Goal: Task Accomplishment & Management: Manage account settings

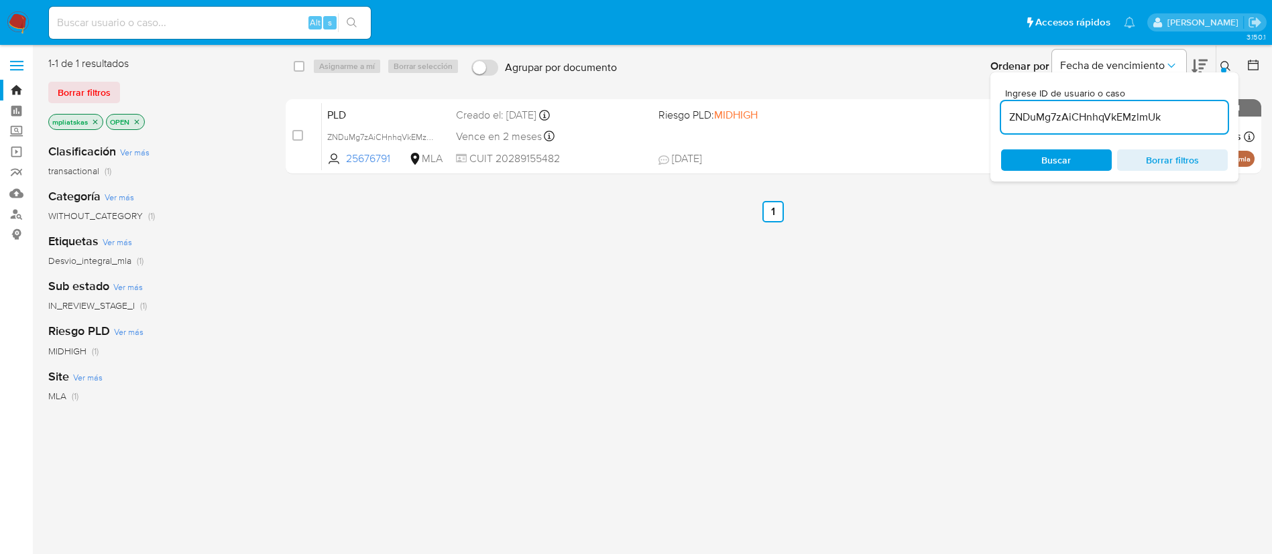
drag, startPoint x: 1046, startPoint y: 95, endPoint x: 1039, endPoint y: 110, distance: 16.2
click at [1045, 99] on div "Ingrese ID de usuario o caso ZNDuMg7zAiCHnhqVkEMzlmUk" at bounding box center [1114, 110] width 227 height 45
click at [1039, 110] on input "ZNDuMg7zAiCHnhqVkEMzlmUk" at bounding box center [1114, 117] width 227 height 17
paste input "X2F6oXc1oM7VIekBCyF39Bbr"
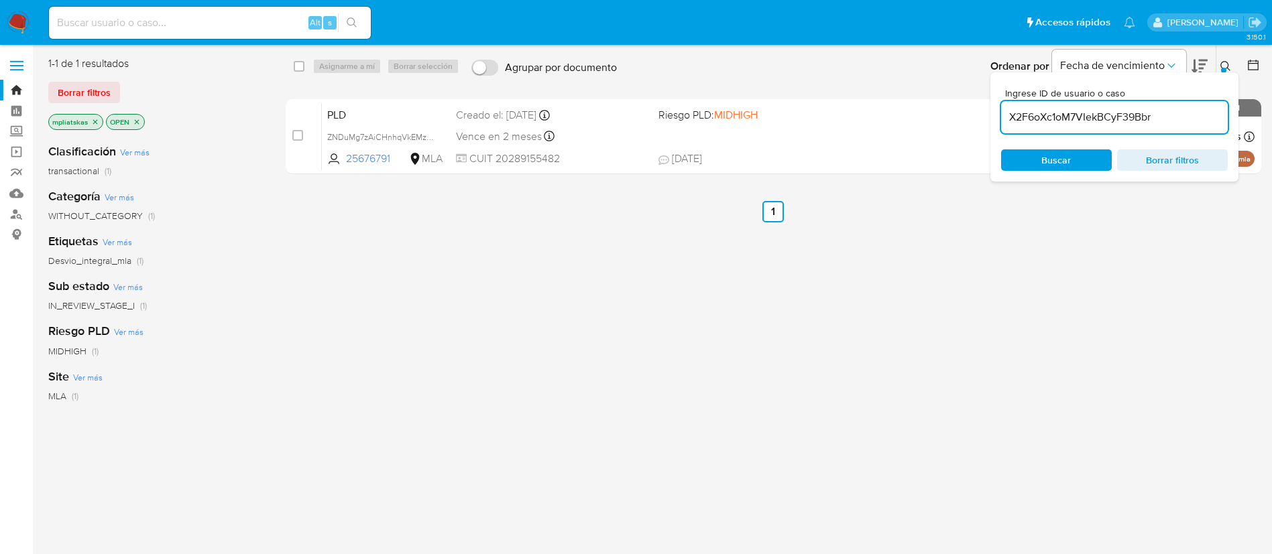
type input "X2F6oXc1oM7VIekBCyF39Bbr"
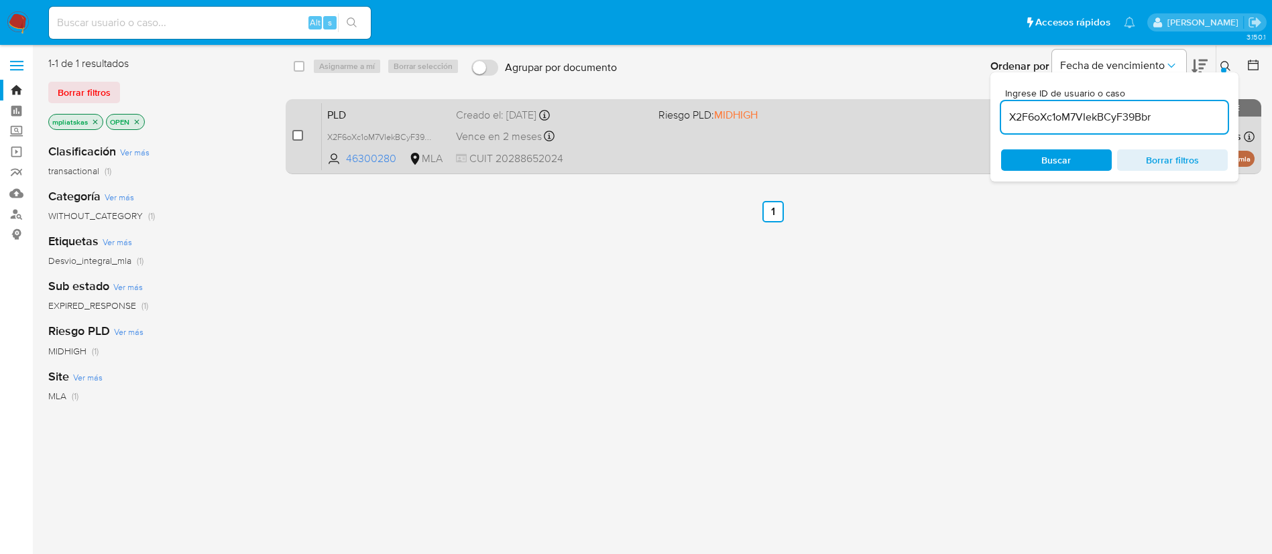
click at [294, 131] on input "checkbox" at bounding box center [297, 135] width 11 height 11
checkbox input "true"
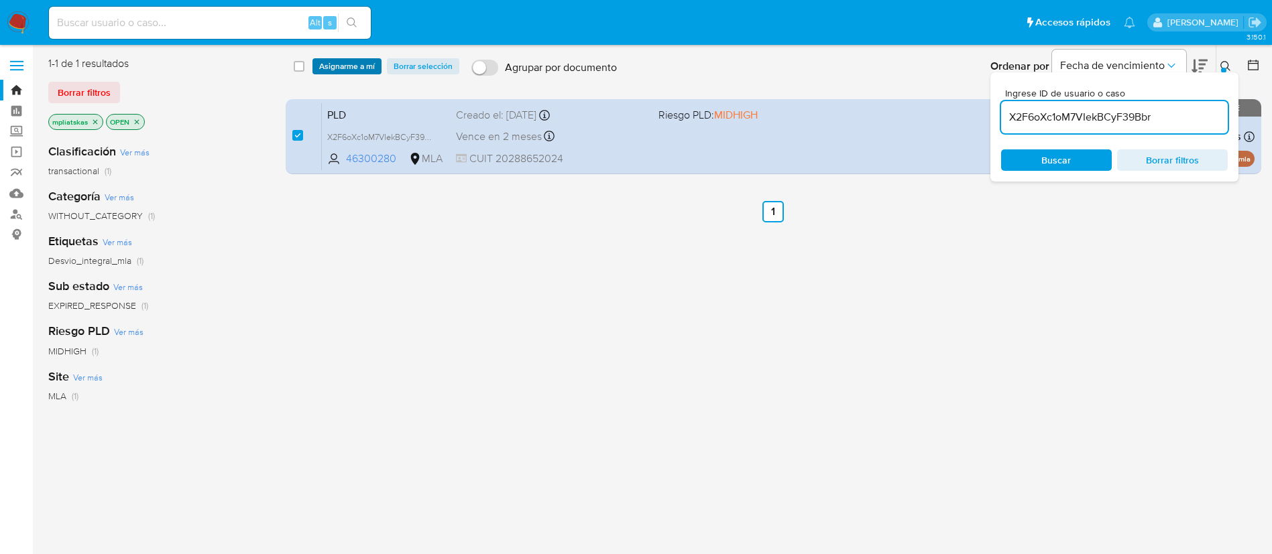
drag, startPoint x: 325, startPoint y: 82, endPoint x: 326, endPoint y: 67, distance: 14.8
click at [325, 78] on div "select-all-cases-checkbox Asignarme a mí Borrar selección Agrupar por documento…" at bounding box center [774, 67] width 977 height 42
click at [326, 67] on span "Asignarme a mí" at bounding box center [347, 66] width 56 height 13
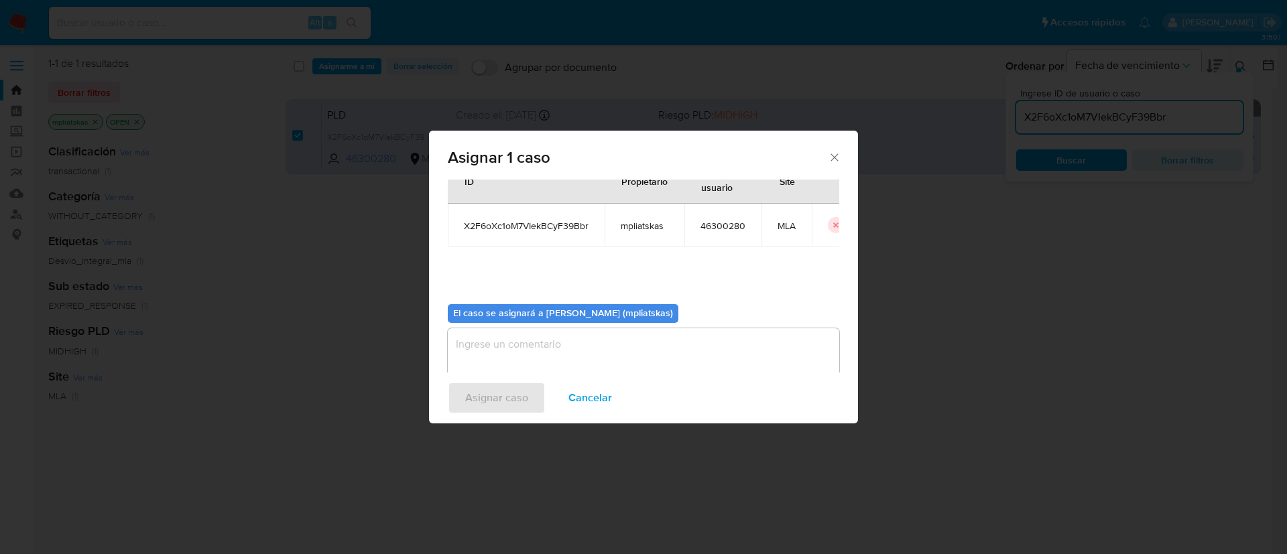
scroll to position [70, 0]
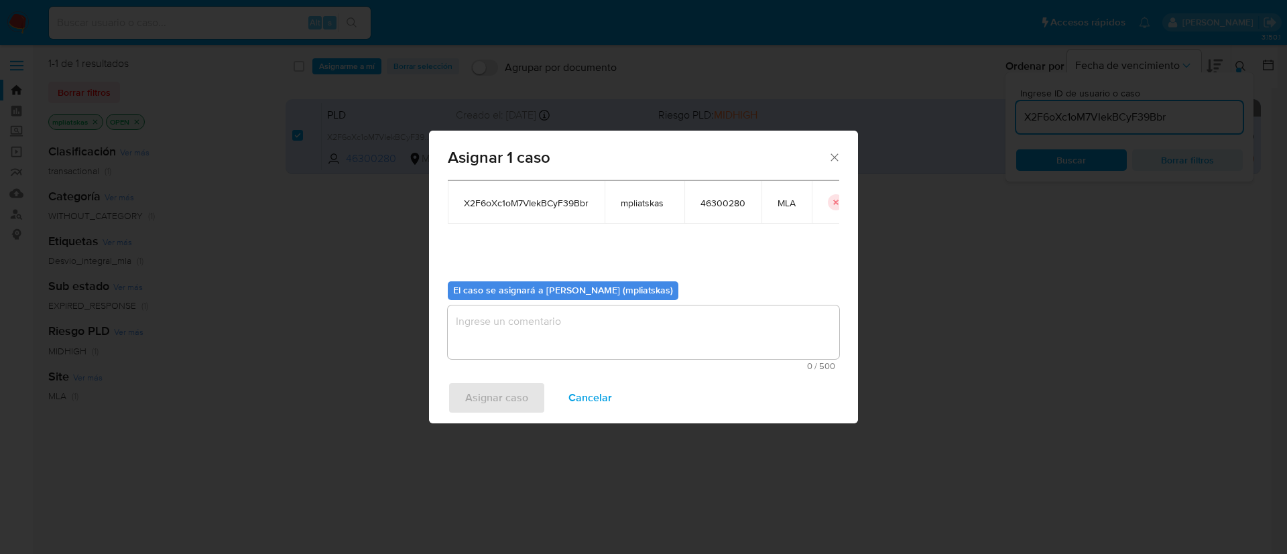
click at [571, 306] on textarea "assign-modal" at bounding box center [644, 333] width 392 height 54
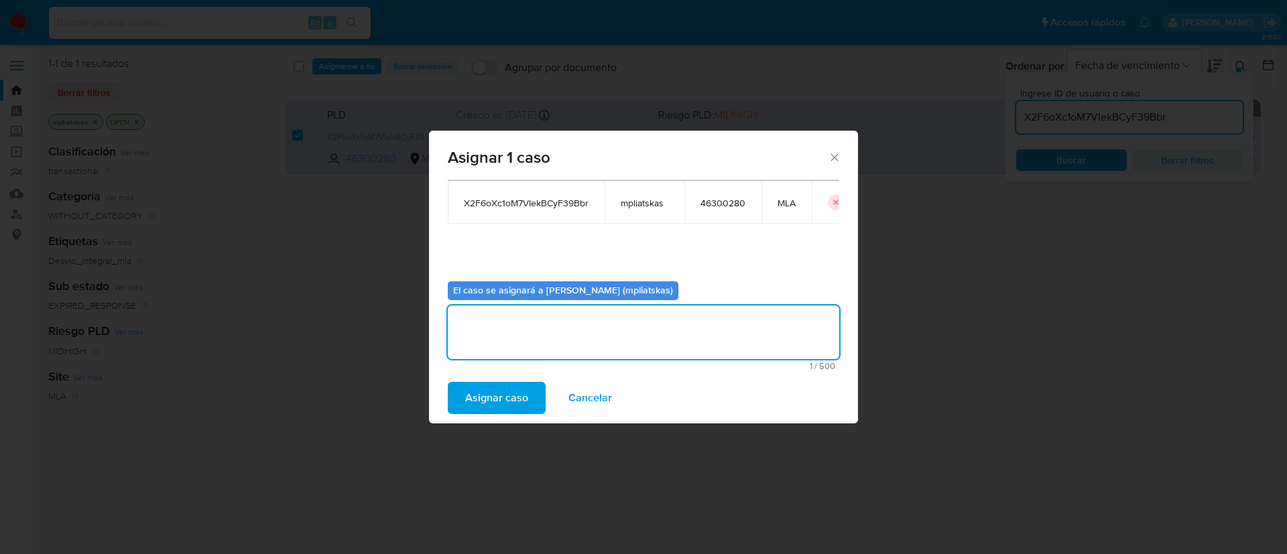
click at [489, 402] on span "Asignar caso" at bounding box center [496, 397] width 63 height 29
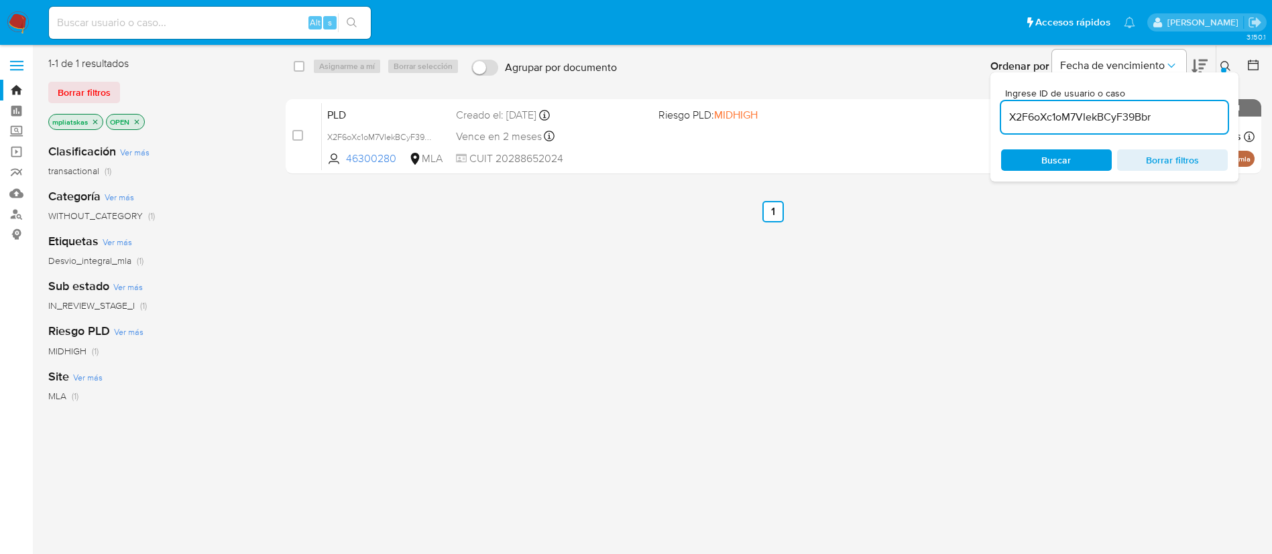
click at [1018, 122] on input "X2F6oXc1oM7VIekBCyF39Bbr" at bounding box center [1114, 117] width 227 height 17
paste input "Ybkex5cugiRAWzMRnhUccTZY"
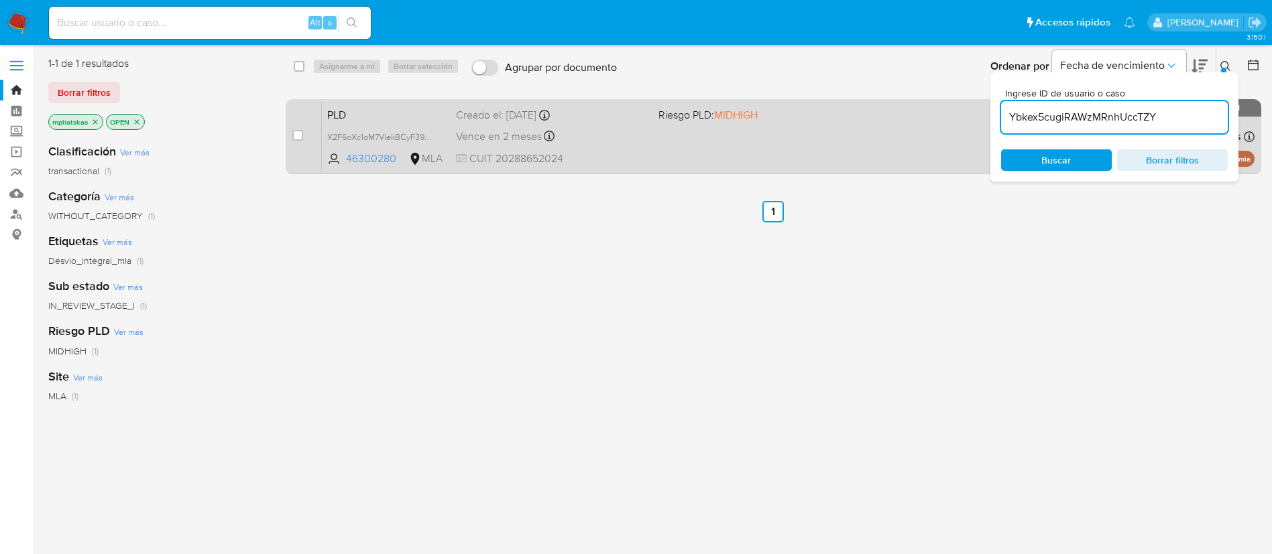
type input "Ybkex5cugiRAWzMRnhUccTZY"
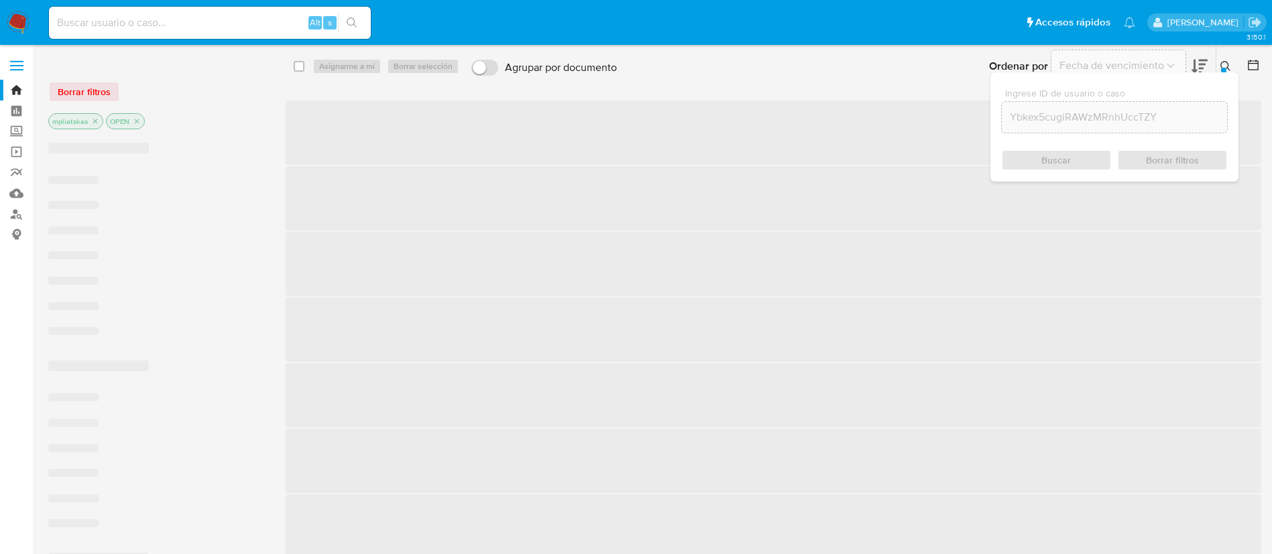
click at [296, 140] on span "‌" at bounding box center [773, 133] width 975 height 64
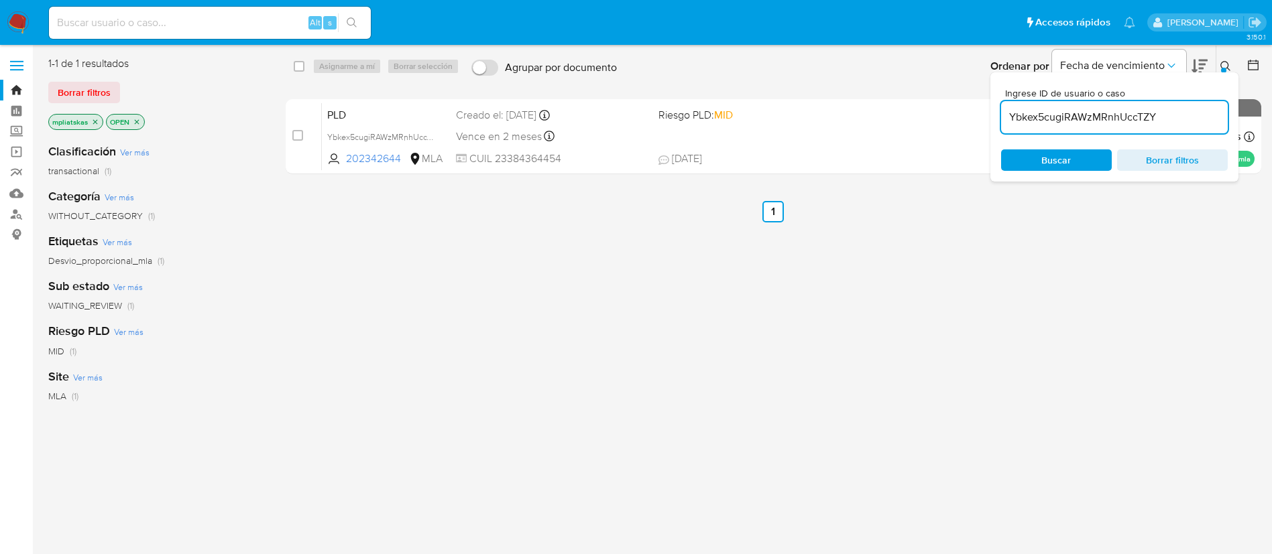
click at [296, 138] on input "checkbox" at bounding box center [297, 135] width 11 height 11
checkbox input "true"
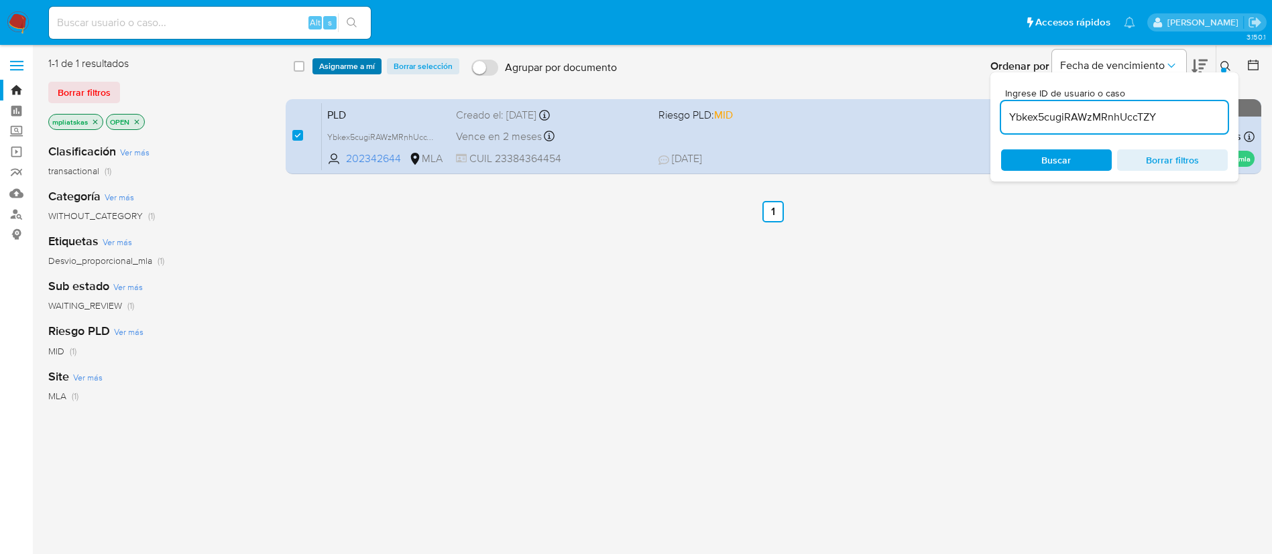
click at [341, 72] on span "Asignarme a mí" at bounding box center [347, 66] width 56 height 13
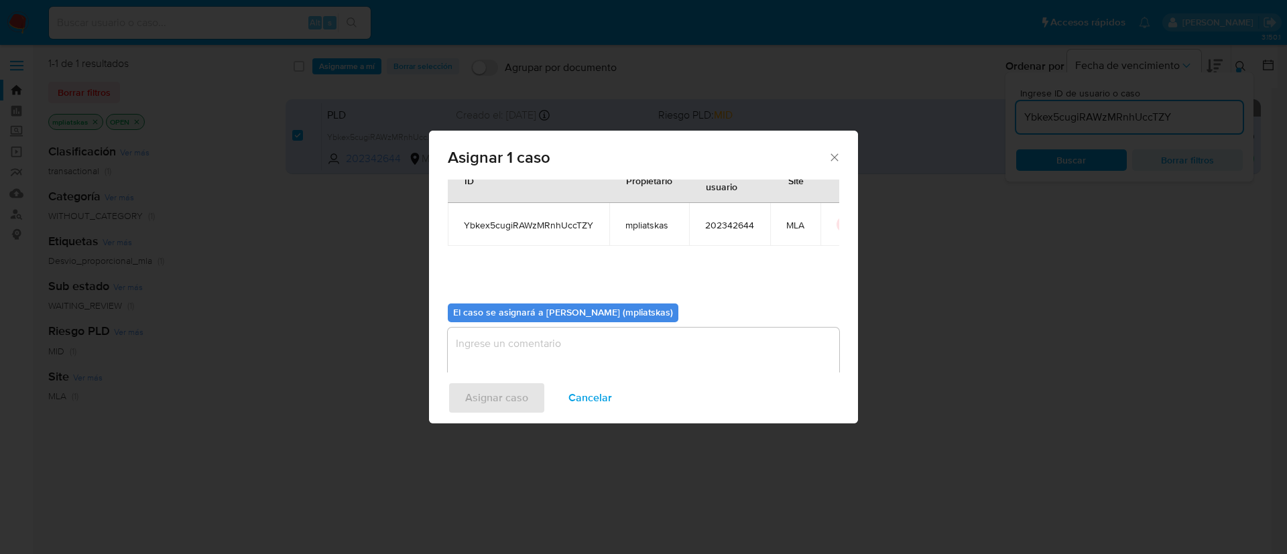
scroll to position [70, 0]
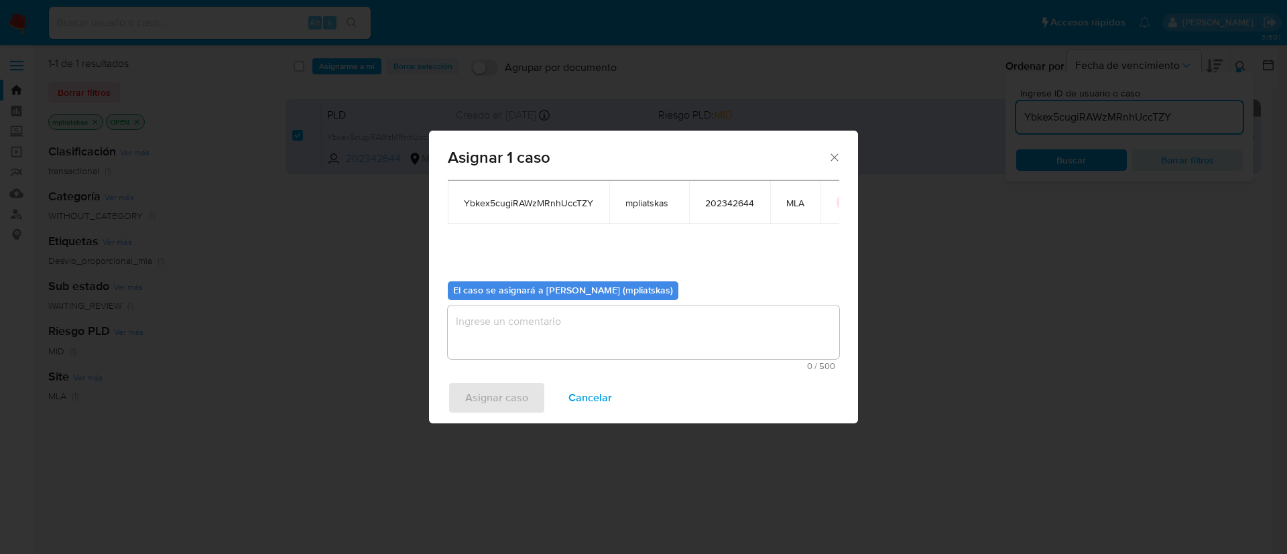
click at [528, 345] on textarea "assign-modal" at bounding box center [644, 333] width 392 height 54
click at [503, 387] on span "Asignar caso" at bounding box center [496, 397] width 63 height 29
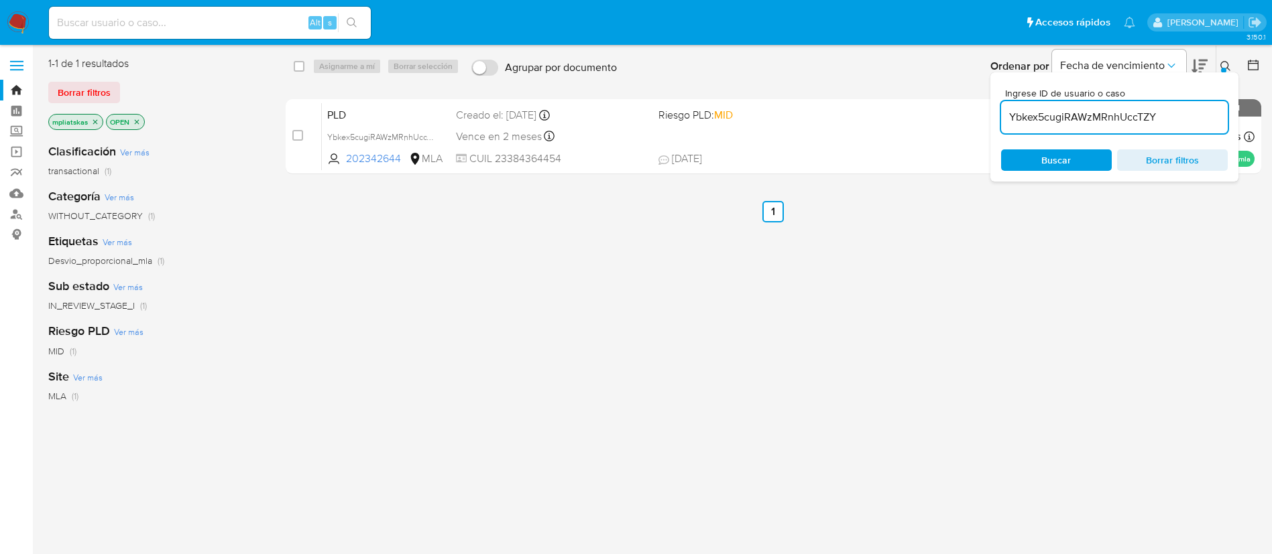
click at [1034, 112] on input "Ybkex5cugiRAWzMRnhUccTZY" at bounding box center [1114, 117] width 227 height 17
paste input "i4cOkg6p0fa6vM1MkOGIA0WA"
type input "i4cOkg6p0fa6vM1MkOGIA0WA"
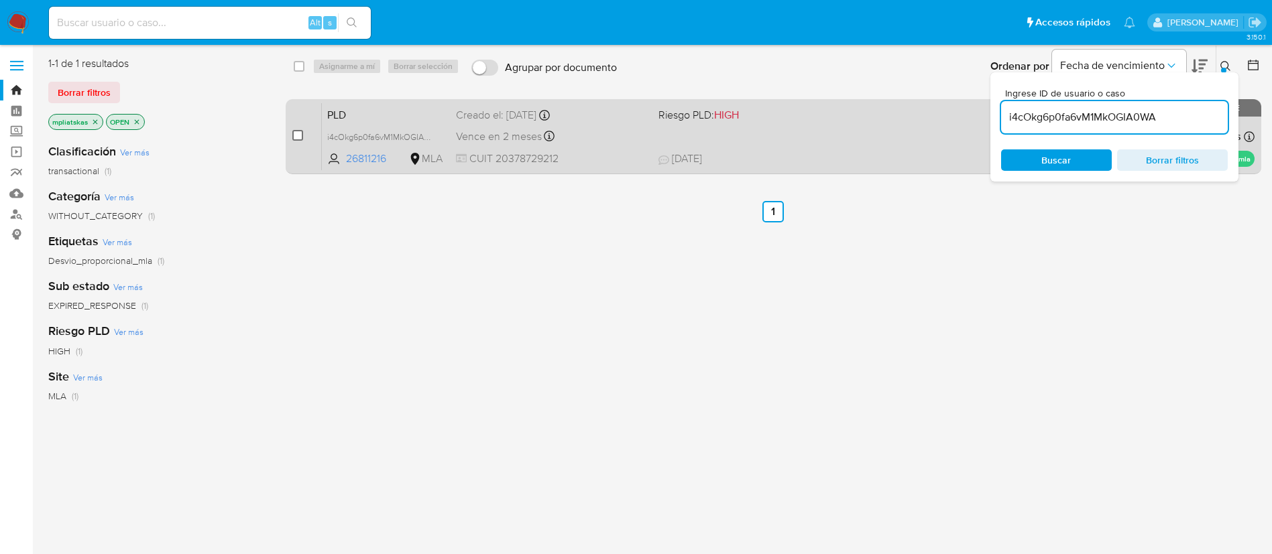
click at [295, 135] on input "checkbox" at bounding box center [297, 135] width 11 height 11
checkbox input "true"
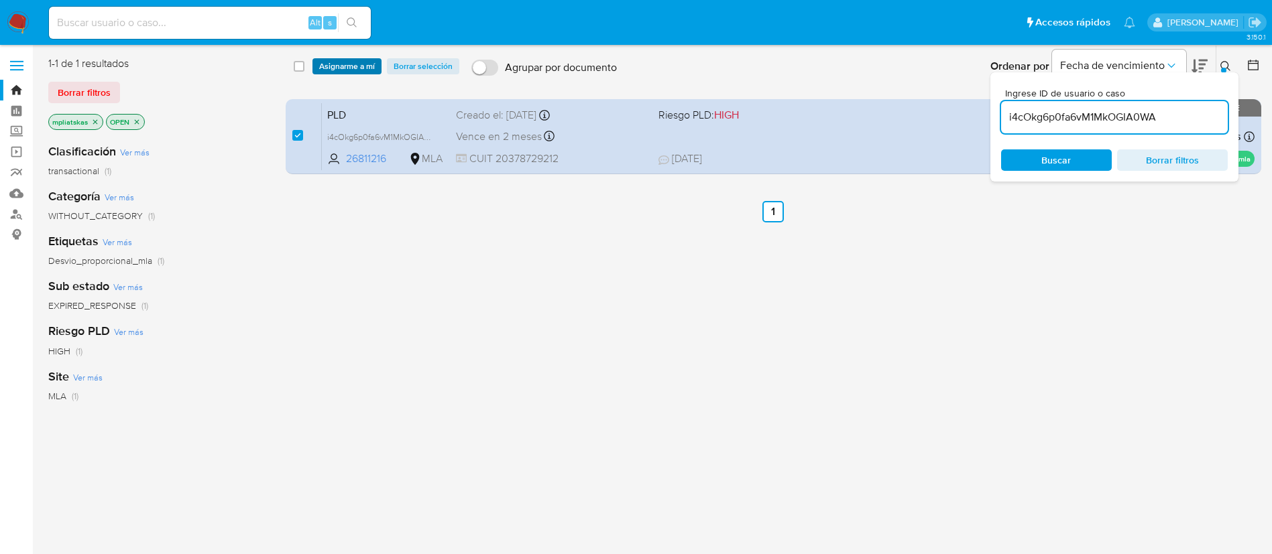
click at [328, 74] on div "select-all-cases-checkbox Asignarme a mí Borrar selección Agrupar por documento…" at bounding box center [774, 67] width 977 height 42
click at [324, 65] on span "Asignarme a mí" at bounding box center [347, 66] width 56 height 13
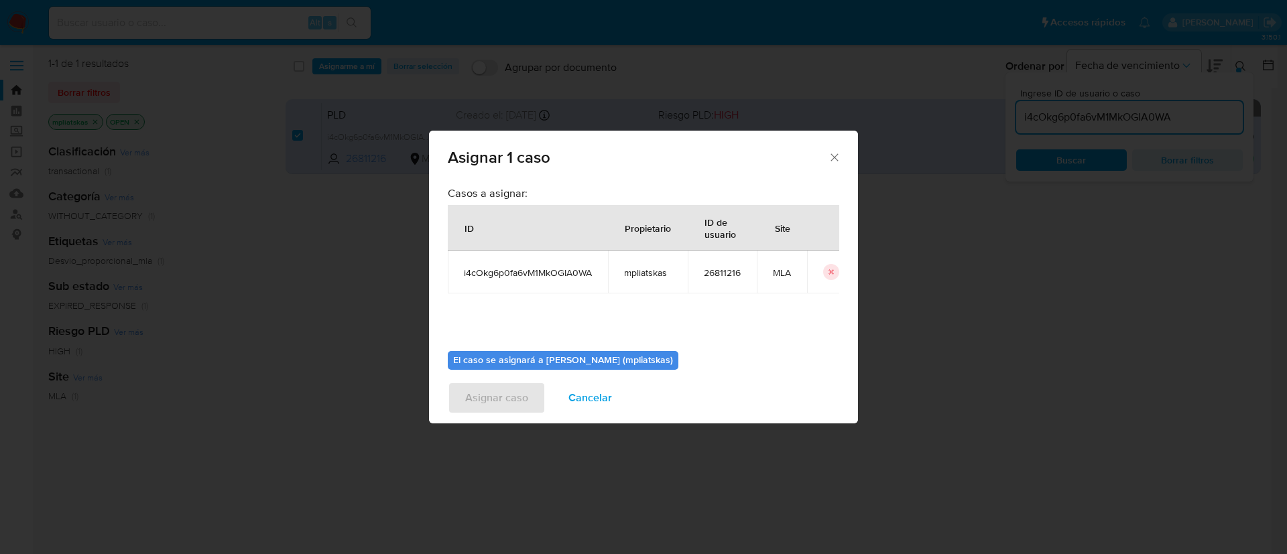
scroll to position [70, 0]
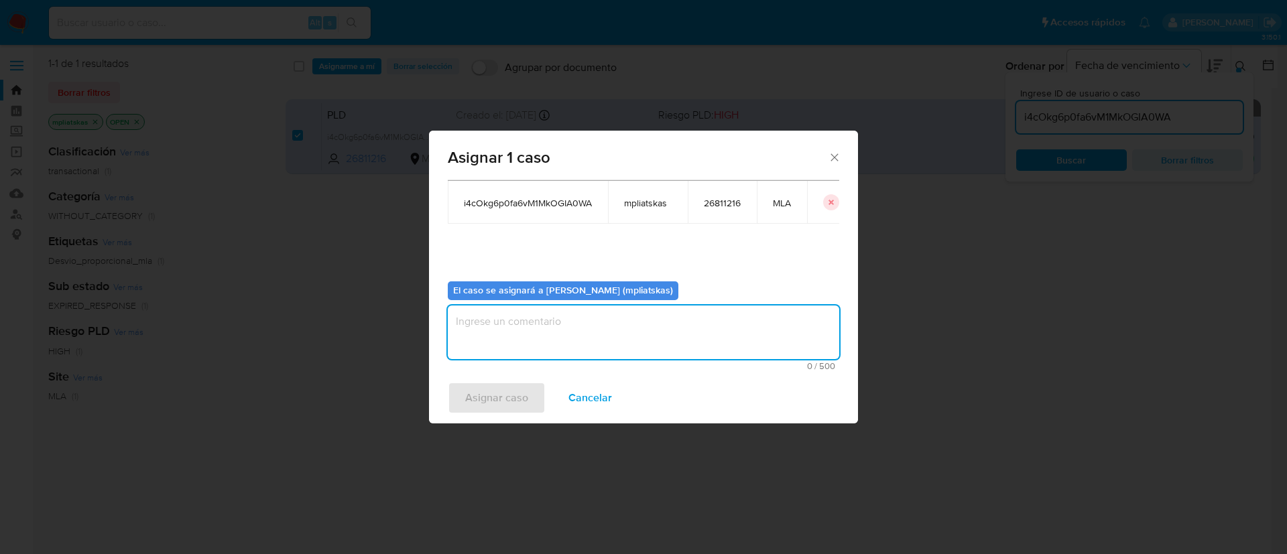
drag, startPoint x: 600, startPoint y: 316, endPoint x: 560, endPoint y: 372, distance: 68.3
click at [600, 317] on textarea "assign-modal" at bounding box center [644, 333] width 392 height 54
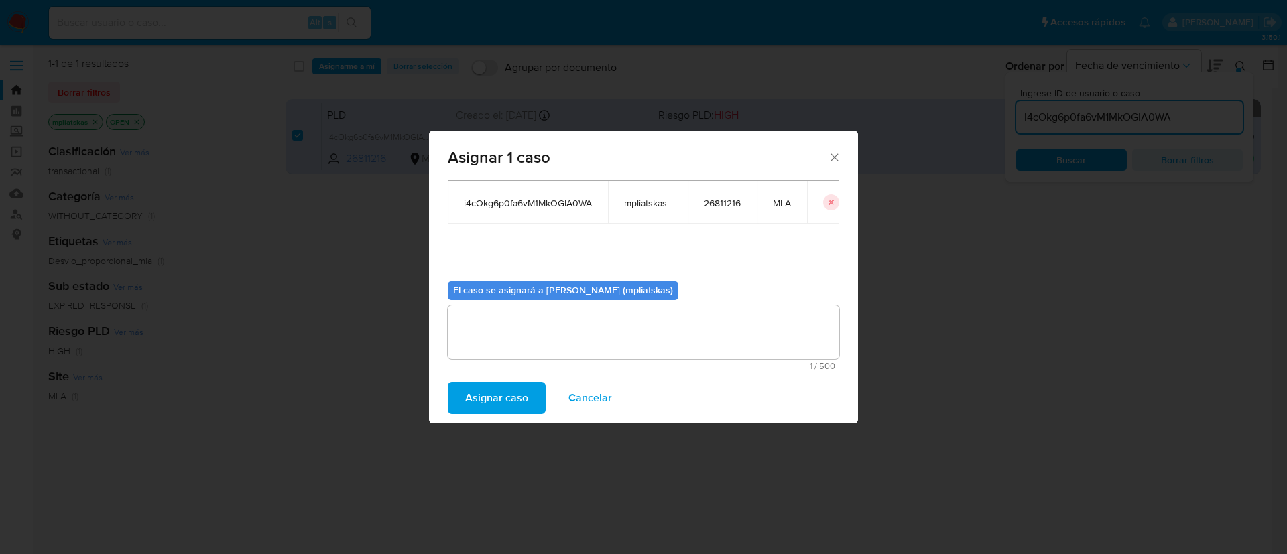
click at [525, 392] on span "Asignar caso" at bounding box center [496, 397] width 63 height 29
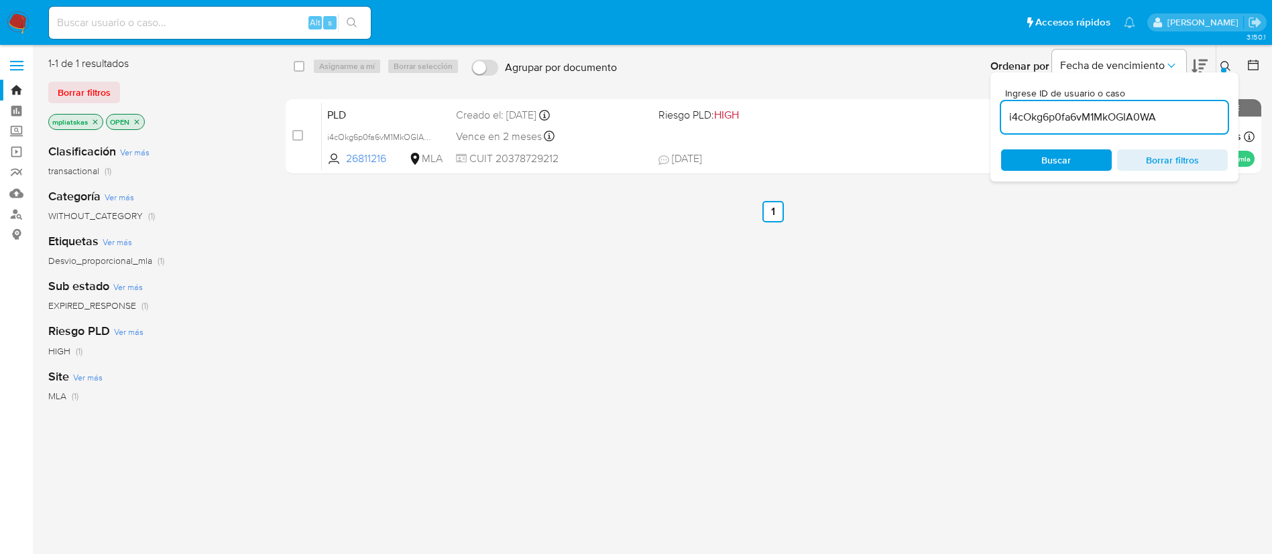
click at [1017, 121] on input "i4cOkg6p0fa6vM1MkOGIA0WA" at bounding box center [1114, 117] width 227 height 17
paste input "D7jUHAlKkm9dMuLw0E4tvJYq"
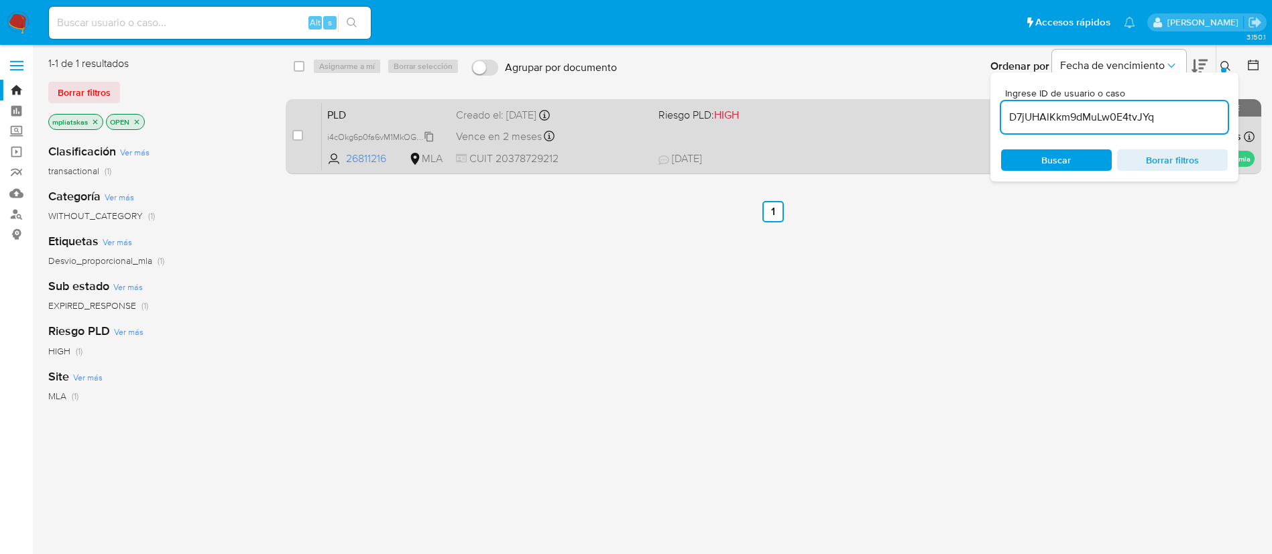
type input "D7jUHAlKkm9dMuLw0E4tvJYq"
click at [295, 142] on div "case-item-checkbox" at bounding box center [297, 137] width 11 height 16
click at [298, 133] on input "checkbox" at bounding box center [297, 135] width 11 height 11
checkbox input "true"
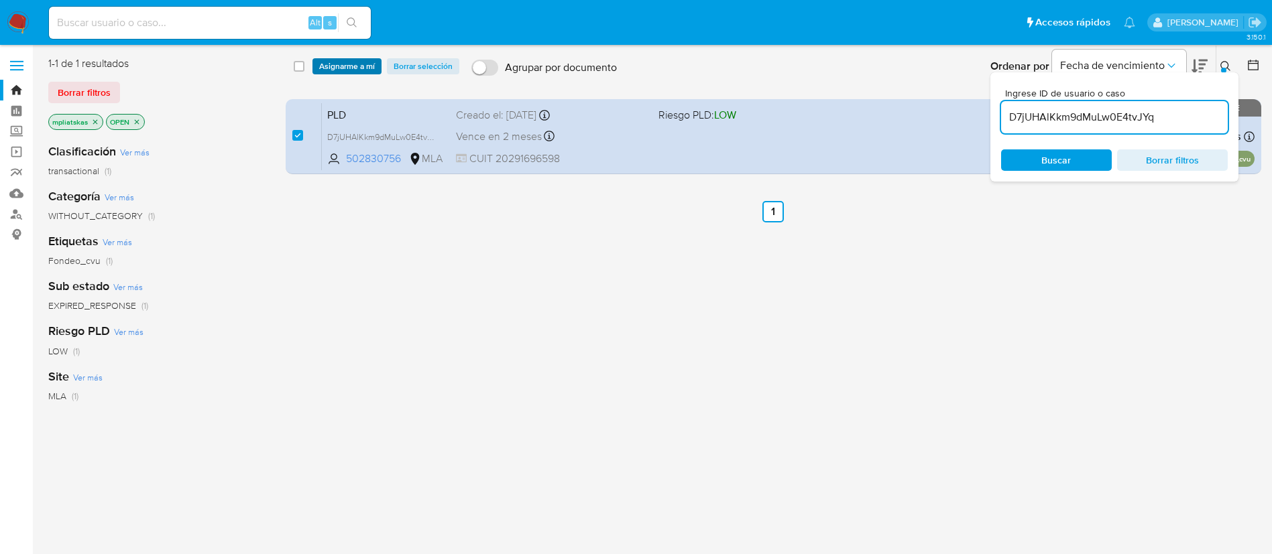
click at [334, 73] on span "Asignarme a mí" at bounding box center [347, 66] width 56 height 13
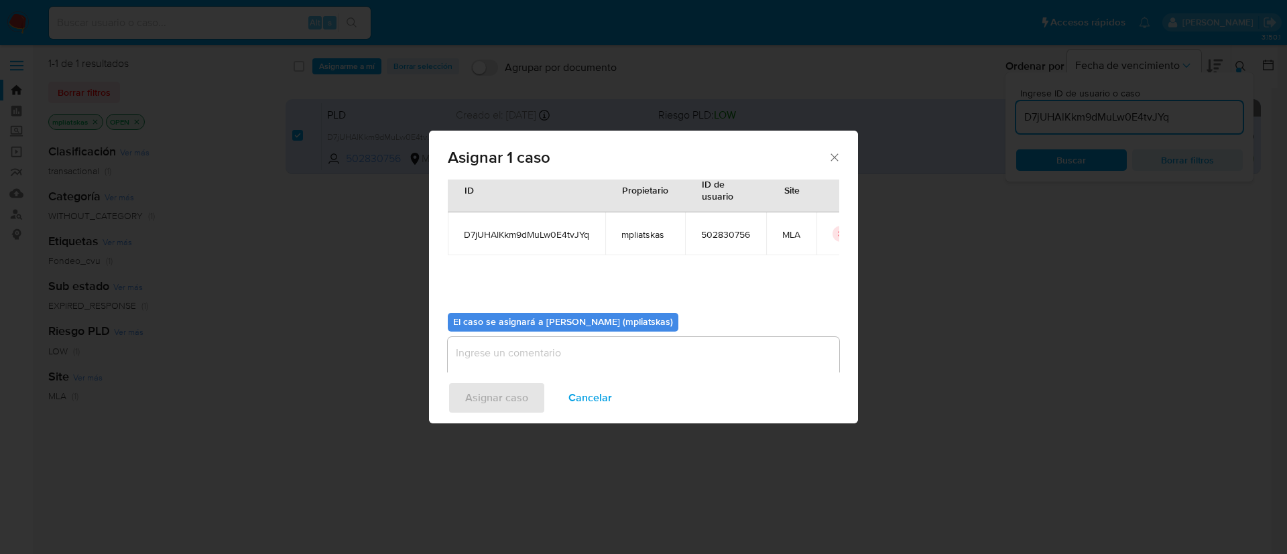
scroll to position [70, 0]
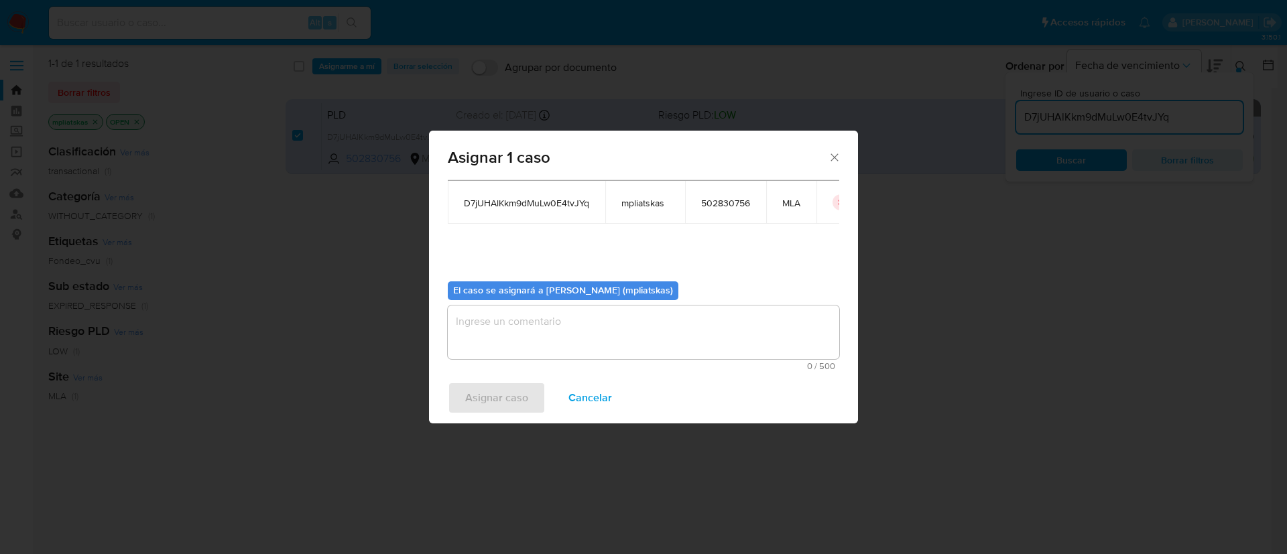
drag, startPoint x: 594, startPoint y: 334, endPoint x: 587, endPoint y: 343, distance: 11.9
click at [593, 335] on textarea "assign-modal" at bounding box center [644, 333] width 392 height 54
click at [520, 402] on span "Asignar caso" at bounding box center [496, 397] width 63 height 29
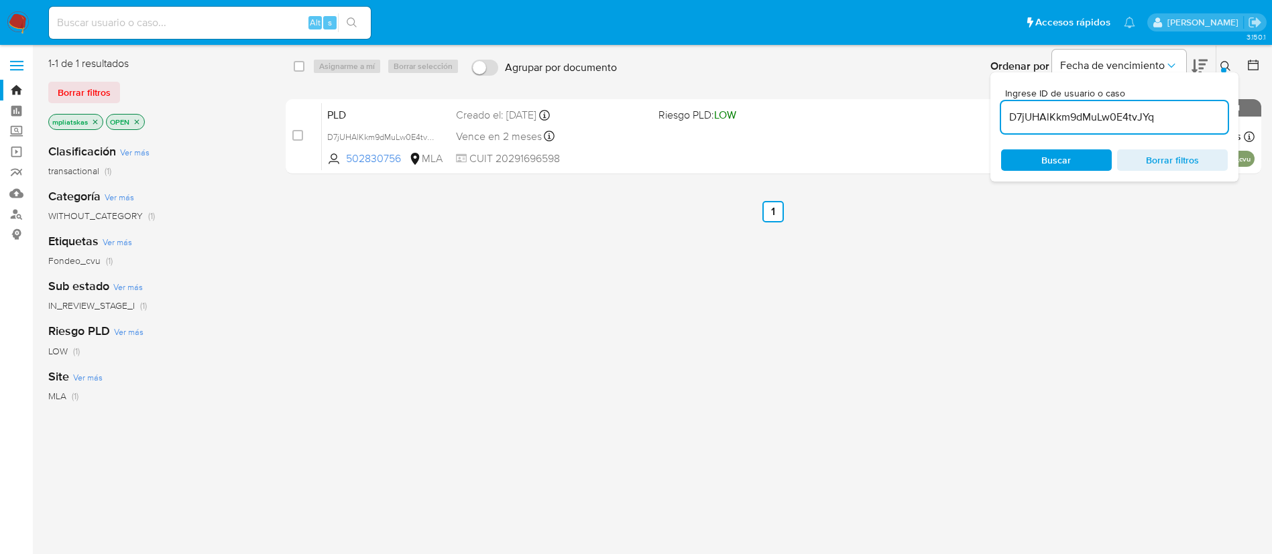
click at [1022, 125] on input "D7jUHAlKkm9dMuLw0E4tvJYq" at bounding box center [1114, 117] width 227 height 17
click at [1022, 124] on input "D7jUHAlKkm9dMuLw0E4tvJYq" at bounding box center [1114, 117] width 227 height 17
paste input "aGyLdCqE5U8NVFMaZ8JWj6MX"
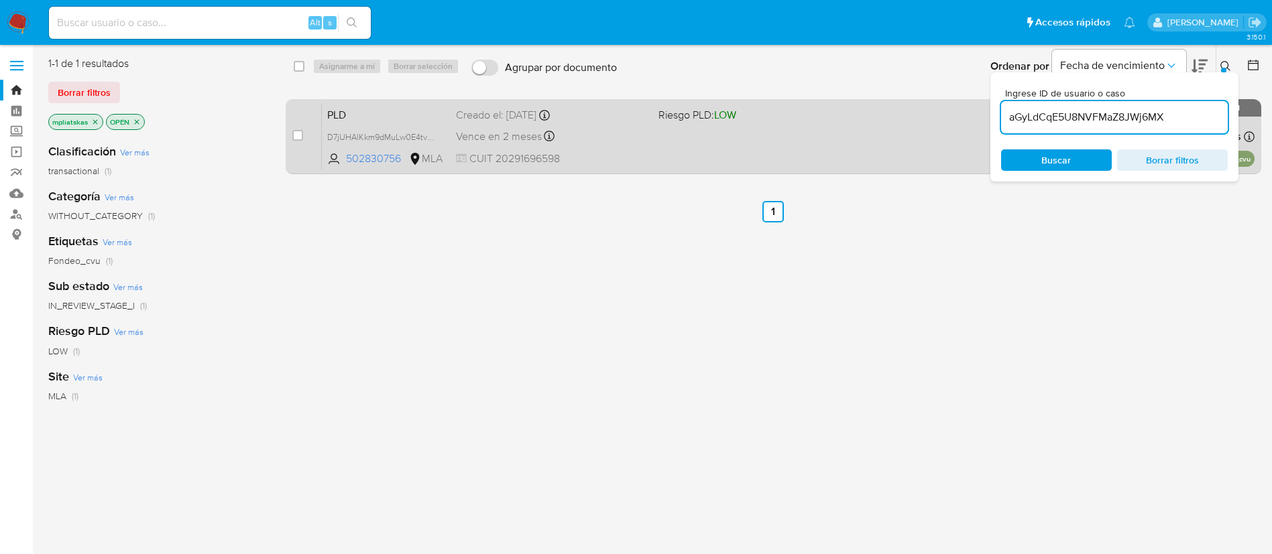
type input "aGyLdCqE5U8NVFMaZ8JWj6MX"
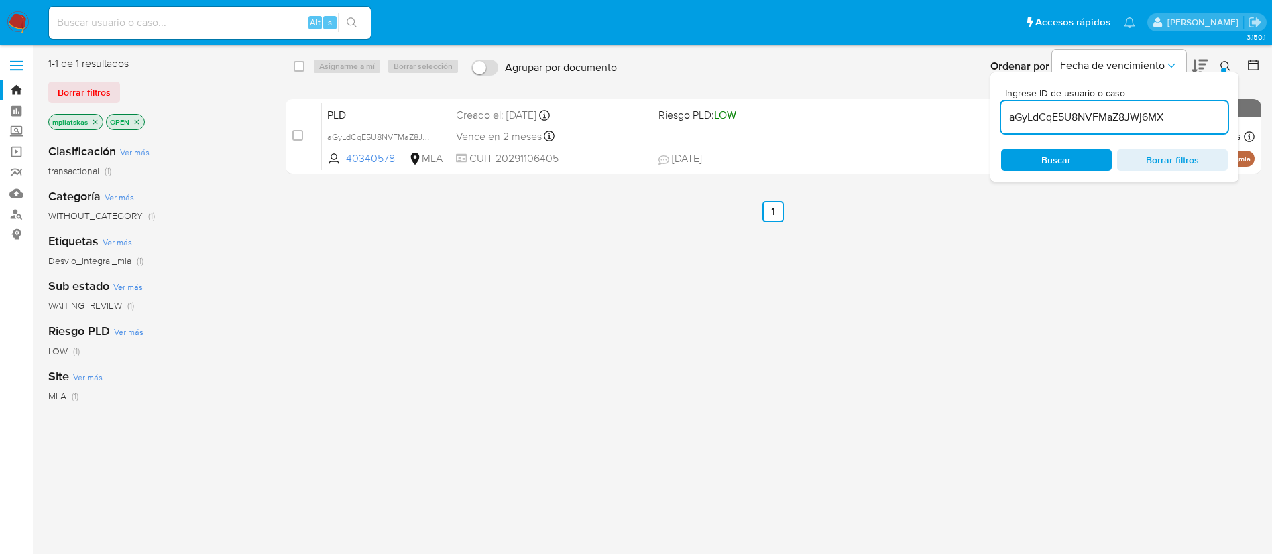
click at [298, 138] on input "checkbox" at bounding box center [297, 135] width 11 height 11
checkbox input "true"
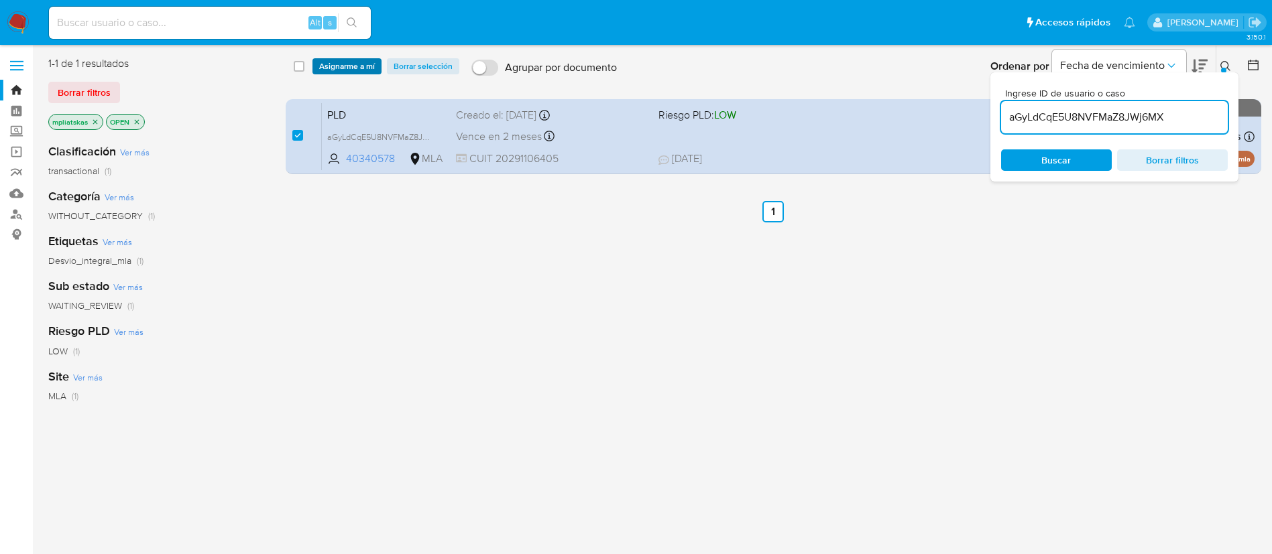
click at [341, 63] on span "Asignarme a mí" at bounding box center [347, 66] width 56 height 13
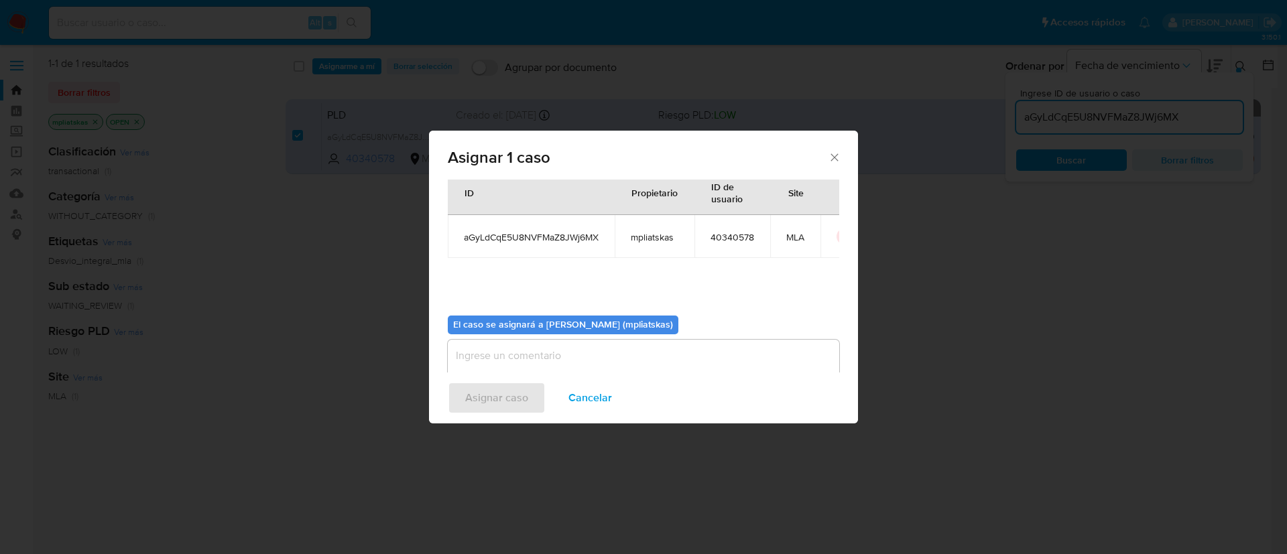
scroll to position [70, 0]
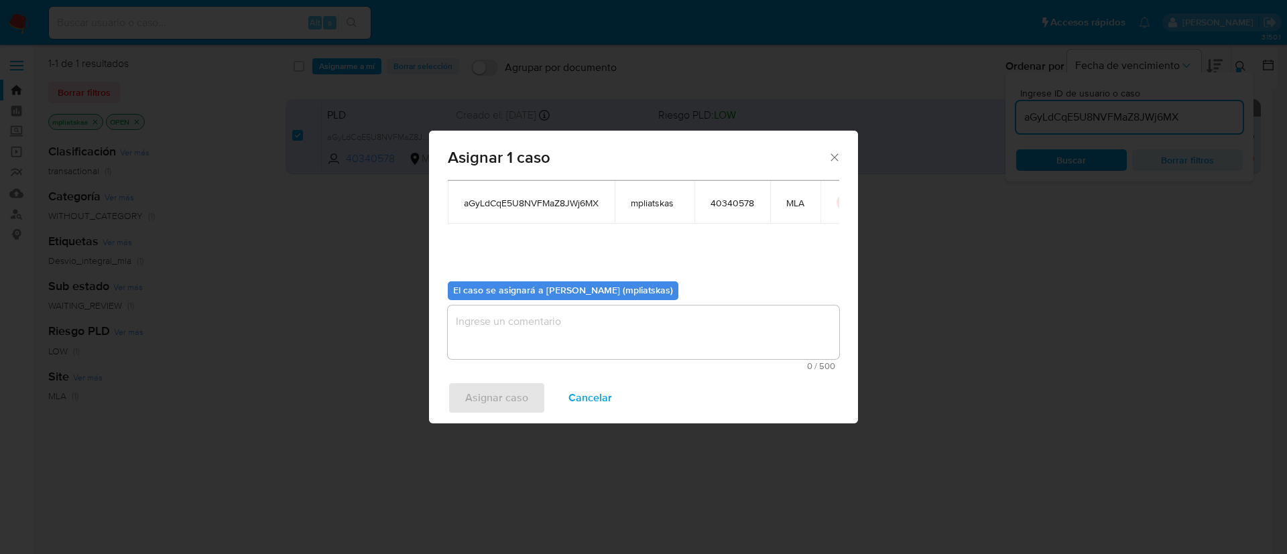
click at [517, 310] on textarea "assign-modal" at bounding box center [644, 333] width 392 height 54
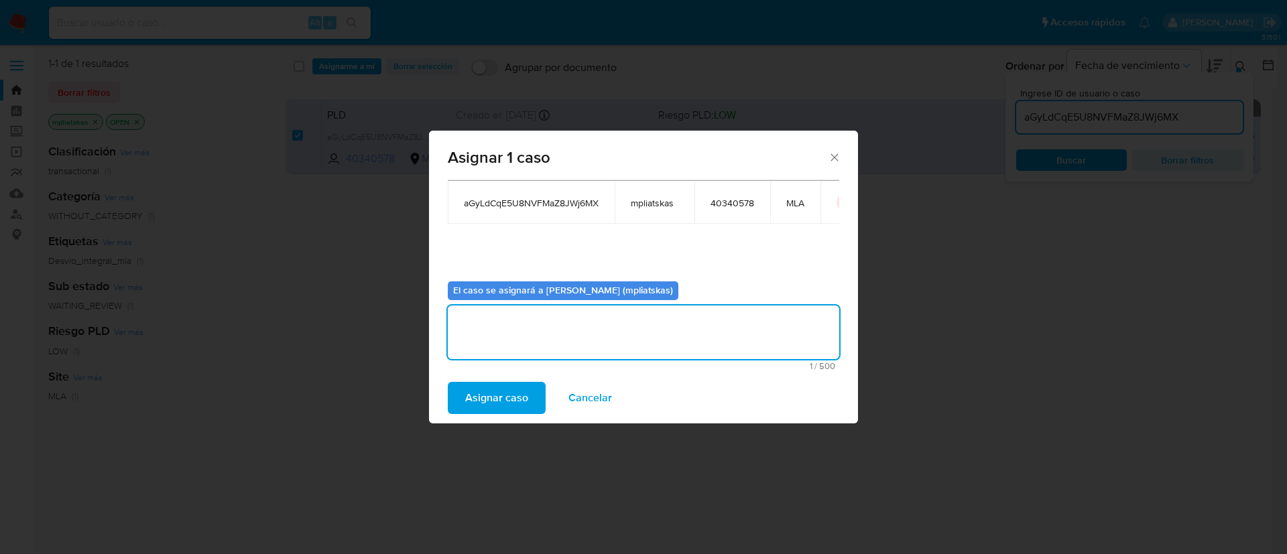
click at [489, 388] on span "Asignar caso" at bounding box center [496, 397] width 63 height 29
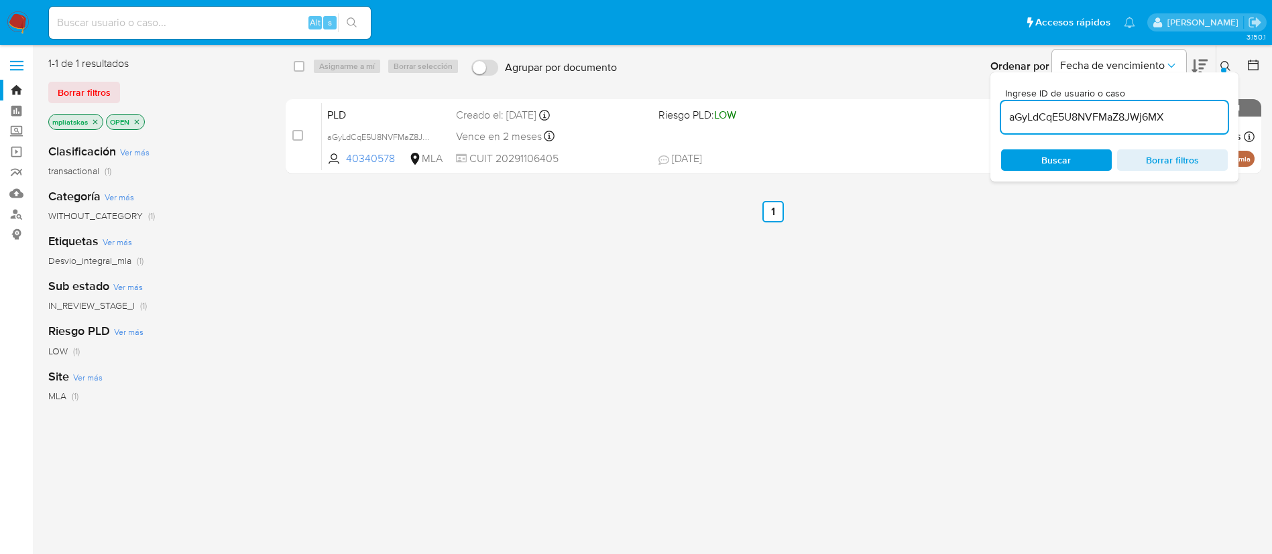
click at [1128, 117] on input "aGyLdCqE5U8NVFMaZ8JWj6MX" at bounding box center [1114, 117] width 227 height 17
paste input "QBuE9iuZ1mYBM0CEGE9OBXOR"
type input "QBuE9iuZ1mYBM0CEGE9OBXOR"
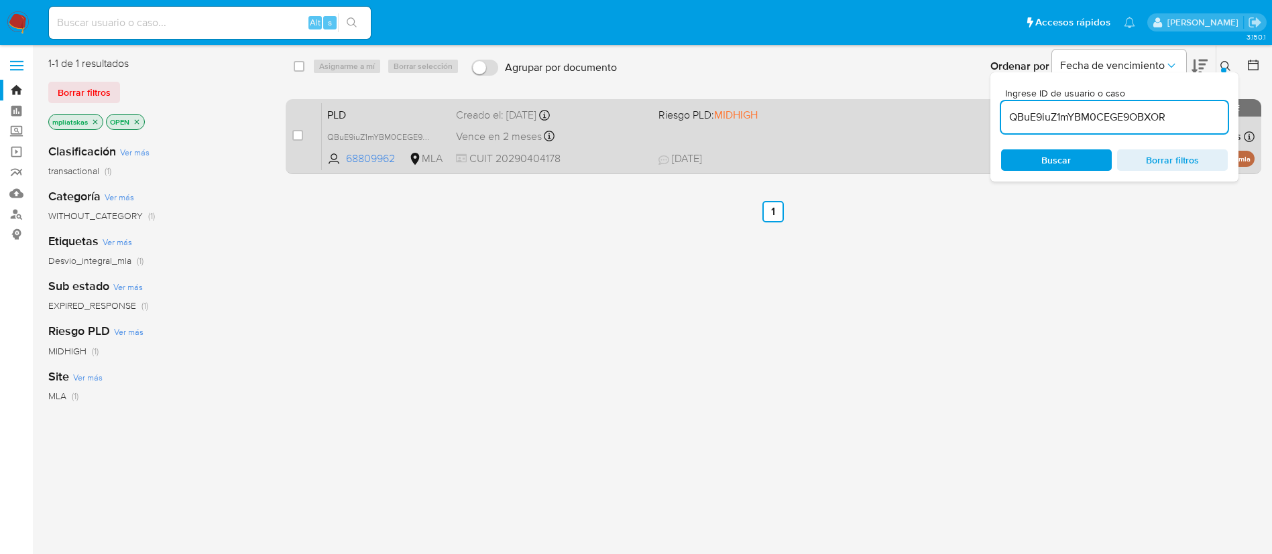
click at [303, 133] on div "case-item-checkbox No es posible asignar el caso" at bounding box center [306, 137] width 29 height 68
click at [301, 134] on input "checkbox" at bounding box center [297, 135] width 11 height 11
checkbox input "true"
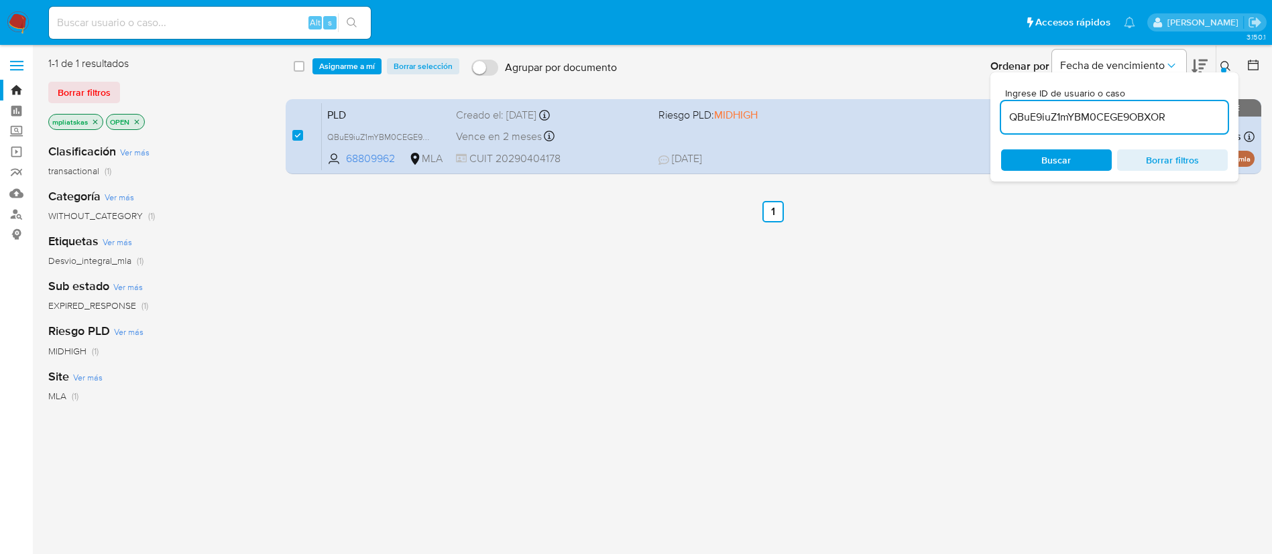
click at [331, 56] on div "select-all-cases-checkbox Asignarme a mí Borrar selección Agrupar por documento…" at bounding box center [774, 67] width 977 height 42
click at [332, 64] on span "Asignarme a mí" at bounding box center [347, 66] width 56 height 13
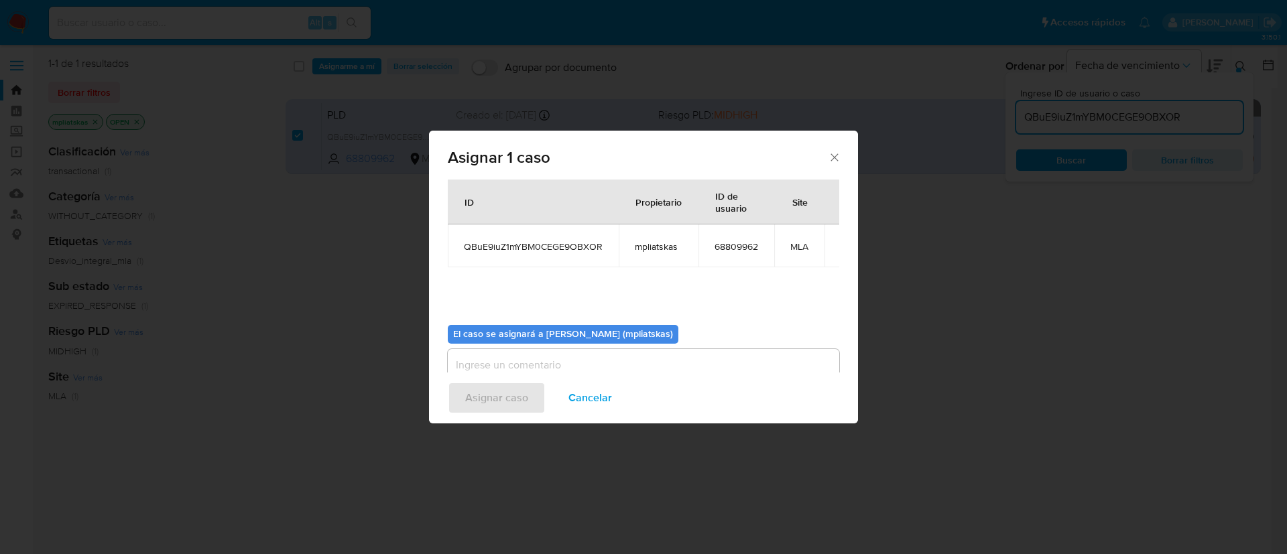
scroll to position [70, 0]
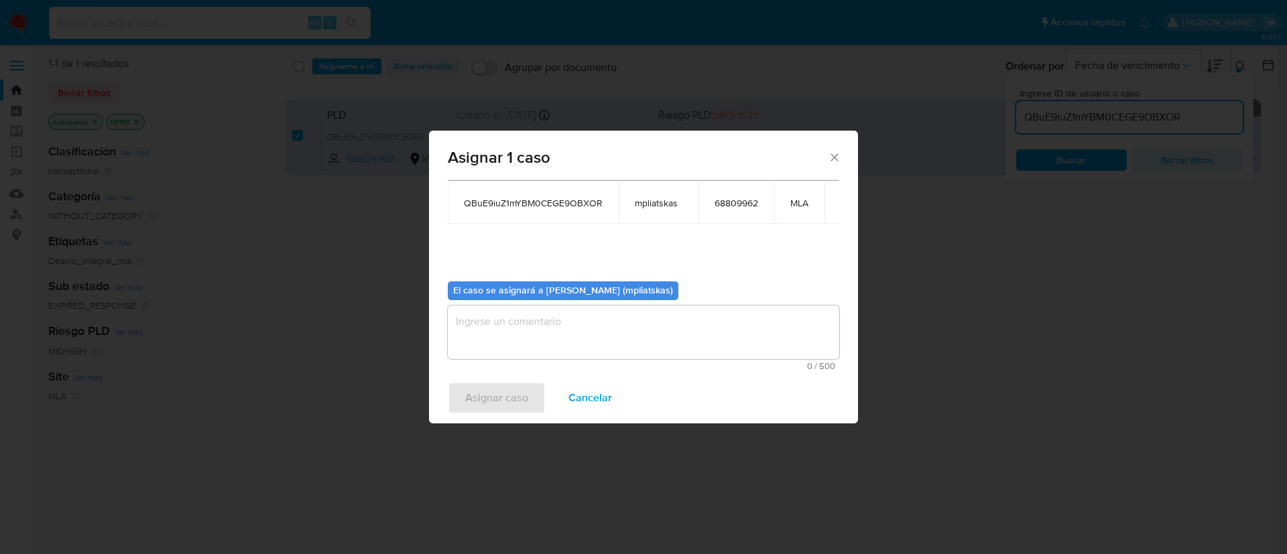
click at [516, 322] on textarea "assign-modal" at bounding box center [644, 333] width 392 height 54
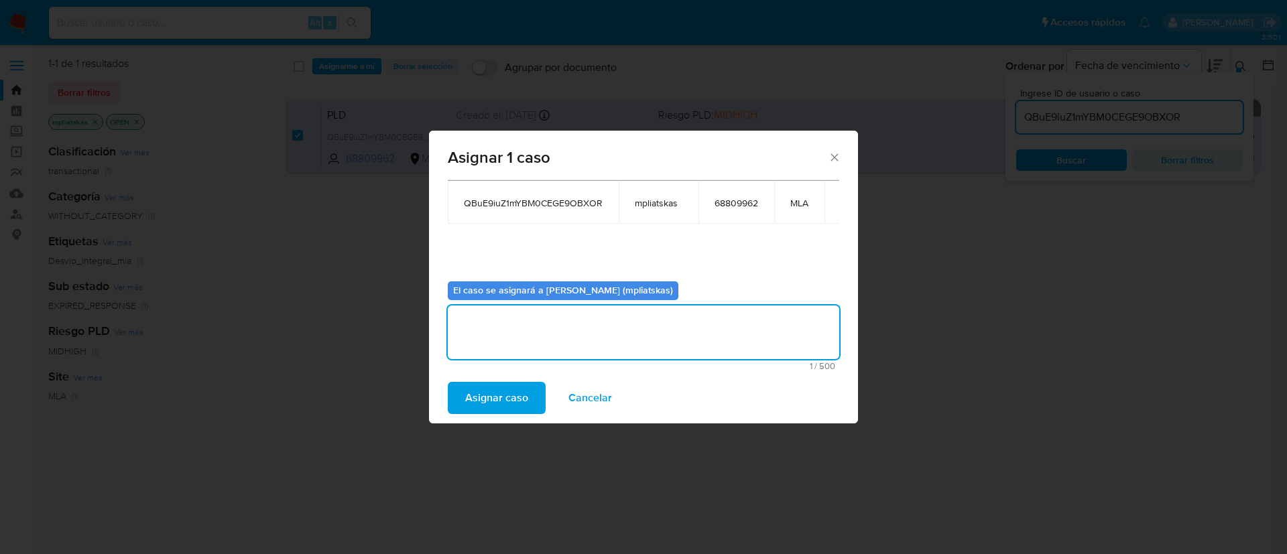
click at [482, 390] on span "Asignar caso" at bounding box center [496, 397] width 63 height 29
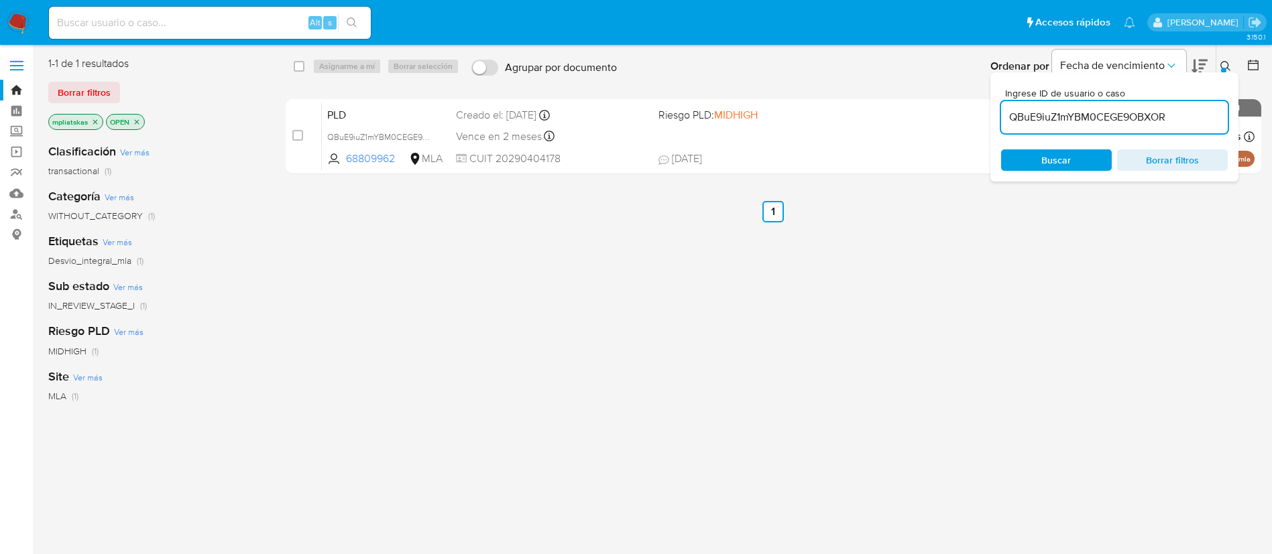
click at [1045, 118] on input "QBuE9iuZ1mYBM0CEGE9OBXOR" at bounding box center [1114, 117] width 227 height 17
paste input "pIbwQ34El8ovp8pVB7zWtAA9"
type input "pIbwQ34El8ovp8pVB7zWtAA9"
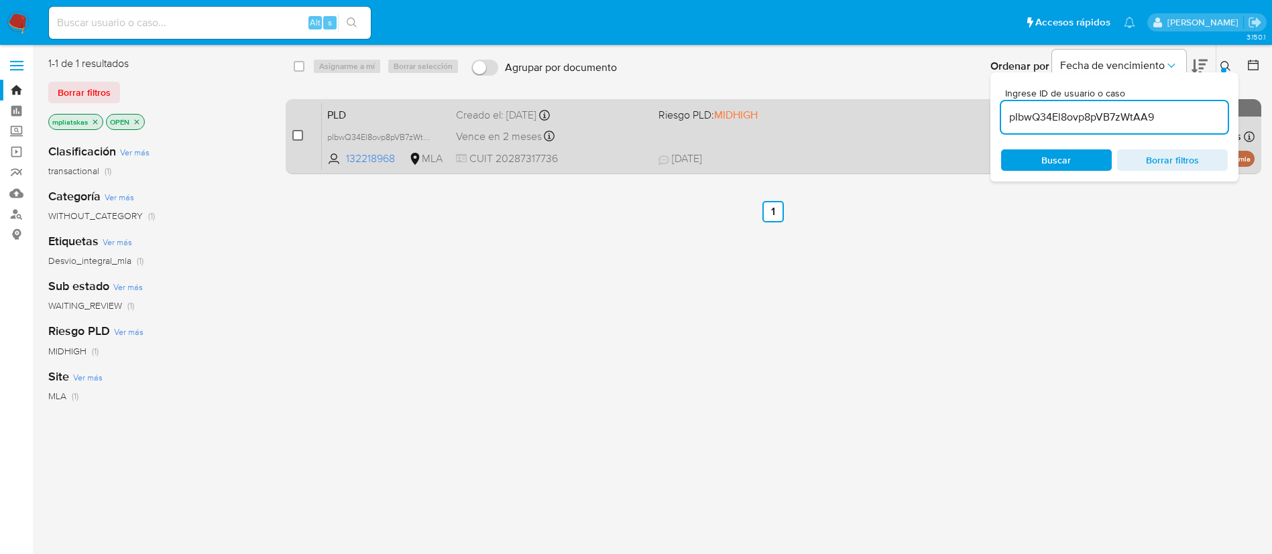
click at [297, 133] on input "checkbox" at bounding box center [297, 135] width 11 height 11
checkbox input "true"
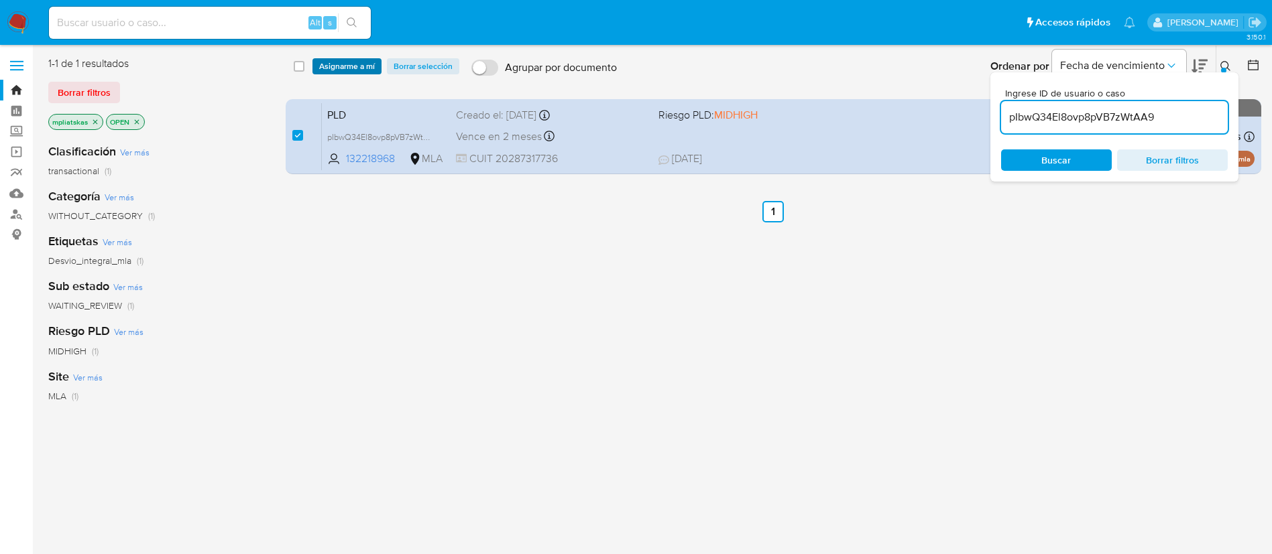
click at [335, 71] on span "Asignarme a mí" at bounding box center [347, 66] width 56 height 13
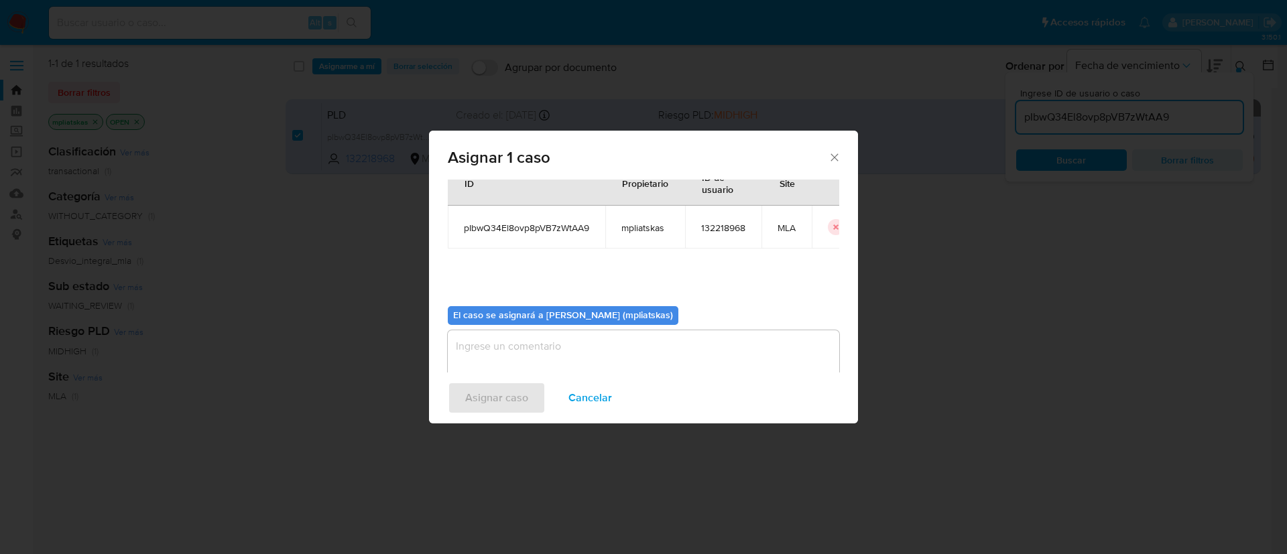
scroll to position [70, 0]
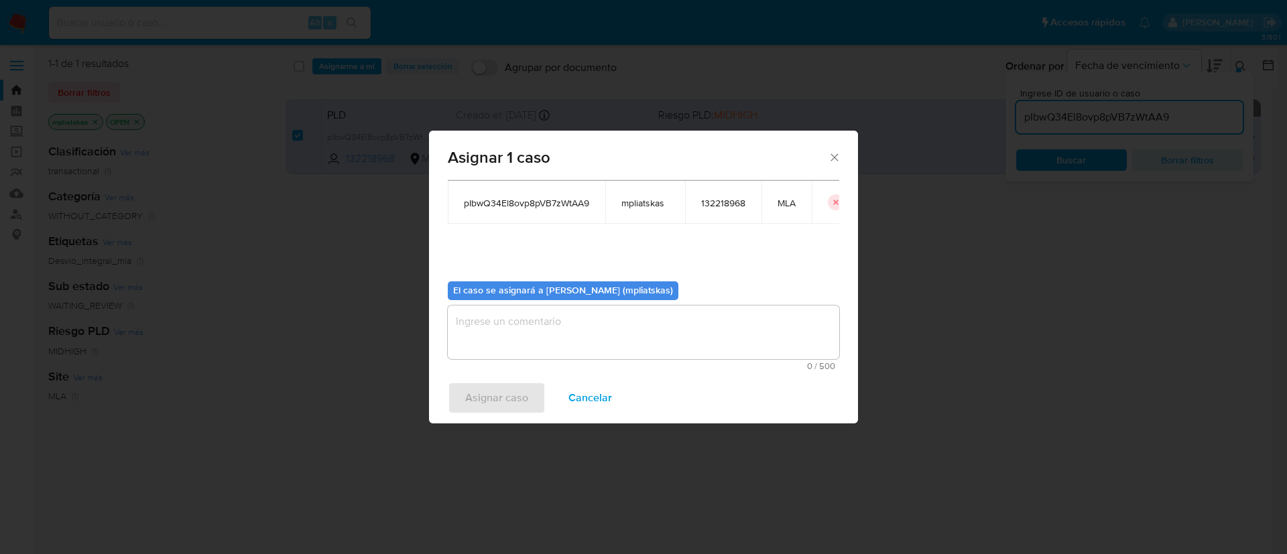
click at [539, 335] on textarea "assign-modal" at bounding box center [644, 333] width 392 height 54
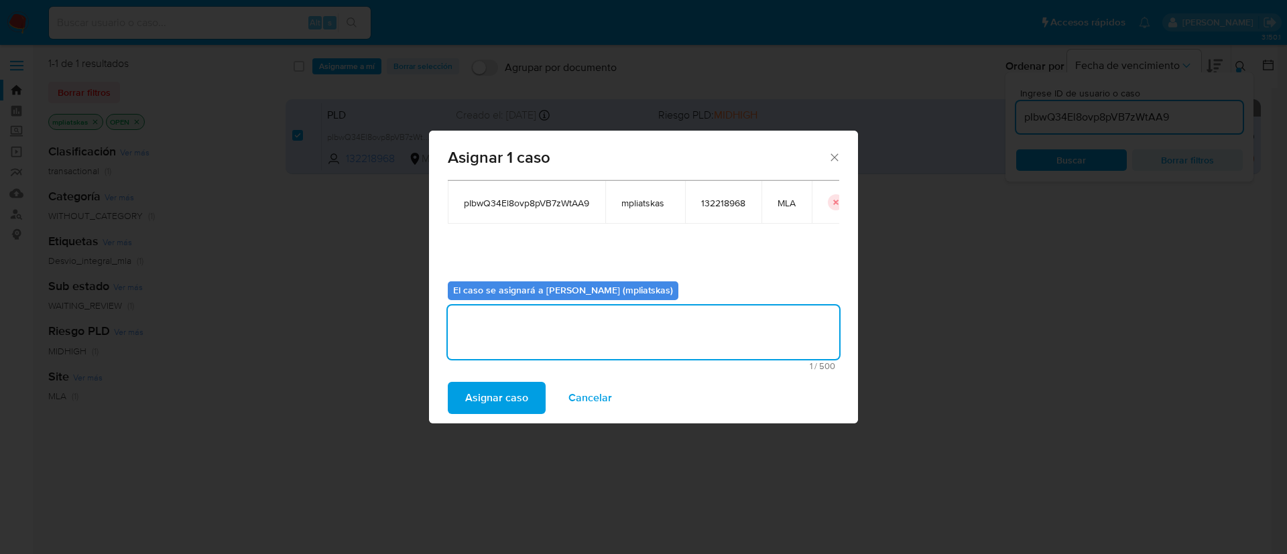
click at [497, 392] on span "Asignar caso" at bounding box center [496, 397] width 63 height 29
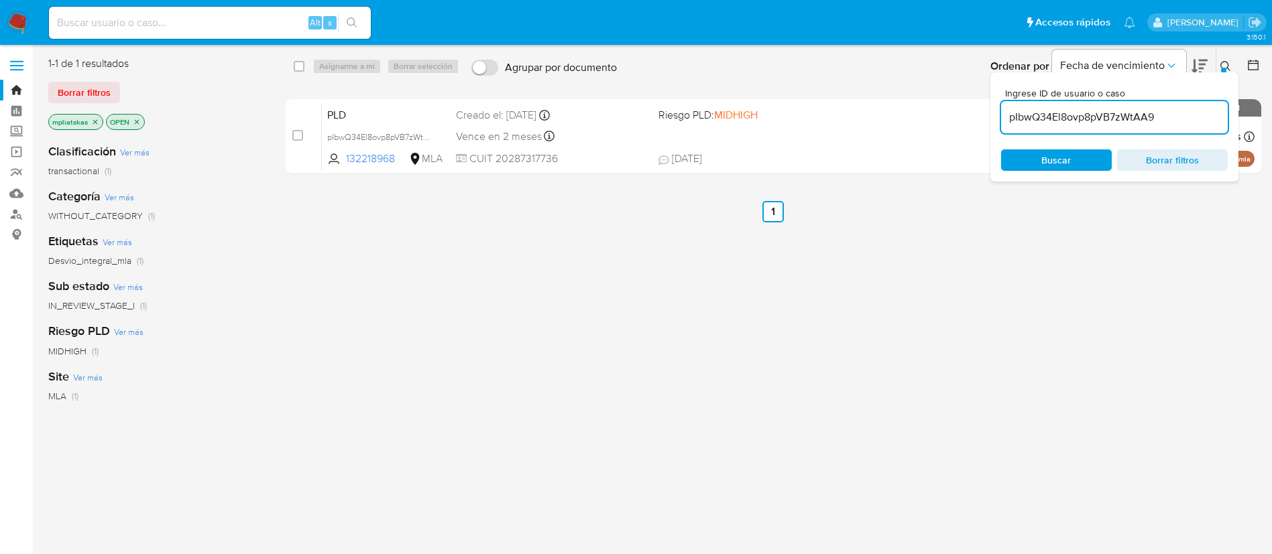
click at [1073, 124] on input "pIbwQ34El8ovp8pVB7zWtAA9" at bounding box center [1114, 117] width 227 height 17
paste input "LG9cezHJDB4H5sRGnimpKqPS"
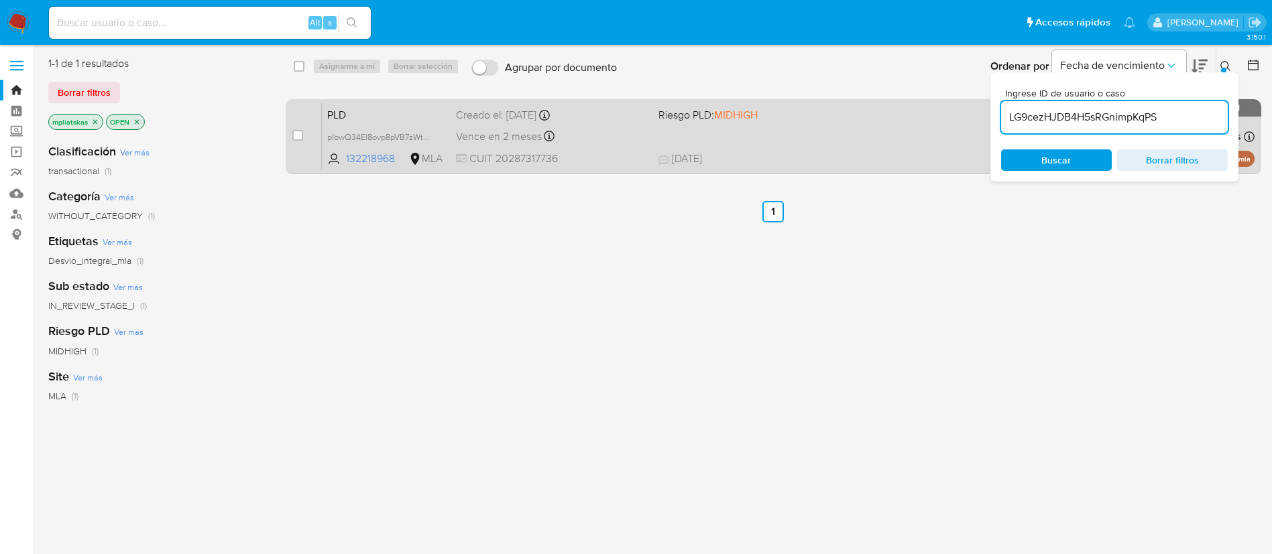
type input "LG9cezHJDB4H5sRGnimpKqPS"
click at [300, 139] on input "checkbox" at bounding box center [297, 135] width 11 height 11
checkbox input "true"
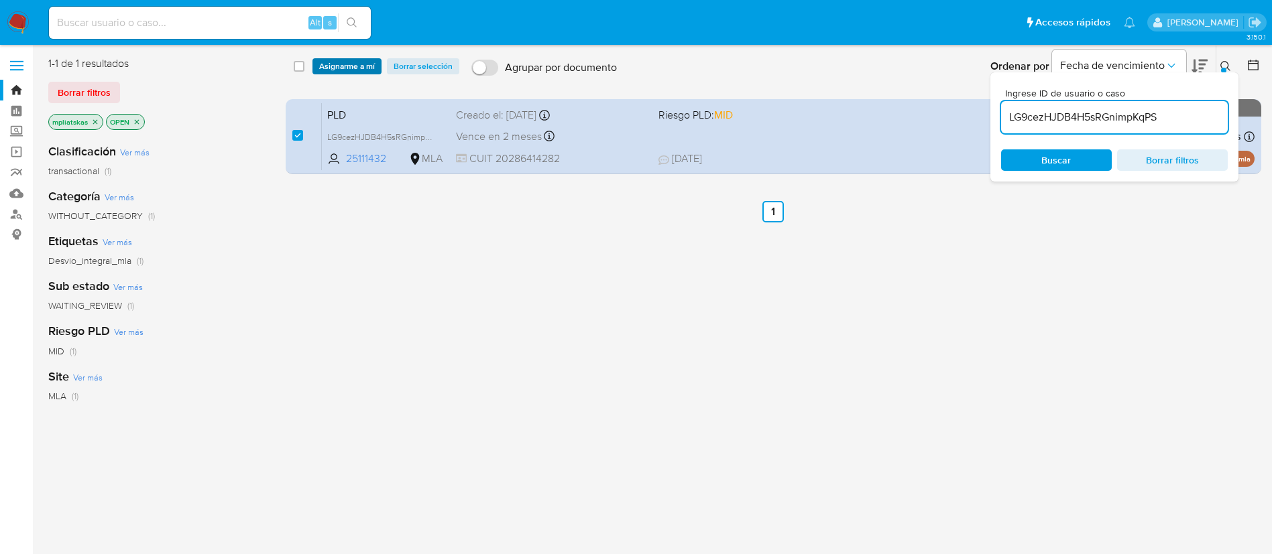
click at [343, 70] on span "Asignarme a mí" at bounding box center [347, 66] width 56 height 13
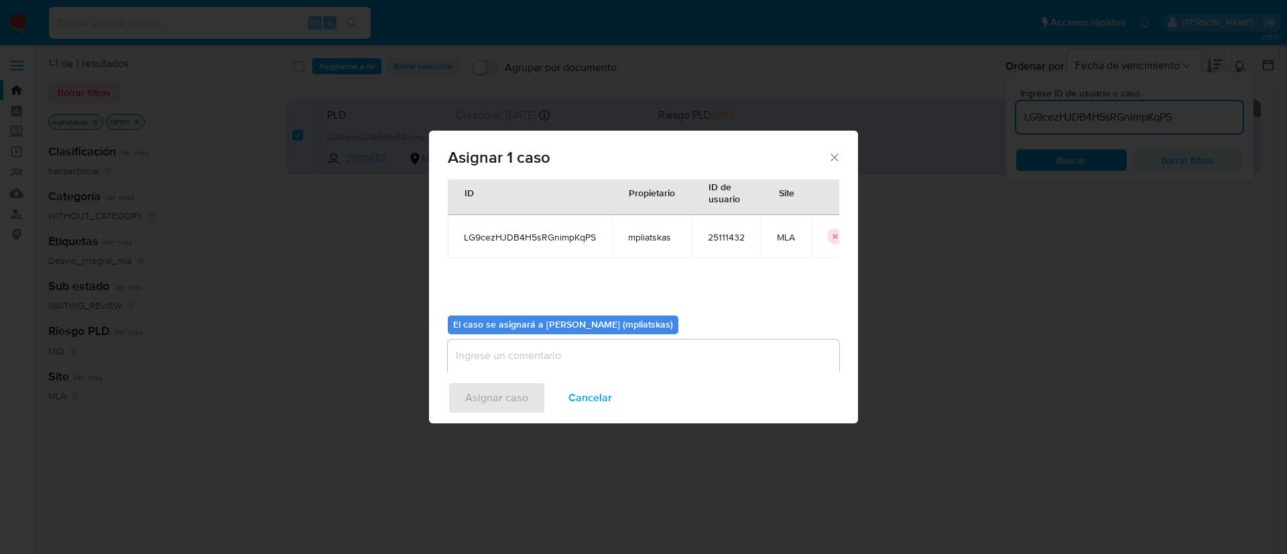
scroll to position [70, 0]
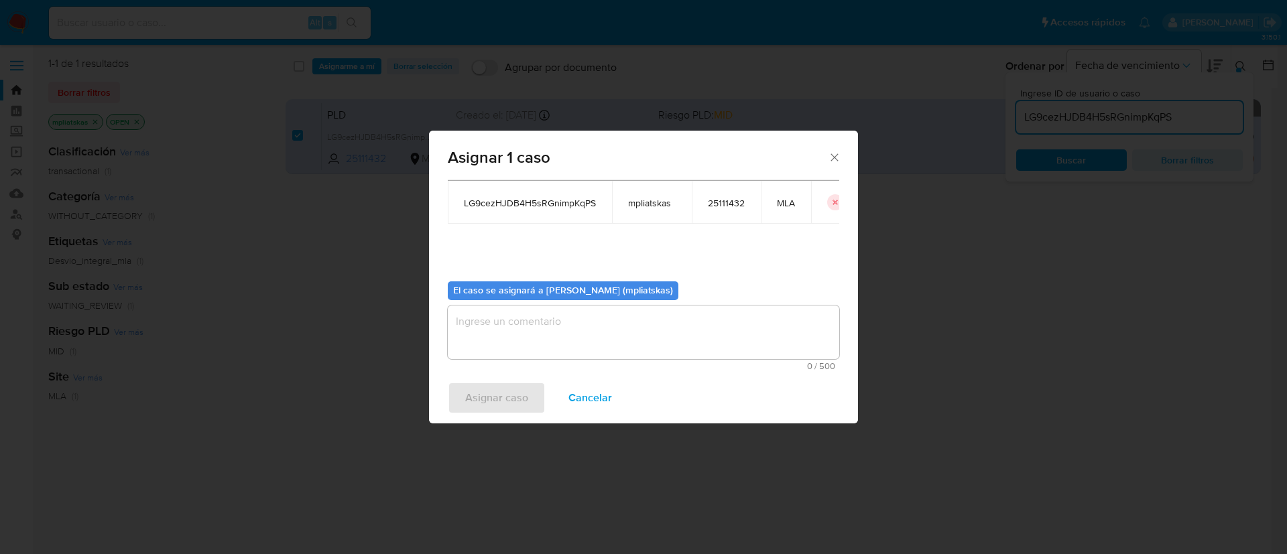
click at [569, 327] on textarea "assign-modal" at bounding box center [644, 333] width 392 height 54
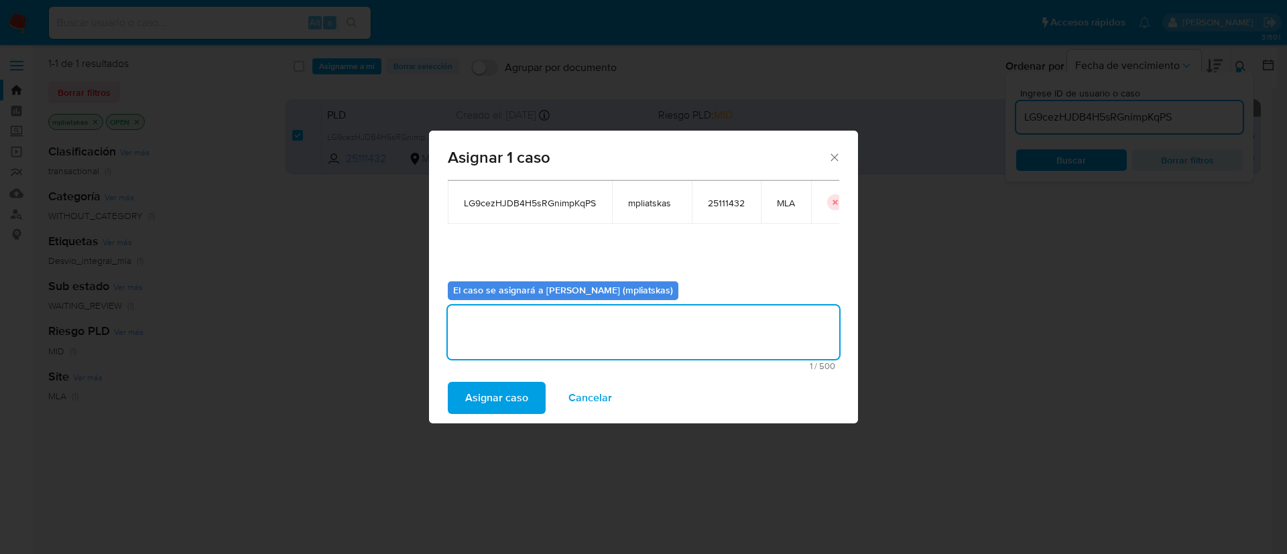
click at [501, 383] on span "Asignar caso" at bounding box center [496, 397] width 63 height 29
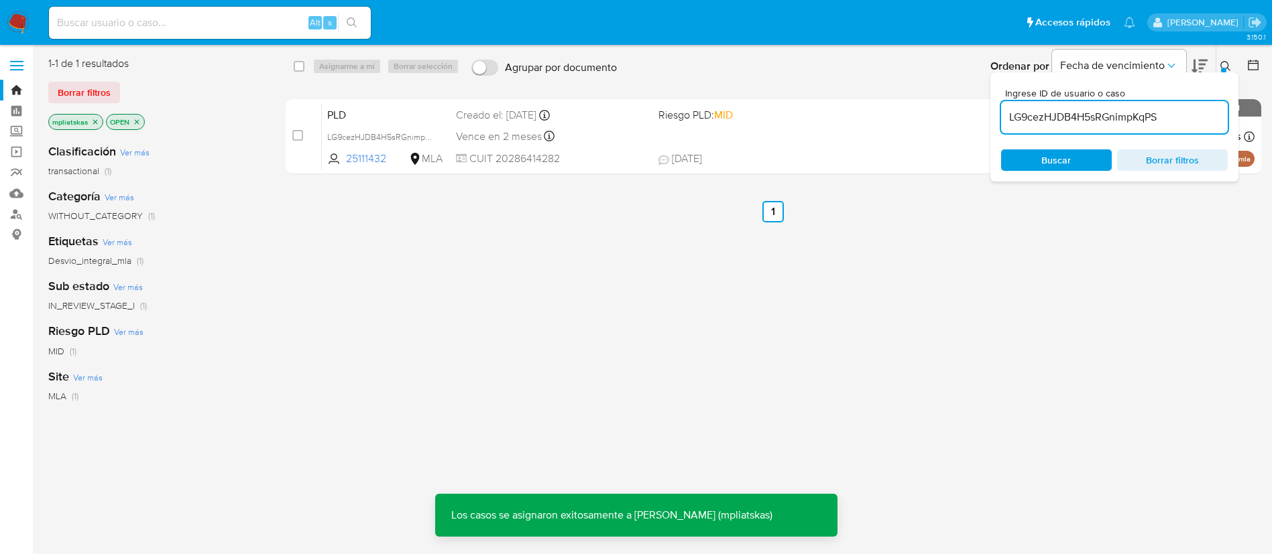
click at [1155, 119] on input "LG9cezHJDB4H5sRGnimpKqPS" at bounding box center [1114, 117] width 227 height 17
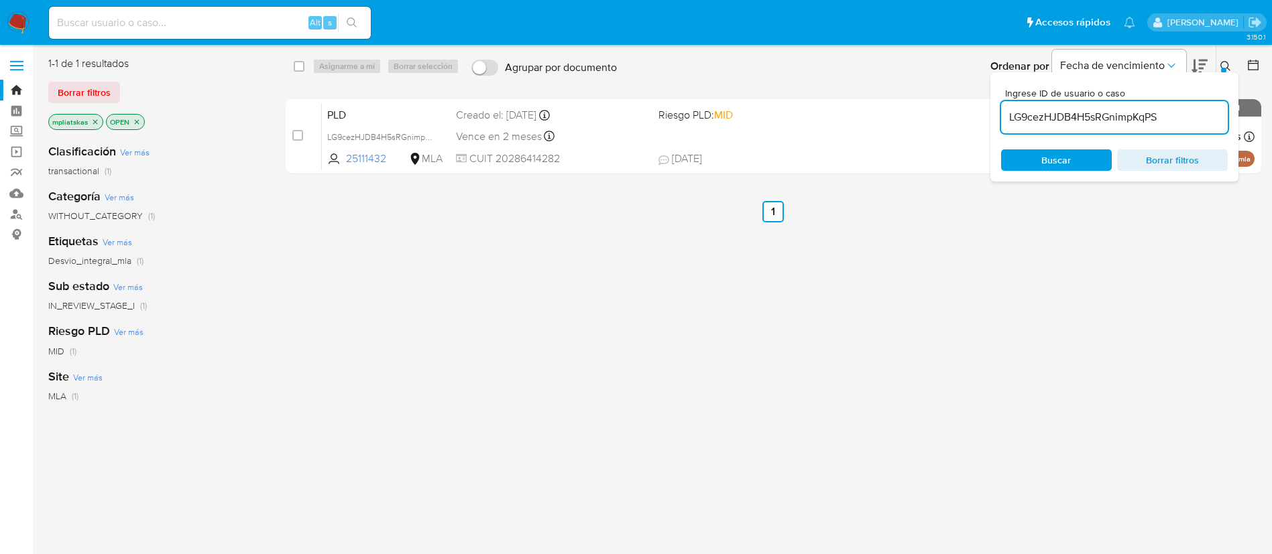
click at [1155, 119] on input "LG9cezHJDB4H5sRGnimpKqPS" at bounding box center [1114, 117] width 227 height 17
paste input "pHU46bV7a1kzDTHbFlw8sLIJ"
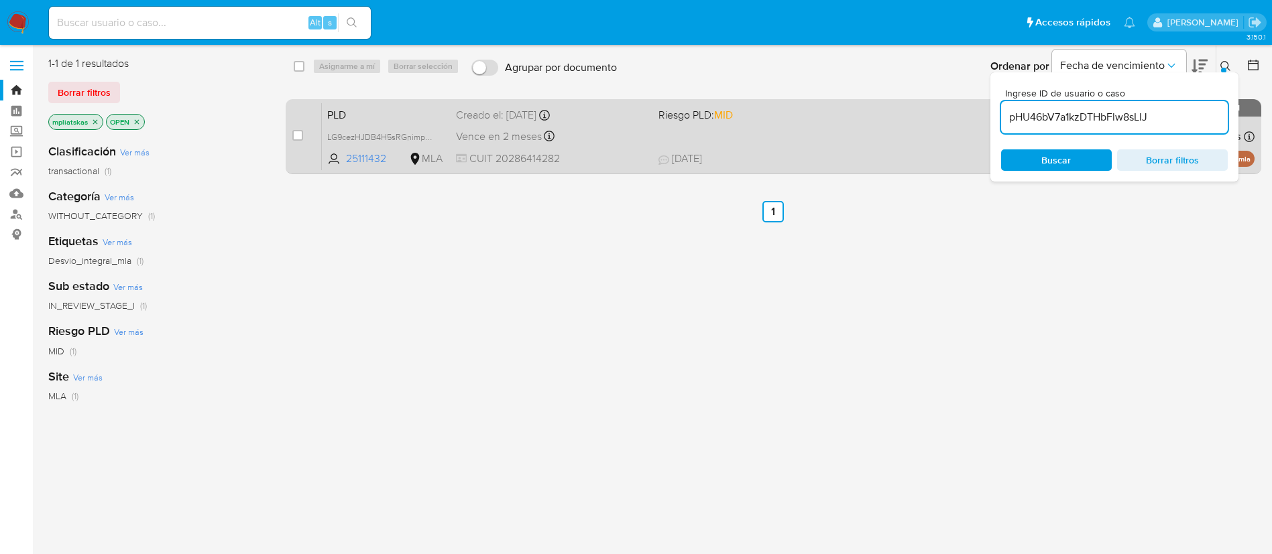
type input "pHU46bV7a1kzDTHbFlw8sLIJ"
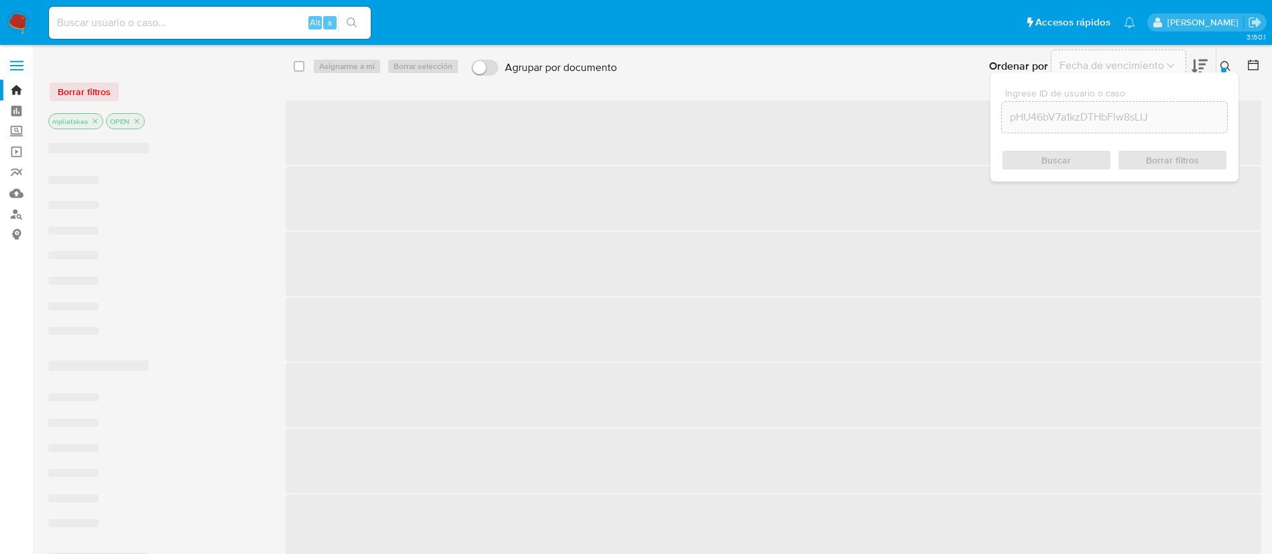
click at [296, 134] on span "‌" at bounding box center [773, 133] width 975 height 64
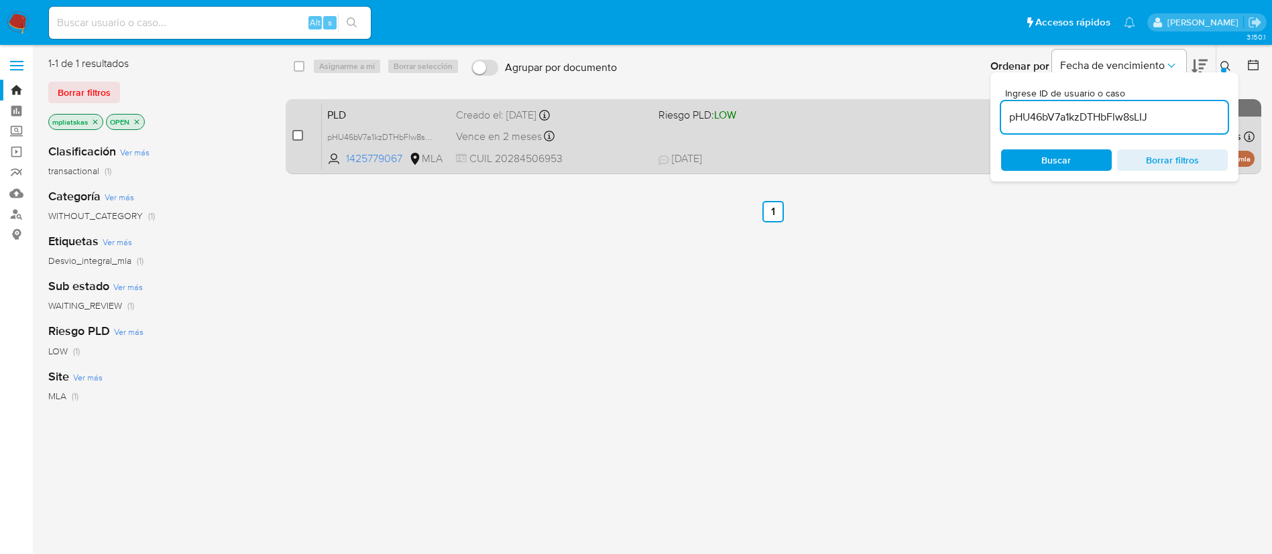
click at [297, 134] on input "checkbox" at bounding box center [297, 135] width 11 height 11
checkbox input "true"
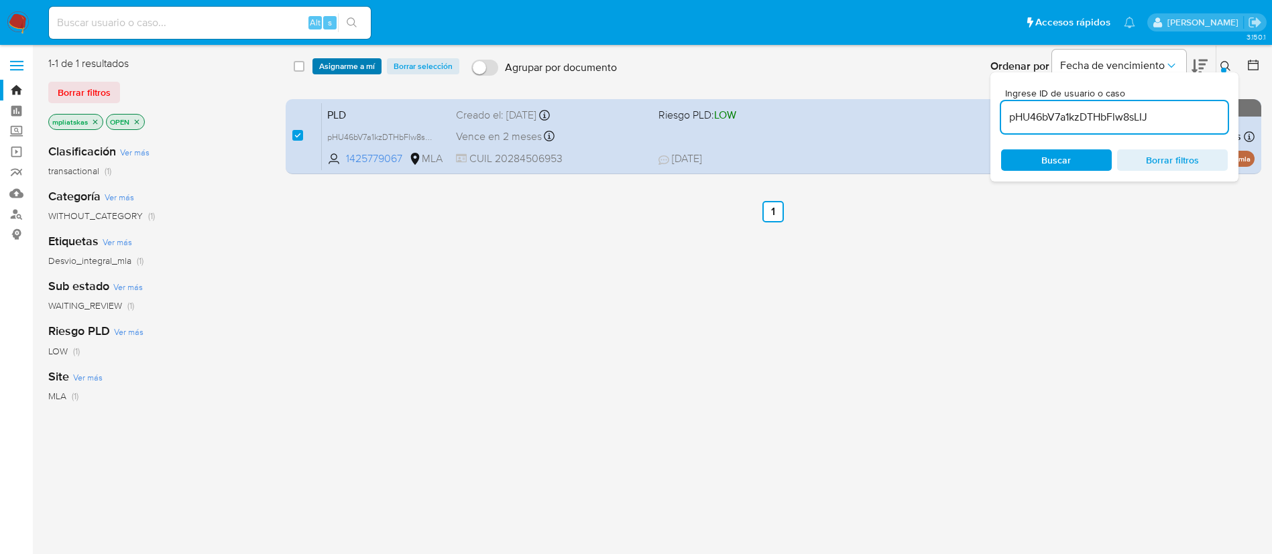
click at [337, 70] on span "Asignarme a mí" at bounding box center [347, 66] width 56 height 13
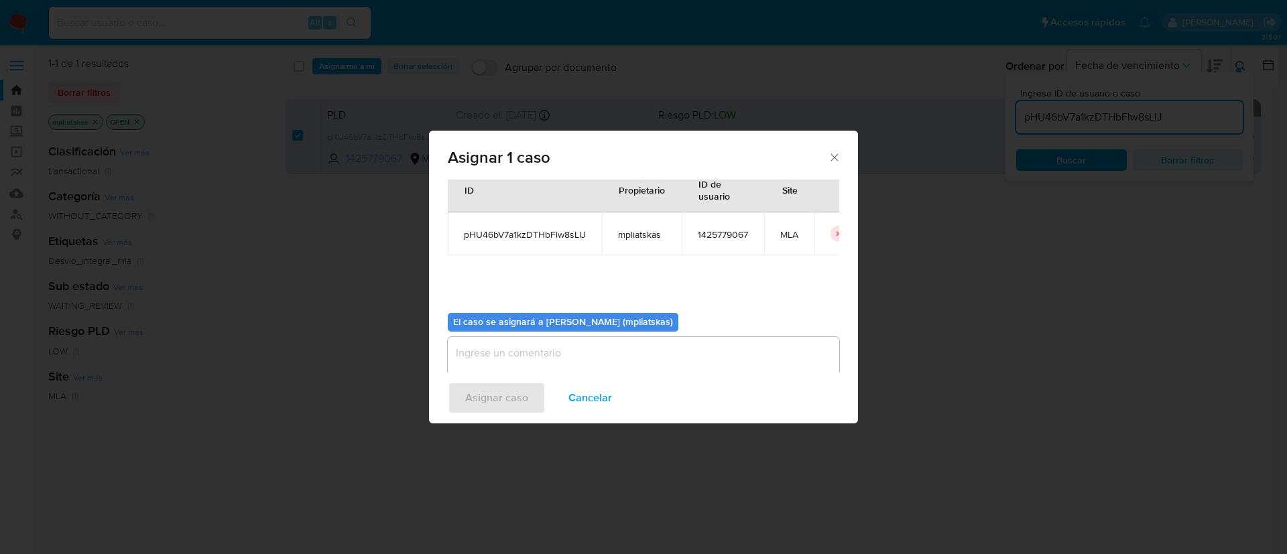
scroll to position [70, 0]
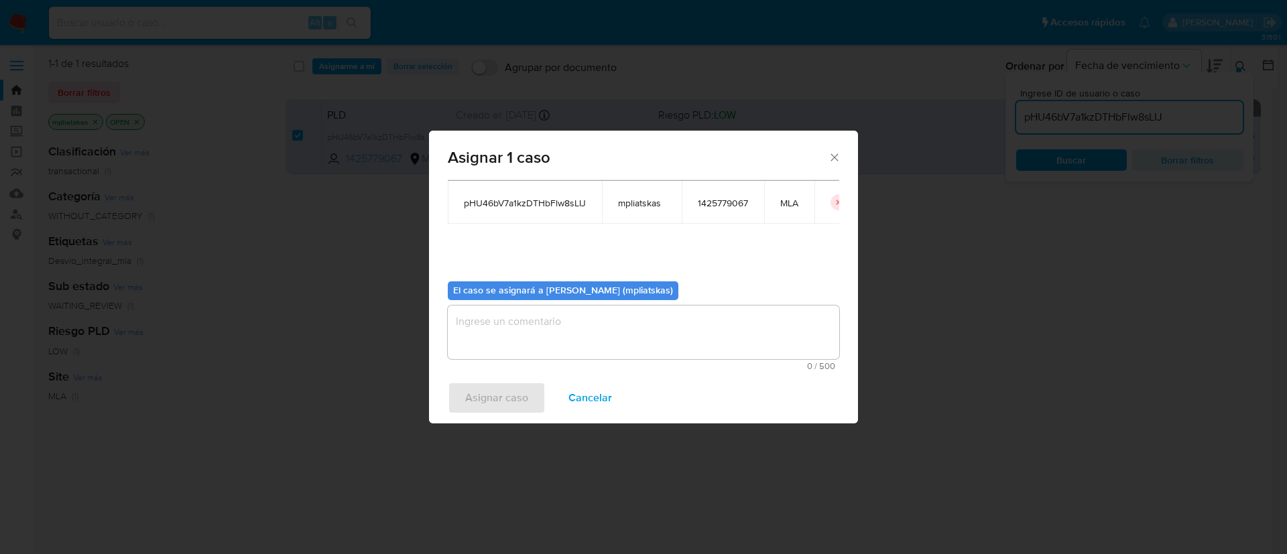
click at [573, 333] on textarea "assign-modal" at bounding box center [644, 333] width 392 height 54
click at [510, 383] on div "Asignar caso Cancelar" at bounding box center [643, 398] width 429 height 51
click at [510, 386] on span "Asignar caso" at bounding box center [496, 397] width 63 height 29
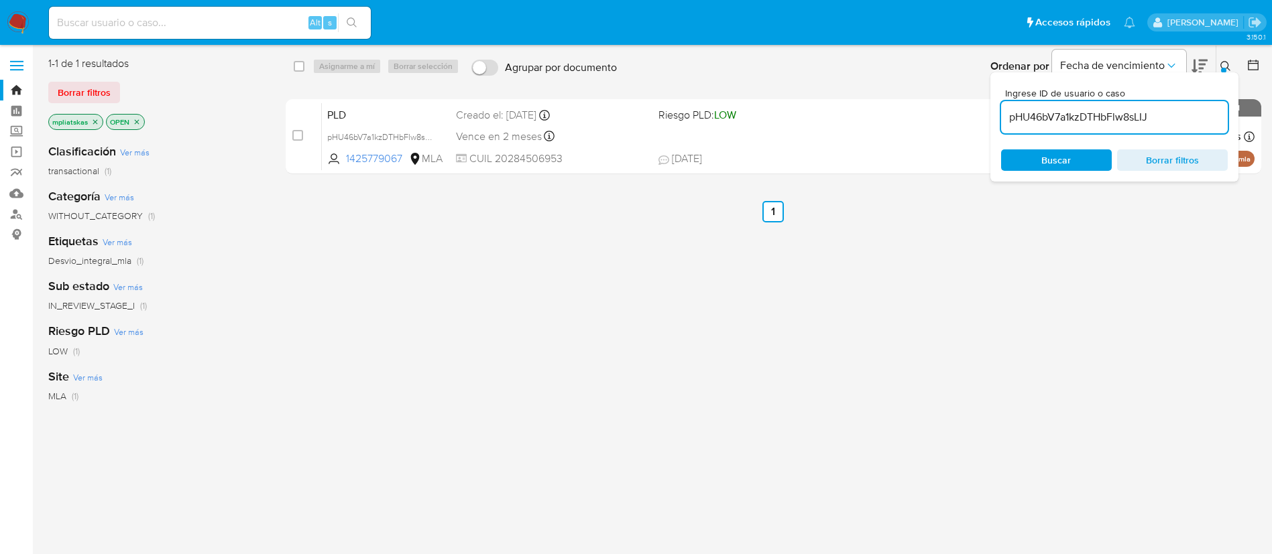
click at [1037, 109] on input "pHU46bV7a1kzDTHbFlw8sLIJ" at bounding box center [1114, 117] width 227 height 17
paste input "ATgXt1Rj97eOjJ6eLqVg4PIm"
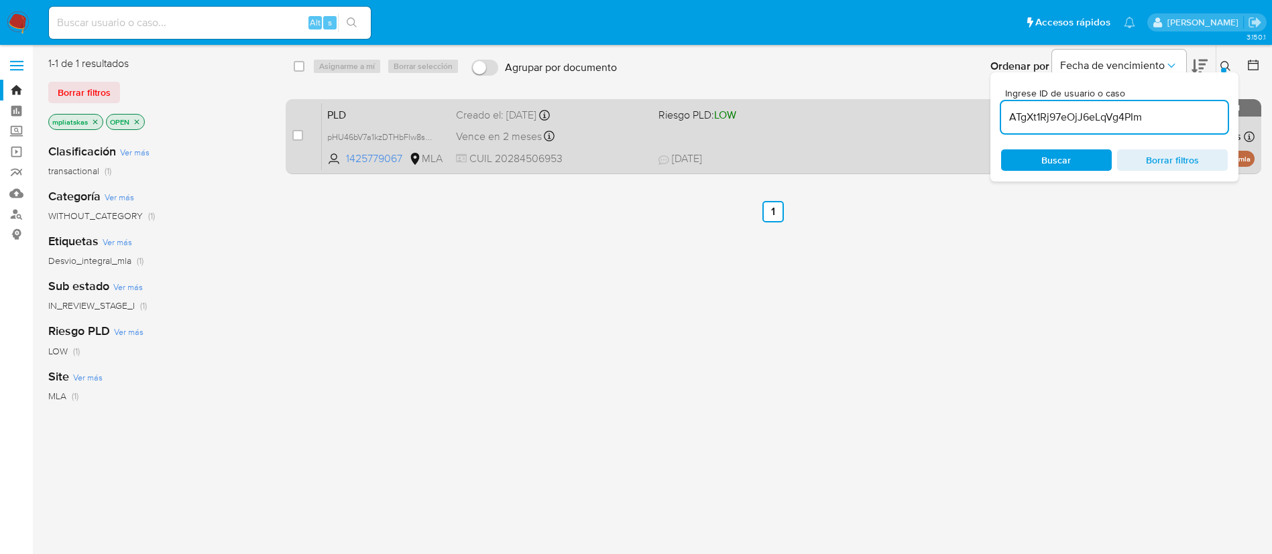
type input "ATgXt1Rj97eOjJ6eLqVg4PIm"
click at [299, 137] on input "checkbox" at bounding box center [297, 135] width 11 height 11
checkbox input "true"
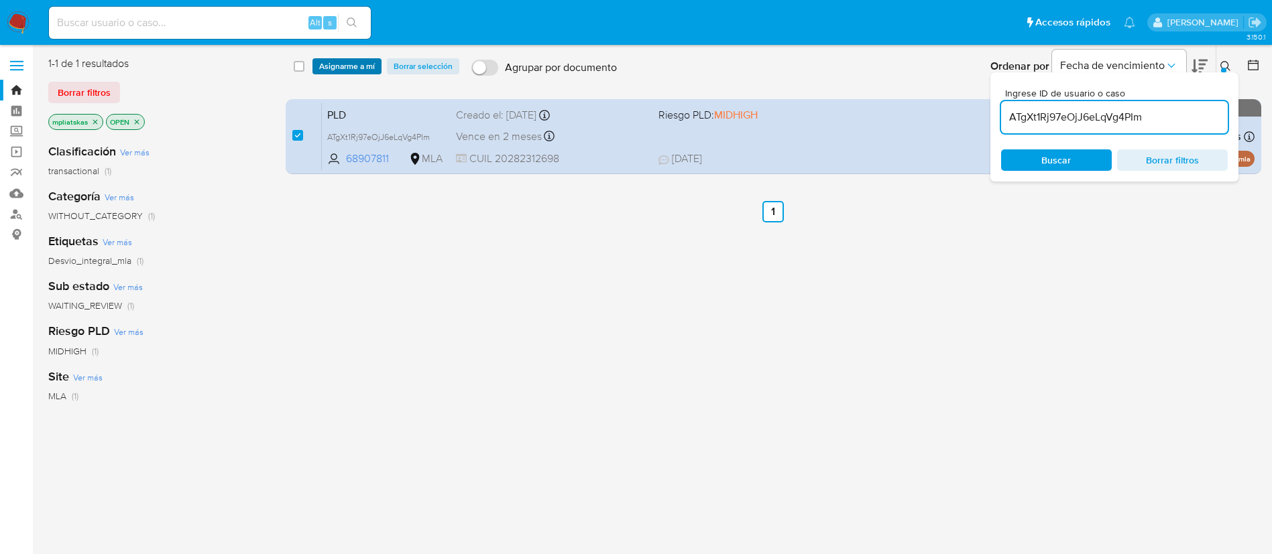
click at [342, 61] on span "Asignarme a mí" at bounding box center [347, 66] width 56 height 13
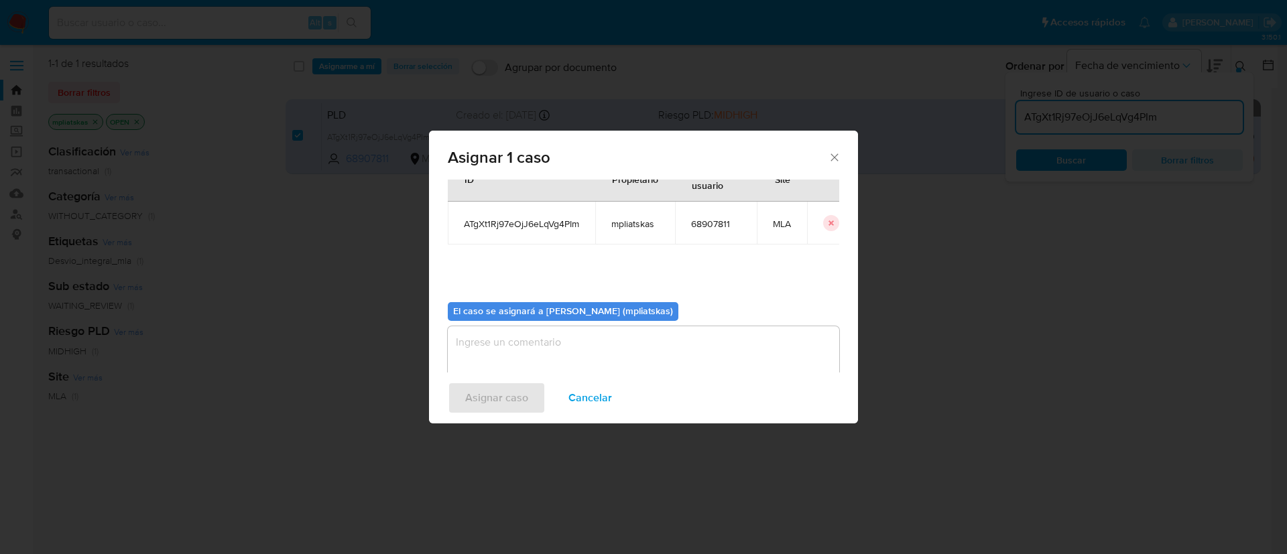
scroll to position [70, 0]
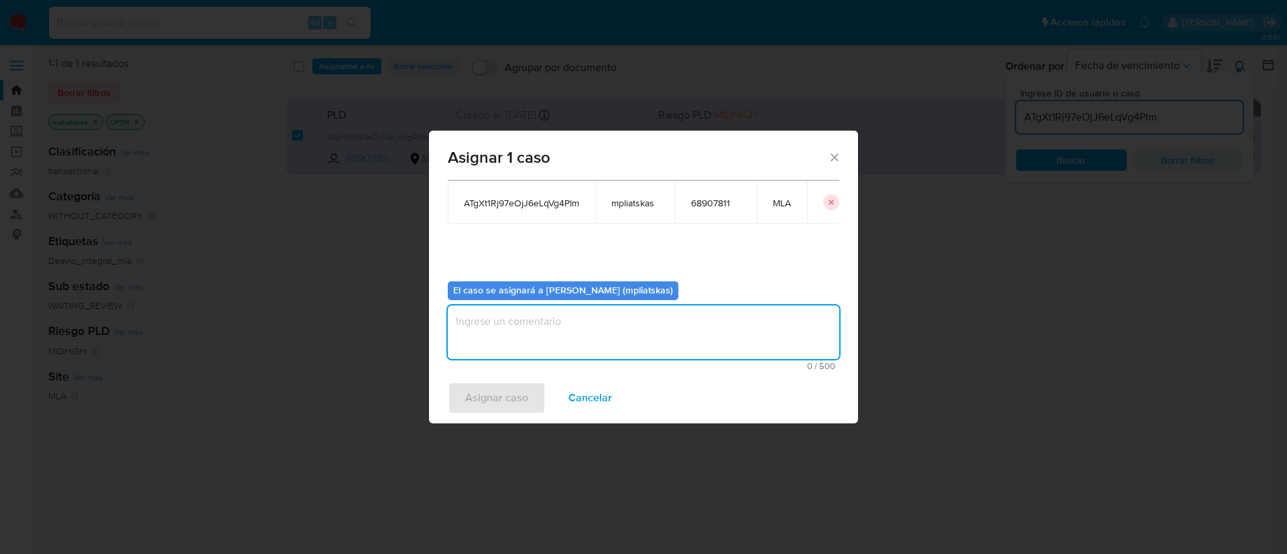
click at [528, 334] on textarea "assign-modal" at bounding box center [644, 333] width 392 height 54
click at [493, 395] on span "Asignar caso" at bounding box center [496, 397] width 63 height 29
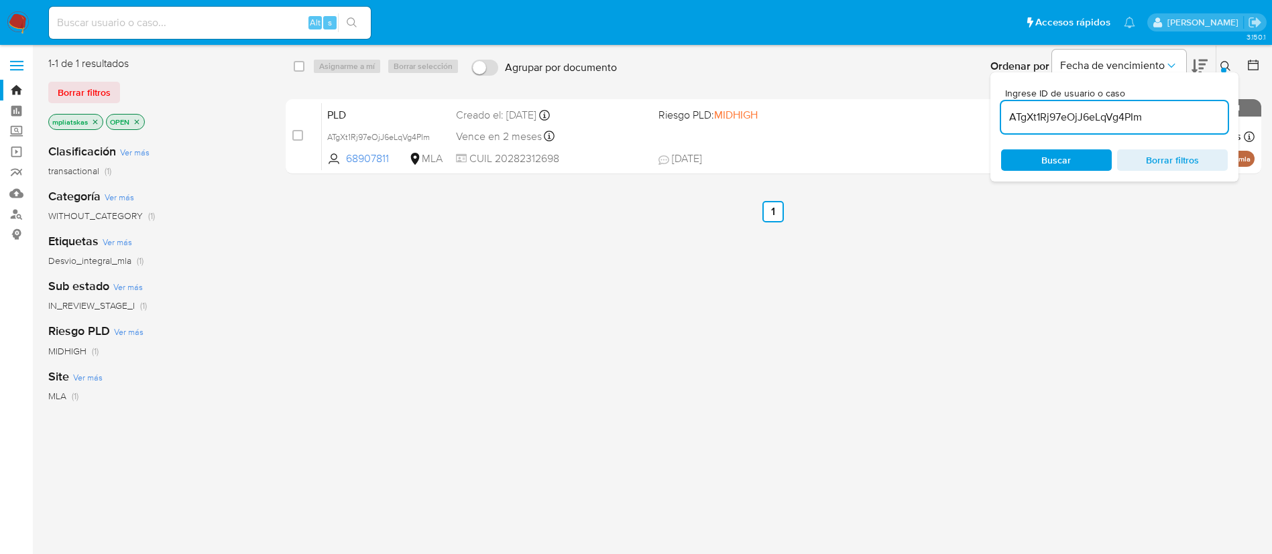
click at [1039, 118] on input "ATgXt1Rj97eOjJ6eLqVg4PIm" at bounding box center [1114, 117] width 227 height 17
paste input "nGGYtNzjgJhrHaKPxWpuyV2b"
type input "nGGYtNzjgJhrHaKPxWpuyV2b"
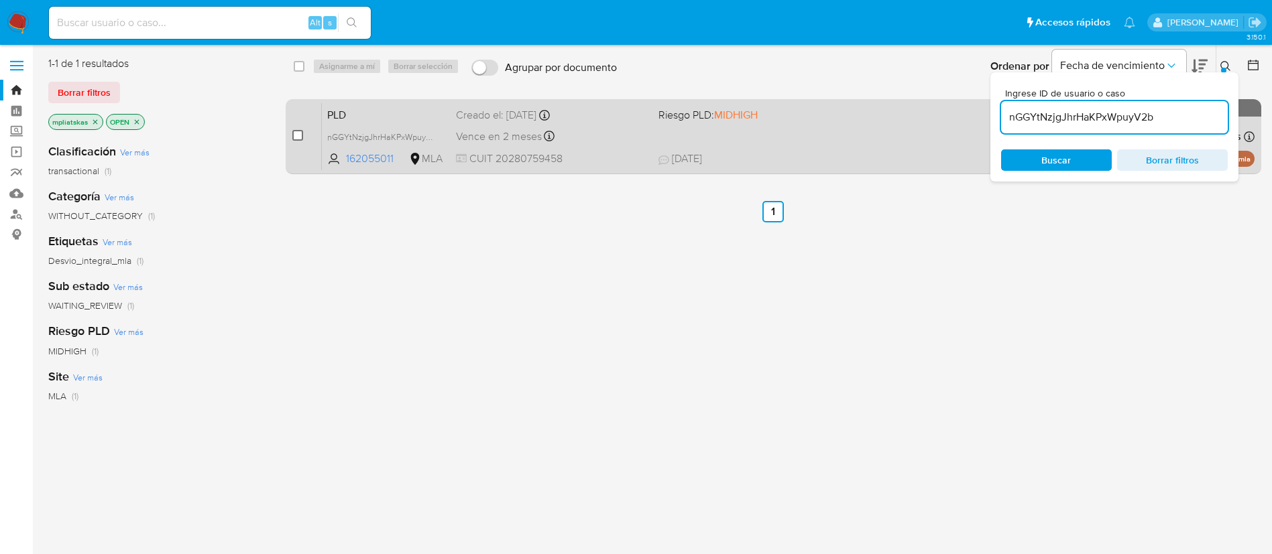
click at [300, 134] on input "checkbox" at bounding box center [297, 135] width 11 height 11
checkbox input "true"
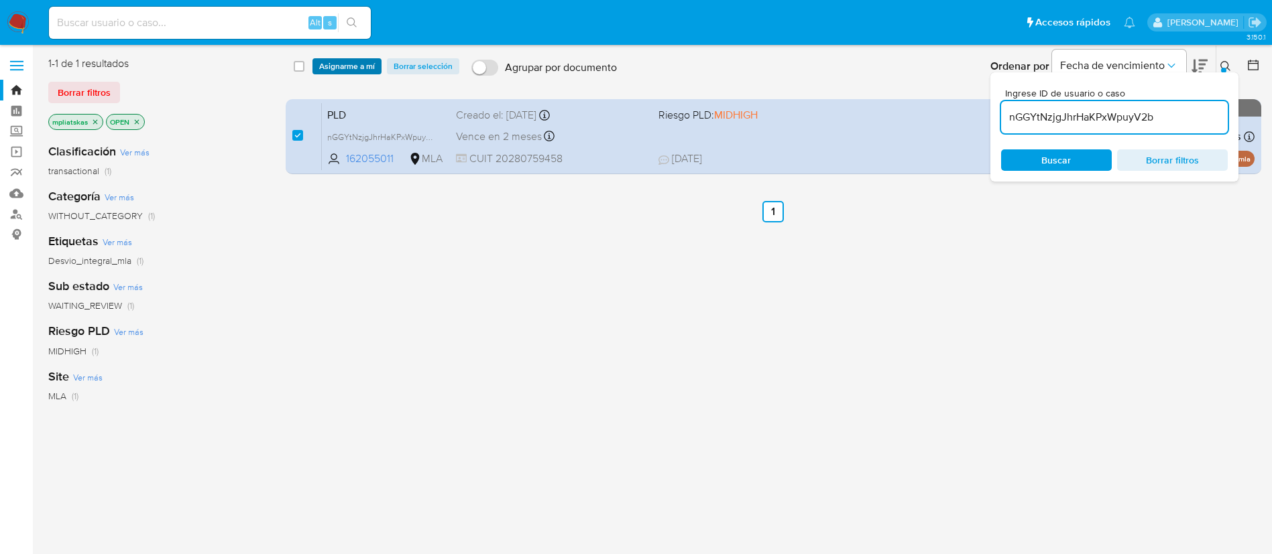
click at [358, 69] on span "Asignarme a mí" at bounding box center [347, 66] width 56 height 13
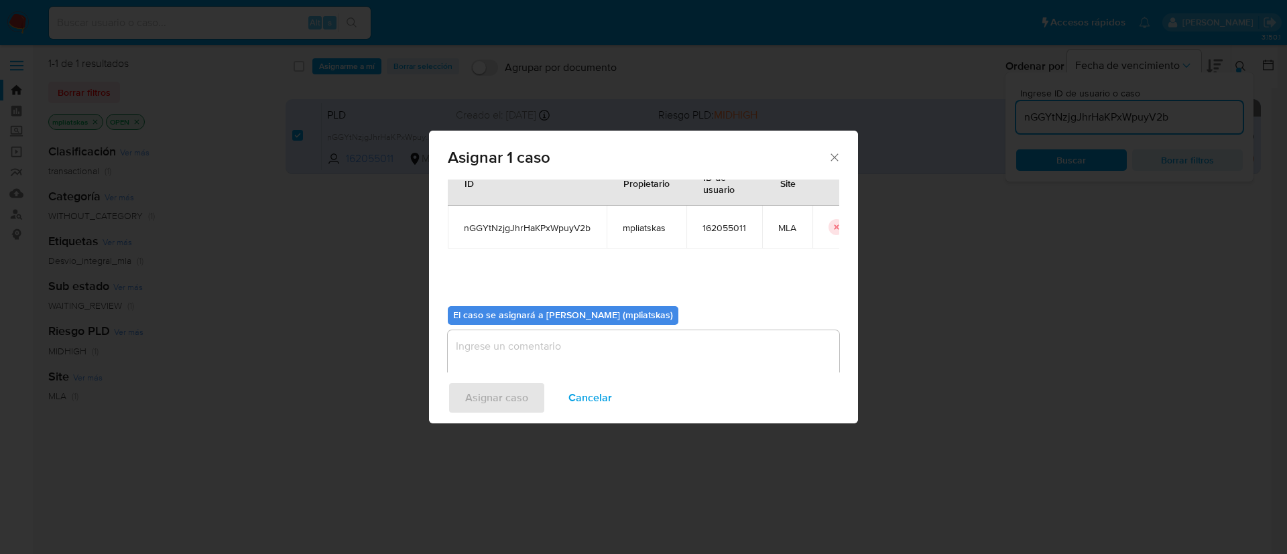
scroll to position [70, 0]
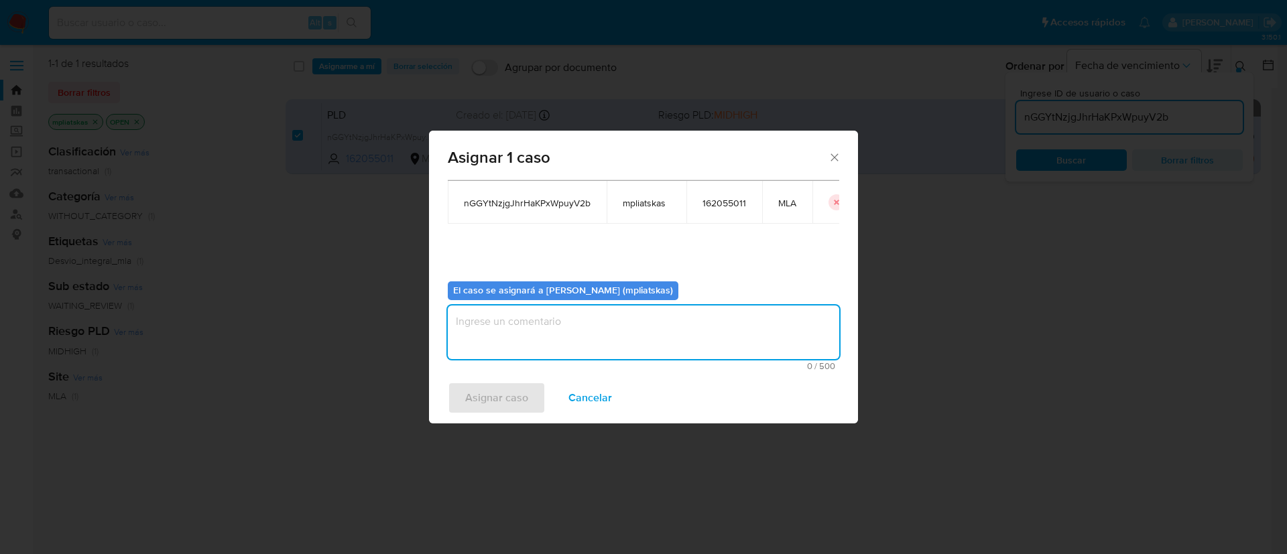
click at [617, 358] on textarea "assign-modal" at bounding box center [644, 333] width 392 height 54
click at [486, 398] on span "Asignar caso" at bounding box center [496, 397] width 63 height 29
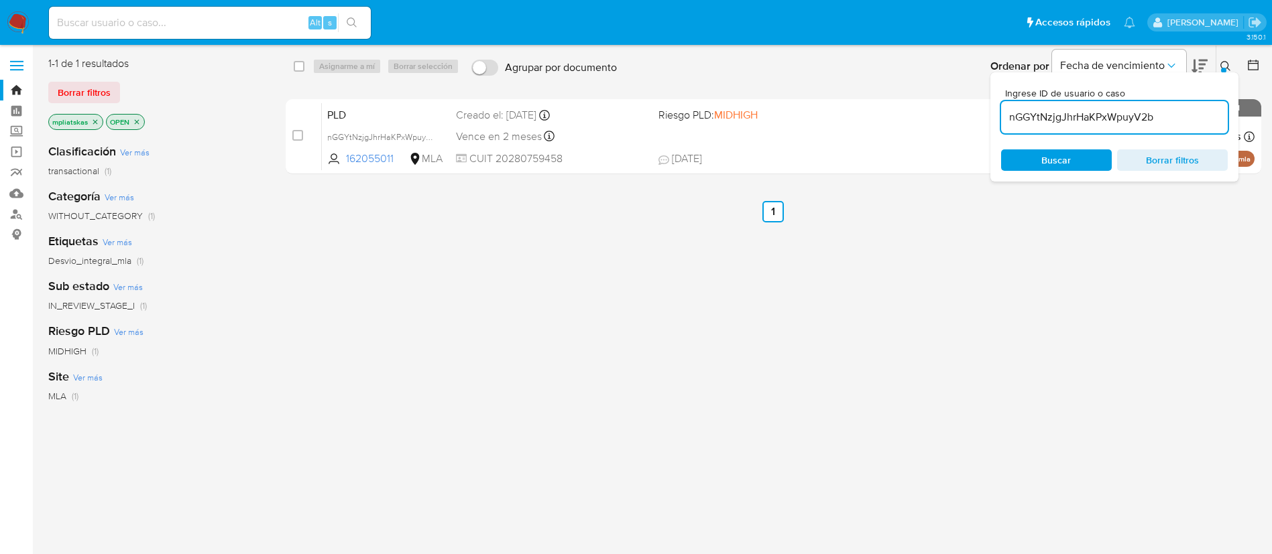
click at [1024, 119] on input "nGGYtNzjgJhrHaKPxWpuyV2b" at bounding box center [1114, 117] width 227 height 17
click at [1055, 115] on input "nGGYtNzjgJhrHaKPxWpuyV2b" at bounding box center [1114, 117] width 227 height 17
paste input "hcdcxED5Lk2ffQ01oYp19tdP"
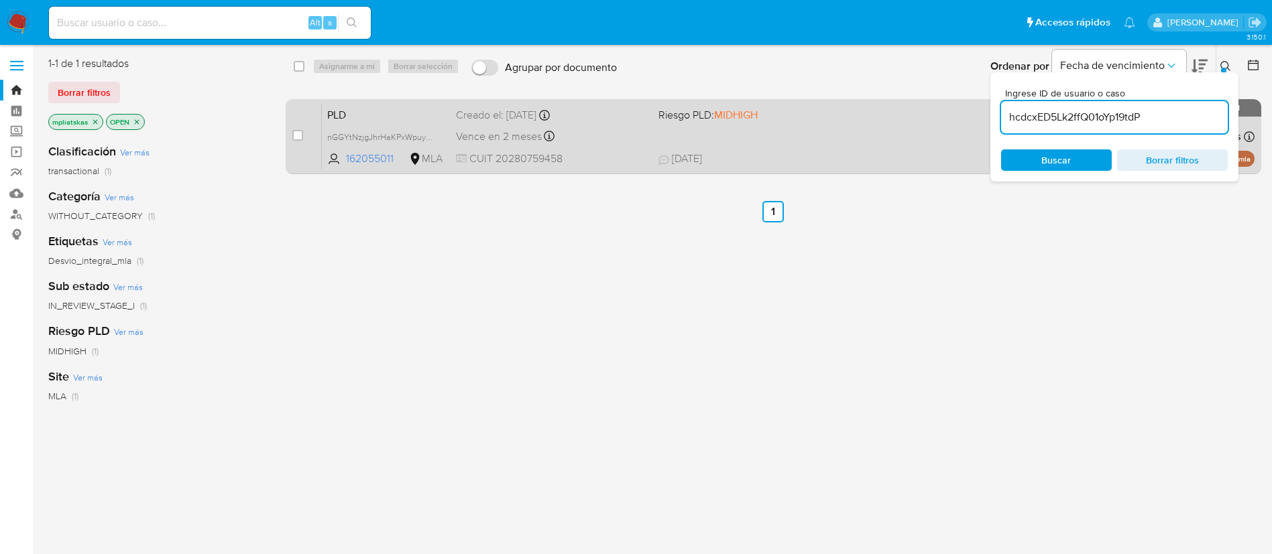
type input "hcdcxED5Lk2ffQ01oYp19tdP"
click at [298, 135] on input "checkbox" at bounding box center [297, 135] width 11 height 11
checkbox input "true"
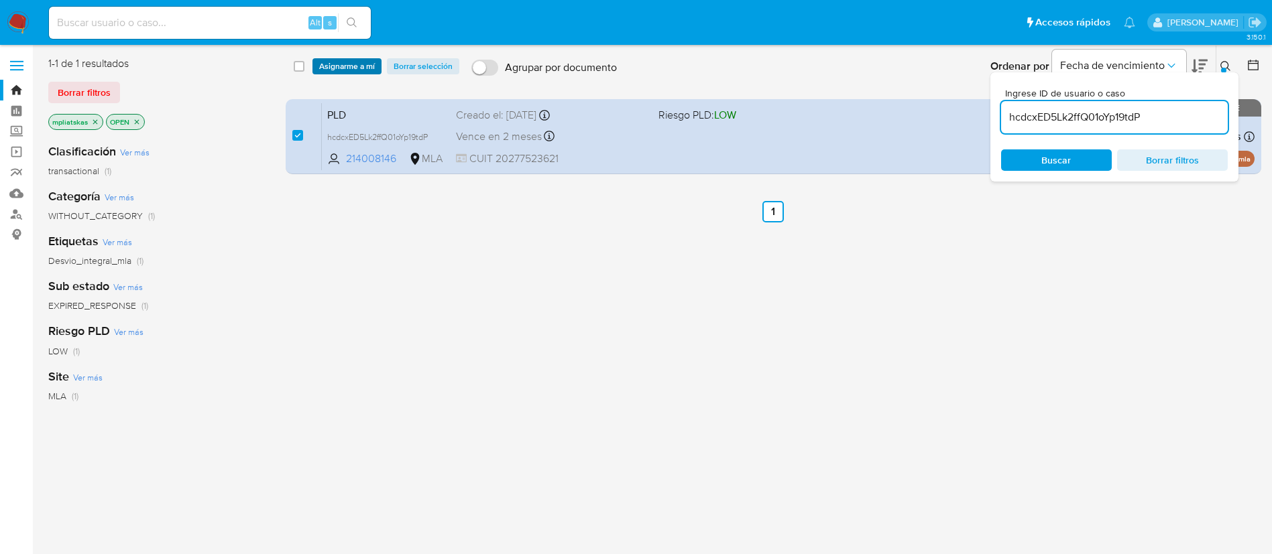
click at [349, 66] on span "Asignarme a mí" at bounding box center [347, 66] width 56 height 13
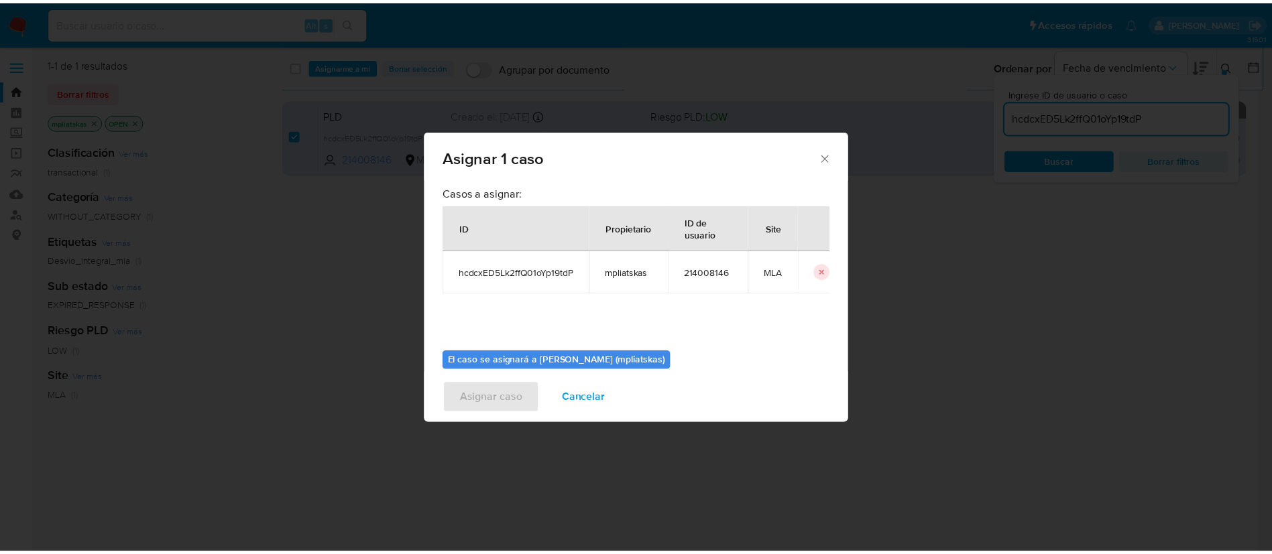
scroll to position [70, 0]
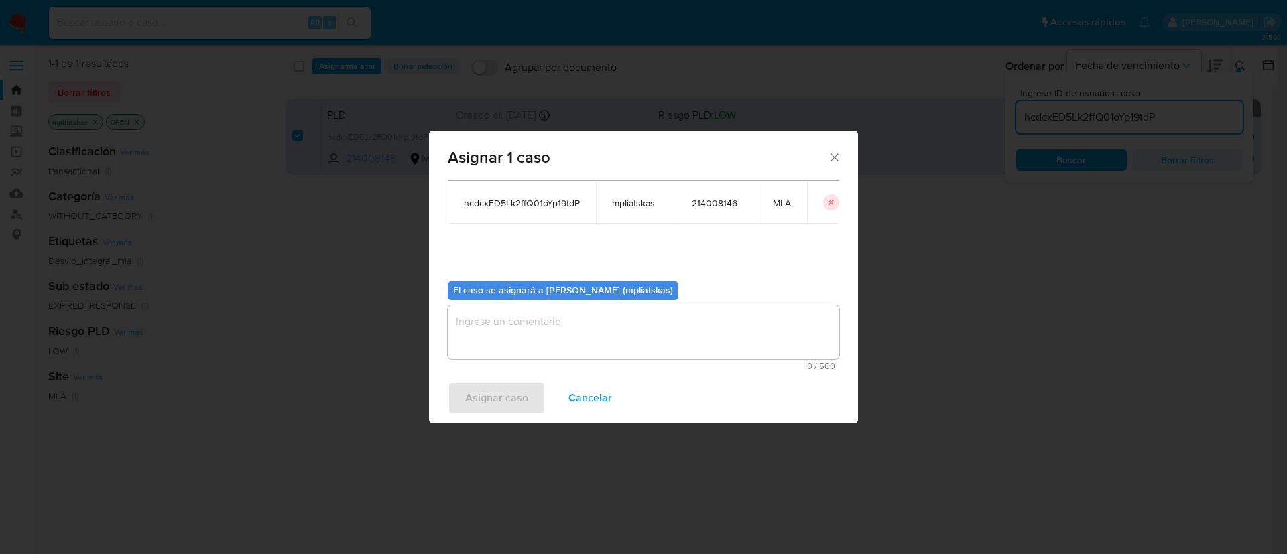
click at [597, 347] on textarea "assign-modal" at bounding box center [644, 333] width 392 height 54
click at [506, 394] on span "Asignar caso" at bounding box center [496, 397] width 63 height 29
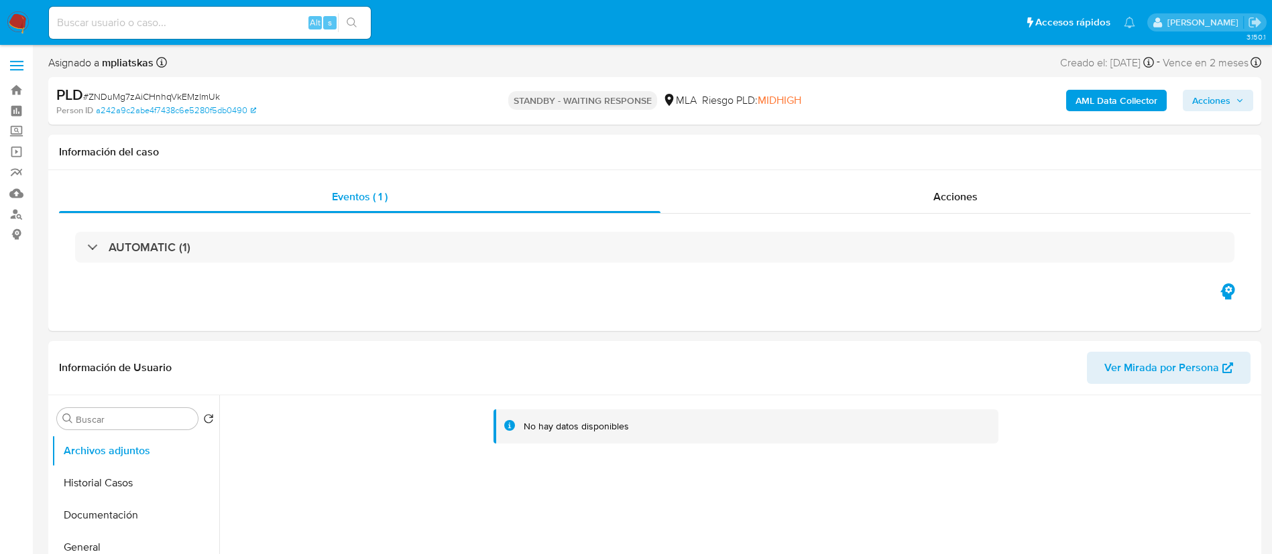
select select "10"
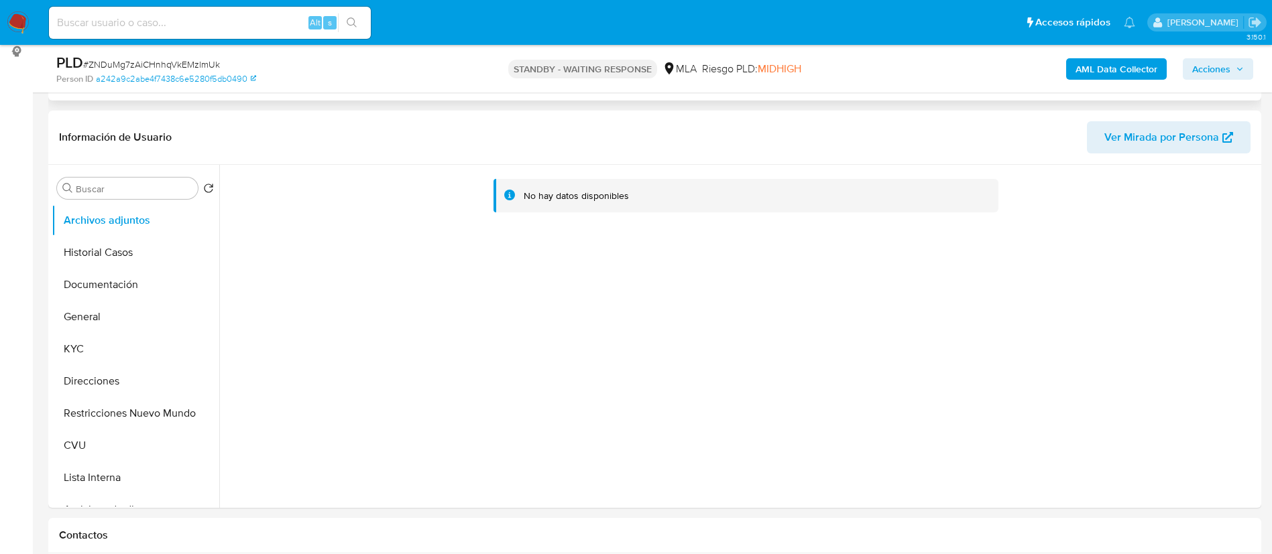
scroll to position [201, 0]
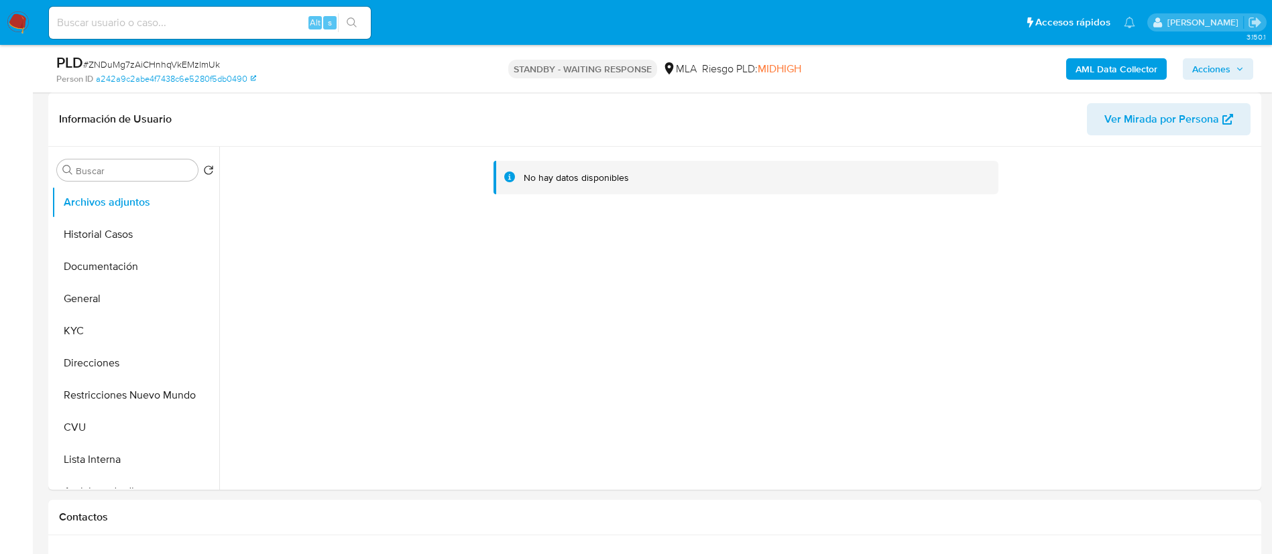
click at [21, 27] on img at bounding box center [18, 22] width 23 height 23
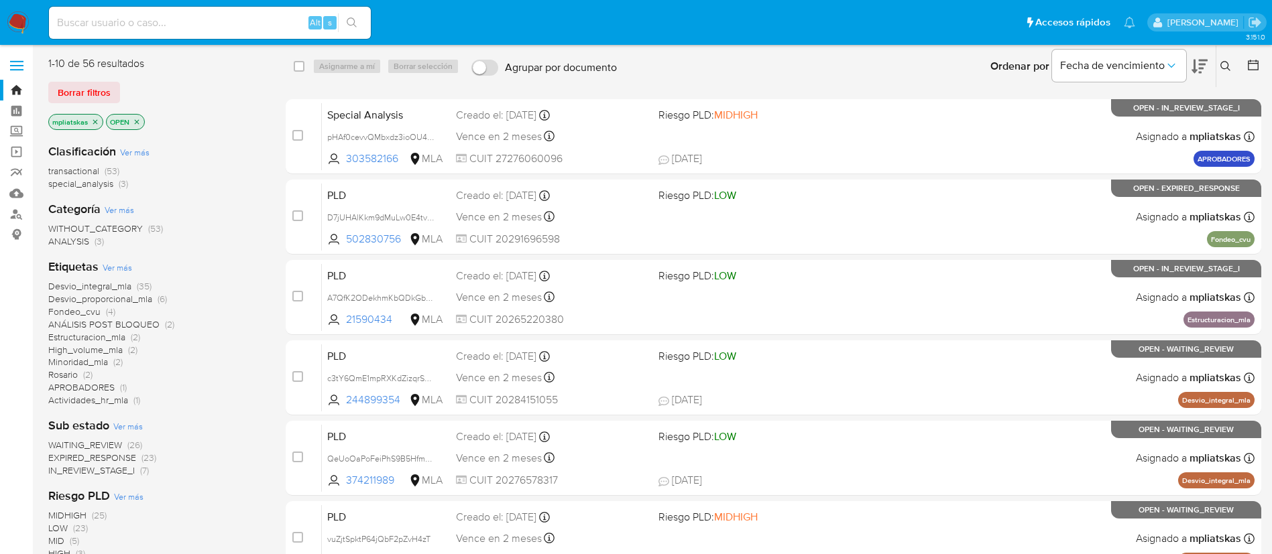
click at [273, 16] on input at bounding box center [210, 22] width 322 height 17
paste input "X2F6oXc1oM7VIekBCyF39Bbr"
type input "X2F6oXc1oM7VIekBCyF39Bbr"
click at [333, 19] on div "s" at bounding box center [329, 22] width 13 height 13
click at [345, 23] on button "search-icon" at bounding box center [351, 22] width 27 height 19
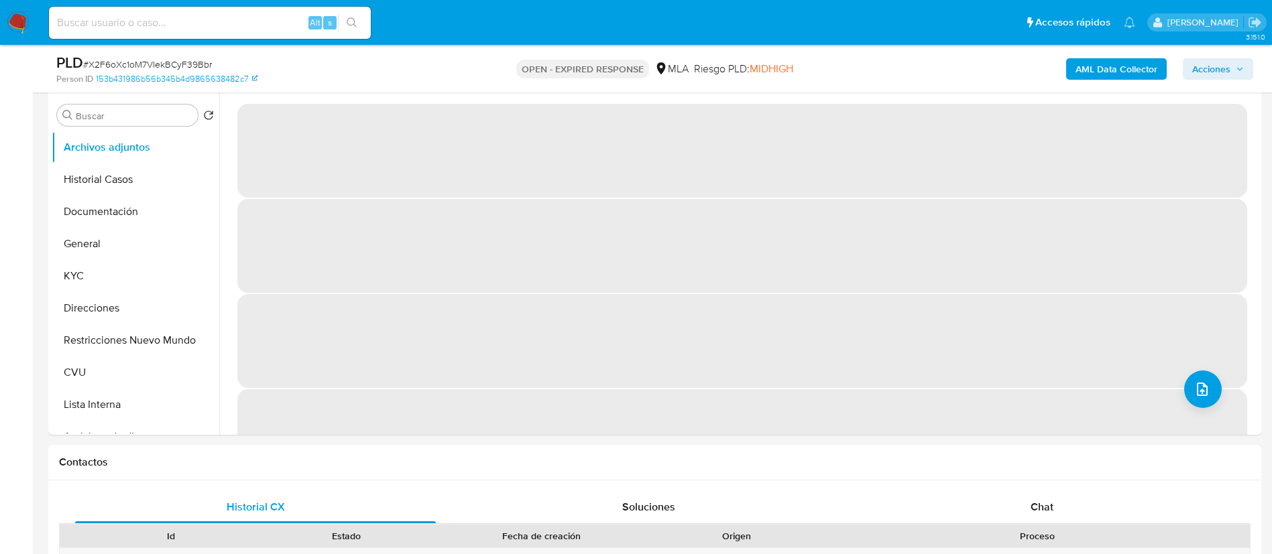
scroll to position [402, 0]
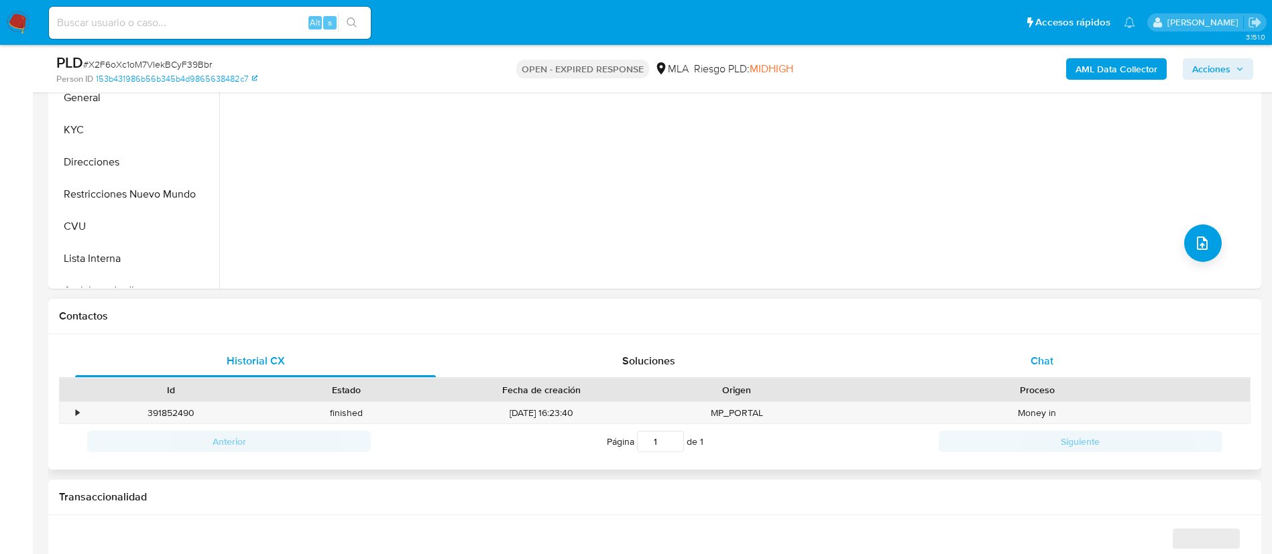
select select "10"
click at [1046, 351] on div "Chat" at bounding box center [1042, 361] width 361 height 32
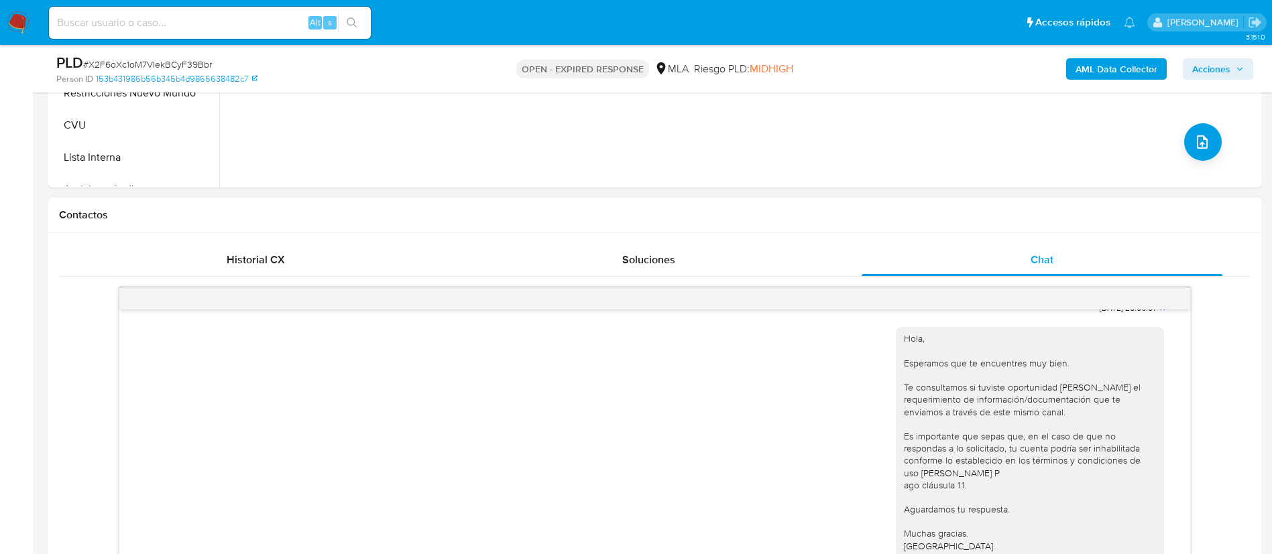
scroll to position [302, 0]
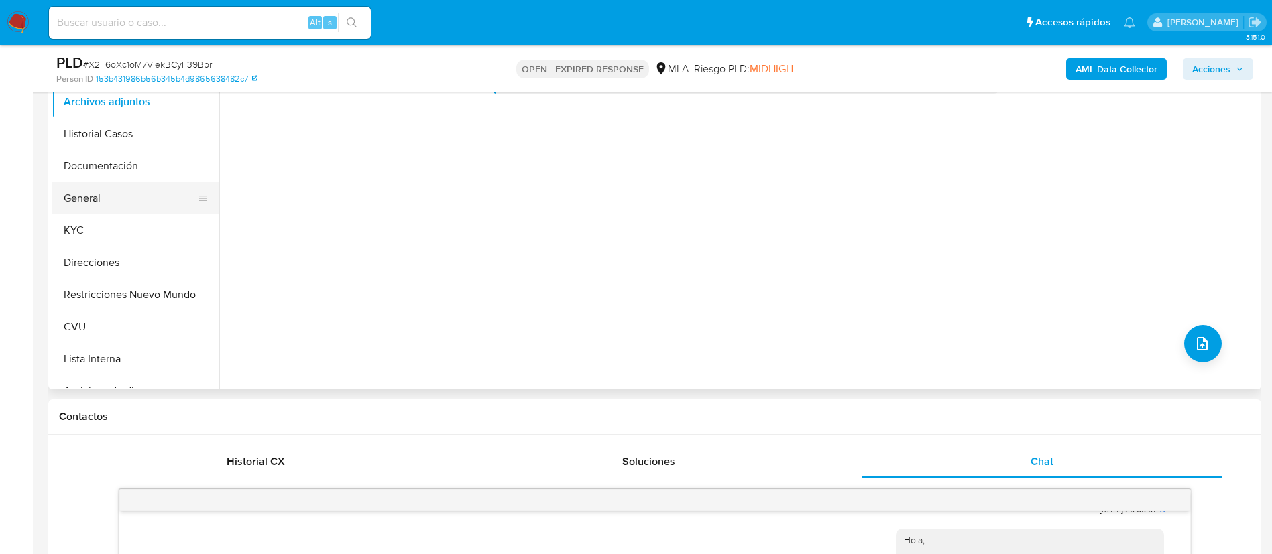
click at [141, 197] on button "General" at bounding box center [130, 198] width 157 height 32
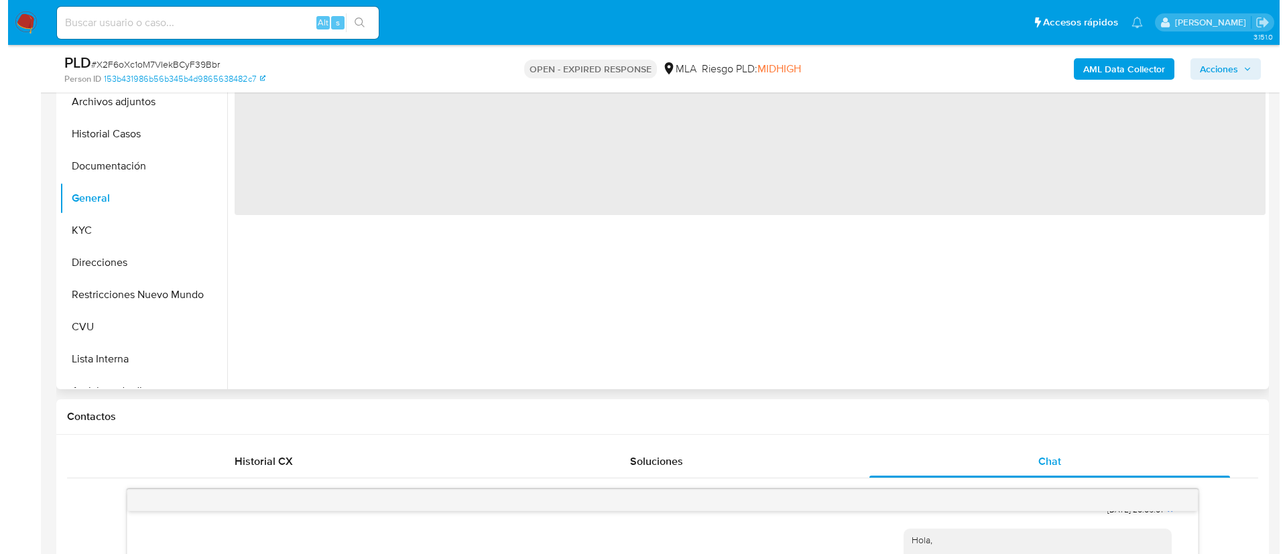
scroll to position [201, 0]
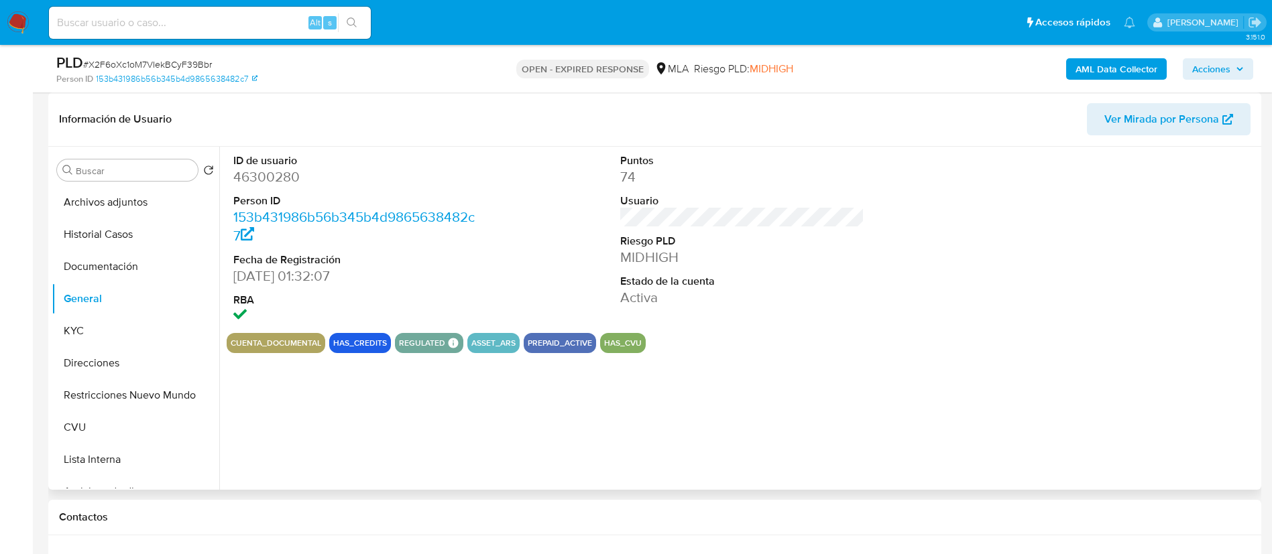
click at [271, 184] on dd "46300280" at bounding box center [355, 177] width 245 height 19
copy dd "46300280"
click at [130, 321] on button "KYC" at bounding box center [130, 331] width 157 height 32
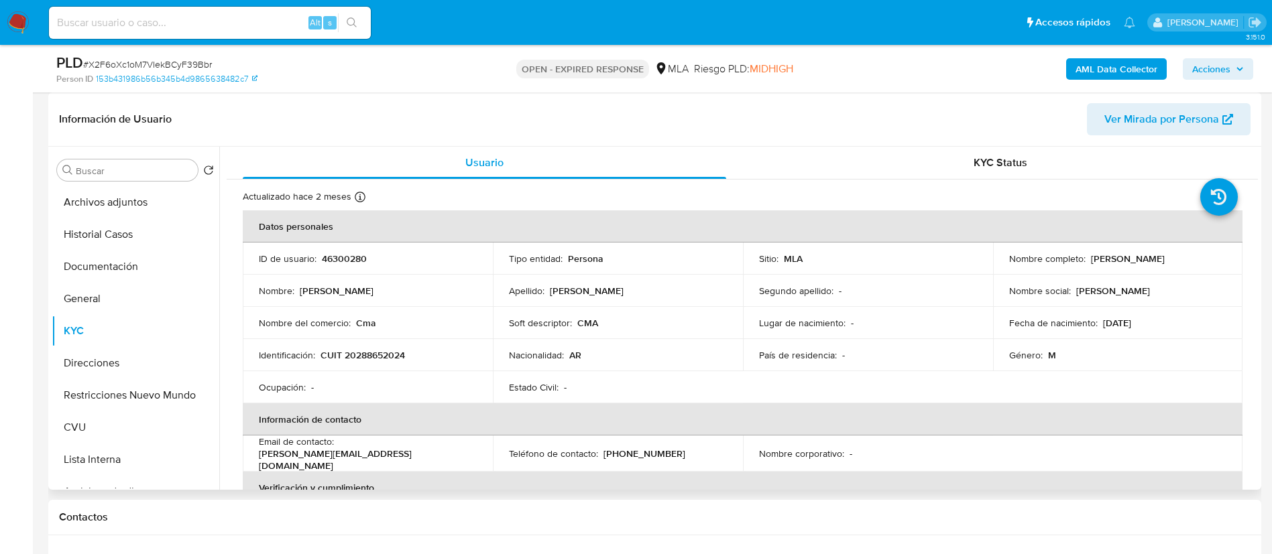
click at [345, 357] on p "CUIT 20288652024" at bounding box center [362, 355] width 84 height 12
copy p "20288652024"
drag, startPoint x: 339, startPoint y: 449, endPoint x: 444, endPoint y: 453, distance: 106.0
click at [444, 453] on div "Email de contacto : diego-.ca@hotmail.com" at bounding box center [368, 454] width 218 height 36
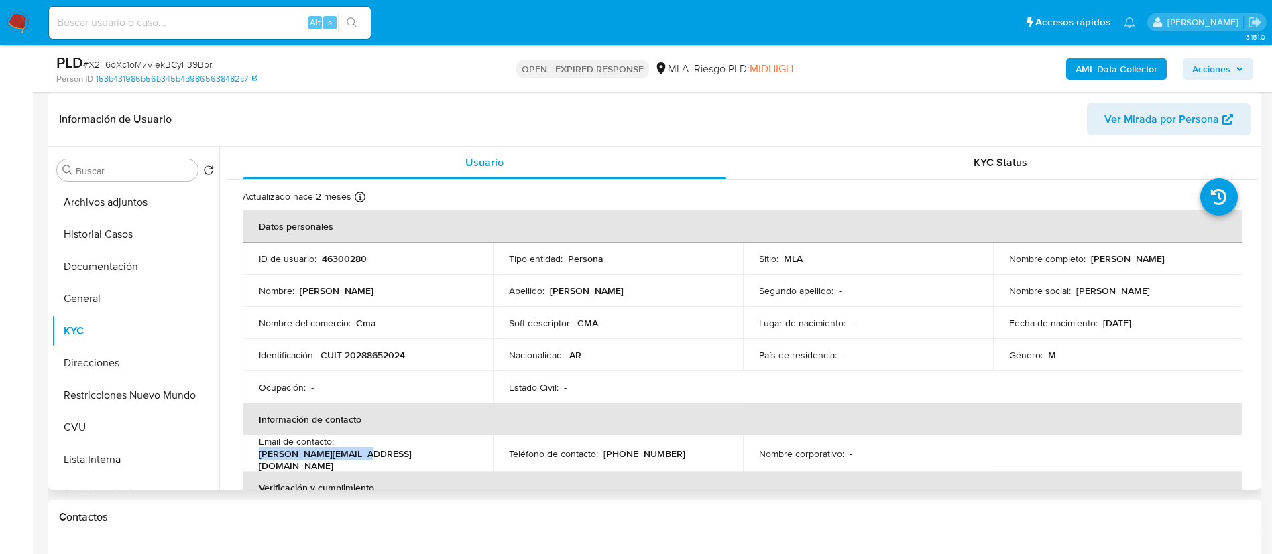
copy p "diego-.ca@hotmail.com"
click at [1090, 65] on b "AML Data Collector" at bounding box center [1116, 68] width 82 height 21
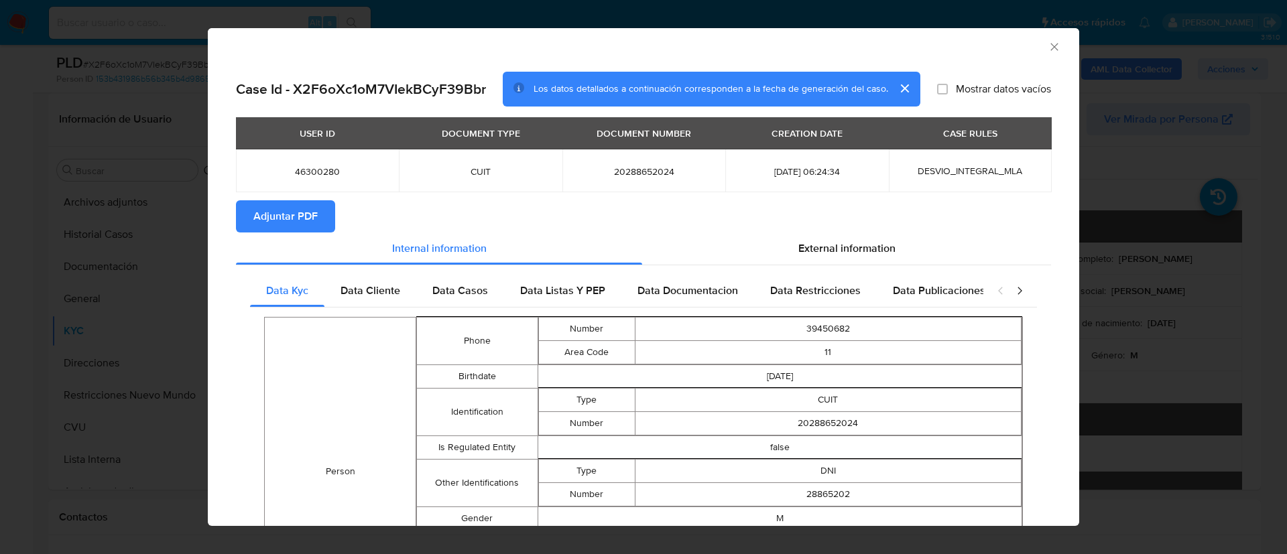
click at [320, 213] on button "Adjuntar PDF" at bounding box center [285, 216] width 99 height 32
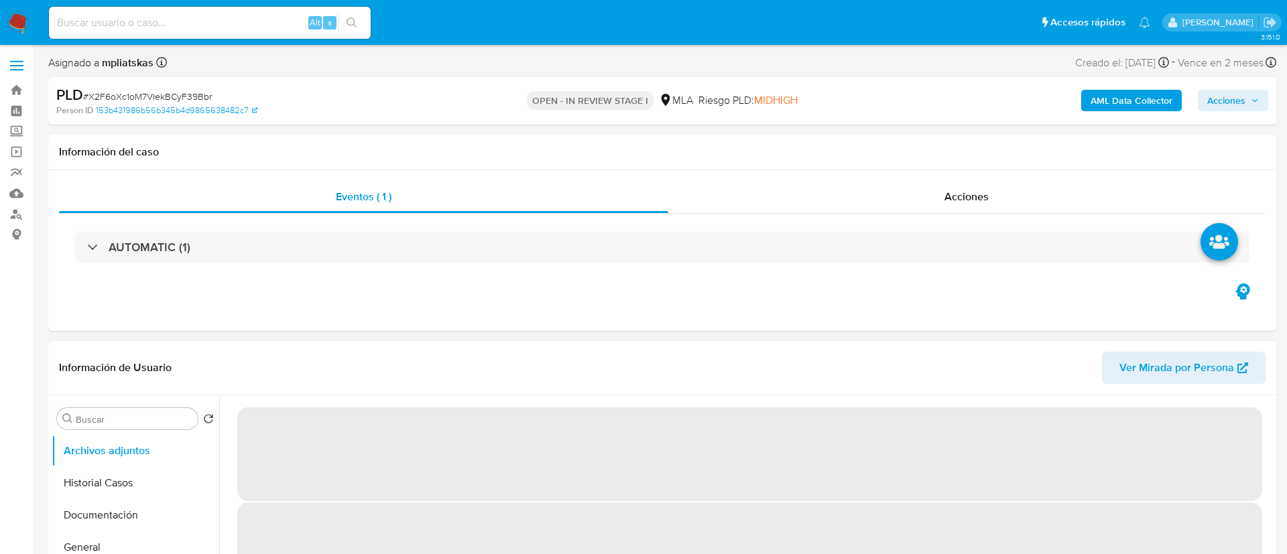
select select "10"
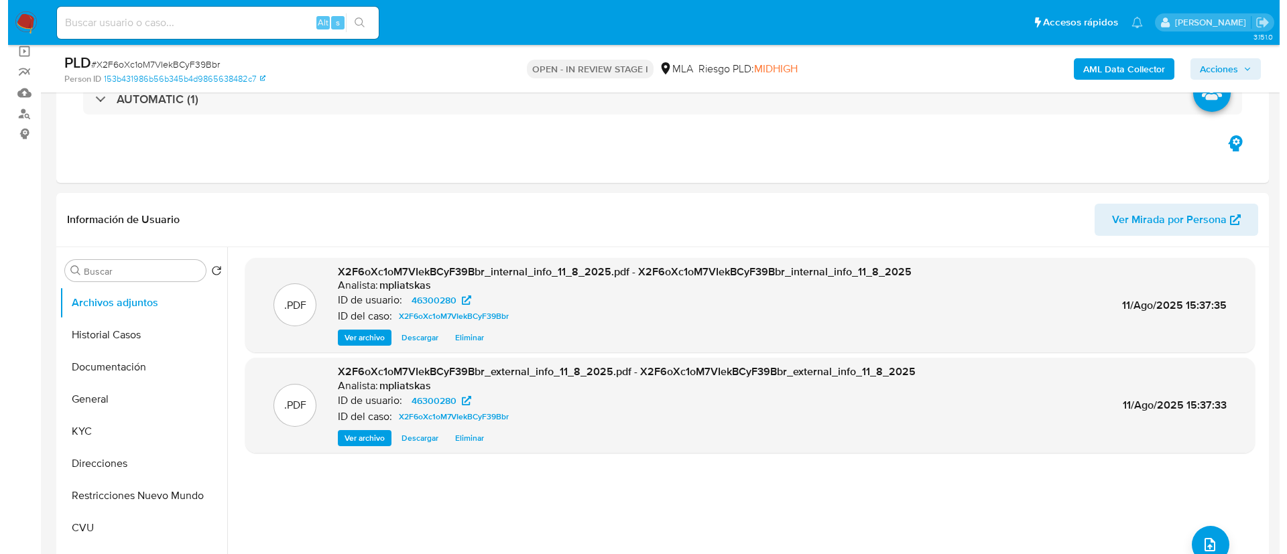
scroll to position [201, 0]
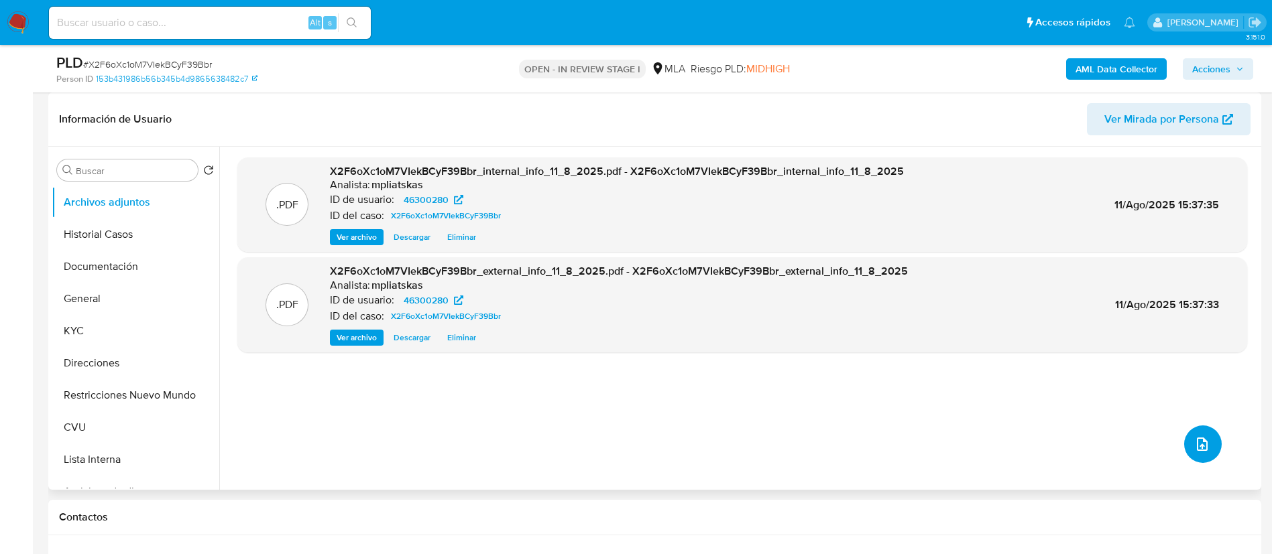
click at [1184, 451] on button "upload-file" at bounding box center [1203, 445] width 38 height 38
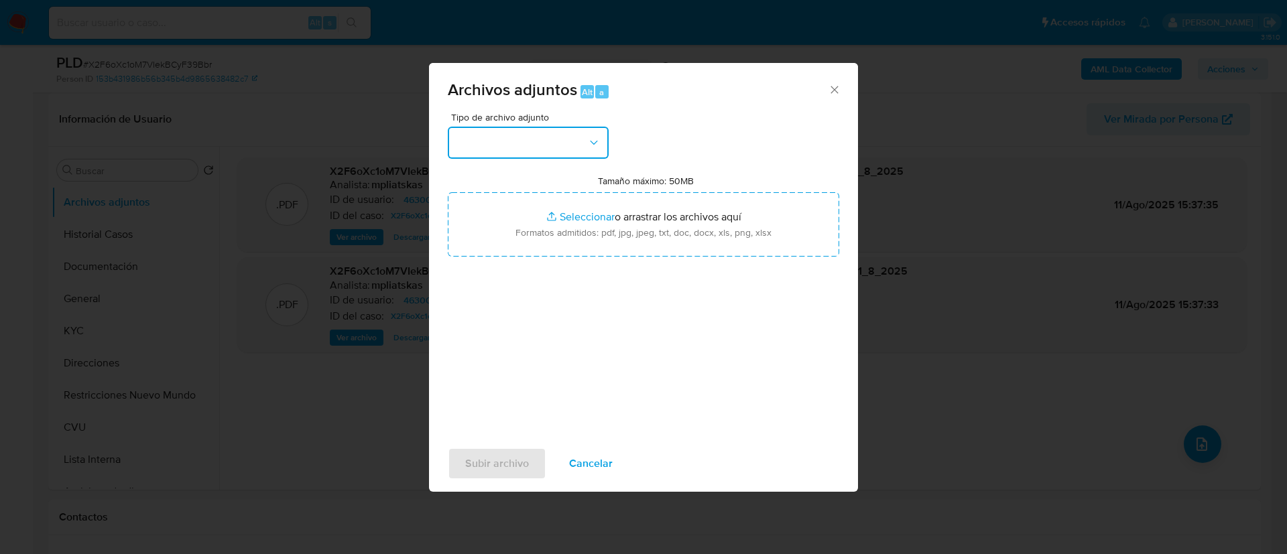
click at [556, 156] on button "button" at bounding box center [528, 143] width 161 height 32
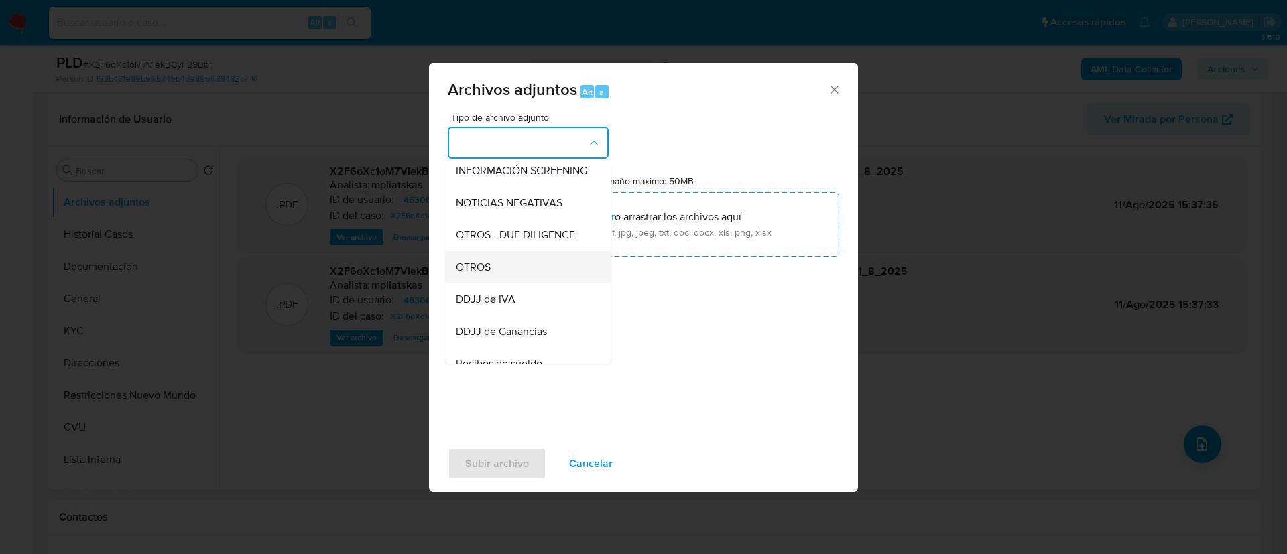
click at [537, 270] on div "OTROS" at bounding box center [524, 267] width 137 height 32
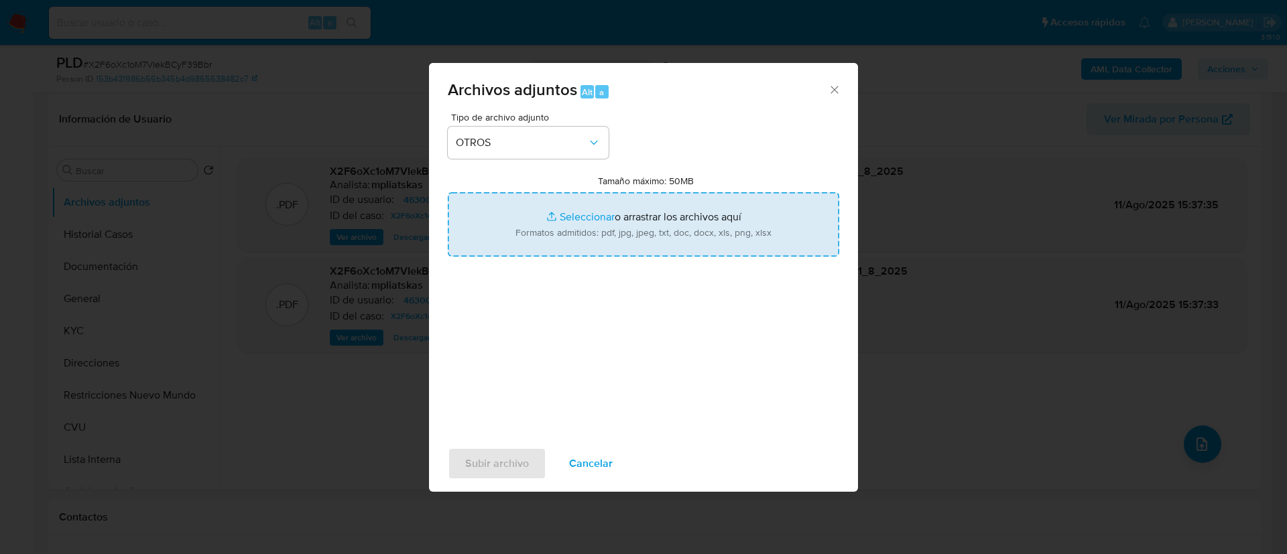
click at [599, 231] on input "Tamaño máximo: 50MB Seleccionar archivos" at bounding box center [644, 224] width 392 height 64
type input "C:\fakepath\46300280 Movimientos.xlsx"
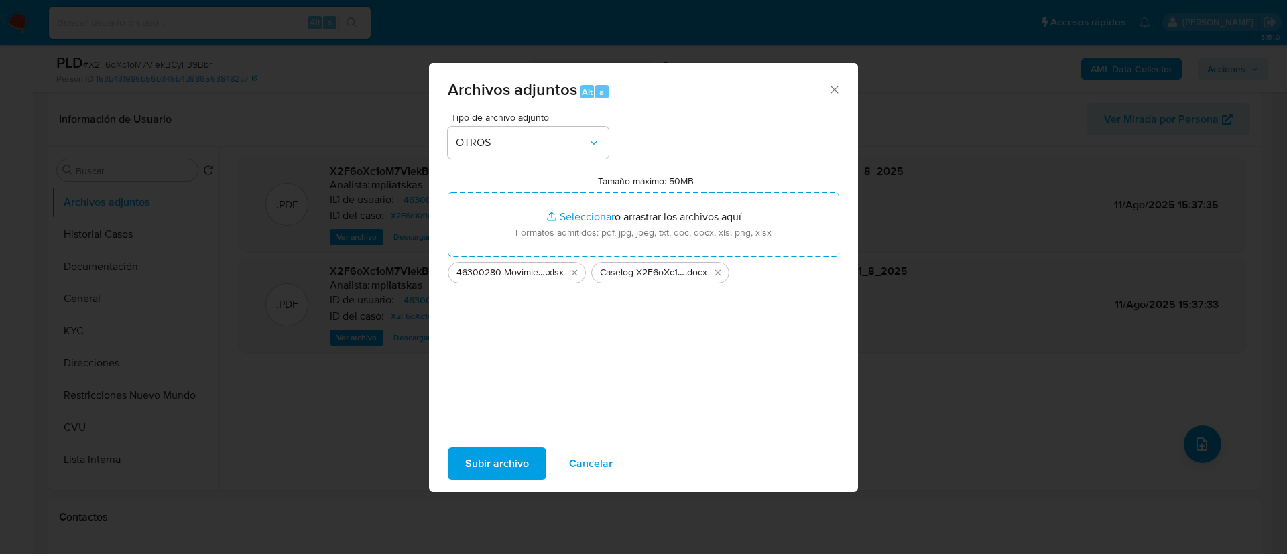
click at [507, 449] on span "Subir archivo" at bounding box center [497, 463] width 64 height 29
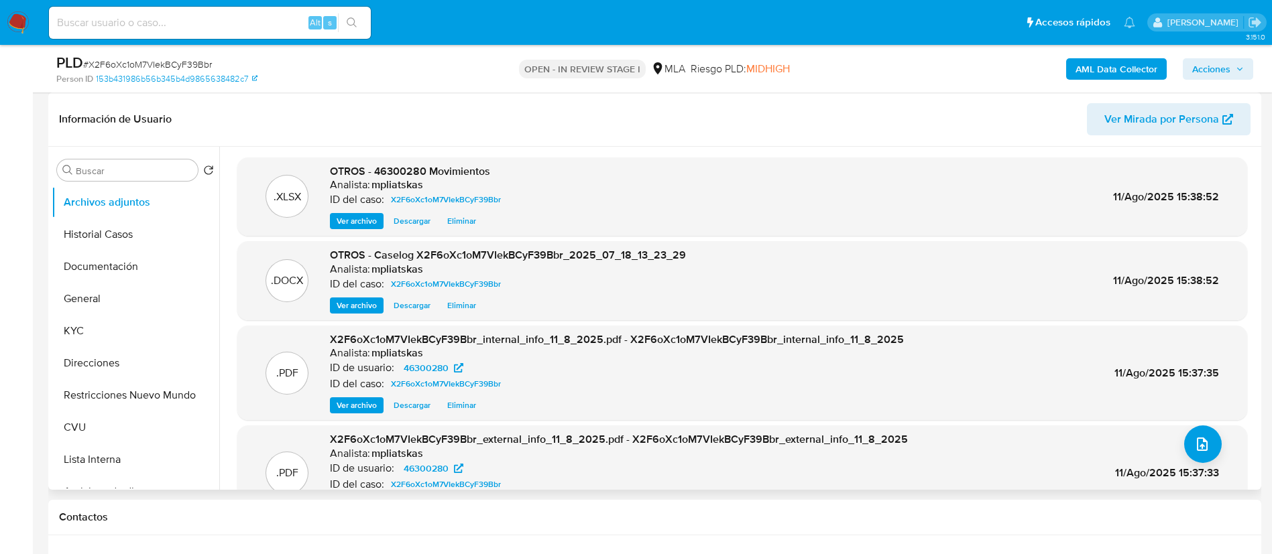
drag, startPoint x: 673, startPoint y: 276, endPoint x: 622, endPoint y: 361, distance: 99.2
click at [623, 361] on div "ID de usuario: 46300280" at bounding box center [617, 368] width 574 height 16
drag, startPoint x: 375, startPoint y: 254, endPoint x: 687, endPoint y: 252, distance: 311.8
click at [687, 252] on div ".DOCX OTROS - Caselog X2F6oXc1oM7VIekBCyF39Bbr_2025_07_18_13_23_29 Analista: mp…" at bounding box center [742, 281] width 996 height 66
copy span "Caselog X2F6oXc1oM7VIekBCyF39Bbr_2025_07_18_13_23_29"
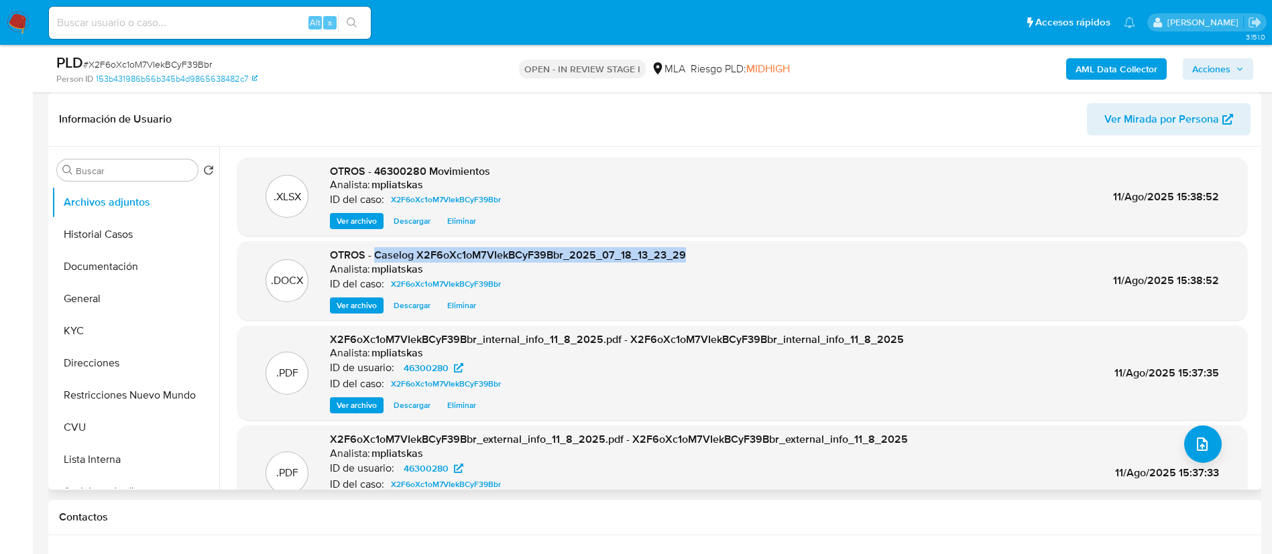
scroll to position [43, 0]
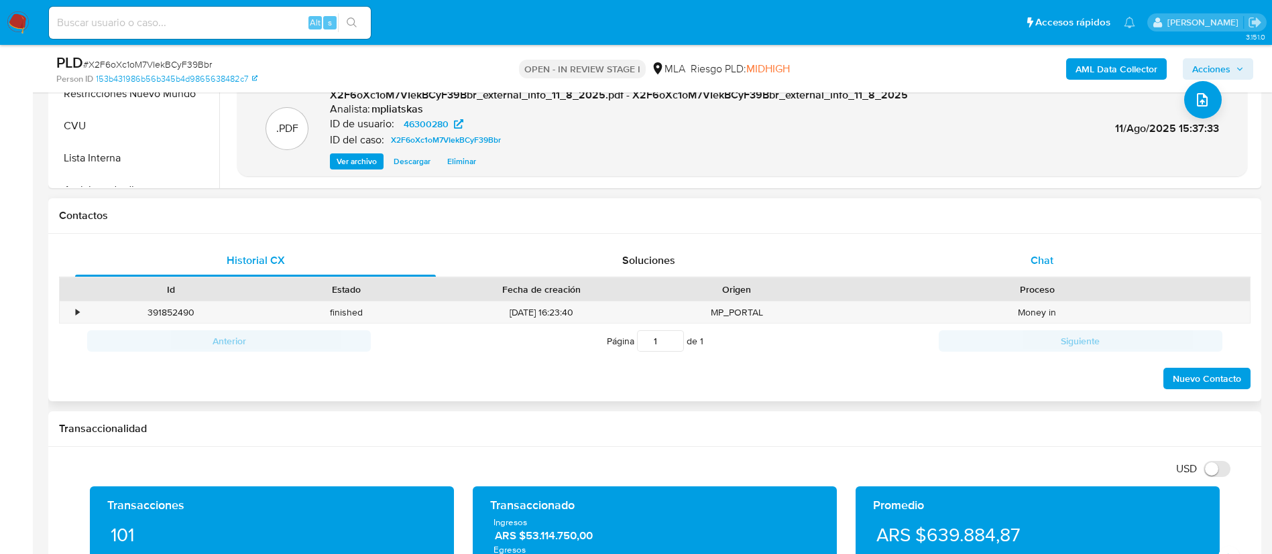
click at [1005, 263] on div "Chat" at bounding box center [1042, 261] width 361 height 32
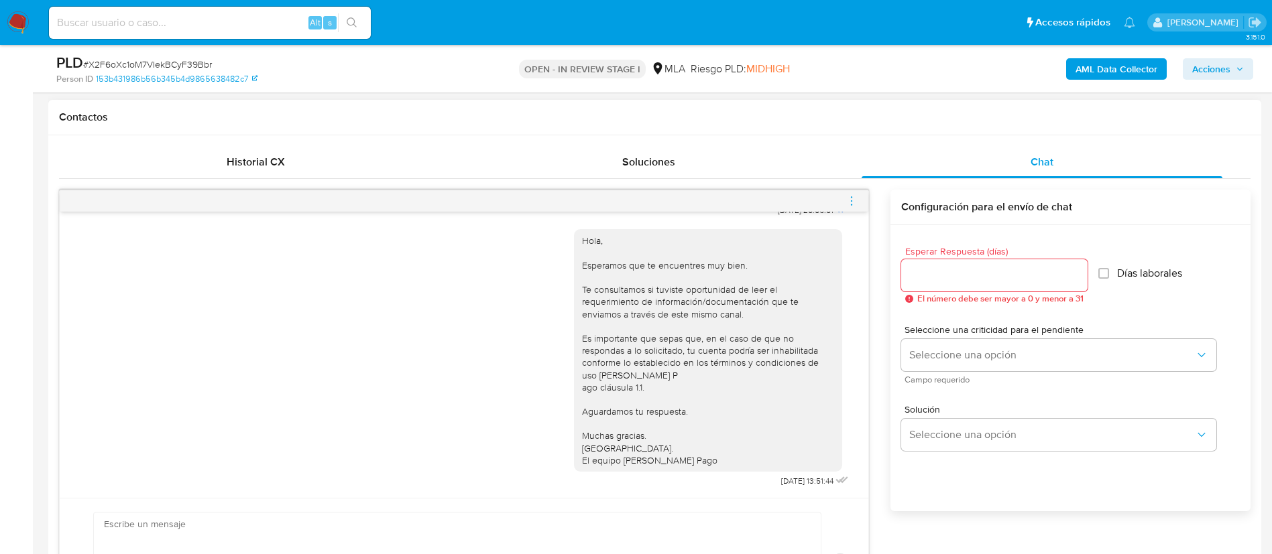
scroll to position [503, 0]
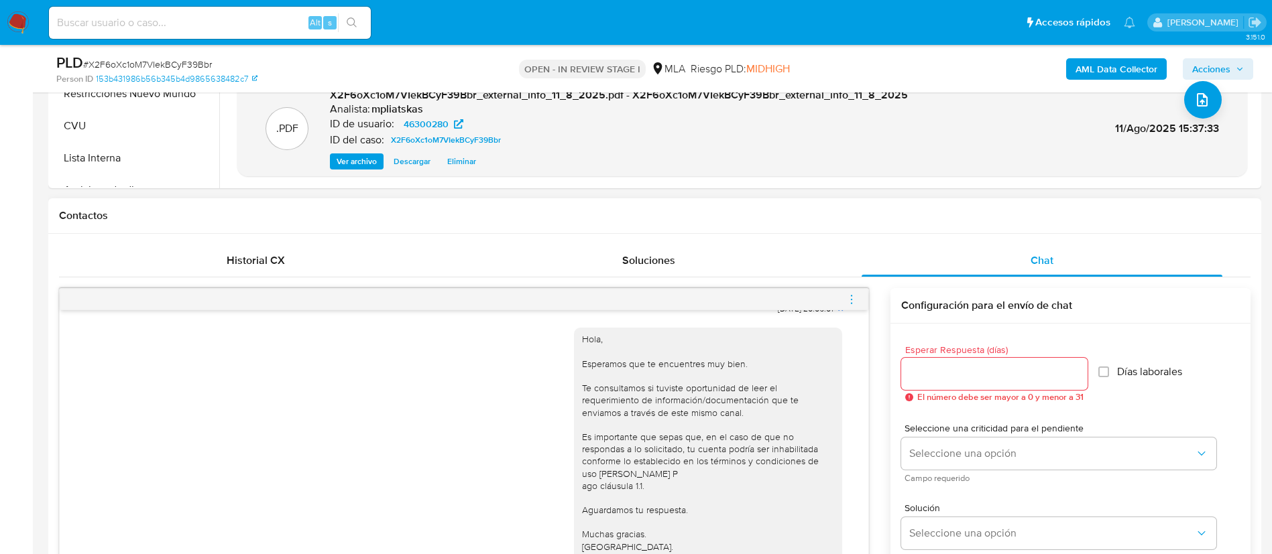
click at [855, 297] on icon "menu-action" at bounding box center [851, 300] width 12 height 12
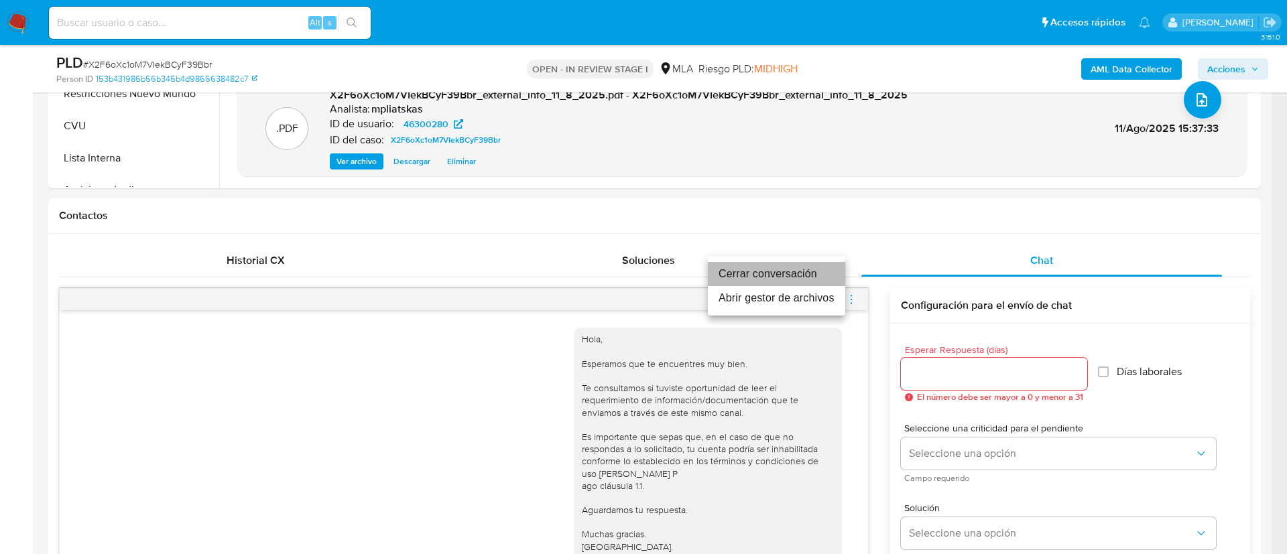
click at [796, 278] on li "Cerrar conversación" at bounding box center [776, 274] width 137 height 24
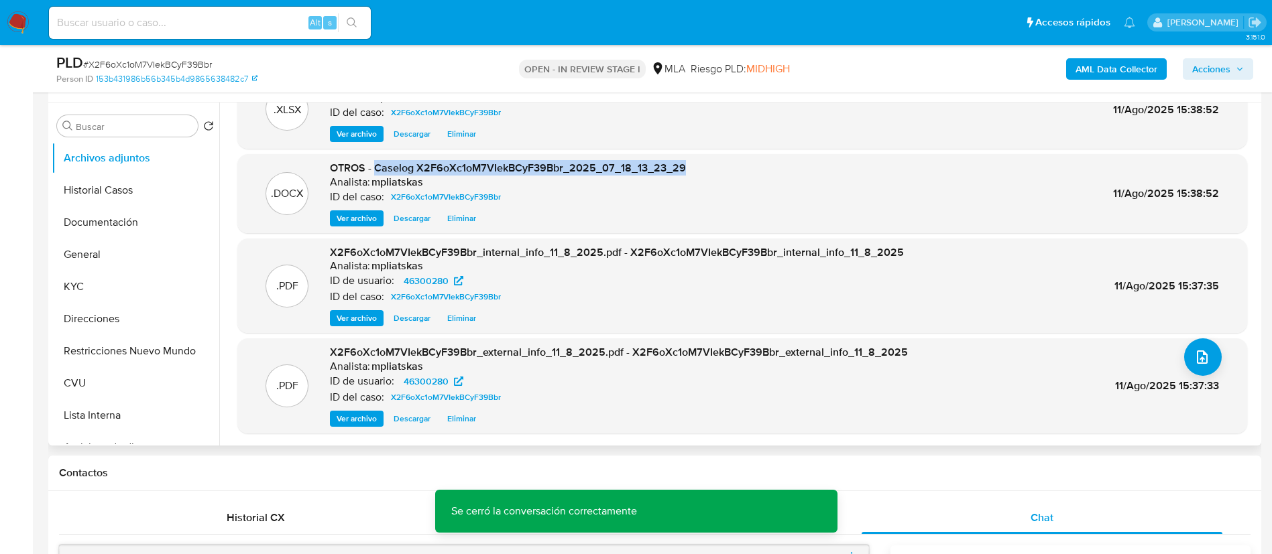
scroll to position [201, 0]
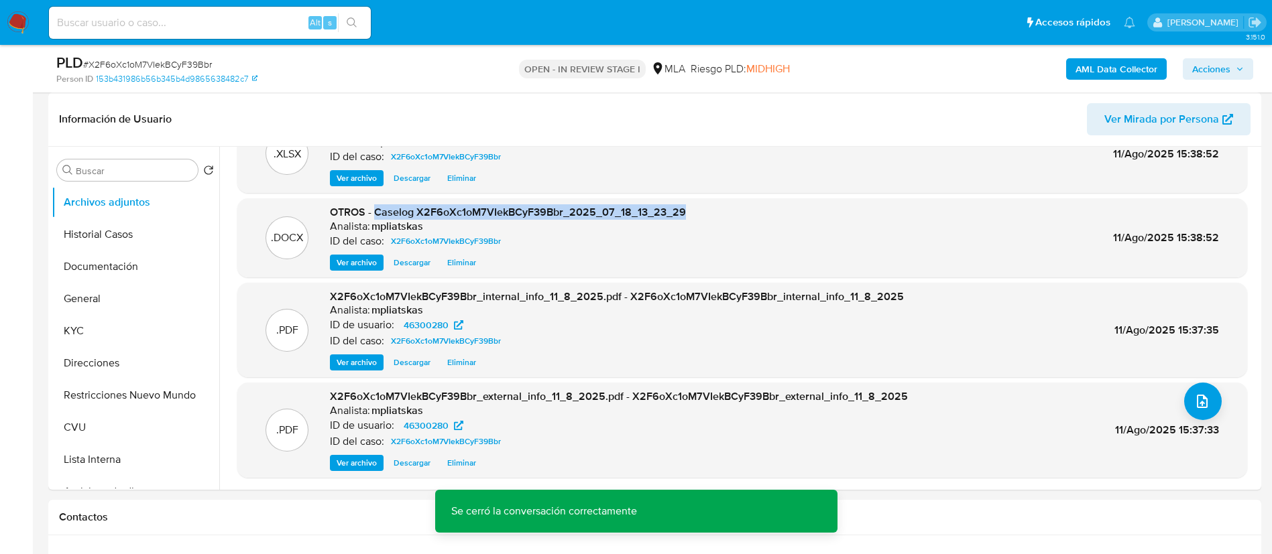
click at [1204, 63] on span "Acciones" at bounding box center [1211, 68] width 38 height 21
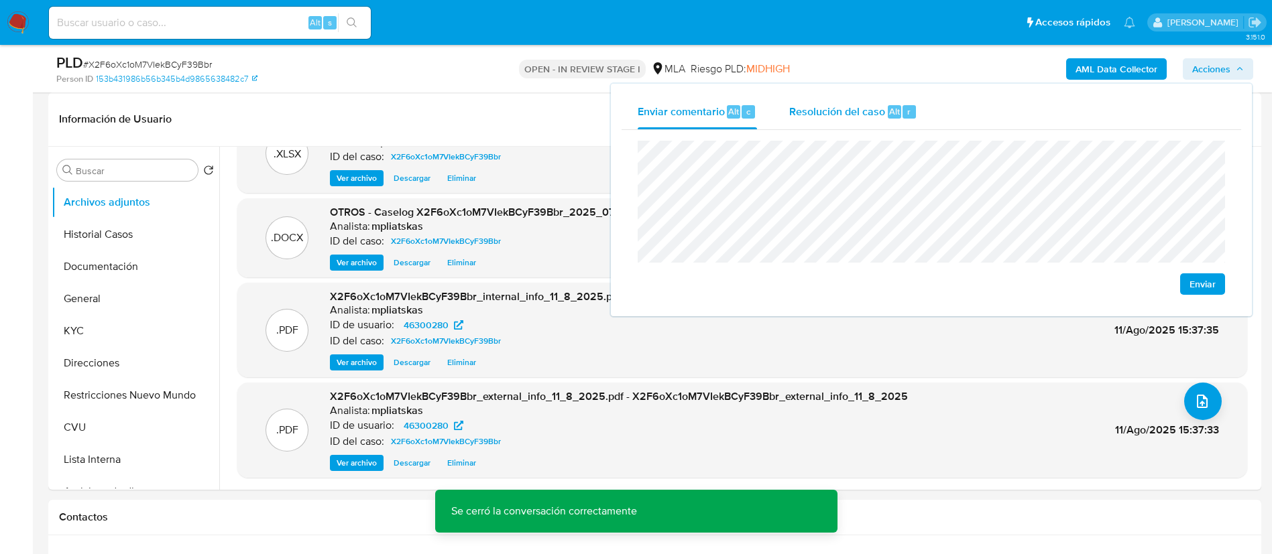
click at [900, 123] on div "Resolución del caso Alt r" at bounding box center [853, 112] width 128 height 35
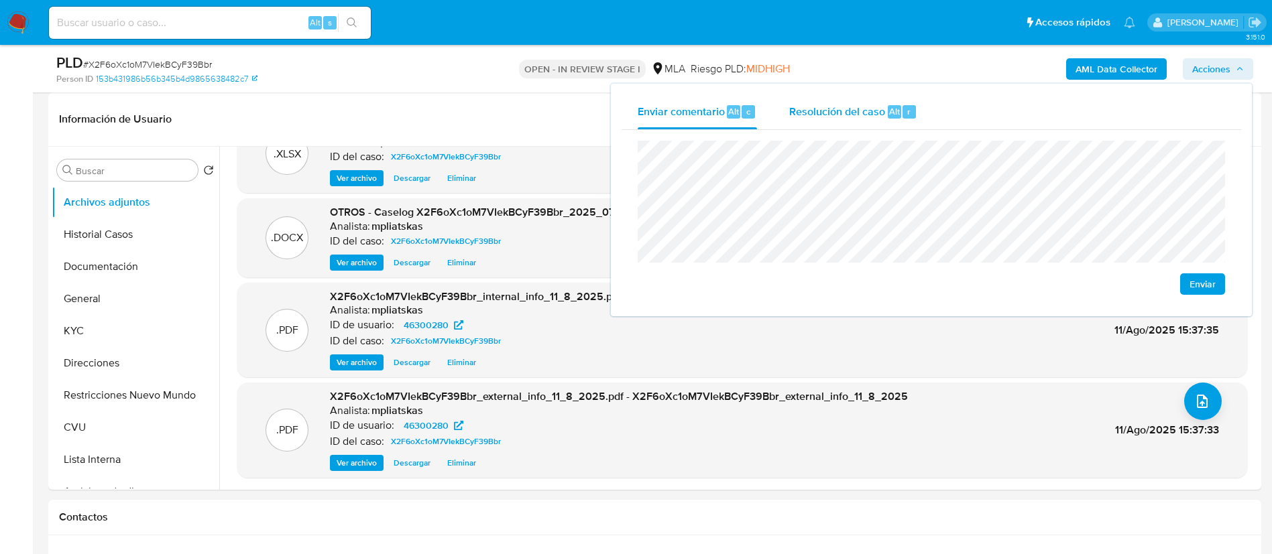
click at [883, 118] on span "Resolución del caso" at bounding box center [837, 110] width 96 height 15
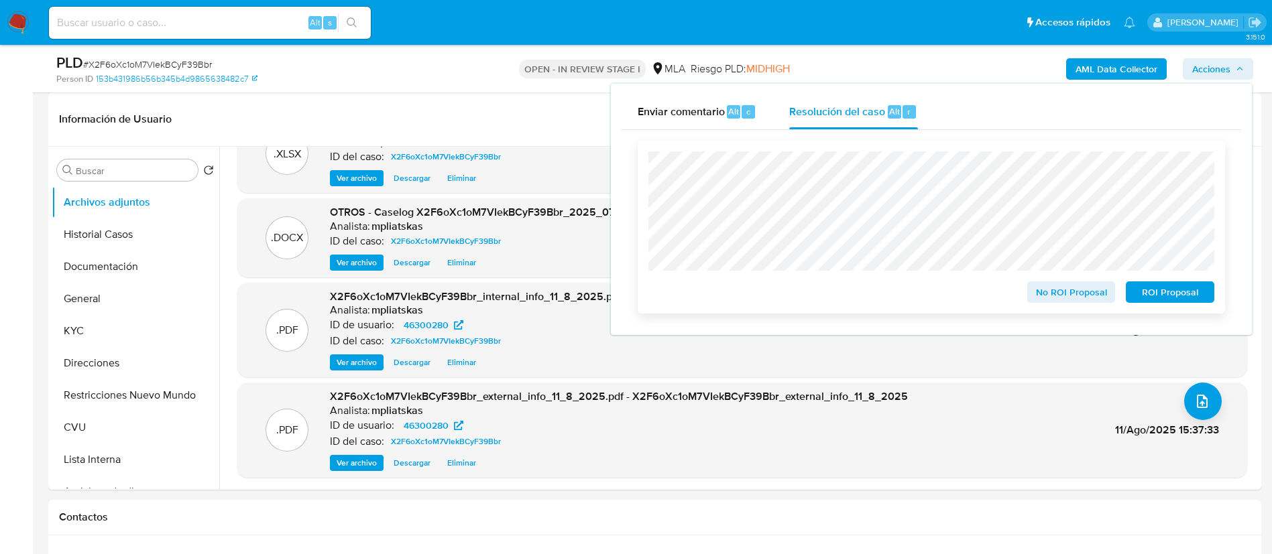
click at [1052, 290] on span "No ROI Proposal" at bounding box center [1071, 292] width 70 height 19
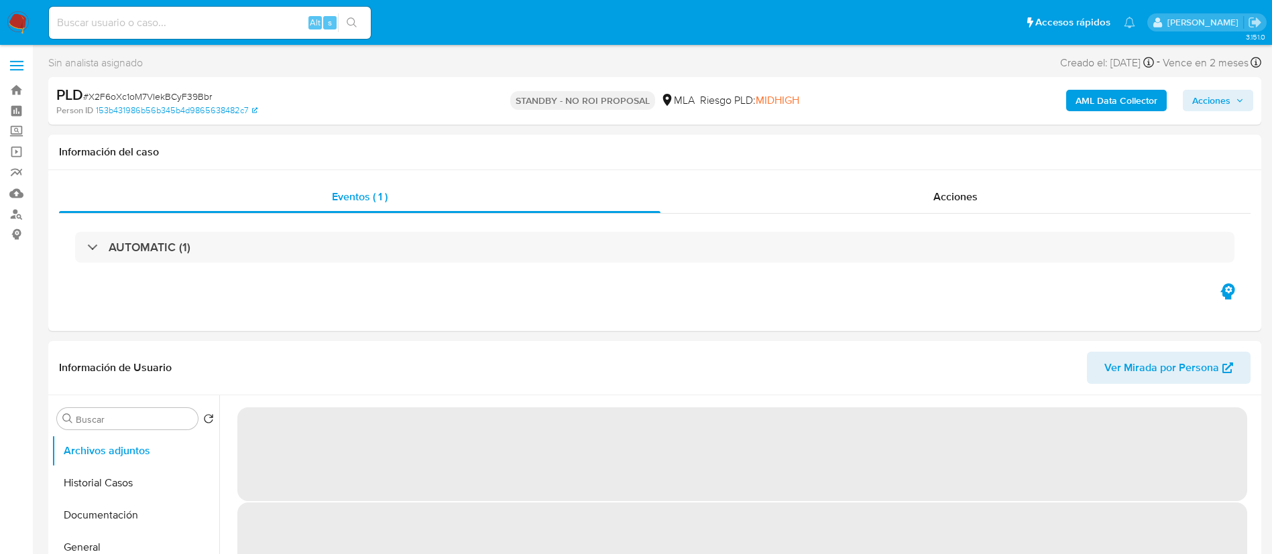
select select "10"
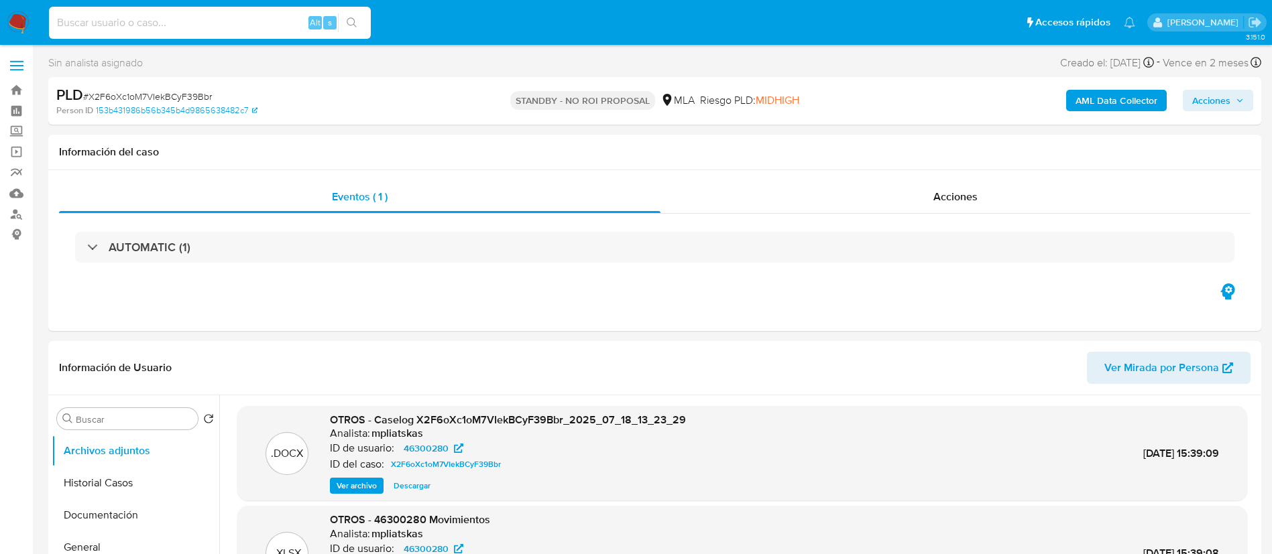
click at [289, 20] on input at bounding box center [210, 22] width 322 height 17
paste input "kQNDp1SWKvvoI2AyHWA5H3Wj"
type input "kQNDp1SWKvvoI2AyHWA5H3Wj"
click at [350, 17] on icon "search-icon" at bounding box center [352, 22] width 10 height 10
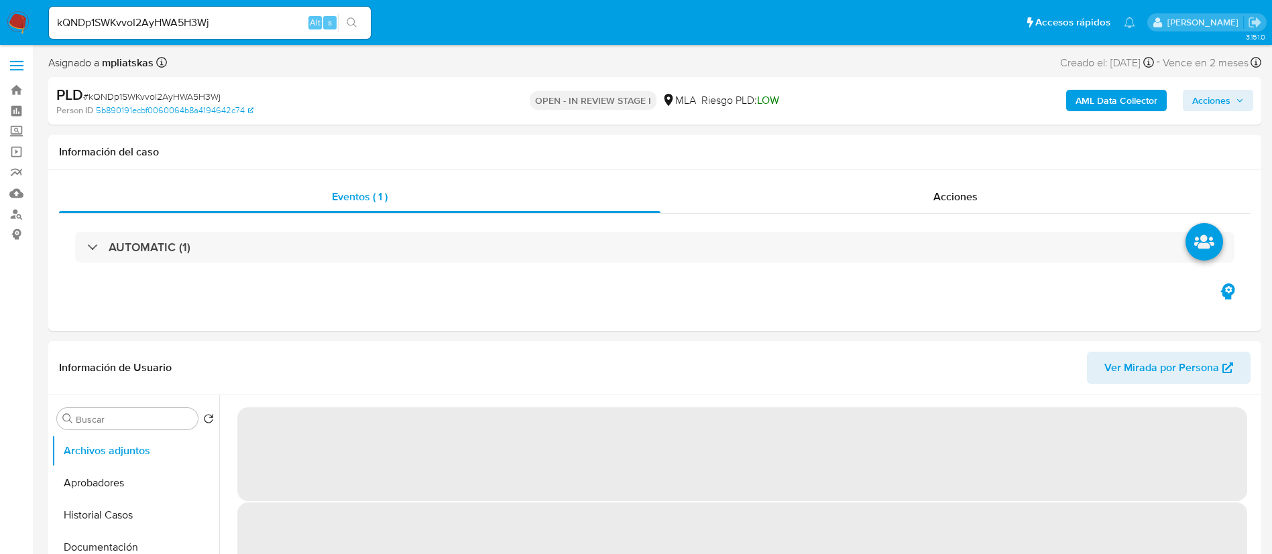
select select "10"
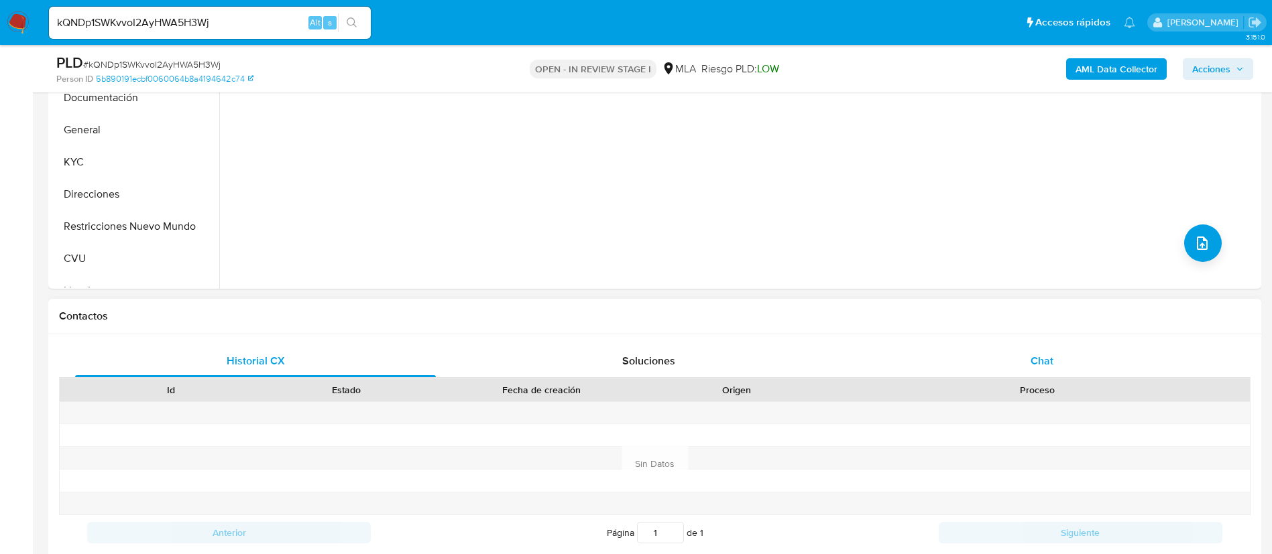
click at [1073, 353] on div "Chat" at bounding box center [1042, 361] width 361 height 32
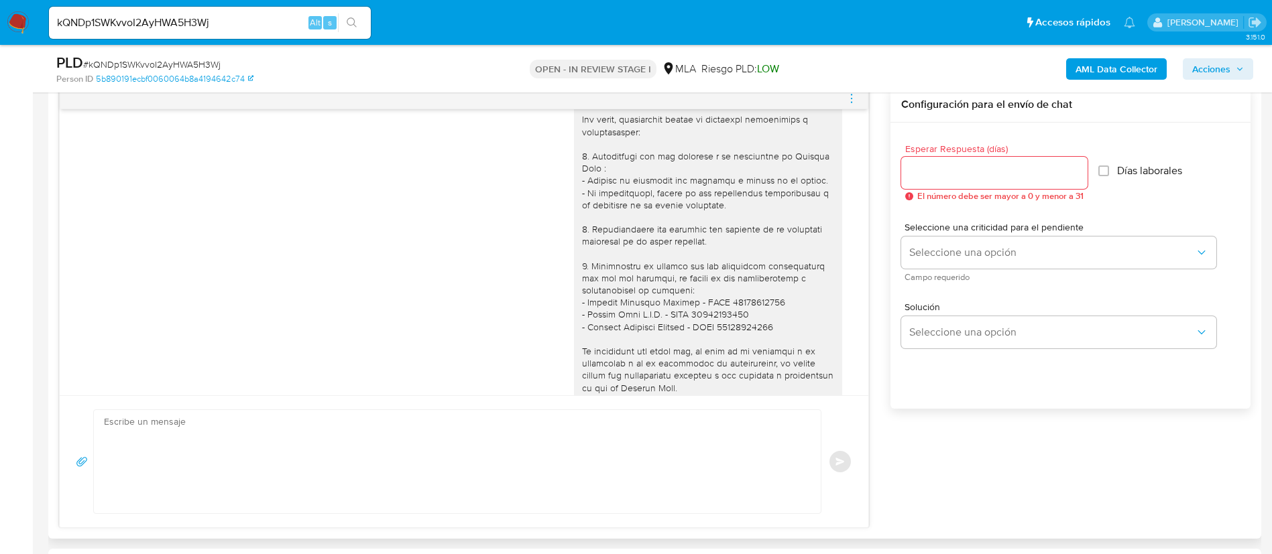
scroll to position [868, 0]
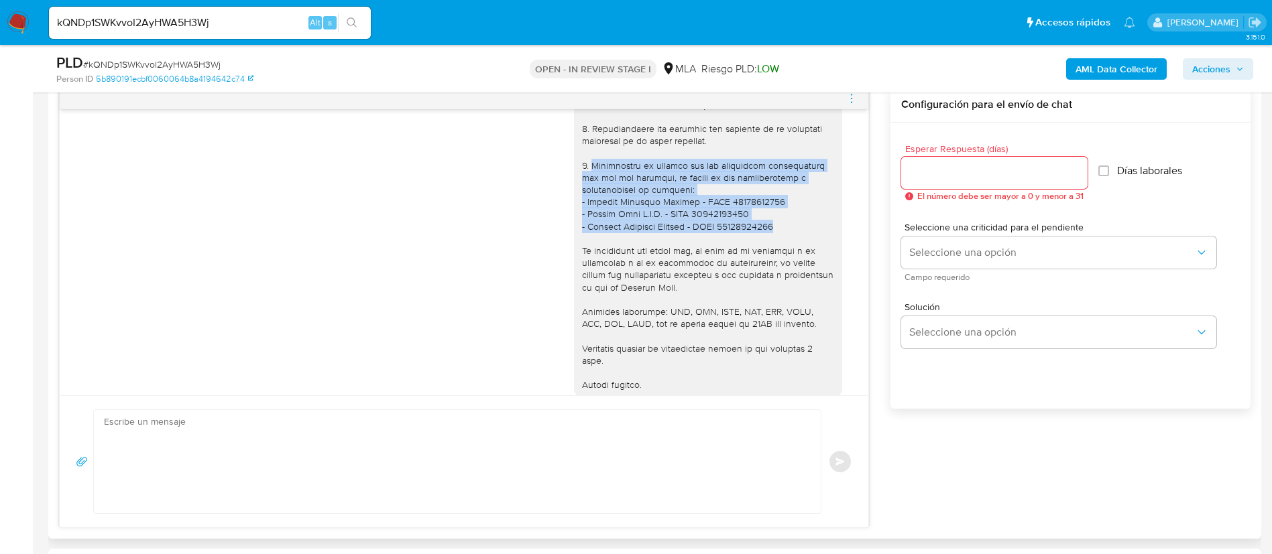
drag, startPoint x: 768, startPoint y: 238, endPoint x: 577, endPoint y: 174, distance: 201.4
click at [582, 174] on div at bounding box center [708, 147] width 252 height 488
copy div "Proporciona el vínculo con las siguientes contrapartes con las que operaste, el…"
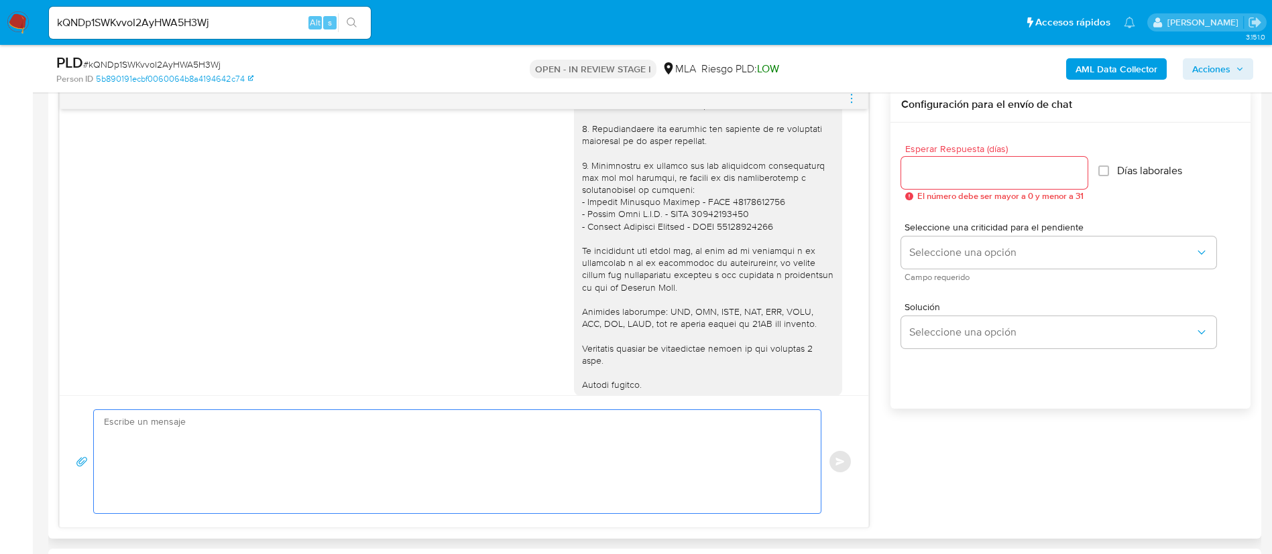
click at [528, 440] on textarea at bounding box center [454, 461] width 700 height 103
paste textarea "Proporciona el vínculo con las siguientes contrapartes con las que operaste, el…"
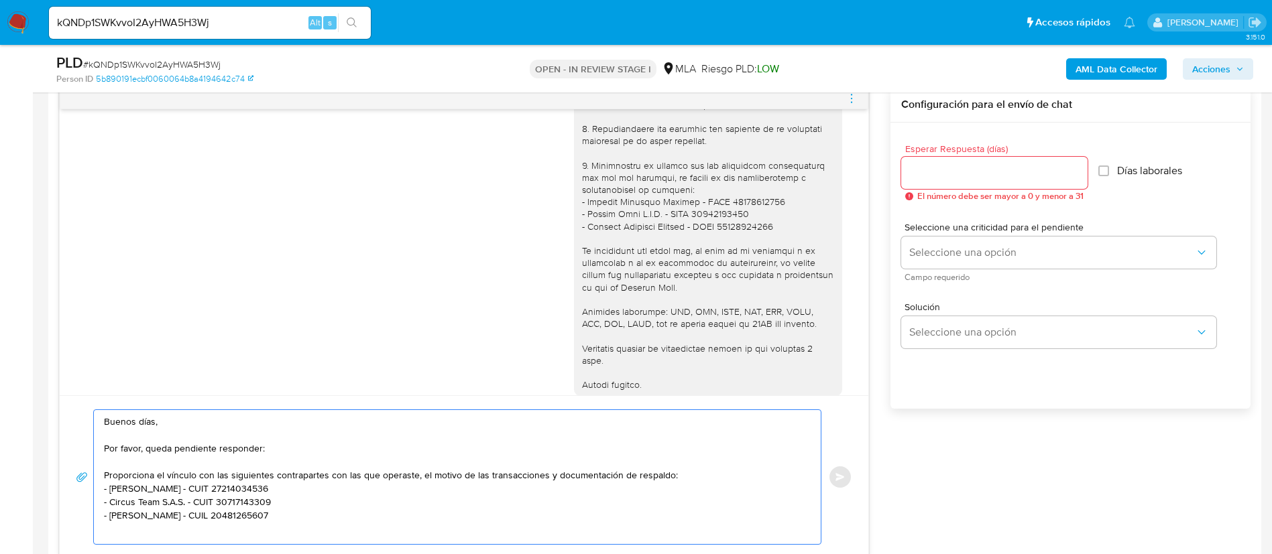
scroll to position [5, 0]
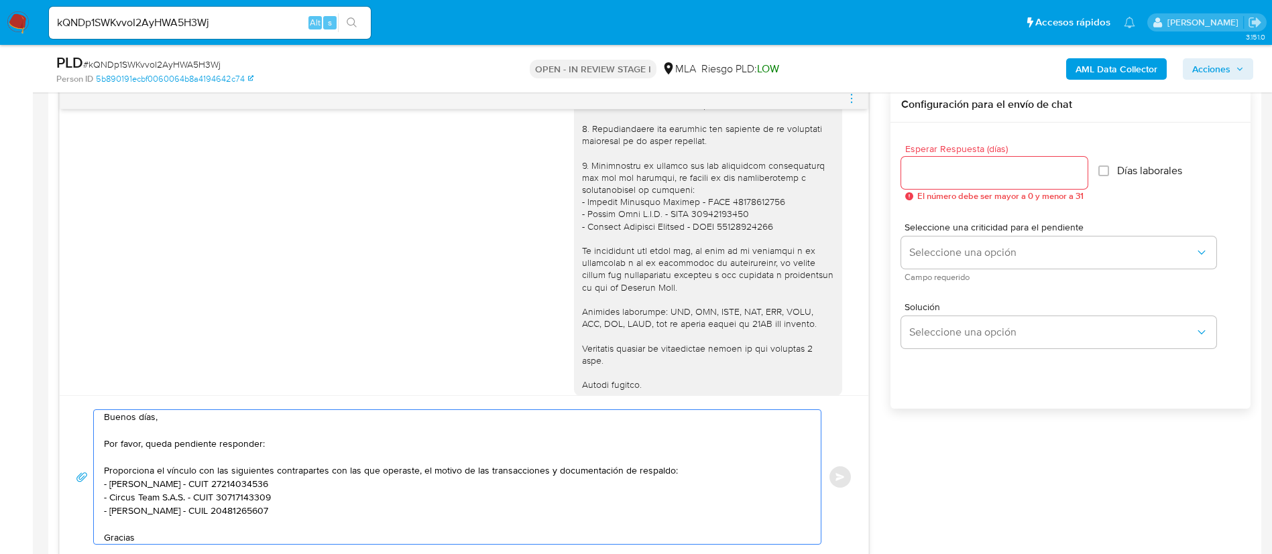
type textarea "Buenos días, Por favor, queda pendiente responder: Proporciona el vínculo con l…"
click at [927, 167] on input "Esperar Respuesta (días)" at bounding box center [994, 172] width 186 height 17
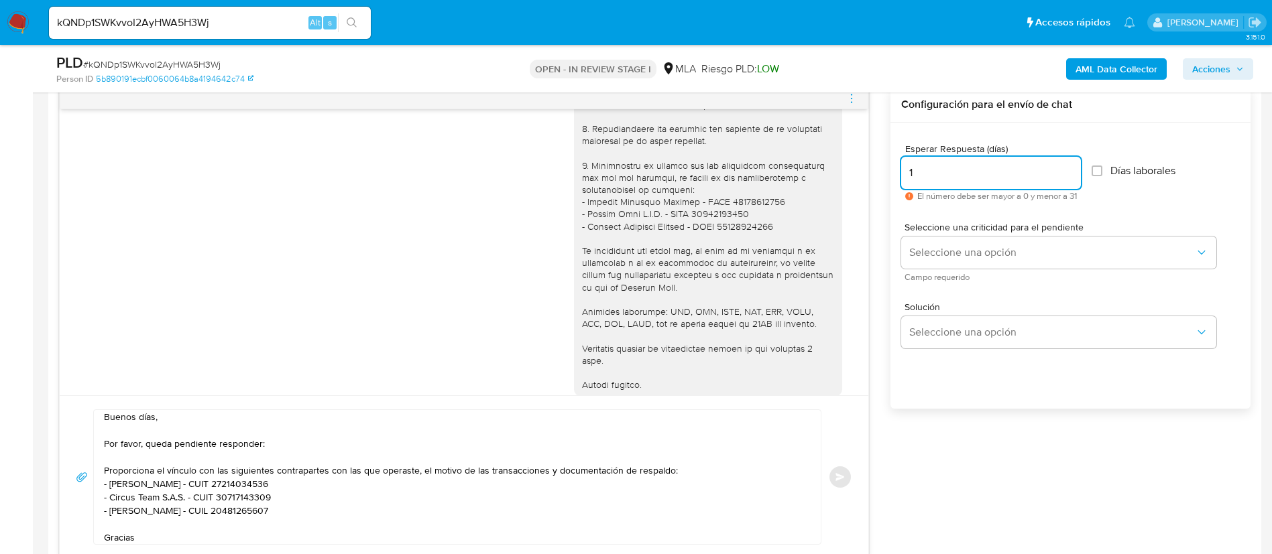
type input "1"
click at [939, 229] on span "Seleccione una criticidad para el pendiente" at bounding box center [1061, 227] width 315 height 9
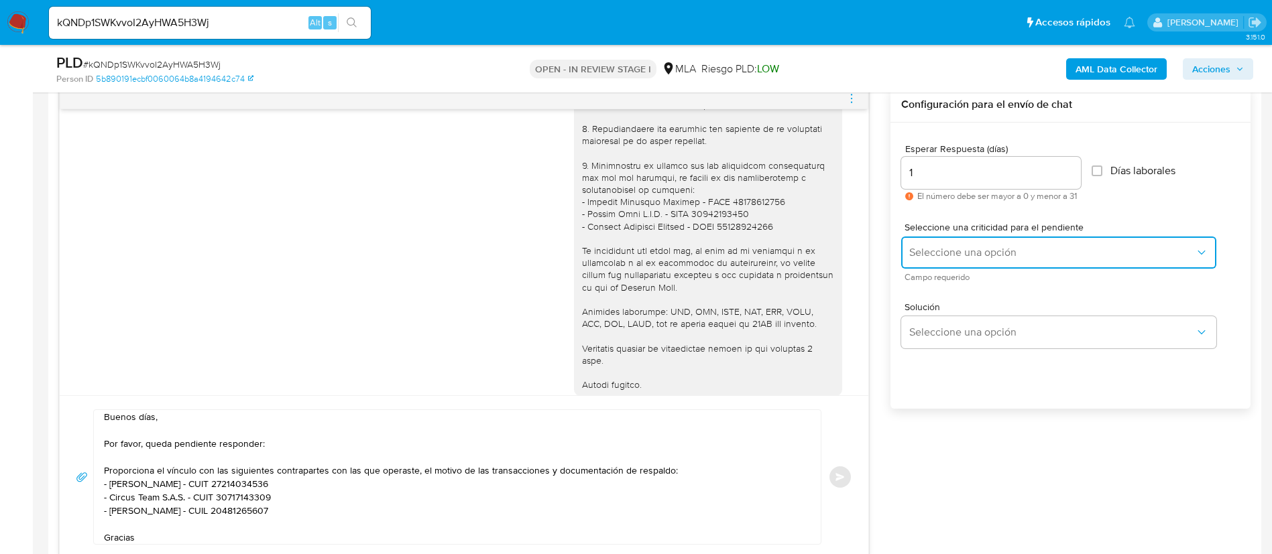
click at [942, 240] on button "Seleccione una opción" at bounding box center [1058, 253] width 315 height 32
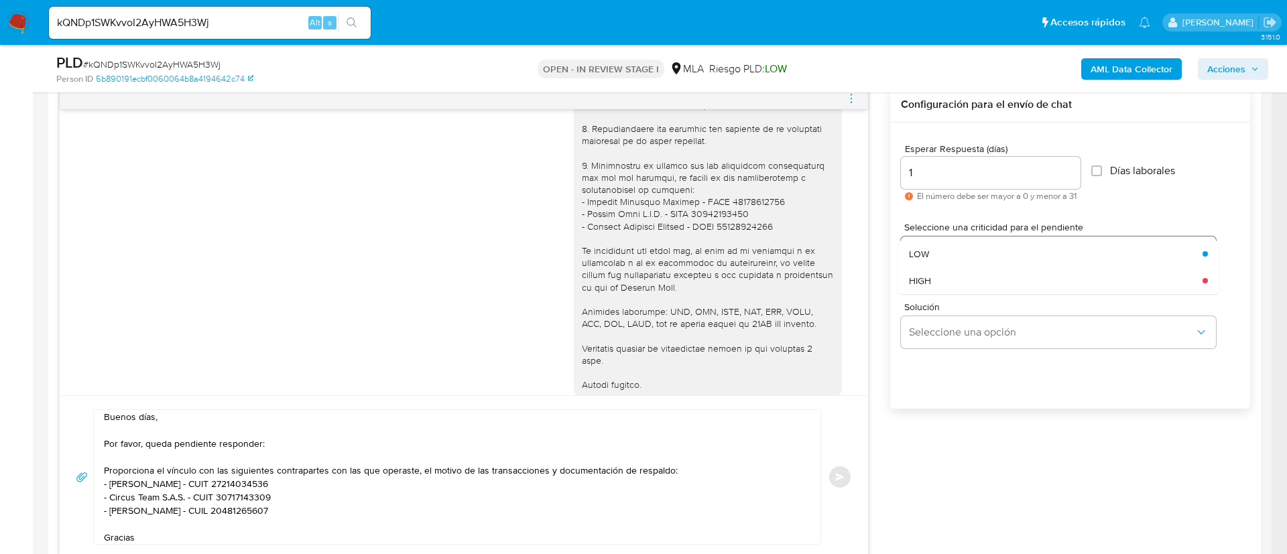
click at [942, 241] on div "LOW" at bounding box center [1052, 254] width 286 height 27
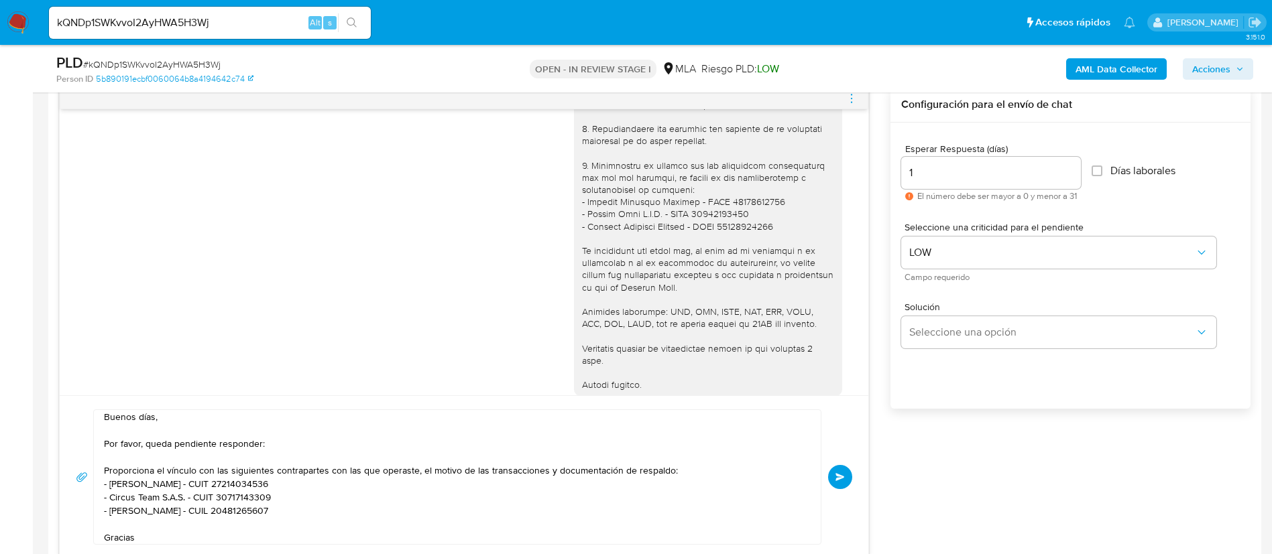
click at [838, 483] on button "Enviar" at bounding box center [840, 477] width 24 height 24
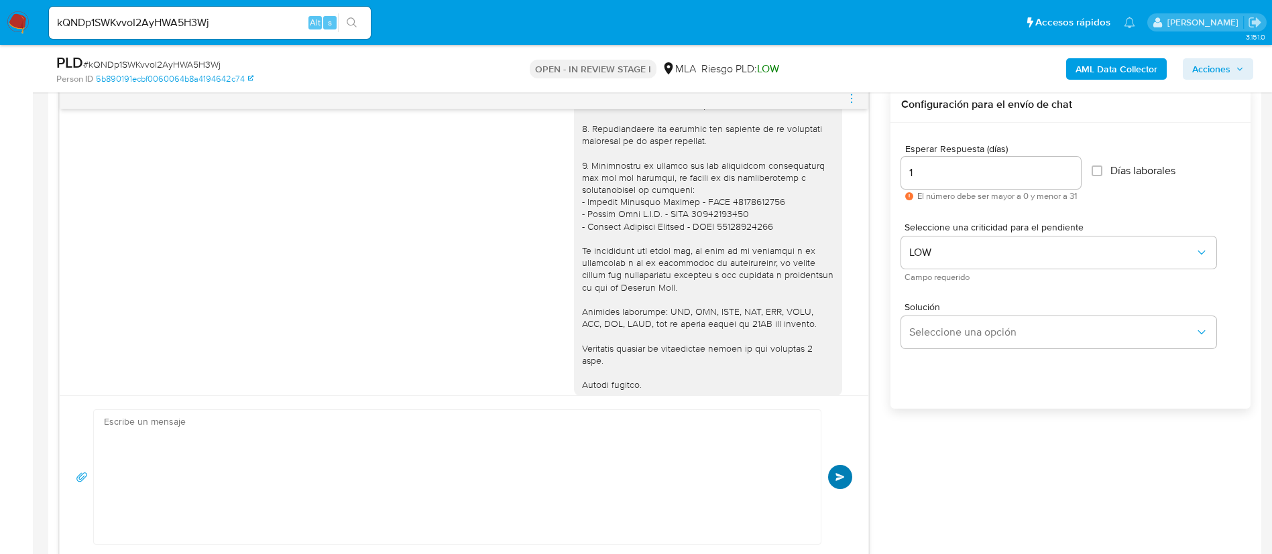
scroll to position [1254, 0]
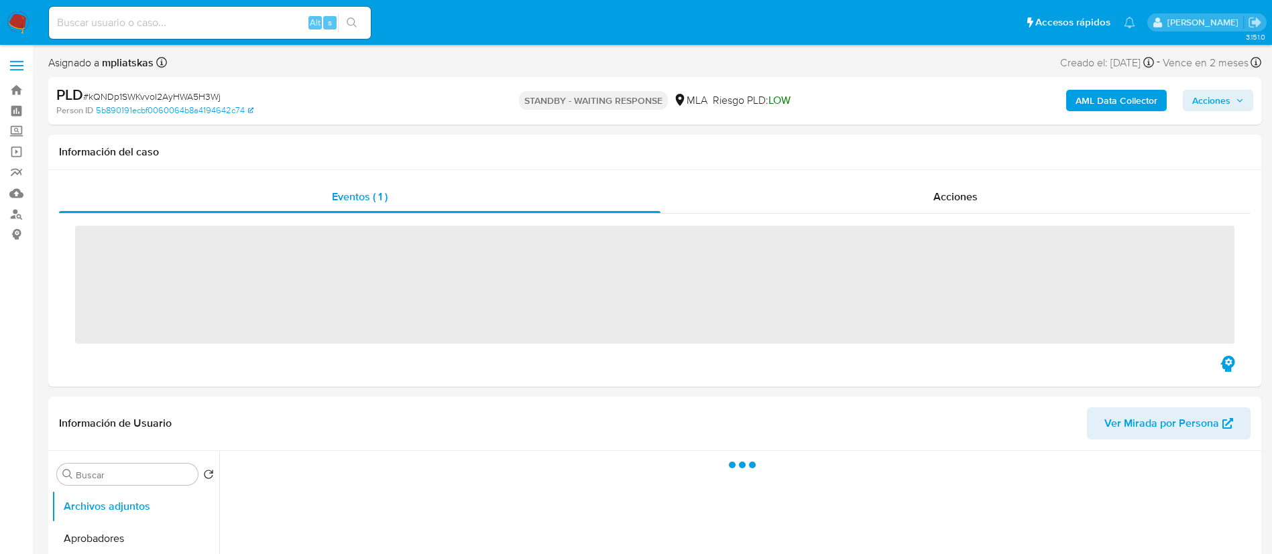
click at [272, 29] on input at bounding box center [210, 22] width 322 height 17
paste input "Ybkex5cugiRAWzMRnhUccTZY"
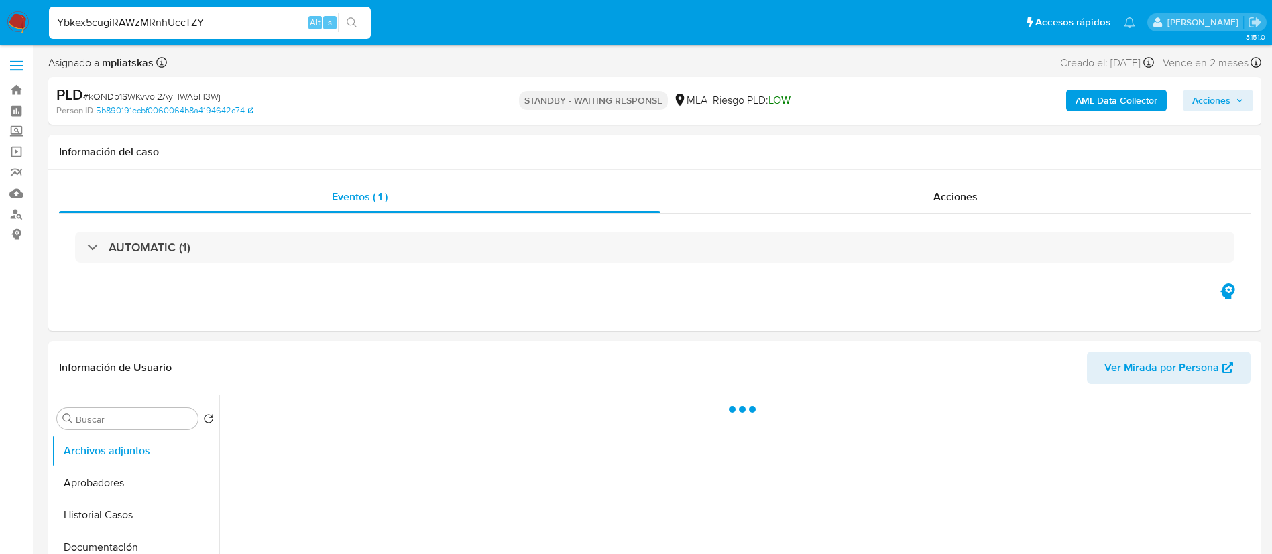
type input "Ybkex5cugiRAWzMRnhUccTZY"
click at [351, 20] on icon "search-icon" at bounding box center [352, 22] width 11 height 11
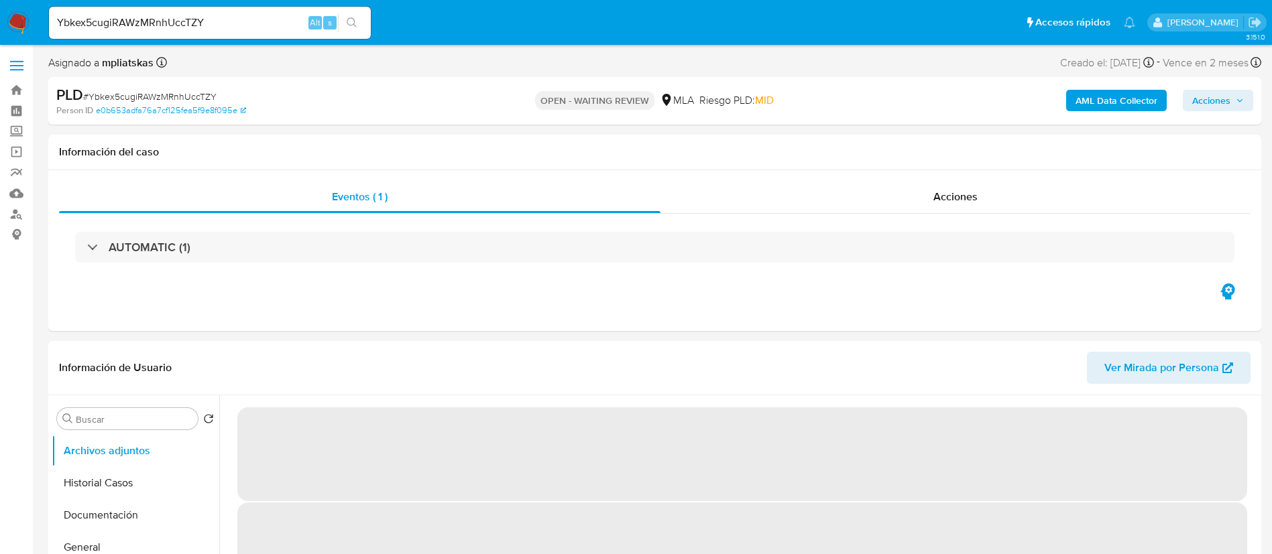
select select "10"
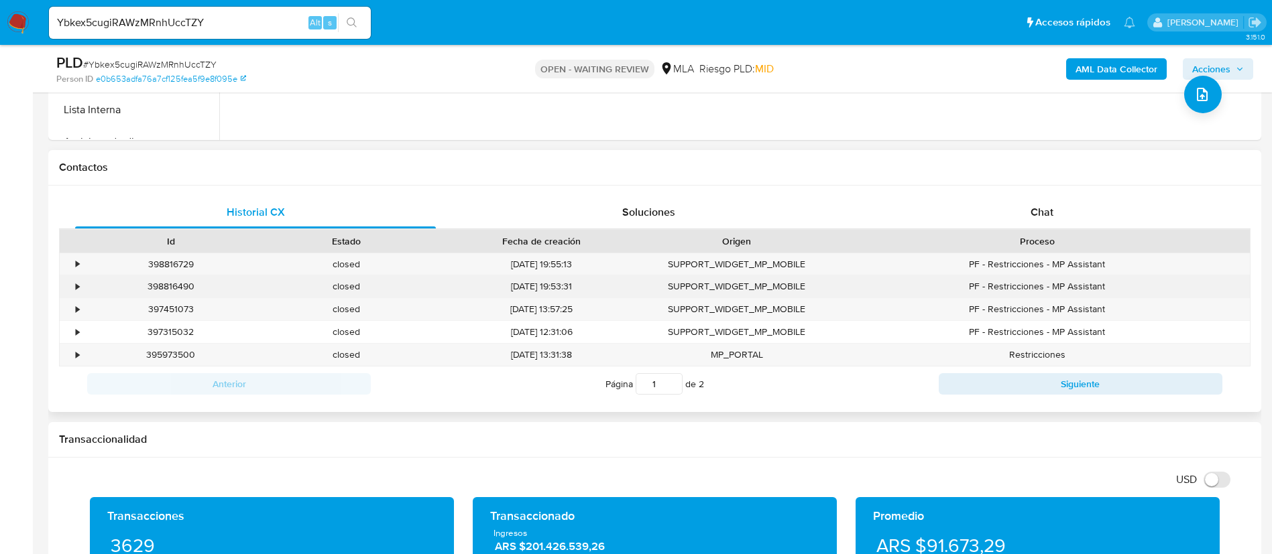
scroll to position [603, 0]
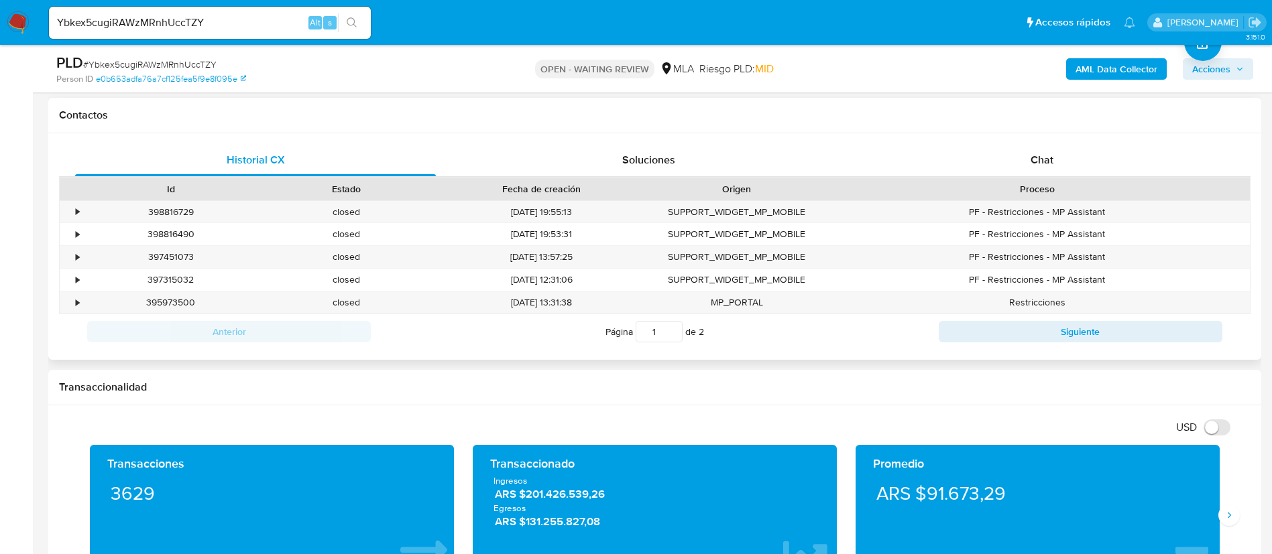
click at [1048, 183] on div "Proceso" at bounding box center [1037, 188] width 406 height 13
drag, startPoint x: 1048, startPoint y: 183, endPoint x: 1045, endPoint y: 173, distance: 10.4
click at [1048, 183] on div "Proceso" at bounding box center [1037, 188] width 406 height 13
click at [1045, 172] on div "Chat" at bounding box center [1042, 160] width 361 height 32
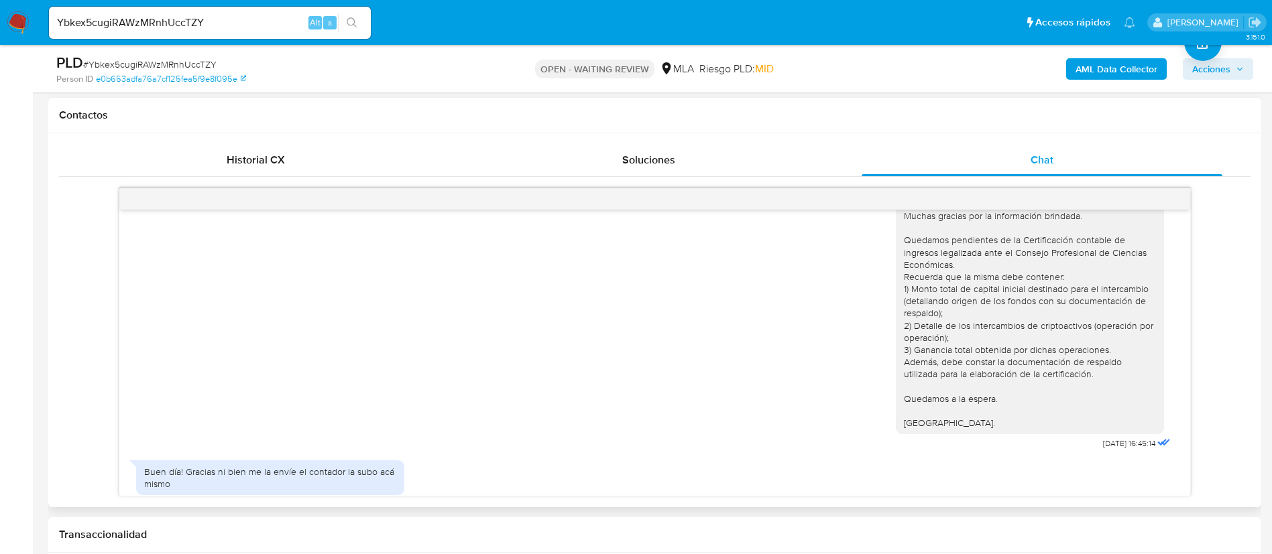
scroll to position [1213, 0]
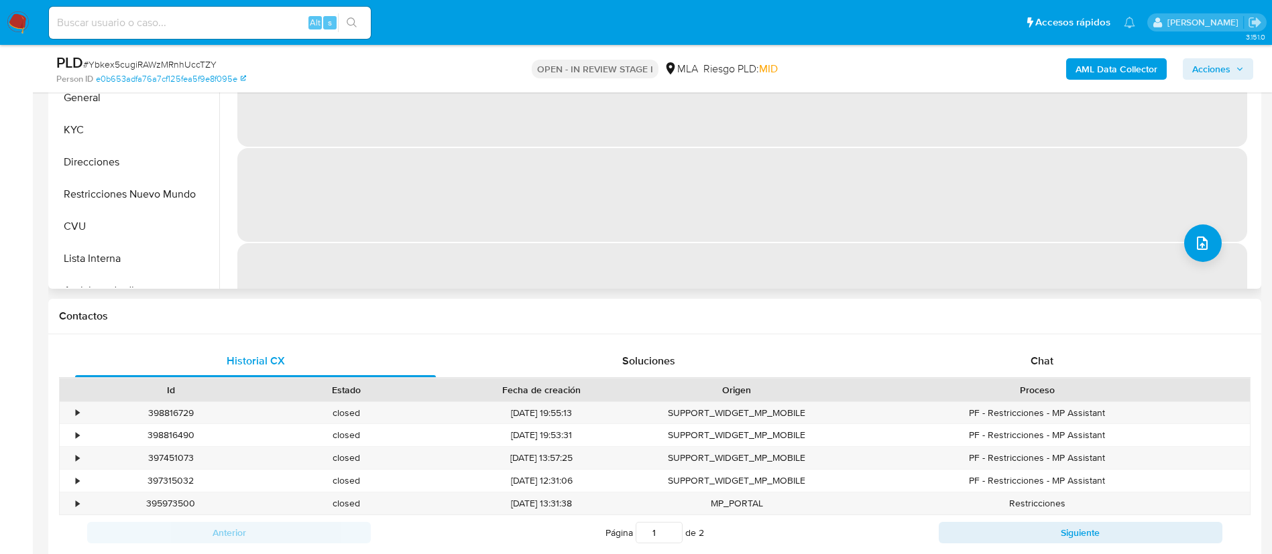
scroll to position [55, 0]
select select "10"
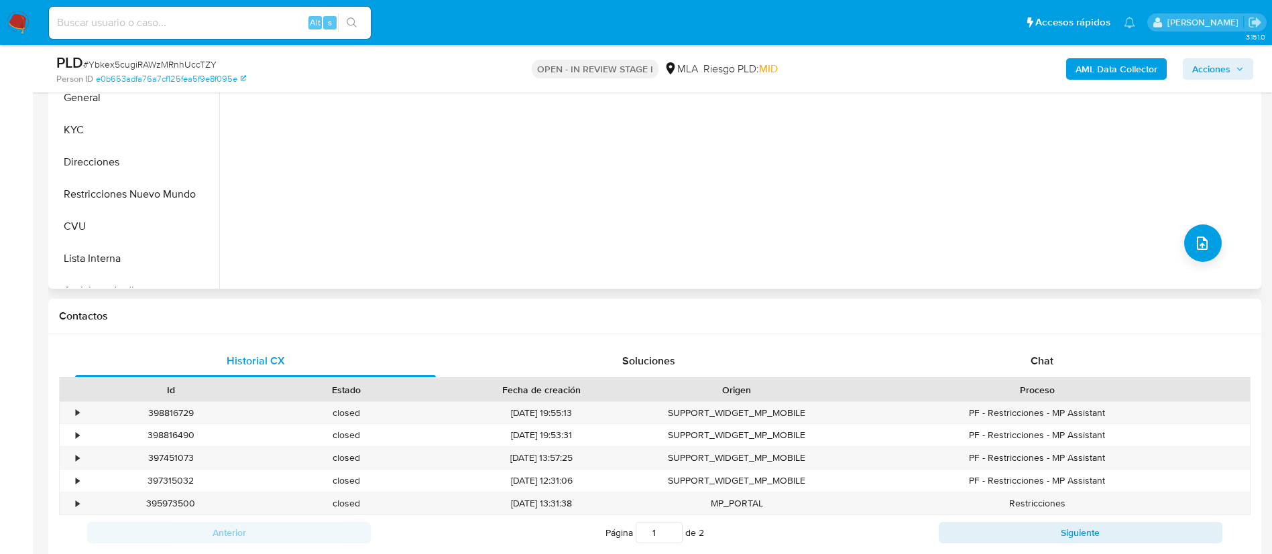
scroll to position [503, 0]
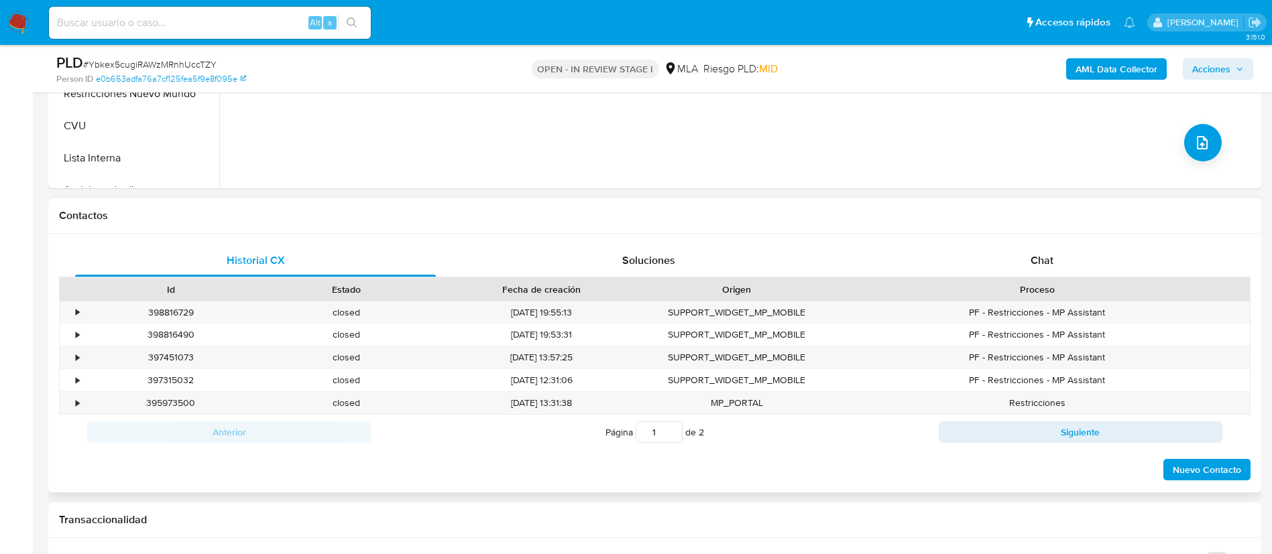
click at [1002, 241] on div "Historial CX Soluciones Chat Id Estado Fecha de creación Origen Proceso • 39881…" at bounding box center [654, 363] width 1213 height 259
click at [1003, 249] on div "Chat" at bounding box center [1042, 261] width 361 height 32
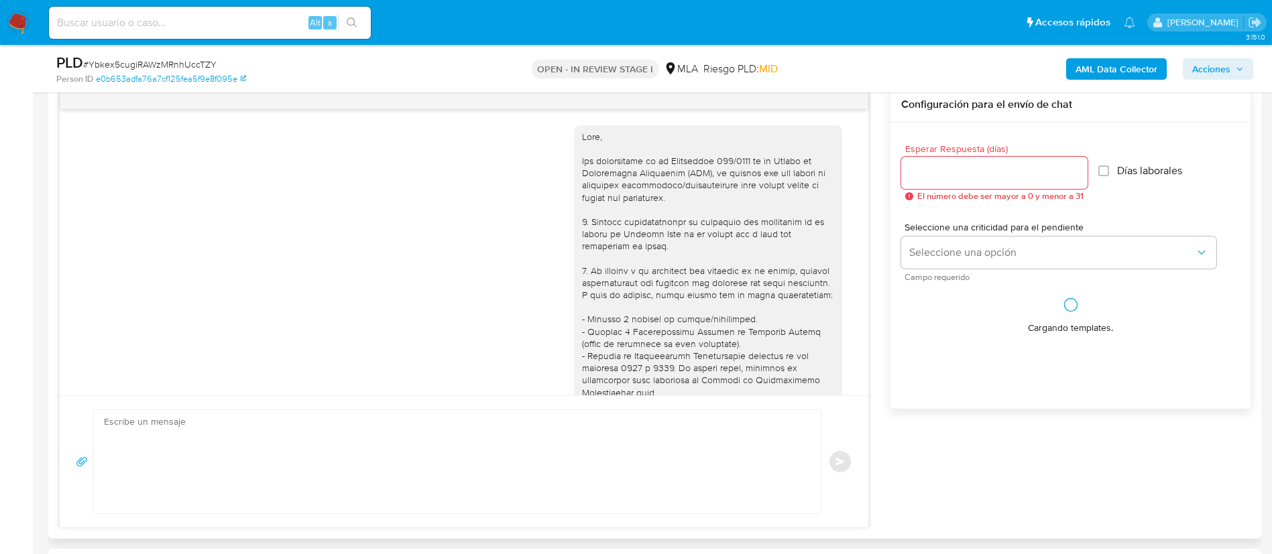
scroll to position [1214, 0]
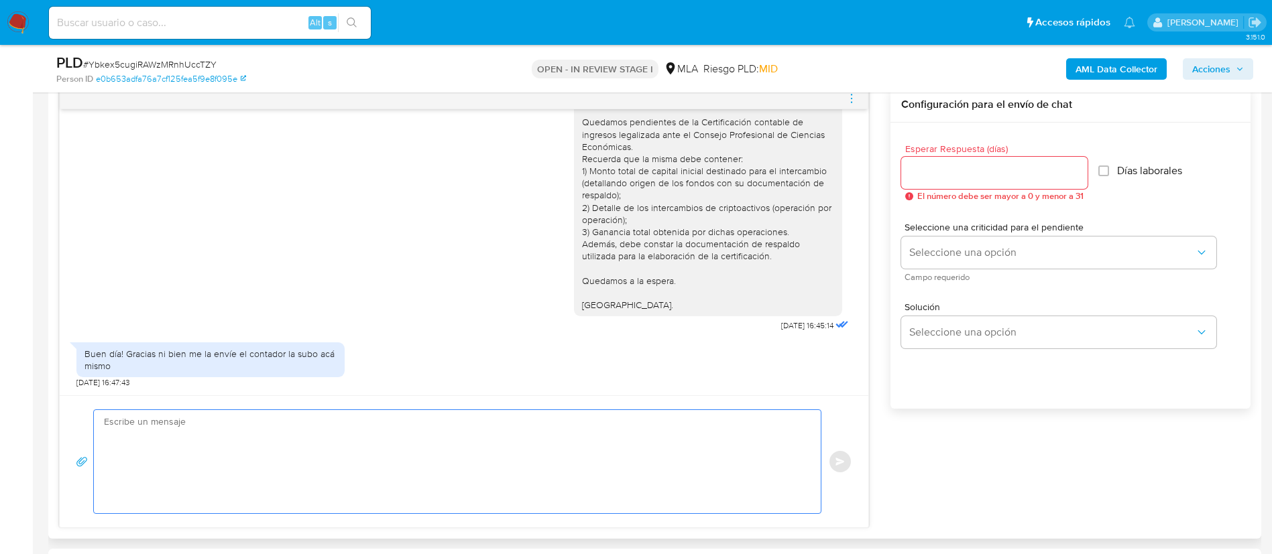
click at [538, 461] on textarea at bounding box center [454, 461] width 700 height 103
type textarea "Buenas tardes, Te consultamos si ya contas con la documentación solicitada. Sal…"
click at [931, 176] on input "Esperar Respuesta (días)" at bounding box center [994, 172] width 186 height 17
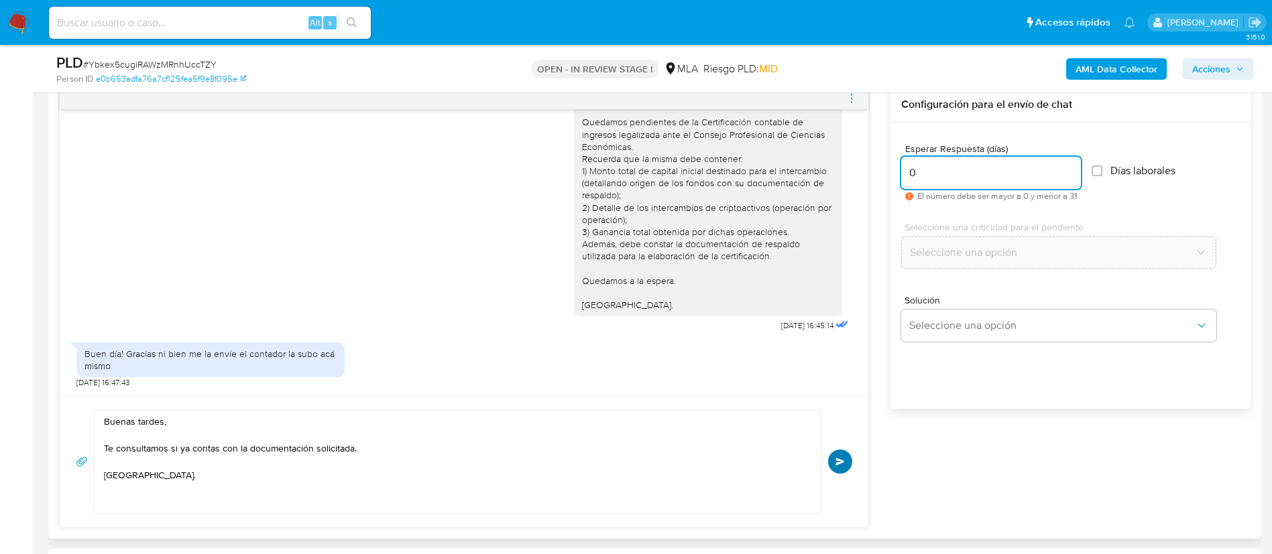
type input "0"
click at [838, 458] on span "Enviar" at bounding box center [839, 462] width 9 height 8
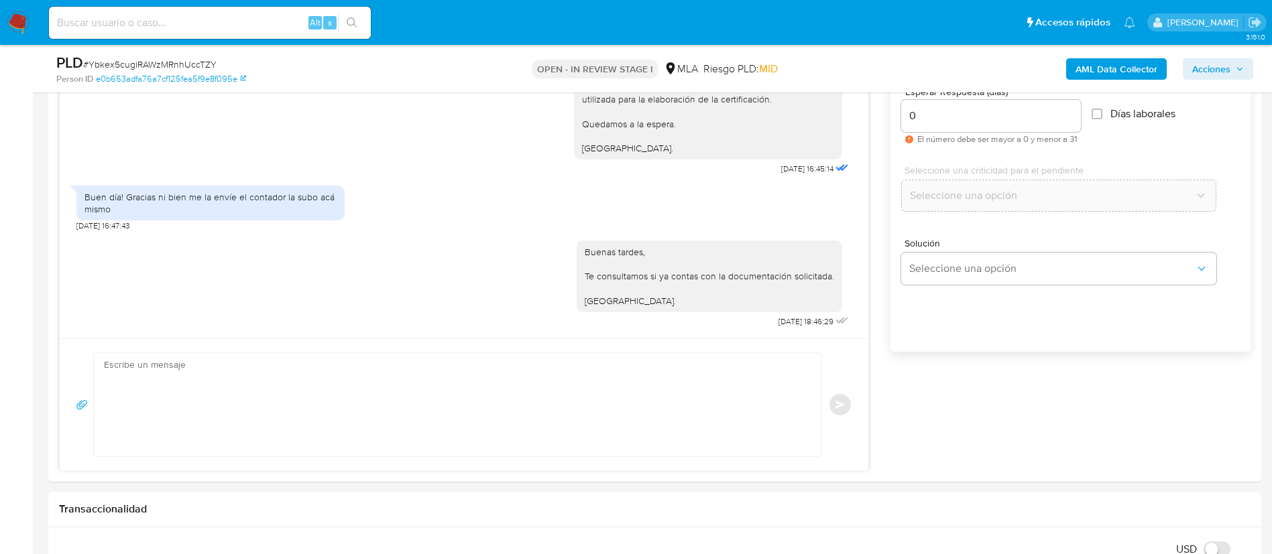
scroll to position [704, 0]
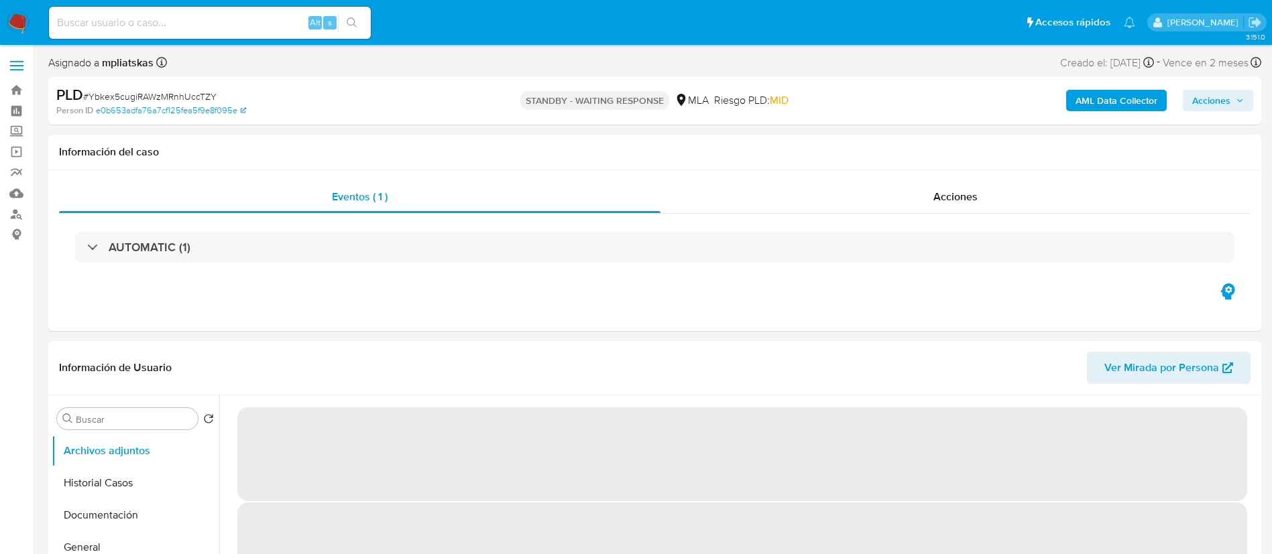
click at [296, 15] on input at bounding box center [210, 22] width 322 height 17
select select "10"
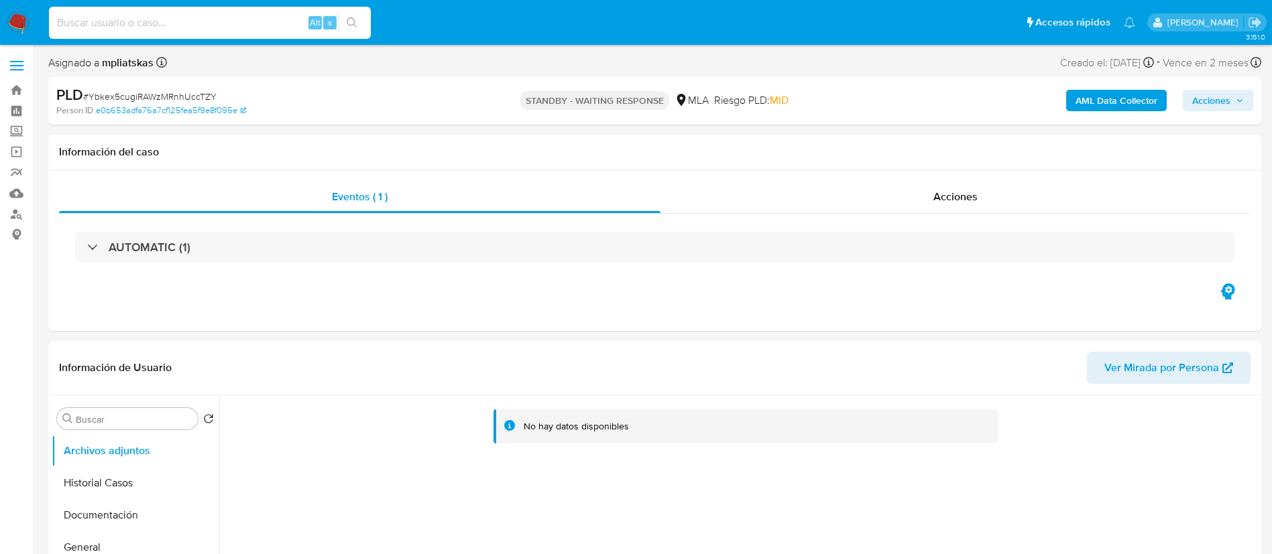
paste input "i4cOkg6p0fa6vM1MkOGIA0WA"
type input "i4cOkg6p0fa6vM1MkOGIA0WA"
click at [343, 25] on button "search-icon" at bounding box center [351, 22] width 27 height 19
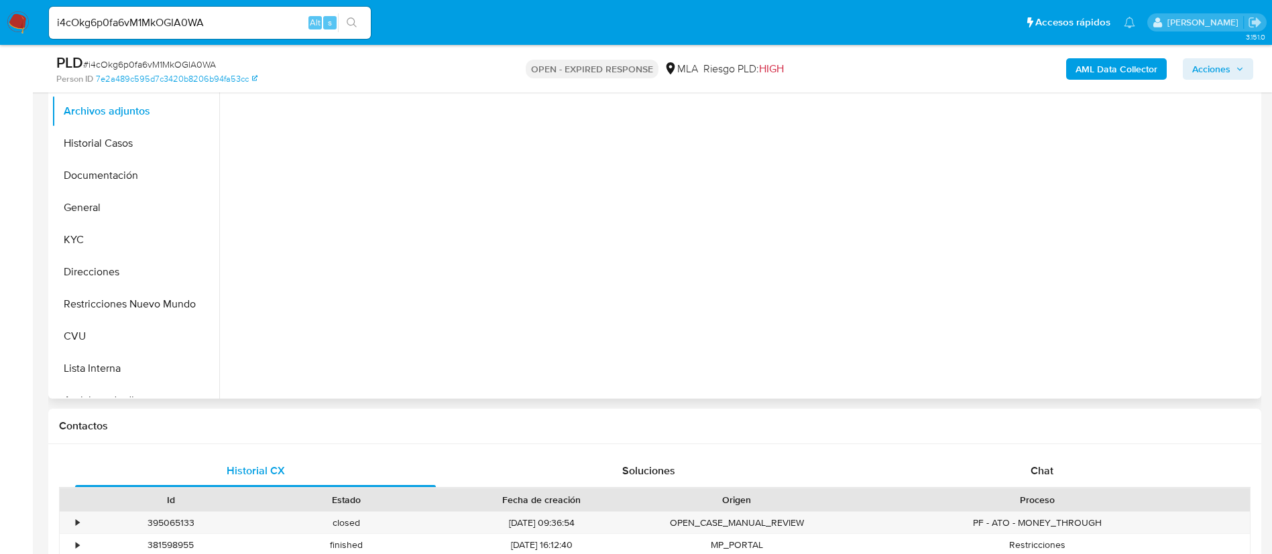
scroll to position [402, 0]
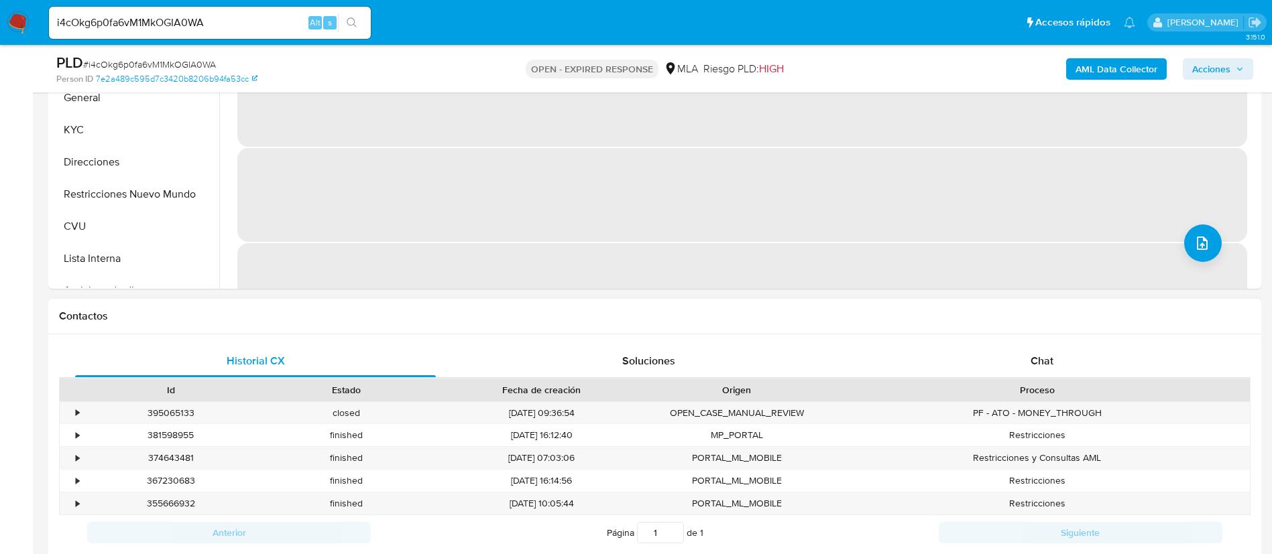
select select "10"
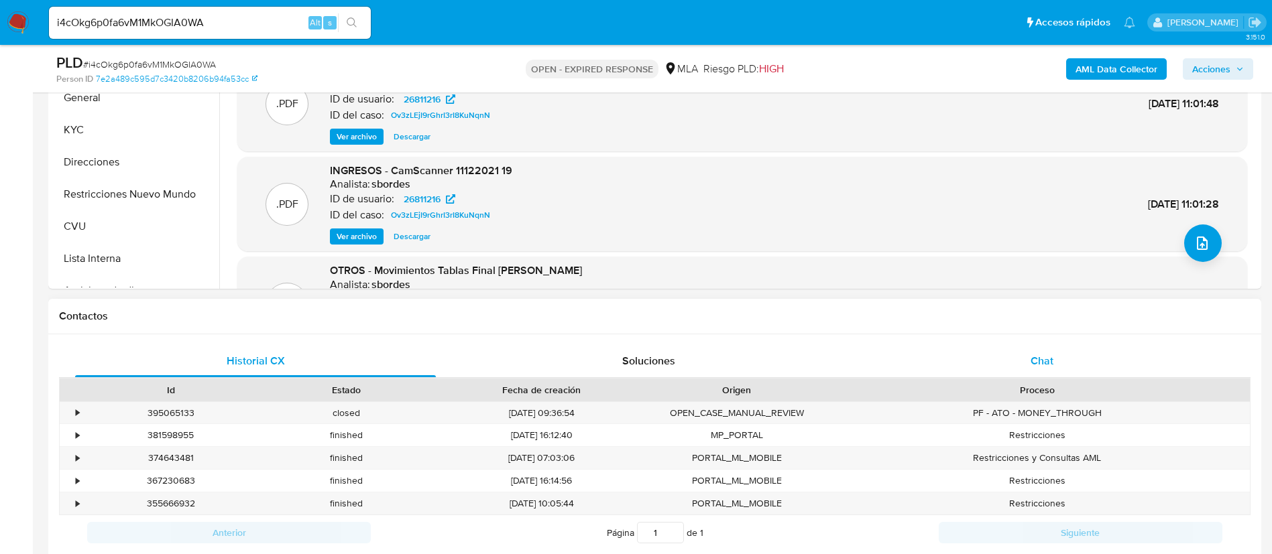
click at [975, 363] on div "Chat" at bounding box center [1042, 361] width 361 height 32
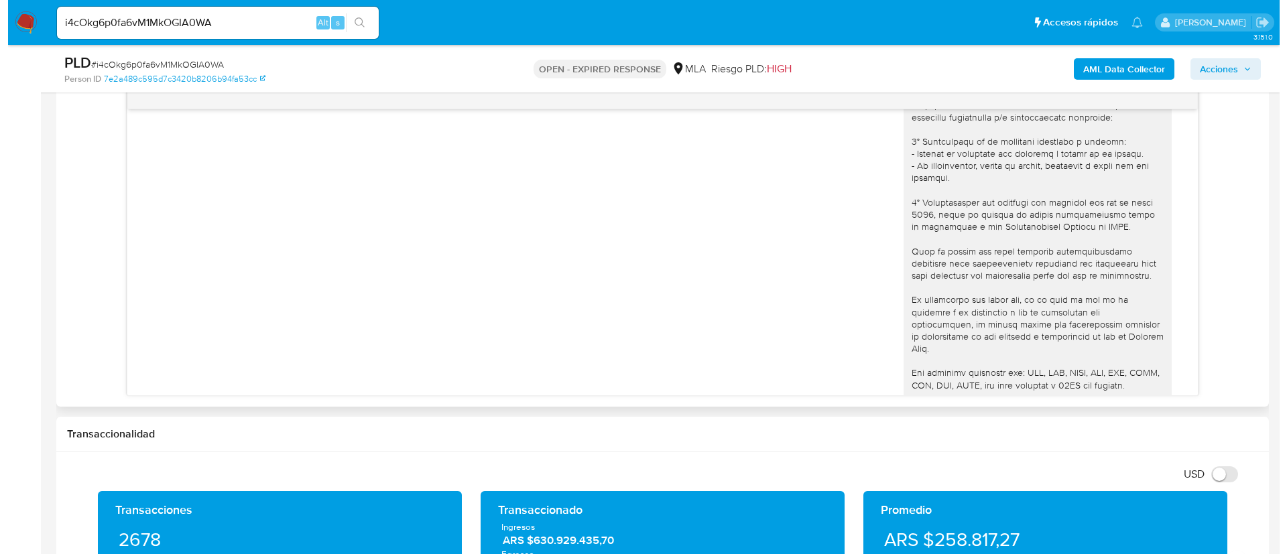
scroll to position [939, 0]
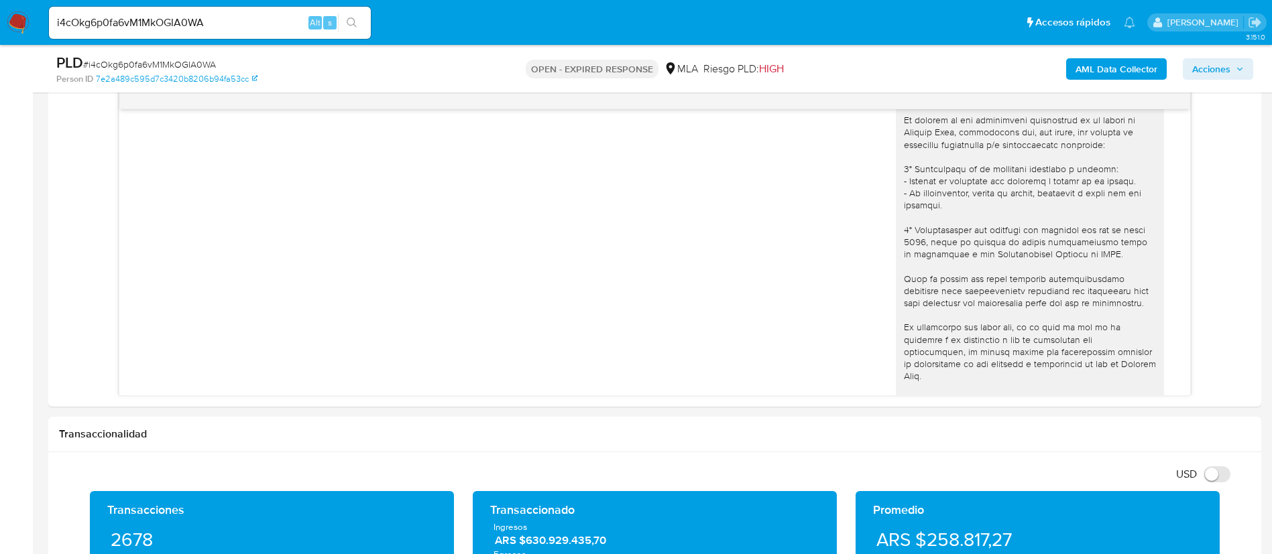
click at [1154, 57] on div "AML Data Collector Acciones" at bounding box center [1055, 69] width 396 height 32
click at [1150, 66] on b "AML Data Collector" at bounding box center [1116, 68] width 82 height 21
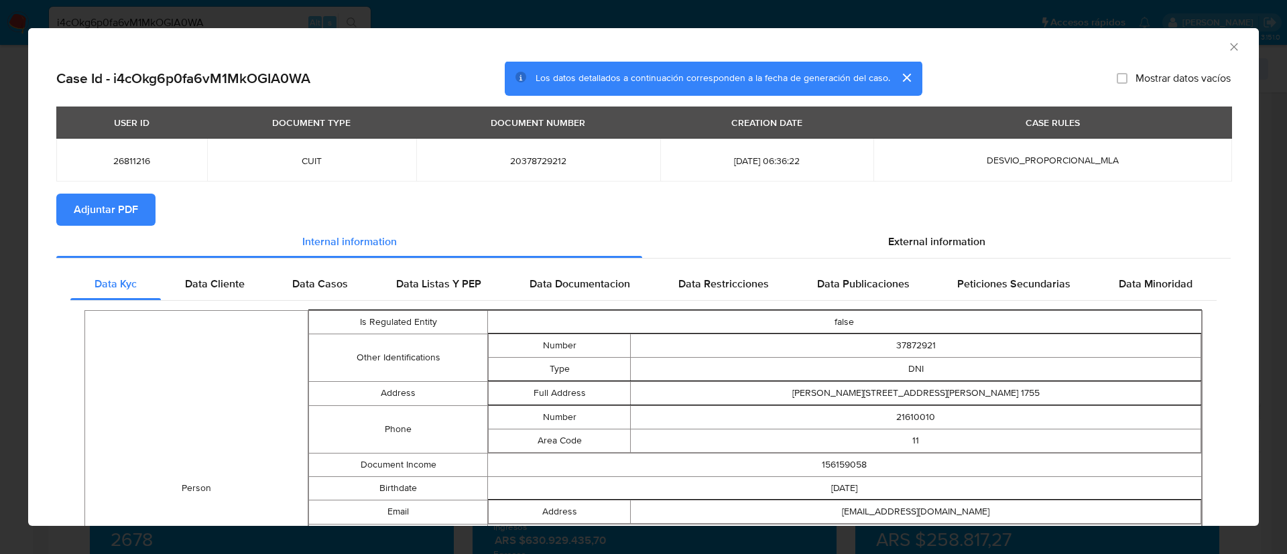
click at [93, 217] on span "Adjuntar PDF" at bounding box center [106, 209] width 64 height 29
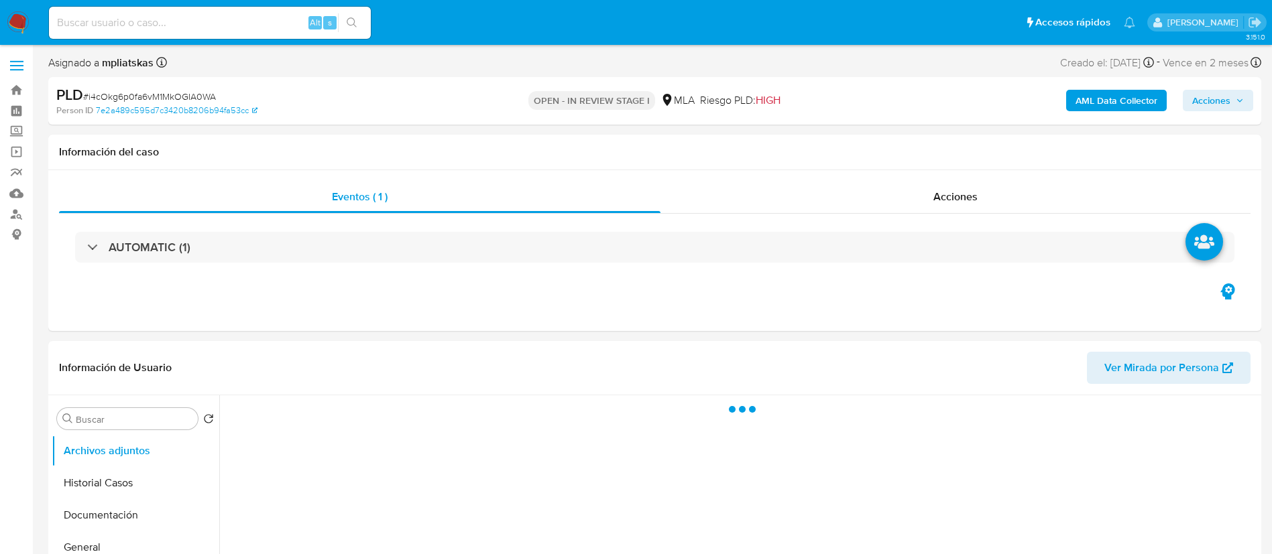
scroll to position [201, 0]
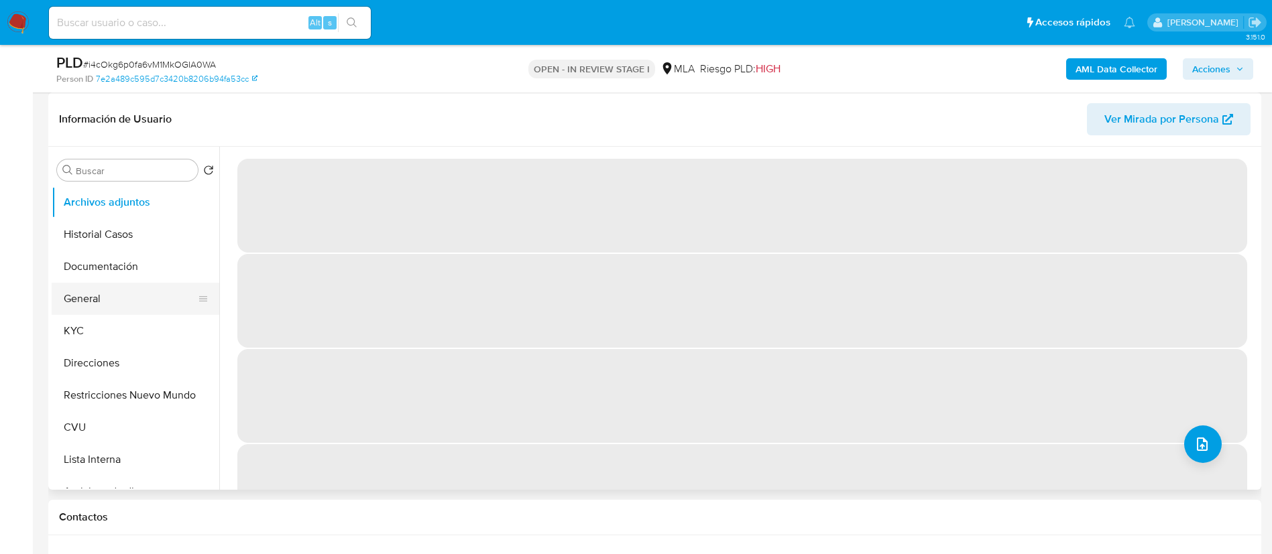
select select "10"
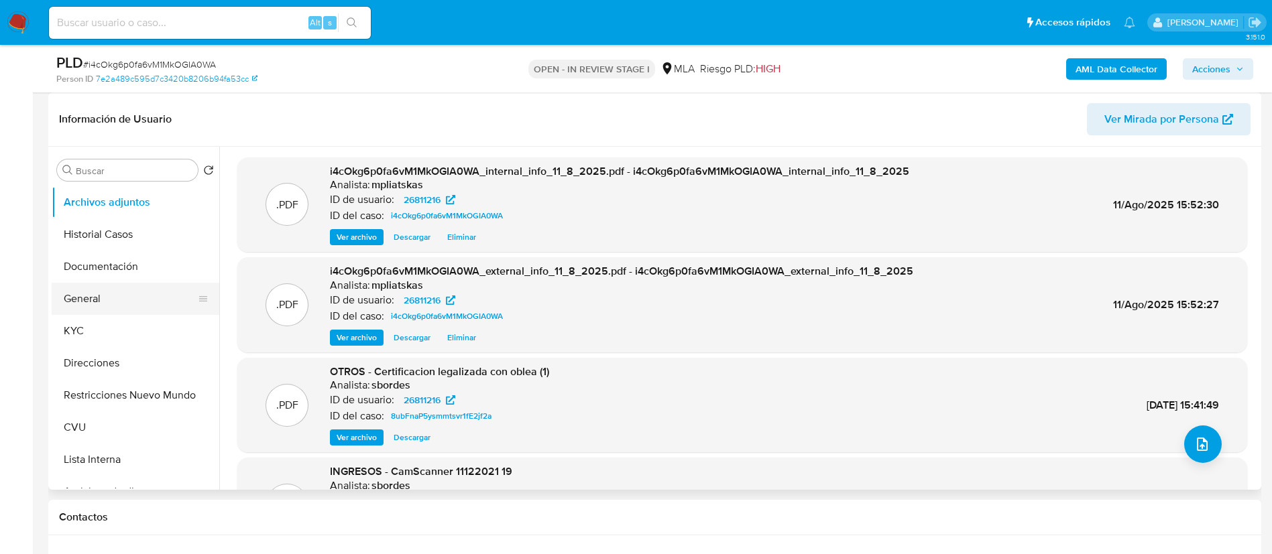
click at [139, 296] on button "General" at bounding box center [130, 299] width 157 height 32
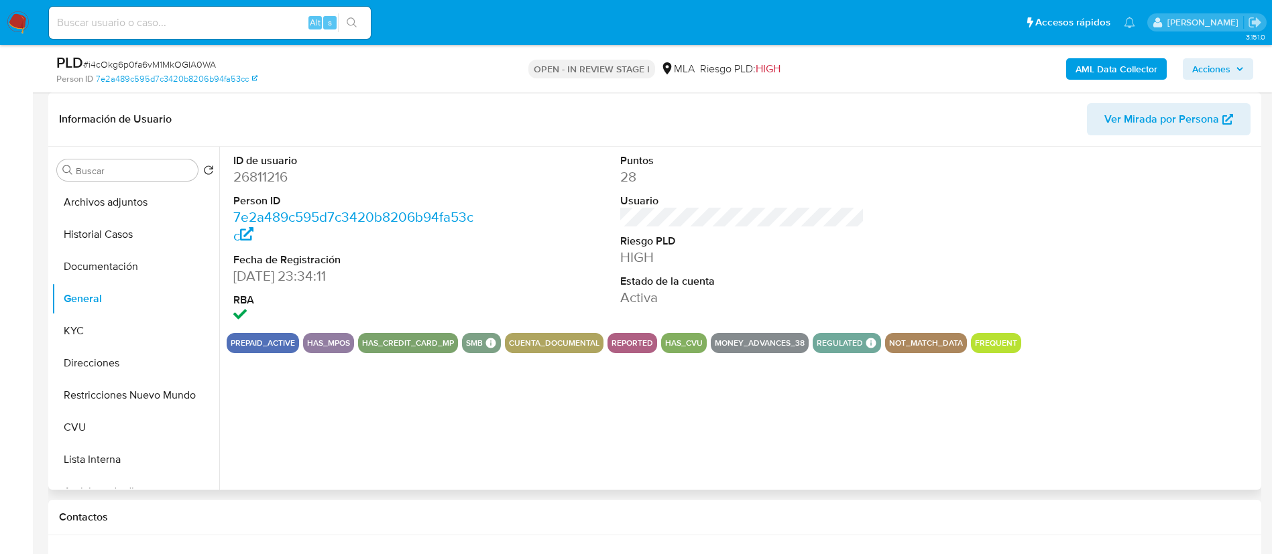
click at [274, 178] on dd "26811216" at bounding box center [355, 177] width 245 height 19
copy dd "26811216"
click at [137, 204] on button "Archivos adjuntos" at bounding box center [130, 202] width 157 height 32
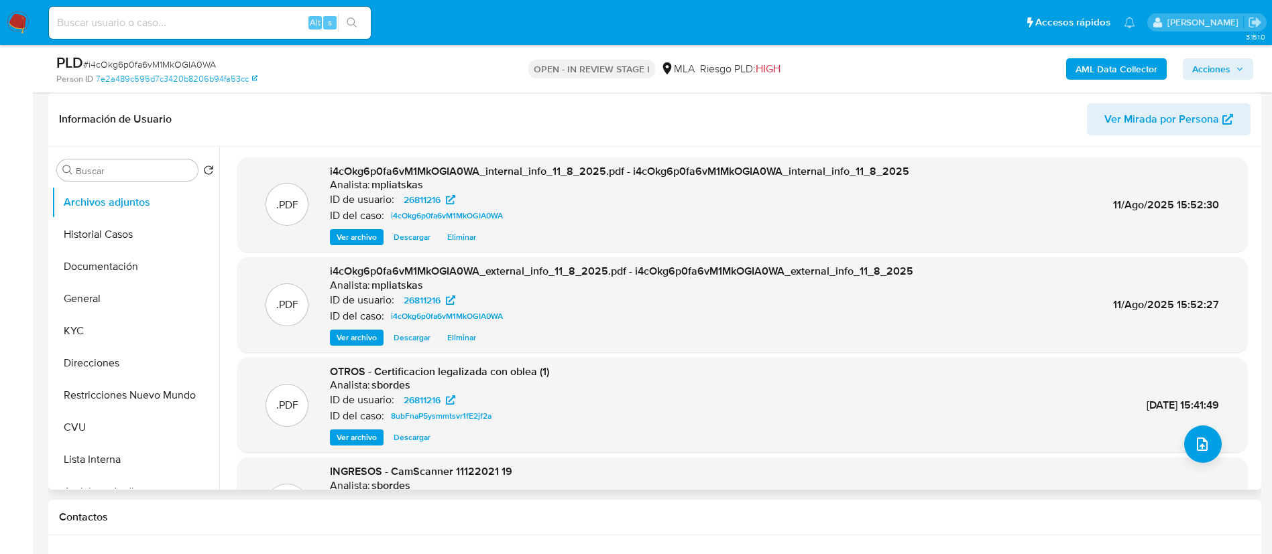
scroll to position [101, 0]
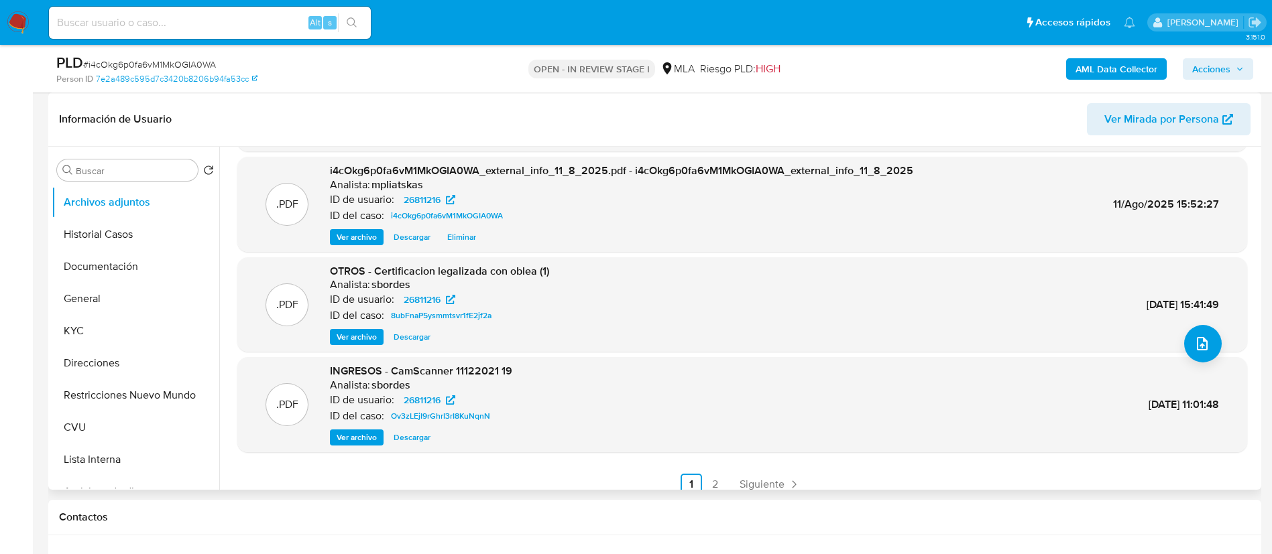
click at [351, 341] on span "Ver archivo" at bounding box center [357, 337] width 40 height 13
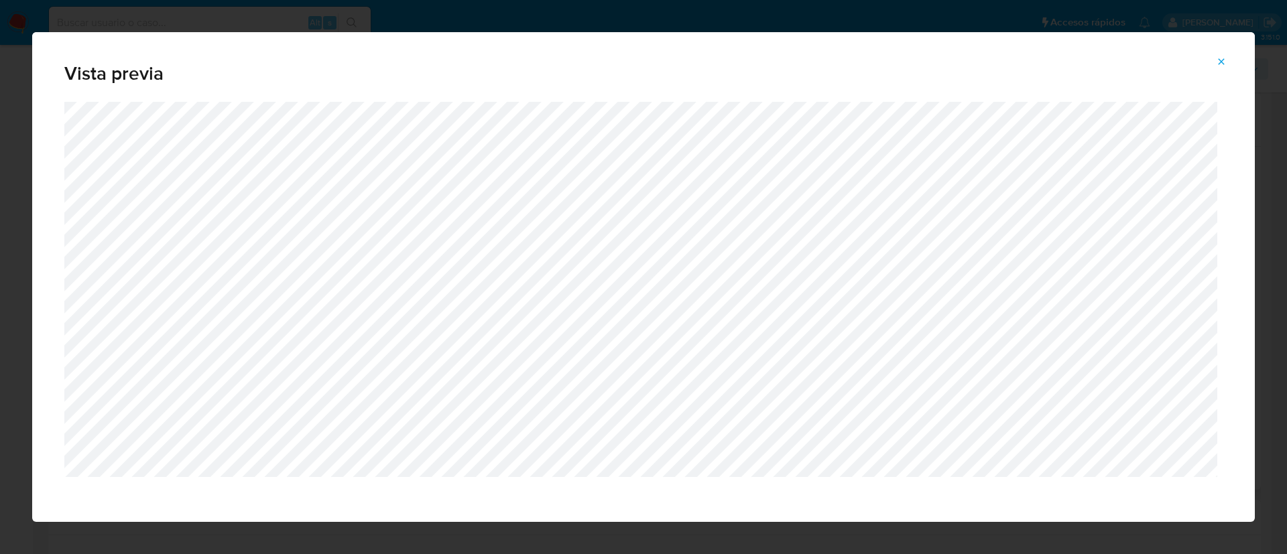
drag, startPoint x: 1219, startPoint y: 91, endPoint x: 1184, endPoint y: 100, distance: 36.1
drag, startPoint x: 1184, startPoint y: 100, endPoint x: 1210, endPoint y: 64, distance: 44.1
click at [1210, 64] on button "Attachment preview" at bounding box center [1221, 61] width 29 height 21
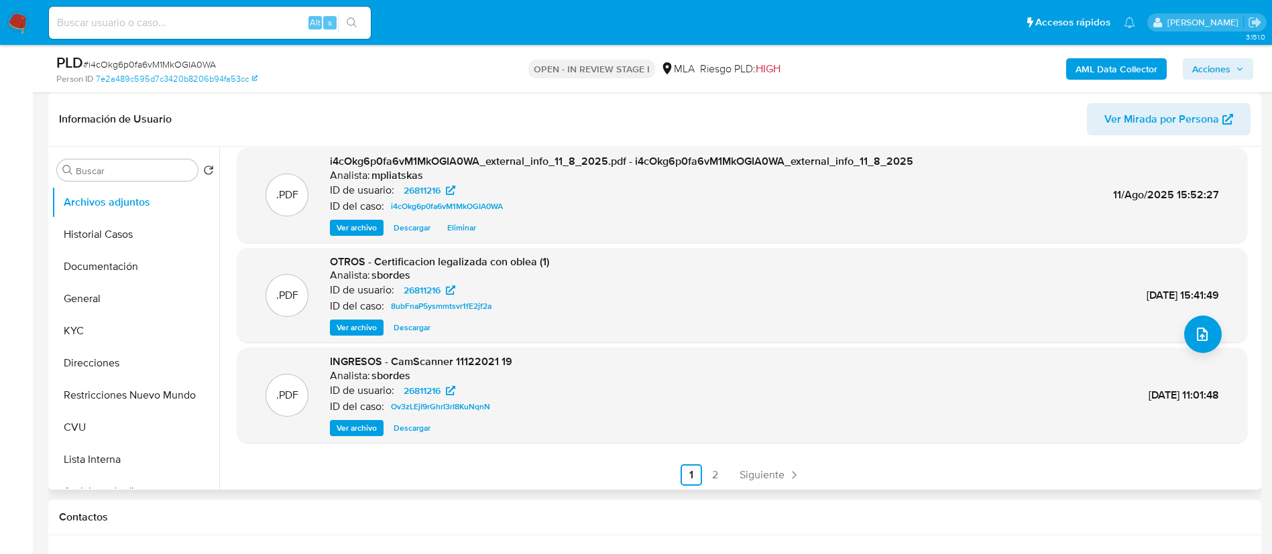
scroll to position [113, 0]
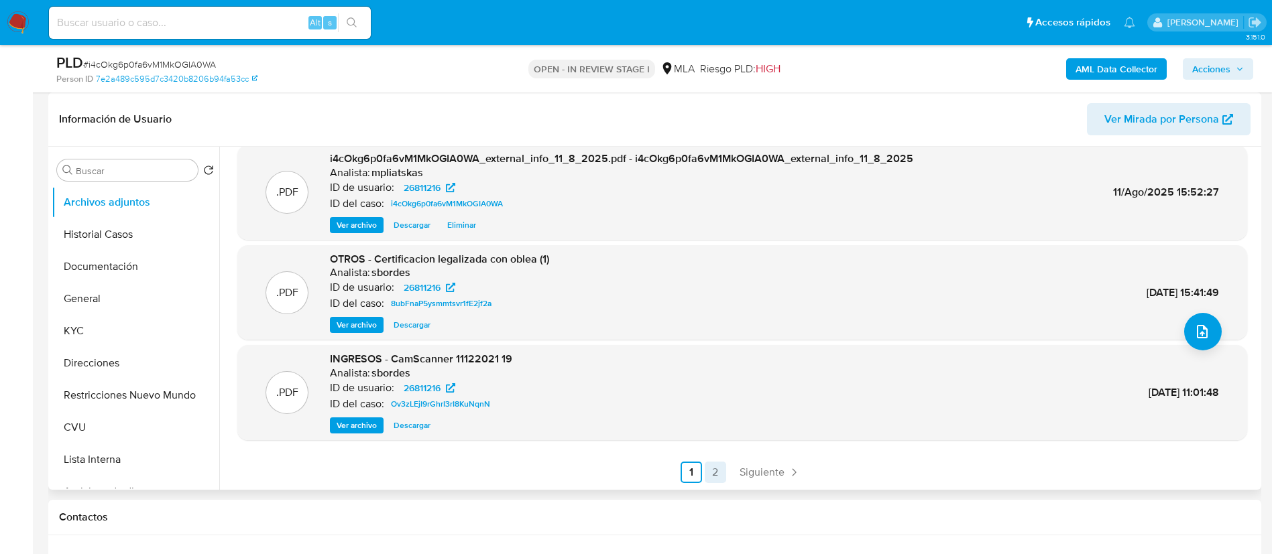
click at [707, 473] on link "2" at bounding box center [715, 472] width 21 height 21
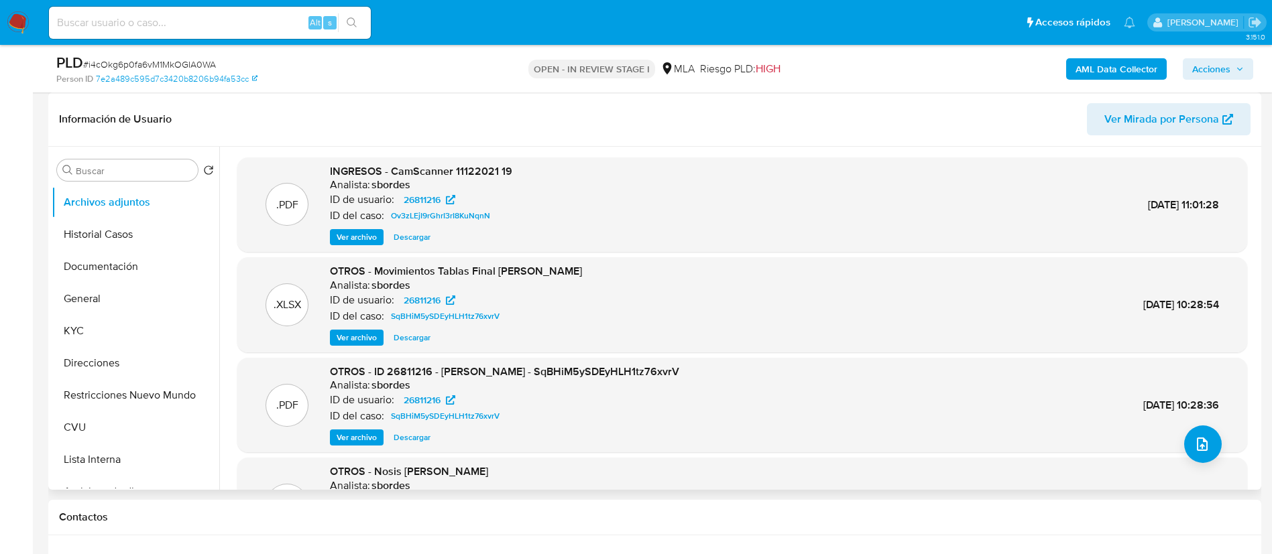
scroll to position [101, 0]
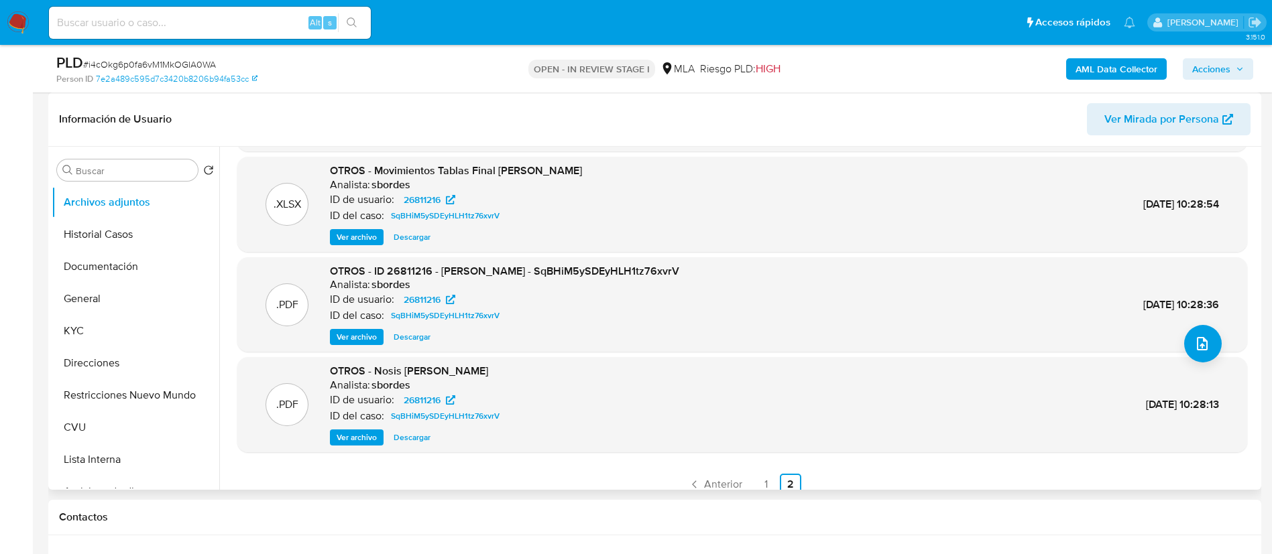
click at [356, 343] on span "Ver archivo" at bounding box center [357, 337] width 40 height 13
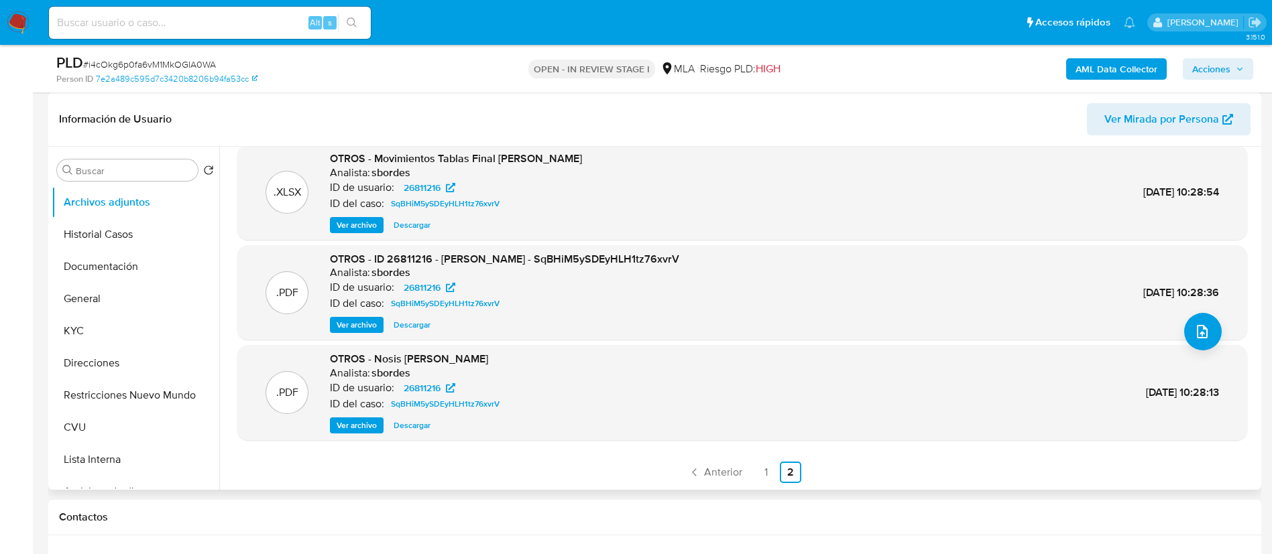
click at [357, 326] on span "Ver archivo" at bounding box center [357, 324] width 40 height 13
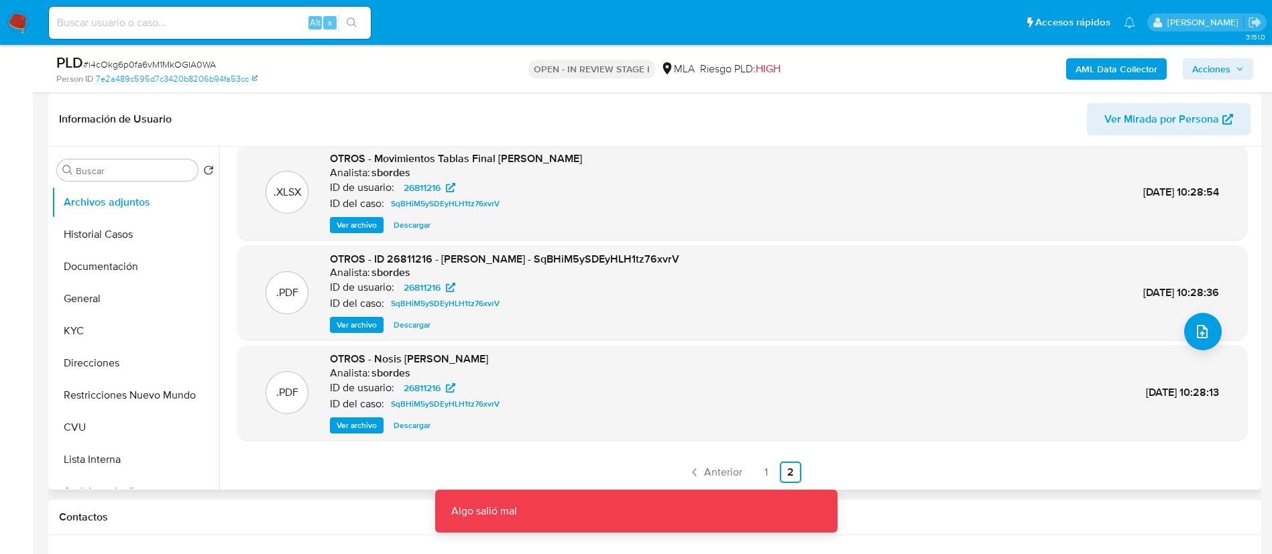
click at [398, 328] on span "Descargar" at bounding box center [412, 324] width 37 height 13
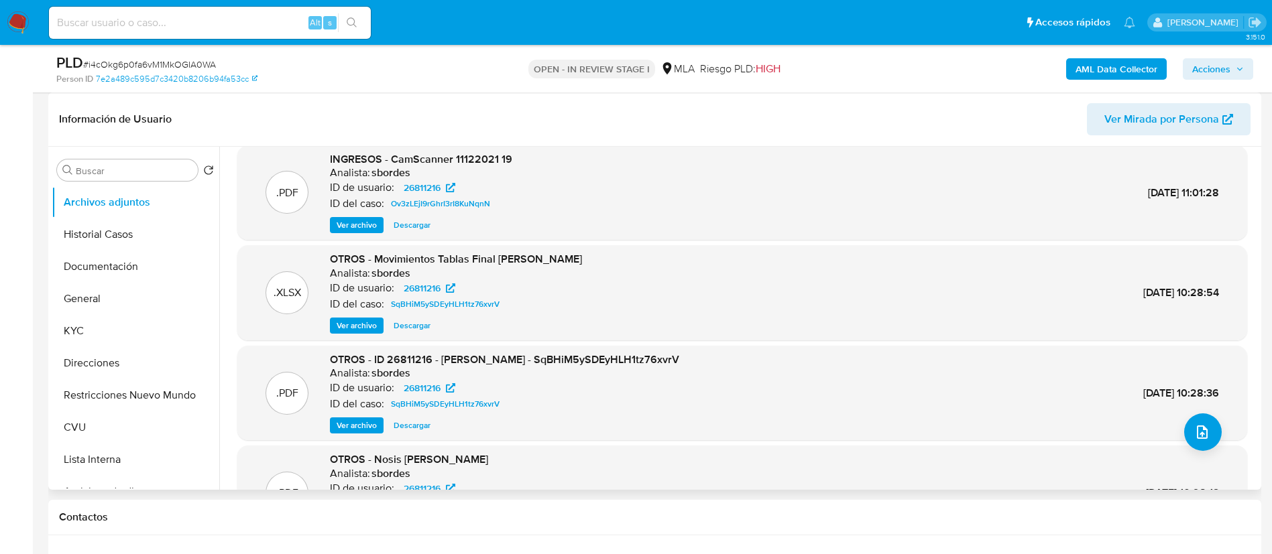
scroll to position [0, 0]
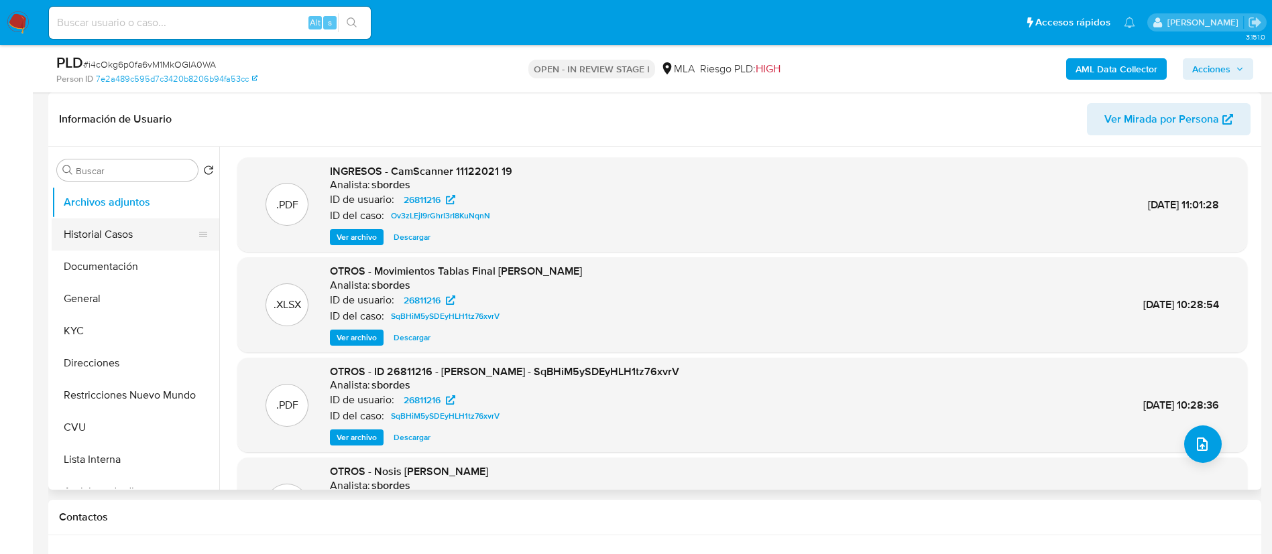
click at [112, 239] on button "Historial Casos" at bounding box center [130, 235] width 157 height 32
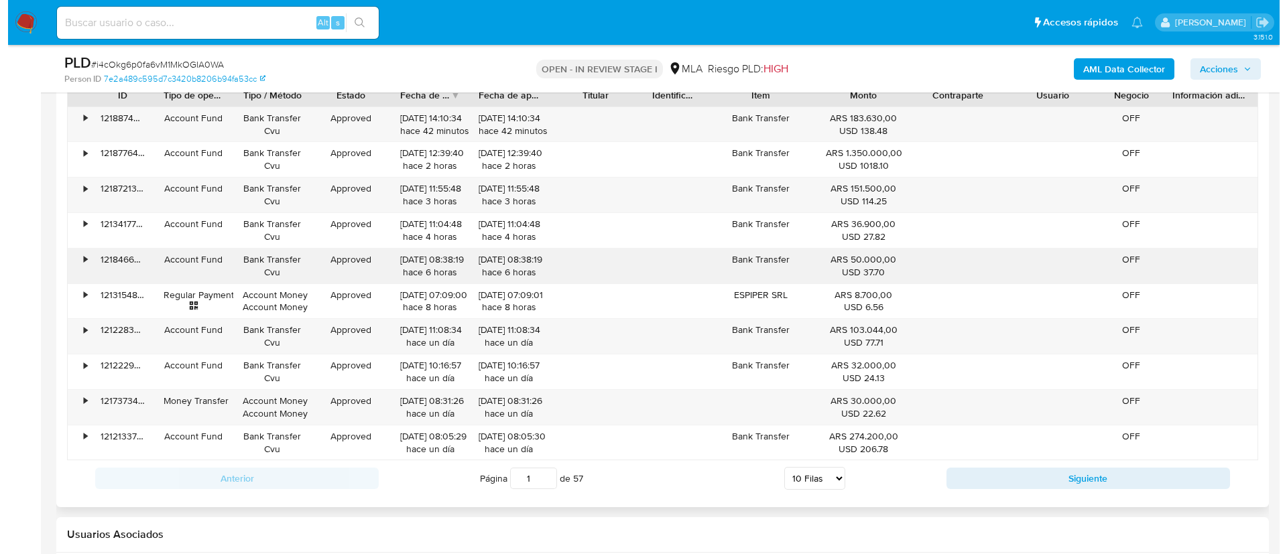
scroll to position [2275, 0]
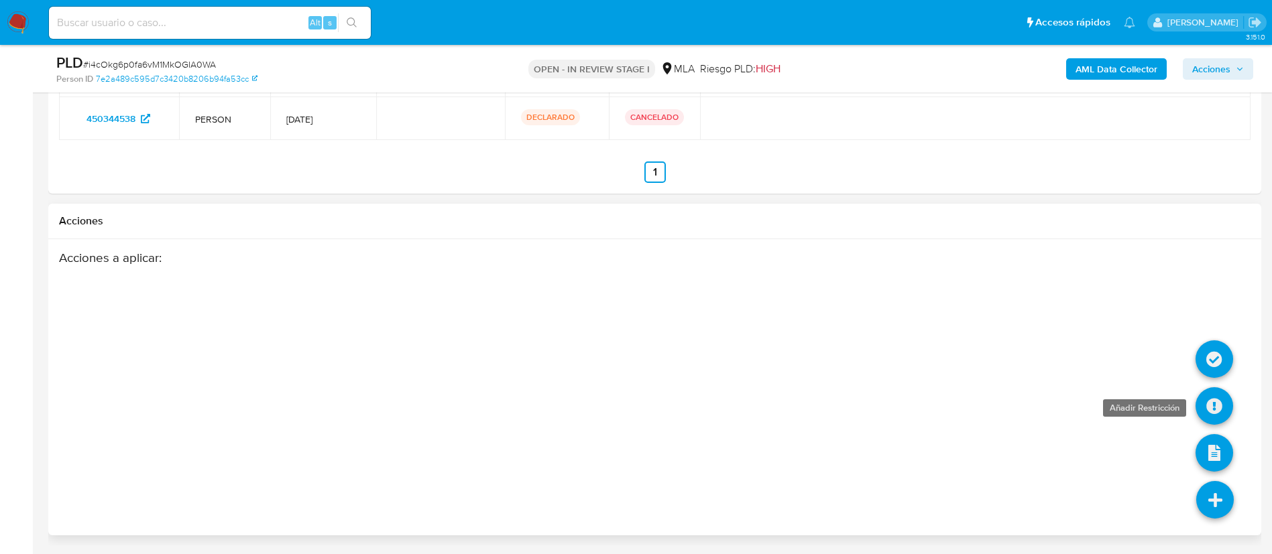
click at [1217, 410] on icon at bounding box center [1214, 407] width 38 height 38
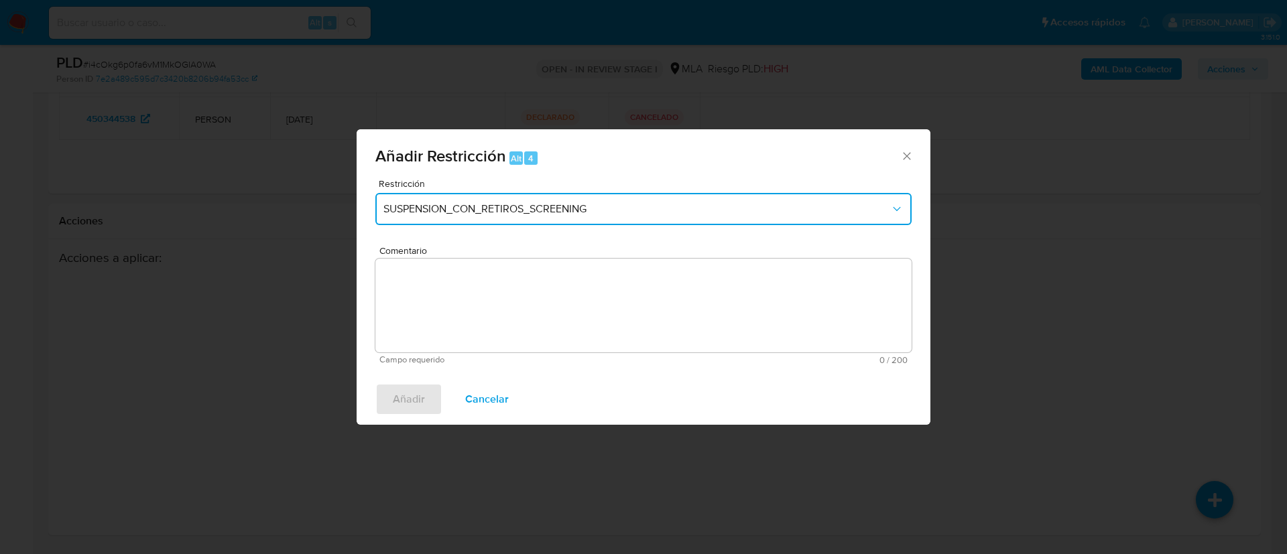
click at [490, 211] on span "SUSPENSION_CON_RETIROS_SCREENING" at bounding box center [636, 208] width 507 height 13
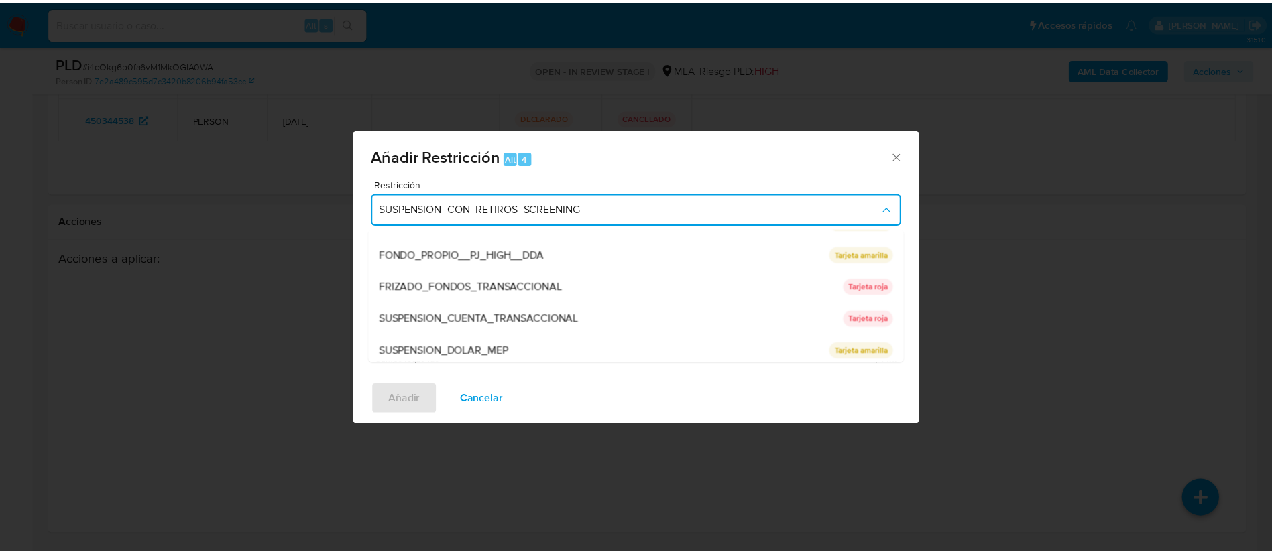
scroll to position [220, 0]
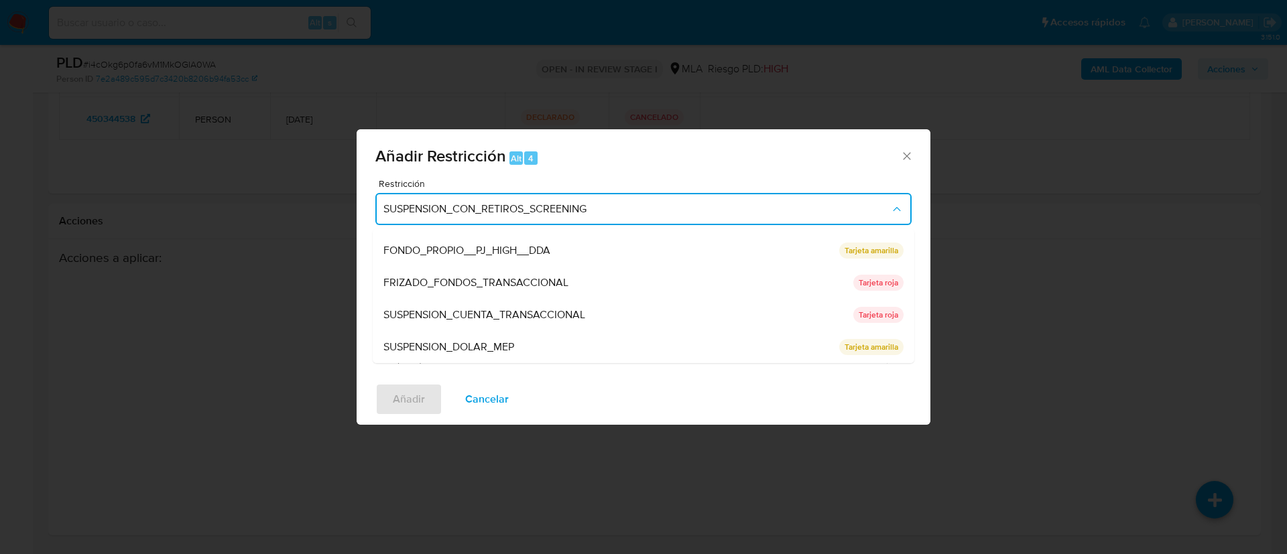
click at [580, 310] on span "SUSPENSION_CUENTA_TRANSACCIONAL" at bounding box center [484, 314] width 202 height 13
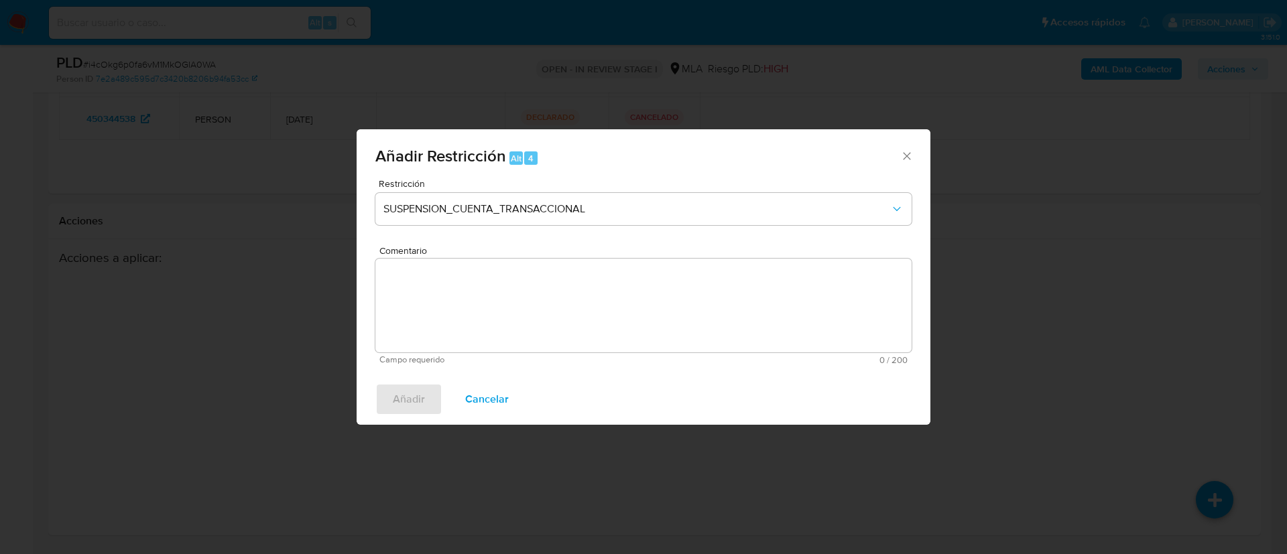
click at [580, 310] on textarea "Comentario" at bounding box center [643, 306] width 536 height 94
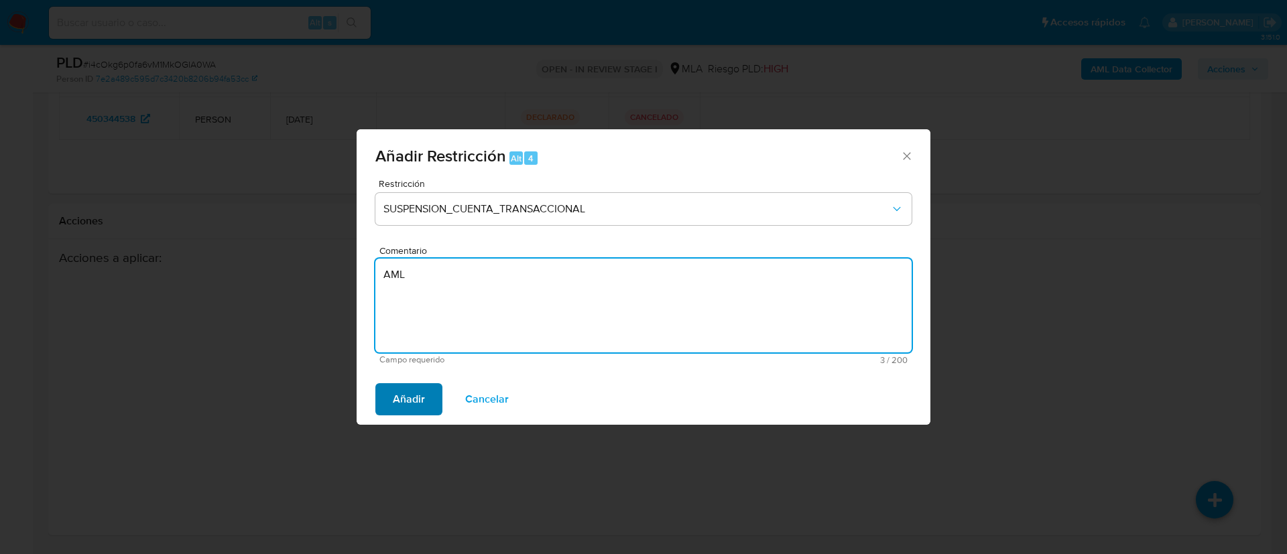
type textarea "AML"
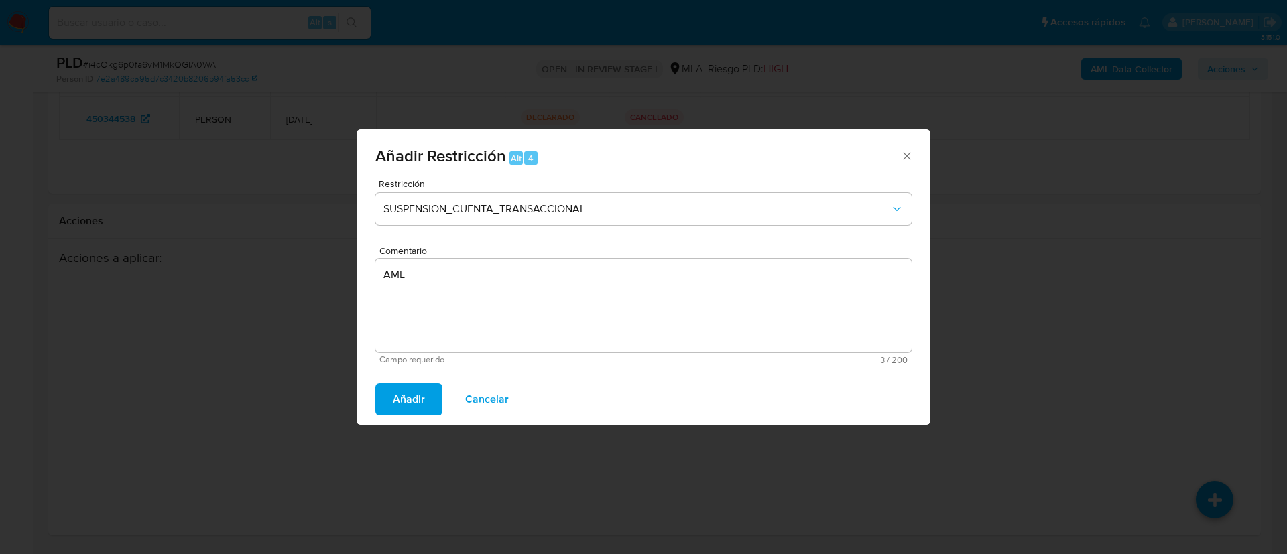
drag, startPoint x: 422, startPoint y: 390, endPoint x: 528, endPoint y: 412, distance: 108.9
click at [422, 390] on span "Añadir" at bounding box center [409, 399] width 32 height 29
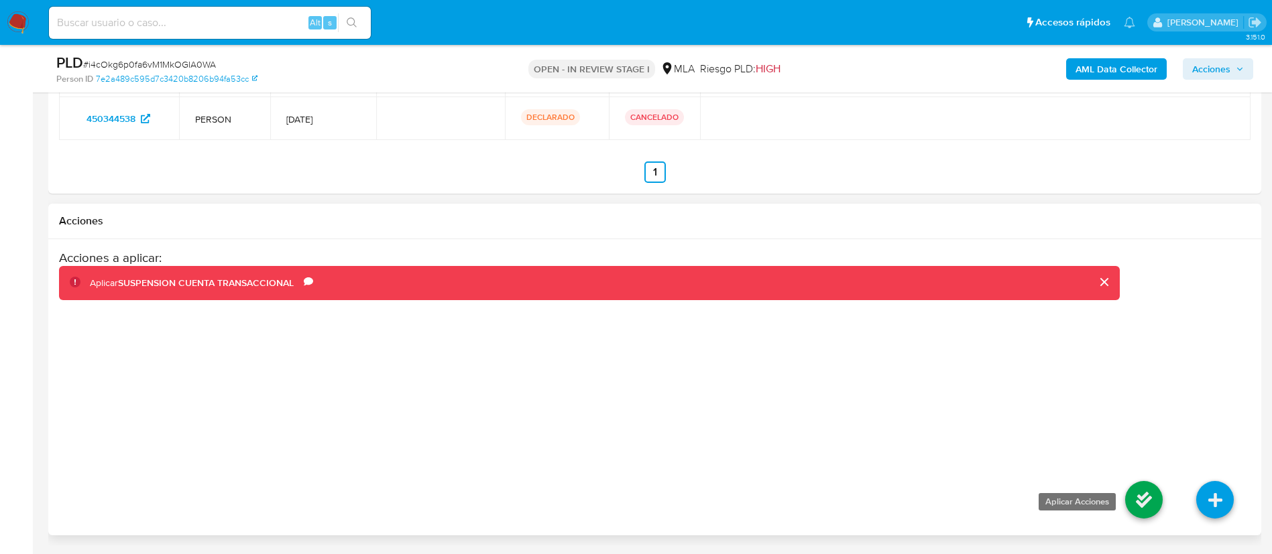
click at [1140, 503] on icon at bounding box center [1144, 500] width 38 height 38
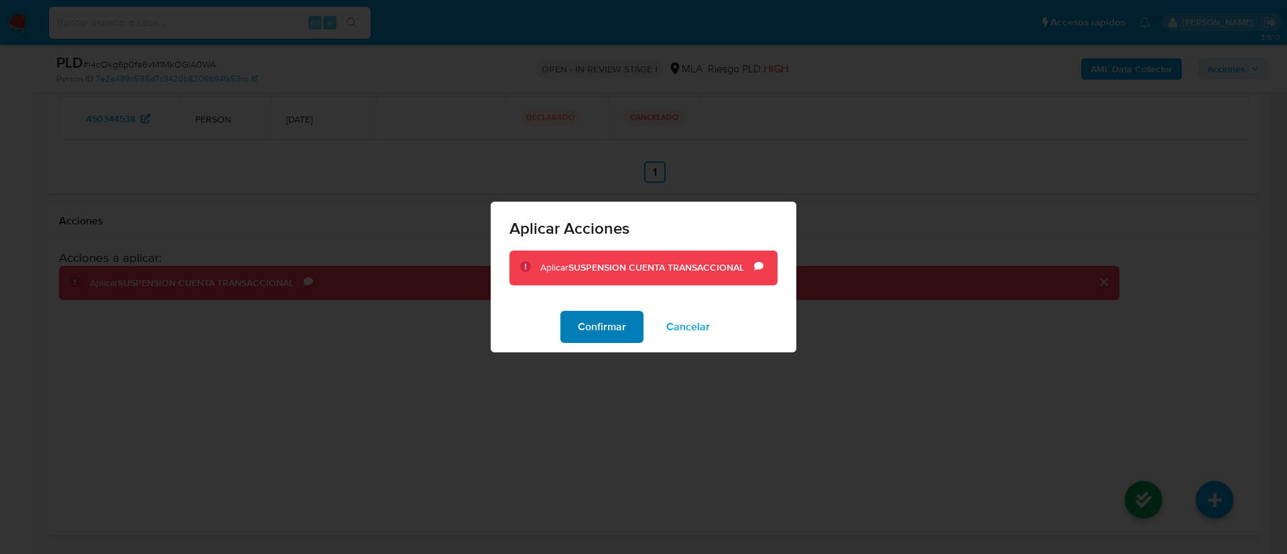
click at [620, 340] on span "Confirmar" at bounding box center [602, 326] width 48 height 29
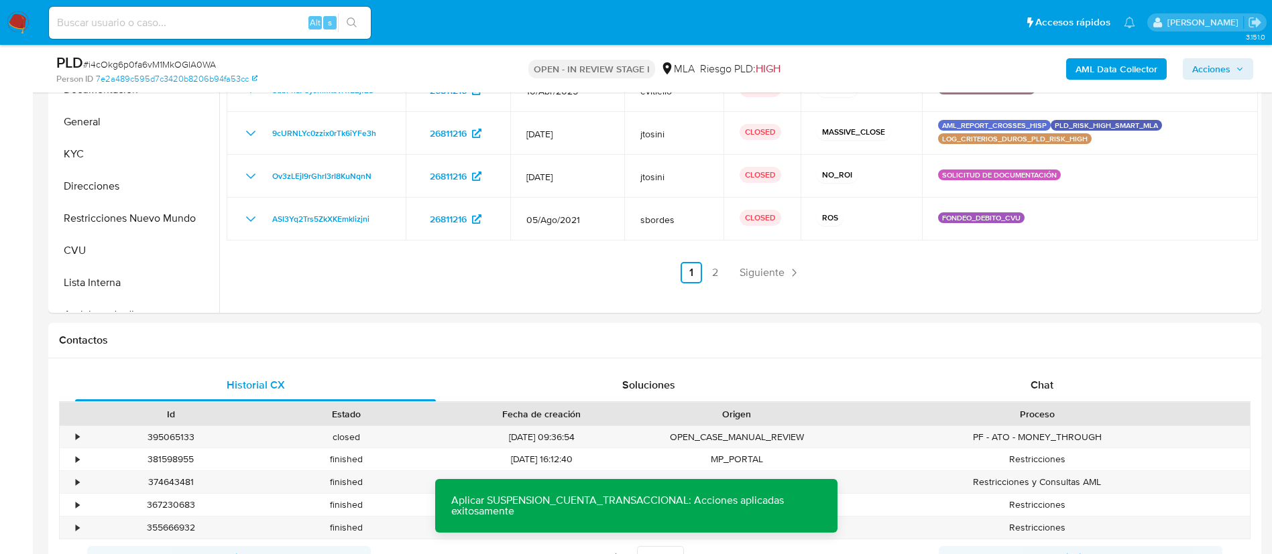
scroll to position [0, 0]
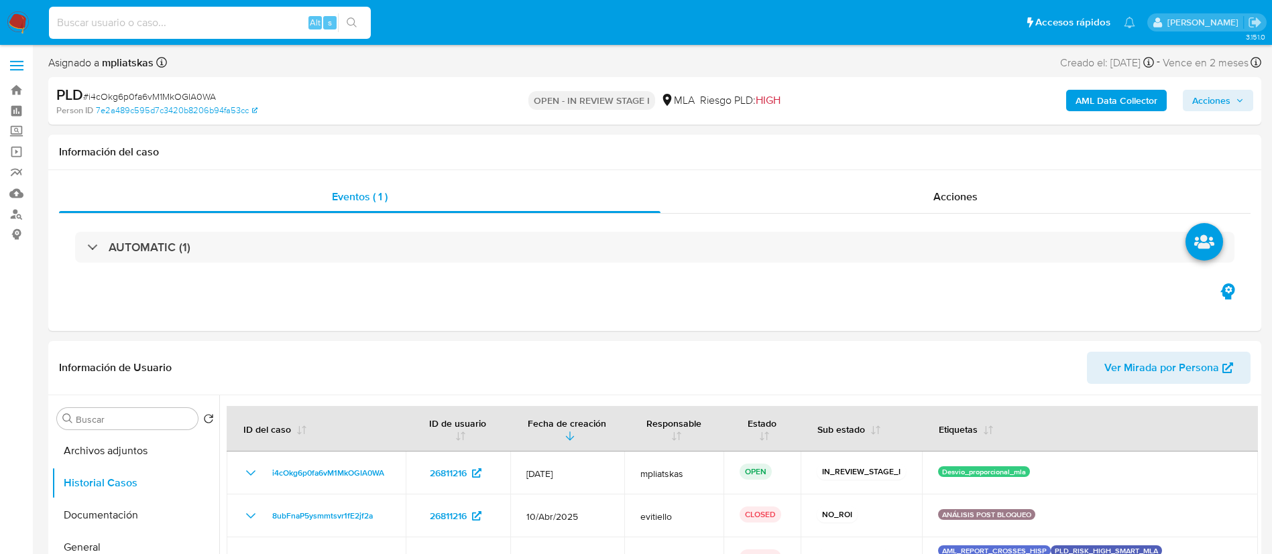
click at [306, 17] on input at bounding box center [210, 22] width 322 height 17
paste input "D7jUHAlKkm9dMuLw0E4tvJYq"
type input "D7jUHAlKkm9dMuLw0E4tvJYq"
click at [349, 22] on icon "search-icon" at bounding box center [352, 22] width 11 height 11
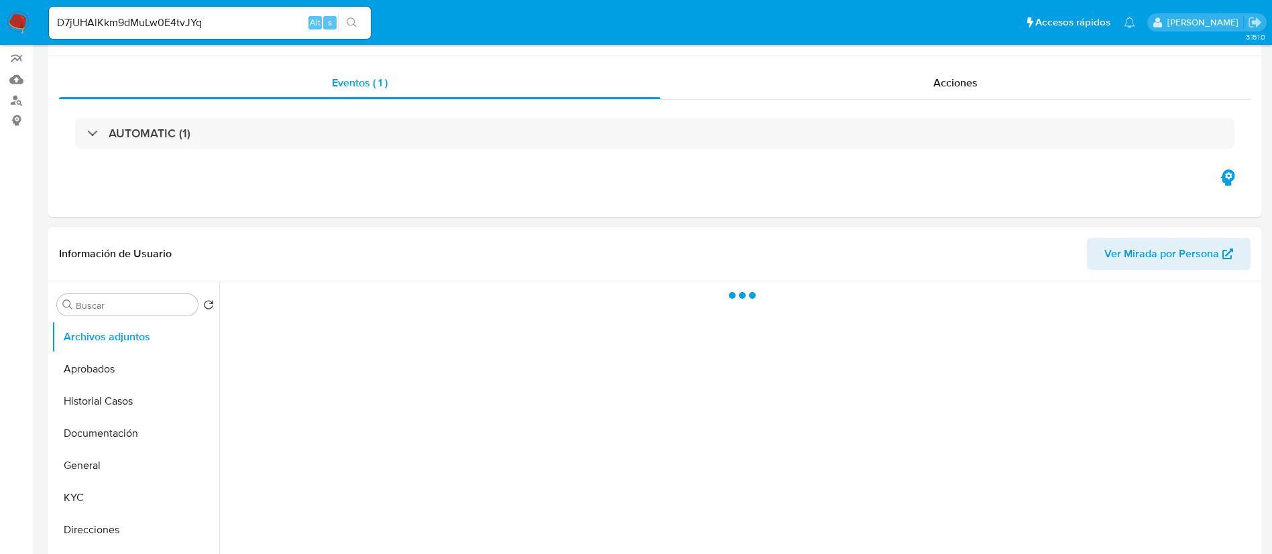
scroll to position [201, 0]
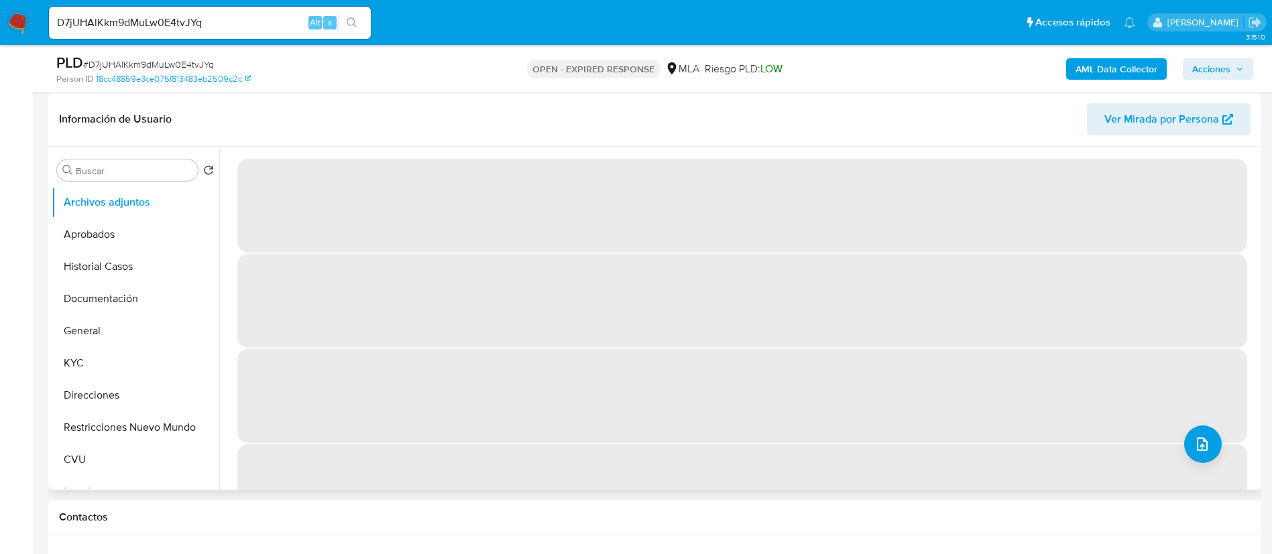
select select "10"
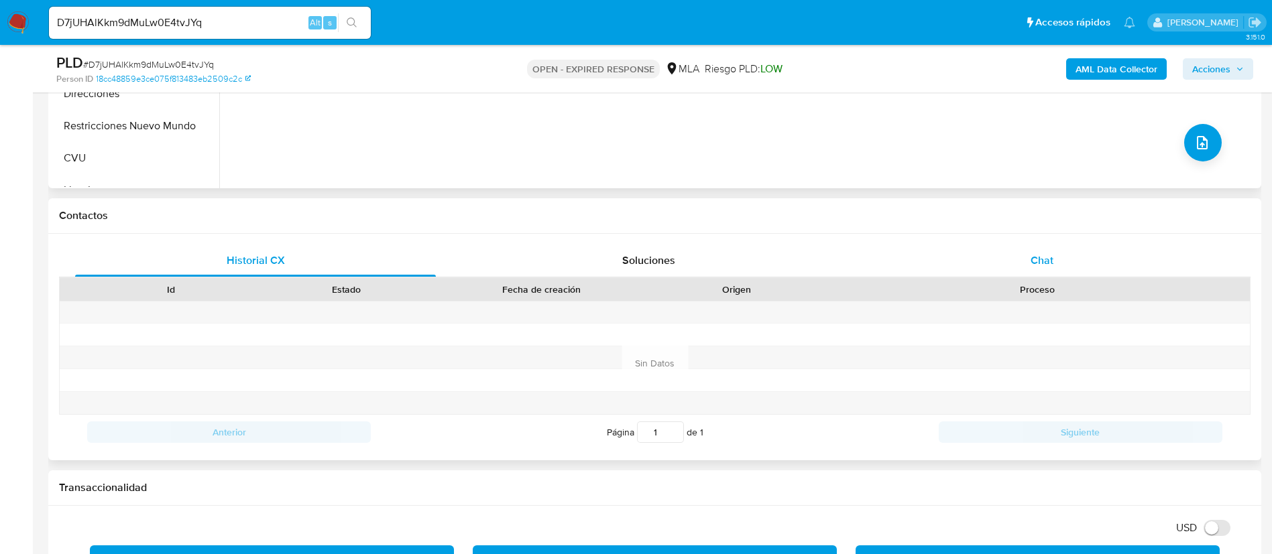
click at [991, 257] on div "Chat" at bounding box center [1042, 261] width 361 height 32
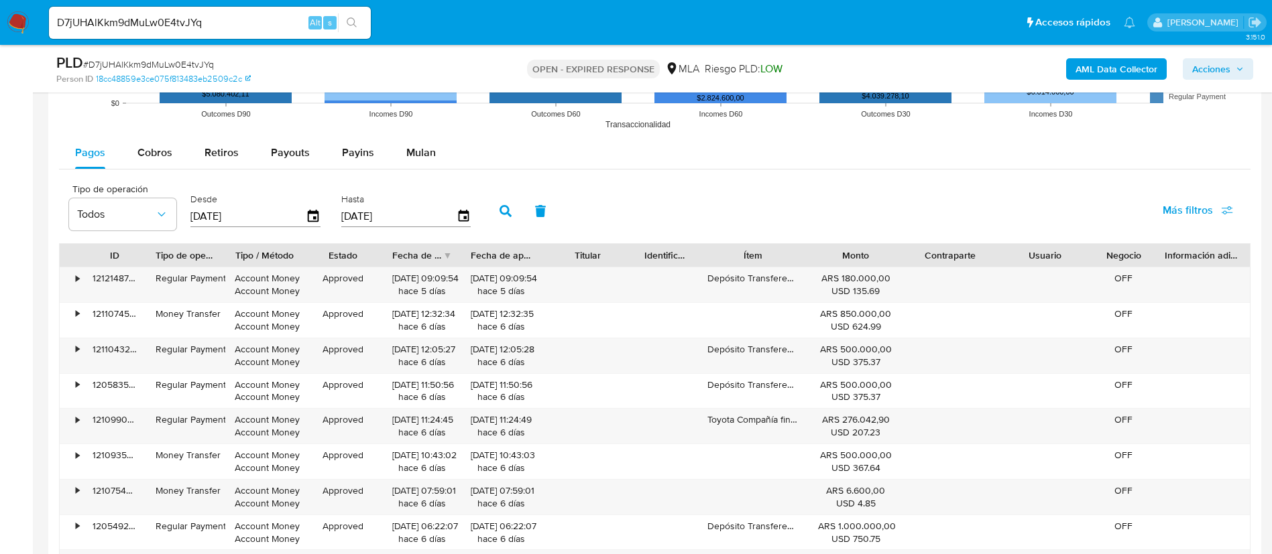
scroll to position [1971, 0]
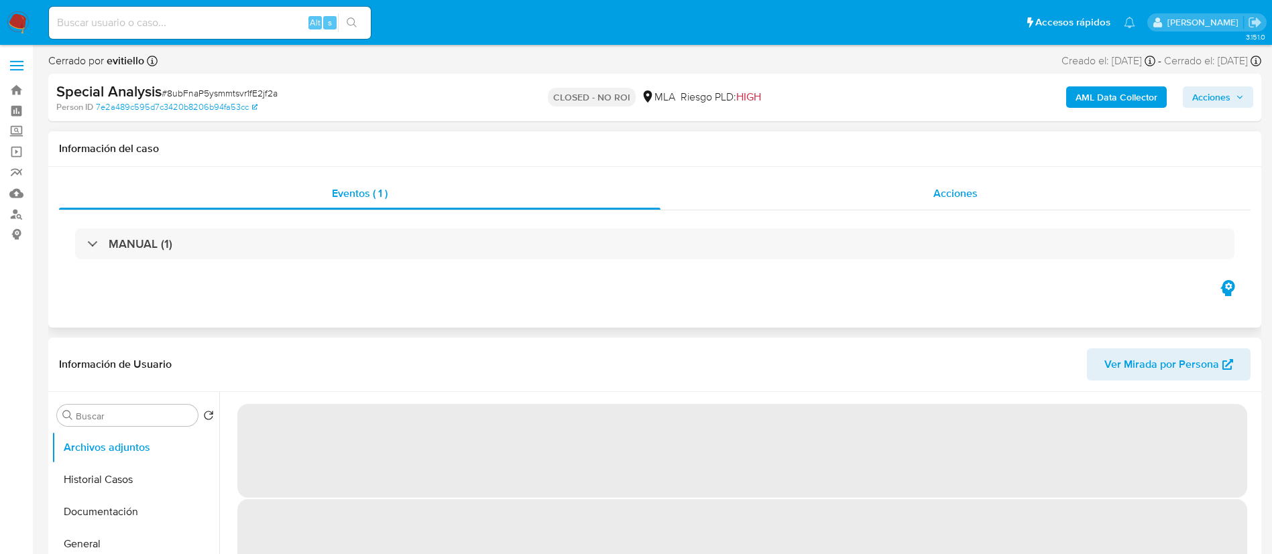
click at [932, 193] on div "Acciones" at bounding box center [955, 194] width 590 height 32
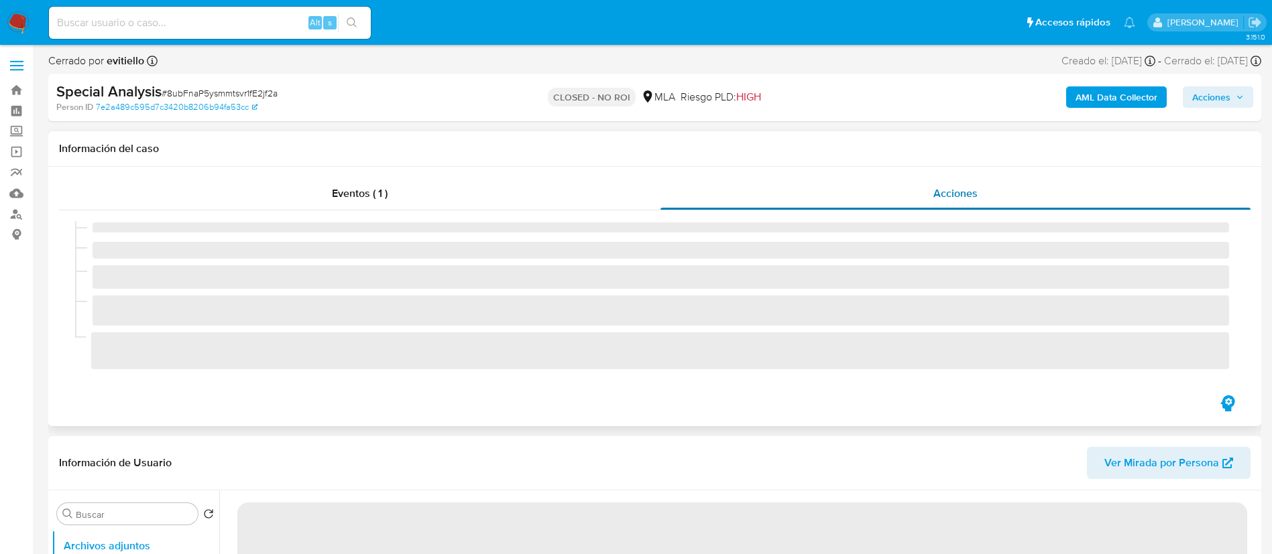
select select "10"
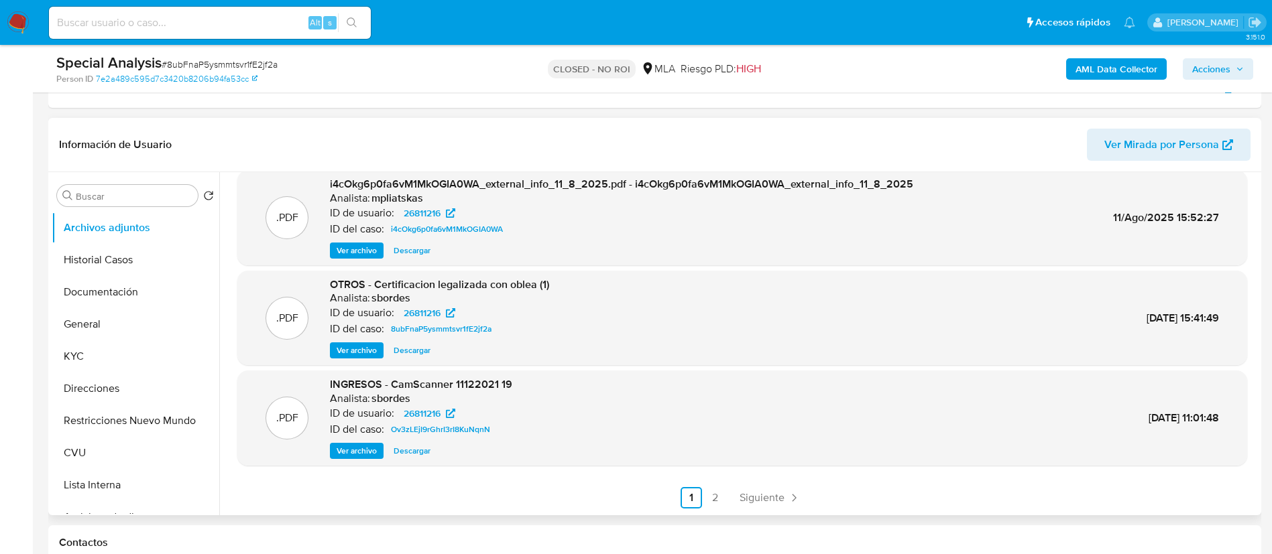
scroll to position [302, 0]
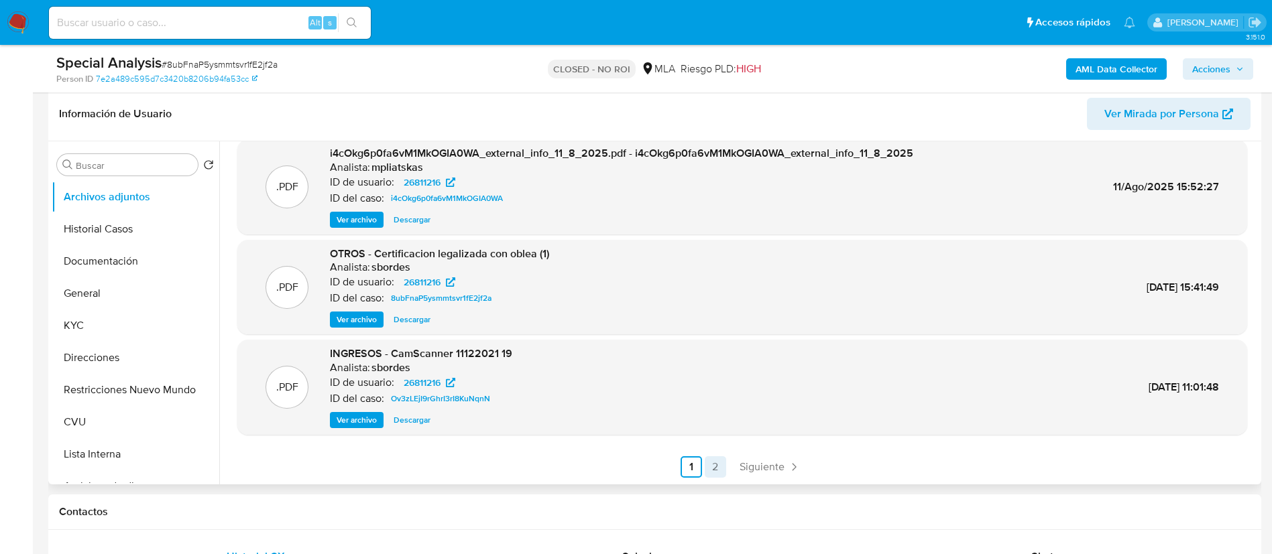
click at [705, 463] on link "2" at bounding box center [715, 467] width 21 height 21
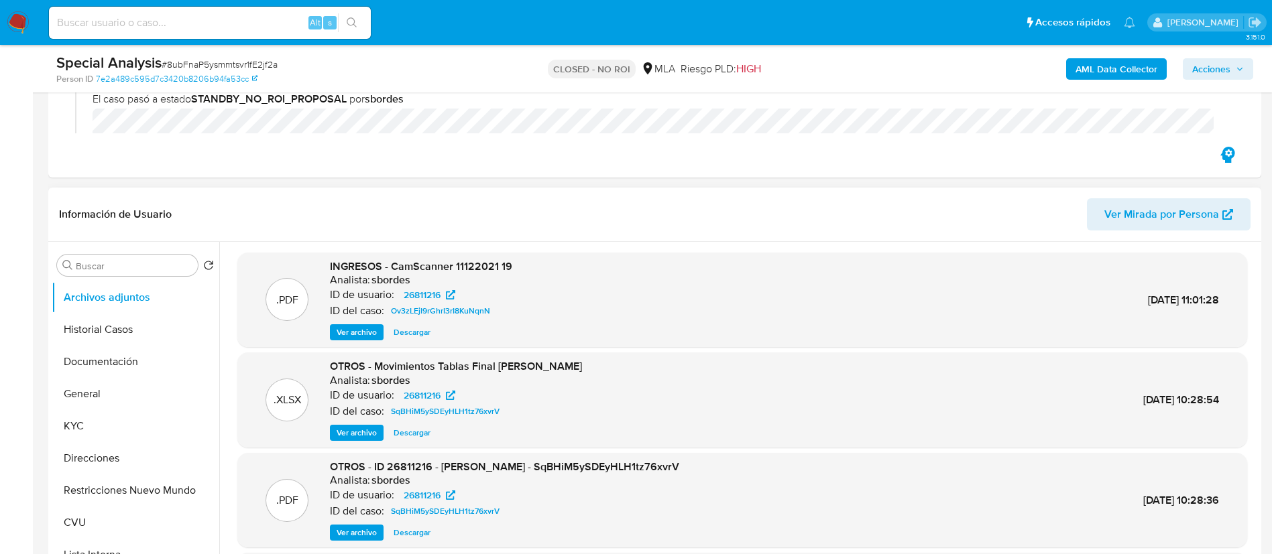
scroll to position [101, 0]
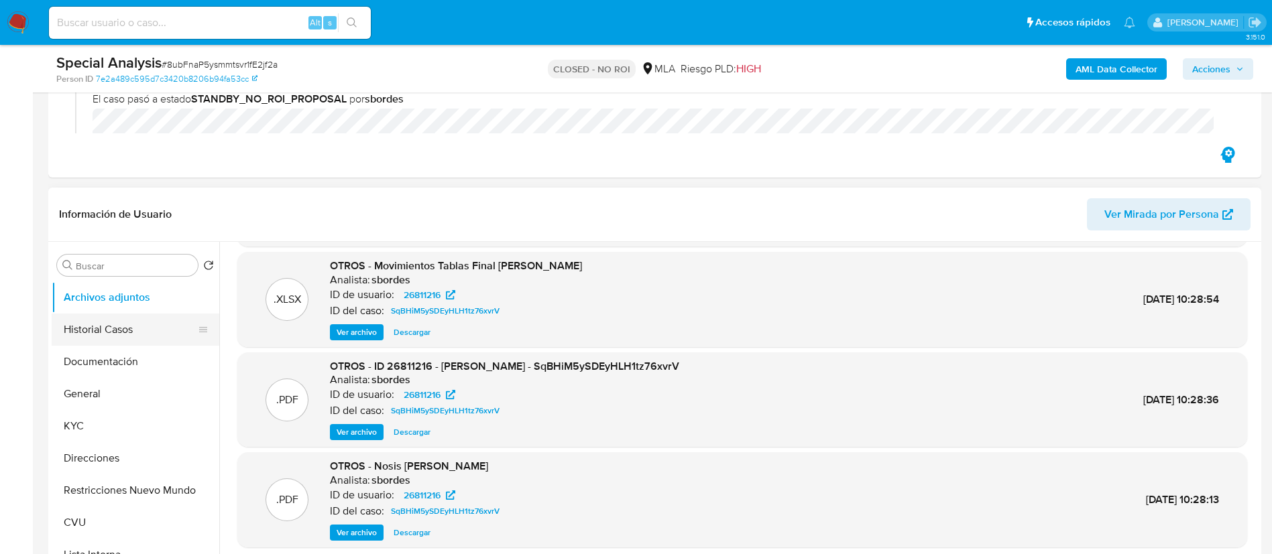
click at [154, 329] on button "Historial Casos" at bounding box center [130, 330] width 157 height 32
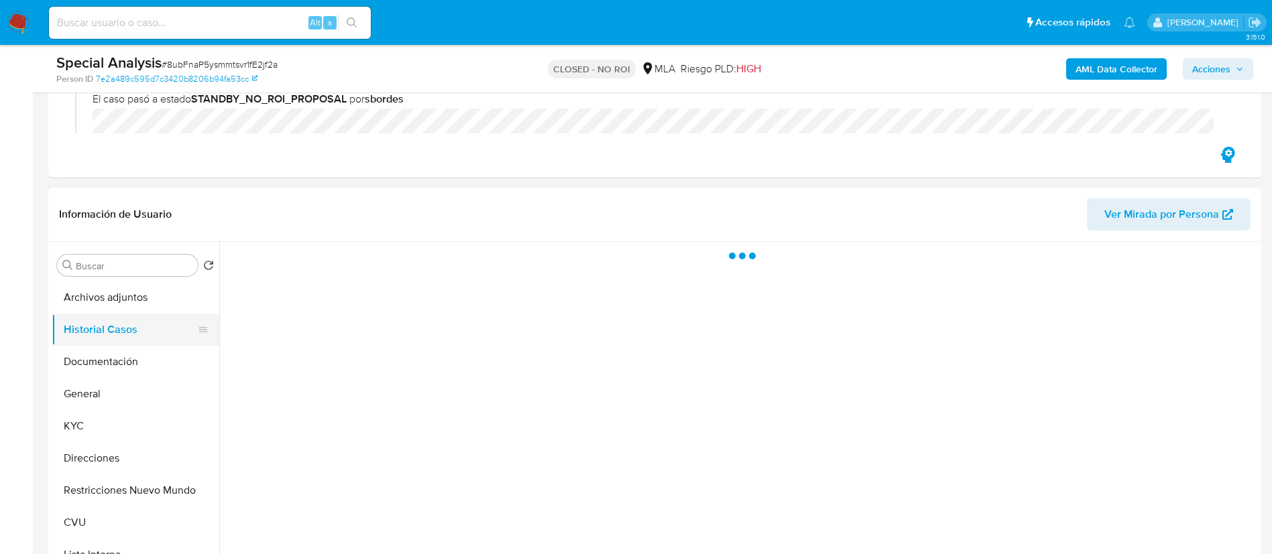
scroll to position [0, 0]
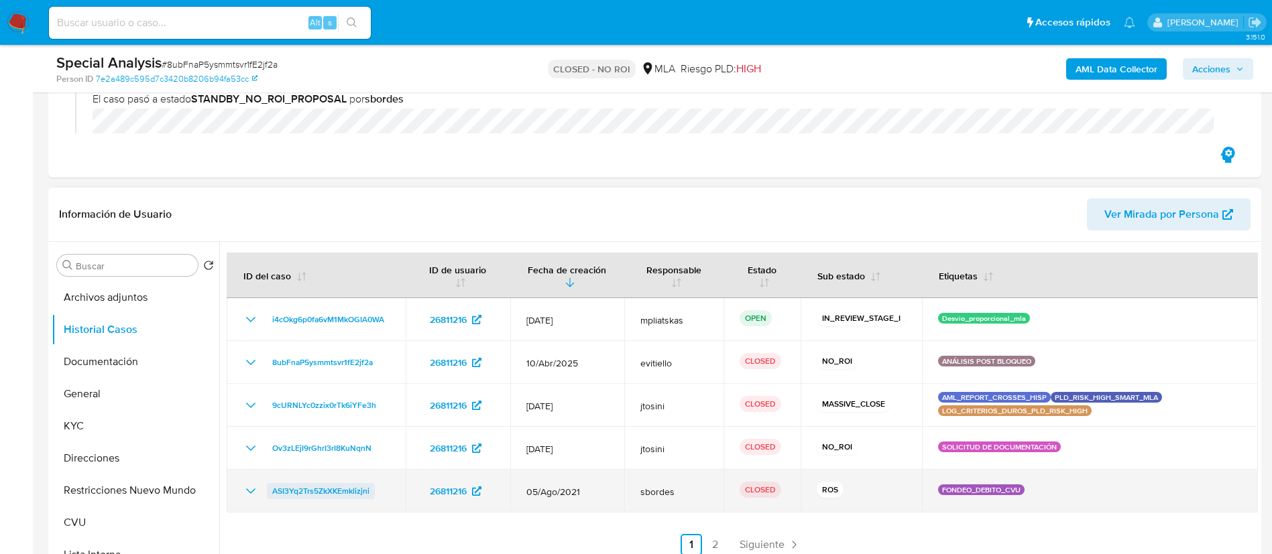
click at [343, 485] on span "ASI3Yq2Trs5ZkXKEmklizjni" at bounding box center [320, 491] width 97 height 16
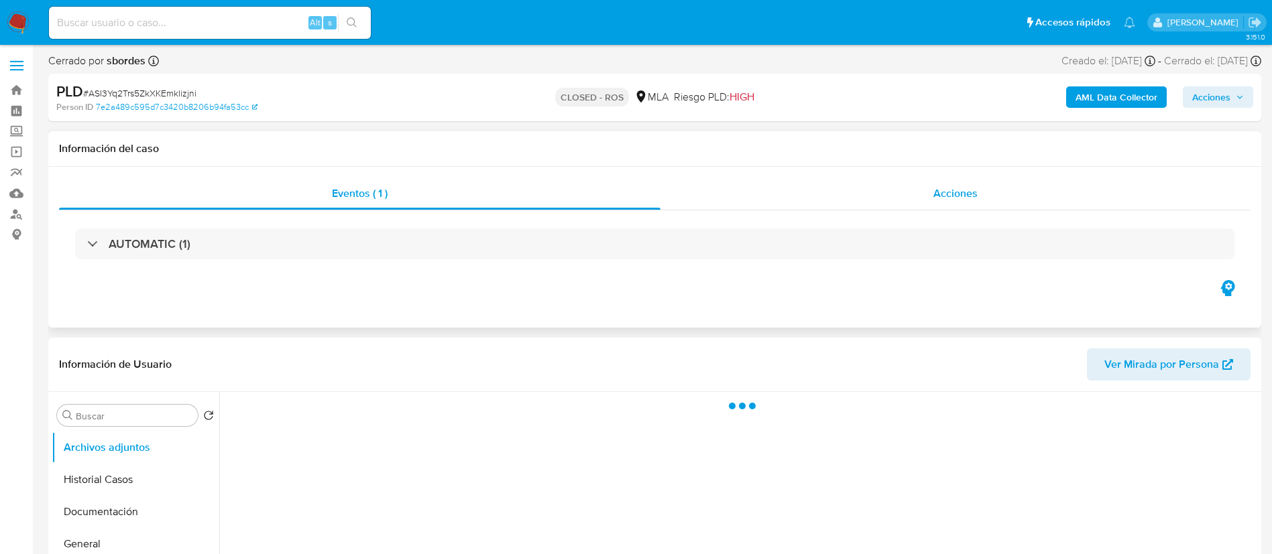
click at [947, 204] on div "Acciones" at bounding box center [955, 194] width 590 height 32
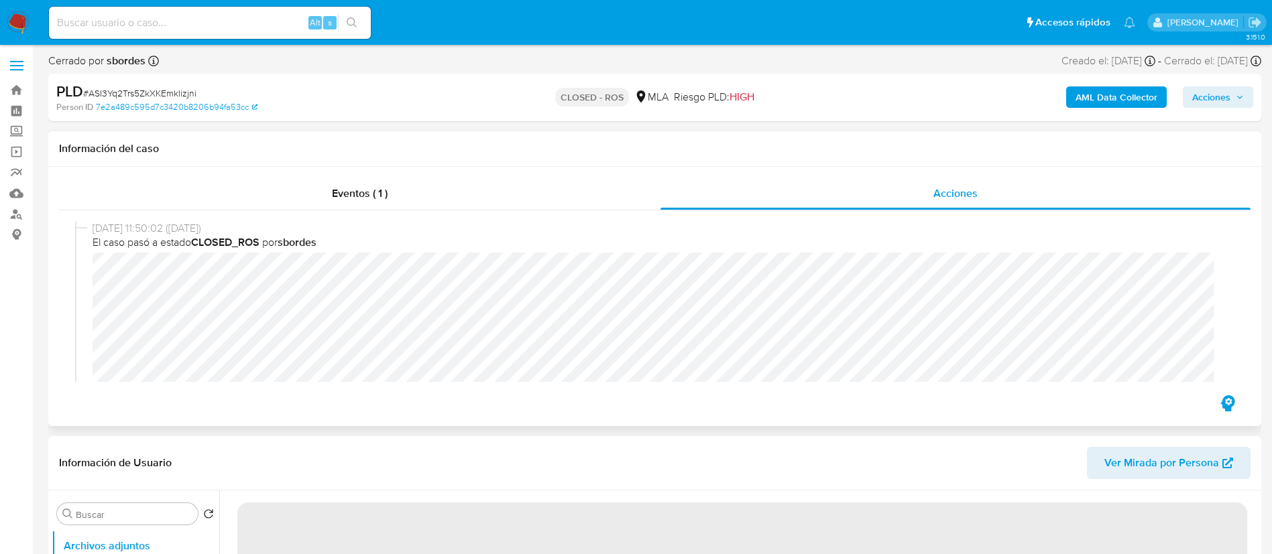
select select "10"
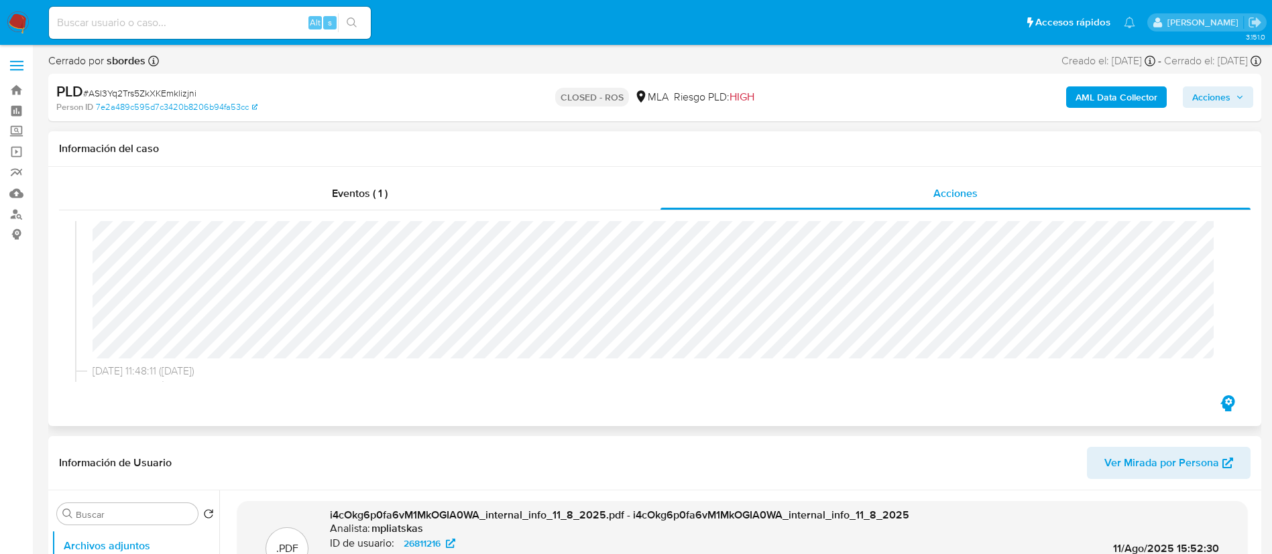
scroll to position [42, 0]
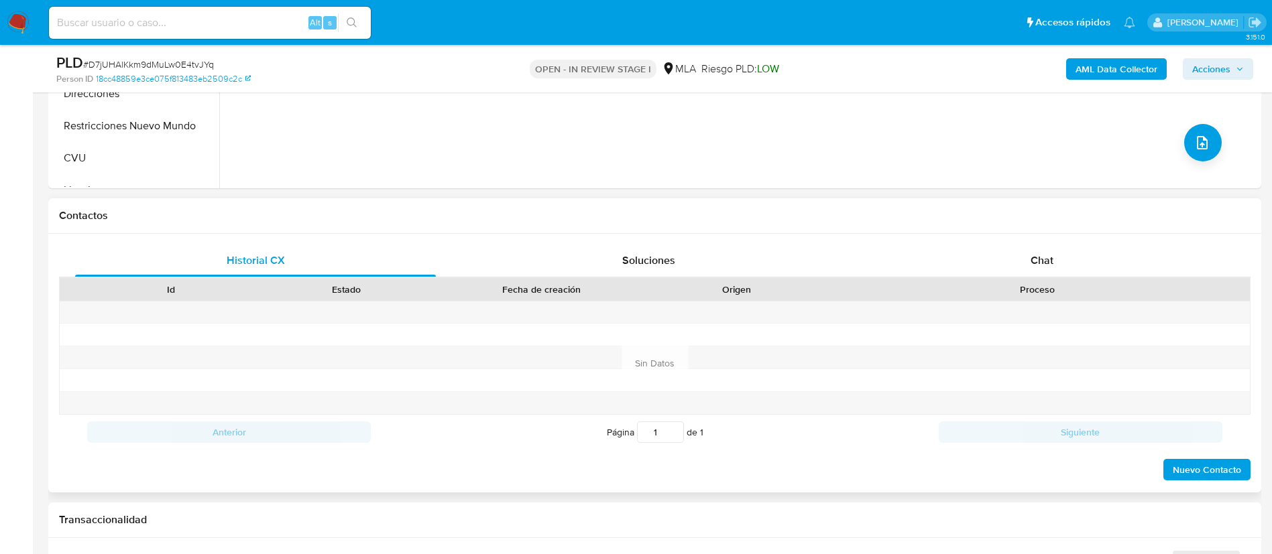
select select "10"
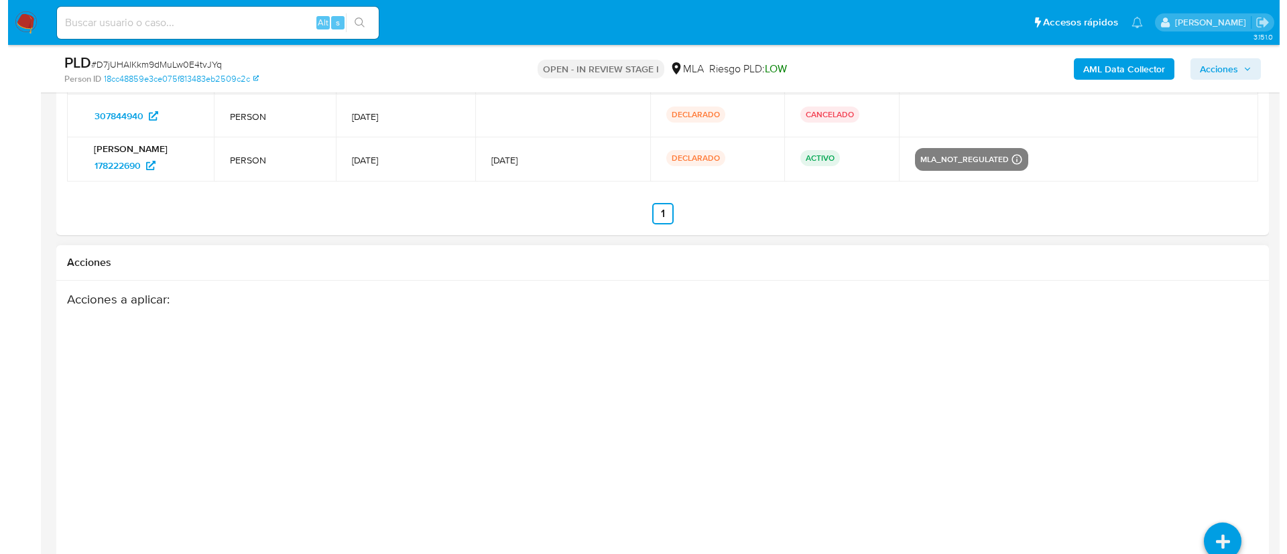
scroll to position [2198, 0]
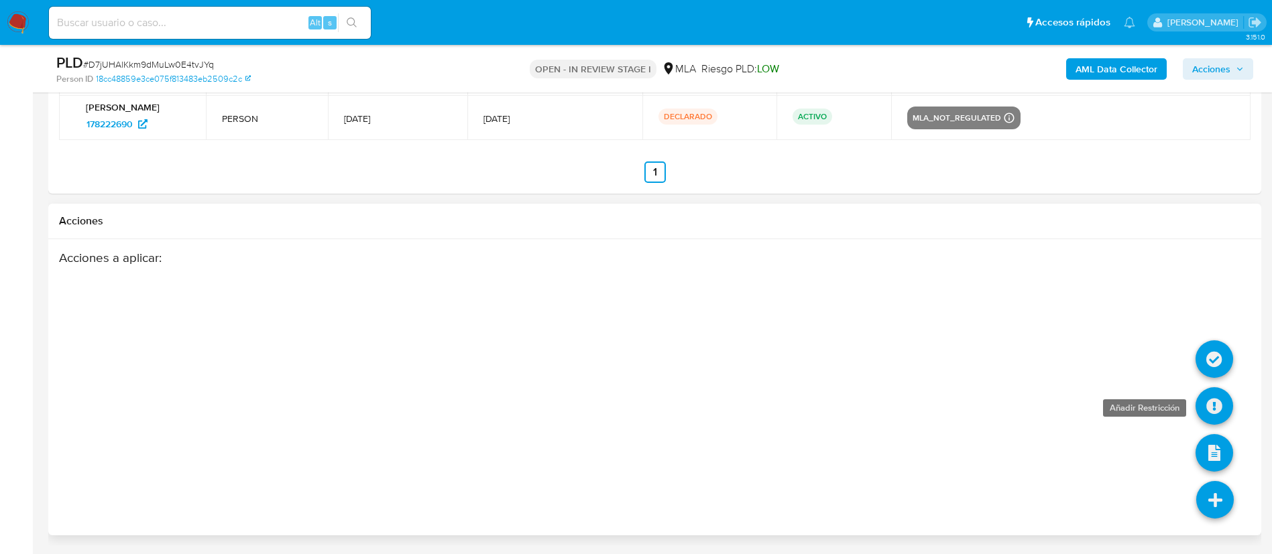
click at [1221, 412] on icon at bounding box center [1214, 407] width 38 height 38
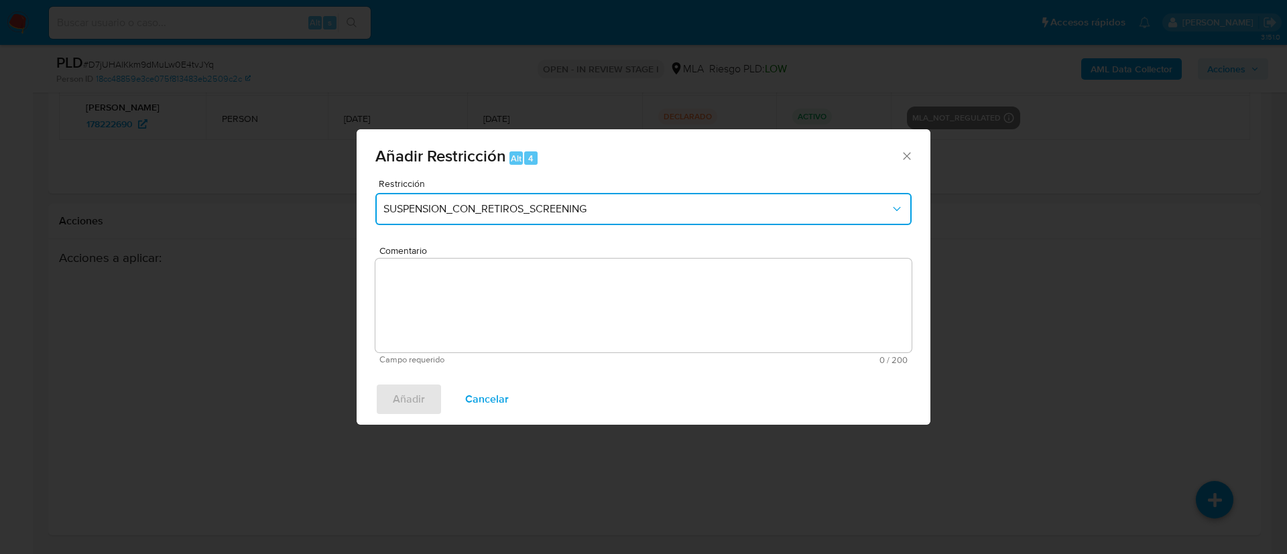
click at [463, 219] on button "SUSPENSION_CON_RETIROS_SCREENING" at bounding box center [643, 209] width 536 height 32
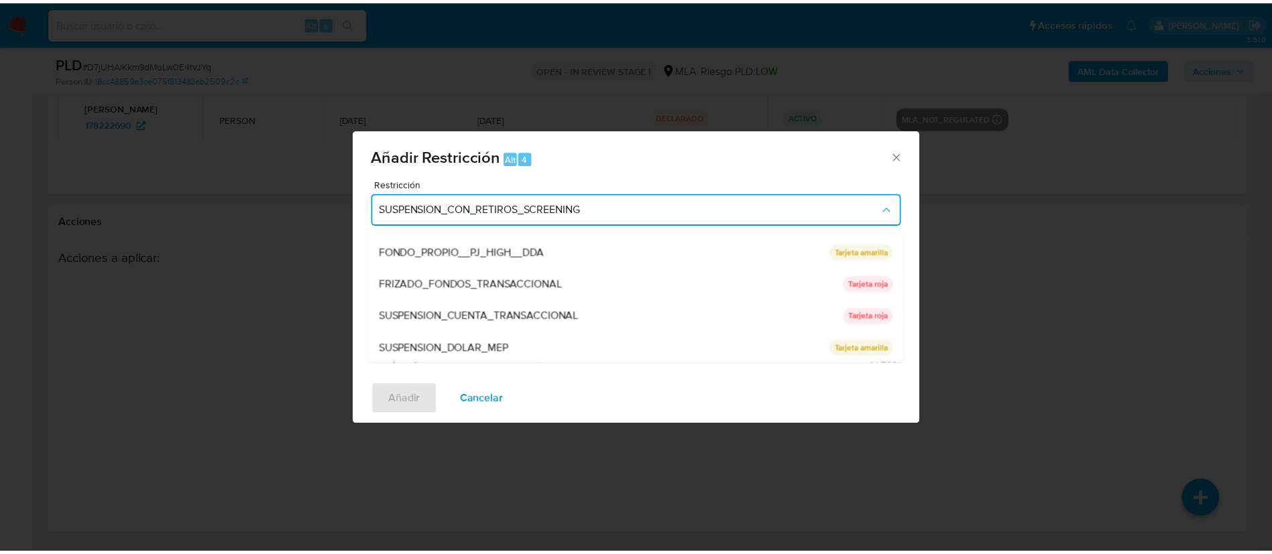
scroll to position [220, 0]
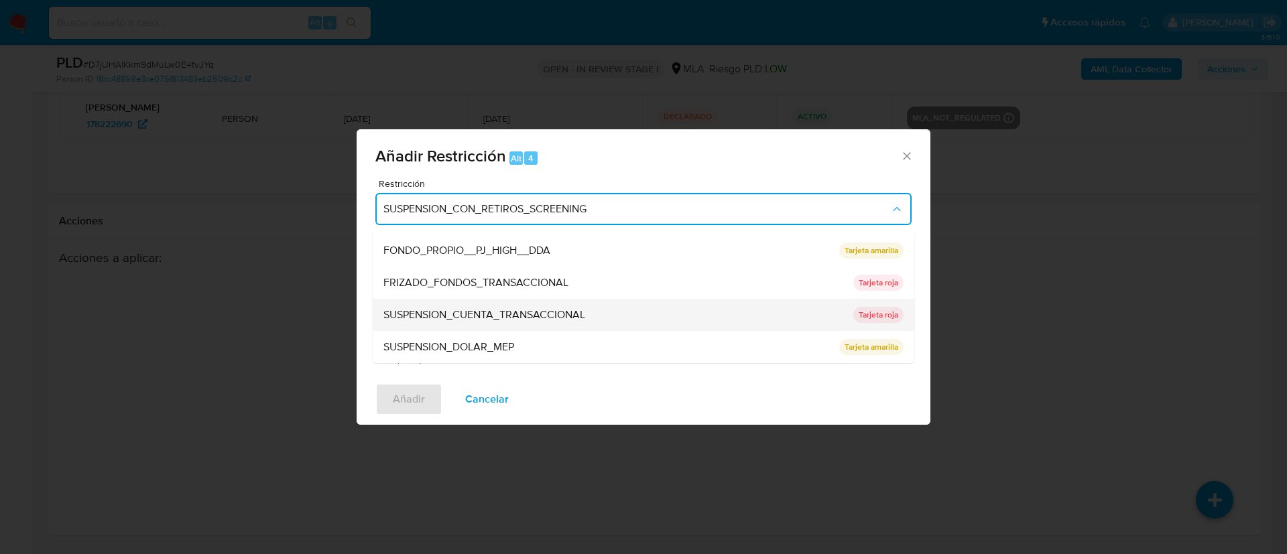
click at [490, 312] on span "SUSPENSION_CUENTA_TRANSACCIONAL" at bounding box center [484, 314] width 202 height 13
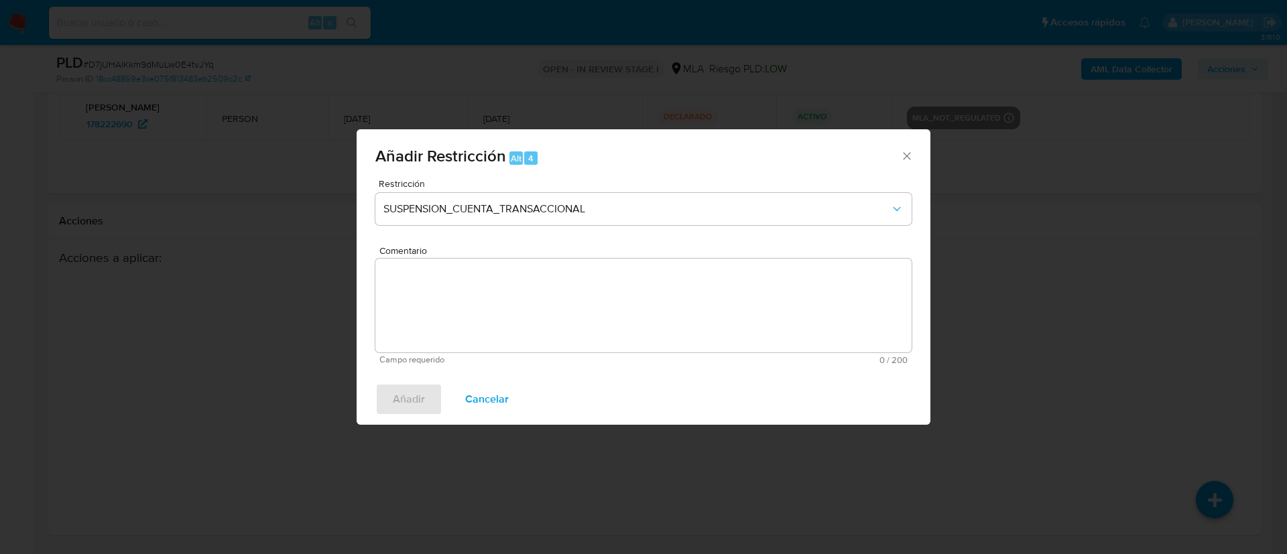
click at [490, 312] on textarea "Comentario" at bounding box center [643, 306] width 536 height 94
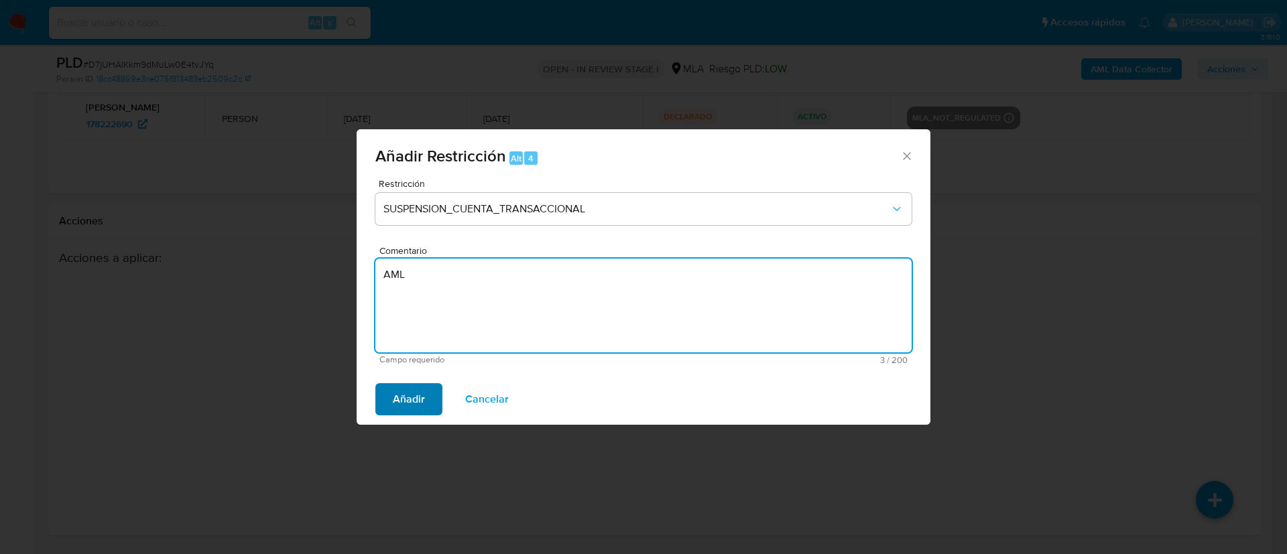
type textarea "AML"
click at [416, 396] on span "Añadir" at bounding box center [409, 399] width 32 height 29
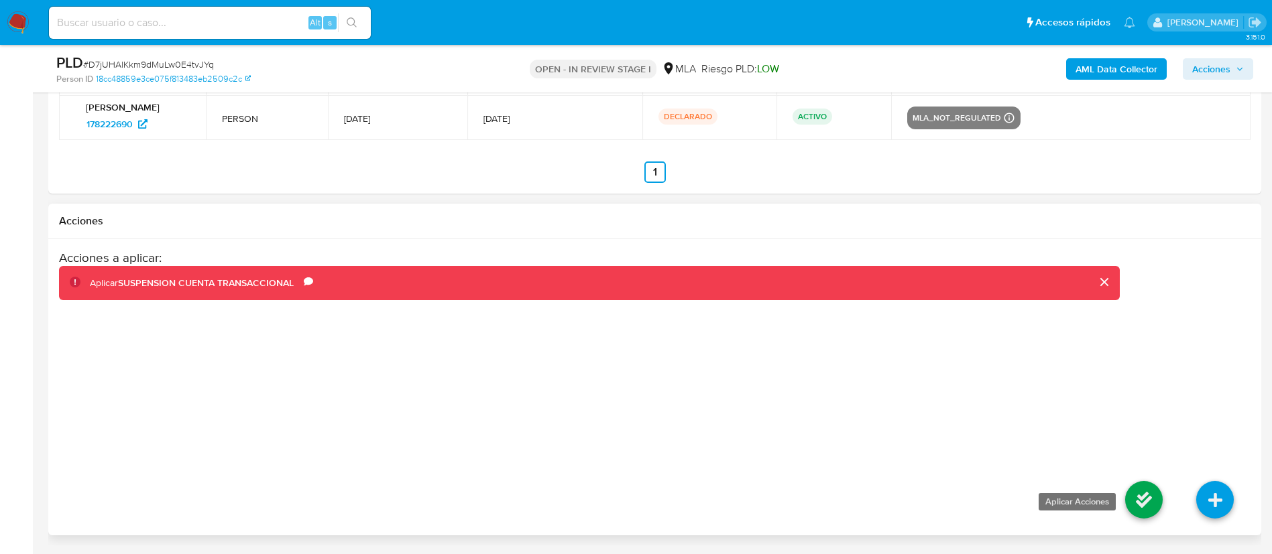
click at [1134, 493] on icon at bounding box center [1144, 500] width 38 height 38
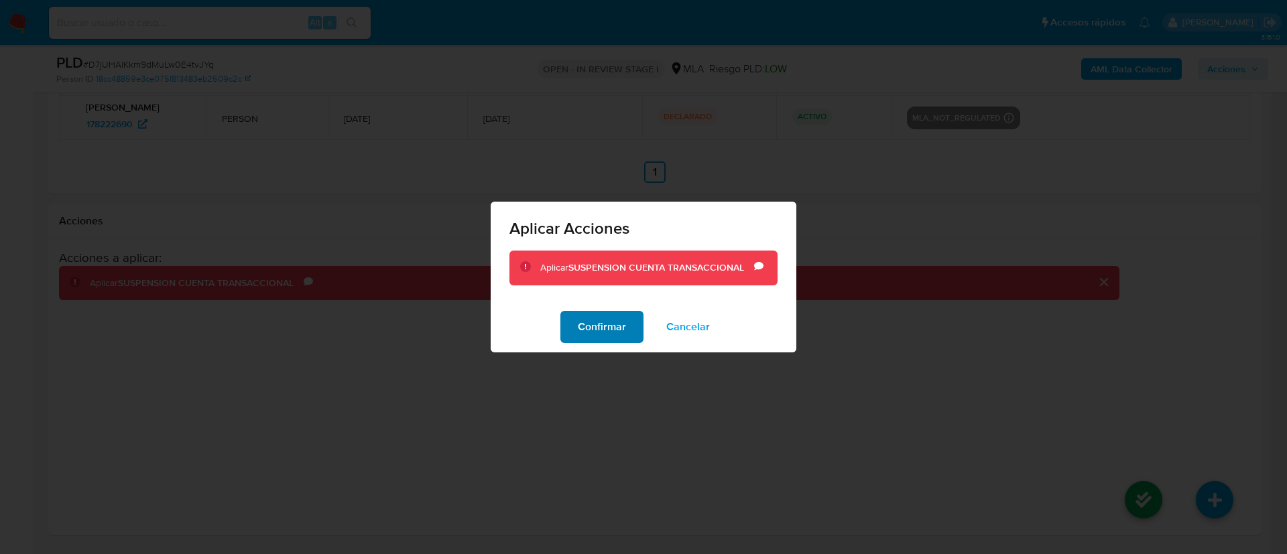
click at [594, 331] on span "Confirmar" at bounding box center [602, 326] width 48 height 29
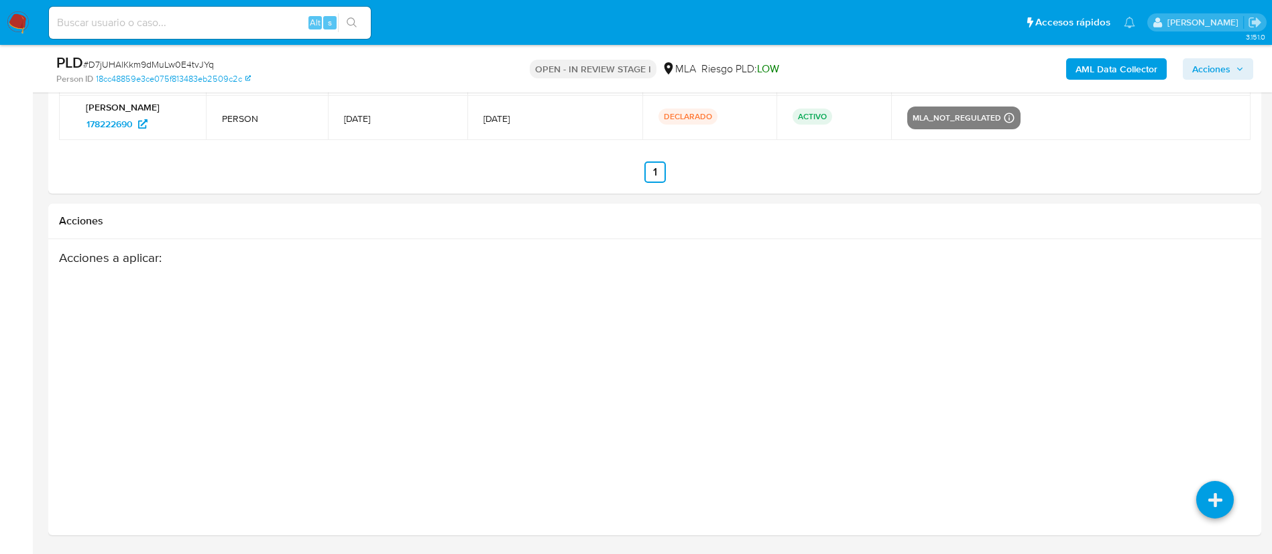
click at [309, 22] on div "Alt" at bounding box center [314, 22] width 13 height 13
click at [299, 20] on input at bounding box center [210, 22] width 322 height 17
paste input "aGyLdCqE5U8NVFMaZ8JWj6MX"
type input "aGyLdCqE5U8NVFMaZ8JWj6MX"
click at [331, 21] on span "s" at bounding box center [330, 22] width 4 height 13
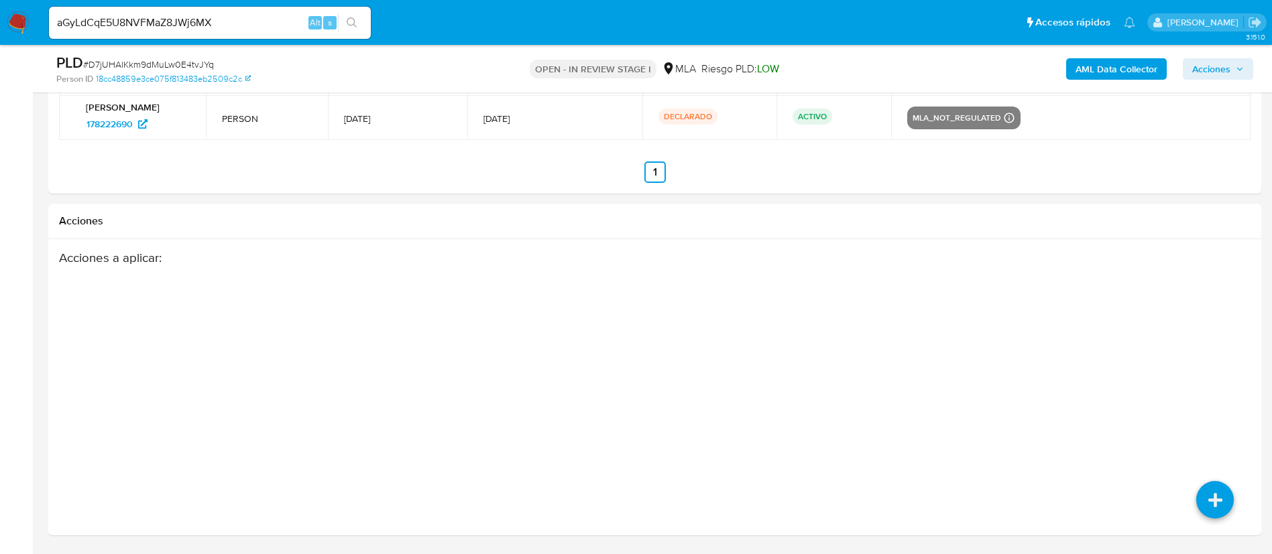
click at [340, 24] on button "search-icon" at bounding box center [351, 22] width 27 height 19
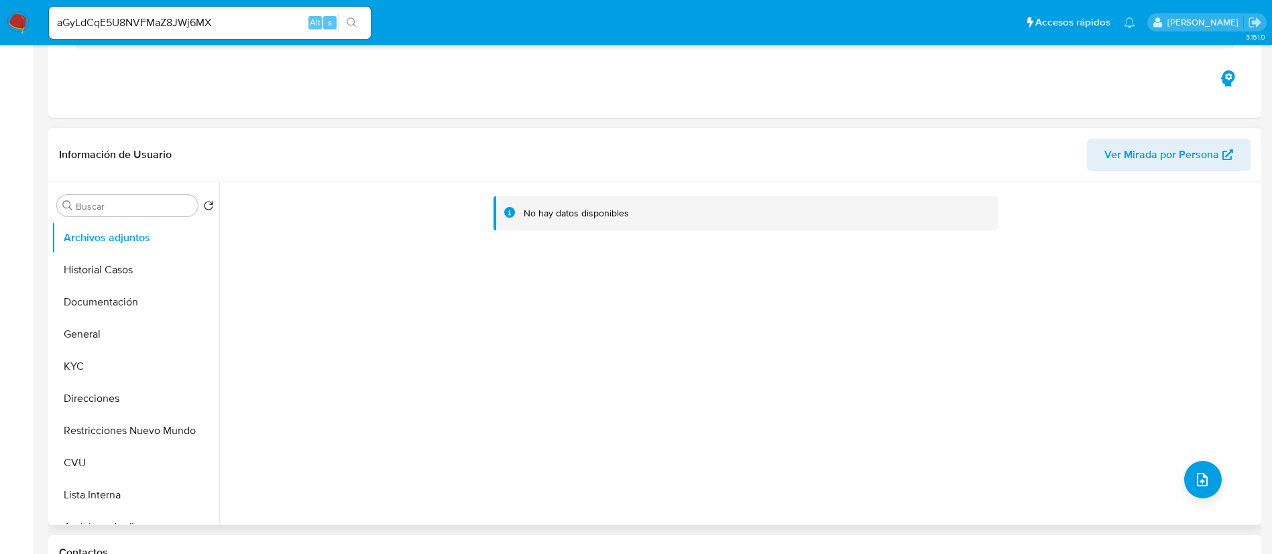
select select "10"
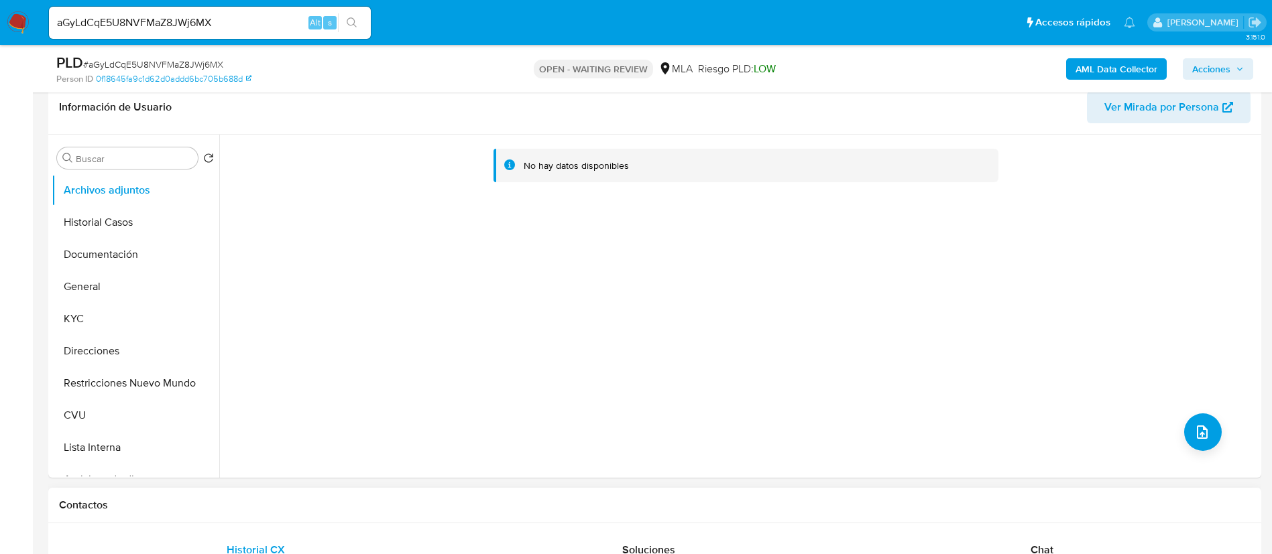
scroll to position [603, 0]
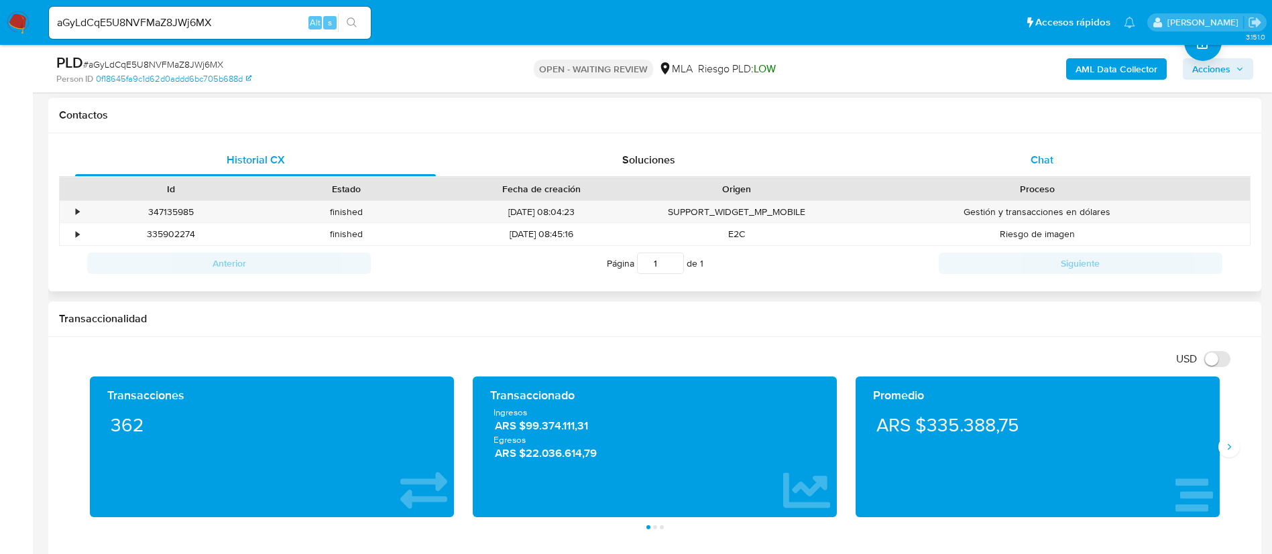
click at [1004, 170] on div "Chat" at bounding box center [1042, 160] width 361 height 32
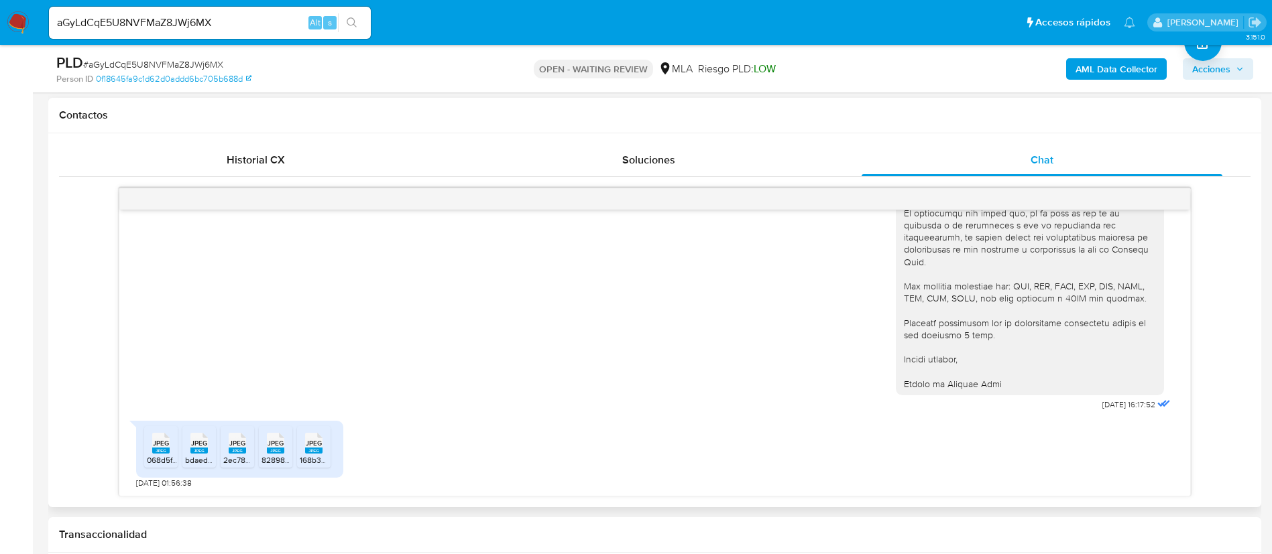
scroll to position [1308, 0]
click at [162, 441] on span "JPEG" at bounding box center [161, 443] width 16 height 9
click at [192, 448] on span "JPEG" at bounding box center [199, 443] width 16 height 9
click at [229, 448] on span "JPEG" at bounding box center [237, 443] width 16 height 9
drag, startPoint x: 268, startPoint y: 449, endPoint x: 298, endPoint y: 455, distance: 31.4
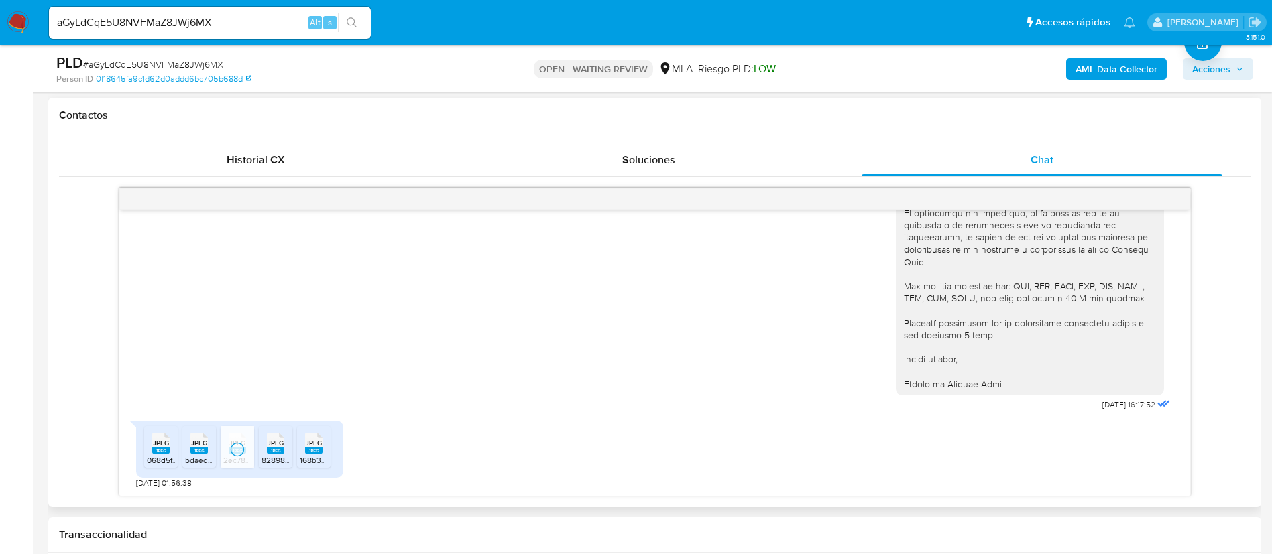
click at [268, 448] on span "JPEG" at bounding box center [276, 443] width 16 height 9
click at [309, 457] on span "168b36bf-63cd-41ce-ab54-d946b6e09344.jpeg" at bounding box center [385, 460] width 170 height 11
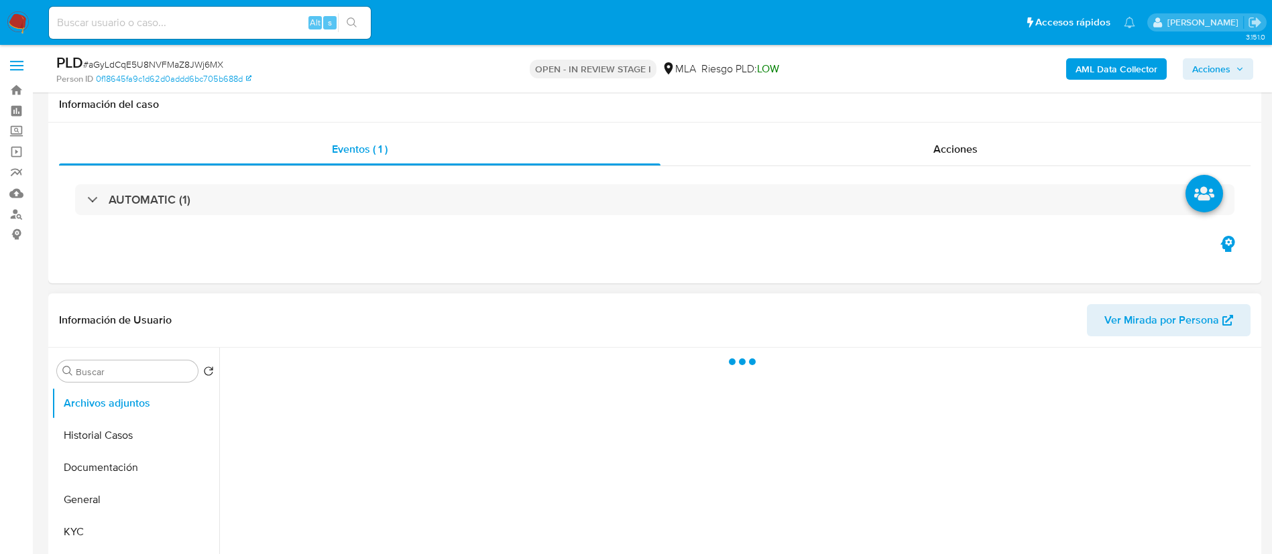
scroll to position [201, 0]
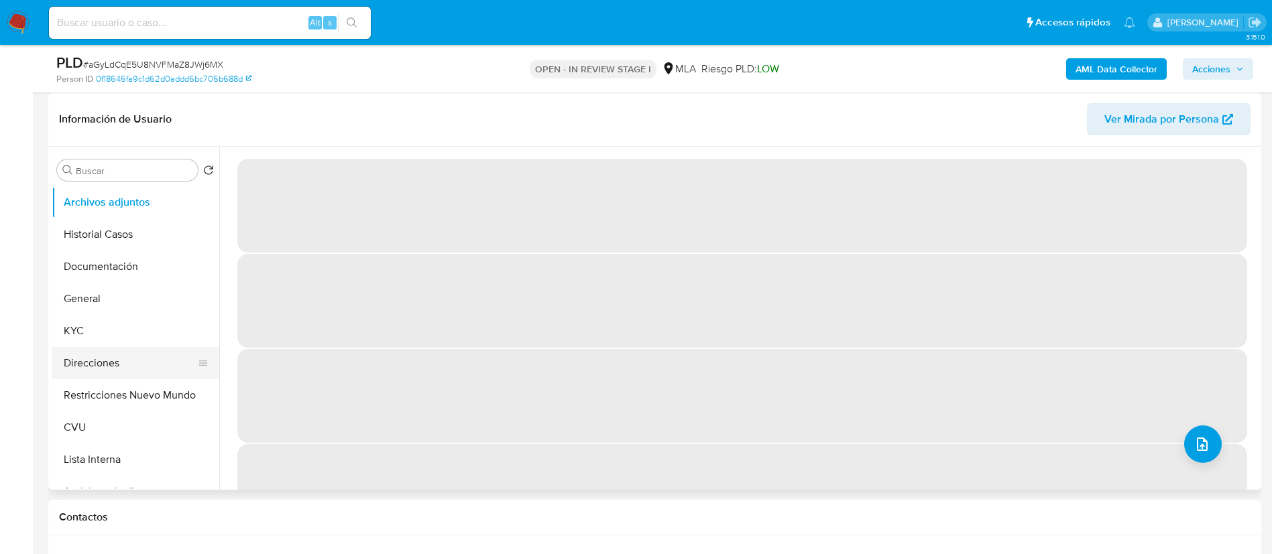
select select "10"
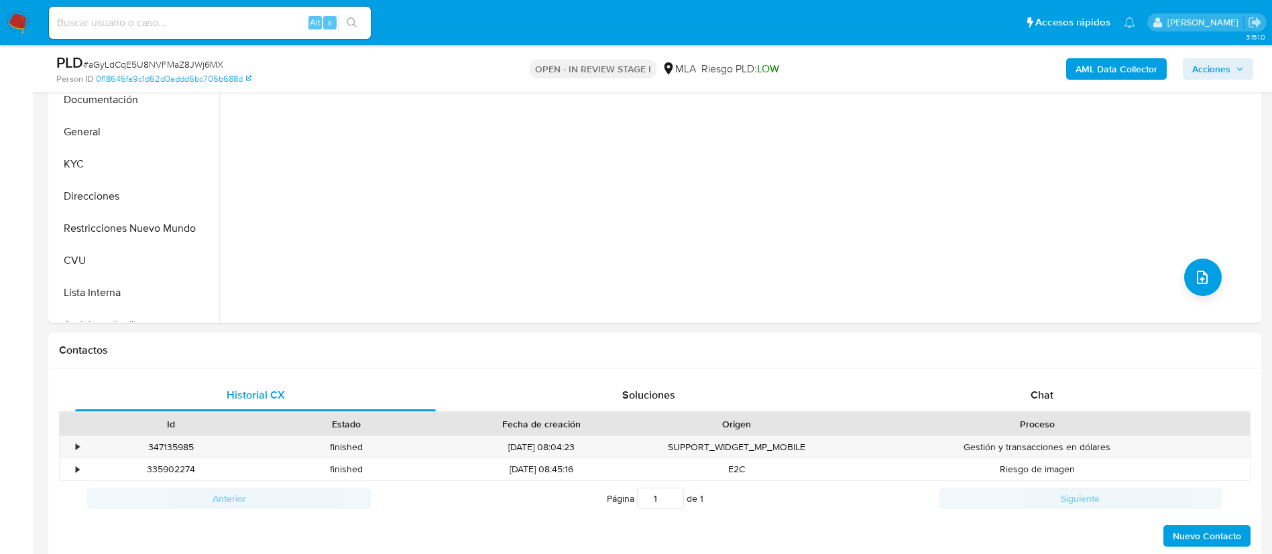
scroll to position [603, 0]
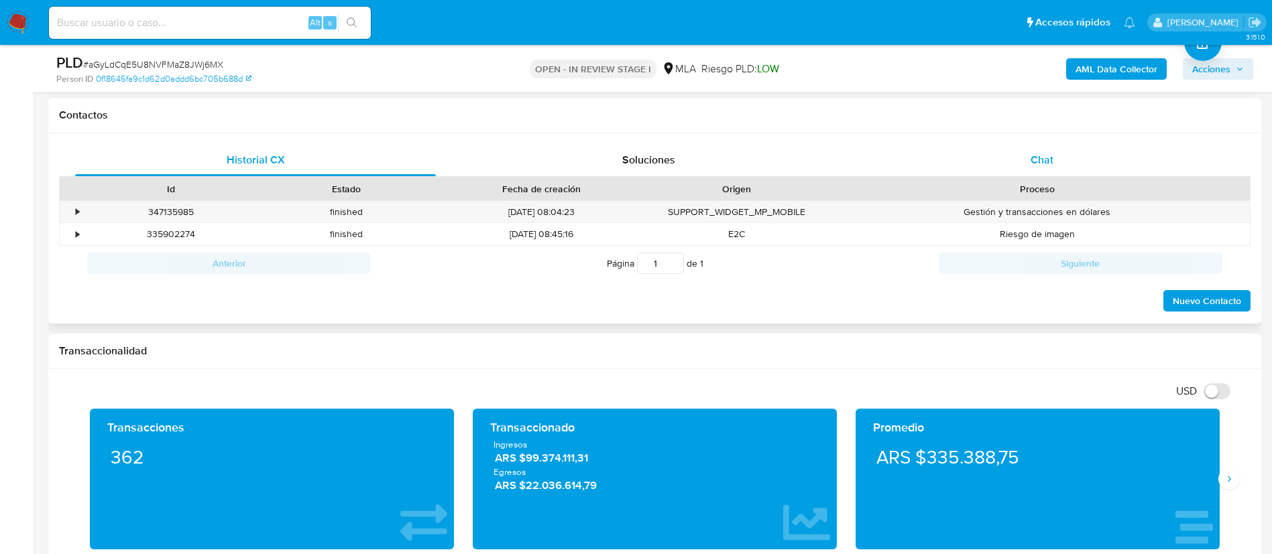
click at [993, 158] on div "Chat" at bounding box center [1042, 160] width 361 height 32
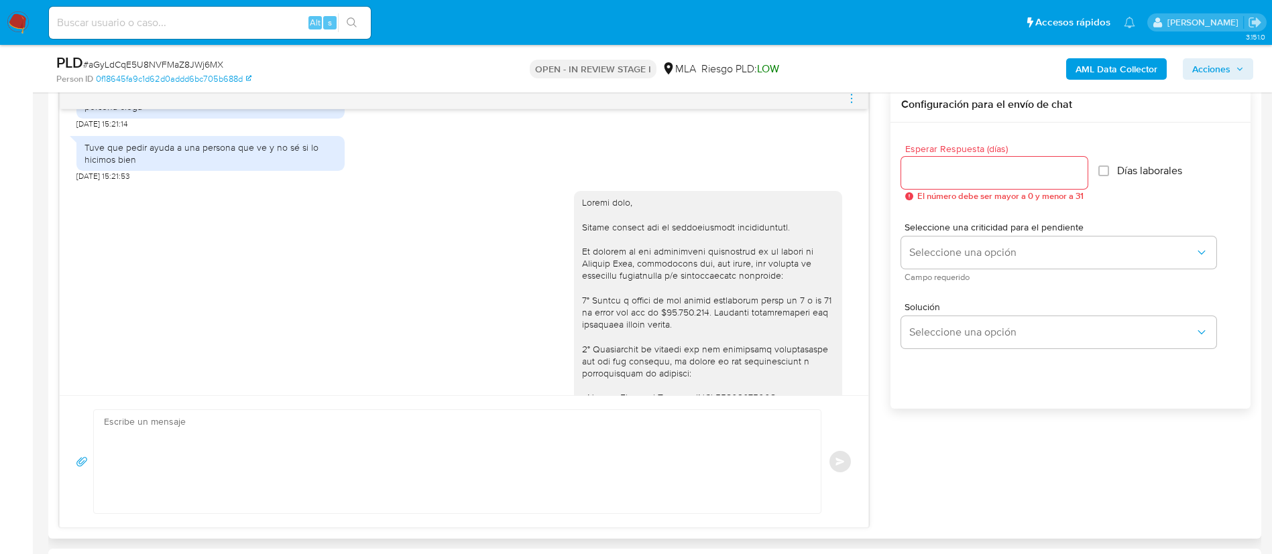
scroll to position [1007, 0]
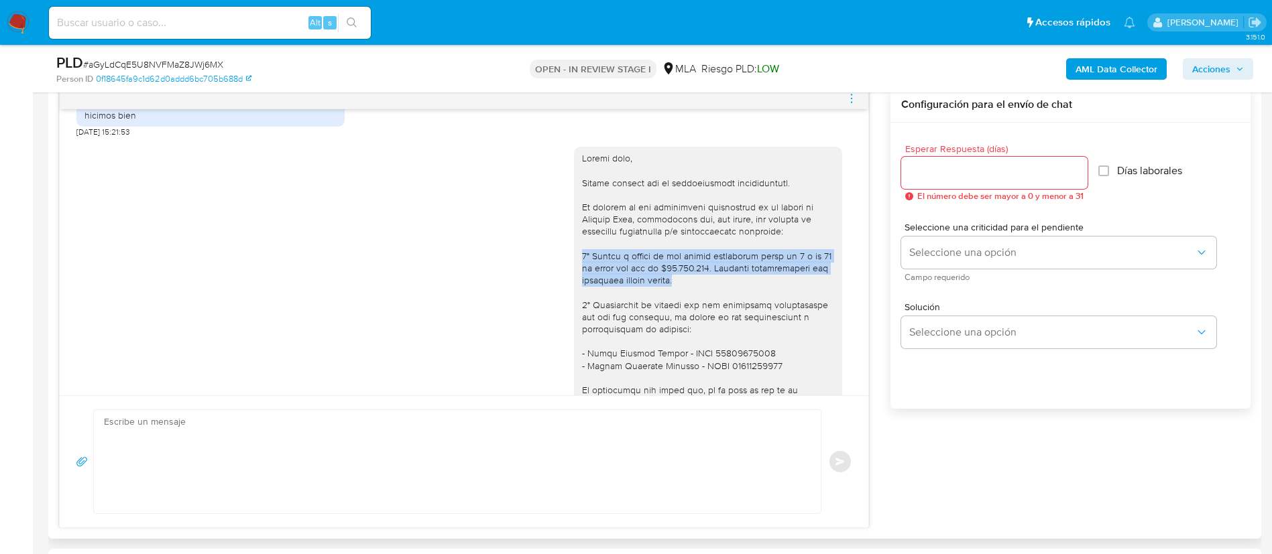
drag, startPoint x: 567, startPoint y: 282, endPoint x: 697, endPoint y: 307, distance: 132.4
click at [697, 307] on div at bounding box center [708, 359] width 252 height 414
copy div "1° Motivo y origen de los fondos ingresados entre el 9 y el 16 de junio por más…"
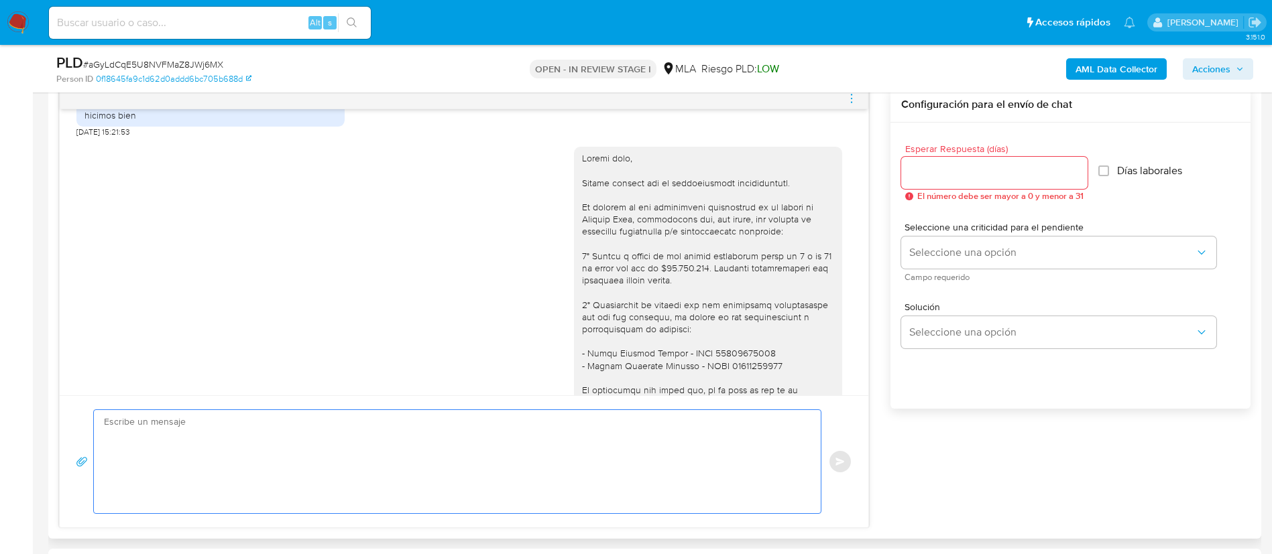
click at [551, 441] on textarea at bounding box center [454, 461] width 700 height 103
paste textarea "1° Motivo y origen de los fondos ingresados entre el 9 y el 16 de junio por más…"
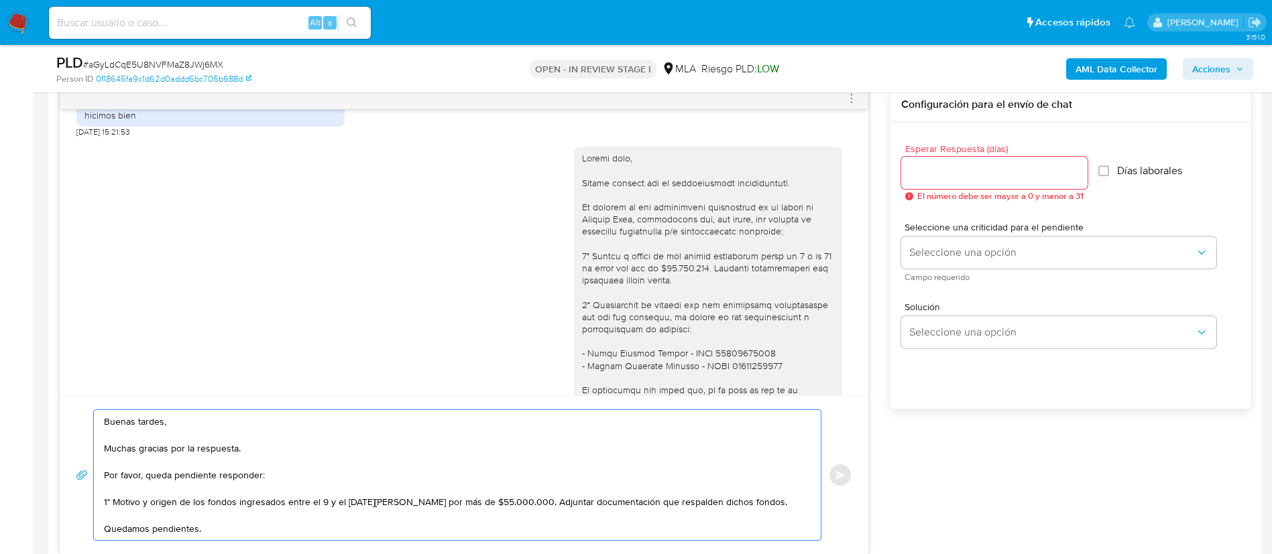
type textarea "Buenas tardes, Muchas gracias por la respuesta. Por favor, queda pendiente resp…"
click at [934, 175] on input "Esperar Respuesta (días)" at bounding box center [994, 172] width 186 height 17
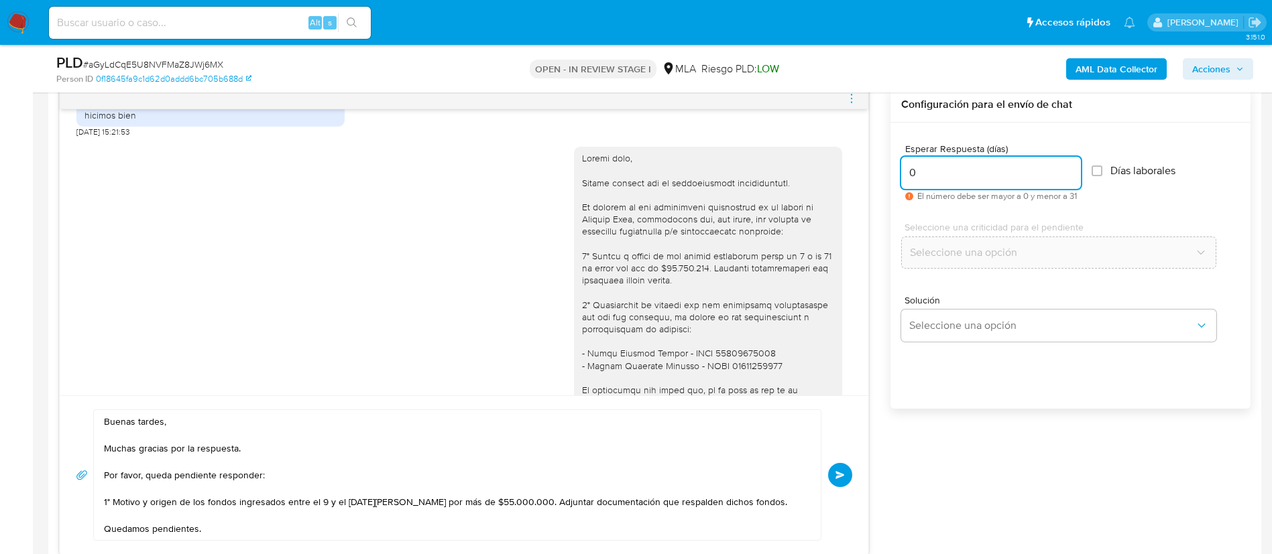
drag, startPoint x: 935, startPoint y: 181, endPoint x: 916, endPoint y: 178, distance: 18.4
click at [916, 178] on input "0" at bounding box center [991, 172] width 180 height 17
drag, startPoint x: 923, startPoint y: 171, endPoint x: 929, endPoint y: 192, distance: 21.8
click at [915, 176] on input "0" at bounding box center [991, 172] width 180 height 17
type input "0"
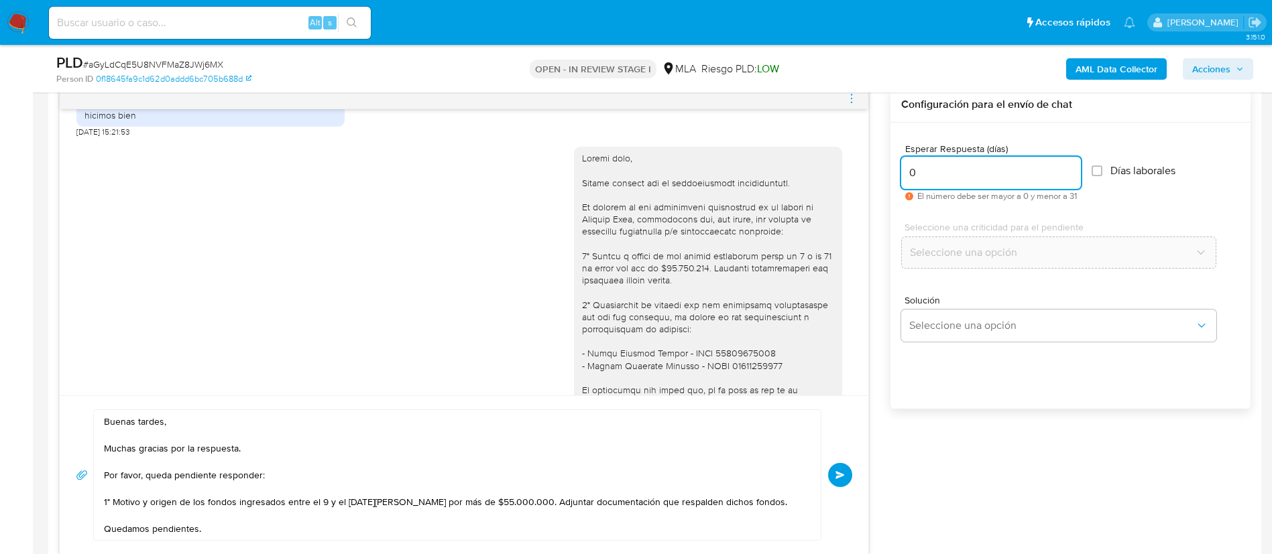
click at [834, 475] on button "Enviar" at bounding box center [840, 475] width 24 height 24
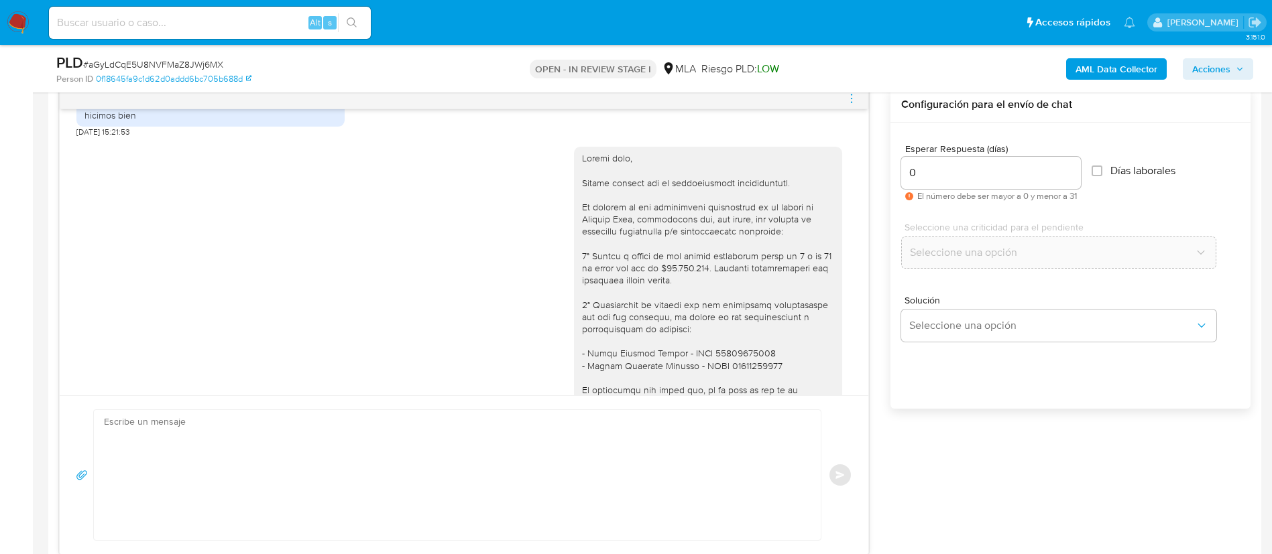
scroll to position [1482, 0]
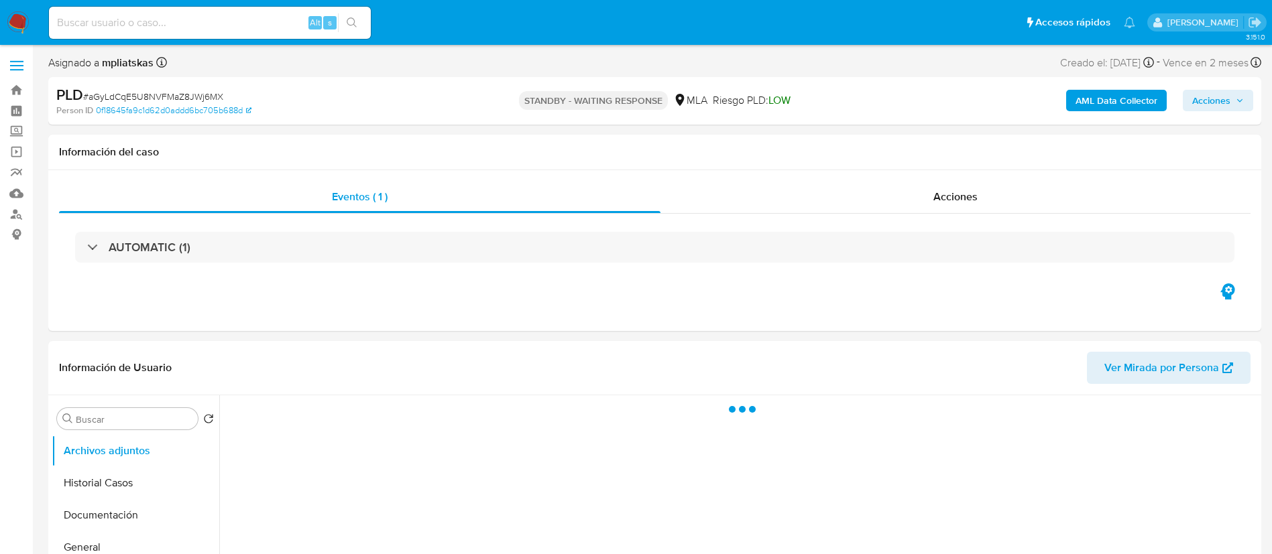
click at [277, 33] on div "Alt s" at bounding box center [210, 23] width 322 height 32
click at [276, 29] on div "Alt s" at bounding box center [210, 23] width 322 height 32
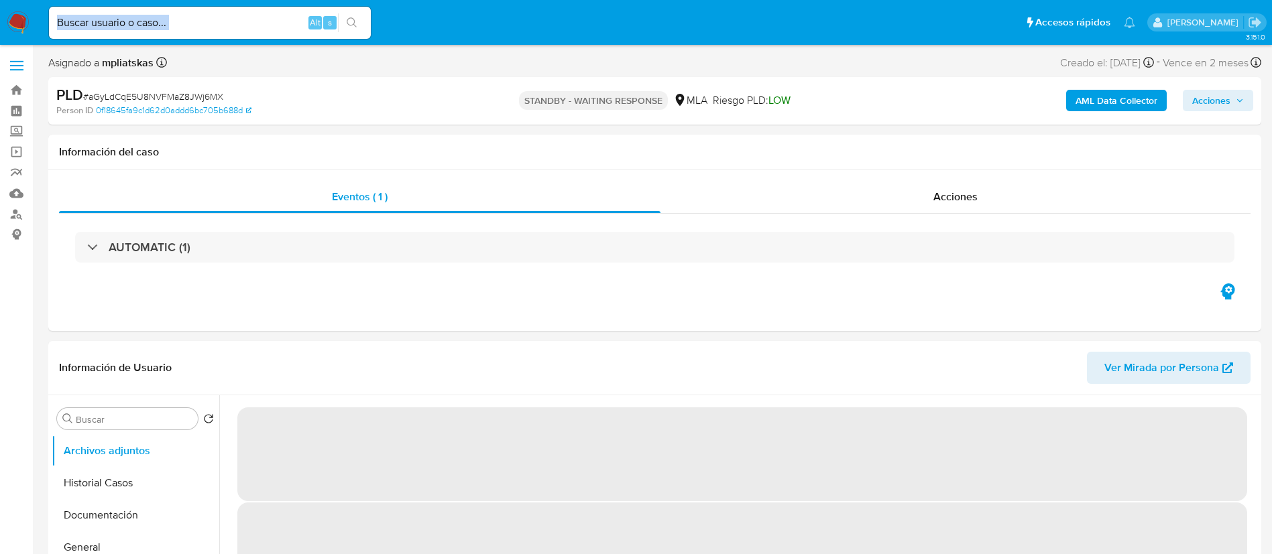
click at [272, 23] on input at bounding box center [210, 22] width 322 height 17
paste input "QBuE9iuZ1mYBM0CEGE9OBXOR"
type input "QBuE9iuZ1mYBM0CEGE9OBXOR"
select select "10"
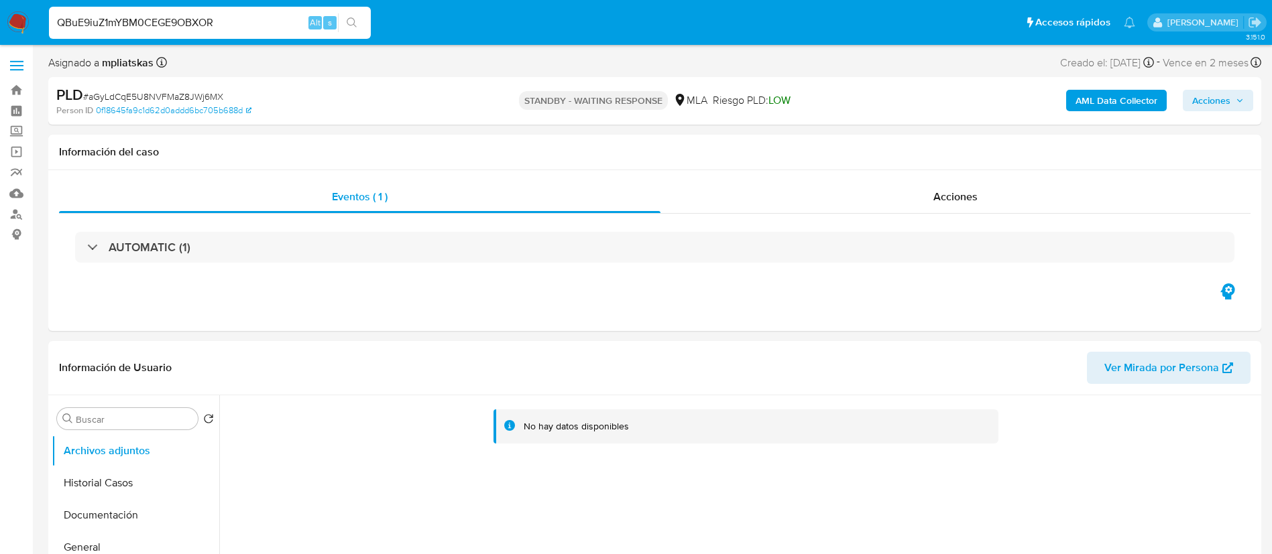
type input "QBuE9iuZ1mYBM0CEGE9OBXOR"
click at [347, 15] on button "search-icon" at bounding box center [351, 22] width 27 height 19
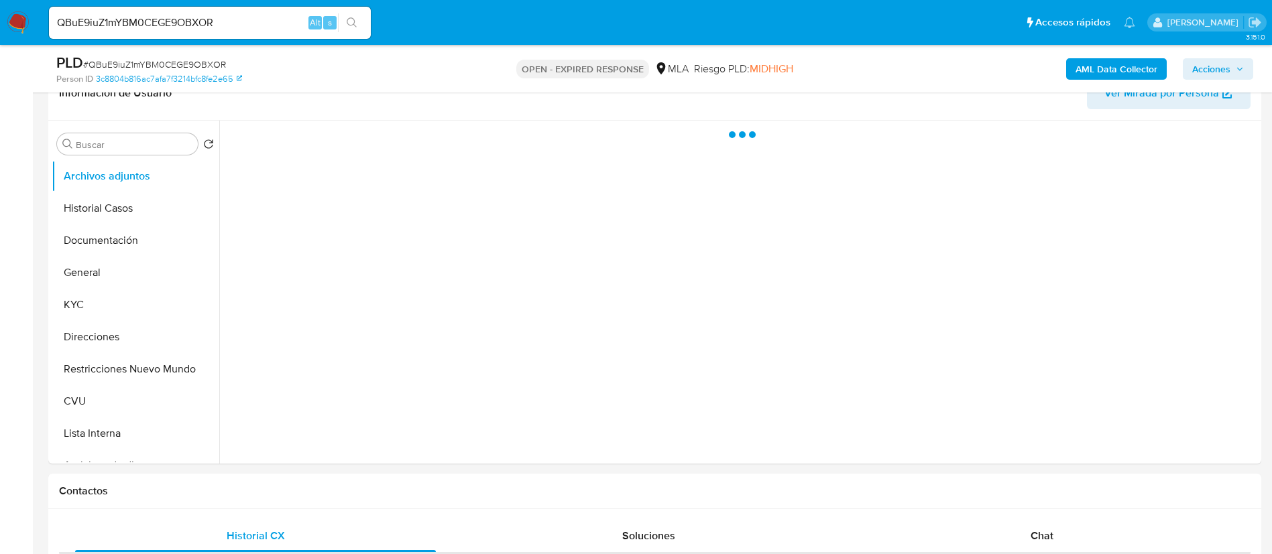
scroll to position [302, 0]
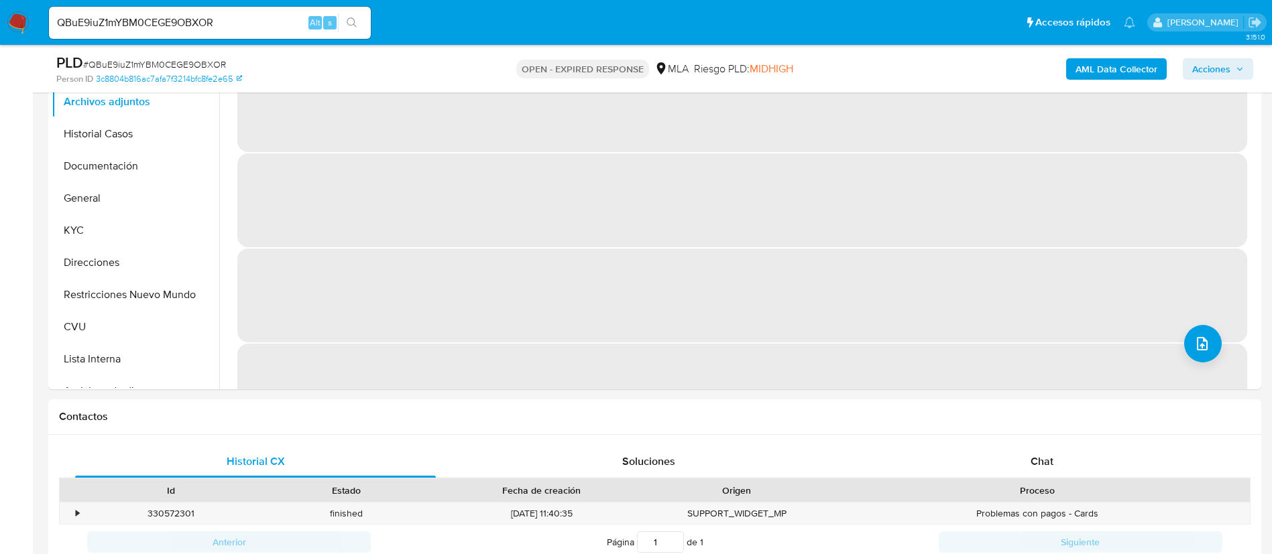
select select "10"
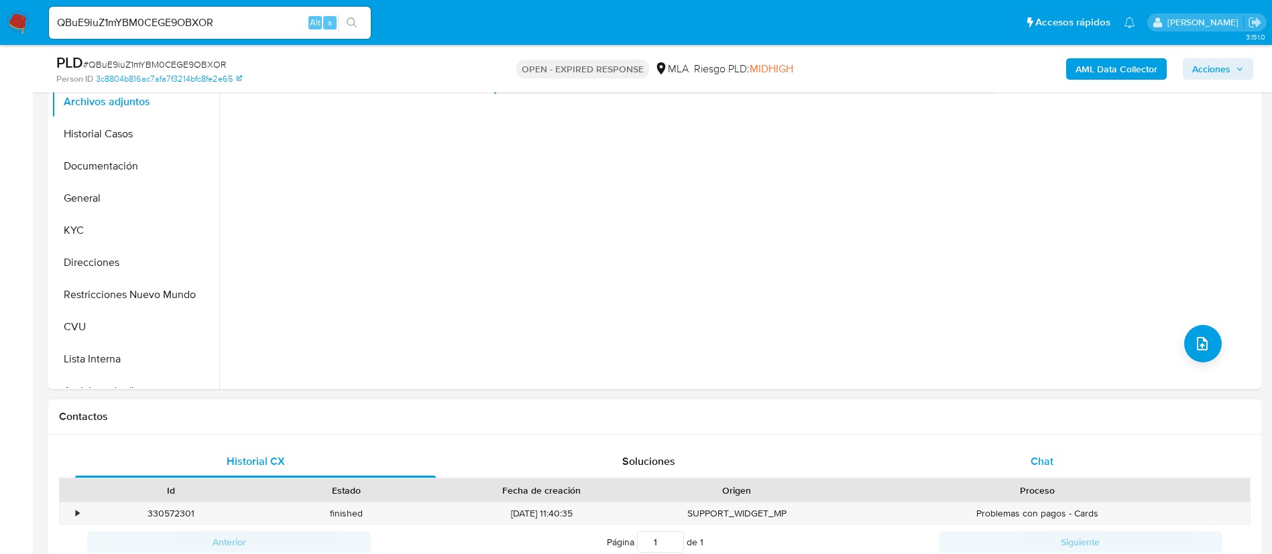
click at [975, 467] on div "Chat" at bounding box center [1042, 462] width 361 height 32
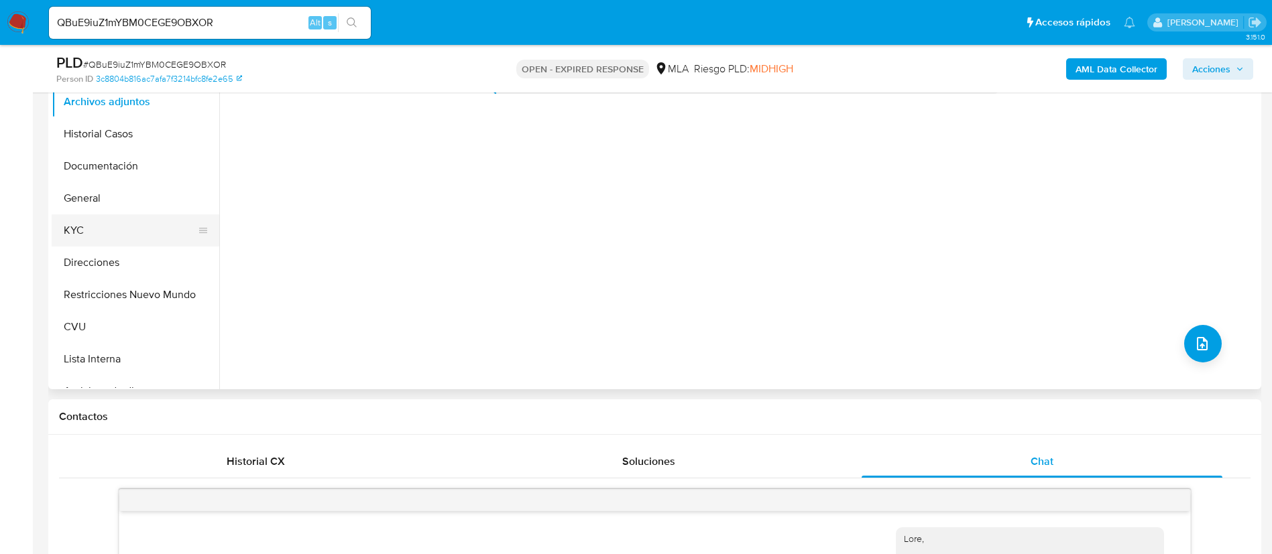
click at [97, 233] on button "KYC" at bounding box center [130, 231] width 157 height 32
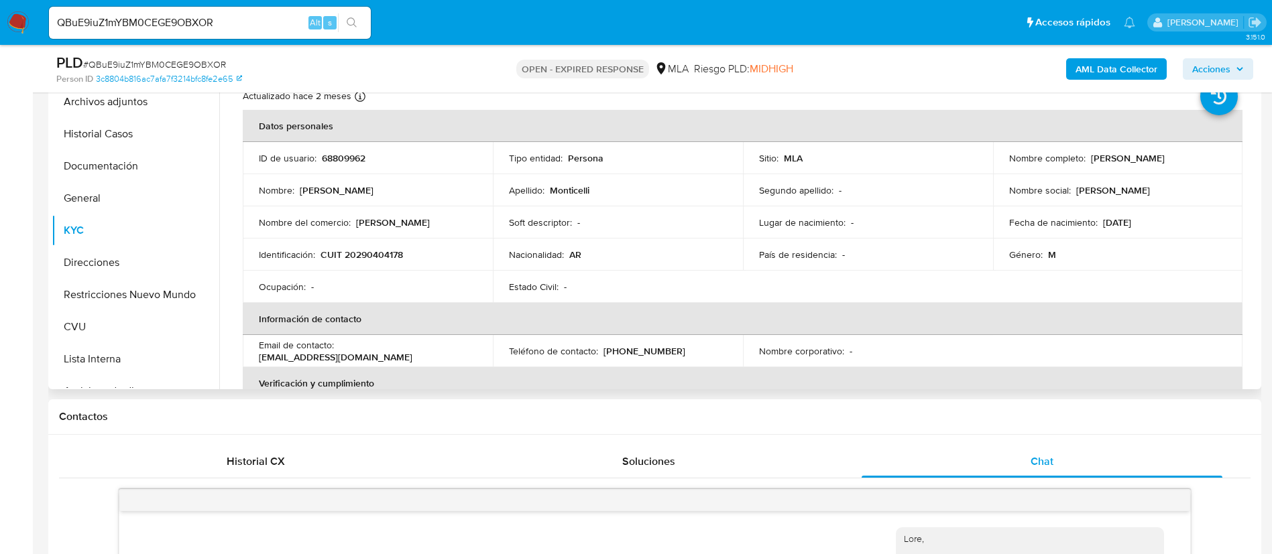
click at [358, 257] on p "CUIT 20290404178" at bounding box center [361, 255] width 82 height 12
copy p "20290404178"
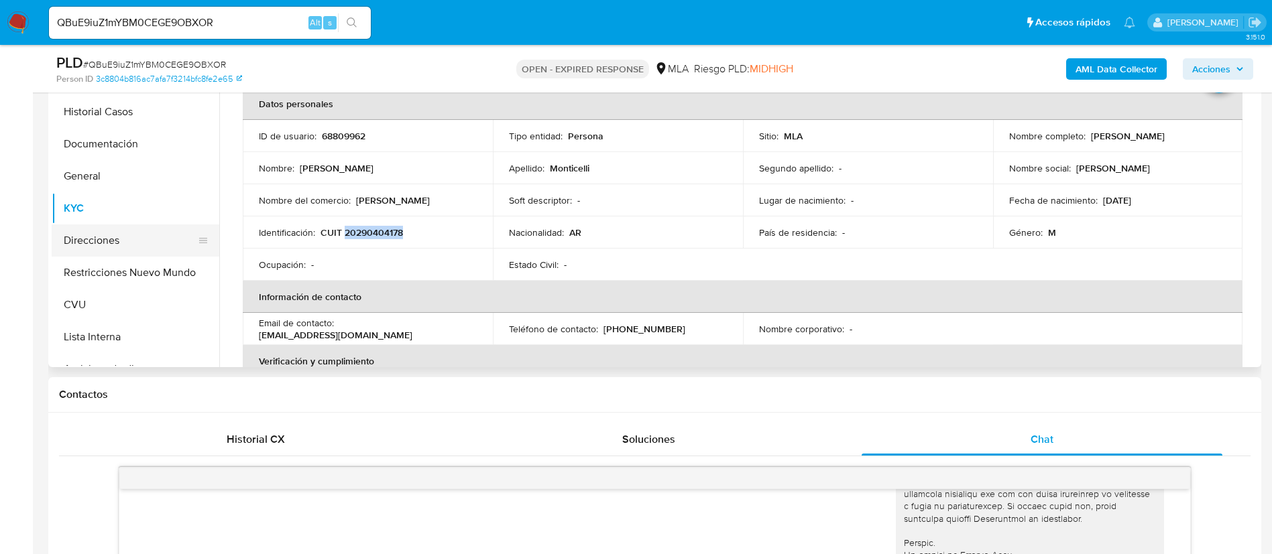
scroll to position [201, 0]
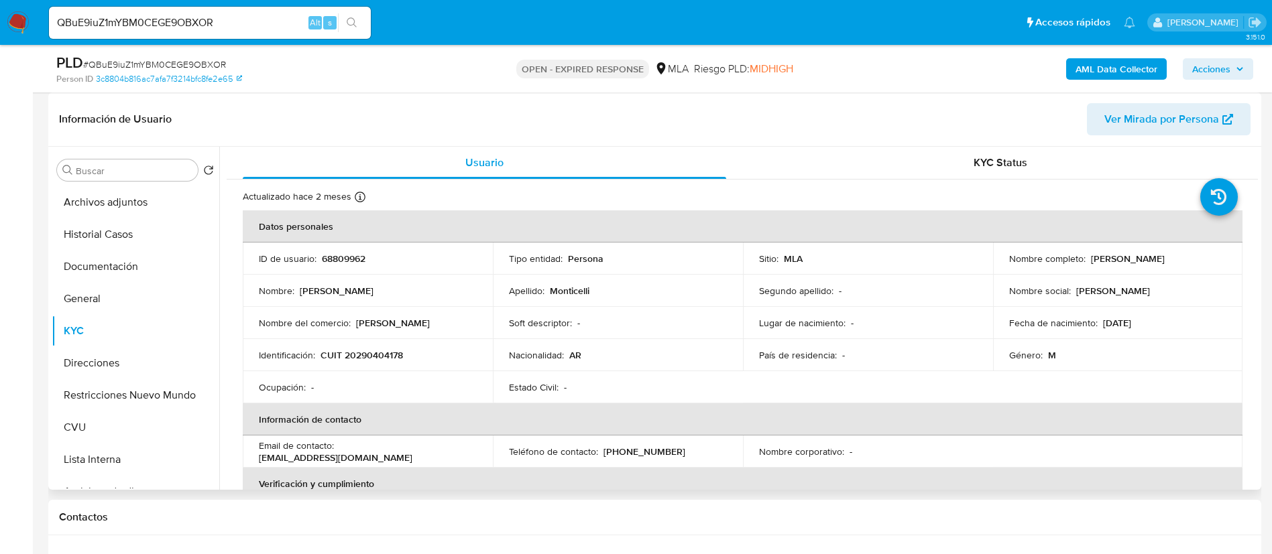
click at [322, 263] on p "68809962" at bounding box center [344, 259] width 44 height 12
copy p "68809962"
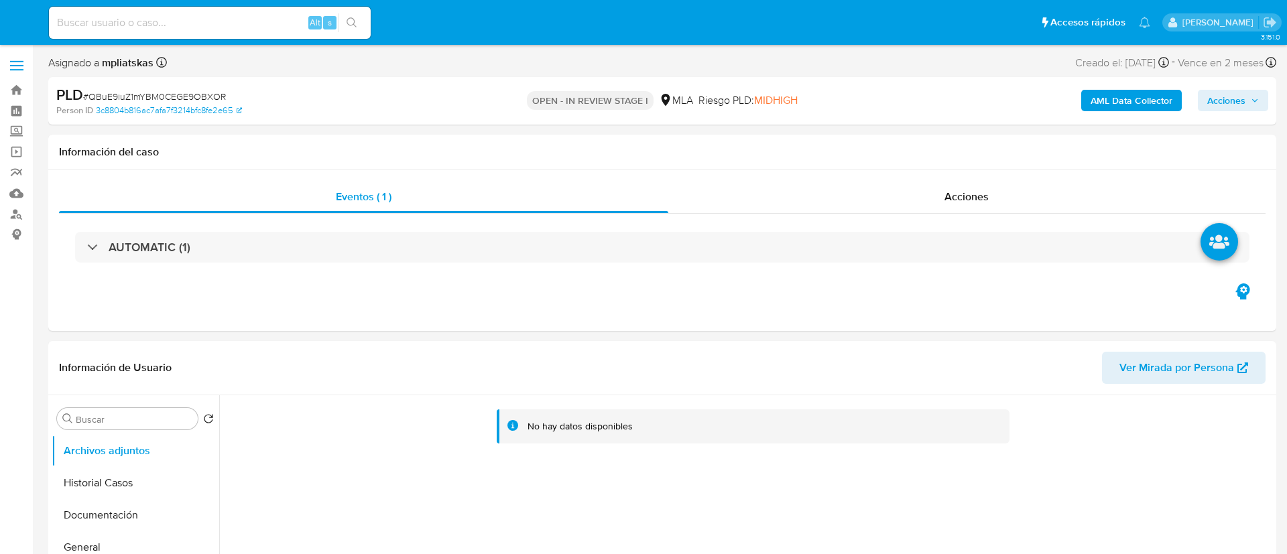
select select "10"
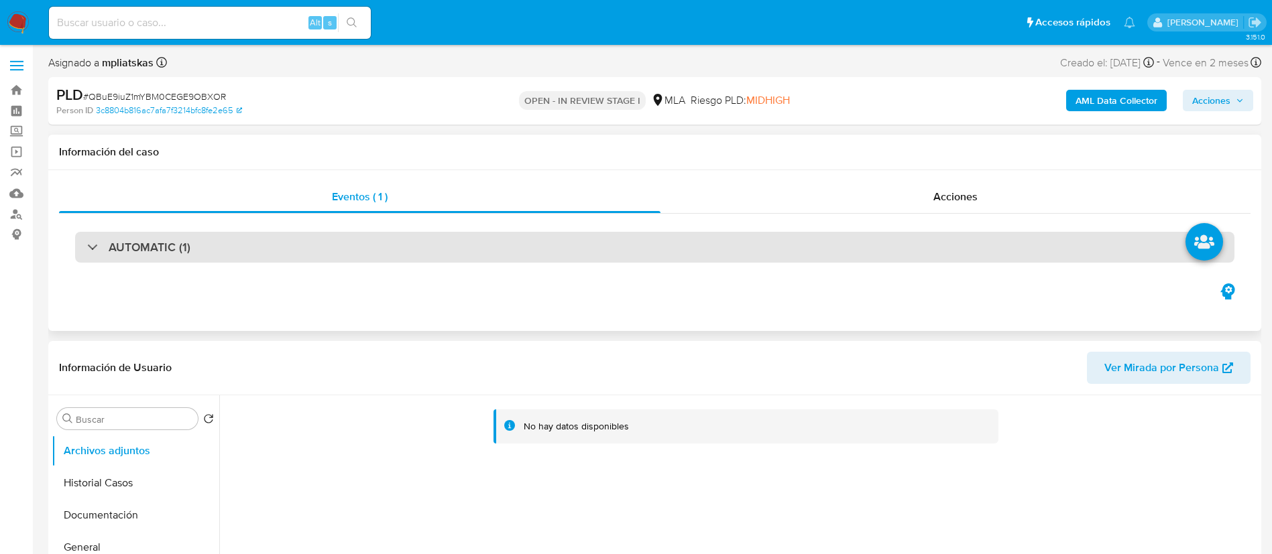
click at [766, 241] on div "AUTOMATIC (1)" at bounding box center [654, 247] width 1159 height 31
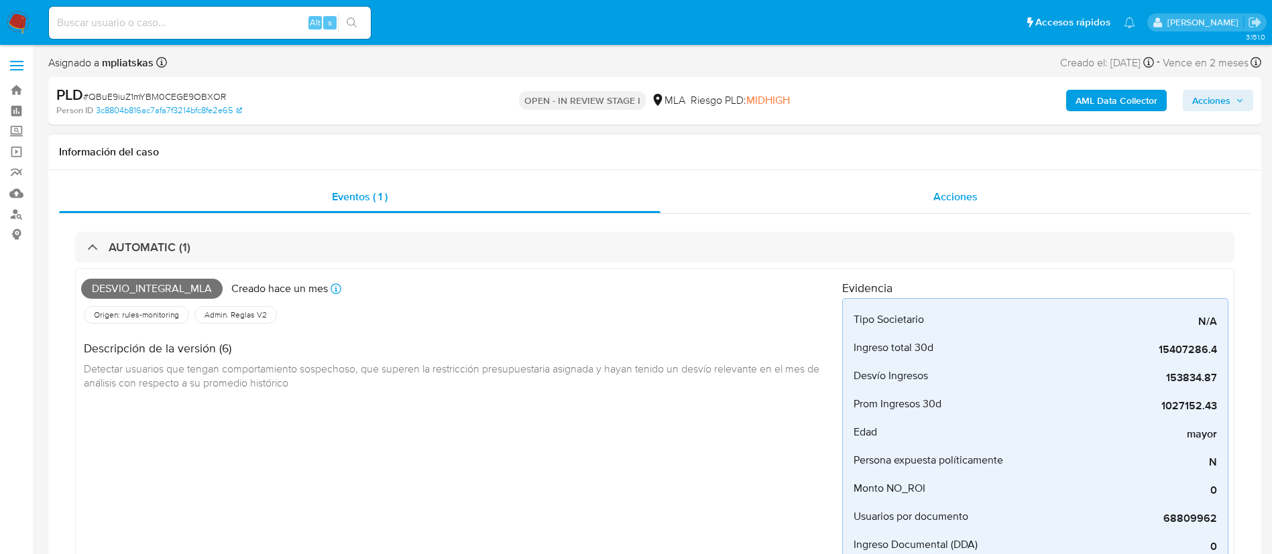
click at [957, 189] on span "Acciones" at bounding box center [955, 196] width 44 height 15
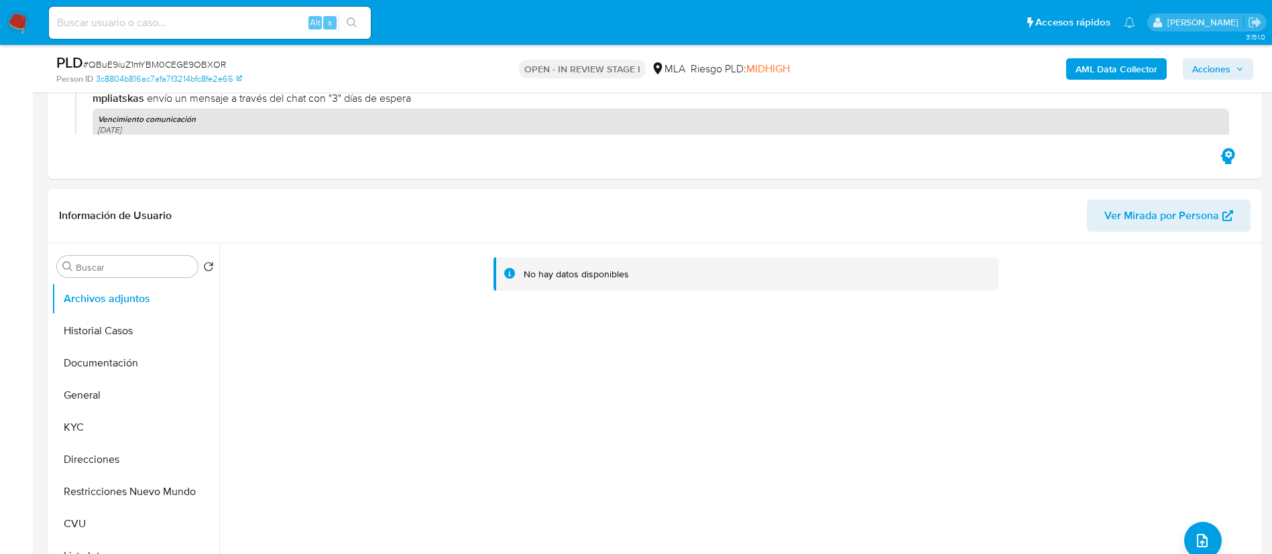
scroll to position [302, 0]
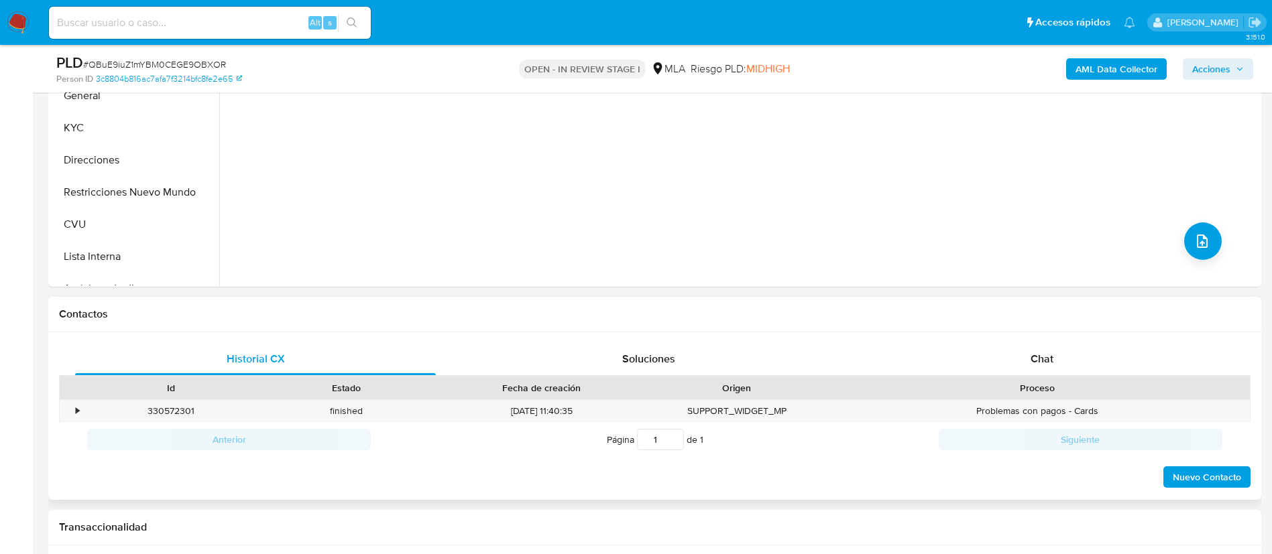
click at [1065, 377] on div "Proceso" at bounding box center [1037, 388] width 425 height 23
click at [1065, 369] on div "Chat" at bounding box center [1042, 359] width 361 height 32
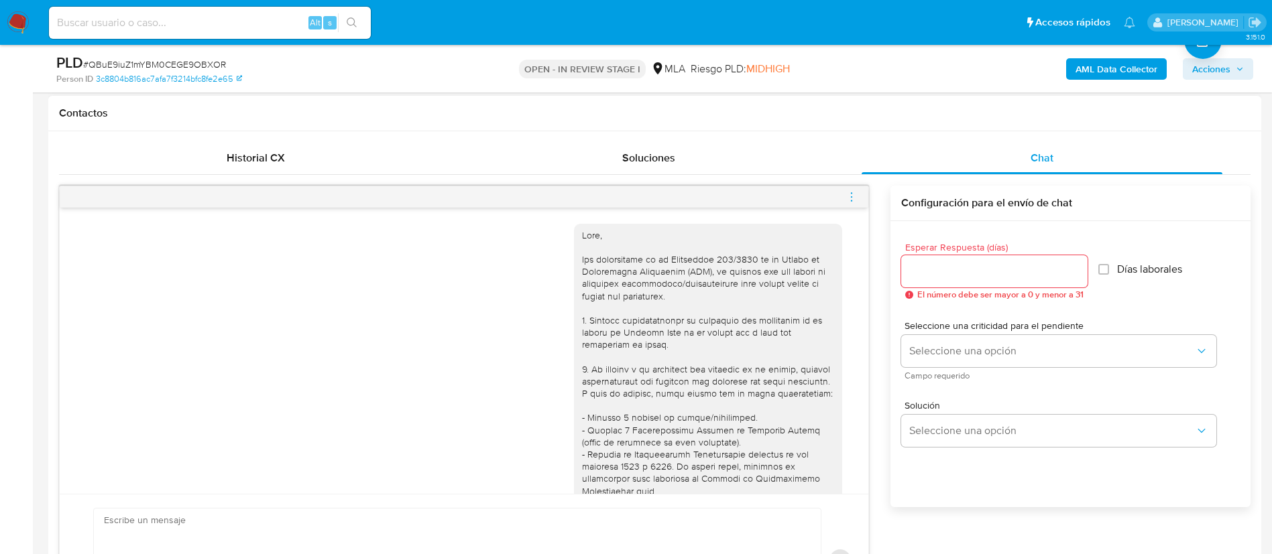
scroll to position [1248, 0]
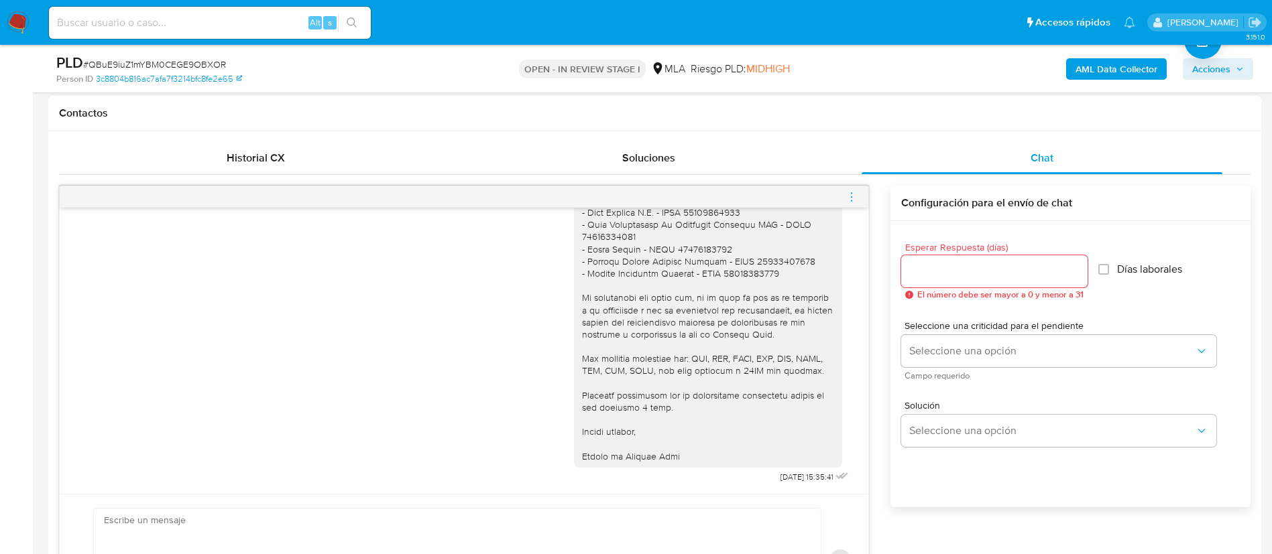
click at [853, 196] on icon "menu-action" at bounding box center [851, 197] width 12 height 12
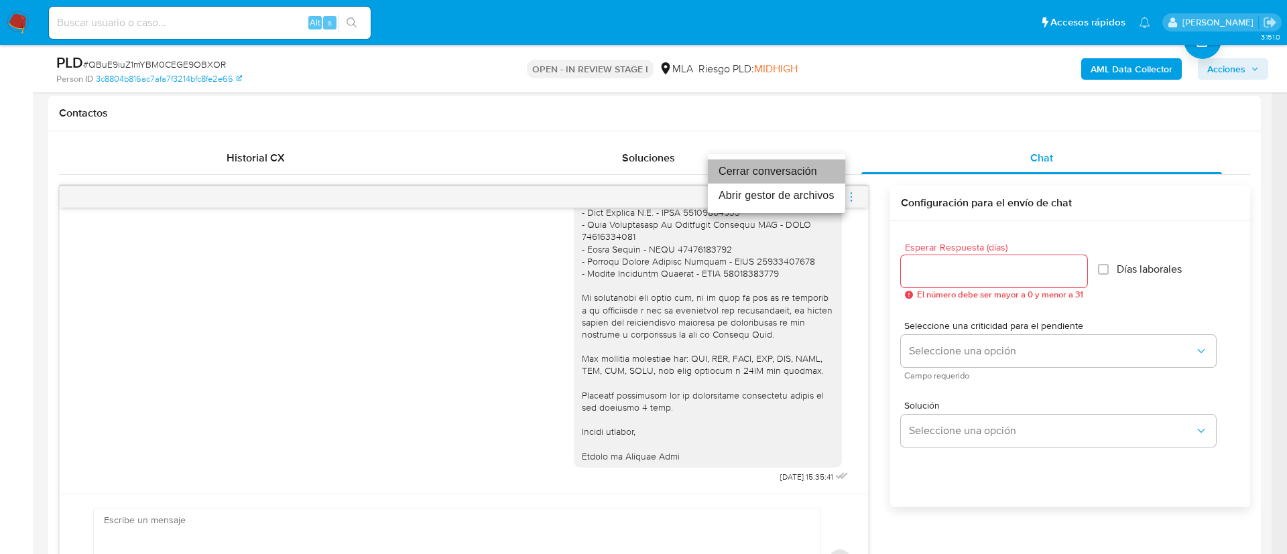
click at [798, 174] on li "Cerrar conversación" at bounding box center [776, 172] width 137 height 24
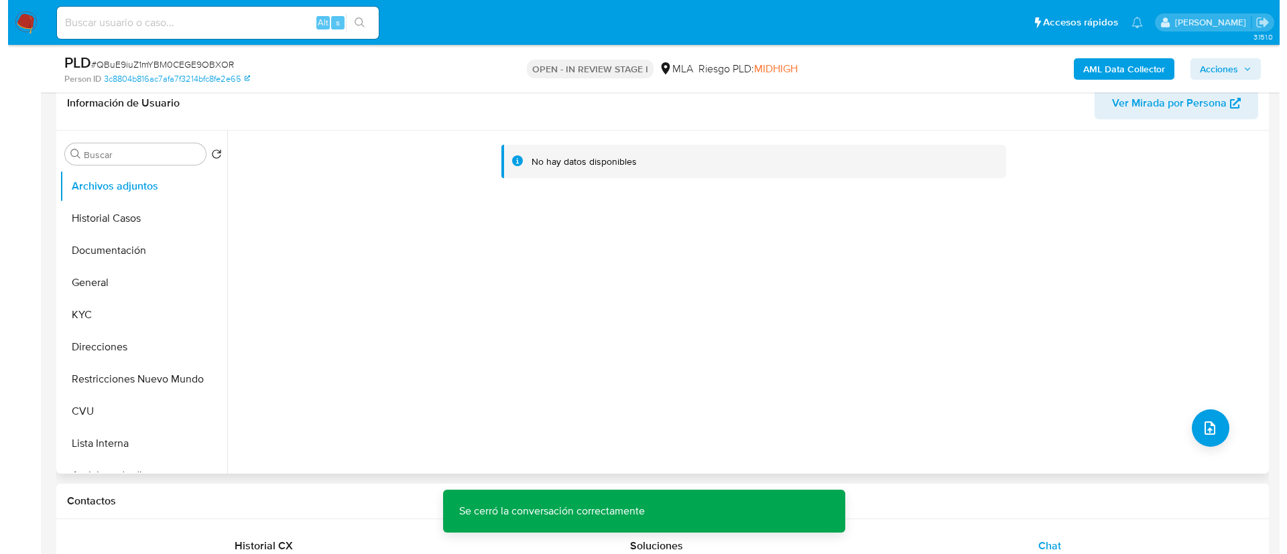
scroll to position [302, 0]
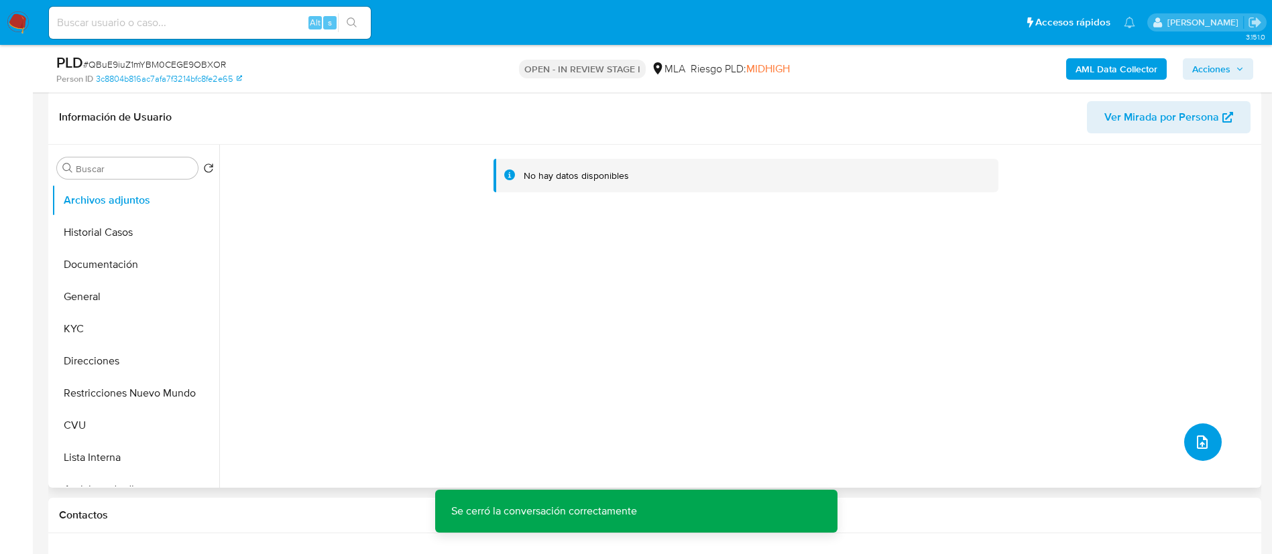
click at [1185, 433] on button "upload-file" at bounding box center [1203, 443] width 38 height 38
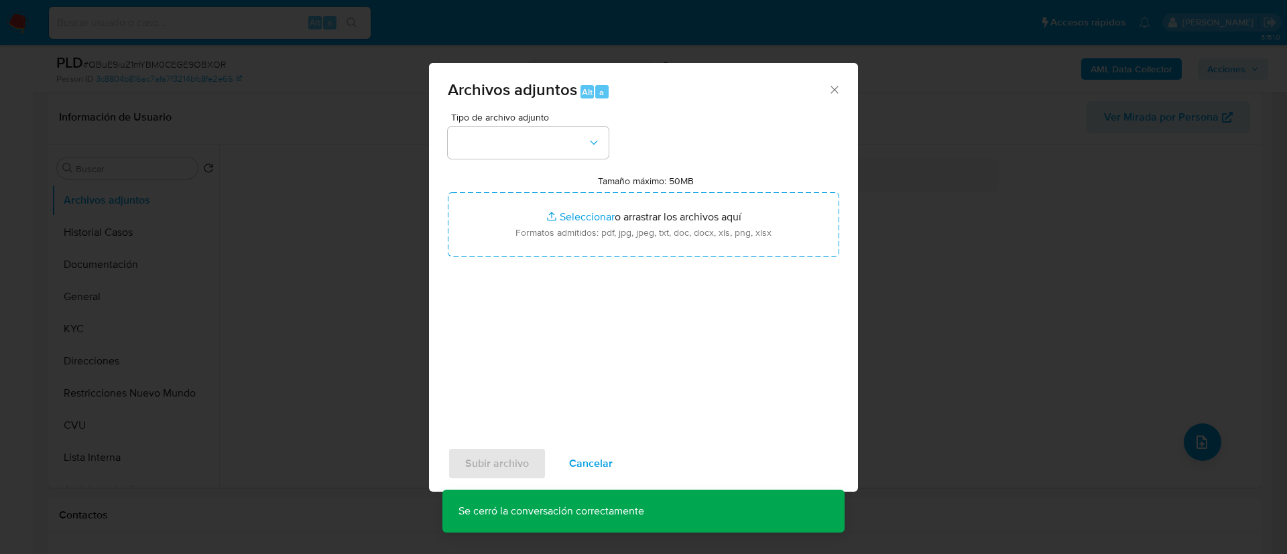
click at [549, 159] on div "Tipo de archivo adjunto Tamaño máximo: 50MB Seleccionar archivos Seleccionar o …" at bounding box center [644, 271] width 392 height 316
click at [548, 148] on button "button" at bounding box center [528, 143] width 161 height 32
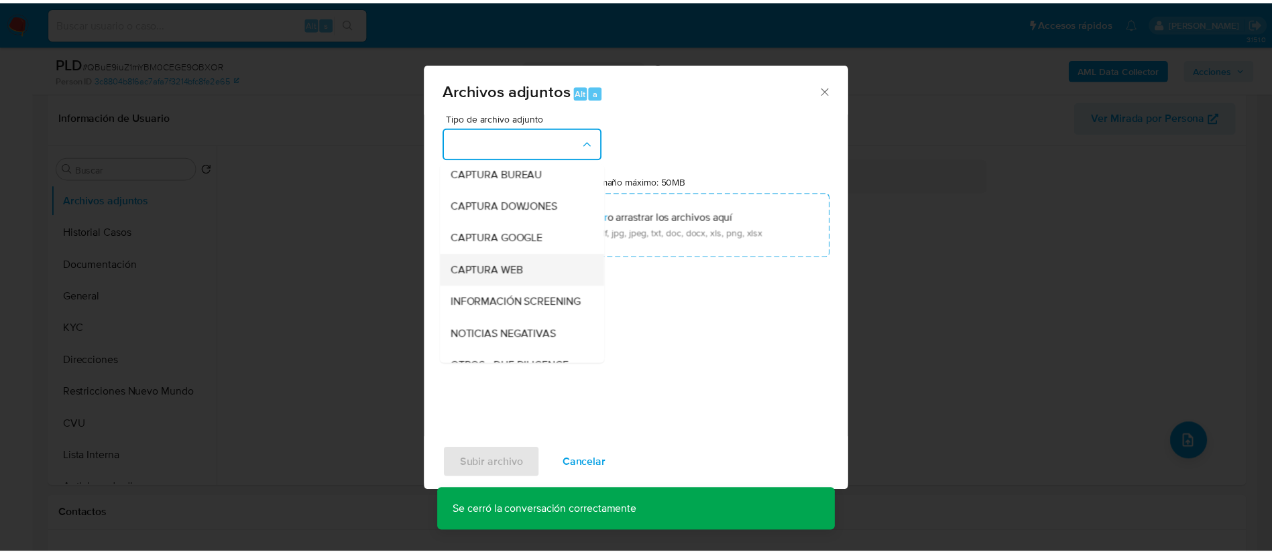
scroll to position [201, 0]
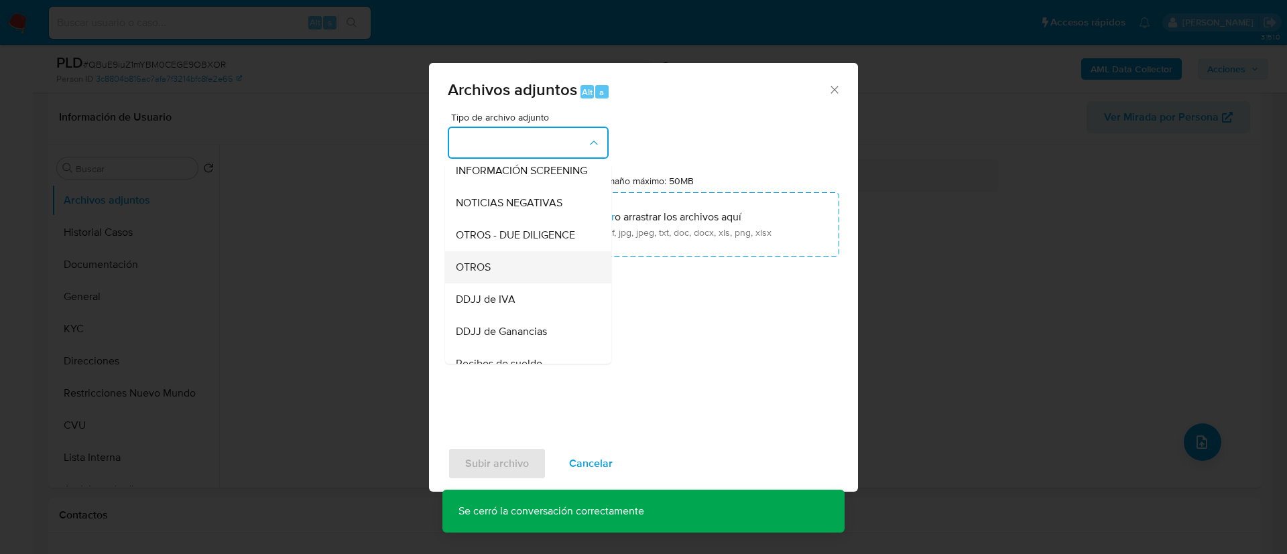
click at [541, 278] on div "OTROS" at bounding box center [524, 267] width 137 height 32
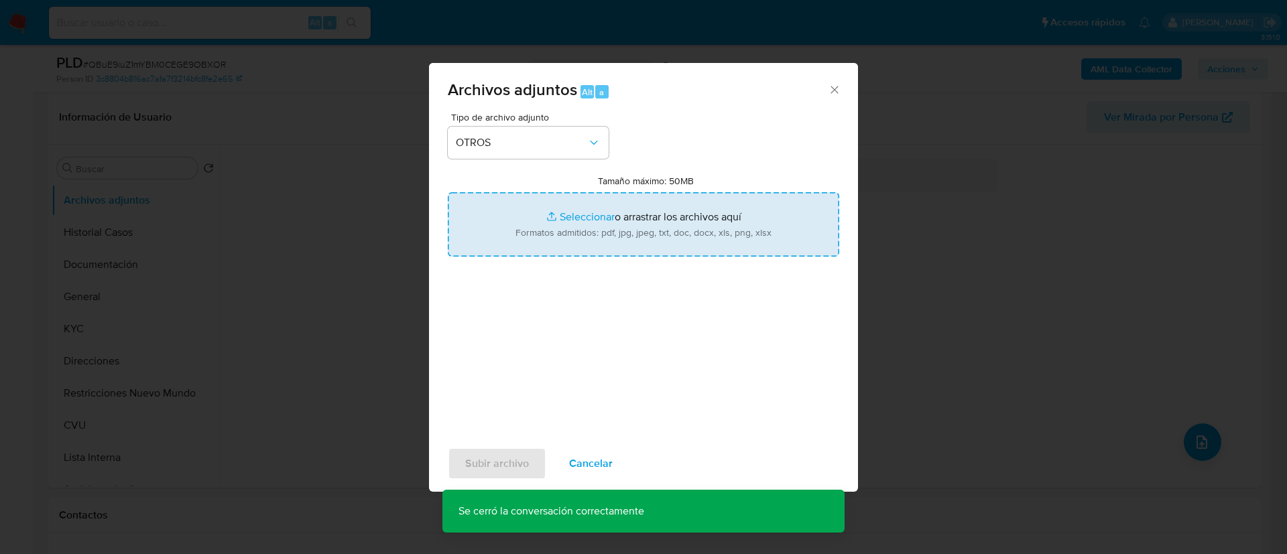
click at [604, 232] on input "Tamaño máximo: 50MB Seleccionar archivos" at bounding box center [644, 224] width 392 height 64
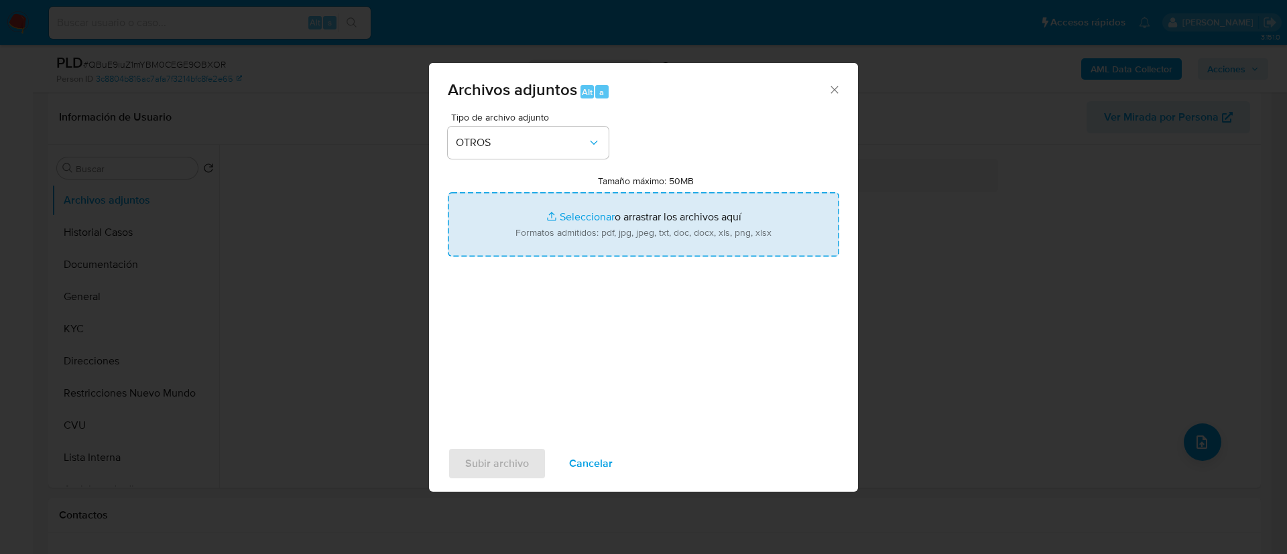
type input "C:\fakepath\68809962 Movimientos.xlsx"
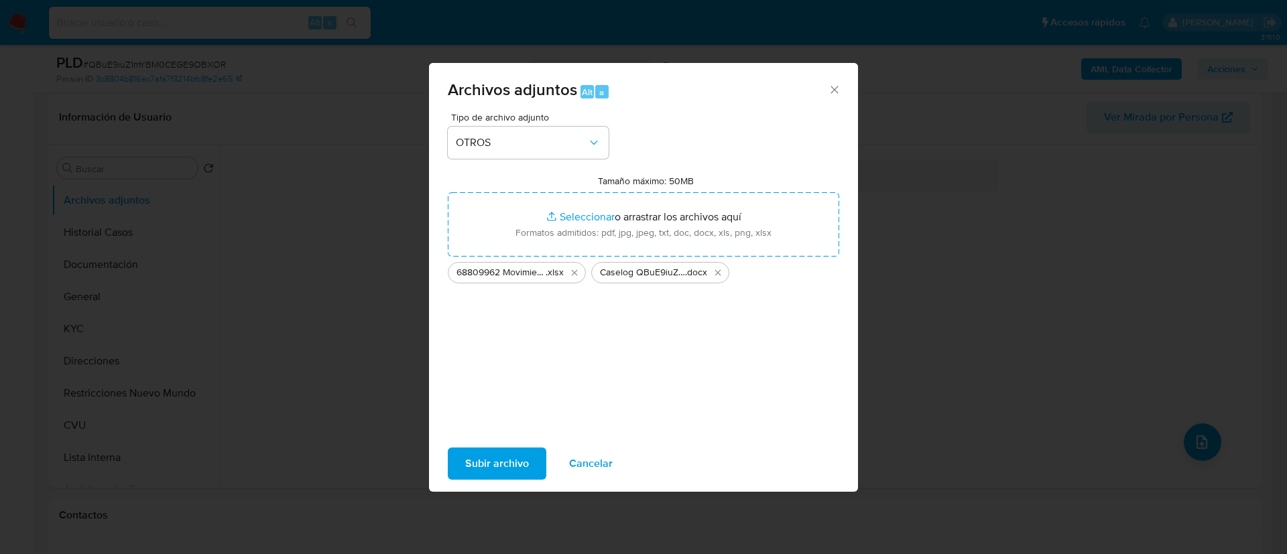
click at [471, 461] on span "Subir archivo" at bounding box center [497, 463] width 64 height 29
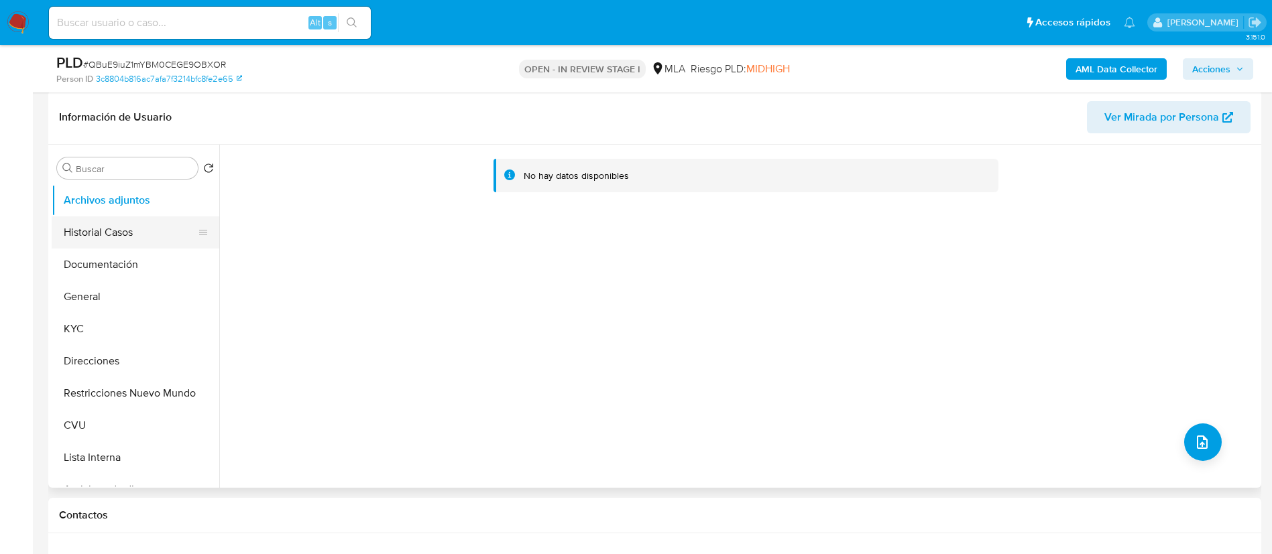
click at [88, 239] on button "Historial Casos" at bounding box center [130, 233] width 157 height 32
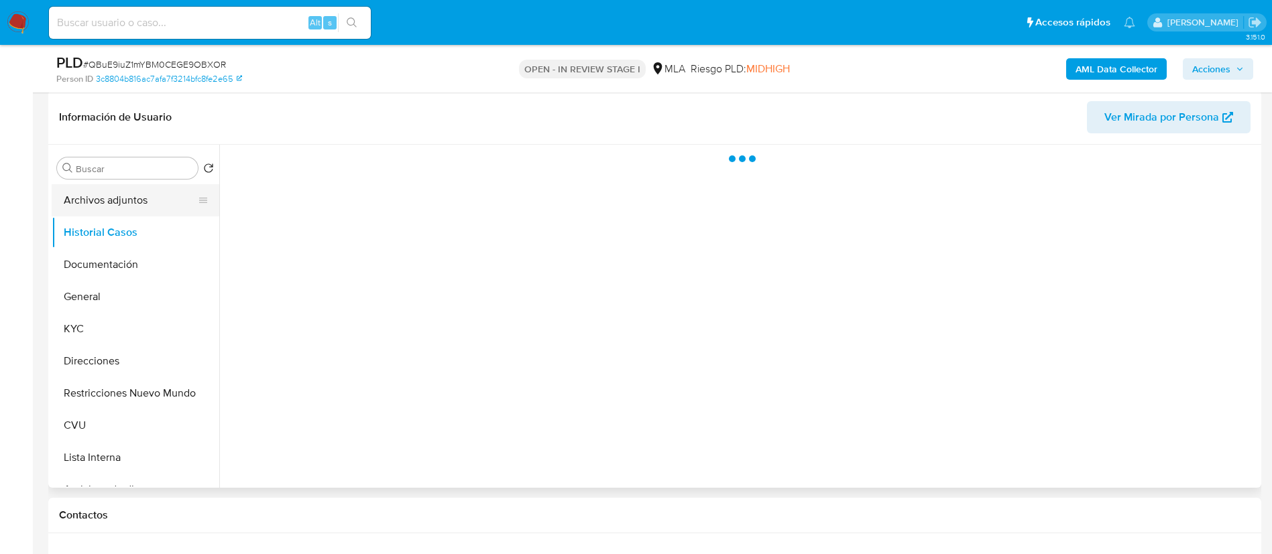
click at [103, 202] on button "Archivos adjuntos" at bounding box center [130, 200] width 157 height 32
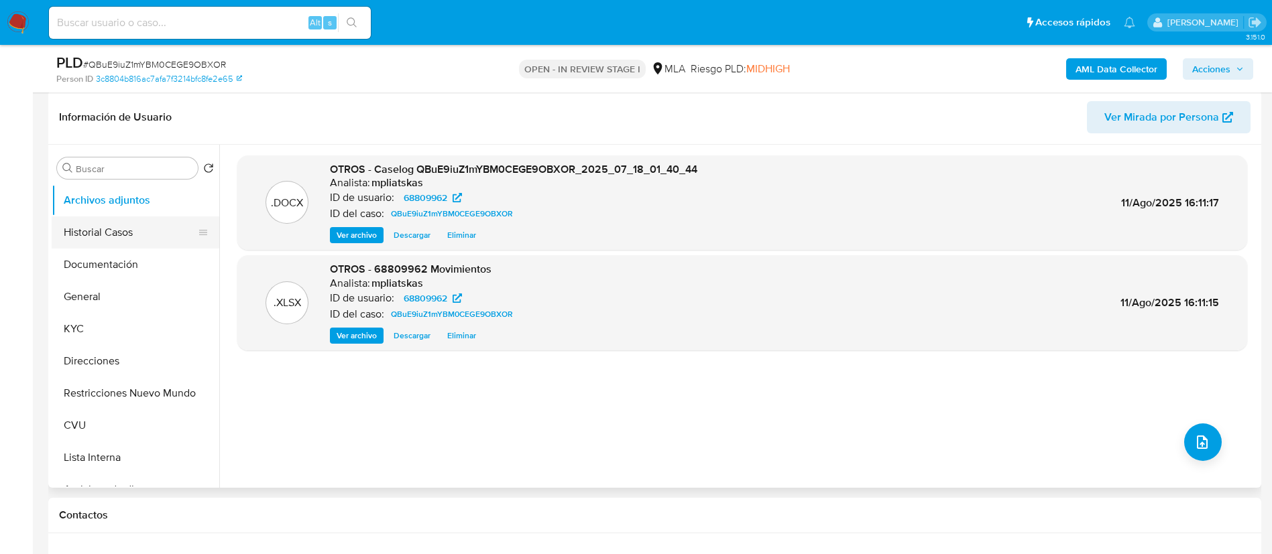
click at [109, 237] on button "Historial Casos" at bounding box center [130, 233] width 157 height 32
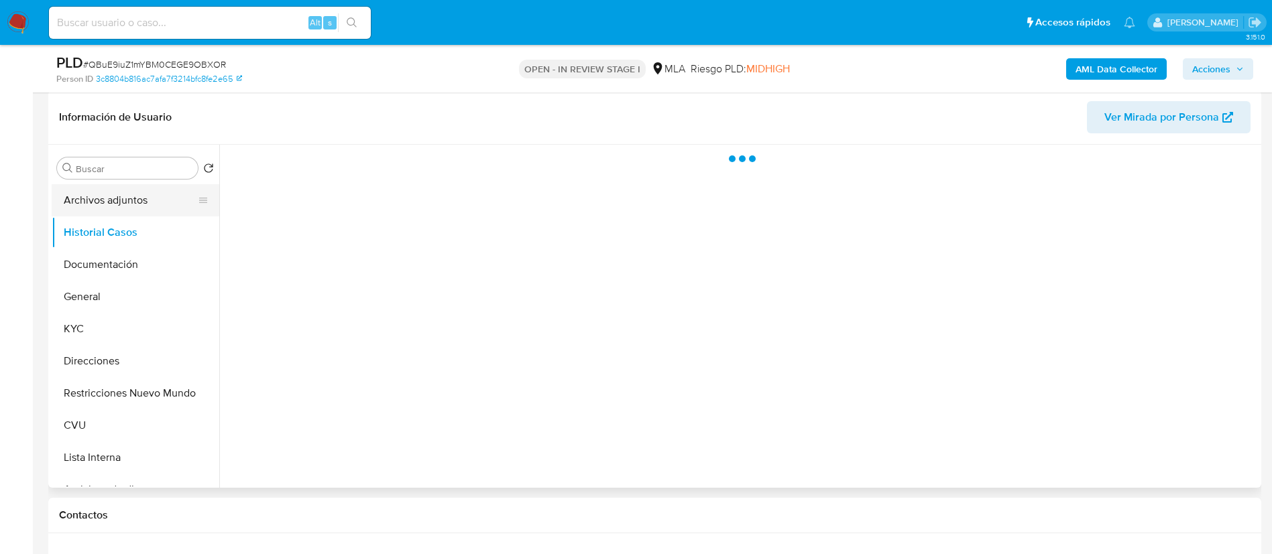
click at [117, 197] on button "Archivos adjuntos" at bounding box center [130, 200] width 157 height 32
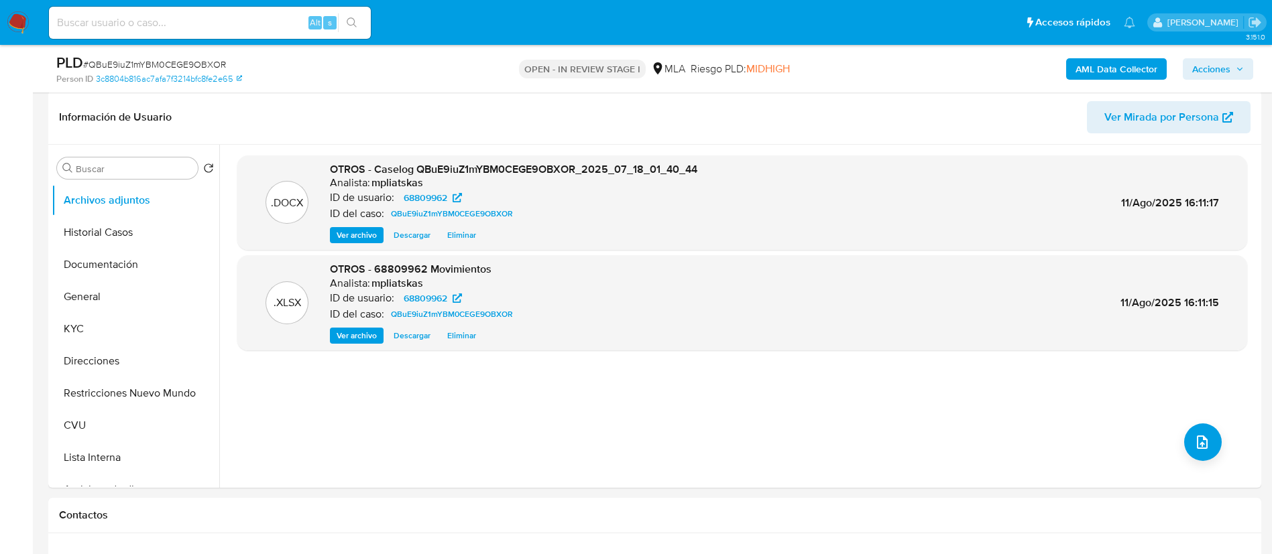
click at [1114, 71] on b "AML Data Collector" at bounding box center [1116, 68] width 82 height 21
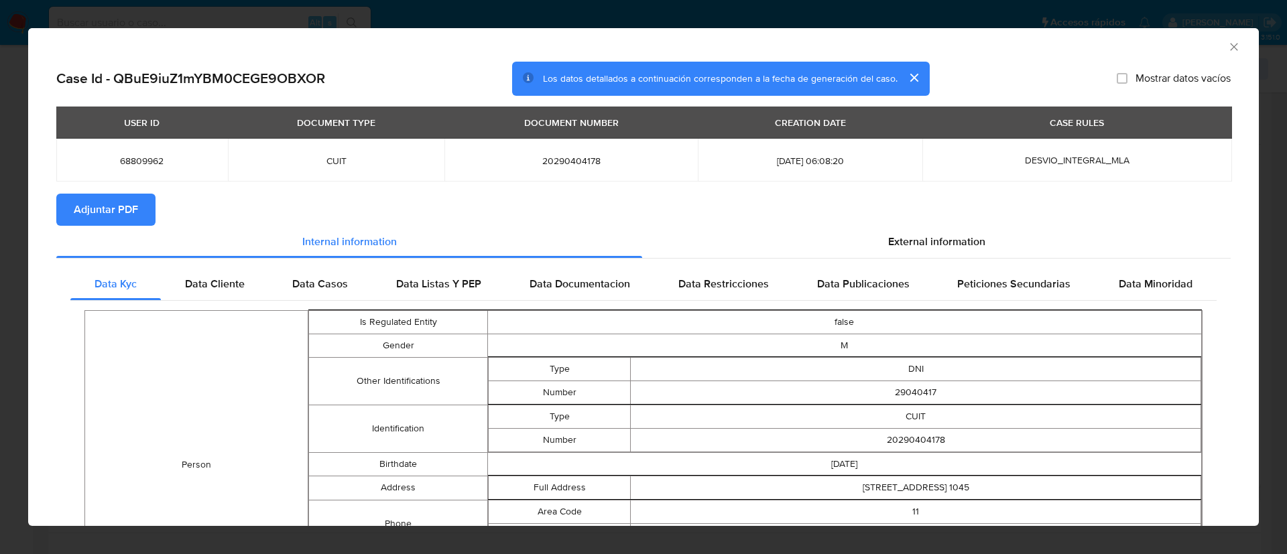
click at [133, 205] on span "Adjuntar PDF" at bounding box center [106, 209] width 64 height 29
click at [1228, 48] on icon "Cerrar ventana" at bounding box center [1234, 46] width 13 height 13
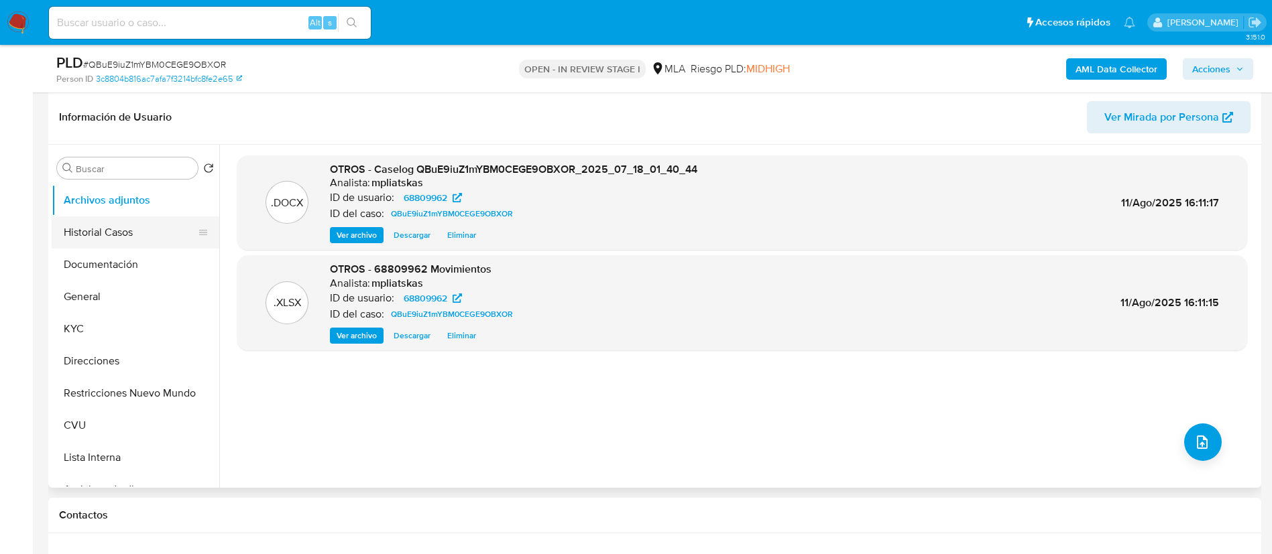
click at [131, 241] on button "Historial Casos" at bounding box center [130, 233] width 157 height 32
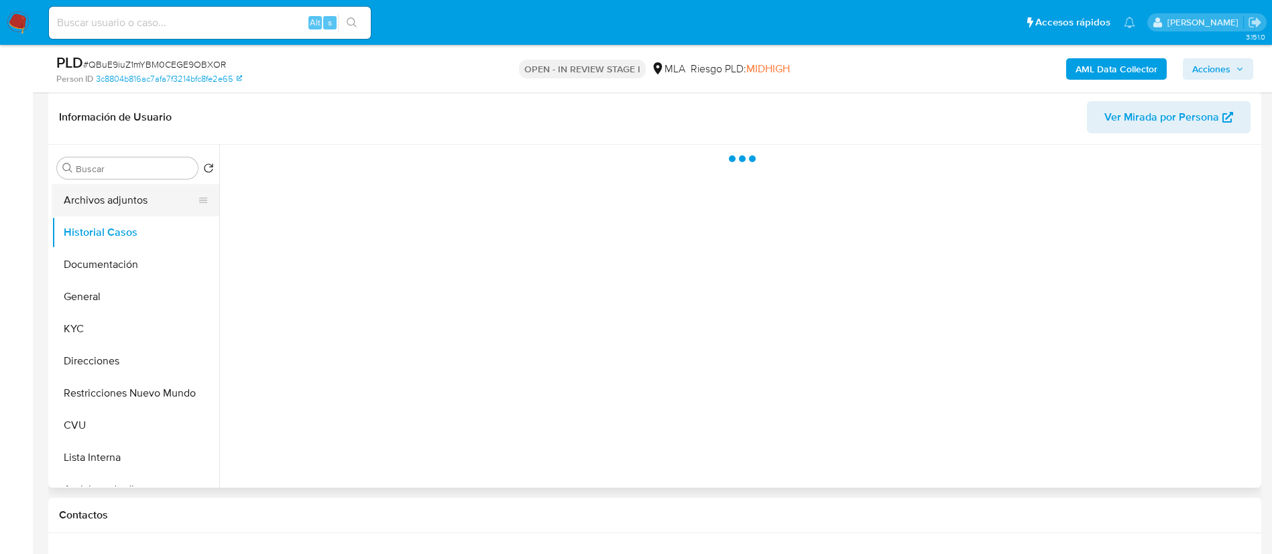
click at [152, 207] on button "Archivos adjuntos" at bounding box center [130, 200] width 157 height 32
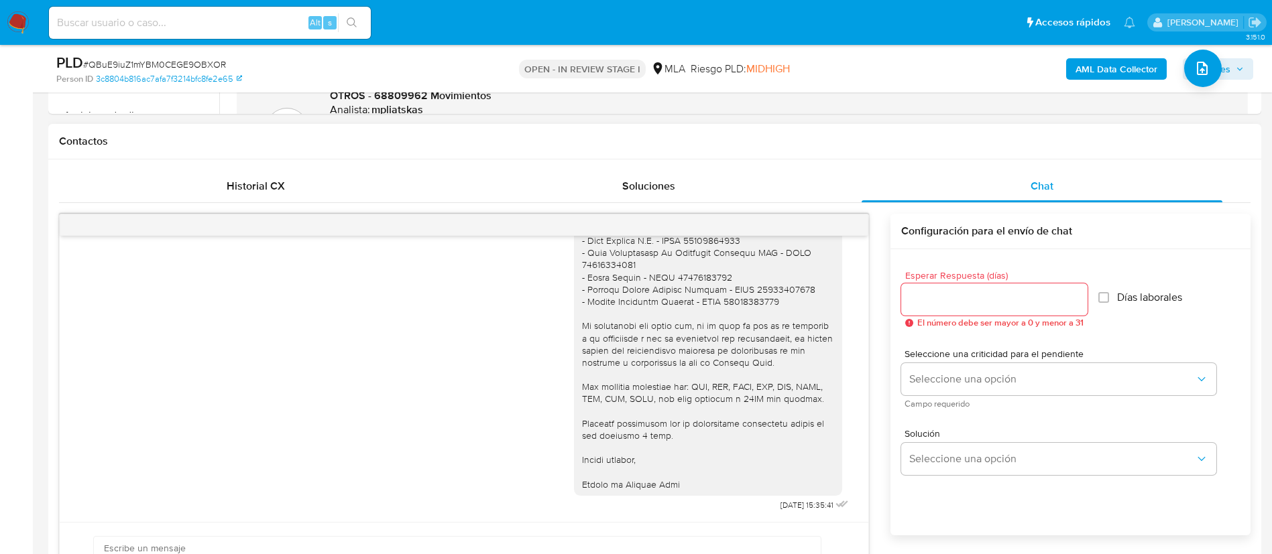
scroll to position [402, 0]
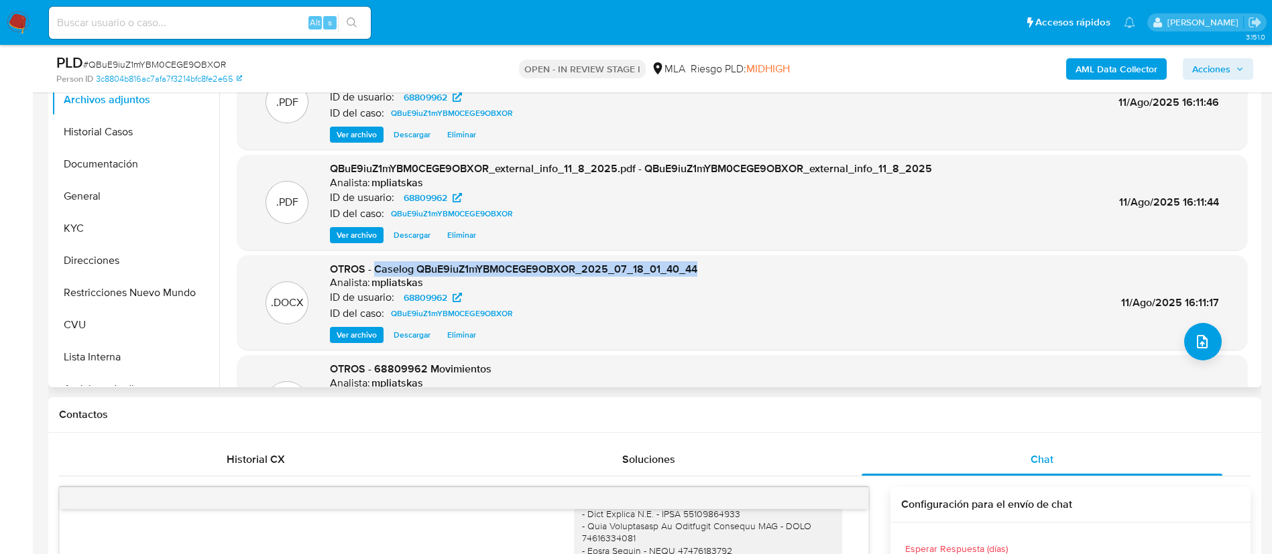
drag, startPoint x: 377, startPoint y: 266, endPoint x: 725, endPoint y: 270, distance: 348.0
click at [725, 270] on div ".DOCX OTROS - Caselog QBuE9iuZ1mYBM0CEGE9OBXOR_2025_07_18_01_40_44 Analista: mp…" at bounding box center [742, 303] width 996 height 82
copy span "Caselog QBuE9iuZ1mYBM0CEGE9OBXOR_2025_07_18_01_40_44"
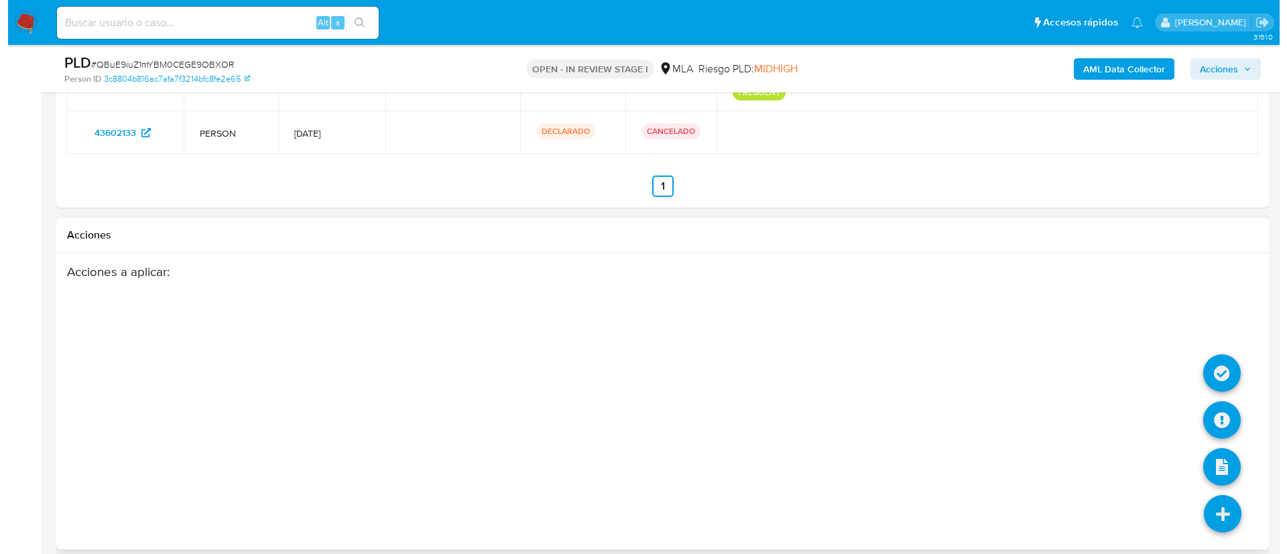
scroll to position [2556, 0]
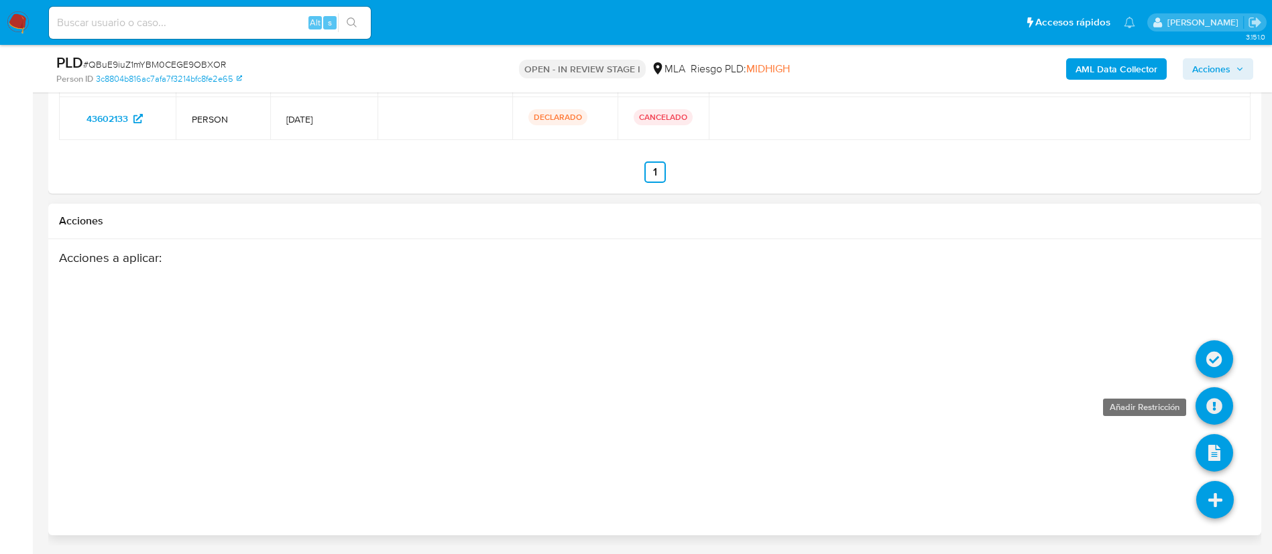
click at [1206, 406] on icon at bounding box center [1214, 407] width 38 height 38
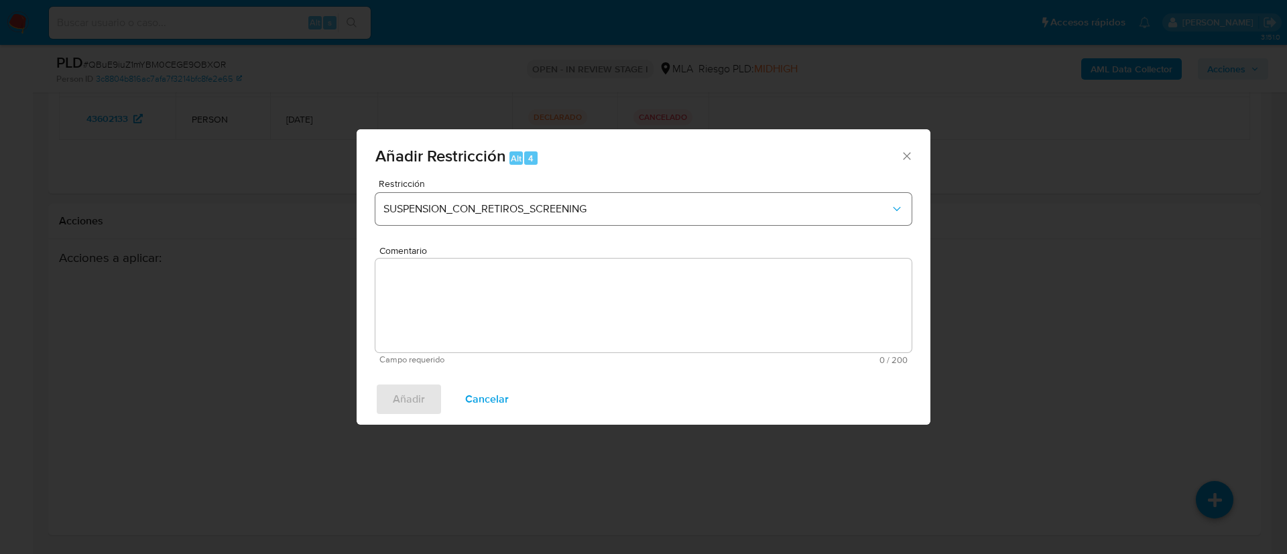
drag, startPoint x: 678, startPoint y: 237, endPoint x: 664, endPoint y: 217, distance: 24.6
click at [675, 233] on div "Restricción SUSPENSION_CON_RETIROS_SCREENING" at bounding box center [643, 211] width 536 height 64
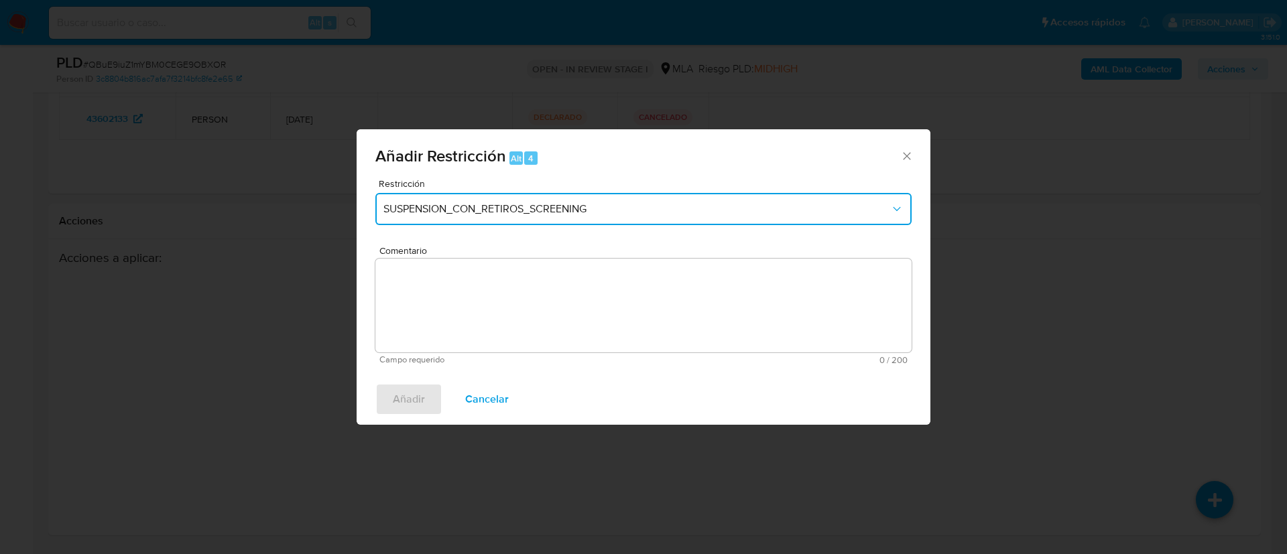
click at [664, 217] on button "SUSPENSION_CON_RETIROS_SCREENING" at bounding box center [643, 209] width 536 height 32
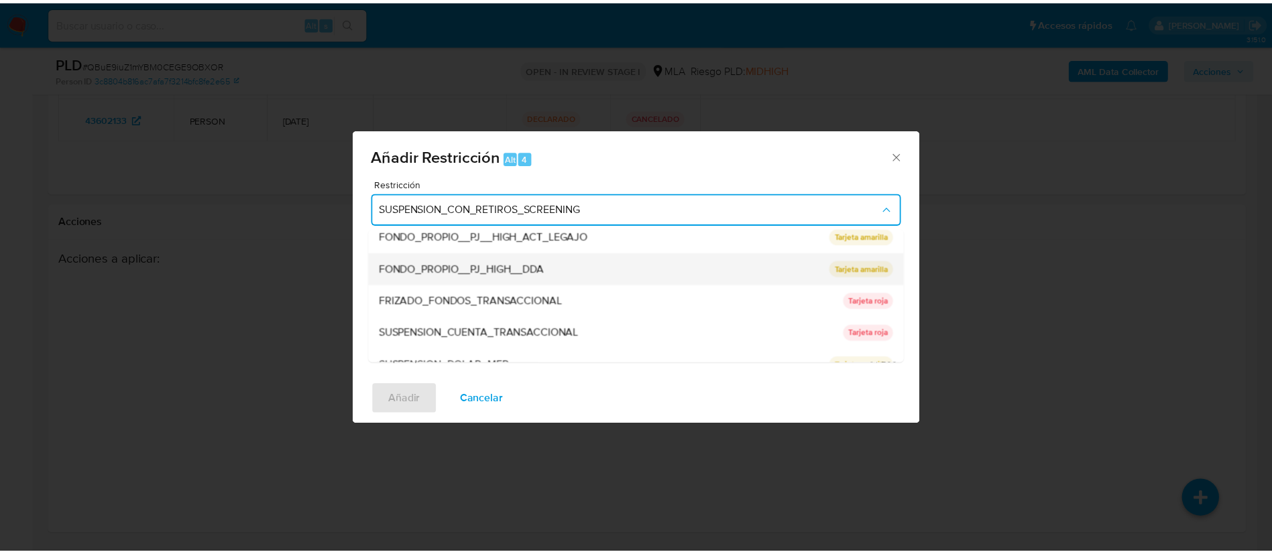
scroll to position [220, 0]
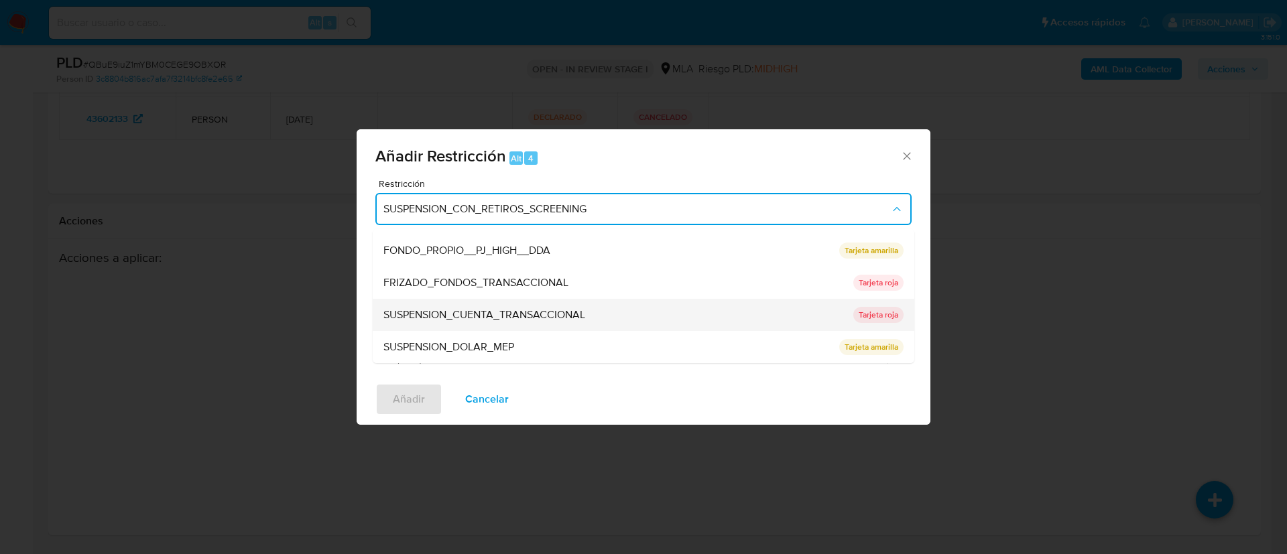
click at [570, 318] on span "SUSPENSION_CUENTA_TRANSACCIONAL" at bounding box center [484, 314] width 202 height 13
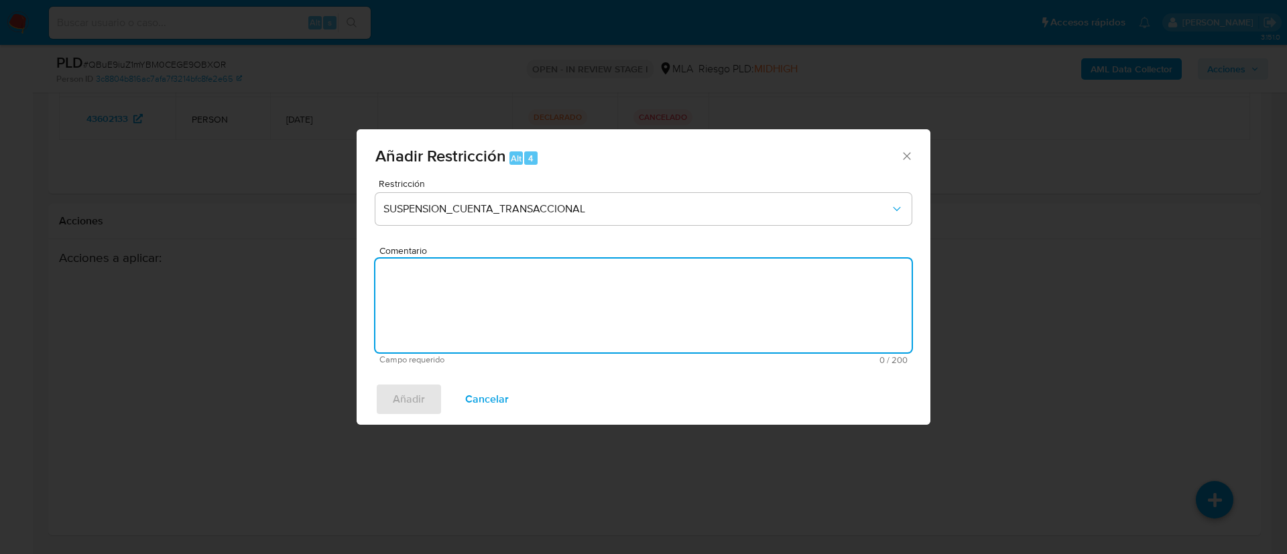
click at [570, 318] on textarea "Comentario" at bounding box center [643, 306] width 536 height 94
type textarea "AML"
click at [416, 396] on span "Añadir" at bounding box center [409, 399] width 32 height 29
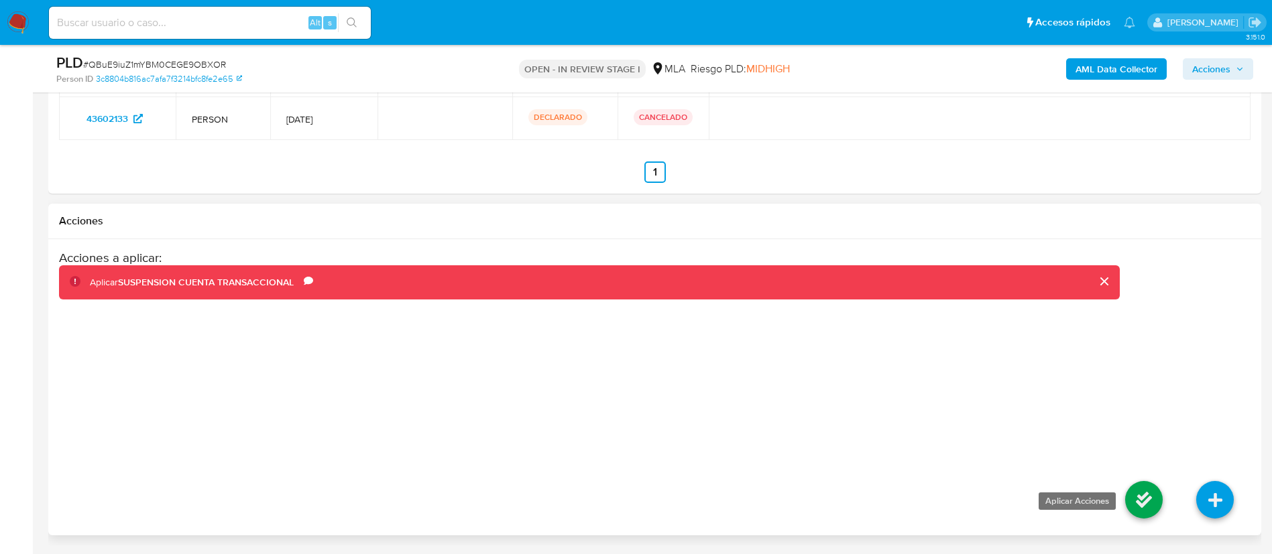
click at [1126, 503] on li at bounding box center [1143, 502] width 71 height 75
click at [1132, 504] on icon at bounding box center [1144, 500] width 38 height 38
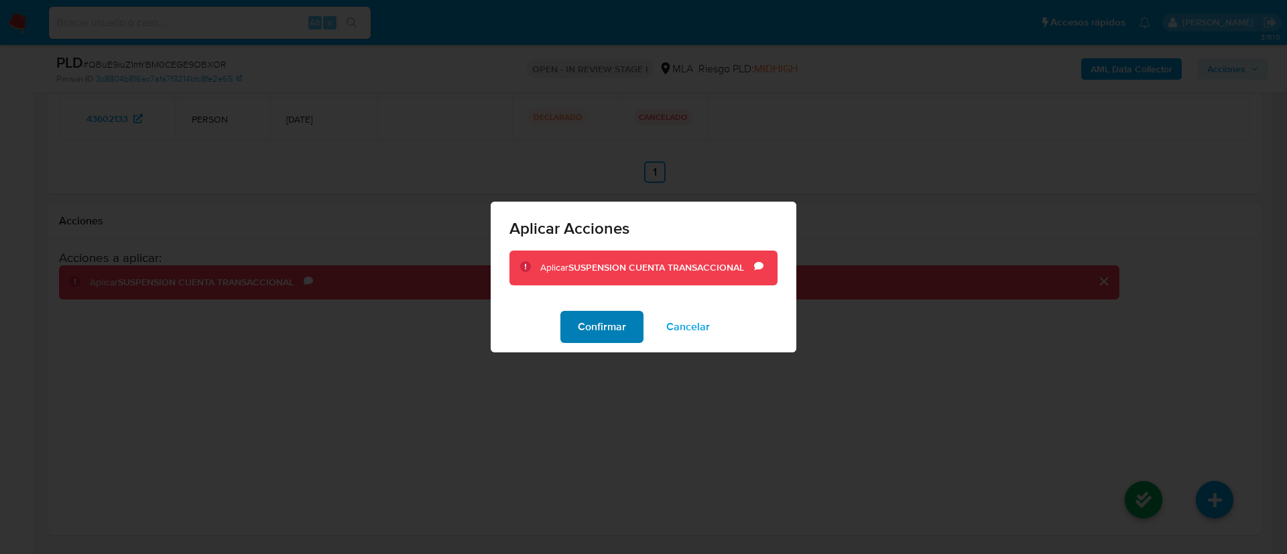
click at [585, 333] on span "Confirmar" at bounding box center [602, 326] width 48 height 29
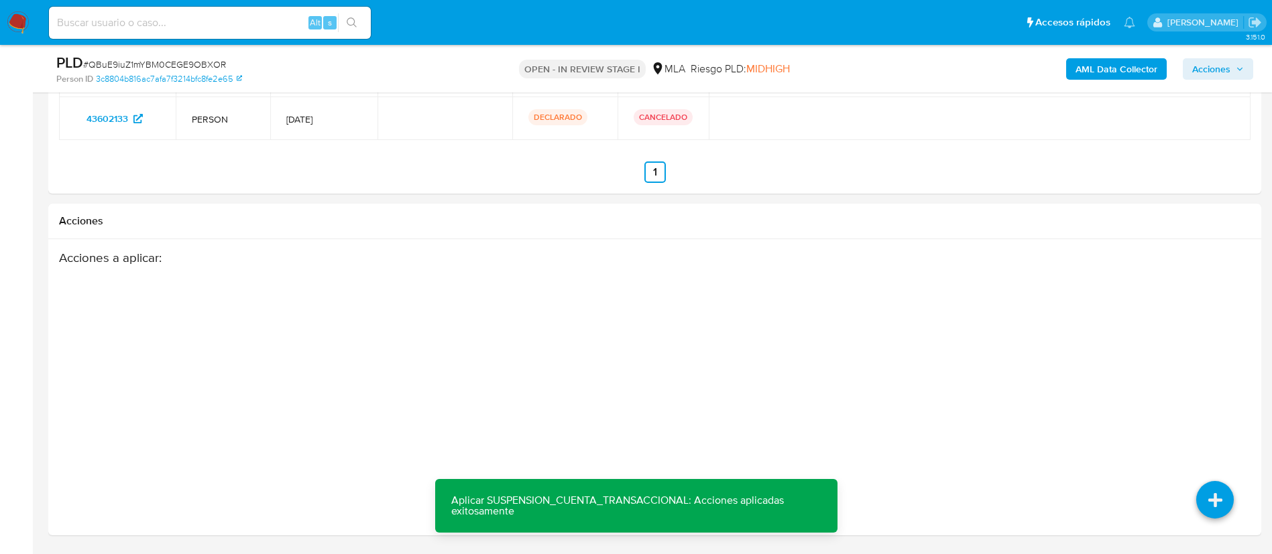
click at [1205, 78] on span "Acciones" at bounding box center [1211, 68] width 38 height 21
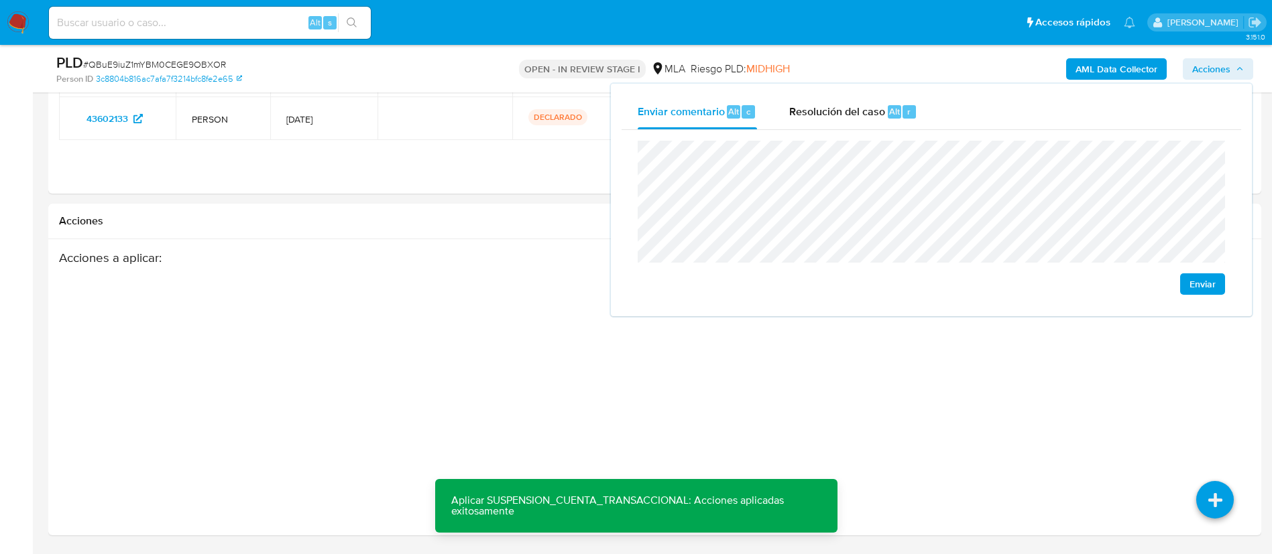
drag, startPoint x: 885, startPoint y: 114, endPoint x: 895, endPoint y: 134, distance: 22.5
click at [889, 119] on div "Resolución del caso Alt r" at bounding box center [853, 112] width 128 height 35
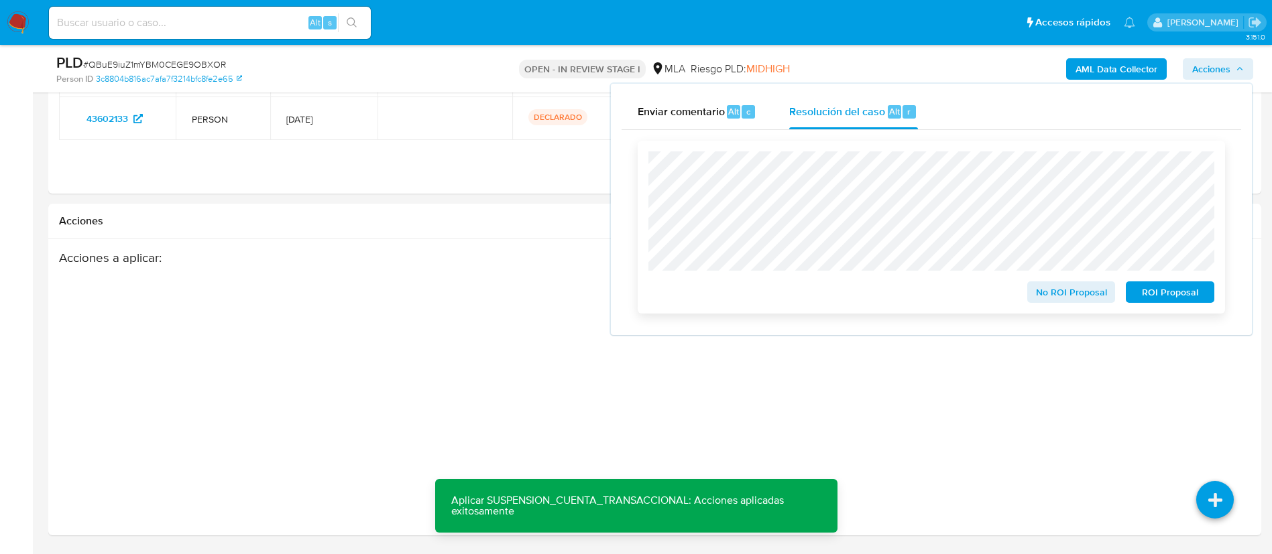
click at [1143, 291] on span "ROI Proposal" at bounding box center [1170, 292] width 70 height 19
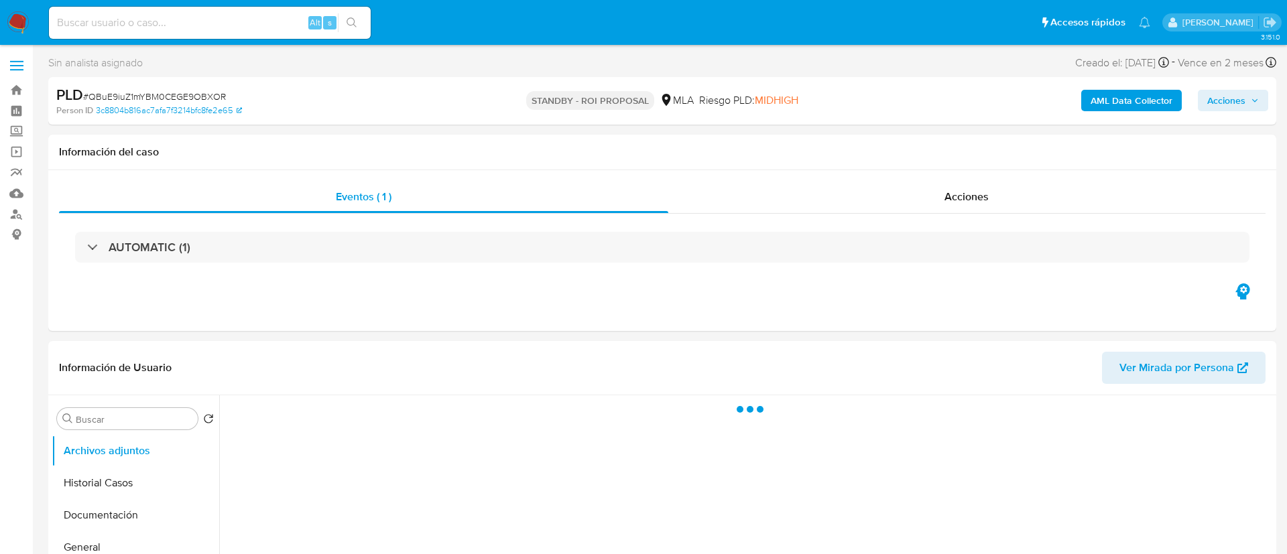
select select "10"
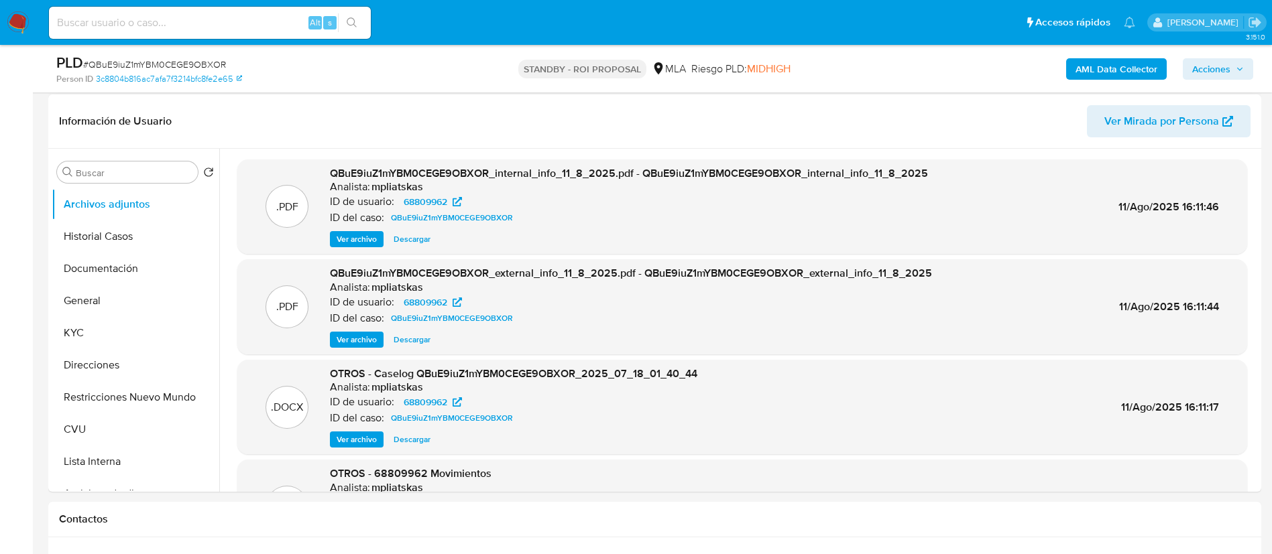
scroll to position [201, 0]
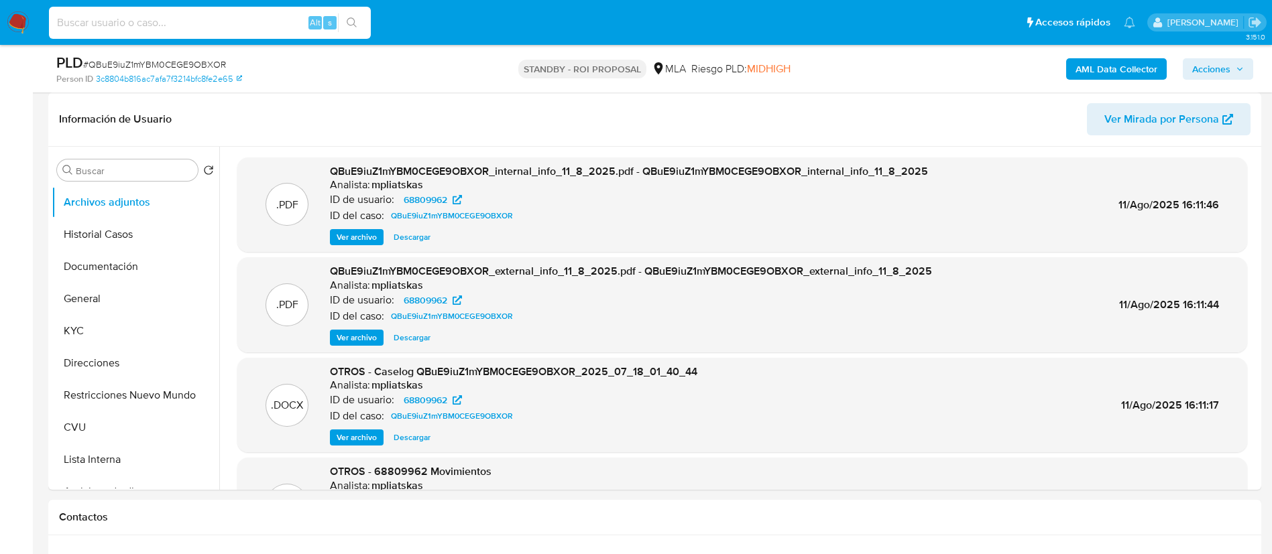
drag, startPoint x: 281, startPoint y: 20, endPoint x: 299, endPoint y: 23, distance: 18.4
click at [280, 21] on input at bounding box center [210, 22] width 322 height 17
paste input "pIbwQ34El8ovp8pVB7zWtAA9"
type input "pIbwQ34El8ovp8pVB7zWtAA9"
click at [349, 26] on icon "search-icon" at bounding box center [352, 22] width 11 height 11
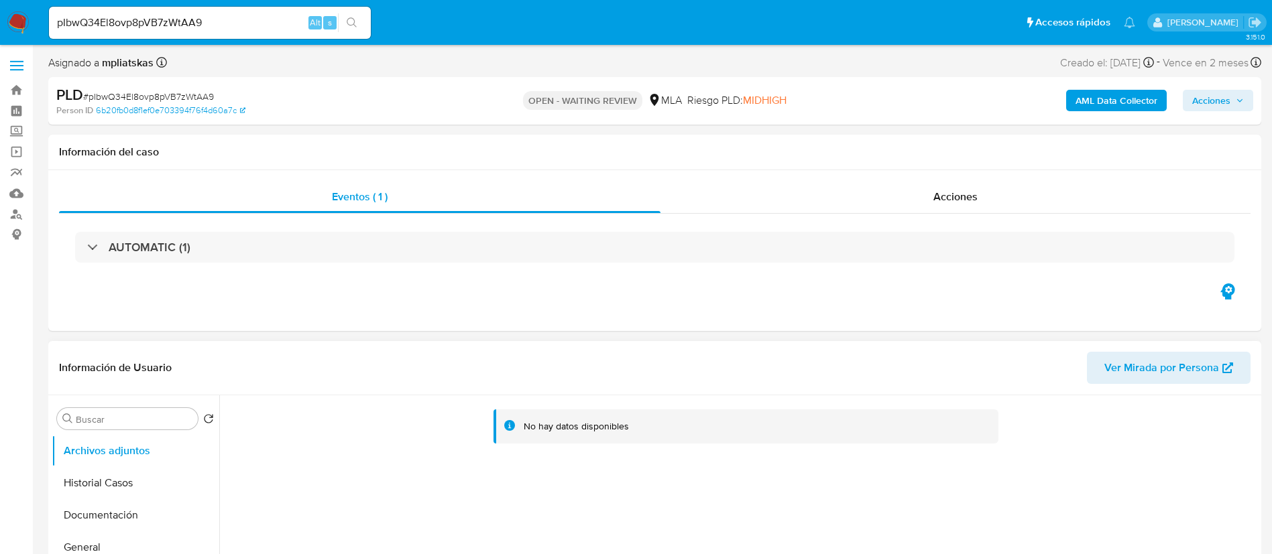
select select "10"
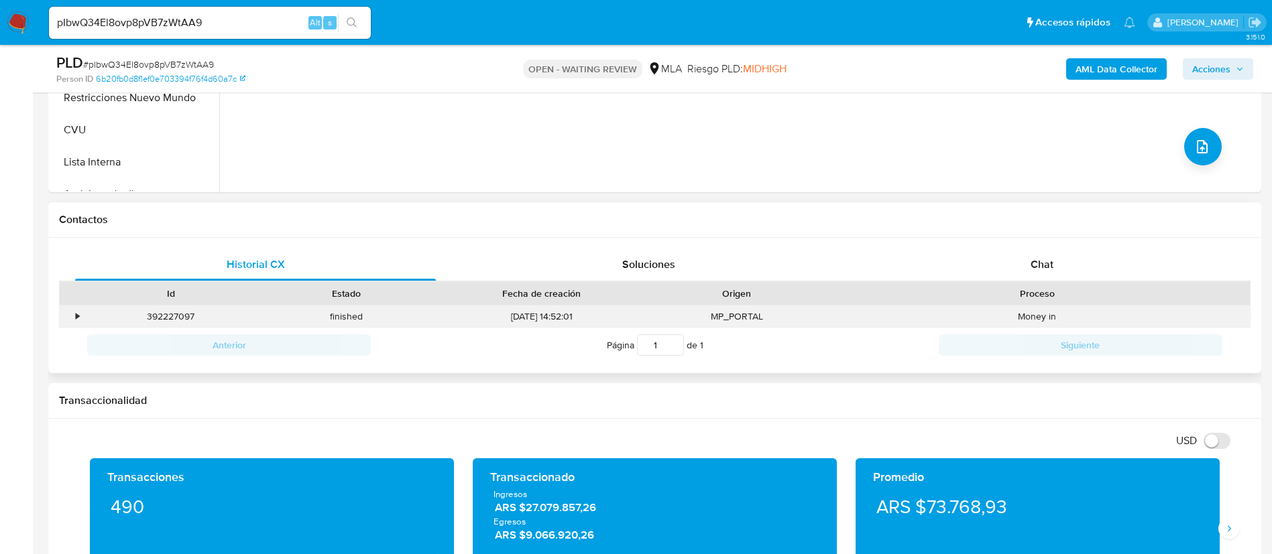
scroll to position [503, 0]
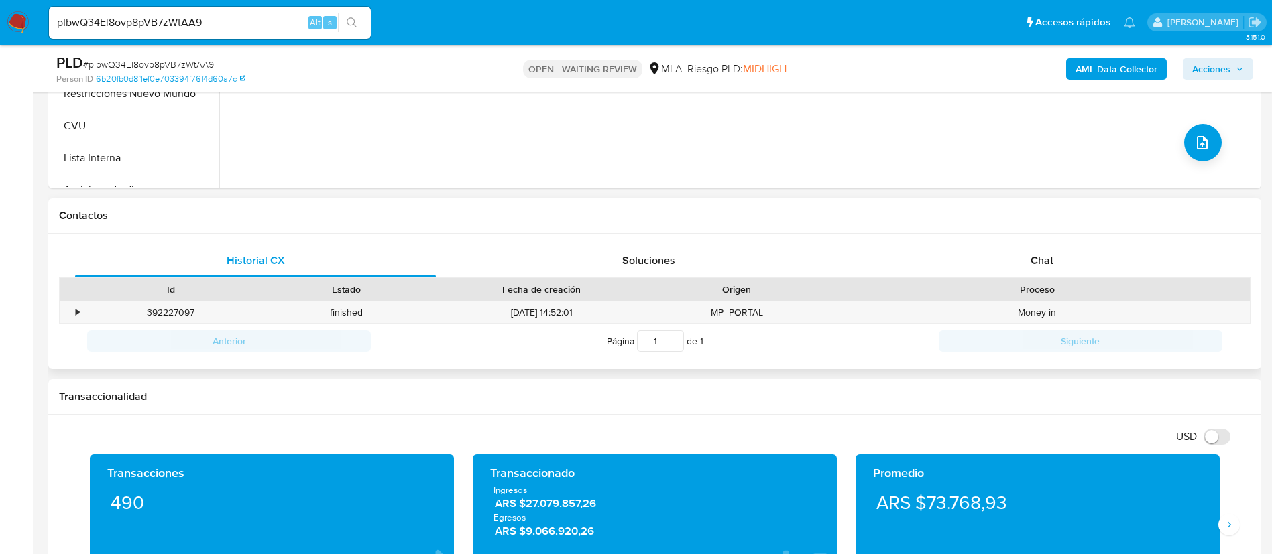
click at [969, 280] on div "Proceso" at bounding box center [1037, 289] width 425 height 23
click at [967, 274] on div "Chat" at bounding box center [1042, 261] width 361 height 32
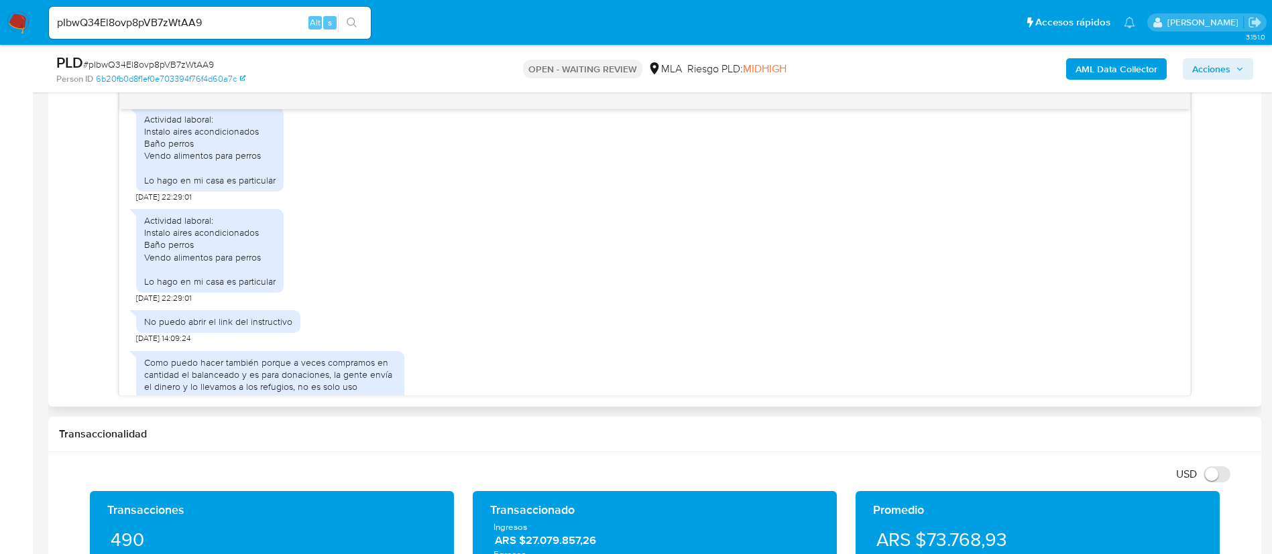
scroll to position [856, 0]
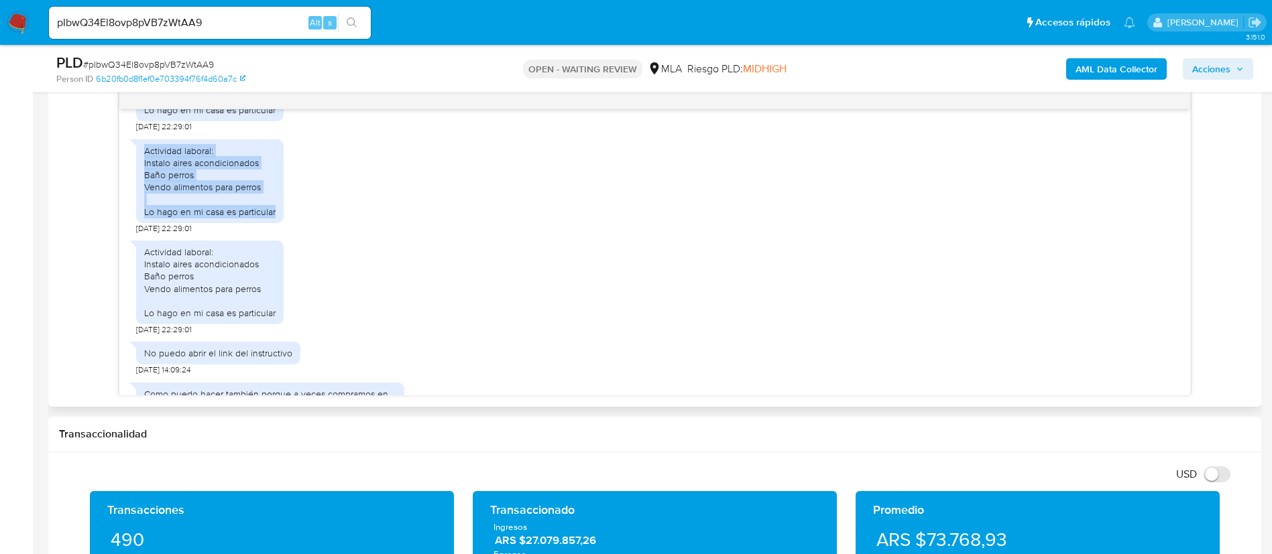
drag, startPoint x: 143, startPoint y: 163, endPoint x: 279, endPoint y: 224, distance: 148.5
click at [279, 223] on div "Actividad laboral: Instalo aires acondicionados Baño perros Vendo alimentos par…" at bounding box center [209, 181] width 147 height 84
copy div "Actividad laboral: Instalo aires acondicionados Baño perros Vendo alimentos par…"
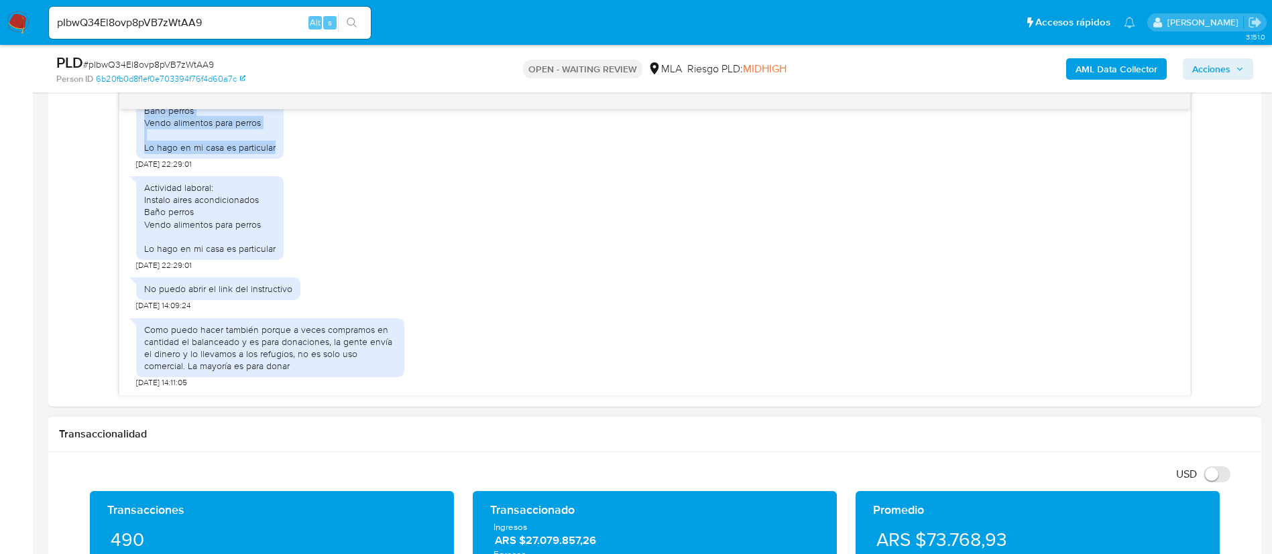
scroll to position [805, 0]
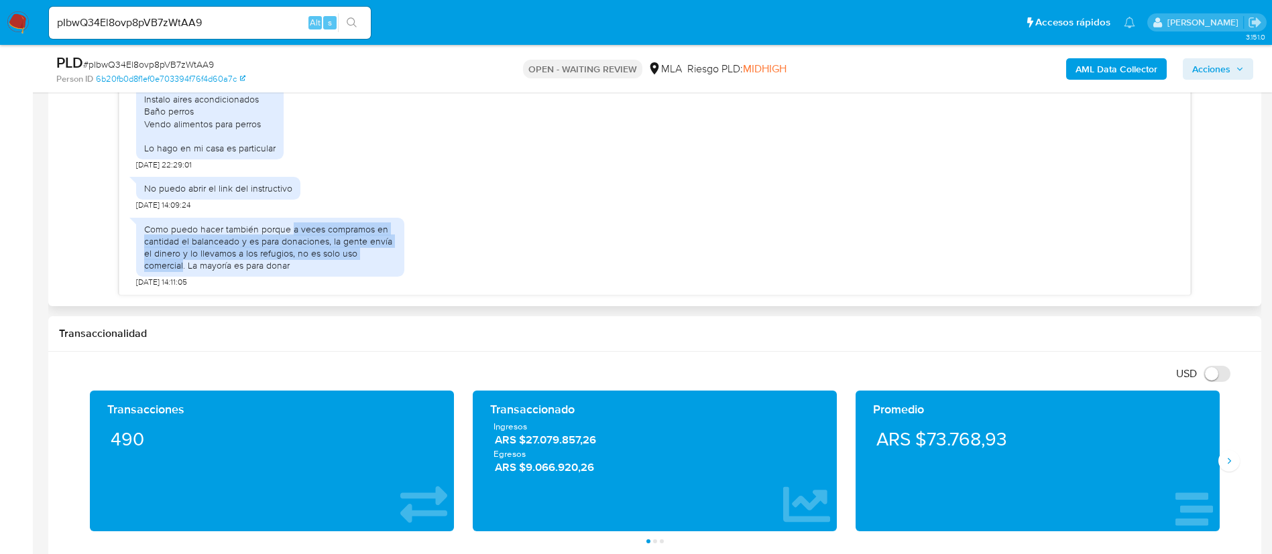
drag, startPoint x: 292, startPoint y: 233, endPoint x: 182, endPoint y: 263, distance: 113.5
click at [182, 263] on div "Como puedo hacer también porque a veces compramos en cantidad el balanceado y e…" at bounding box center [270, 247] width 252 height 49
copy div "a veces compramos en cantidad el balanceado y es para donaciones, la gente enví…"
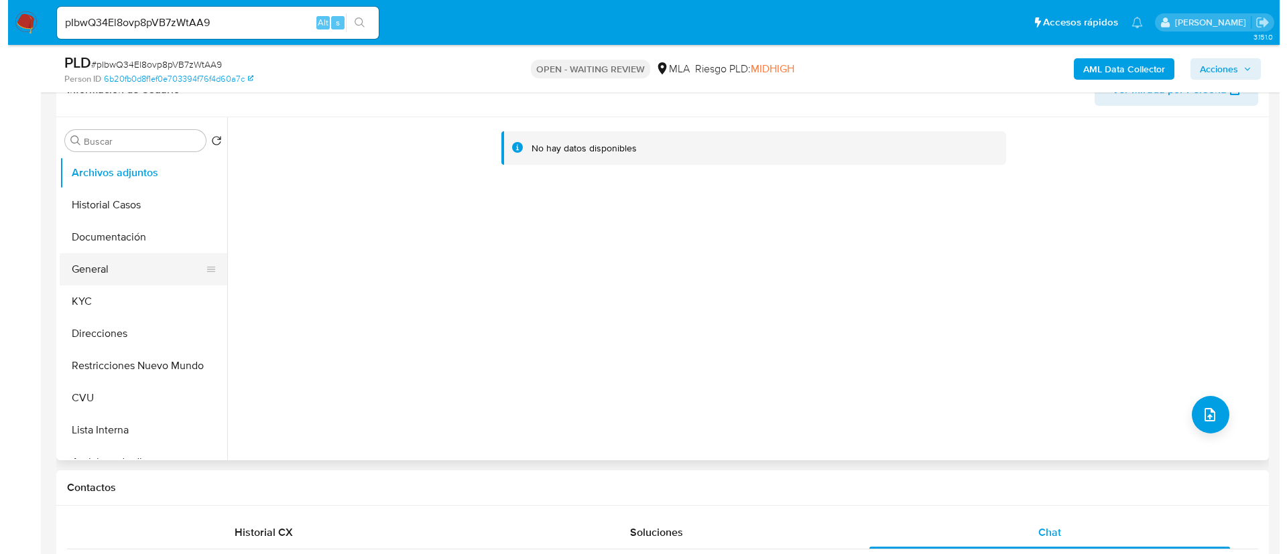
scroll to position [201, 0]
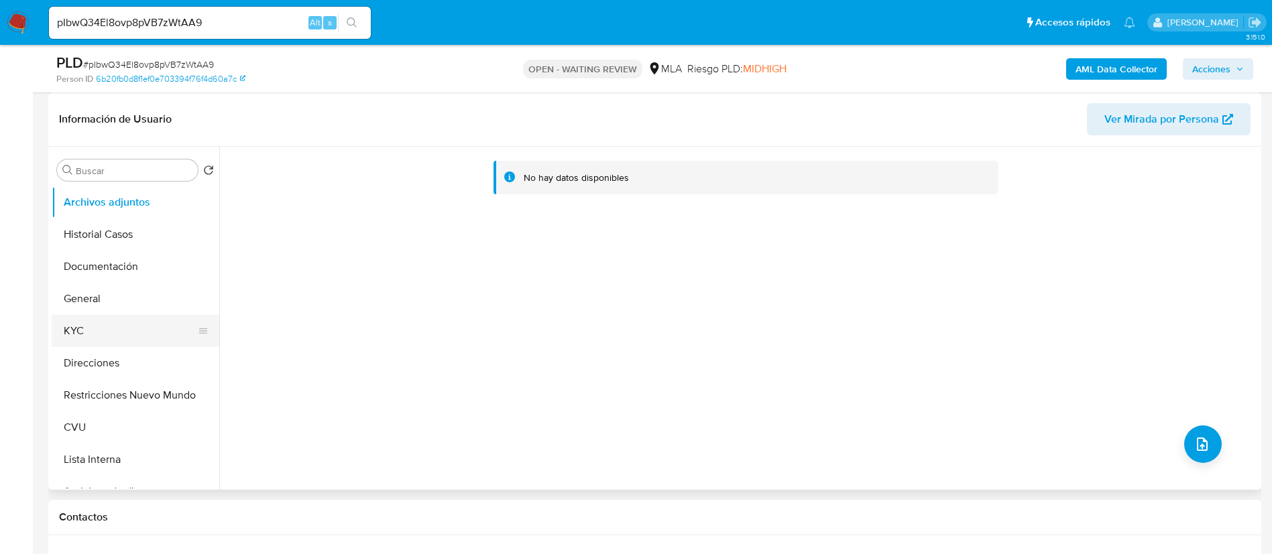
click at [119, 319] on button "KYC" at bounding box center [130, 331] width 157 height 32
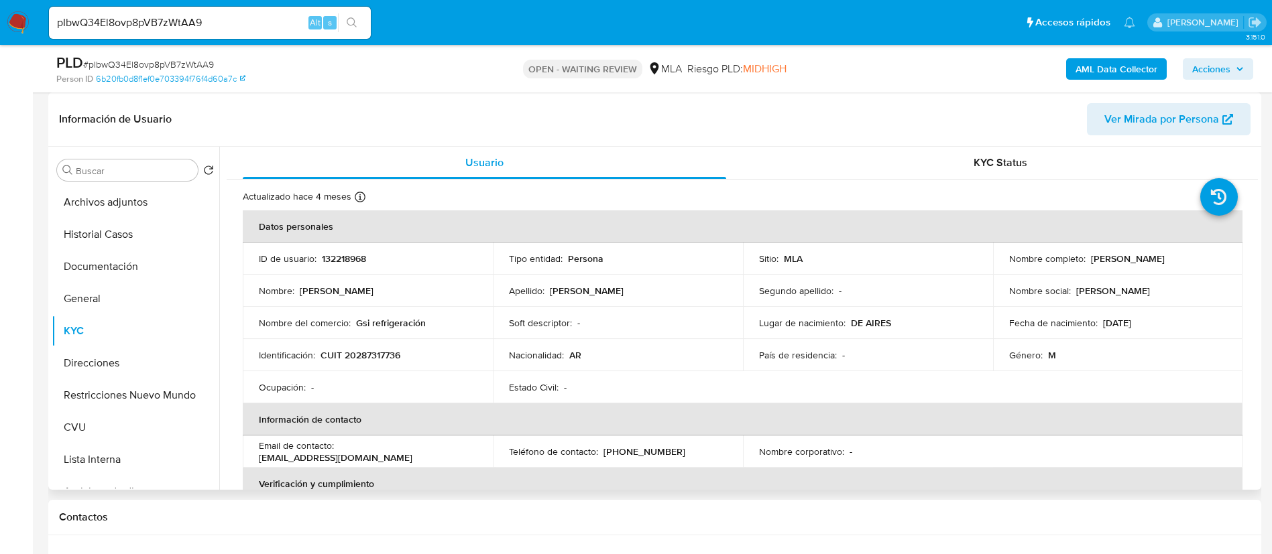
click at [380, 353] on p "CUIT 20287317736" at bounding box center [360, 355] width 80 height 12
copy p "20287317736"
click at [1130, 74] on b "AML Data Collector" at bounding box center [1116, 68] width 82 height 21
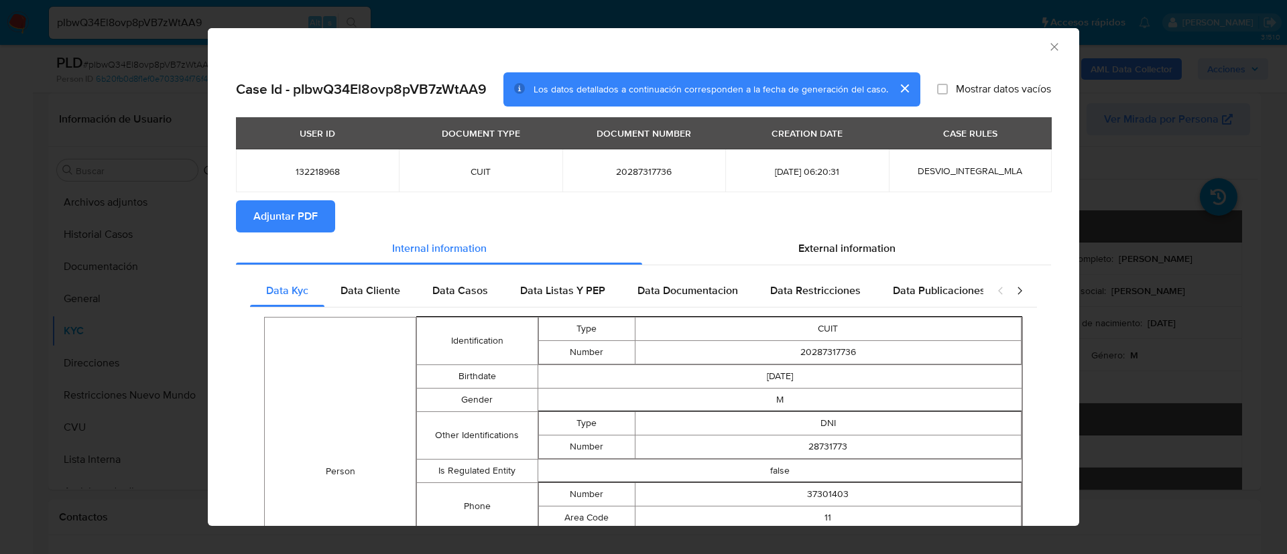
click at [274, 221] on span "Adjuntar PDF" at bounding box center [285, 216] width 64 height 29
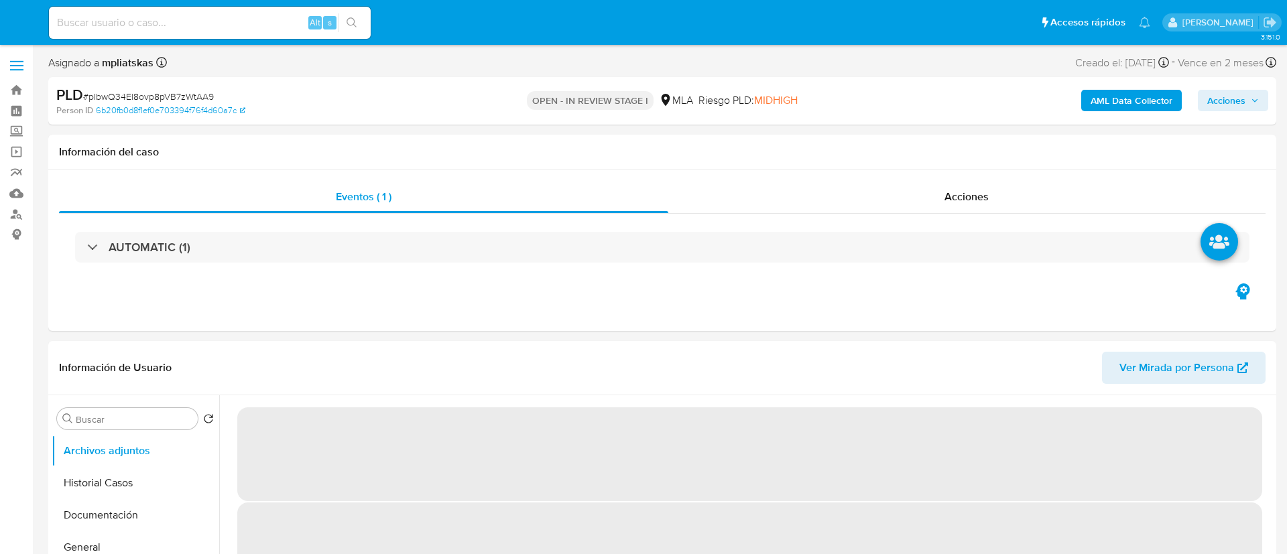
select select "10"
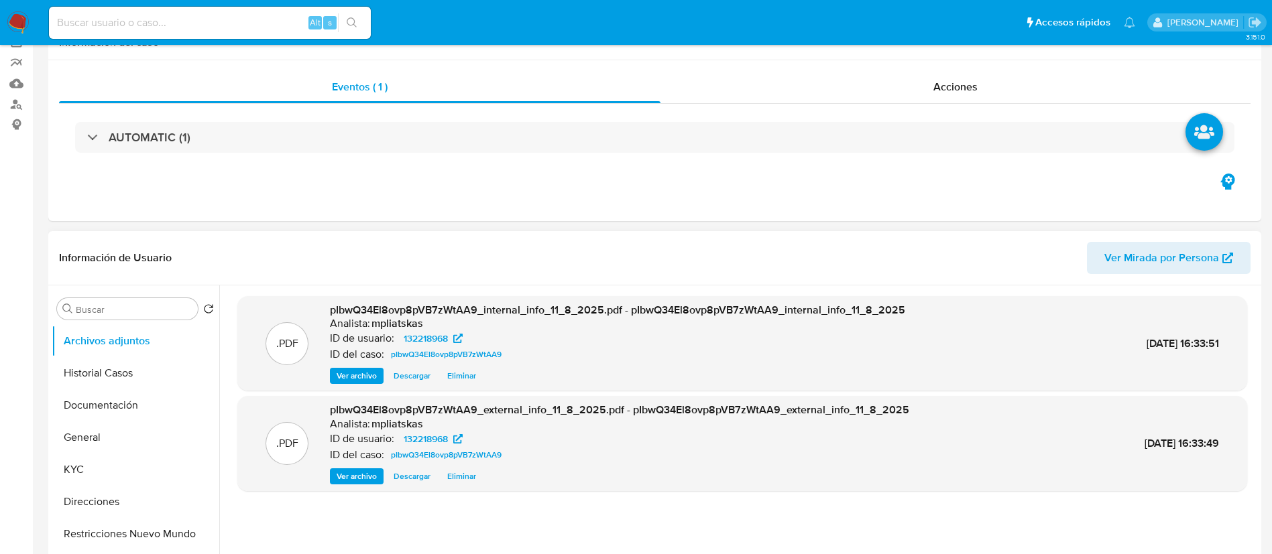
scroll to position [201, 0]
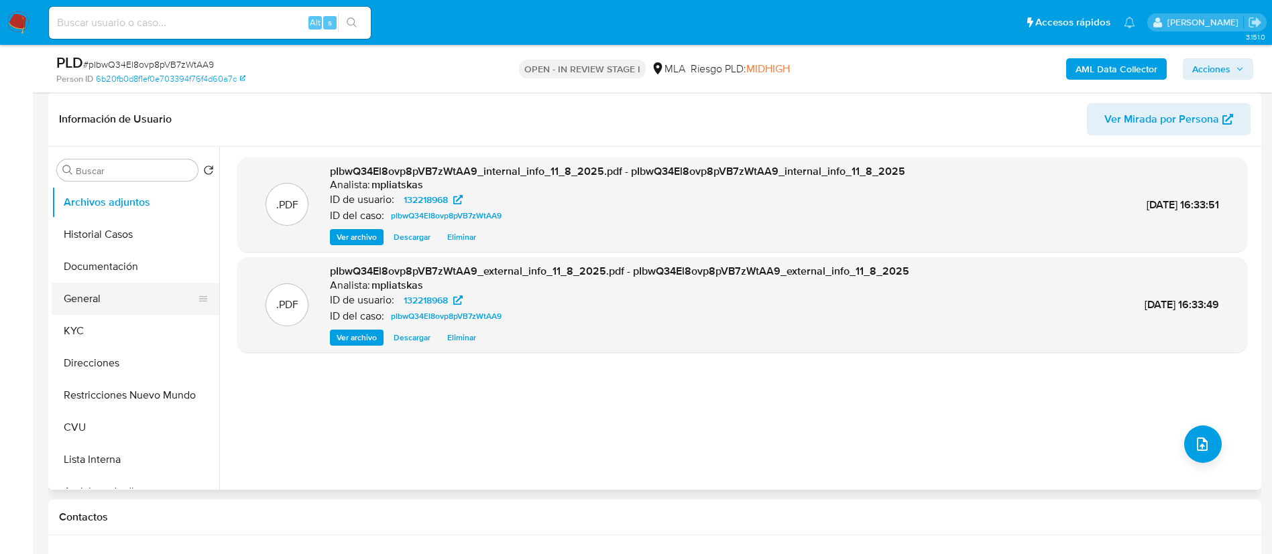
click at [137, 302] on button "General" at bounding box center [130, 299] width 157 height 32
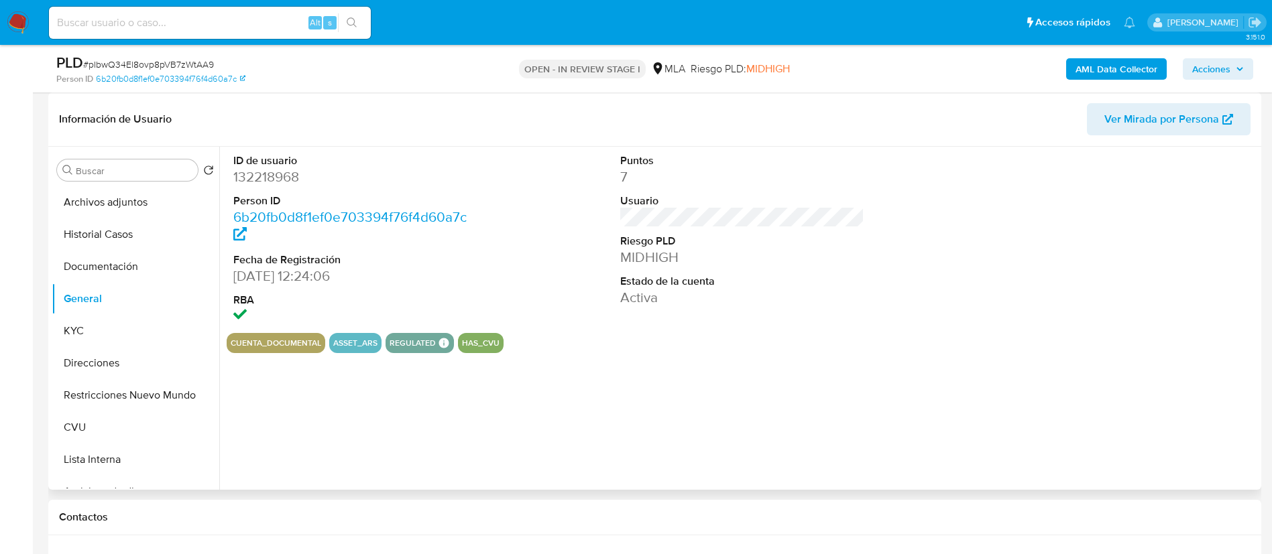
click at [272, 177] on dd "132218968" at bounding box center [355, 177] width 245 height 19
copy dd "132218968"
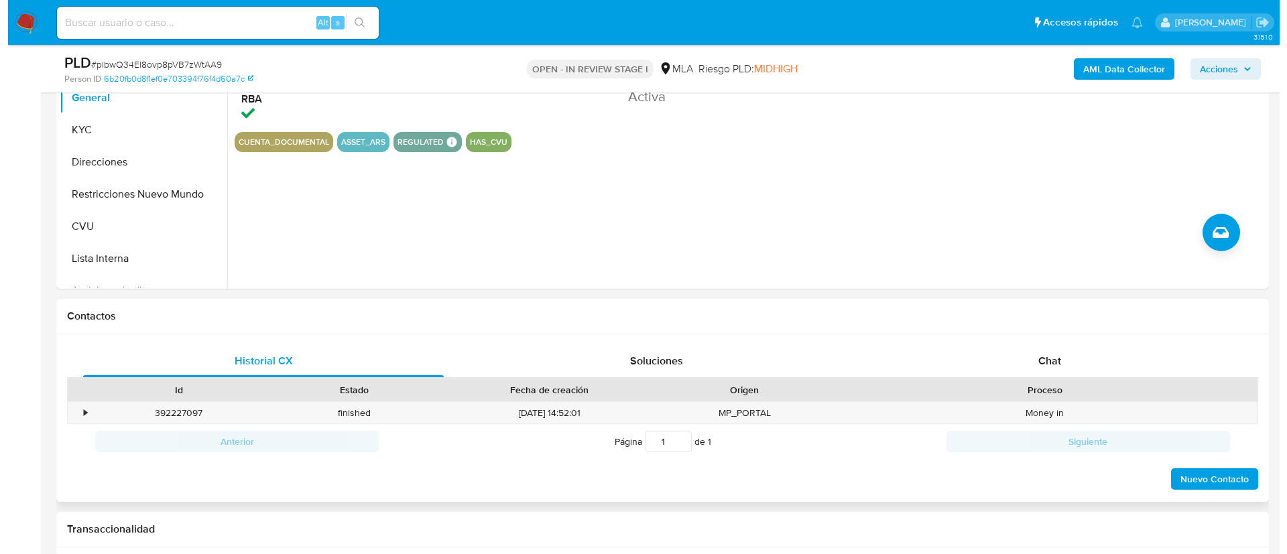
scroll to position [302, 0]
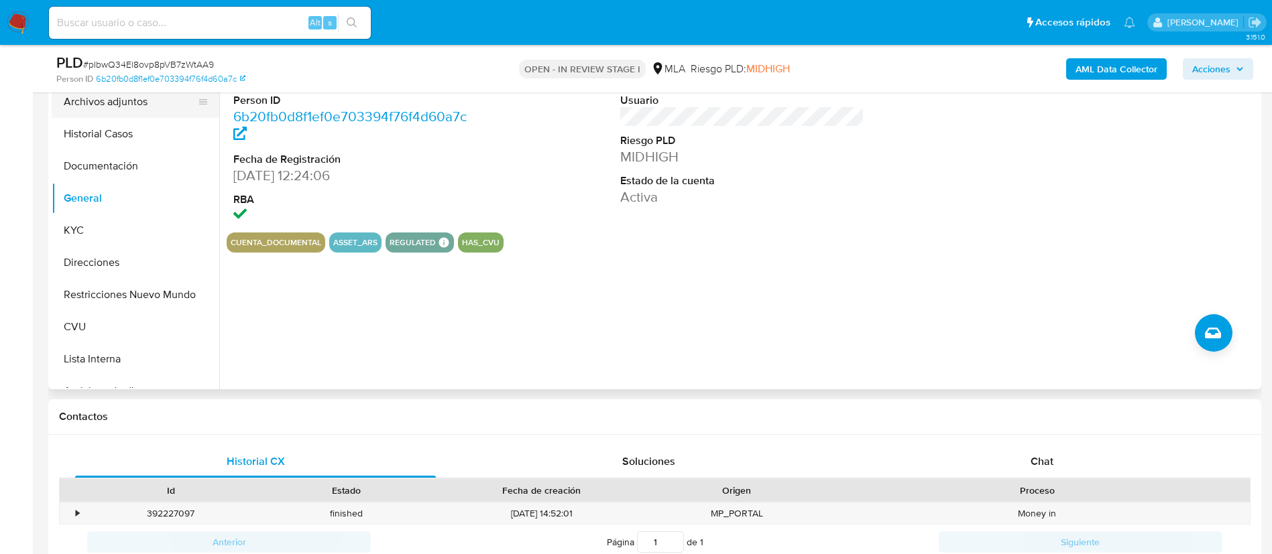
click at [135, 111] on button "Archivos adjuntos" at bounding box center [130, 102] width 157 height 32
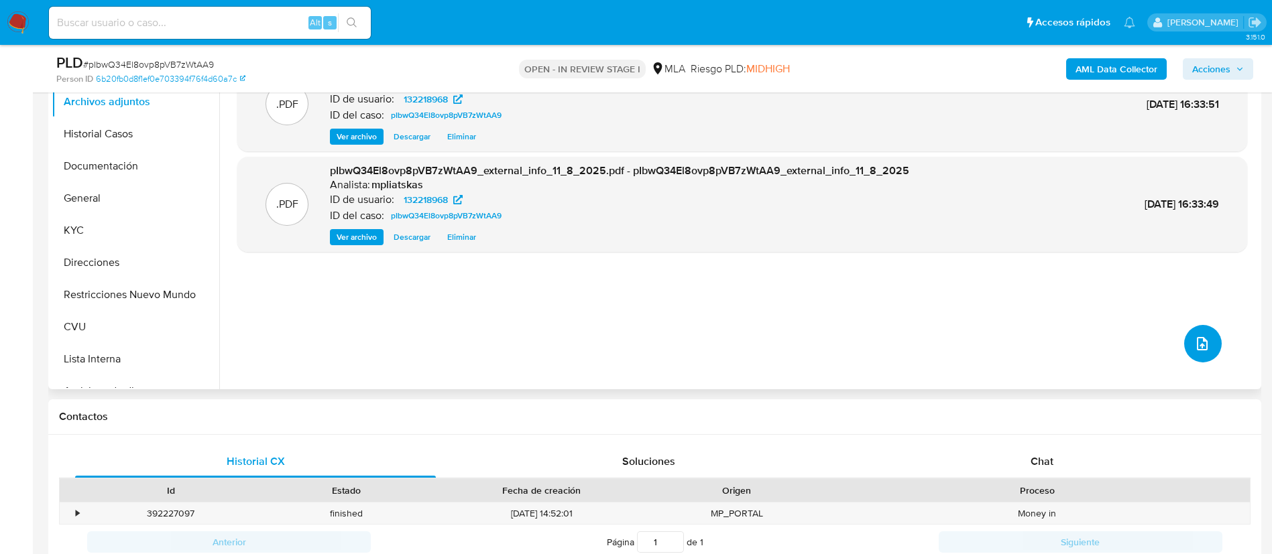
click at [1197, 341] on icon "upload-file" at bounding box center [1202, 343] width 11 height 13
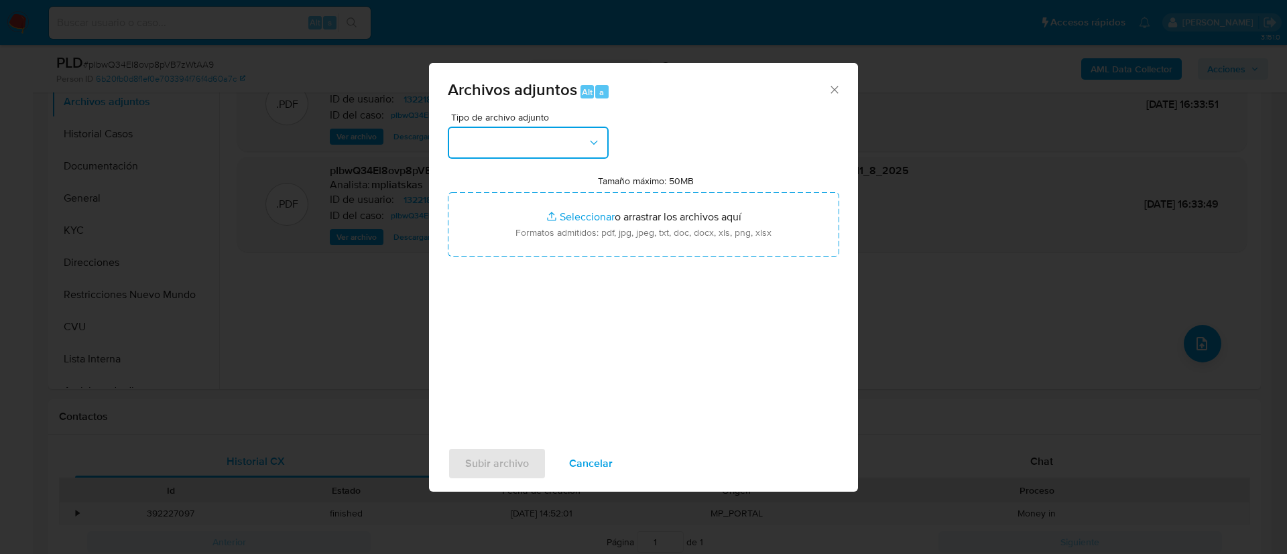
click at [584, 139] on button "button" at bounding box center [528, 143] width 161 height 32
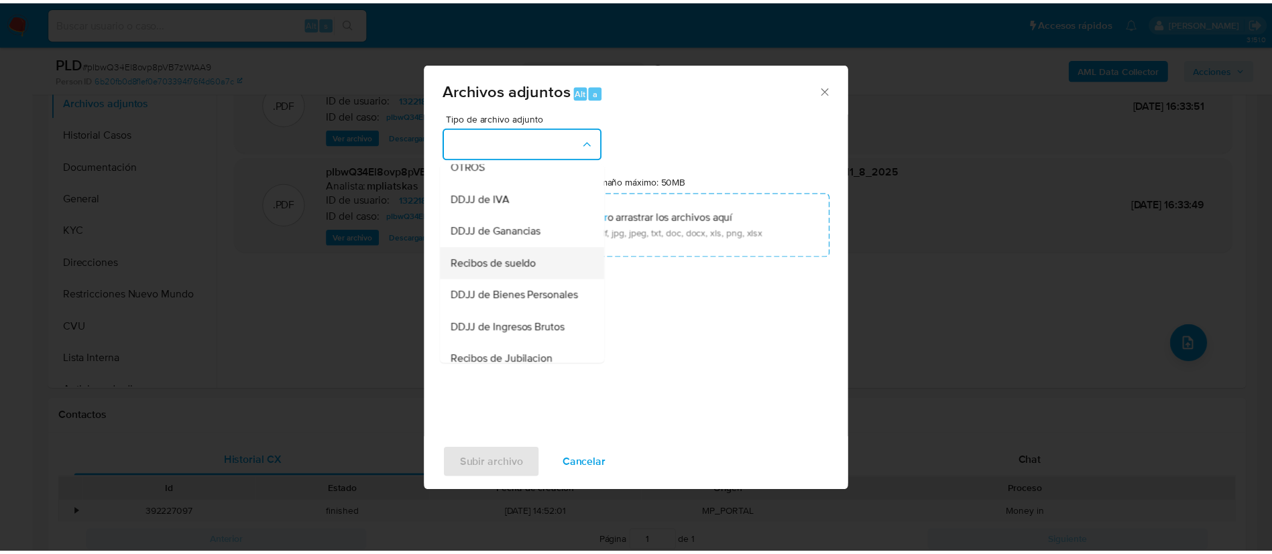
scroll to position [201, 0]
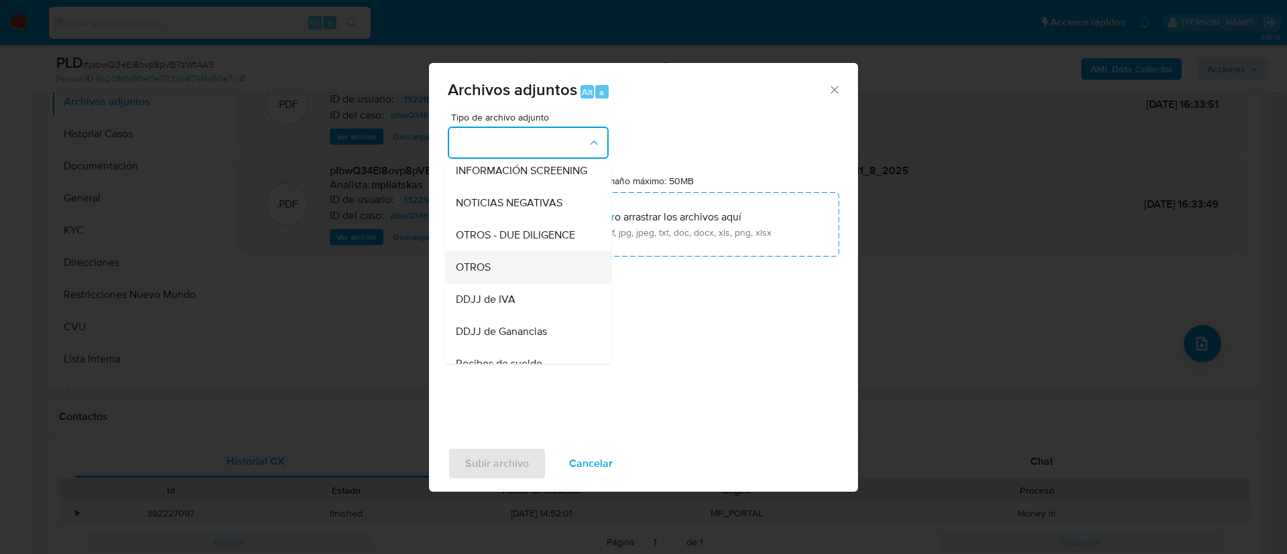
click at [544, 274] on div "OTROS" at bounding box center [524, 267] width 137 height 32
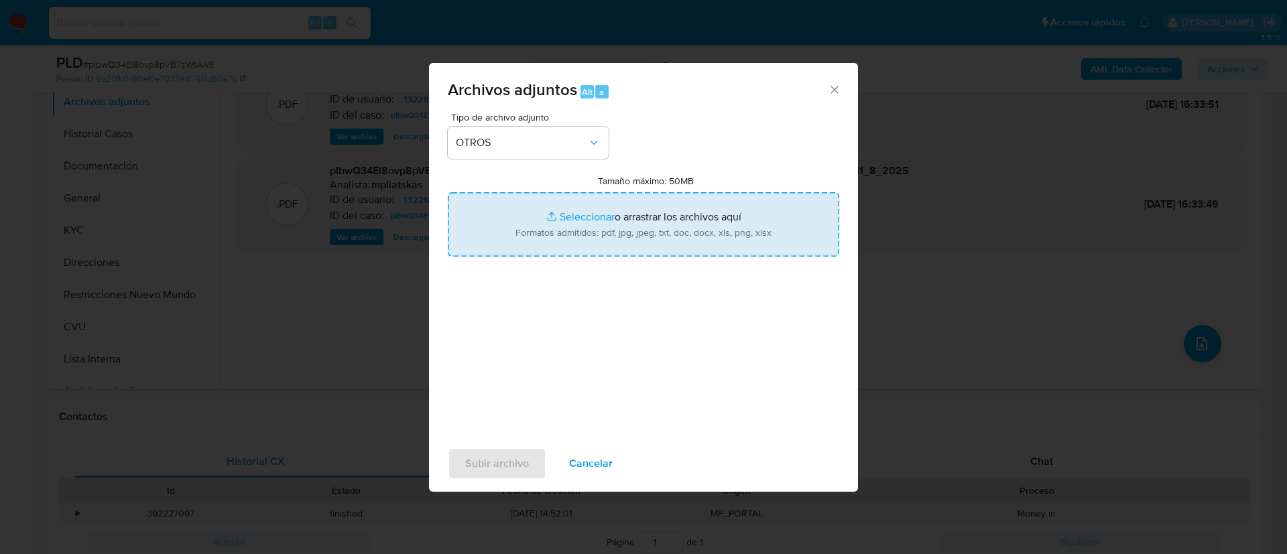
click at [664, 231] on input "Tamaño máximo: 50MB Seleccionar archivos" at bounding box center [644, 224] width 392 height 64
type input "C:\fakepath\132218968 Movimientos.xlsx"
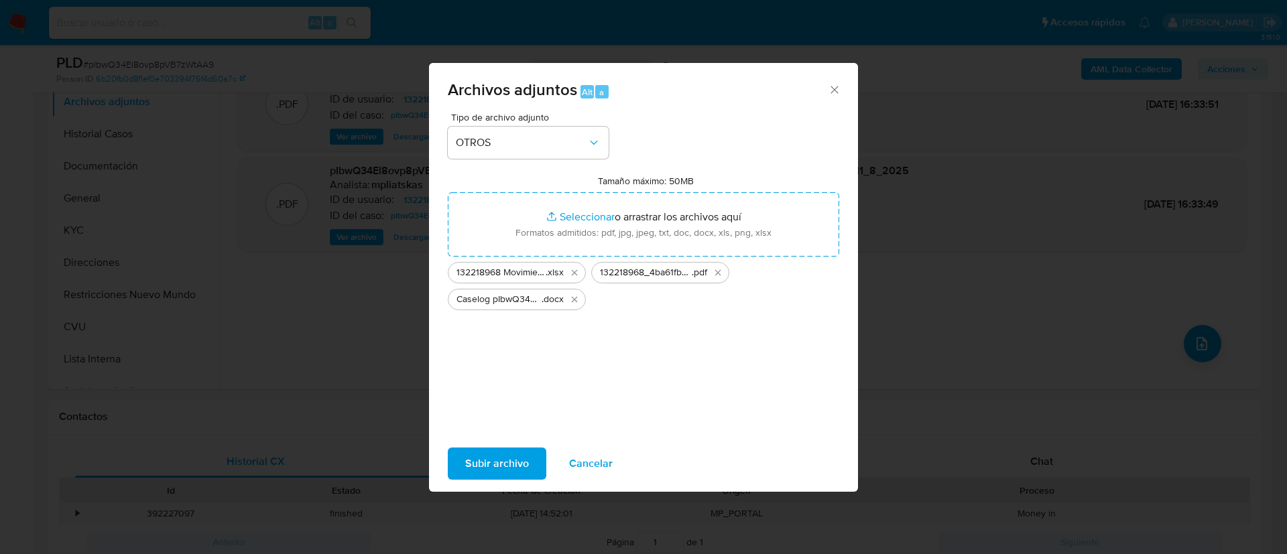
click at [493, 467] on span "Subir archivo" at bounding box center [497, 463] width 64 height 29
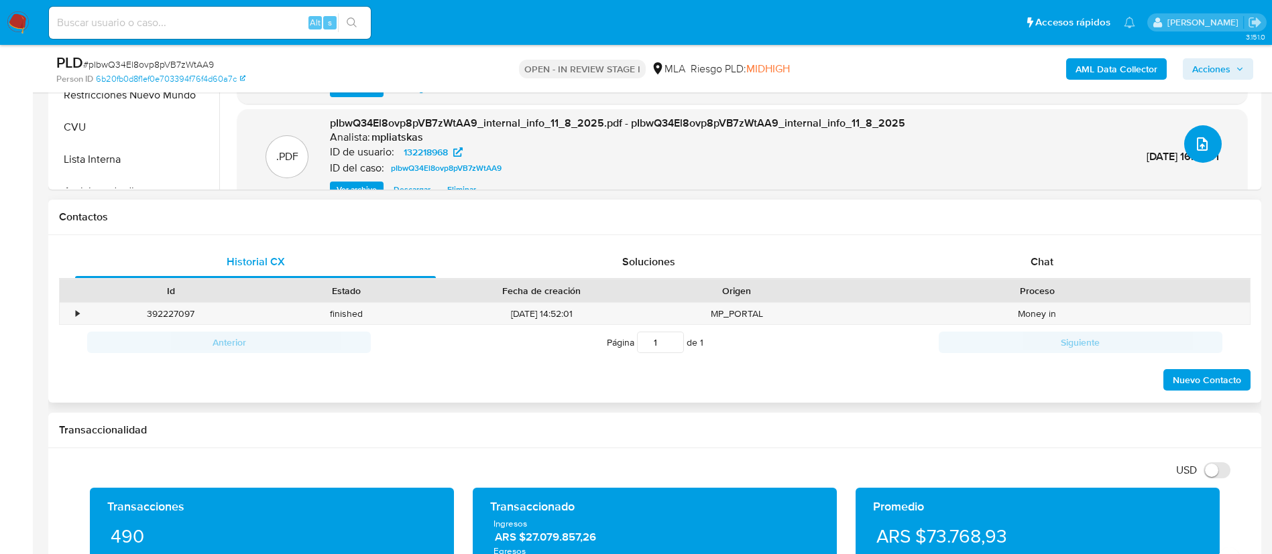
scroll to position [503, 0]
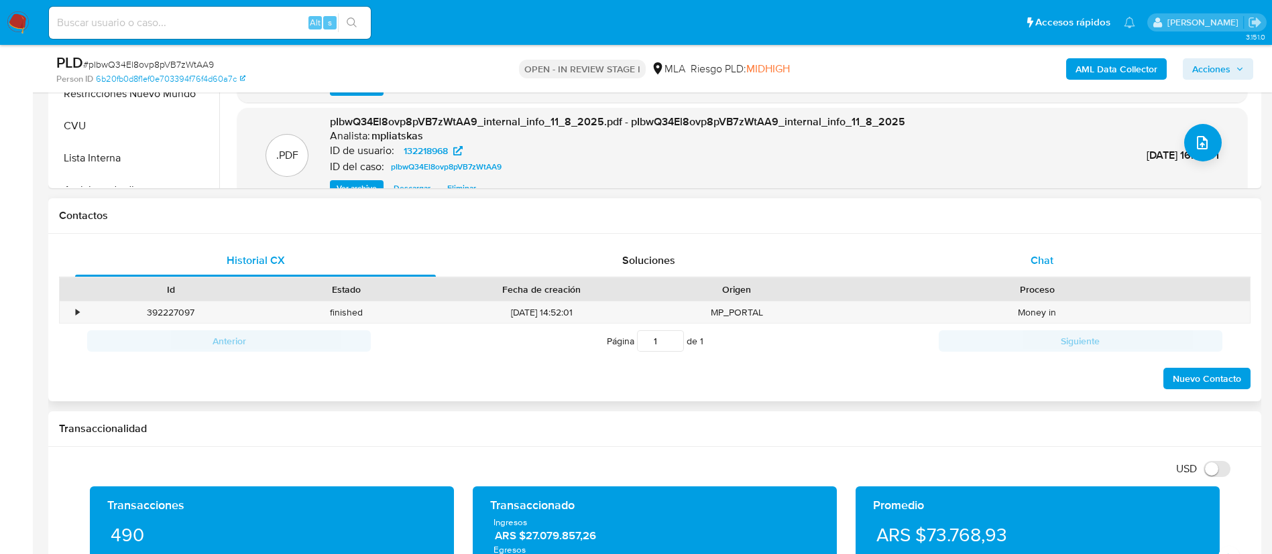
click at [1000, 272] on div "Chat" at bounding box center [1042, 261] width 361 height 32
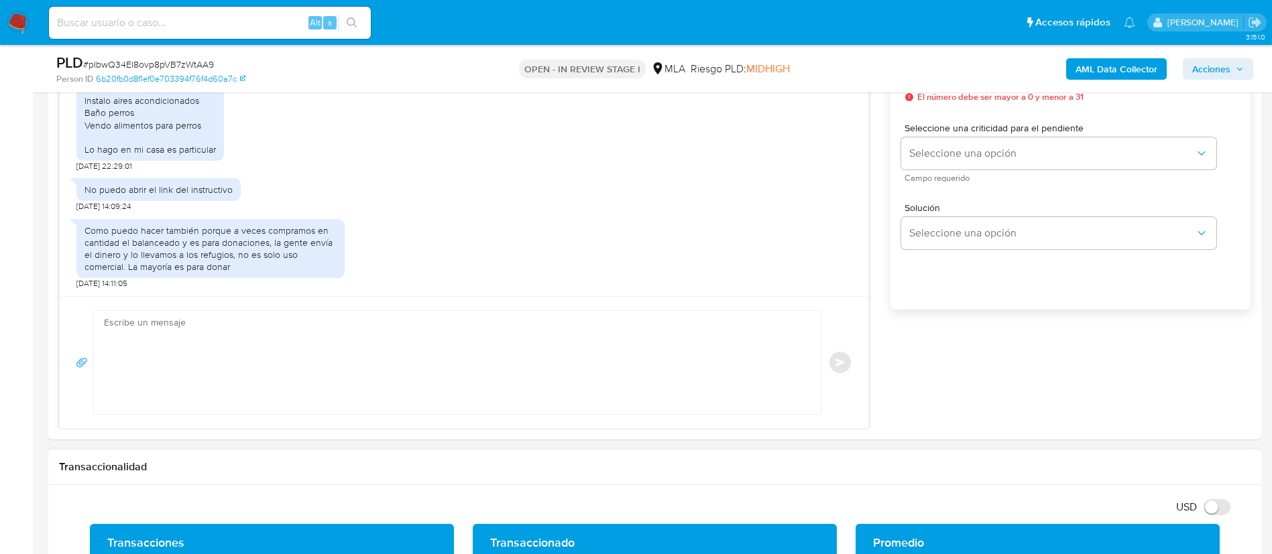
scroll to position [805, 0]
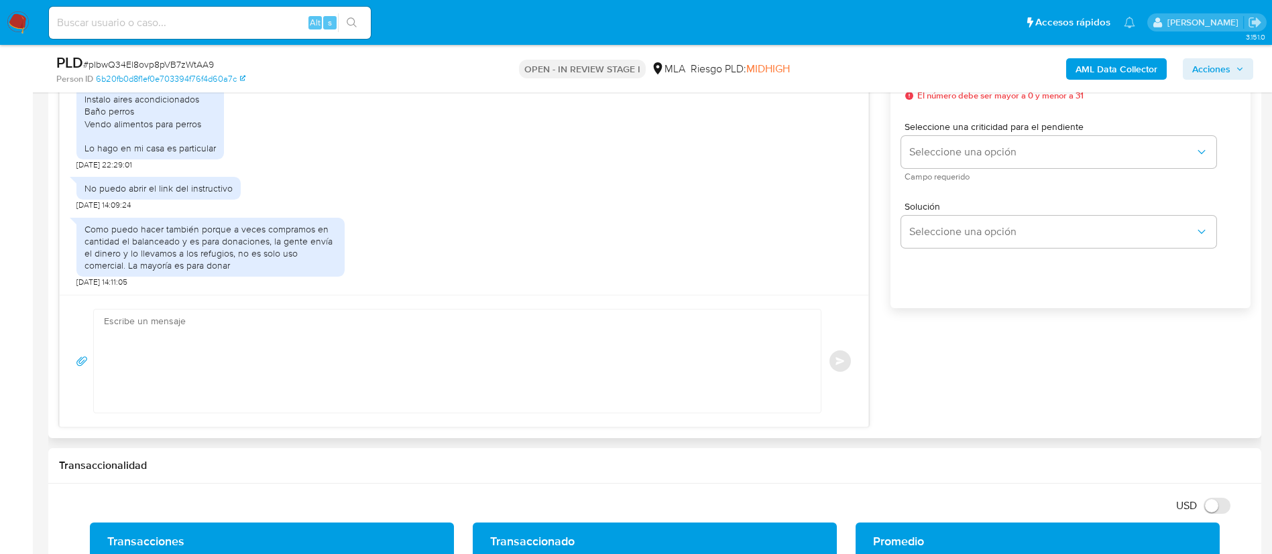
click at [590, 434] on div "Historial CX Soluciones Chat Id Estado Fecha de creación Origen Proceso • 39222…" at bounding box center [654, 185] width 1213 height 506
click at [564, 381] on textarea at bounding box center [454, 361] width 700 height 103
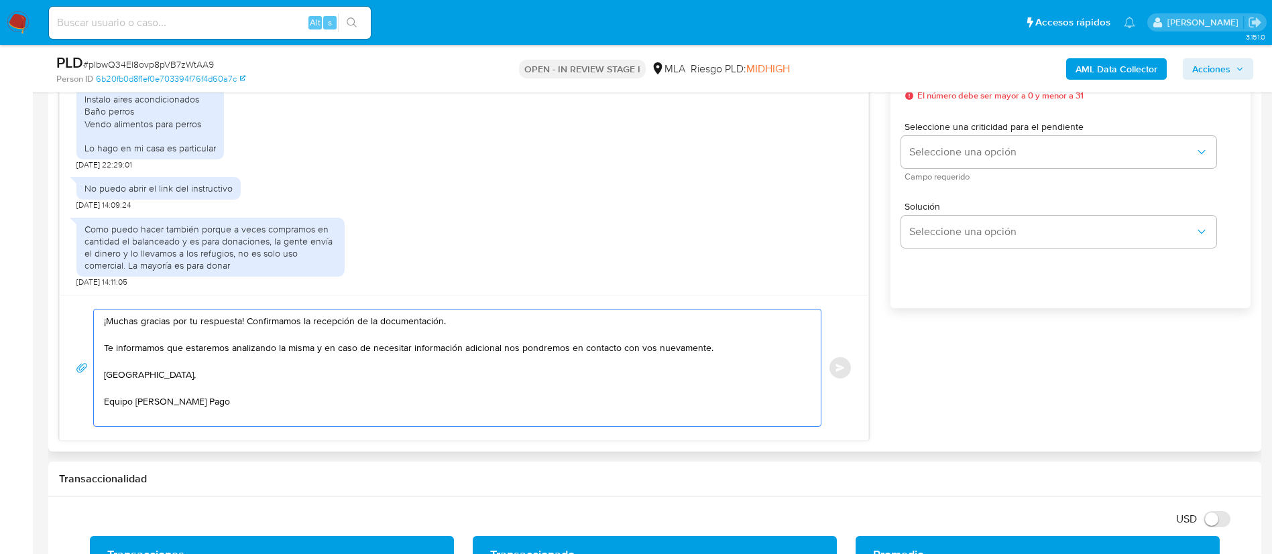
drag, startPoint x: 247, startPoint y: 318, endPoint x: 449, endPoint y: 320, distance: 201.8
click at [449, 320] on textarea "¡Muchas gracias por tu respuesta! Confirmamos la recepción de la documentación.…" at bounding box center [454, 368] width 700 height 117
click at [741, 350] on textarea "¡Muchas gracias por tu respuesta! Te informamos que estaremos analizando la mis…" at bounding box center [454, 368] width 700 height 117
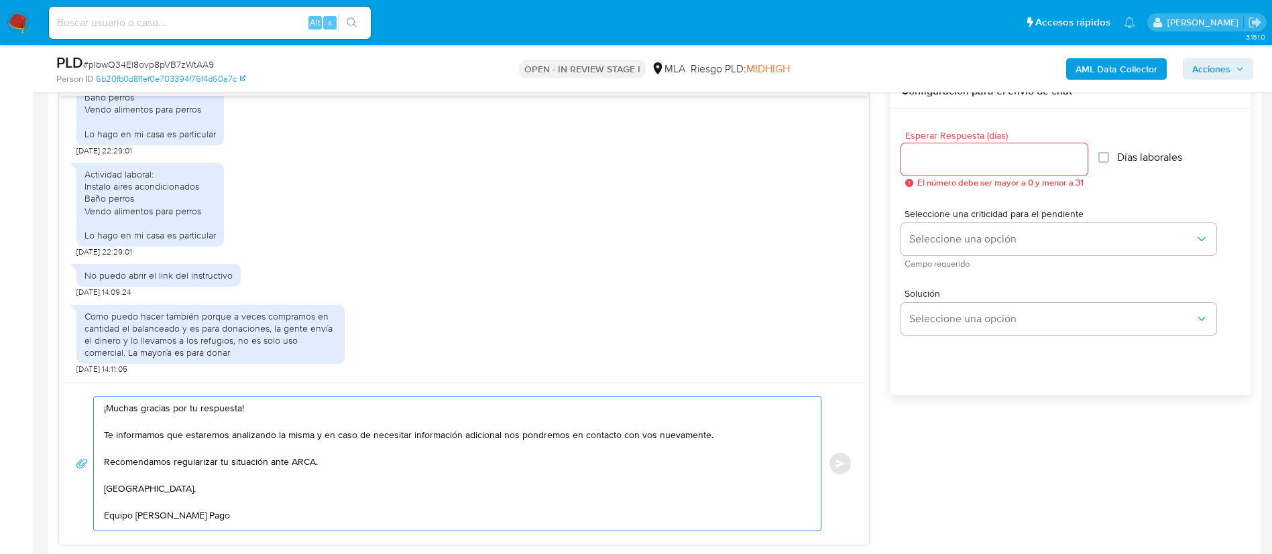
scroll to position [714, 0]
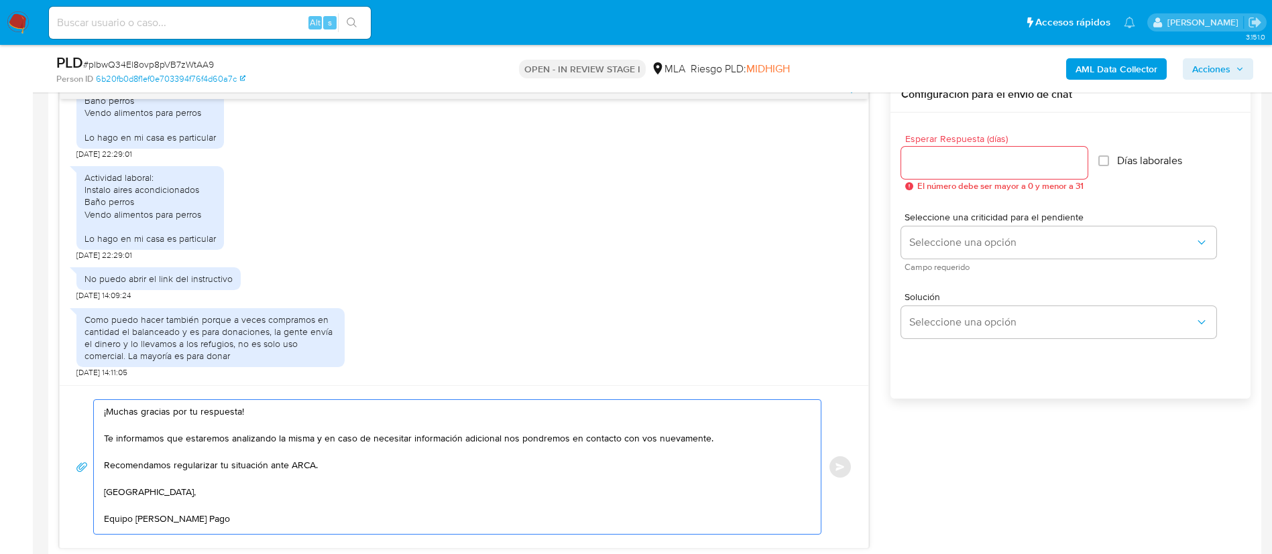
type textarea "¡Muchas gracias por tu respuesta! Te informamos que estaremos analizando la mis…"
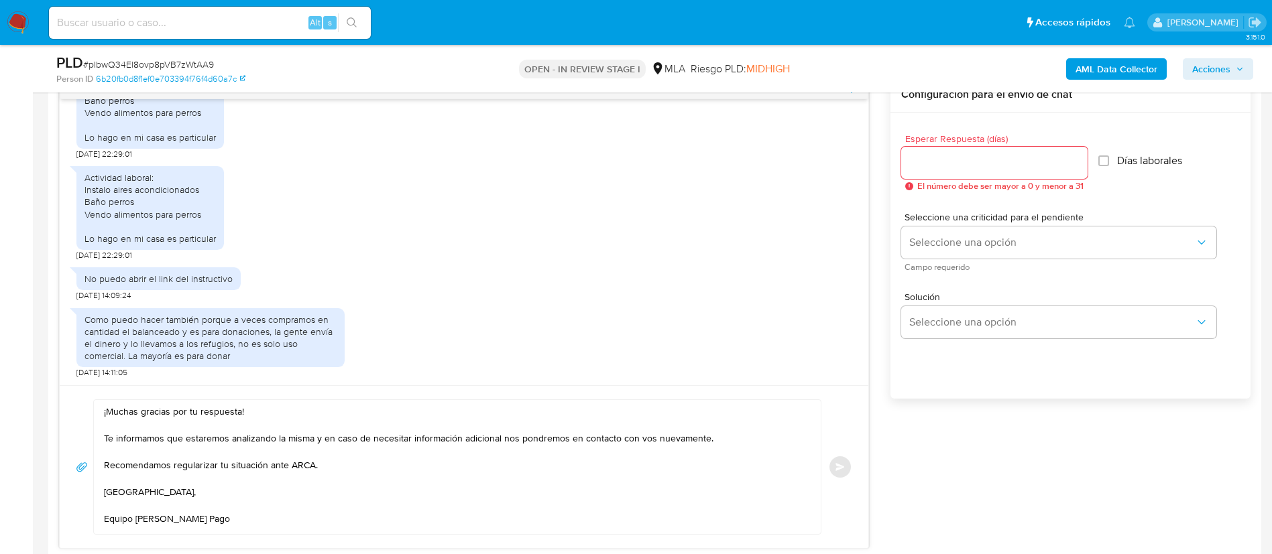
click at [1020, 176] on div at bounding box center [994, 163] width 186 height 32
click at [1007, 161] on input "Esperar Respuesta (días)" at bounding box center [994, 162] width 186 height 17
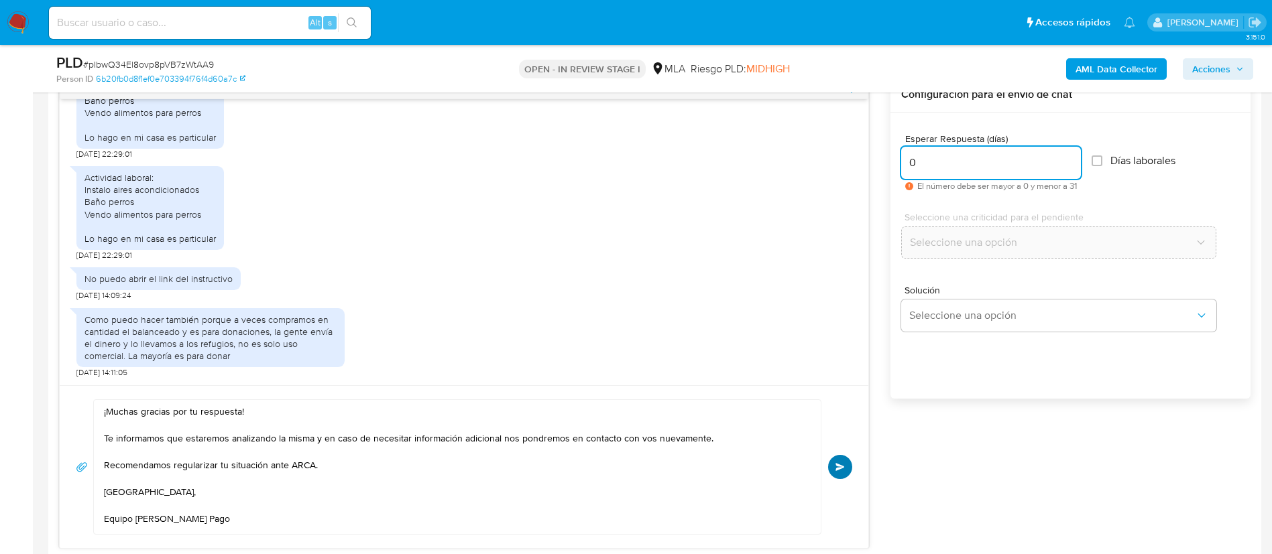
type input "0"
click at [845, 463] on span "Enviar" at bounding box center [839, 467] width 9 height 8
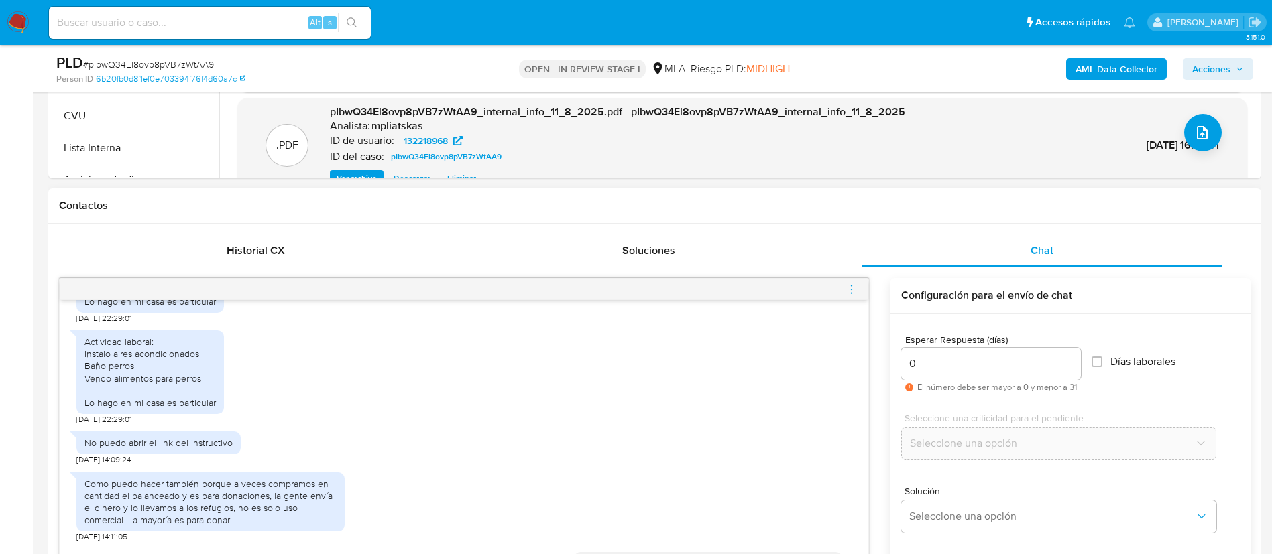
scroll to position [1130, 0]
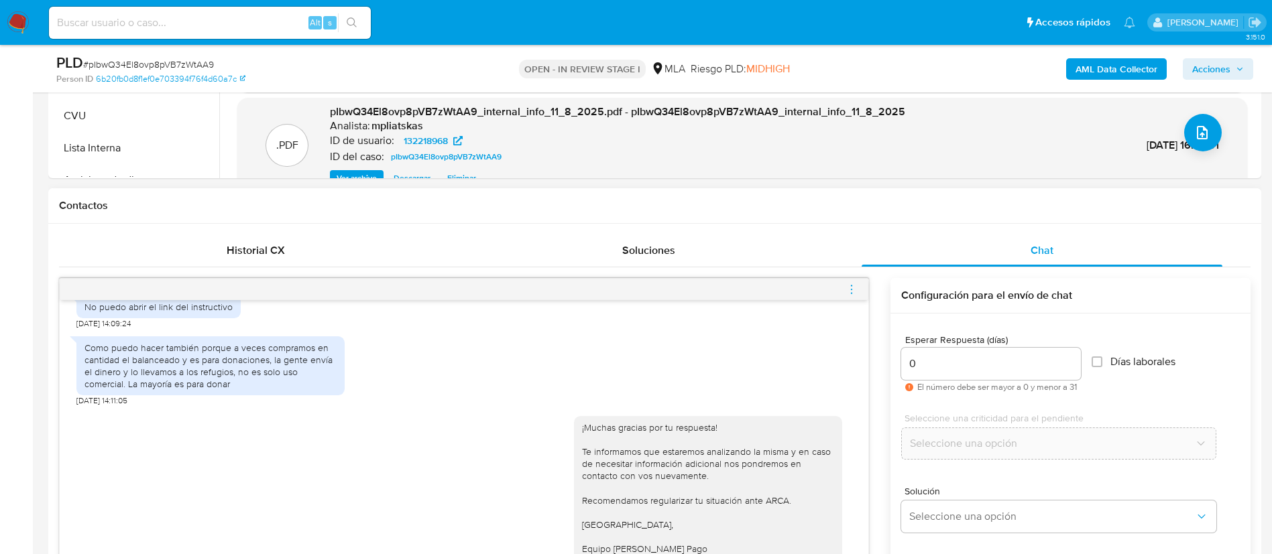
click at [851, 284] on icon "menu-action" at bounding box center [851, 290] width 12 height 12
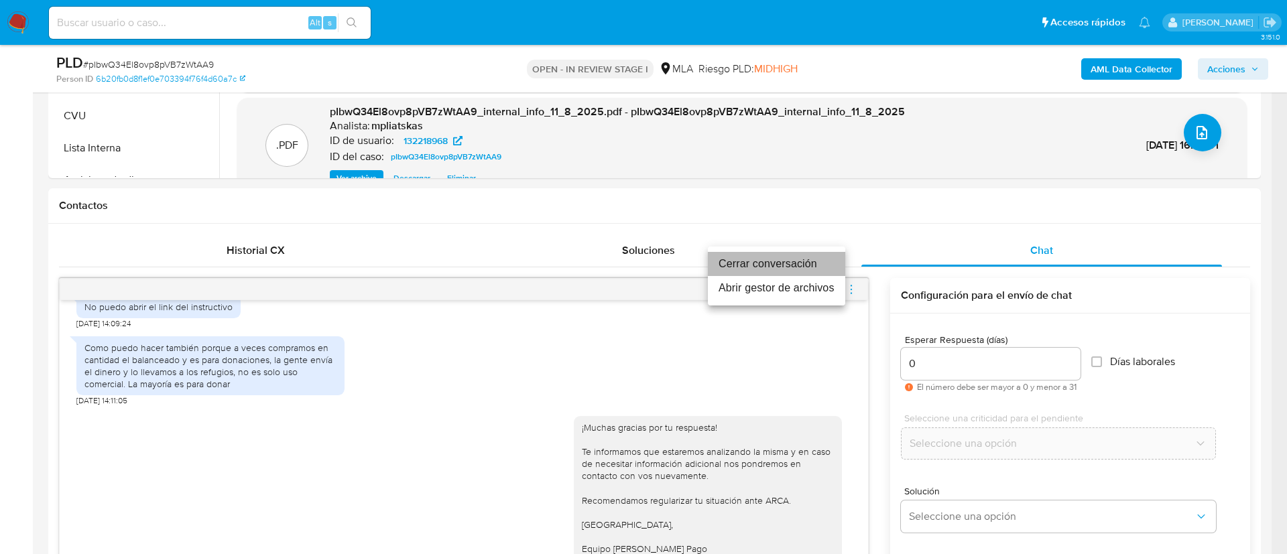
click at [750, 265] on li "Cerrar conversación" at bounding box center [776, 264] width 137 height 24
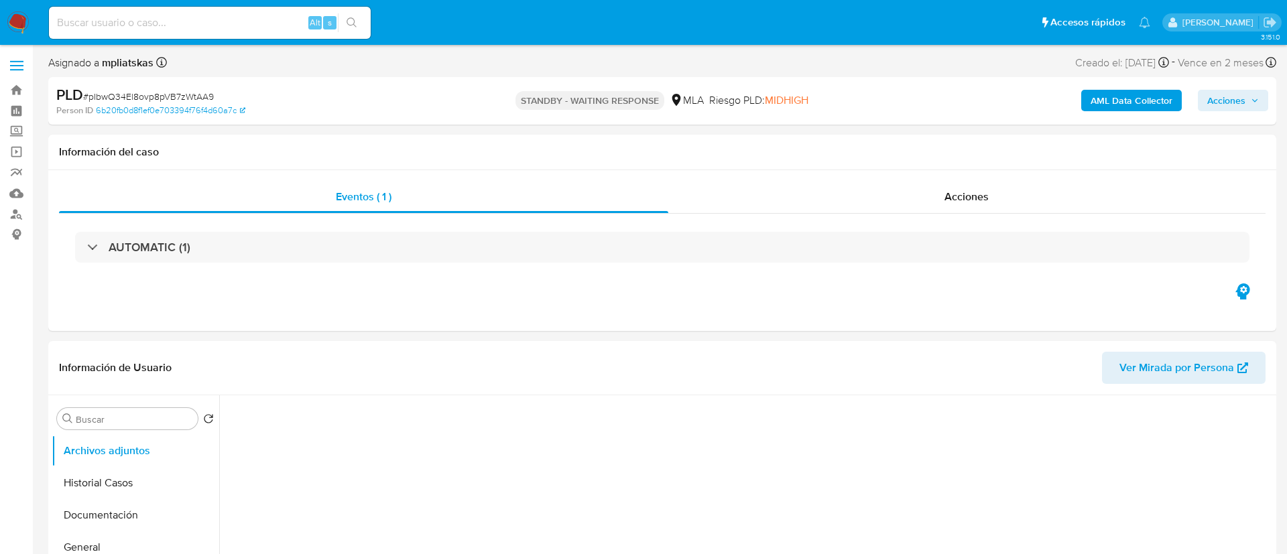
select select "10"
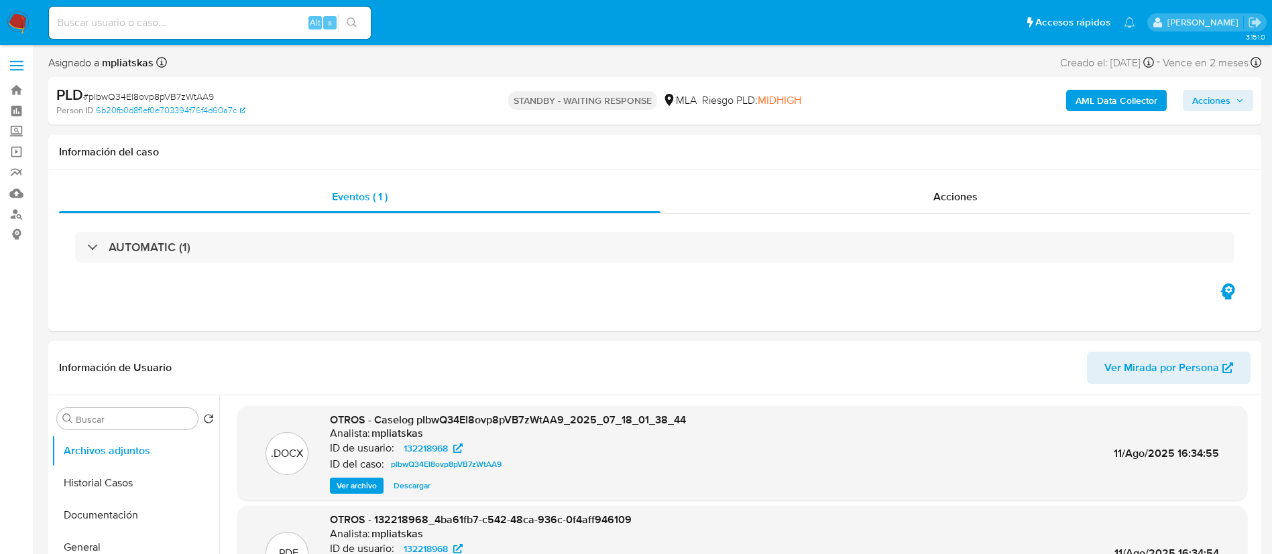
click at [248, 14] on input at bounding box center [210, 22] width 322 height 17
paste input "LG9cezHJDB4H5sRGnimpKqPS"
type input "LG9cezHJDB4H5sRGnimpKqPS"
click at [343, 19] on button "search-icon" at bounding box center [351, 22] width 27 height 19
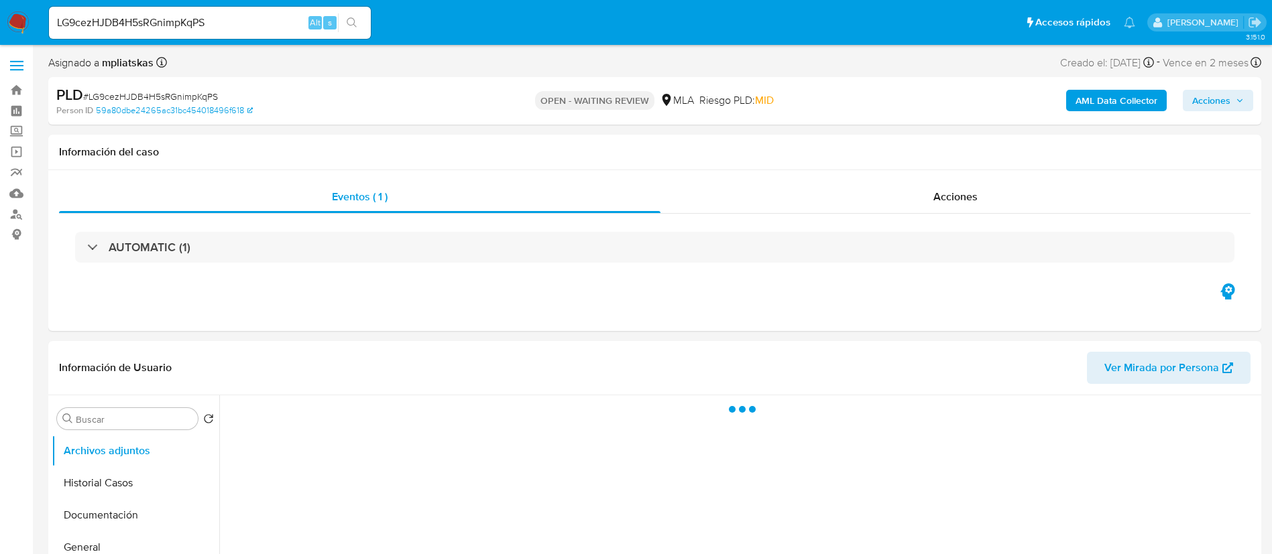
select select "10"
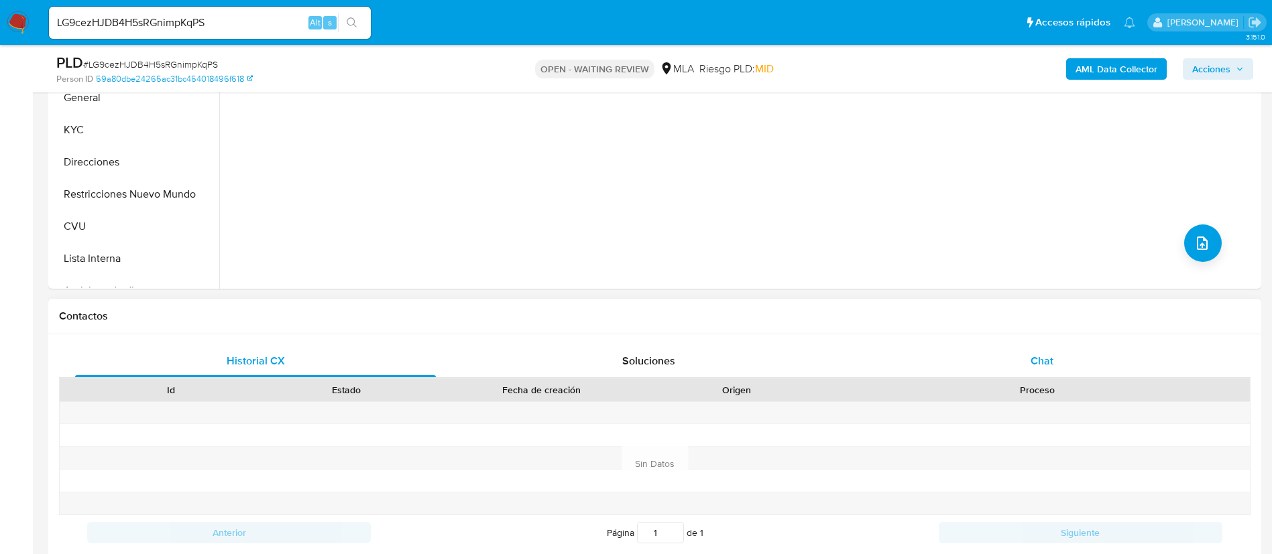
click at [1015, 363] on div "Chat" at bounding box center [1042, 361] width 361 height 32
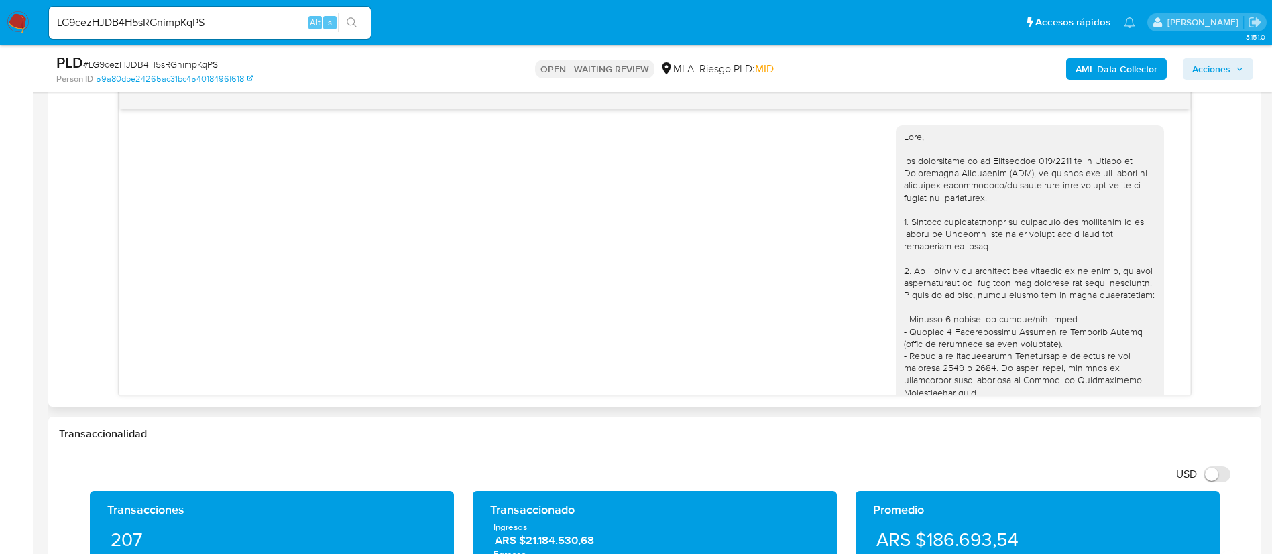
scroll to position [825, 0]
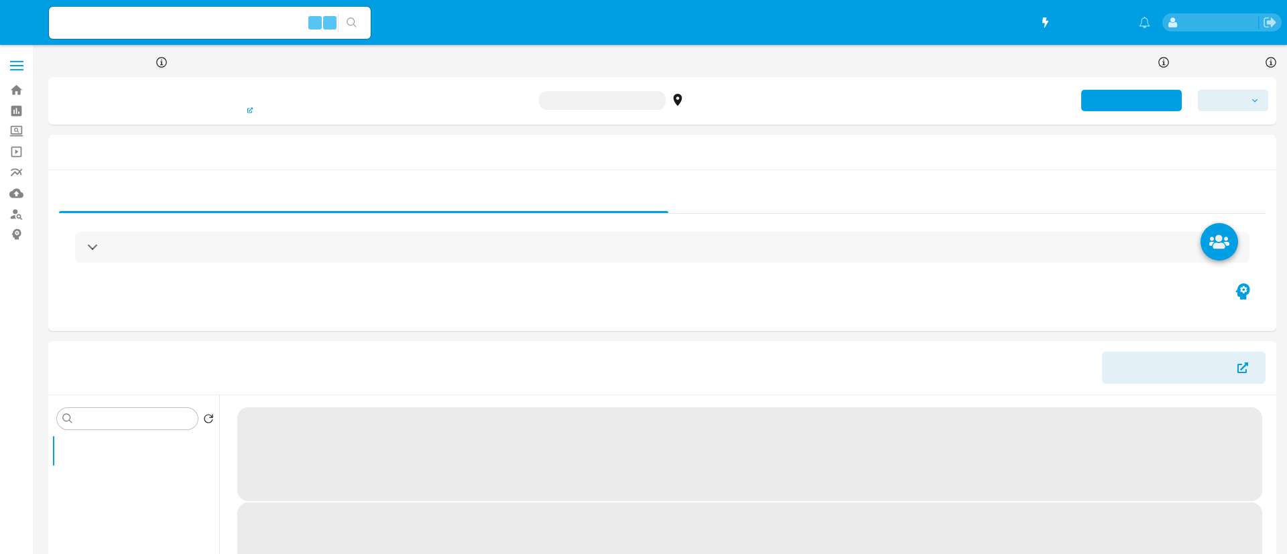
select select "10"
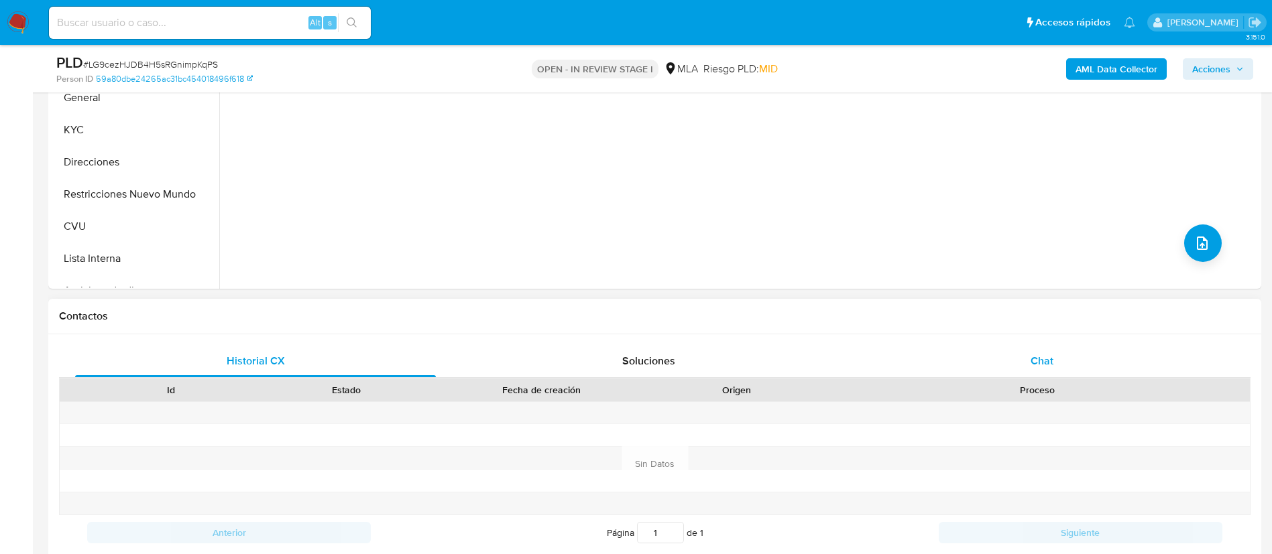
click at [1040, 355] on span "Chat" at bounding box center [1041, 360] width 23 height 15
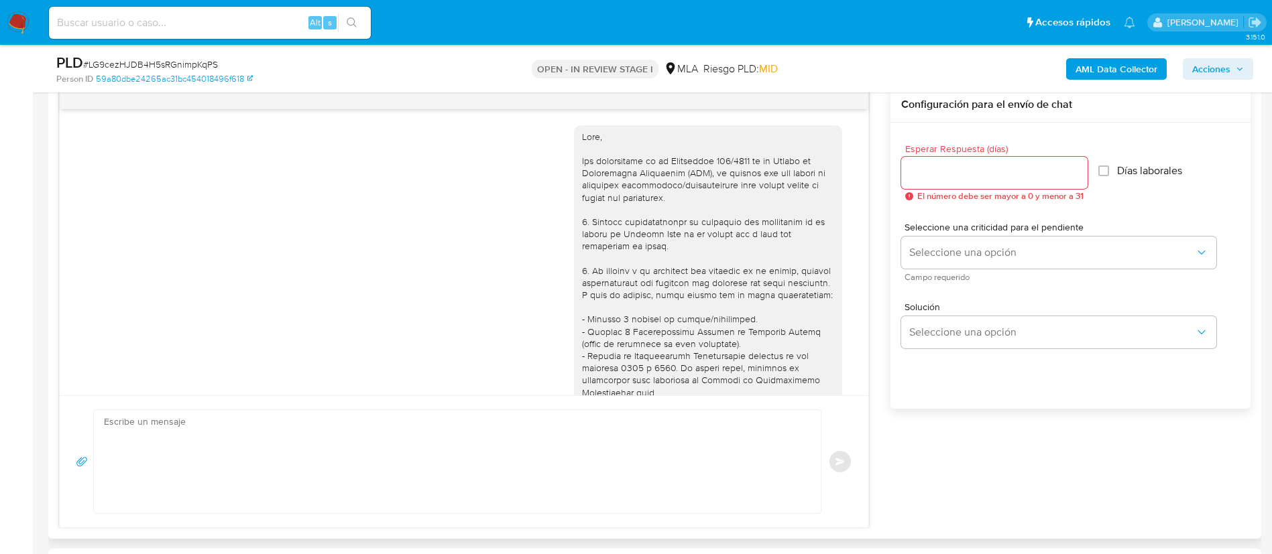
scroll to position [825, 0]
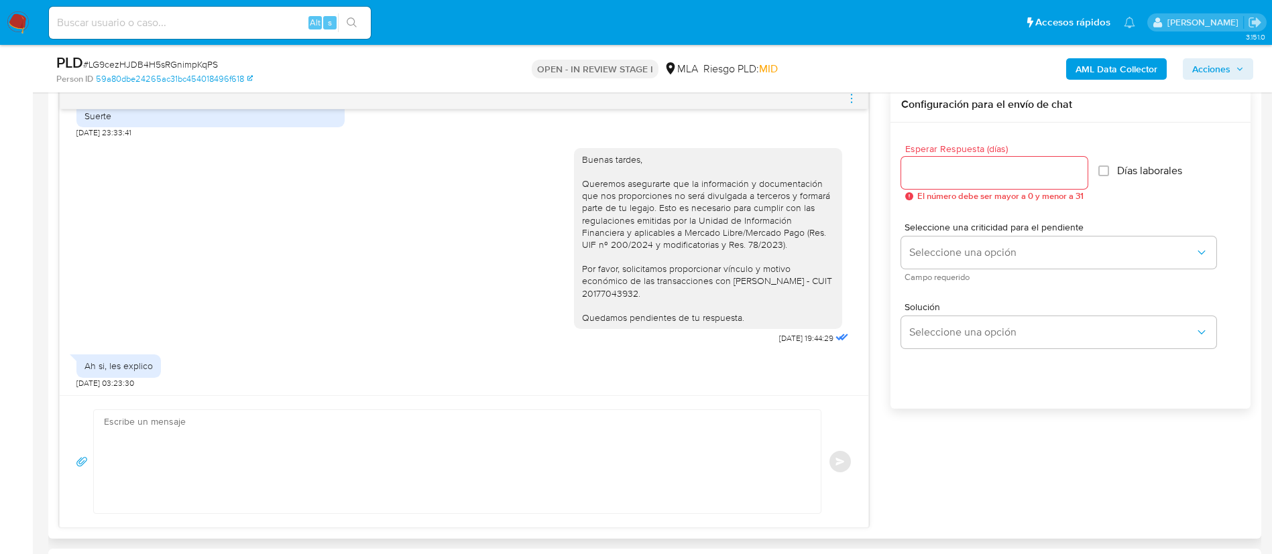
click at [532, 447] on textarea at bounding box center [454, 461] width 700 height 103
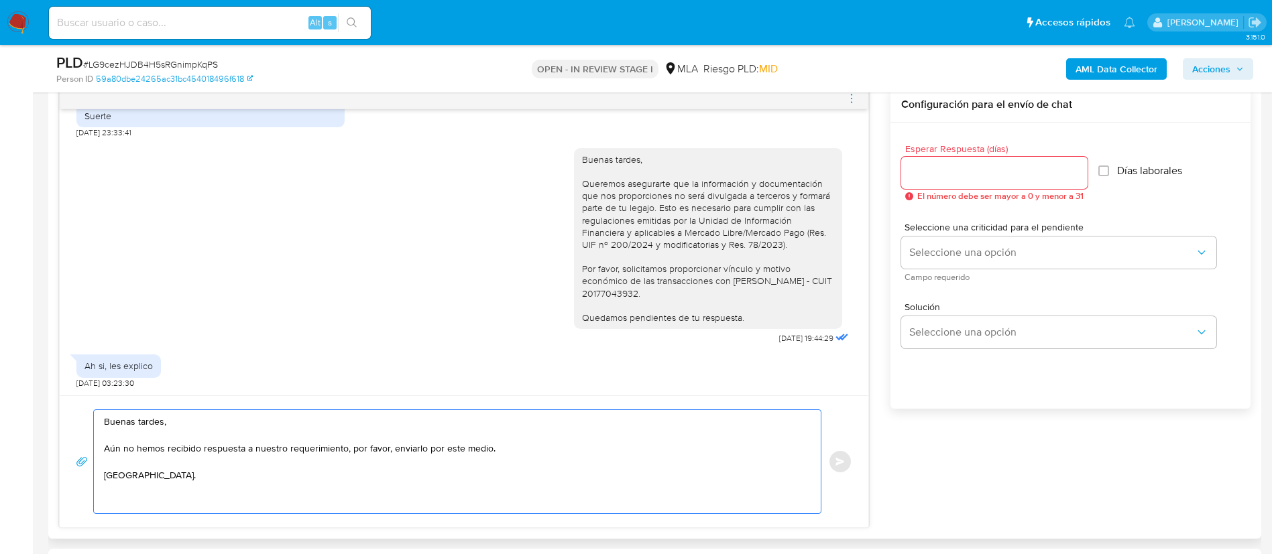
type textarea "Buenas tardes, Aún no hemos recibido respuesta a nuestro requerimiento, por fav…"
click at [906, 190] on div "Esperar Respuesta (días) El número debe ser mayor a 0 y menor a 31" at bounding box center [994, 172] width 186 height 57
click at [906, 176] on input "Esperar Respuesta (días)" at bounding box center [994, 172] width 186 height 17
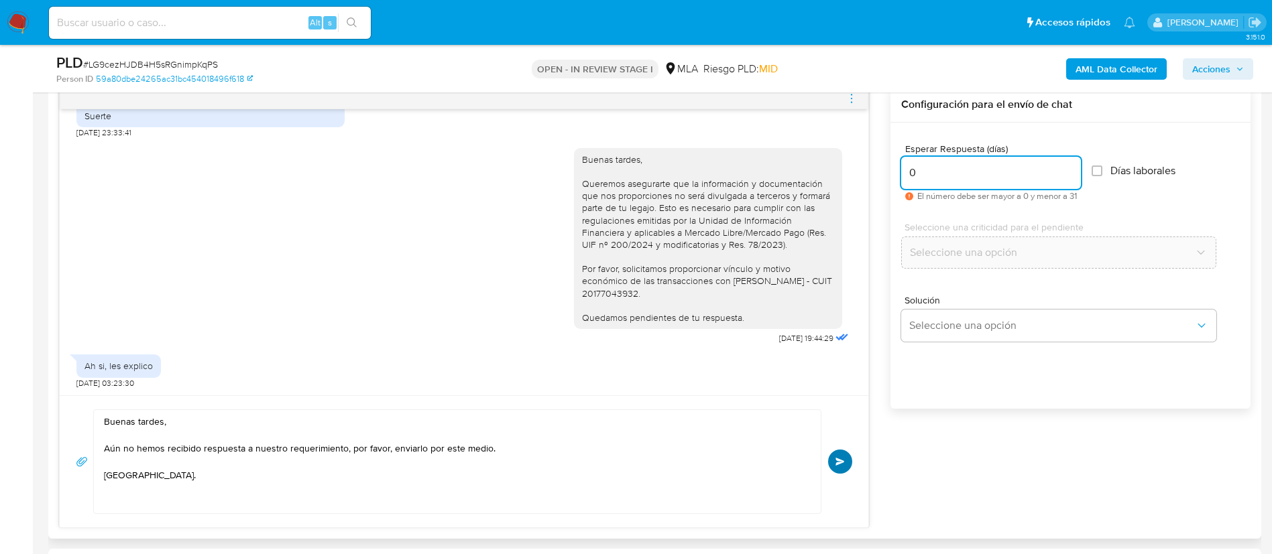
type input "0"
click at [845, 452] on button "Enviar" at bounding box center [840, 462] width 24 height 24
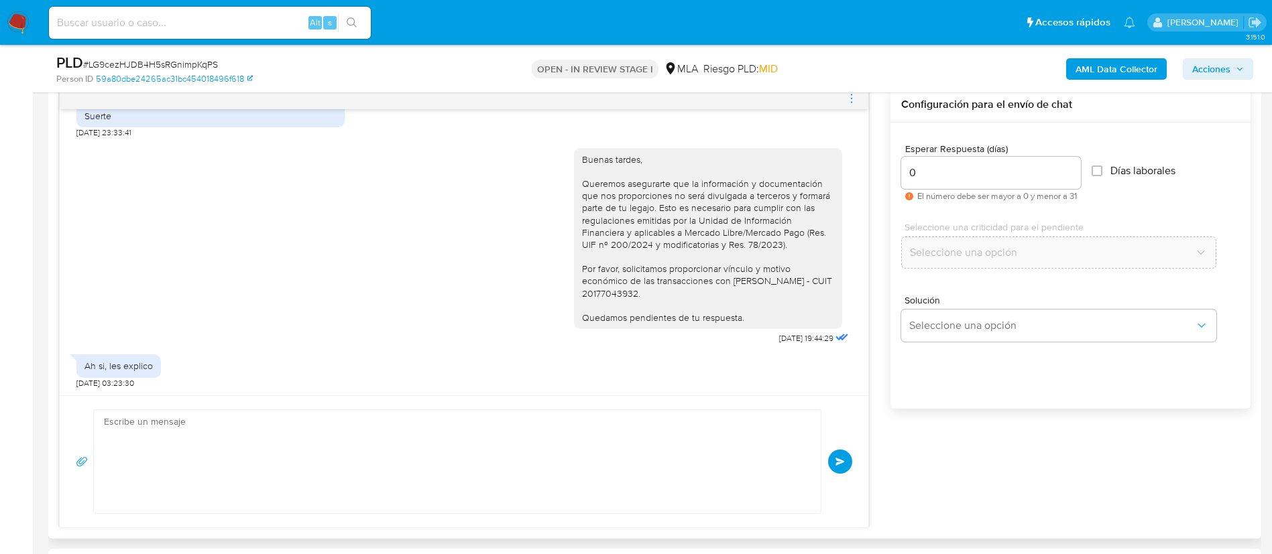
scroll to position [937, 0]
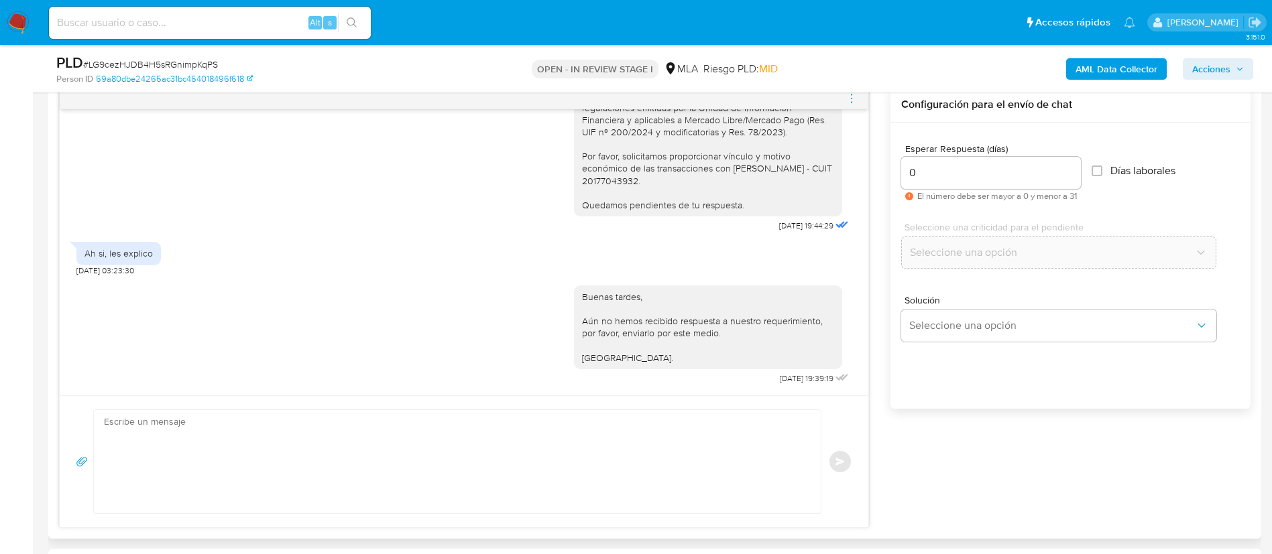
click at [849, 100] on icon "menu-action" at bounding box center [851, 99] width 12 height 12
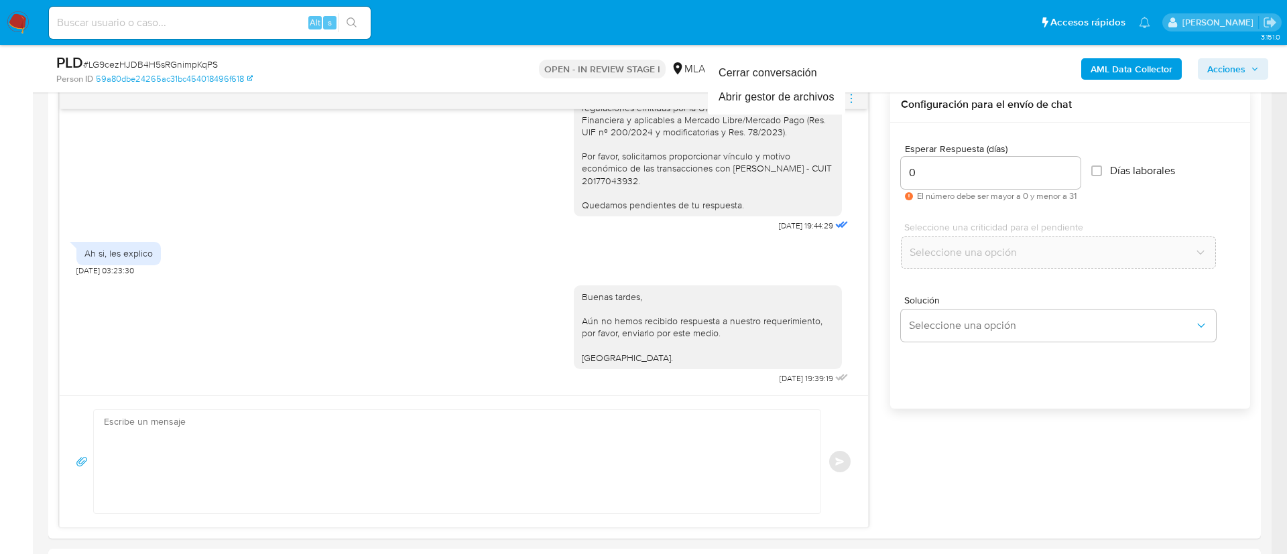
click at [943, 385] on div at bounding box center [643, 277] width 1287 height 554
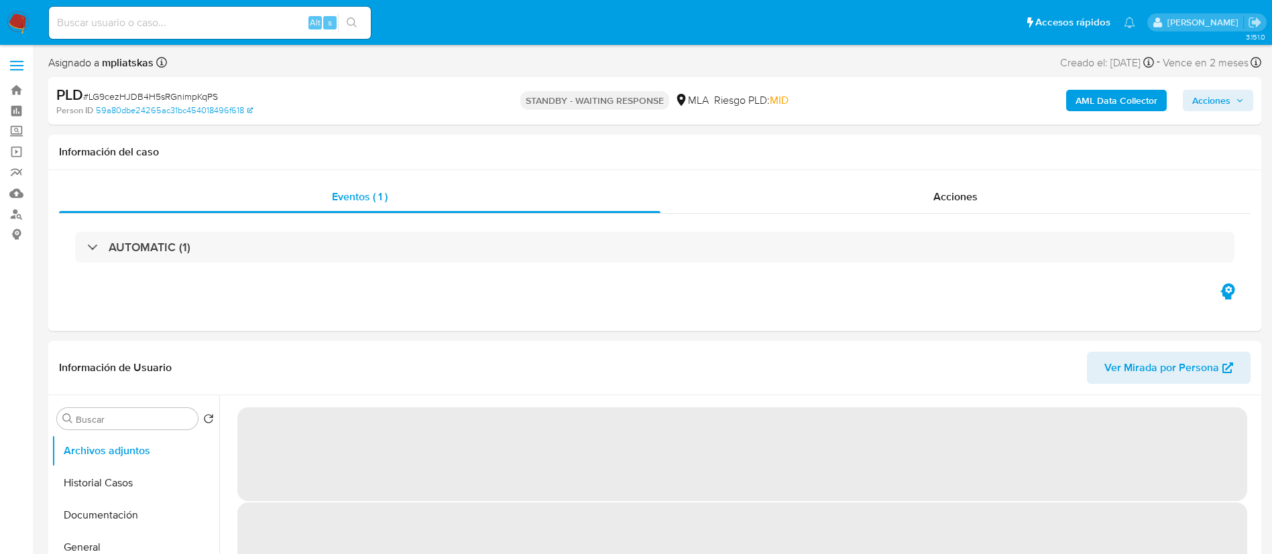
select select "10"
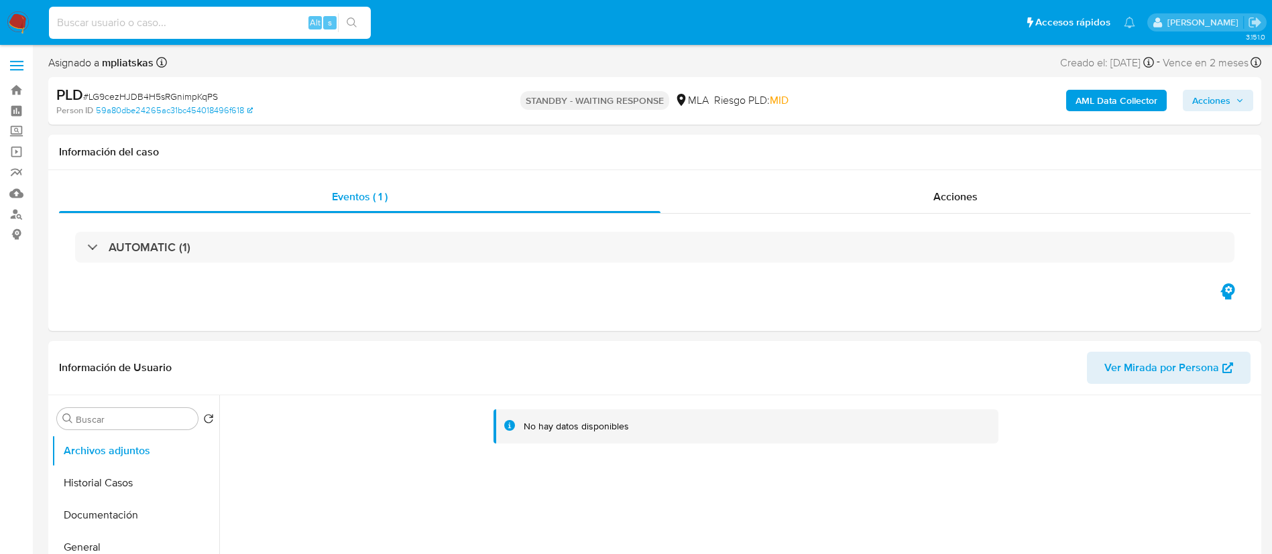
click at [274, 22] on input at bounding box center [210, 22] width 322 height 17
paste input "pHU46bV7a1kzDTHbFlw8sLIJ"
type input "pHU46bV7a1kzDTHbFlw8sLIJ"
click at [345, 34] on div "pHU46bV7a1kzDTHbFlw8sLIJ Alt s" at bounding box center [210, 23] width 322 height 32
click at [347, 27] on icon "search-icon" at bounding box center [352, 22] width 11 height 11
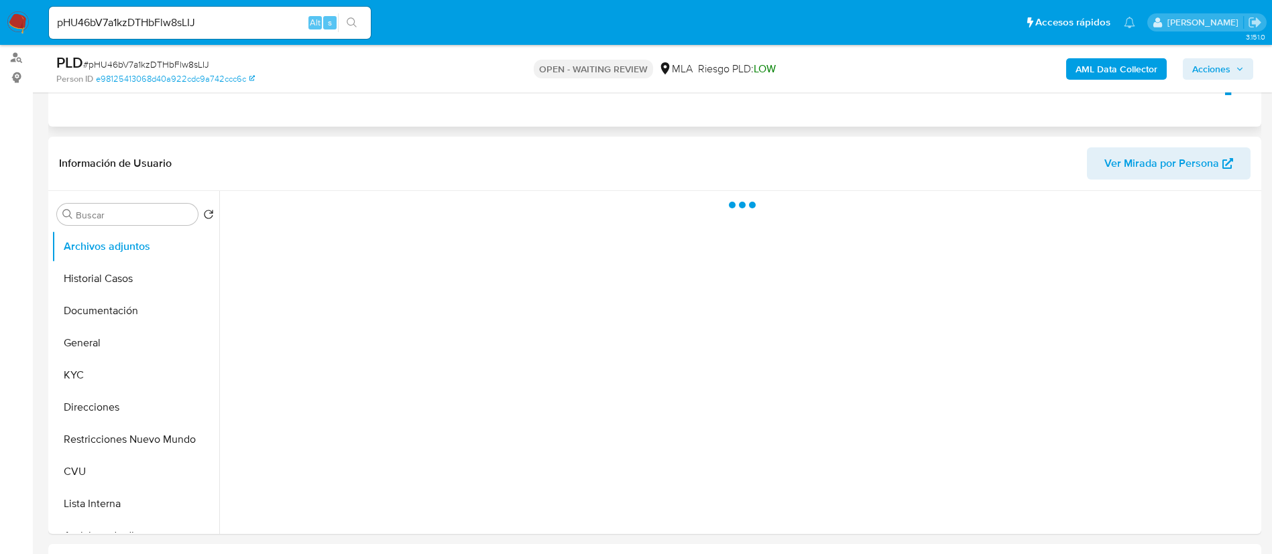
scroll to position [302, 0]
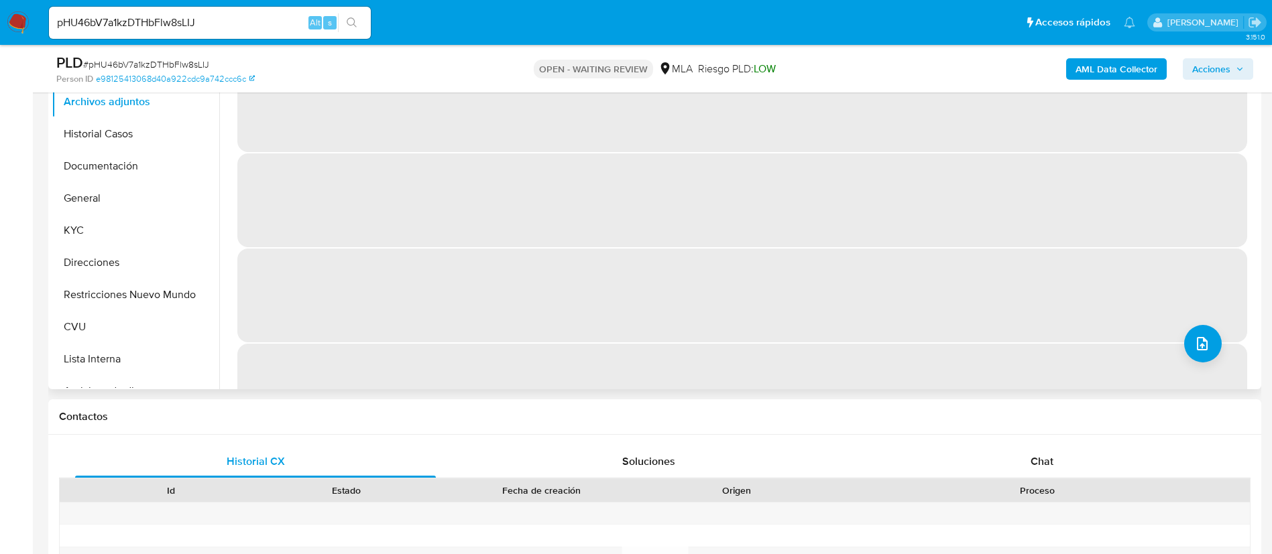
select select "10"
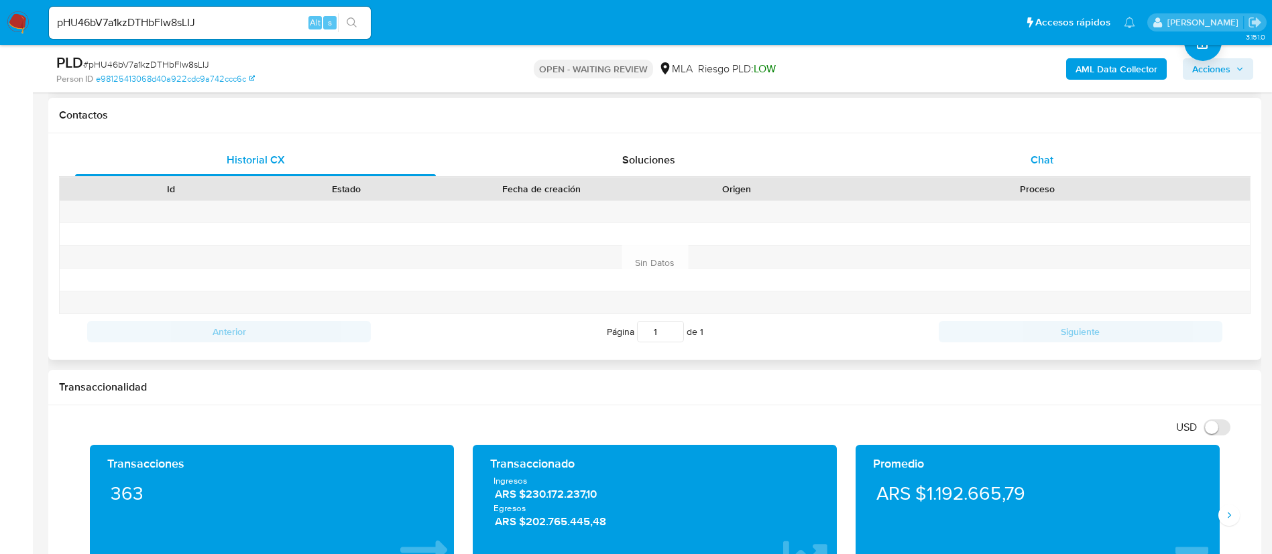
click at [1002, 160] on div "Chat" at bounding box center [1042, 160] width 361 height 32
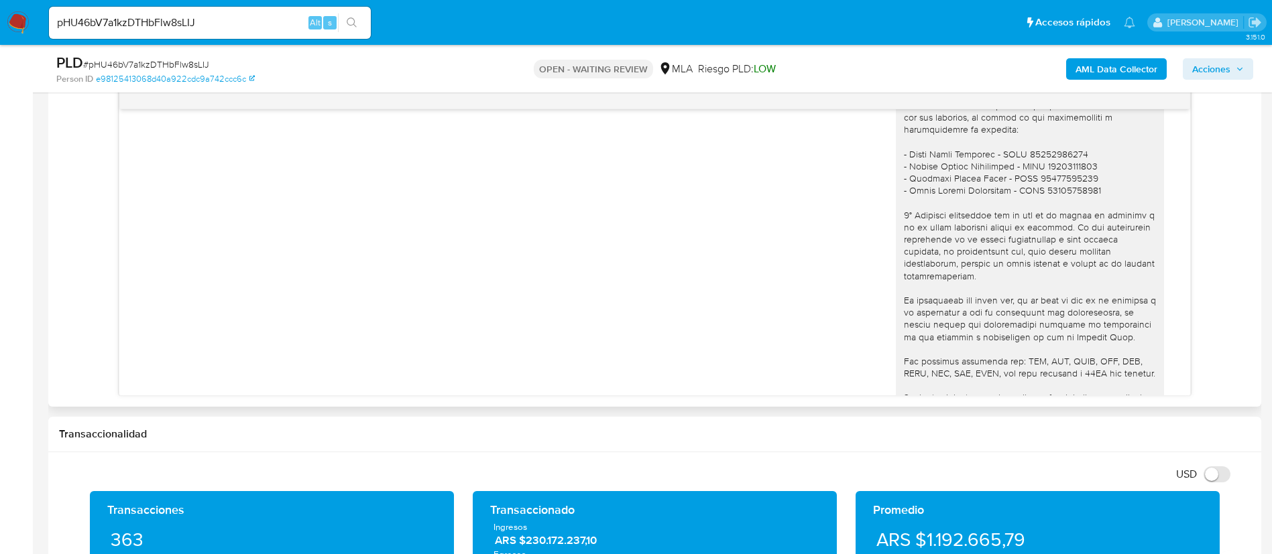
scroll to position [1252, 0]
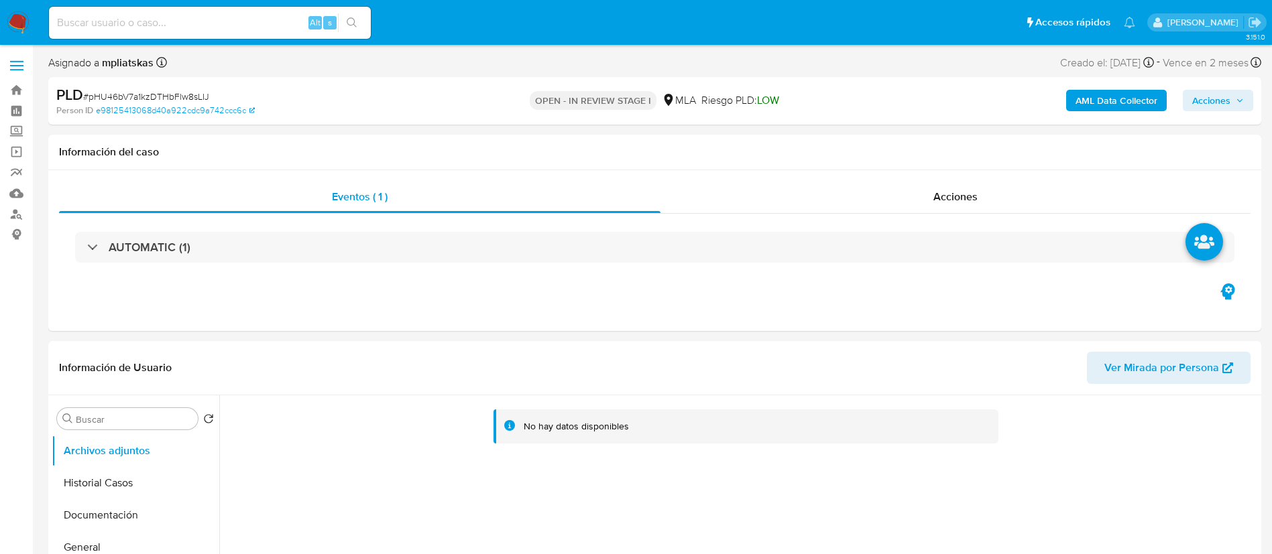
select select "10"
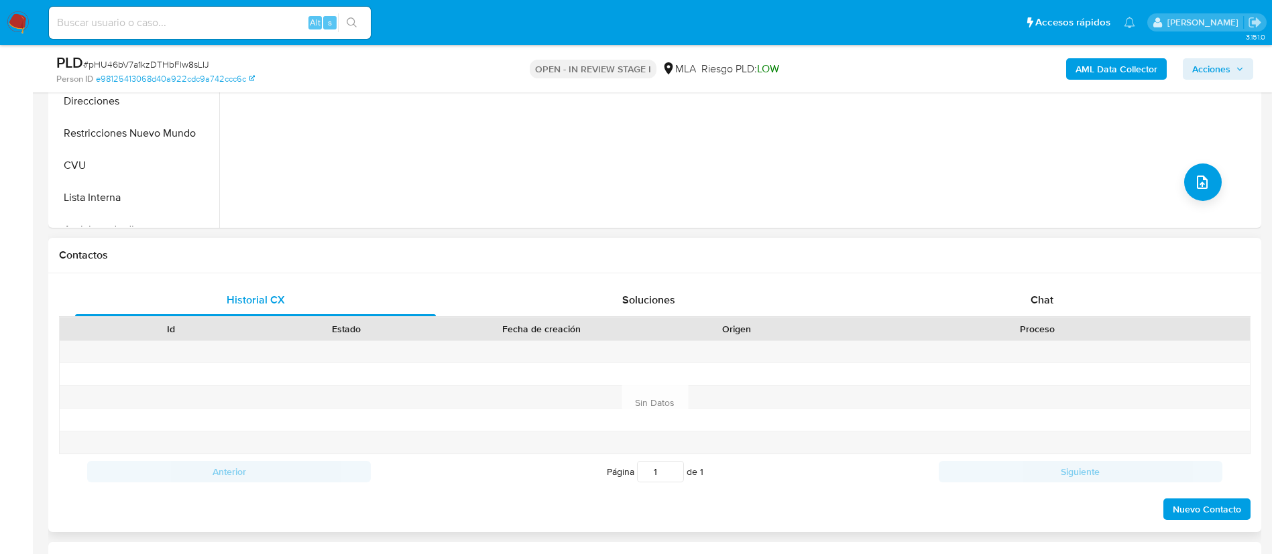
scroll to position [503, 0]
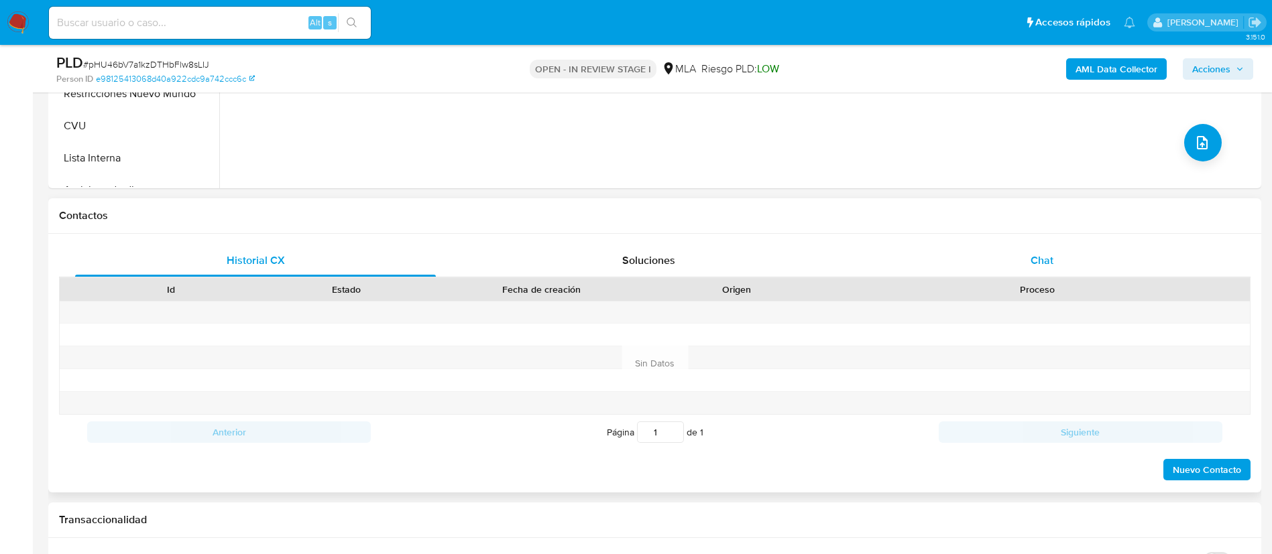
click at [1040, 264] on span "Chat" at bounding box center [1041, 260] width 23 height 15
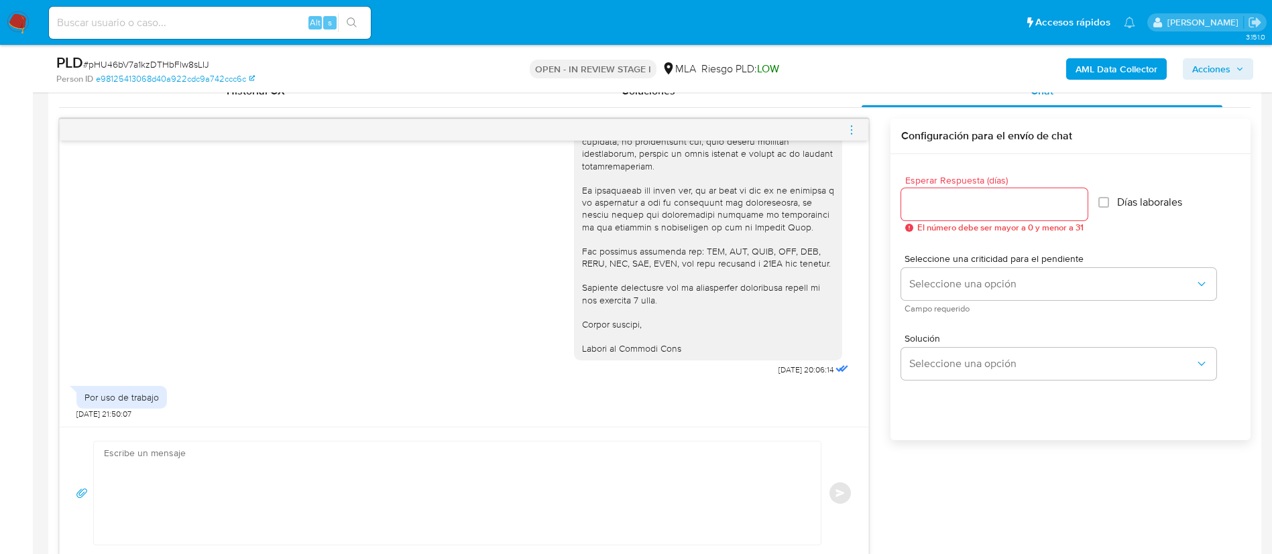
scroll to position [704, 0]
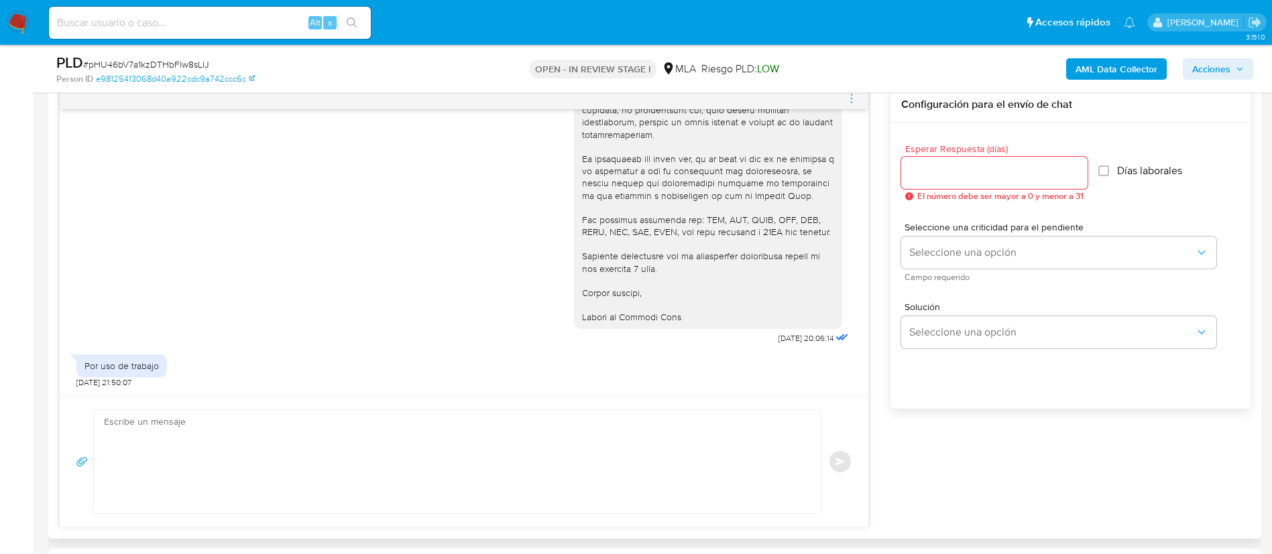
click at [638, 432] on textarea at bounding box center [454, 461] width 700 height 103
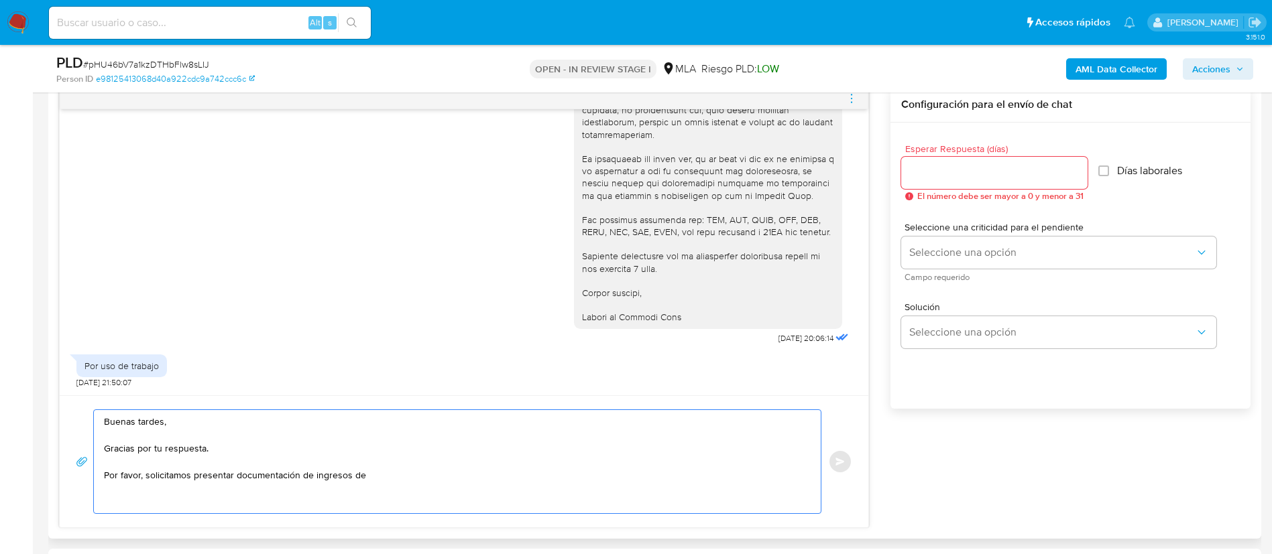
paste textarea "Pesquera Coronda Sa - CUIT 30715183370"
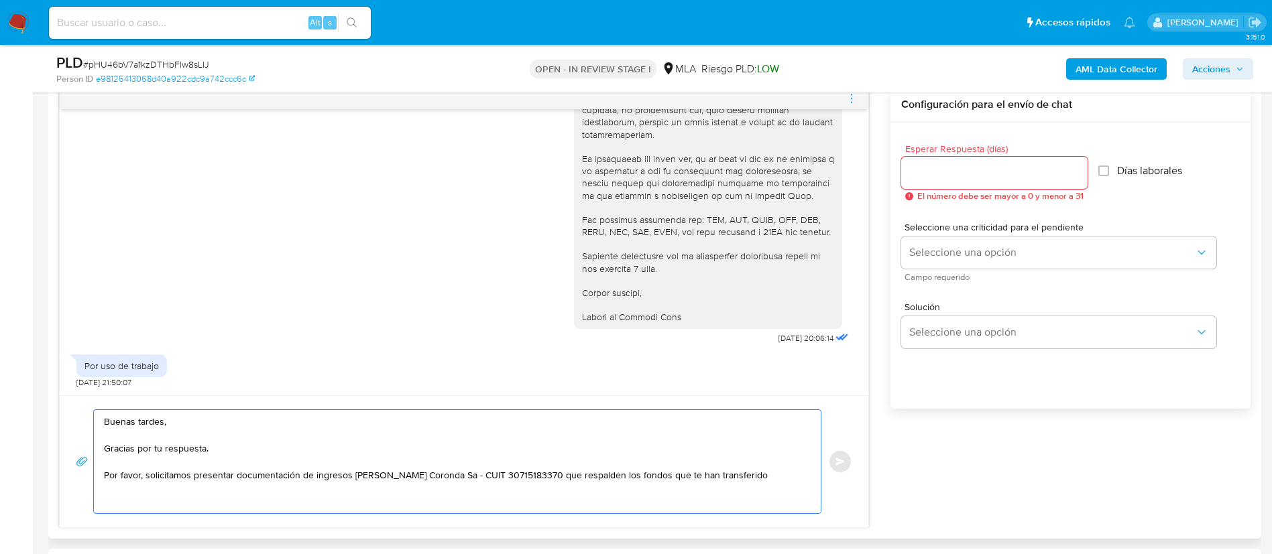
click at [666, 477] on textarea "Buenas tardes, Gracias por tu respuesta. Por favor, solicitamos presentar docum…" at bounding box center [454, 461] width 700 height 103
click at [776, 473] on textarea "Buenas tardes, Gracias por tu respuesta. Por favor, solicitamos presentar docum…" at bounding box center [454, 461] width 700 height 103
type textarea "Buenas tardes, Gracias por tu respuesta. Por favor, solicitamos presentar docum…"
click at [945, 182] on div at bounding box center [994, 173] width 186 height 32
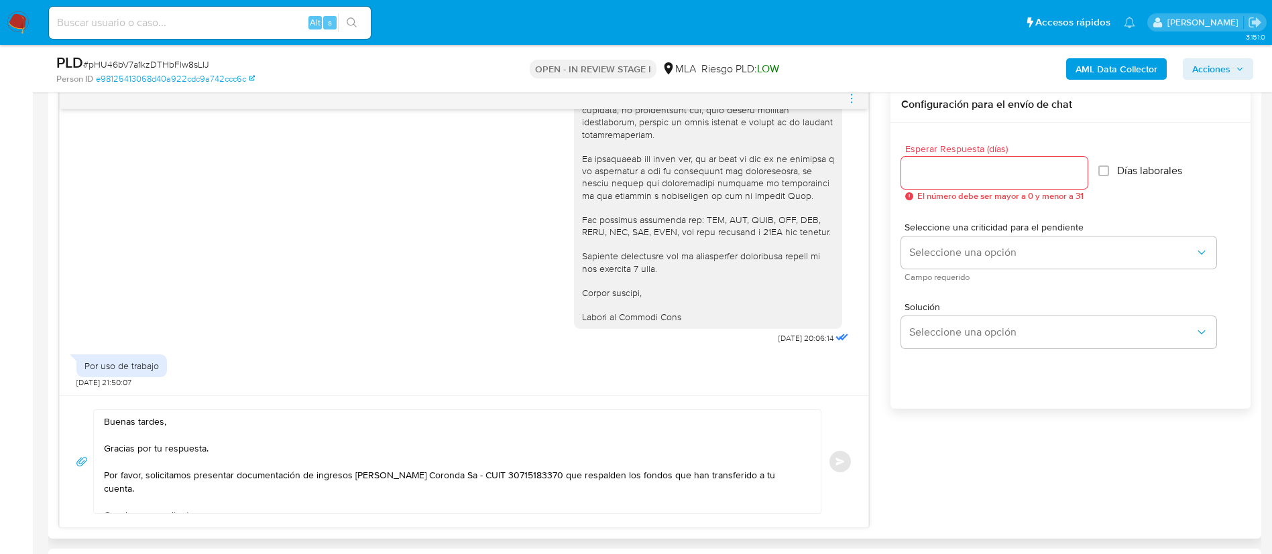
click at [941, 174] on input "Esperar Respuesta (días)" at bounding box center [994, 172] width 186 height 17
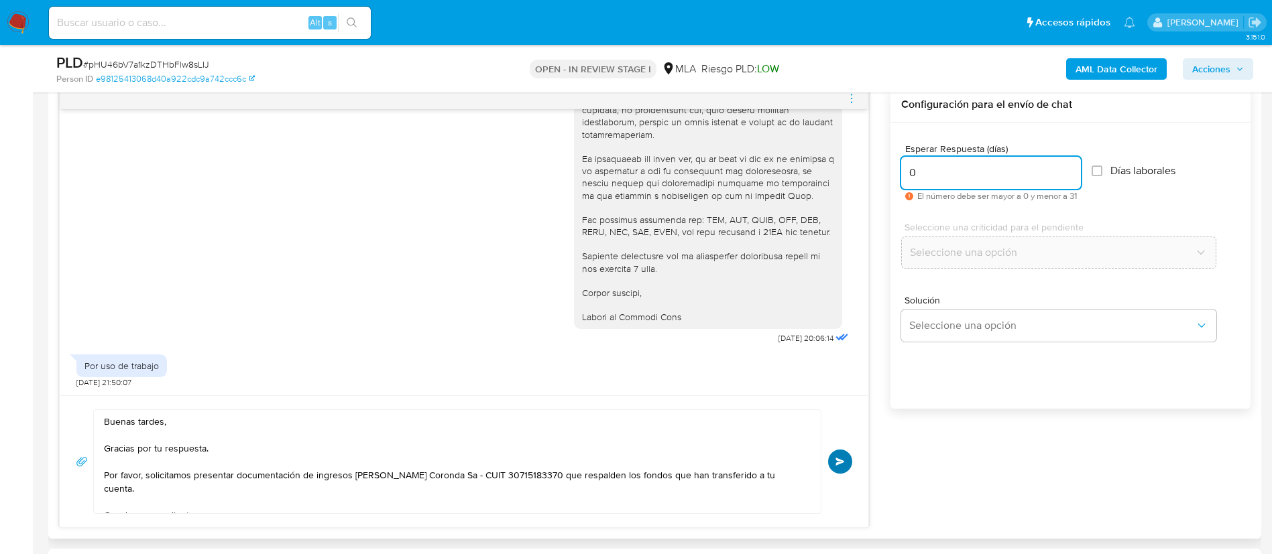
type input "0"
click at [842, 466] on button "Enviar" at bounding box center [840, 462] width 24 height 24
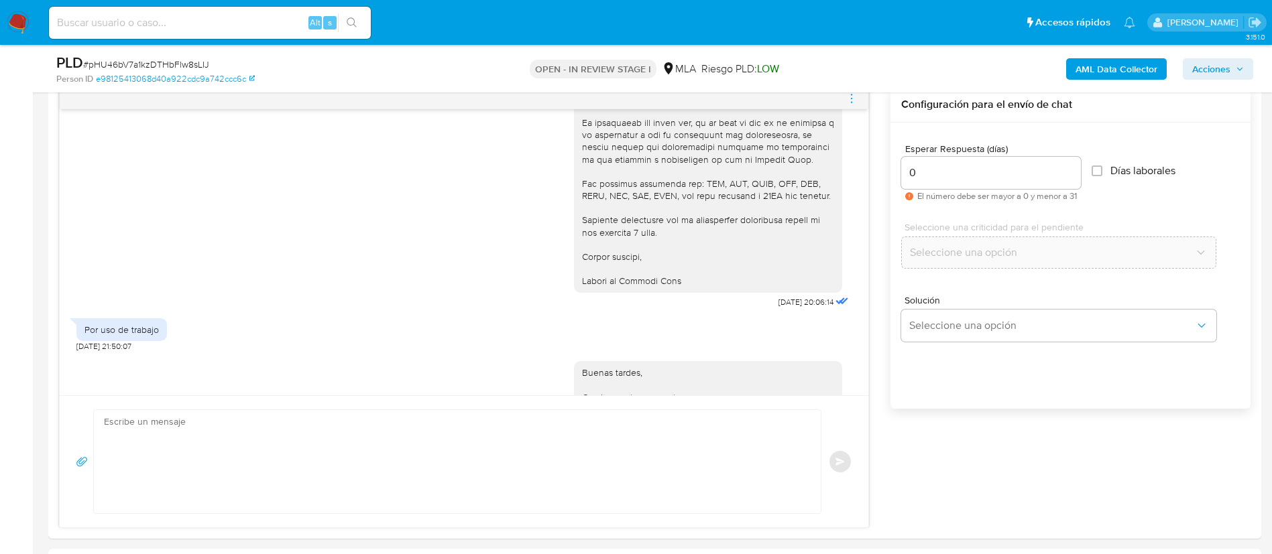
scroll to position [1401, 0]
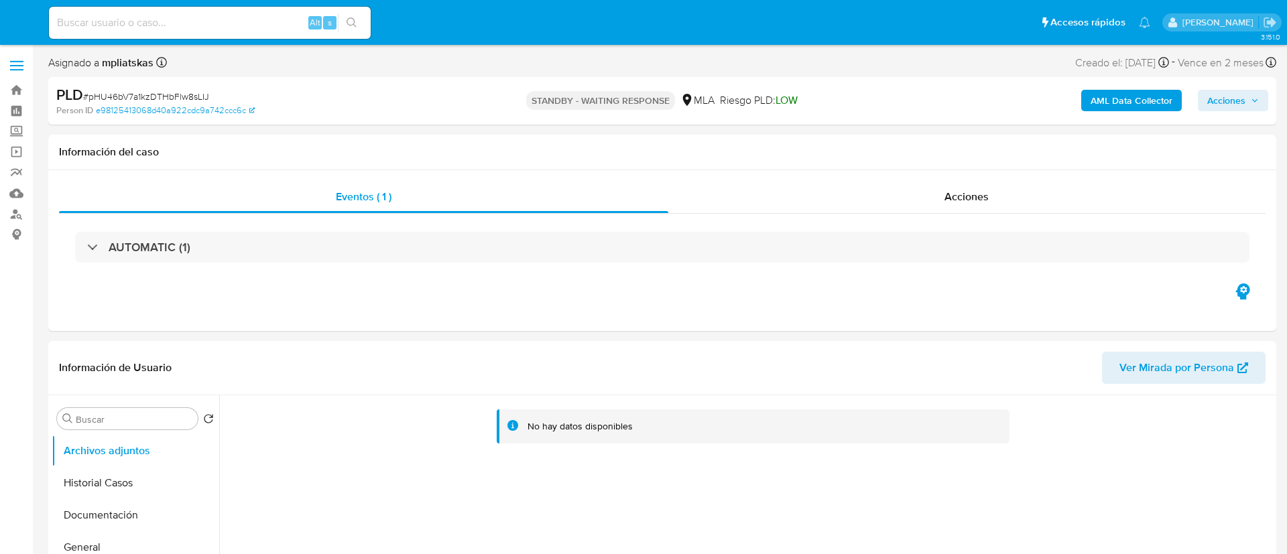
select select "10"
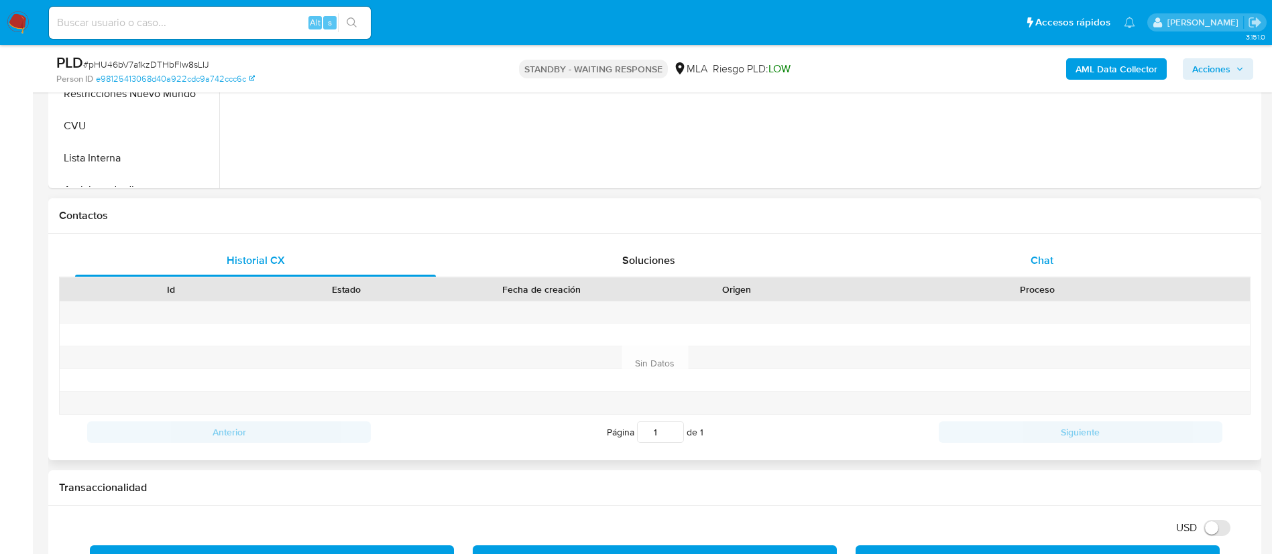
click at [996, 268] on div "Chat" at bounding box center [1042, 261] width 361 height 32
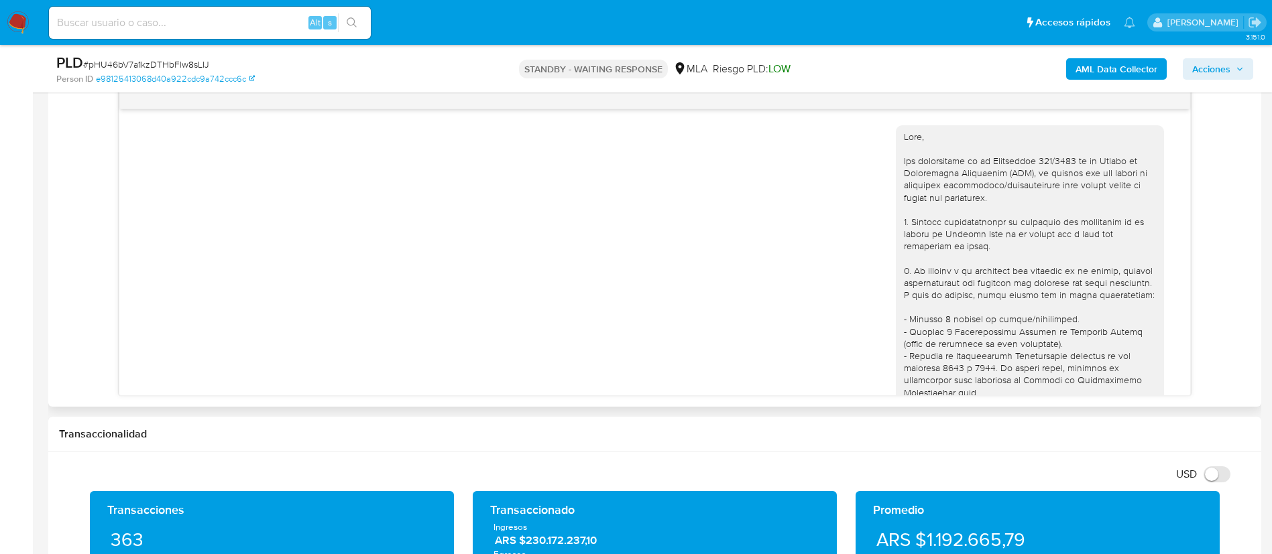
scroll to position [1401, 0]
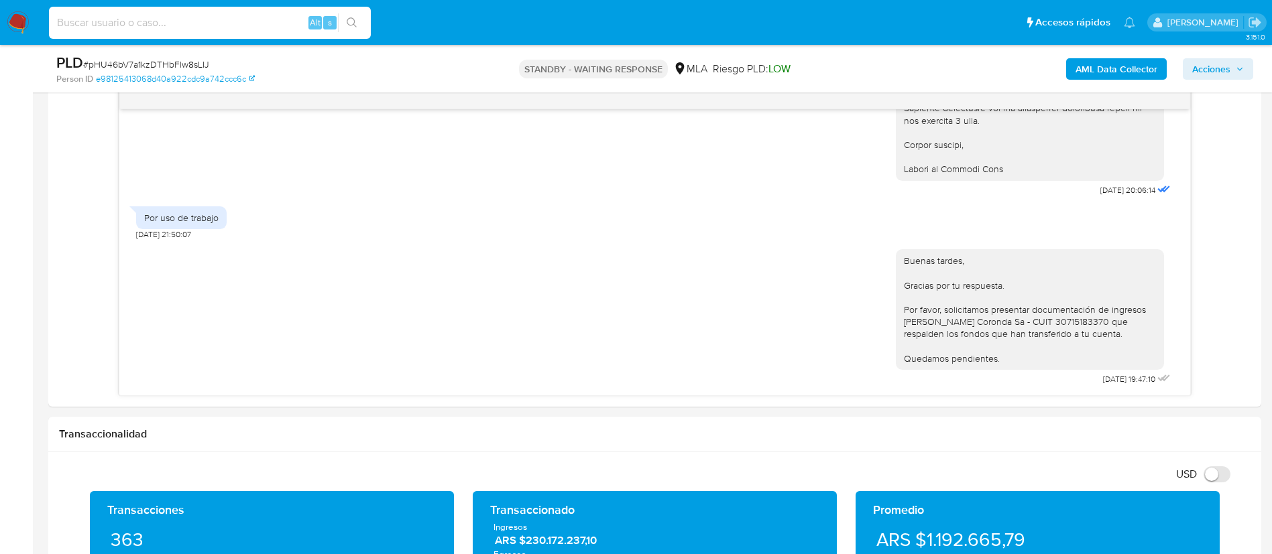
click at [296, 19] on input at bounding box center [210, 22] width 322 height 17
paste input "c3tY6QmE1mpRXKdZizqrSMw8"
type input "c3tY6QmE1mpRXKdZizqrSMw8"
click at [343, 16] on button "search-icon" at bounding box center [351, 22] width 27 height 19
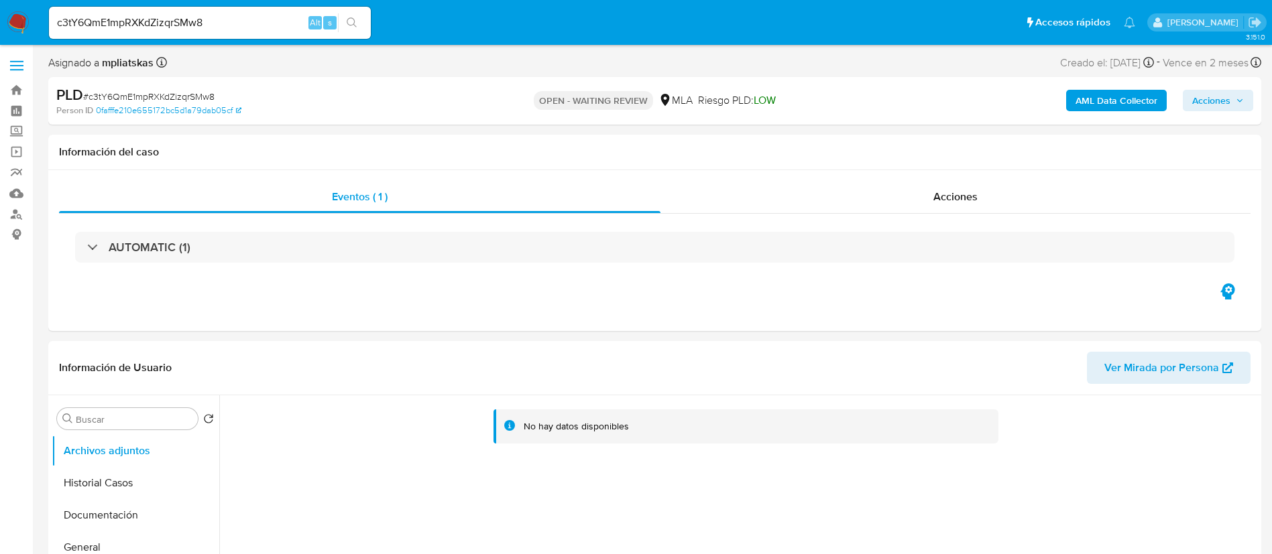
select select "10"
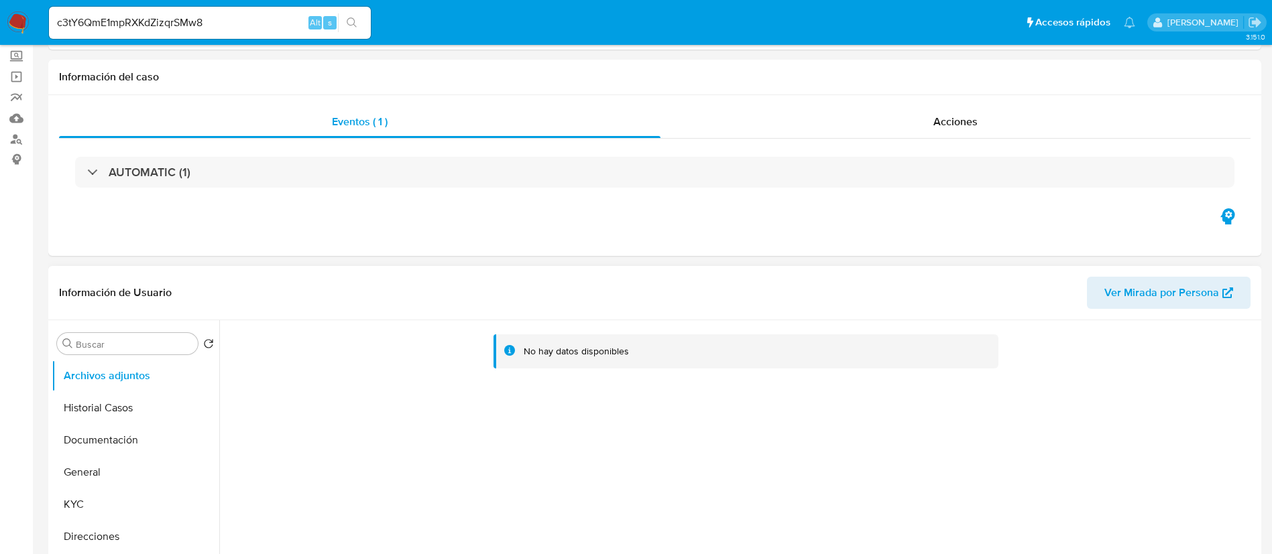
scroll to position [201, 0]
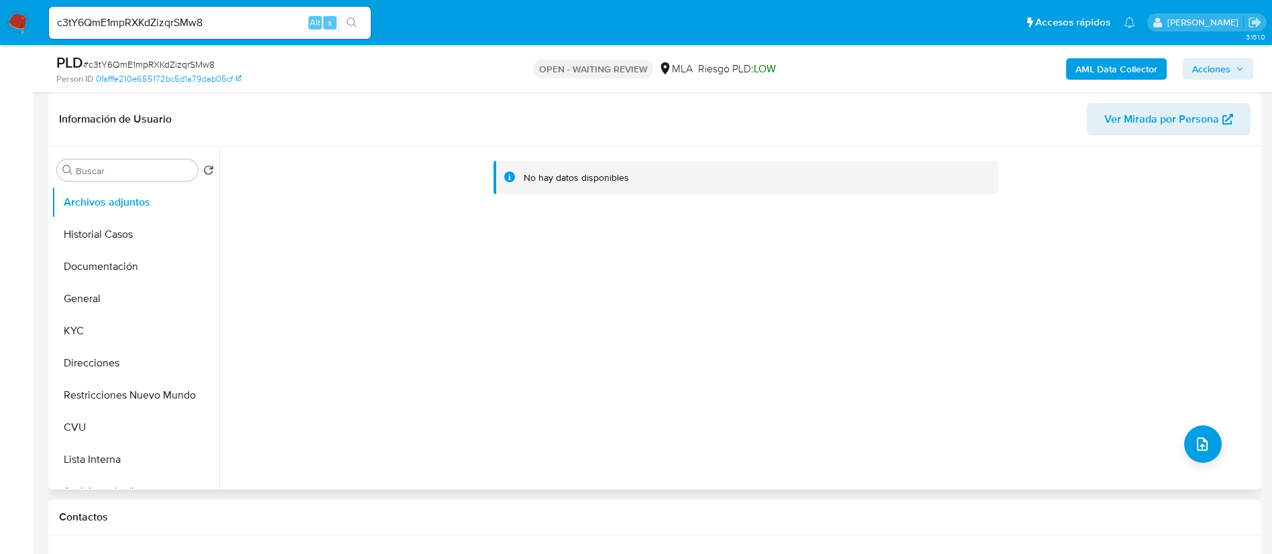
click at [614, 196] on div "No hay datos disponibles" at bounding box center [742, 185] width 1010 height 54
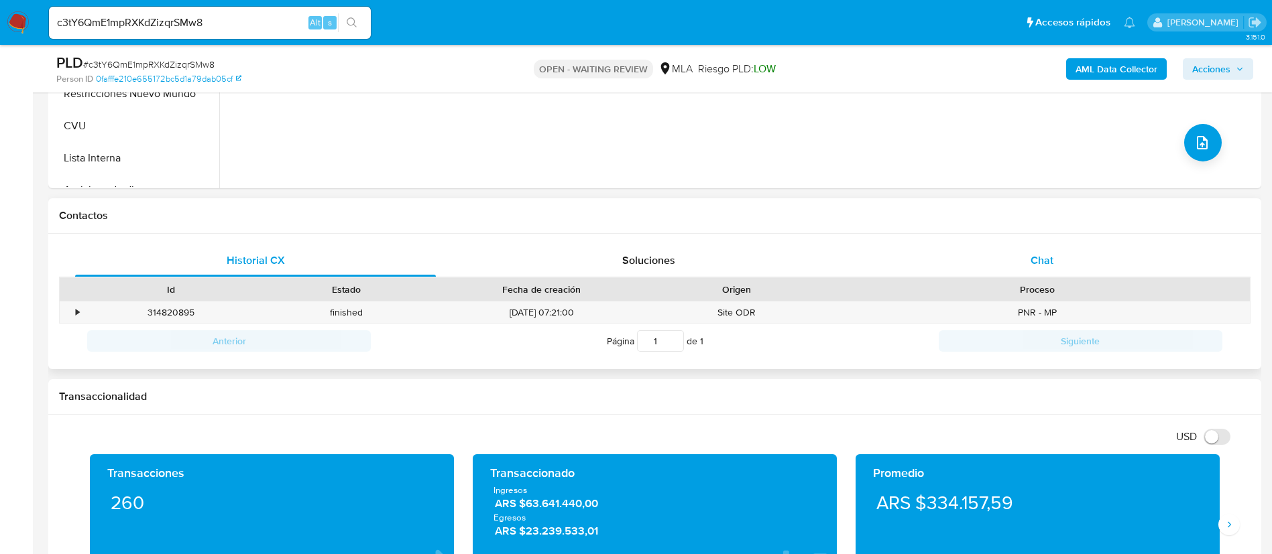
click at [1066, 260] on div "Chat" at bounding box center [1042, 261] width 361 height 32
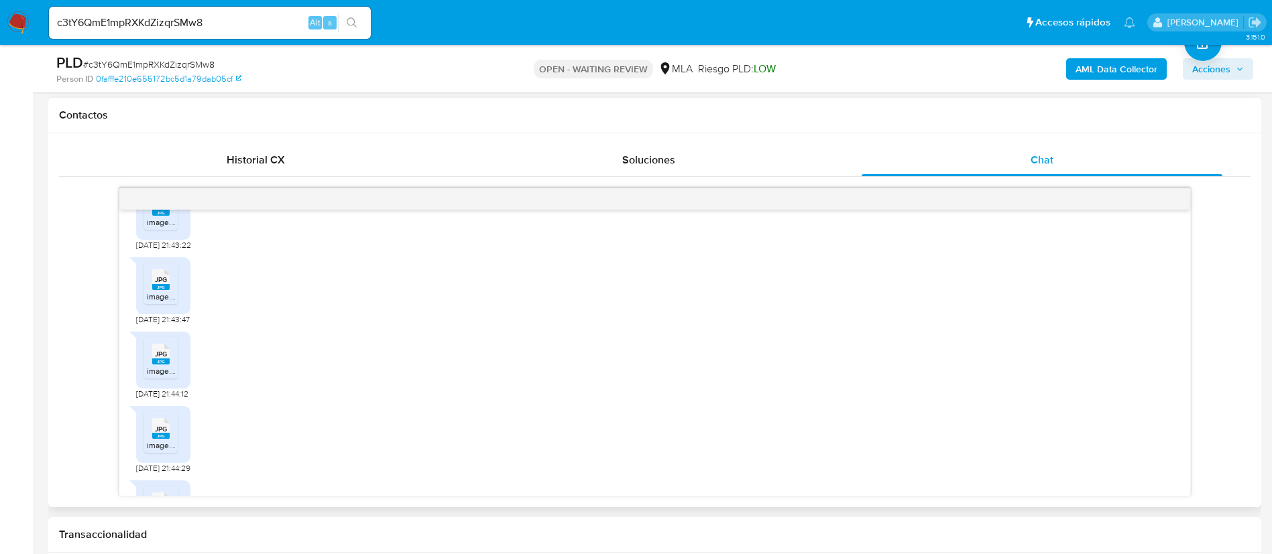
scroll to position [1276, 0]
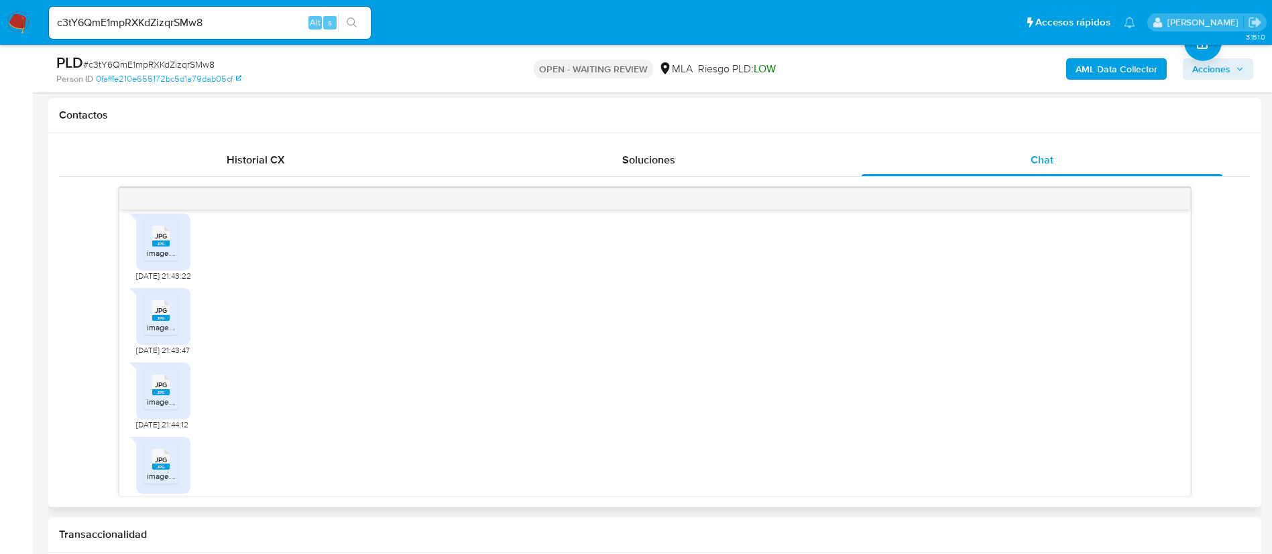
click at [172, 248] on div "JPG JPG" at bounding box center [161, 235] width 28 height 26
click at [155, 333] on span "image.jpg" at bounding box center [165, 327] width 36 height 11
click at [155, 390] on span "JPG" at bounding box center [161, 385] width 12 height 9
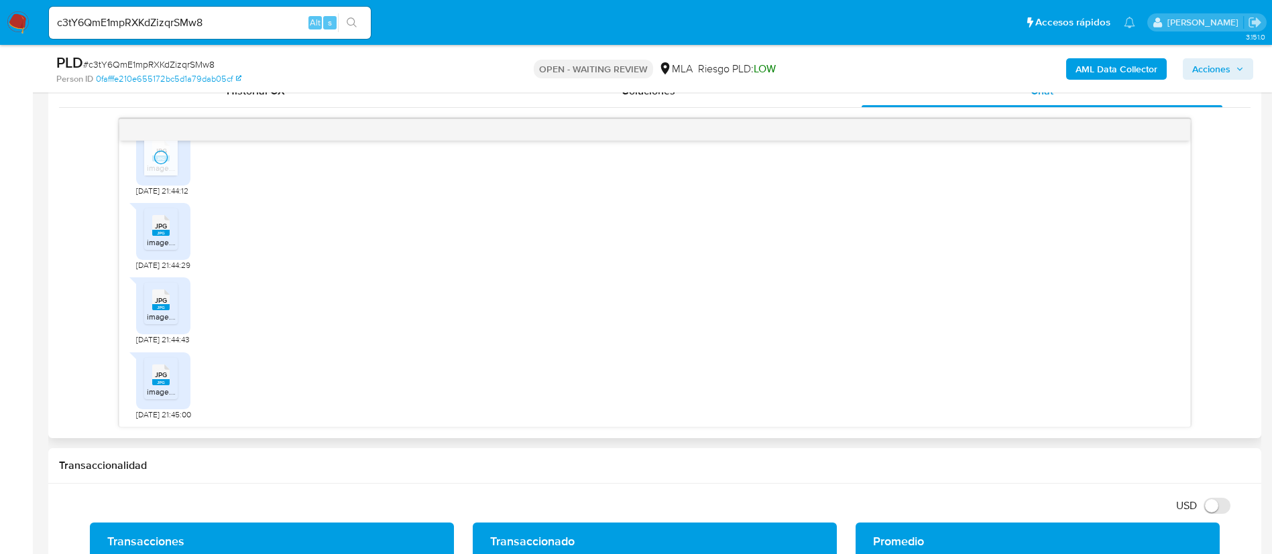
scroll to position [704, 0]
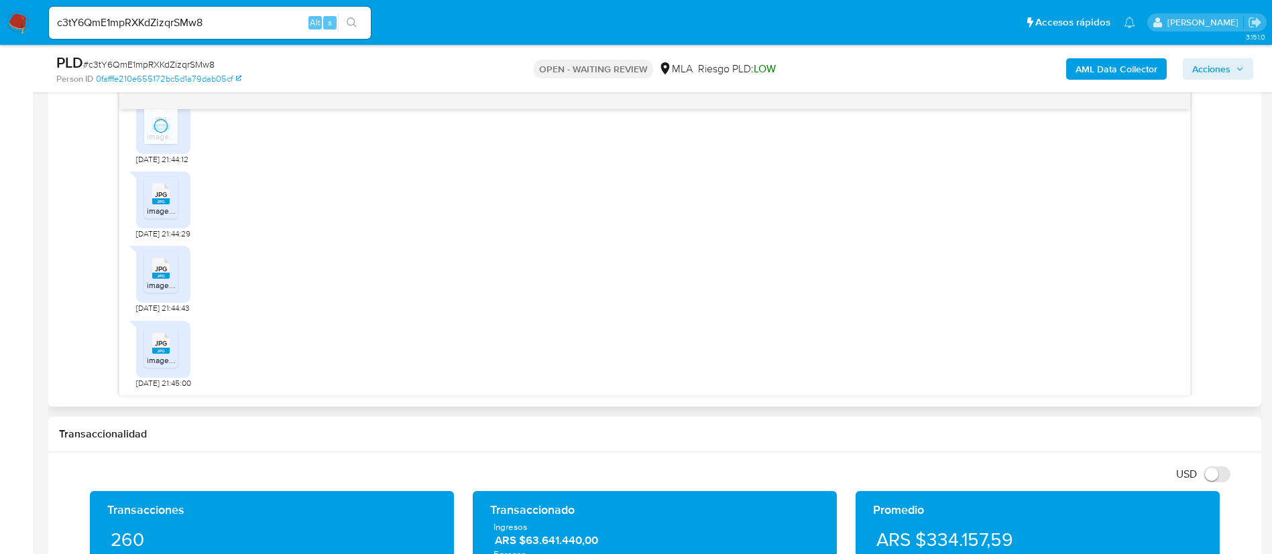
click at [148, 200] on div "JPG JPG" at bounding box center [161, 193] width 28 height 26
click at [161, 253] on li "JPG JPG image.jpg" at bounding box center [161, 272] width 34 height 42
click at [159, 335] on icon at bounding box center [160, 343] width 17 height 21
click at [298, 21] on input "c3tY6QmE1mpRXKdZizqrSMw8" at bounding box center [210, 22] width 322 height 17
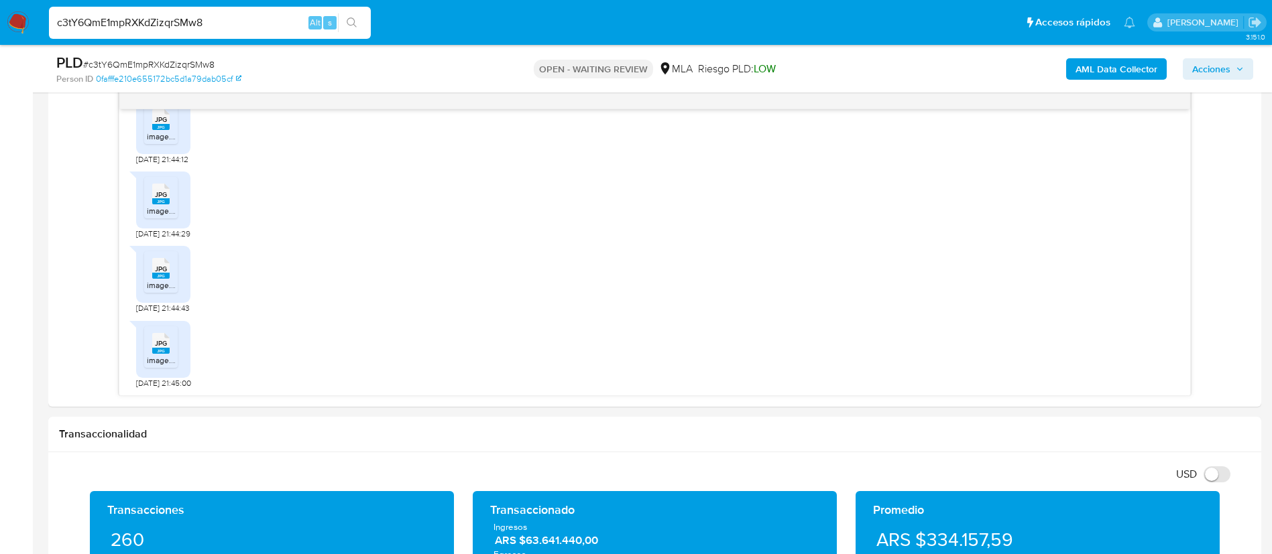
paste input "ATgXt1Rj97eOjJ6eLqVg4PIm"
click at [366, 20] on input "ATgXt1Rj97eOjJ6eLqVg4PIm" at bounding box center [210, 22] width 322 height 17
type input "ATgXt1Rj97eOjJ6eLqVg4PIm"
click at [357, 23] on icon "search-icon" at bounding box center [352, 22] width 11 height 11
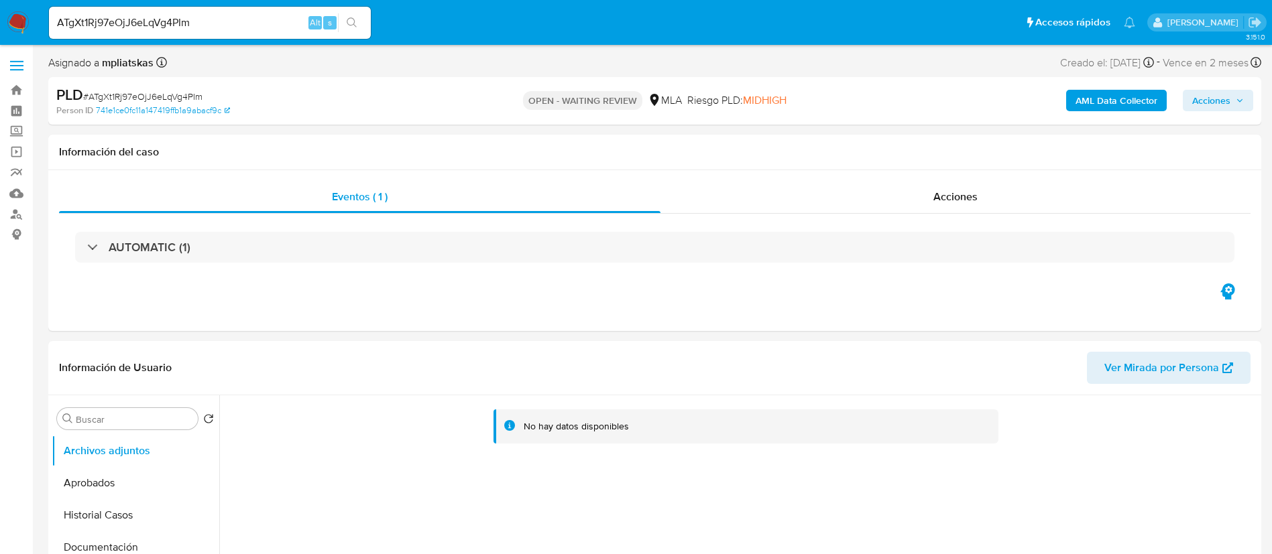
select select "10"
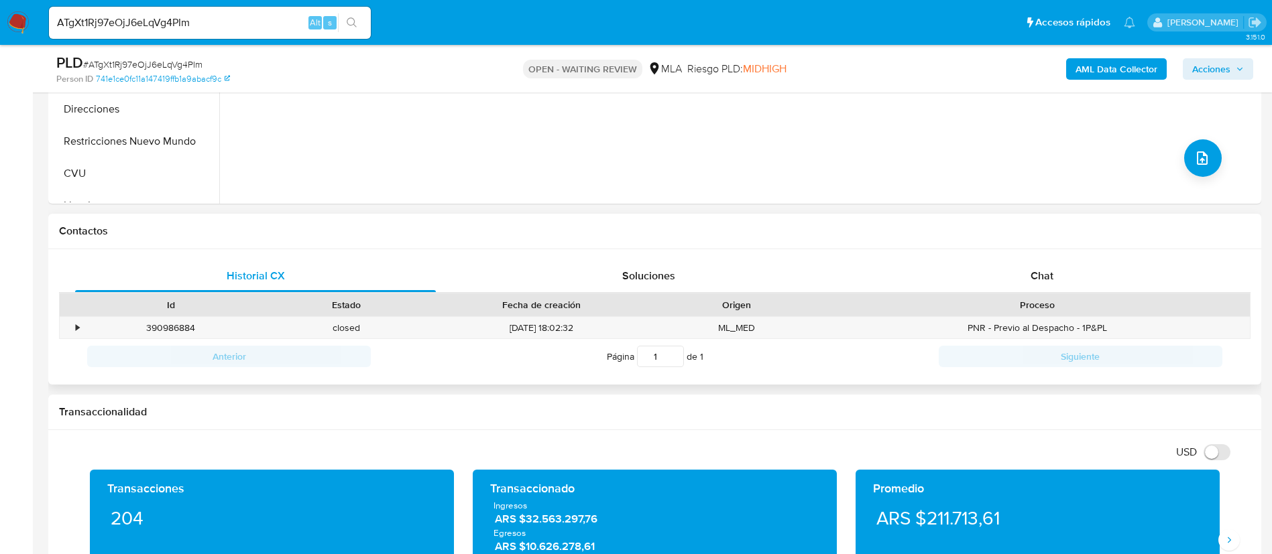
scroll to position [503, 0]
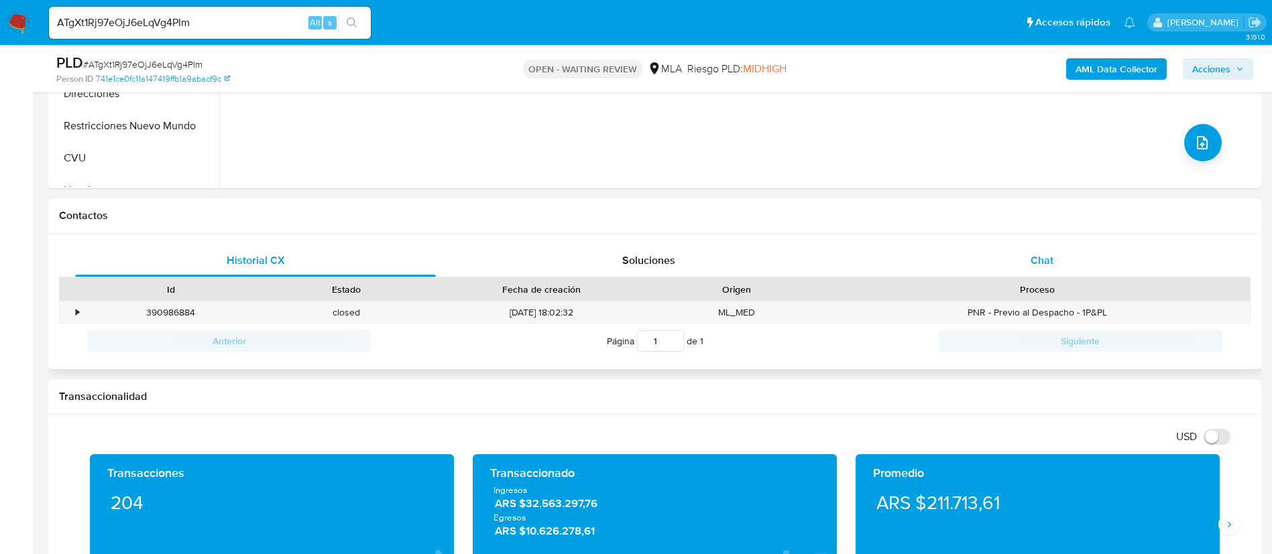
click at [1051, 258] on span "Chat" at bounding box center [1041, 260] width 23 height 15
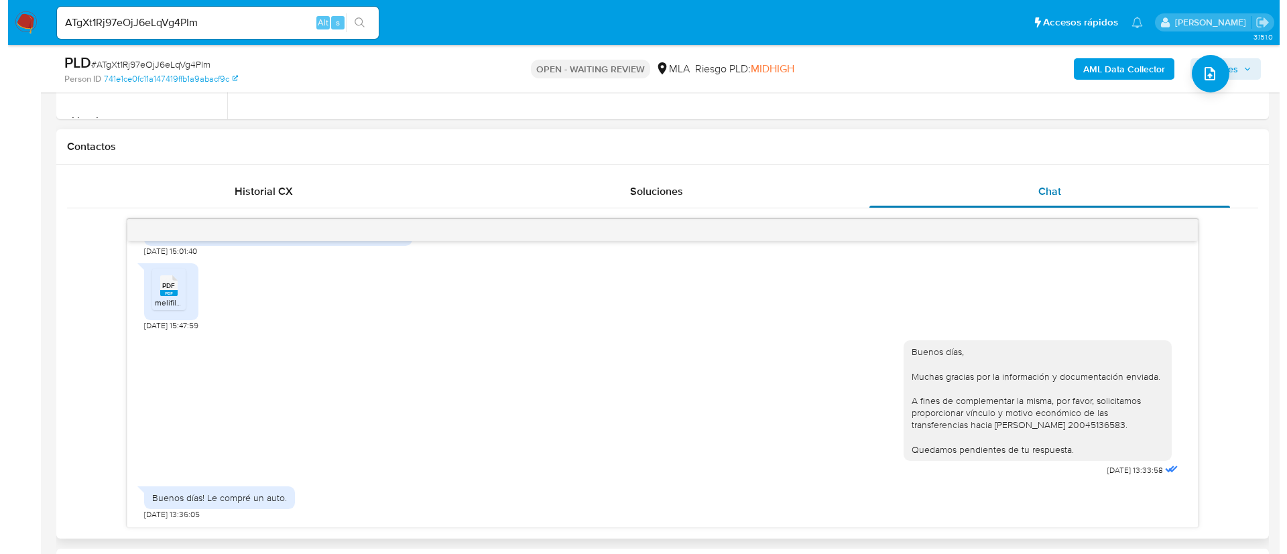
scroll to position [603, 0]
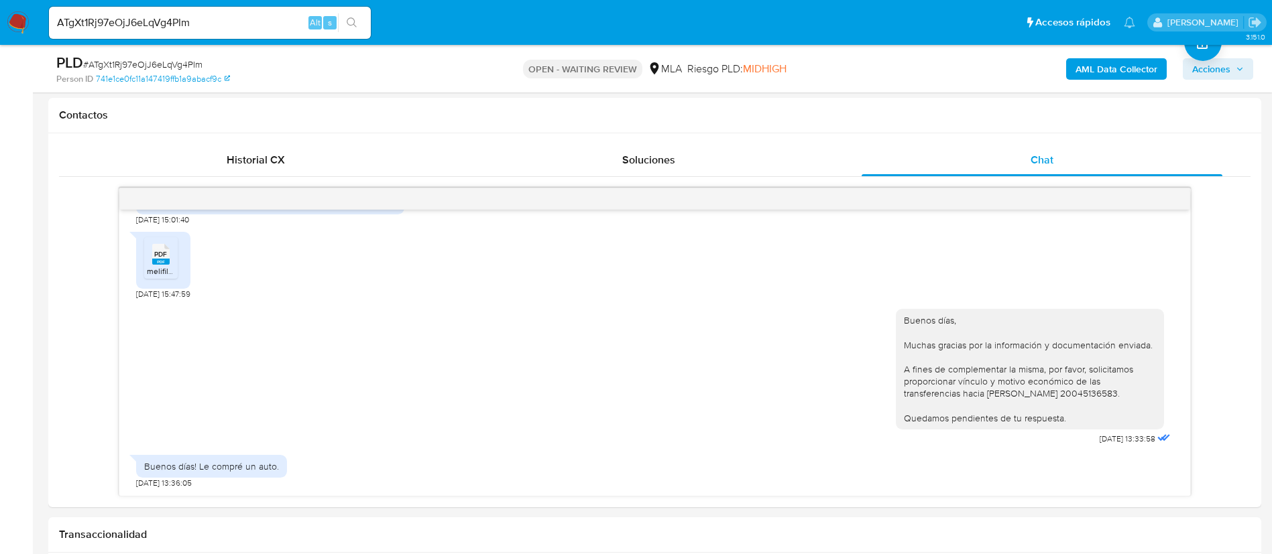
click at [1104, 76] on b "AML Data Collector" at bounding box center [1116, 68] width 82 height 21
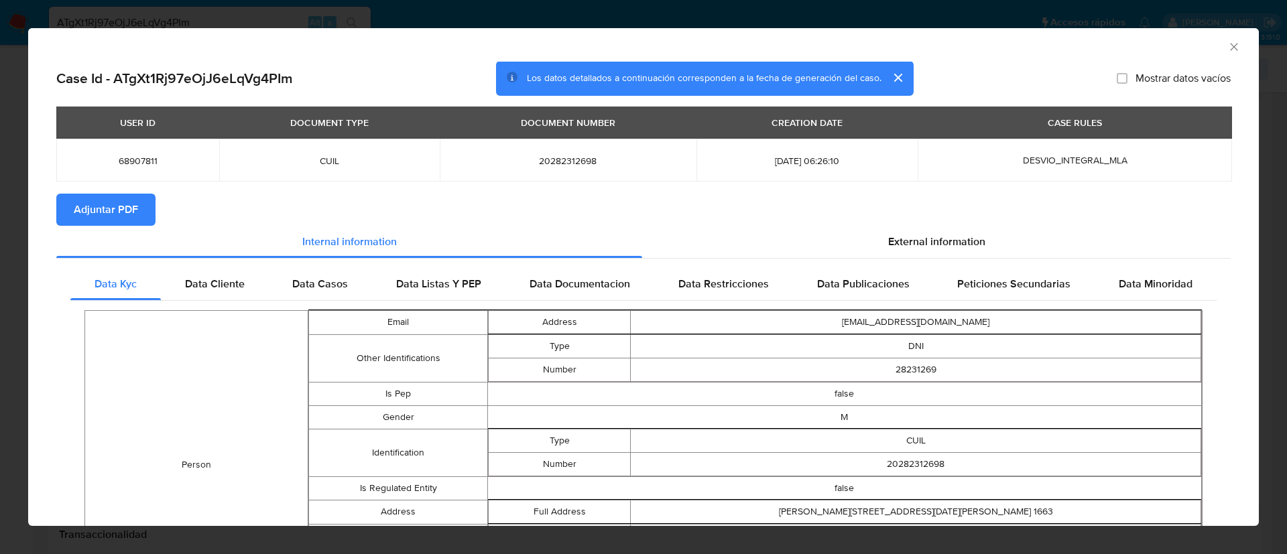
click at [79, 215] on span "Adjuntar PDF" at bounding box center [106, 209] width 64 height 29
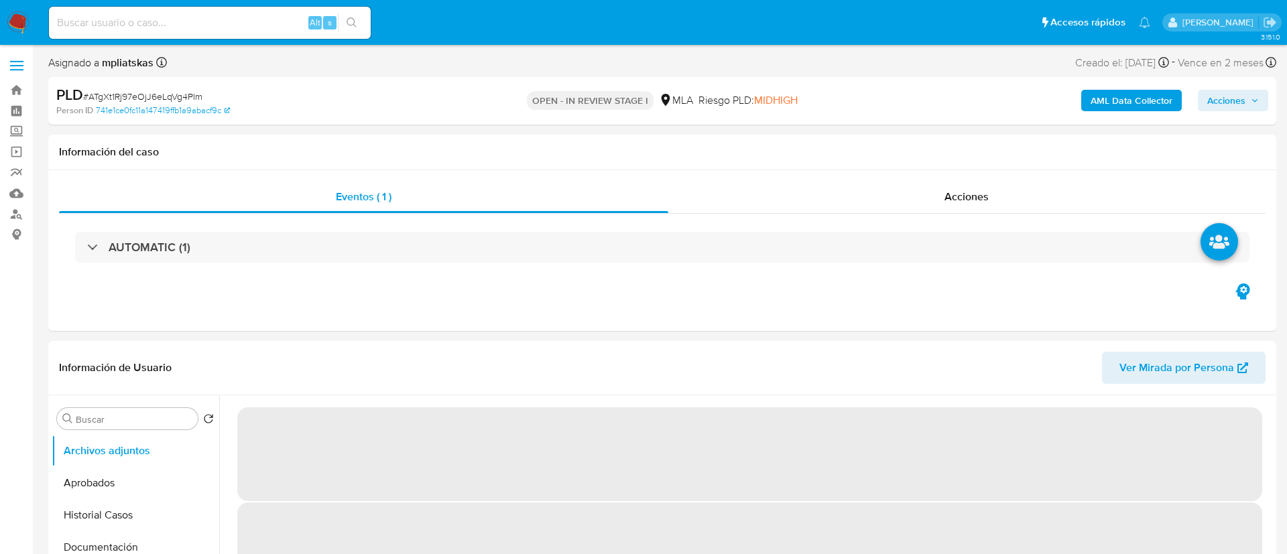
select select "10"
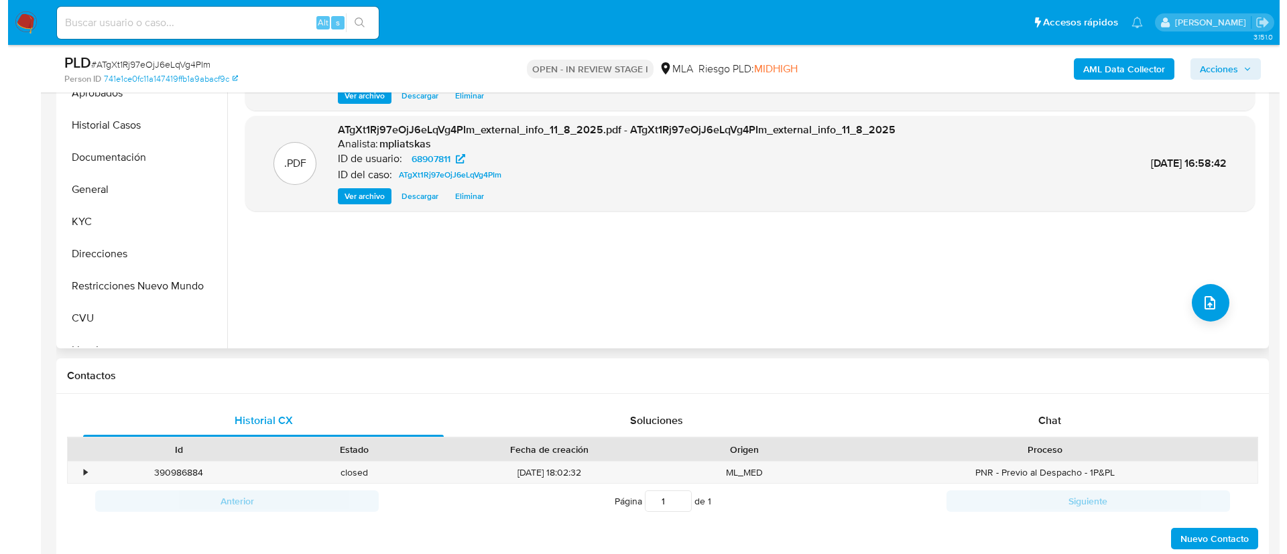
scroll to position [302, 0]
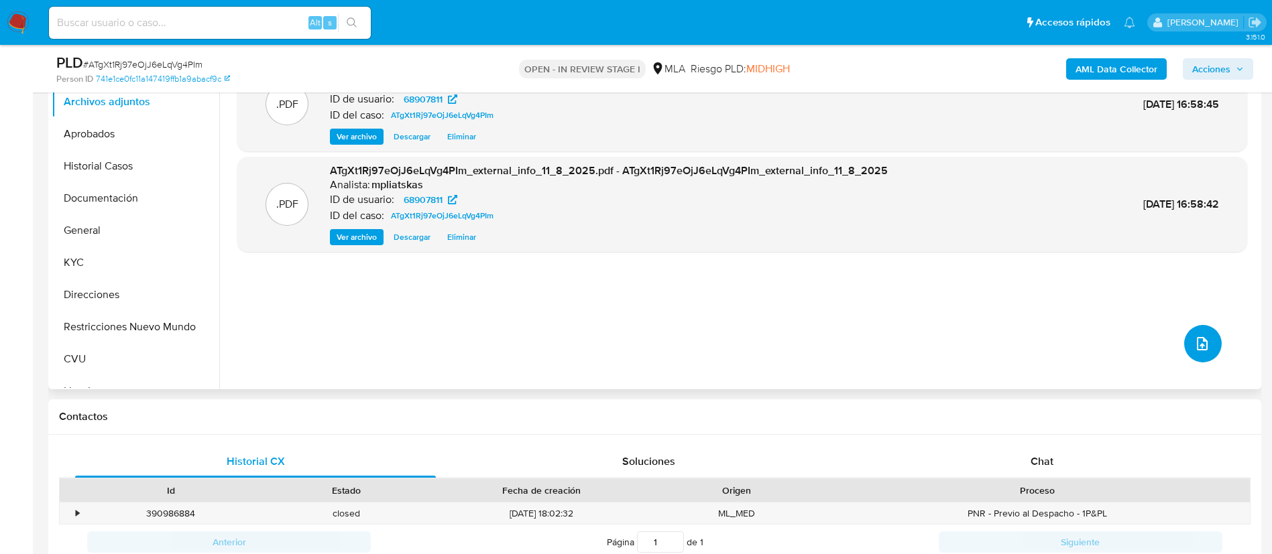
click at [1184, 347] on button "upload-file" at bounding box center [1203, 344] width 38 height 38
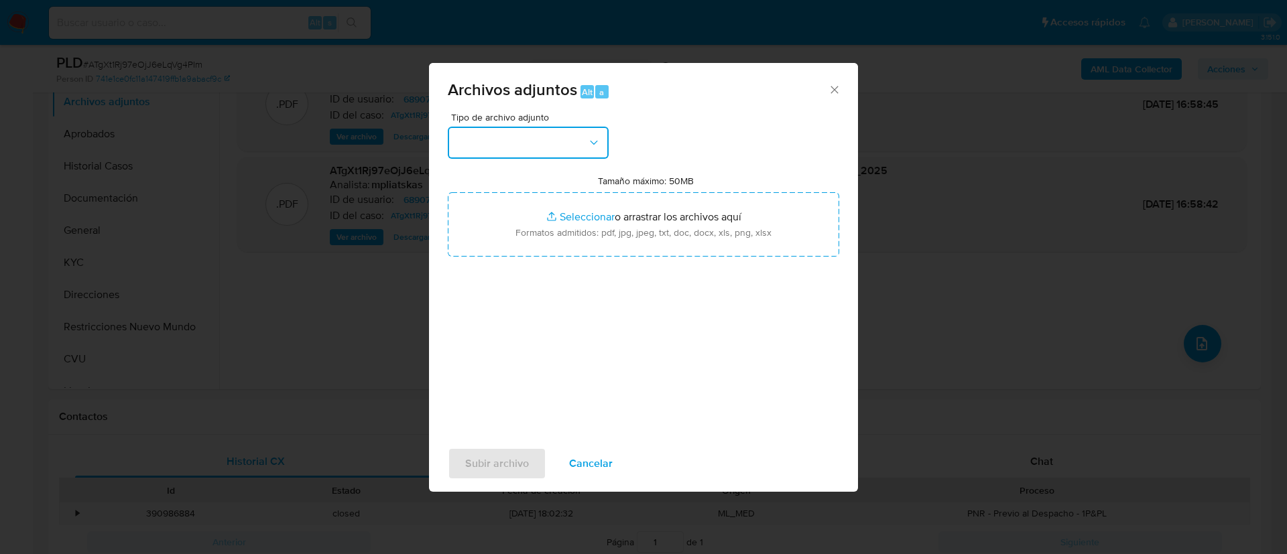
click at [562, 140] on button "button" at bounding box center [528, 143] width 161 height 32
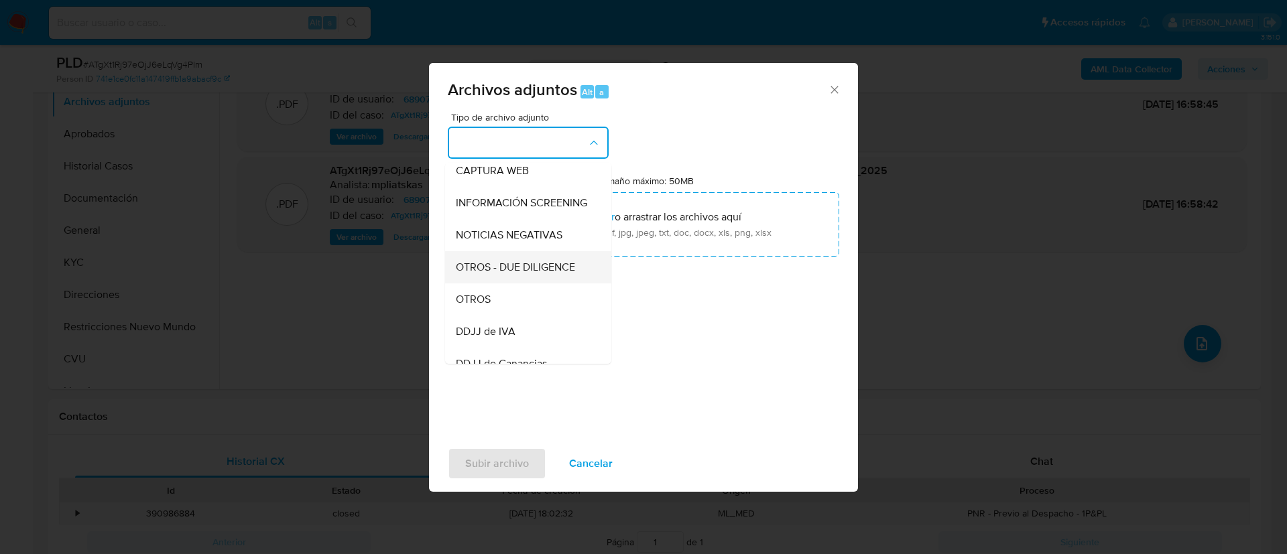
scroll to position [201, 0]
click at [547, 265] on div "OTROS" at bounding box center [524, 267] width 137 height 32
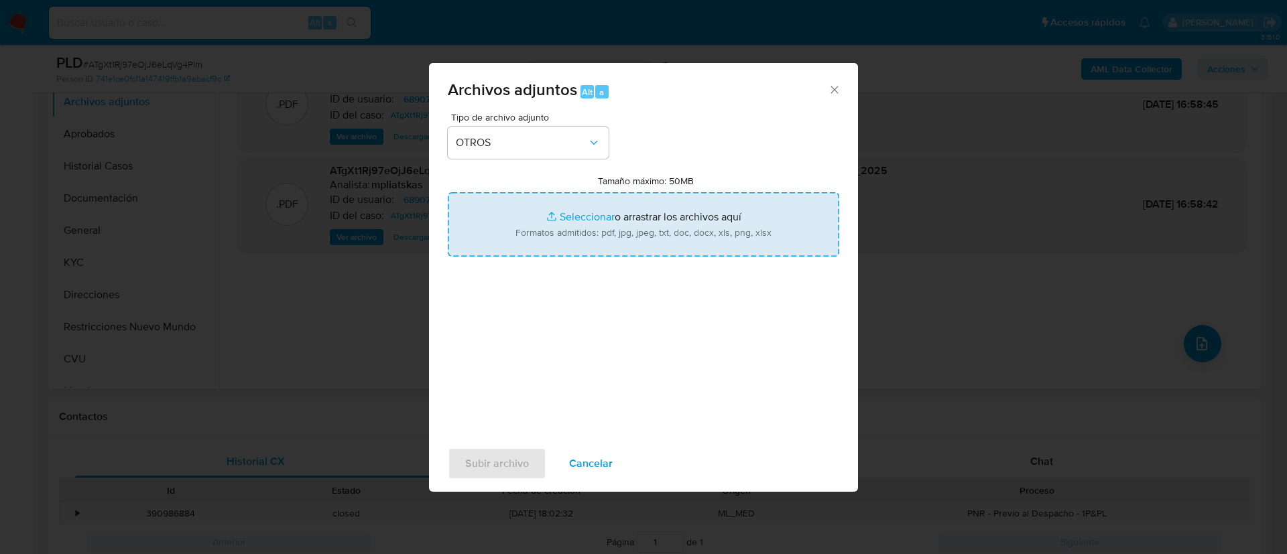
click at [591, 217] on input "Tamaño máximo: 50MB Seleccionar archivos" at bounding box center [644, 224] width 392 height 64
type input "C:\fakepath\68907811_97340ef1-2b5d-42b4-a7c4-885cb4434b20.pdf"
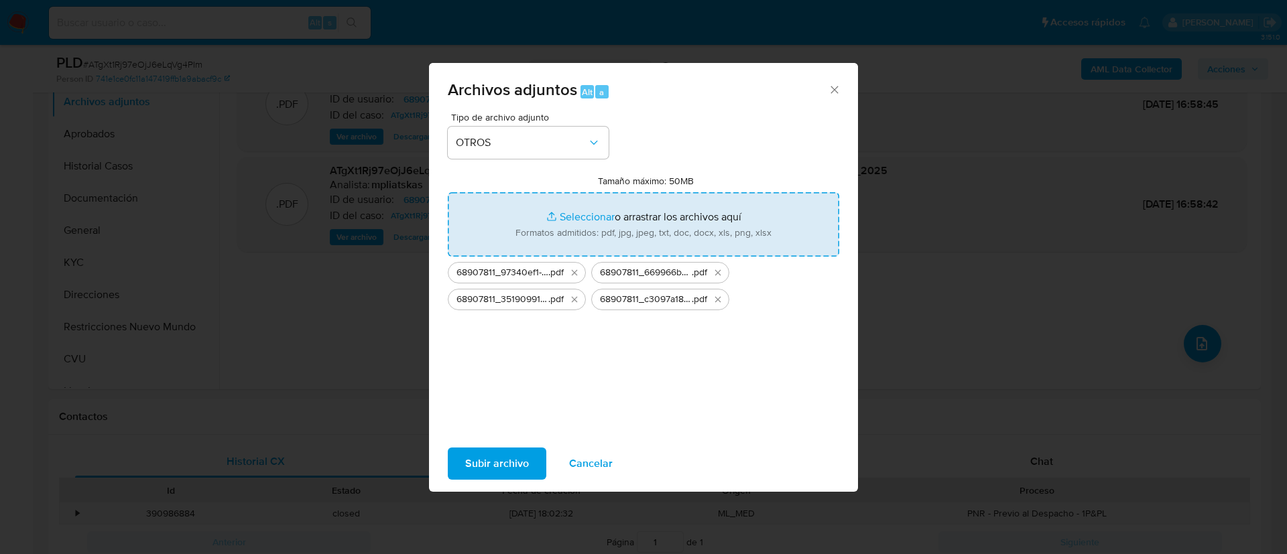
click at [524, 454] on span "Subir archivo" at bounding box center [497, 463] width 64 height 29
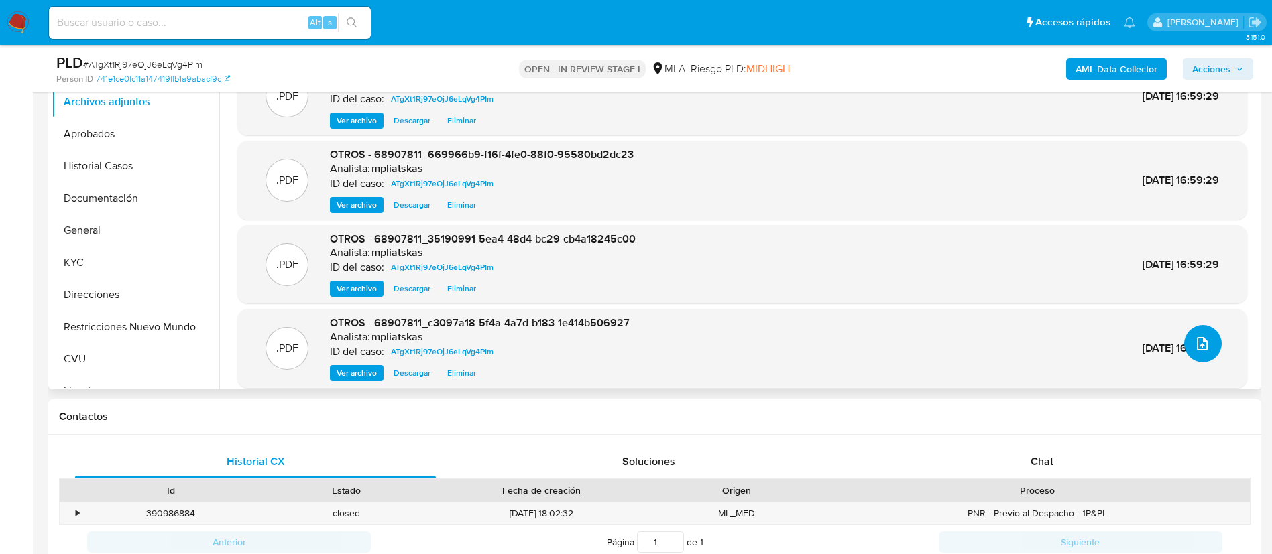
click at [1195, 347] on icon "upload-file" at bounding box center [1202, 344] width 16 height 16
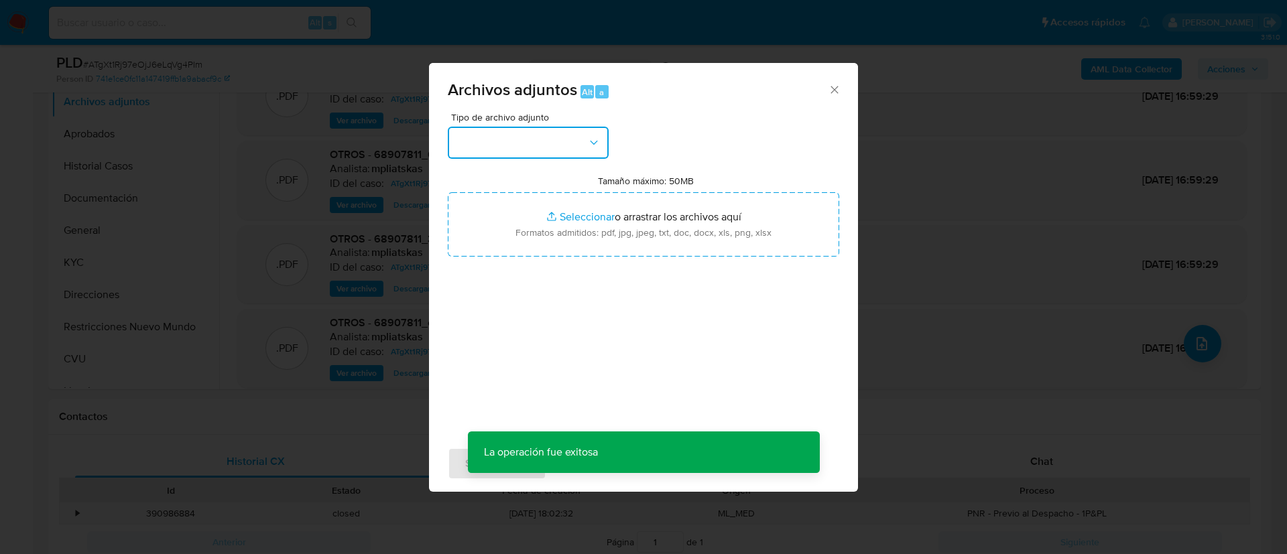
click at [573, 146] on button "button" at bounding box center [528, 143] width 161 height 32
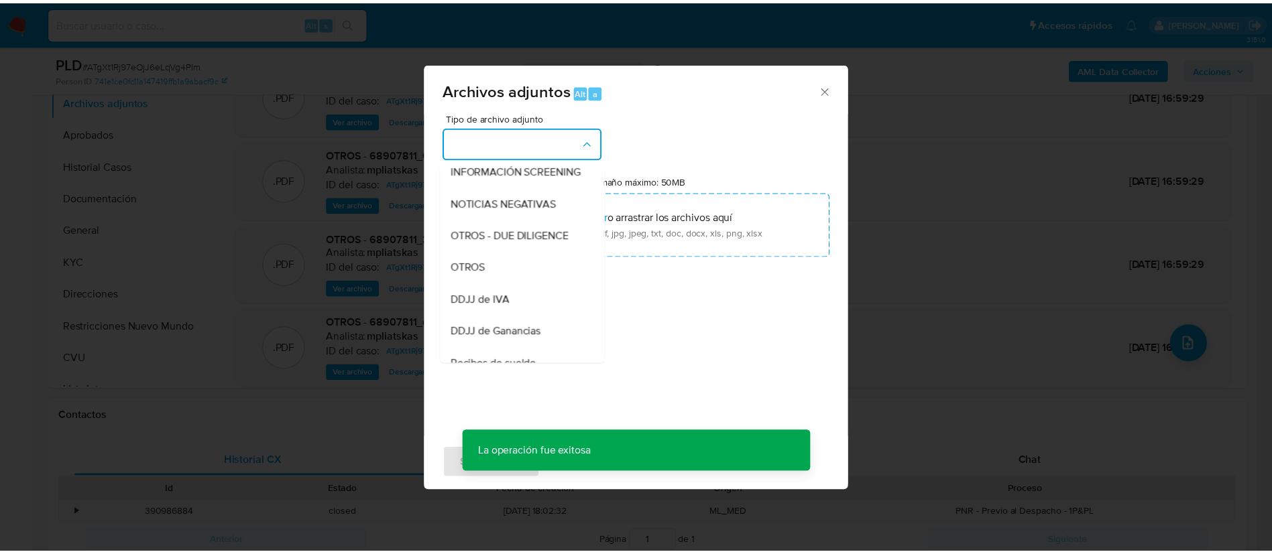
scroll to position [302, 0]
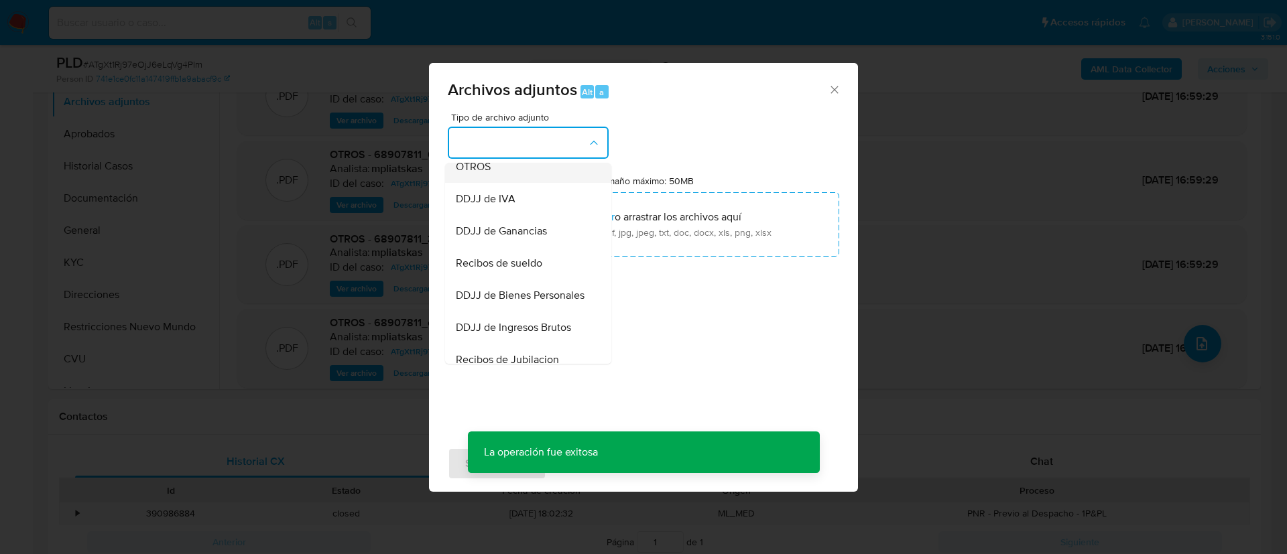
click at [532, 183] on div "OTROS" at bounding box center [524, 167] width 137 height 32
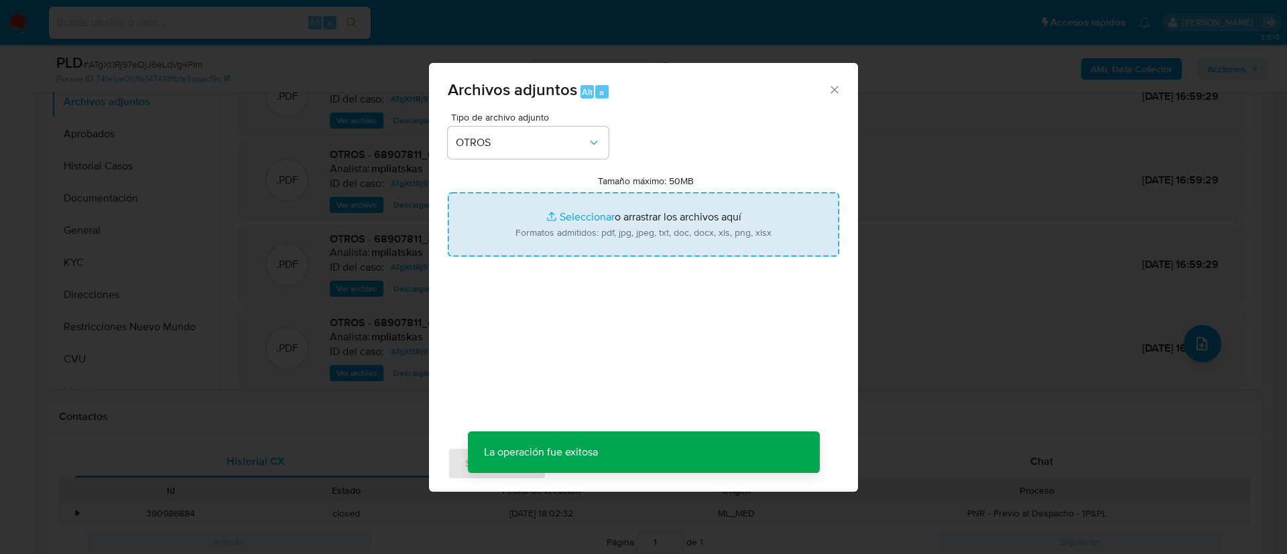
click at [634, 230] on input "Tamaño máximo: 50MB Seleccionar archivos" at bounding box center [644, 224] width 392 height 64
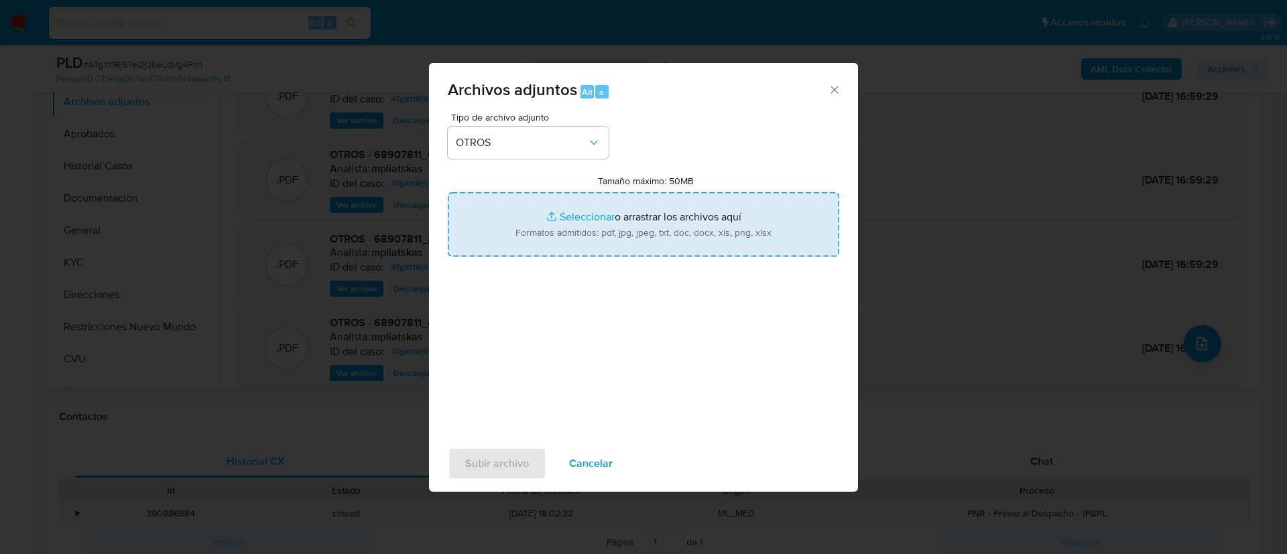
type input "C:\fakepath\68907811 Movimientos.xlsx"
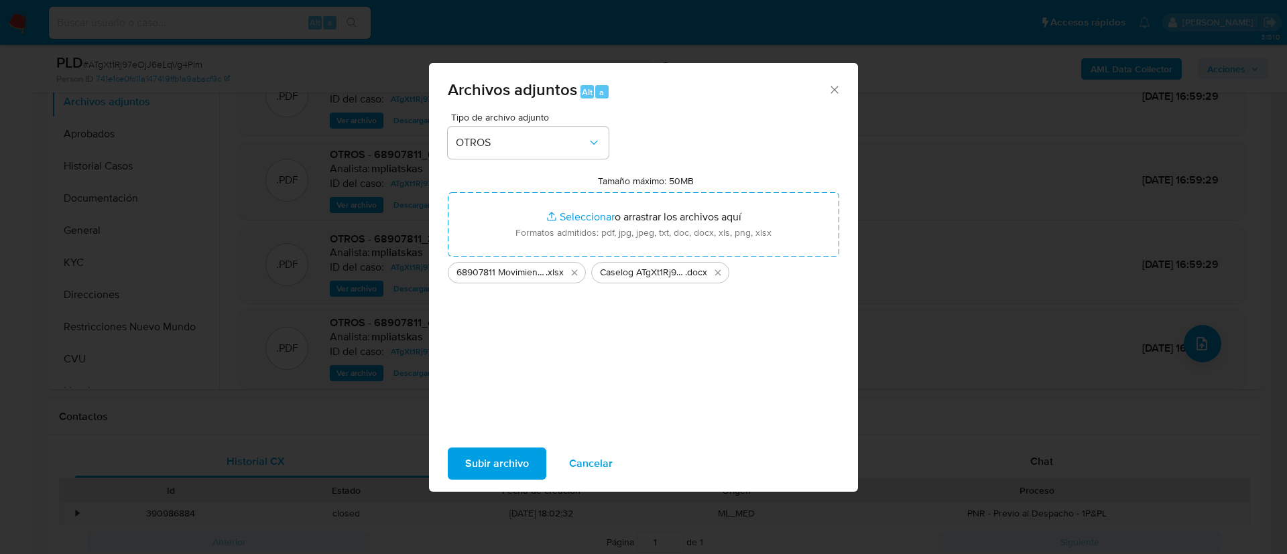
click at [511, 470] on span "Subir archivo" at bounding box center [497, 463] width 64 height 29
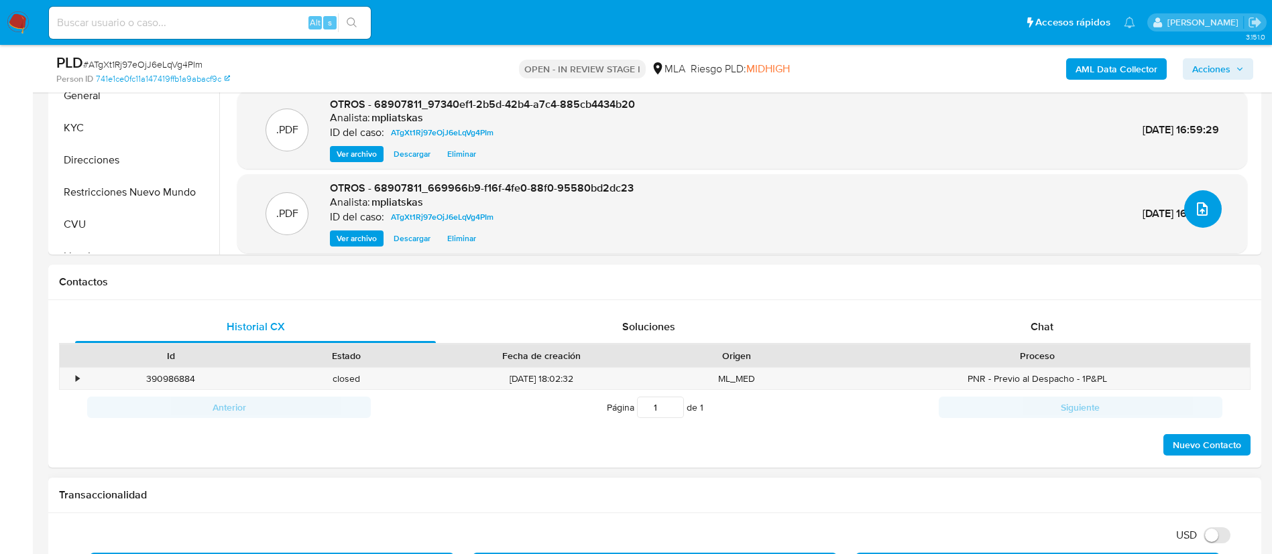
scroll to position [603, 0]
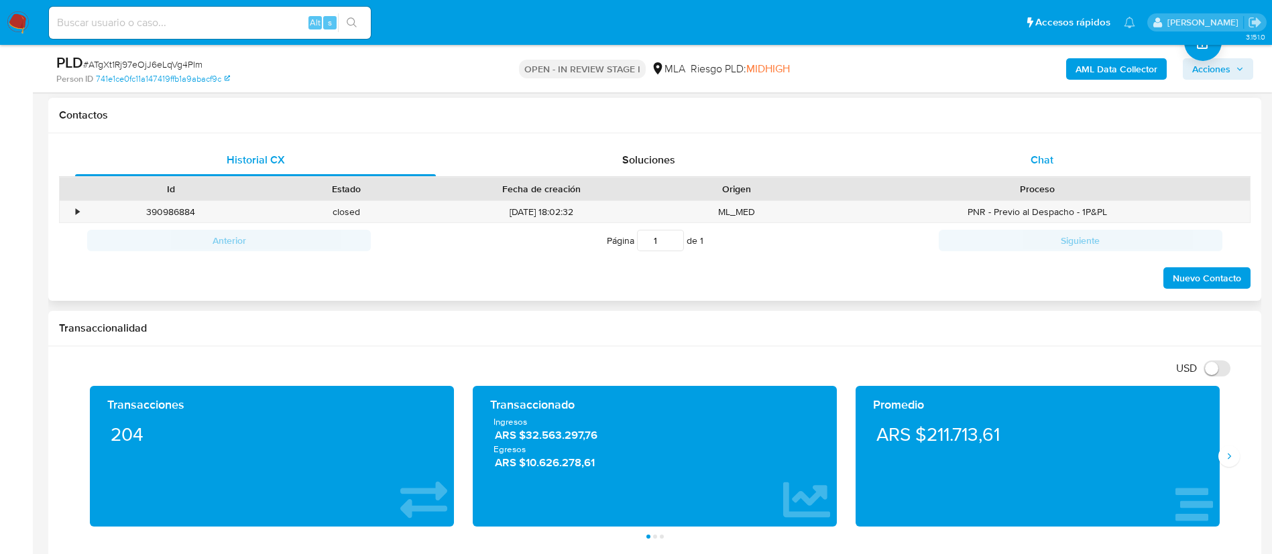
drag, startPoint x: 1007, startPoint y: 178, endPoint x: 999, endPoint y: 159, distance: 21.0
click at [1005, 176] on div "Historial CX Soluciones Chat Id Estado Fecha de creación Origen Proceso • 39098…" at bounding box center [654, 217] width 1191 height 147
click at [999, 159] on div "Chat" at bounding box center [1042, 160] width 361 height 32
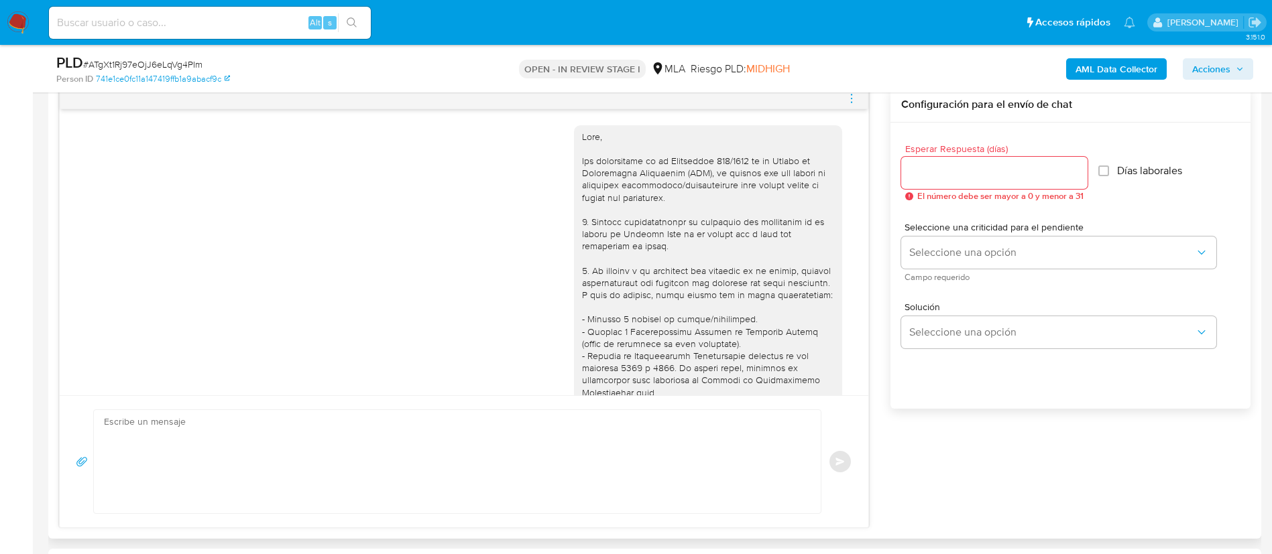
scroll to position [921, 0]
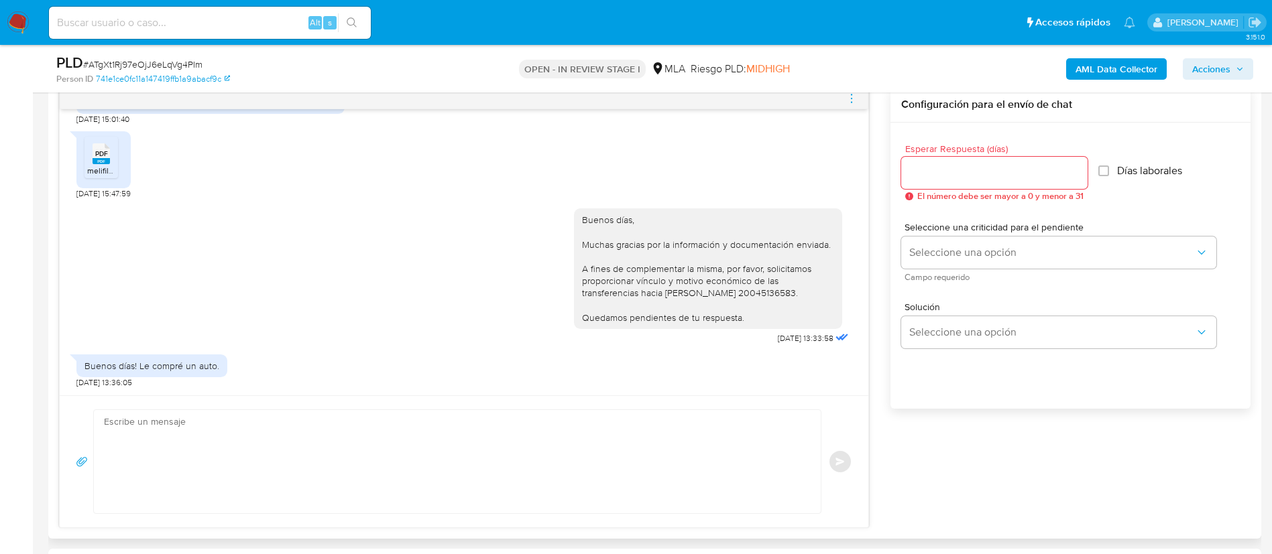
click at [617, 388] on div "Buenos días! Le compré un auto. 29/07/2025 13:36:05" at bounding box center [463, 368] width 775 height 40
click at [607, 422] on textarea at bounding box center [454, 461] width 700 height 103
type textarea "&"
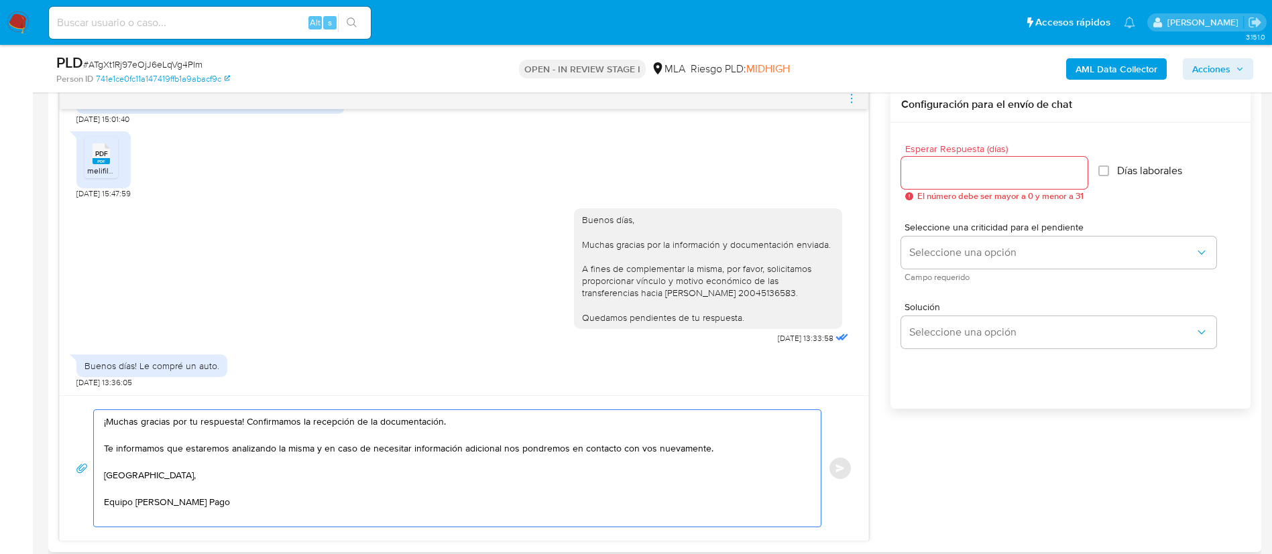
drag, startPoint x: 247, startPoint y: 418, endPoint x: 469, endPoint y: 414, distance: 221.9
click at [469, 414] on textarea "¡Muchas gracias por tu respuesta! Confirmamos la recepción de la documentación.…" at bounding box center [454, 468] width 700 height 117
type textarea "¡Muchas gracias por tu respuesta! Te informamos que estaremos analizando la mis…"
click at [913, 170] on input "Esperar Respuesta (días)" at bounding box center [994, 172] width 186 height 17
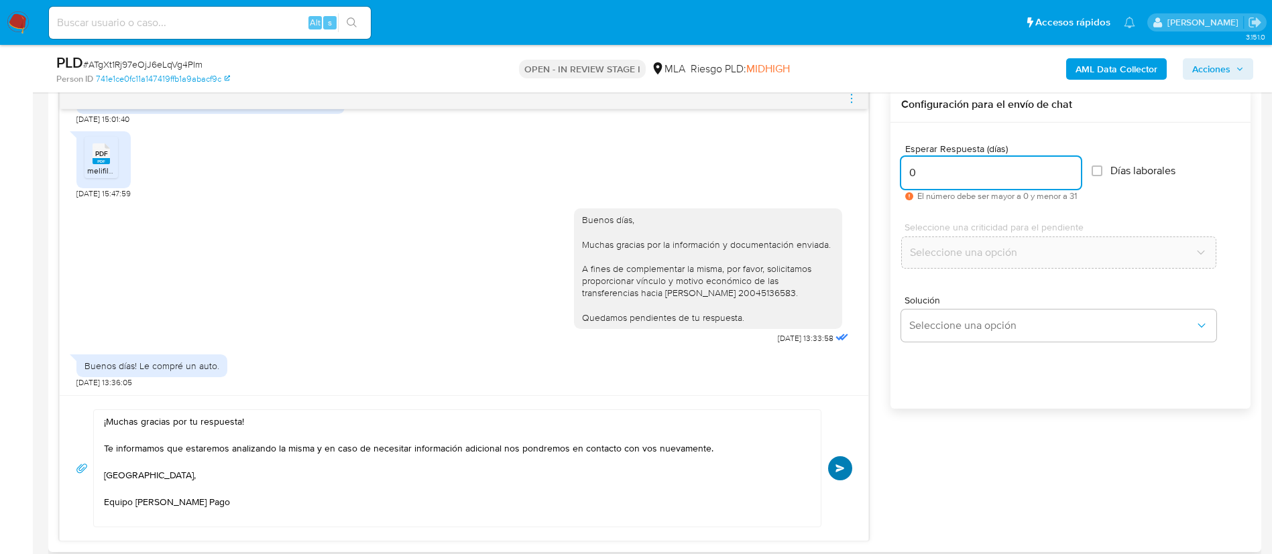
type input "0"
click at [841, 467] on span "Enviar" at bounding box center [839, 469] width 9 height 8
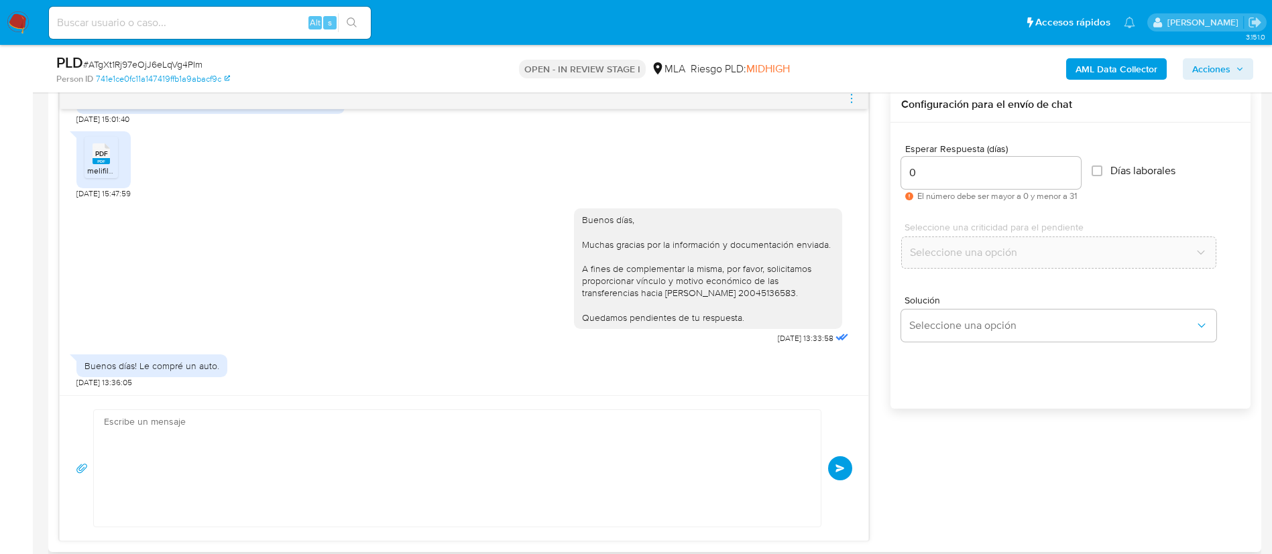
click at [850, 99] on icon "menu-action" at bounding box center [851, 99] width 12 height 12
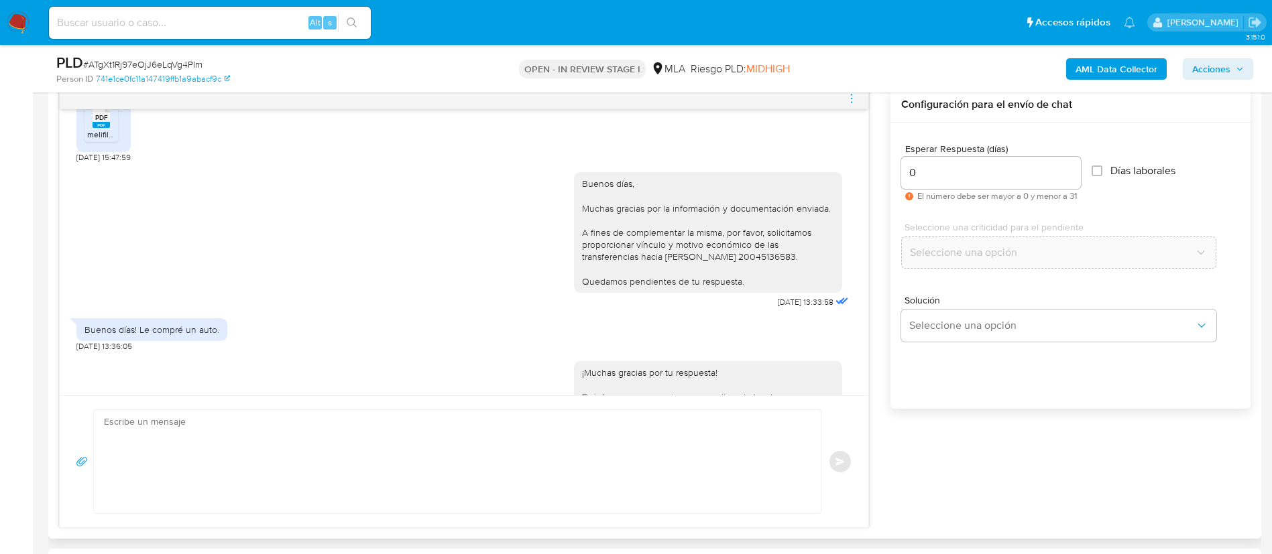
scroll to position [1070, 0]
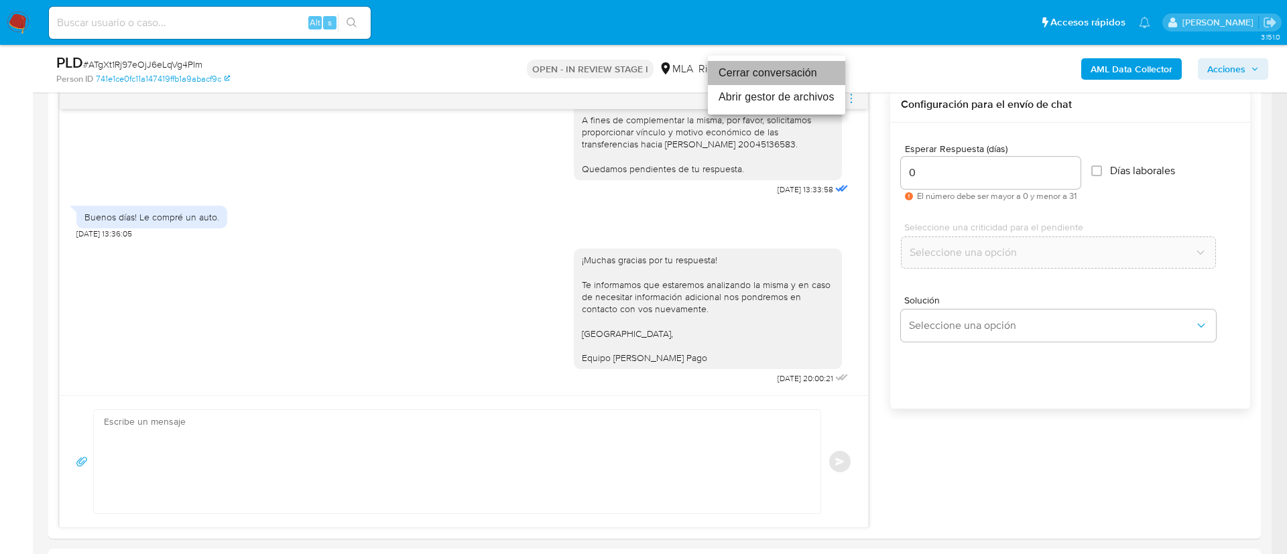
click at [755, 67] on li "Cerrar conversación" at bounding box center [776, 73] width 137 height 24
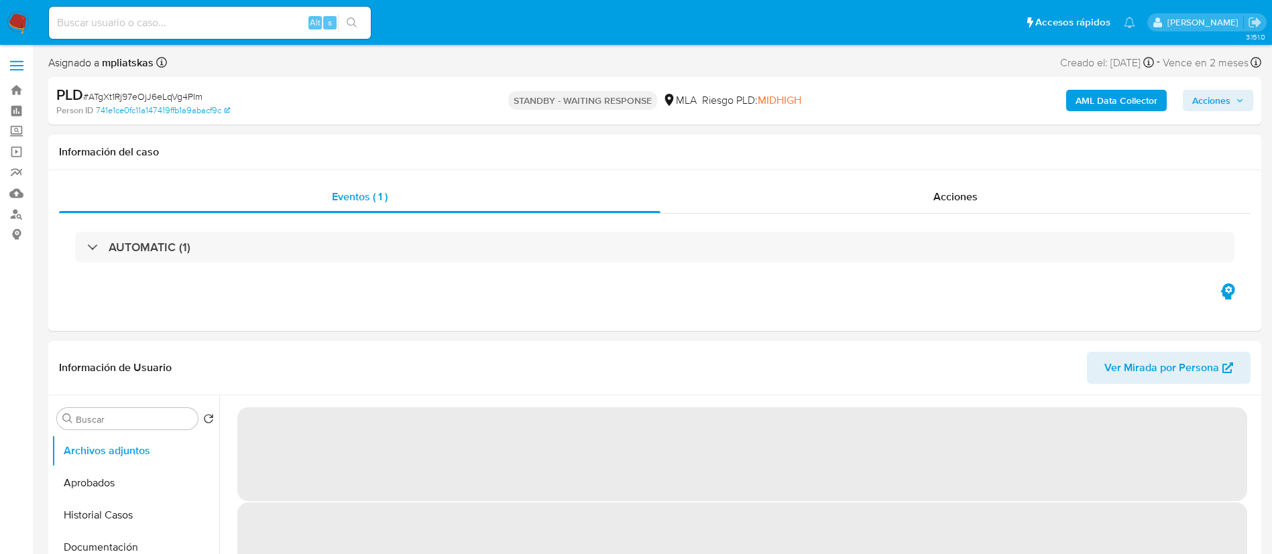
select select "10"
click at [289, 18] on input at bounding box center [210, 22] width 322 height 17
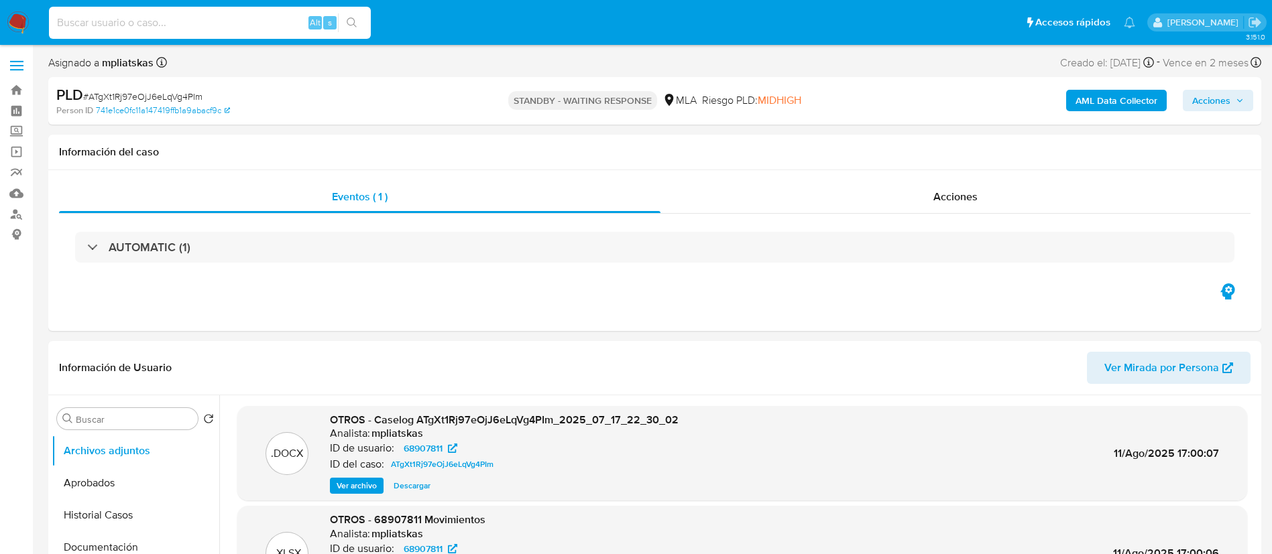
paste input "nGGYtNzjgJhrHaKPxWpuyV2b"
type input "nGGYtNzjgJhrHaKPxWpuyV2b"
click at [357, 13] on button "search-icon" at bounding box center [351, 22] width 27 height 19
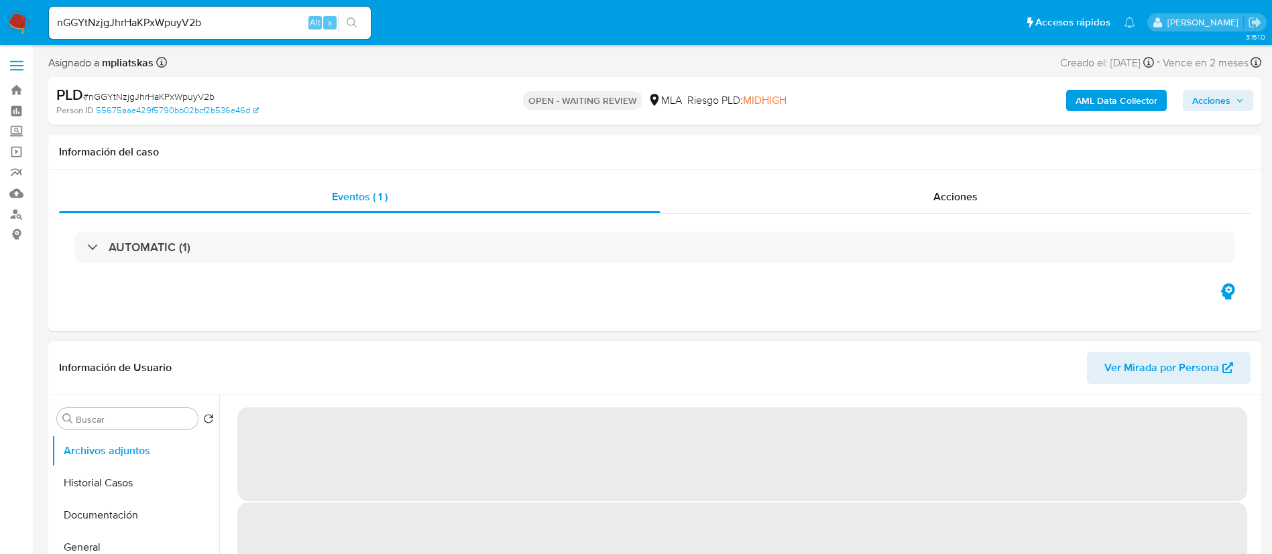
select select "10"
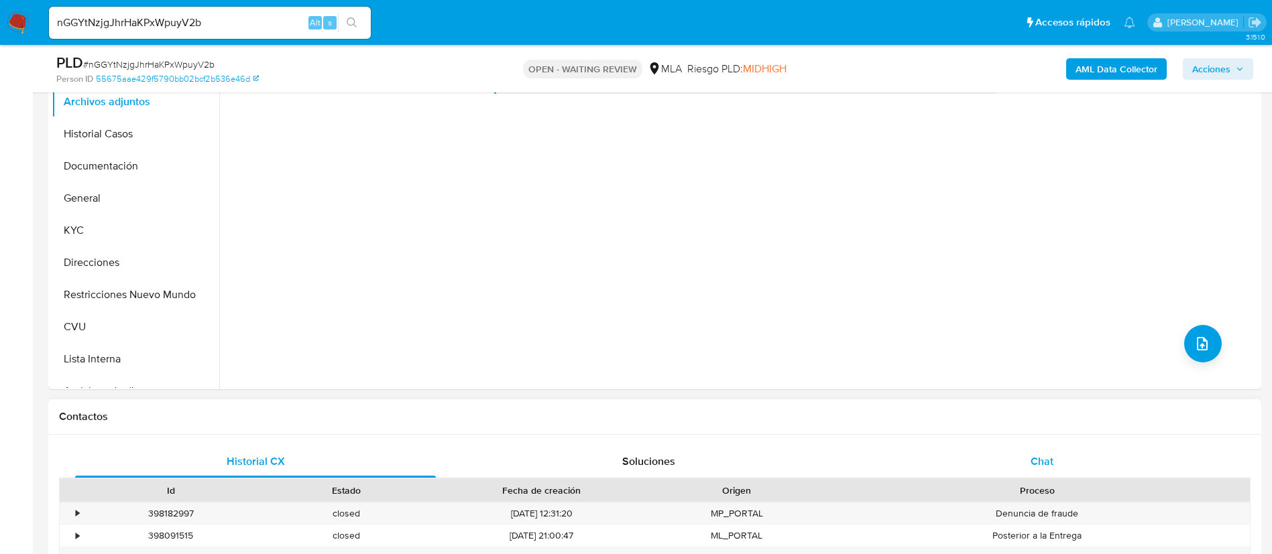
click at [1063, 449] on div "Chat" at bounding box center [1042, 462] width 361 height 32
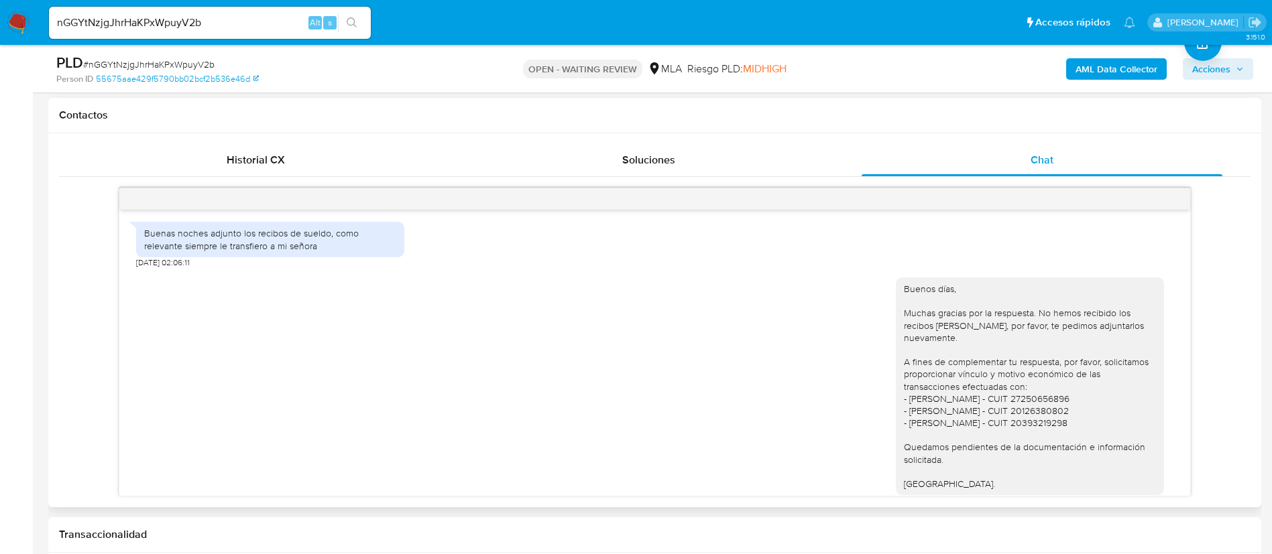
scroll to position [936, 0]
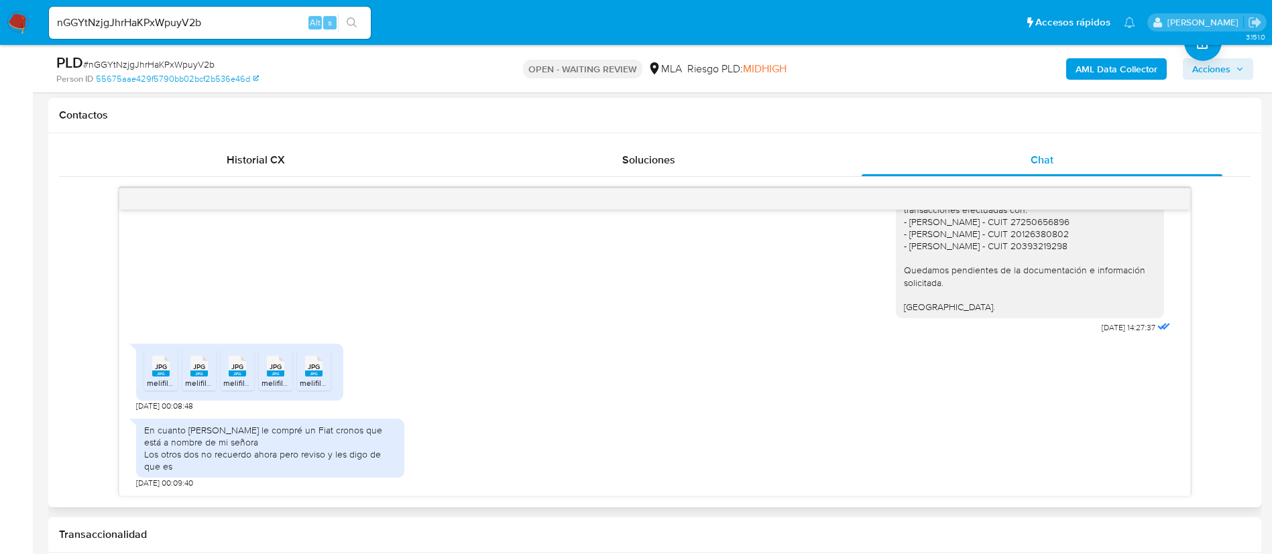
click at [162, 369] on span "JPG" at bounding box center [161, 367] width 12 height 9
click at [202, 374] on rect at bounding box center [198, 374] width 17 height 6
drag, startPoint x: 233, startPoint y: 381, endPoint x: 266, endPoint y: 385, distance: 33.8
click at [234, 383] on span "melifile3775622831110165634.jpg" at bounding box center [282, 382] width 119 height 11
click at [272, 384] on span "melifile3606442461451174323.jpg" at bounding box center [322, 382] width 122 height 11
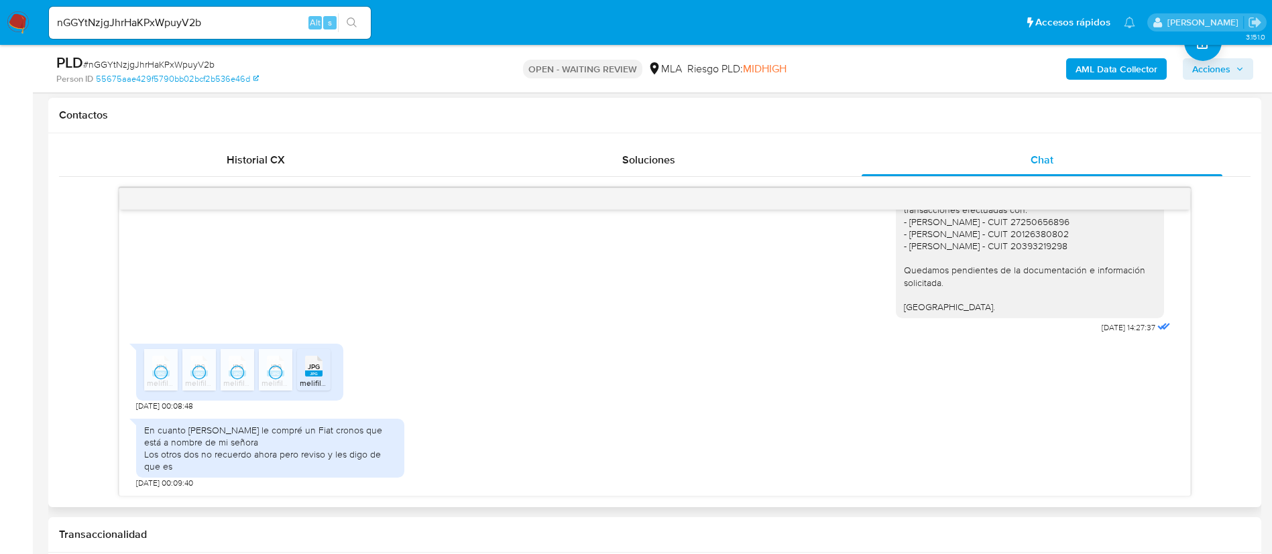
click at [300, 369] on div "JPG JPG" at bounding box center [314, 365] width 28 height 26
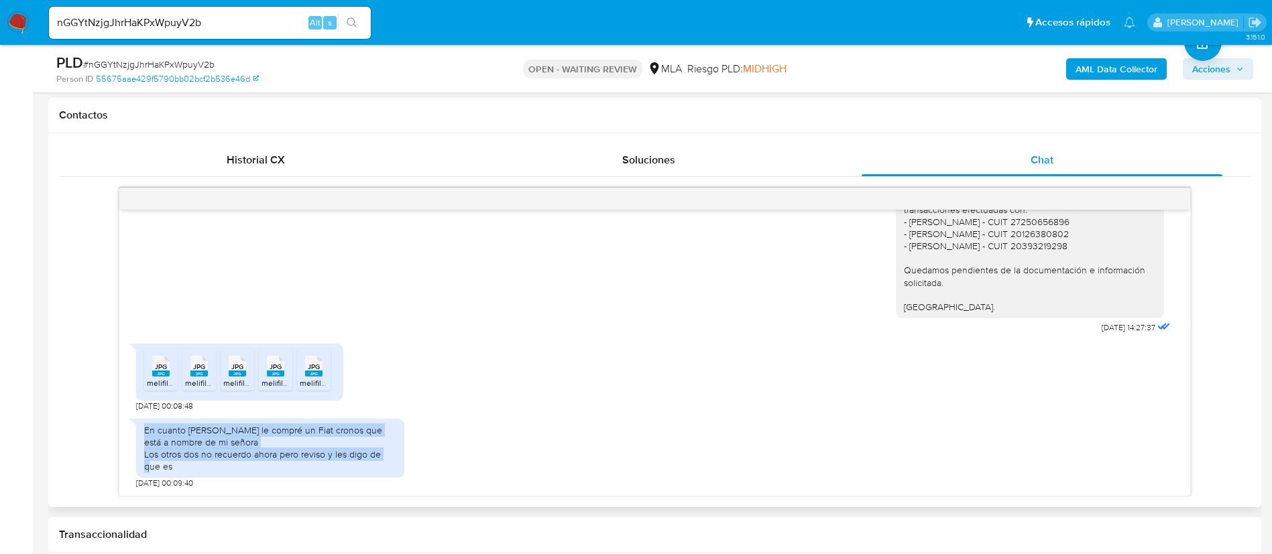
drag, startPoint x: 145, startPoint y: 426, endPoint x: 214, endPoint y: 467, distance: 79.7
click at [214, 467] on div "En cuanto a berman le compré un Fiat cronos que está a nombre de mi señora Los …" at bounding box center [270, 448] width 252 height 49
copy div "En cuanto a berman le compré un Fiat cronos que está a nombre de mi señora Los …"
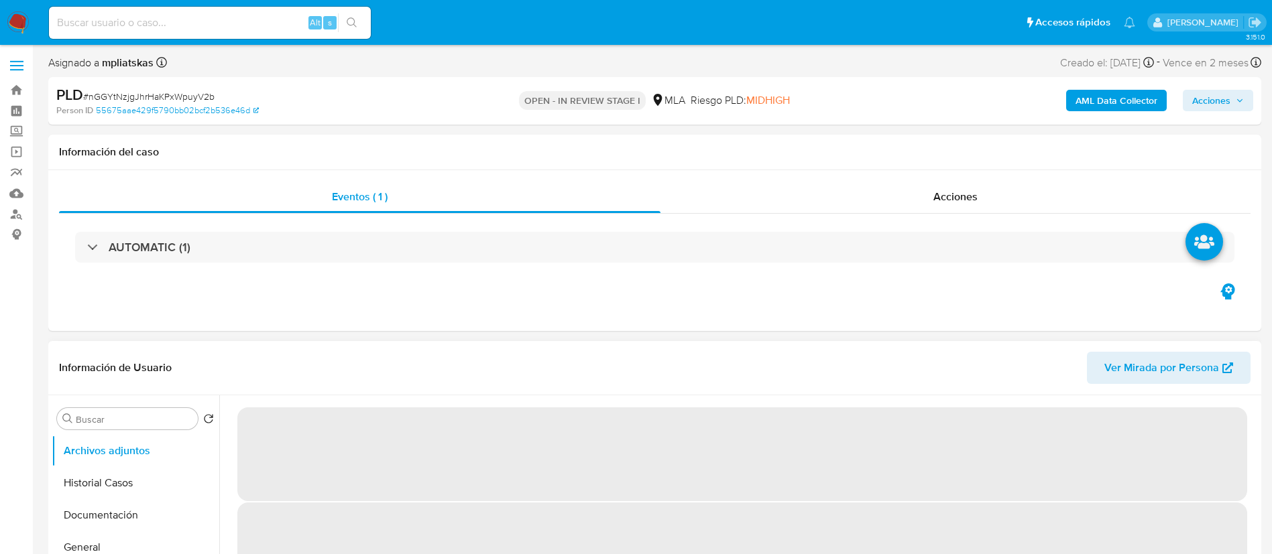
select select "10"
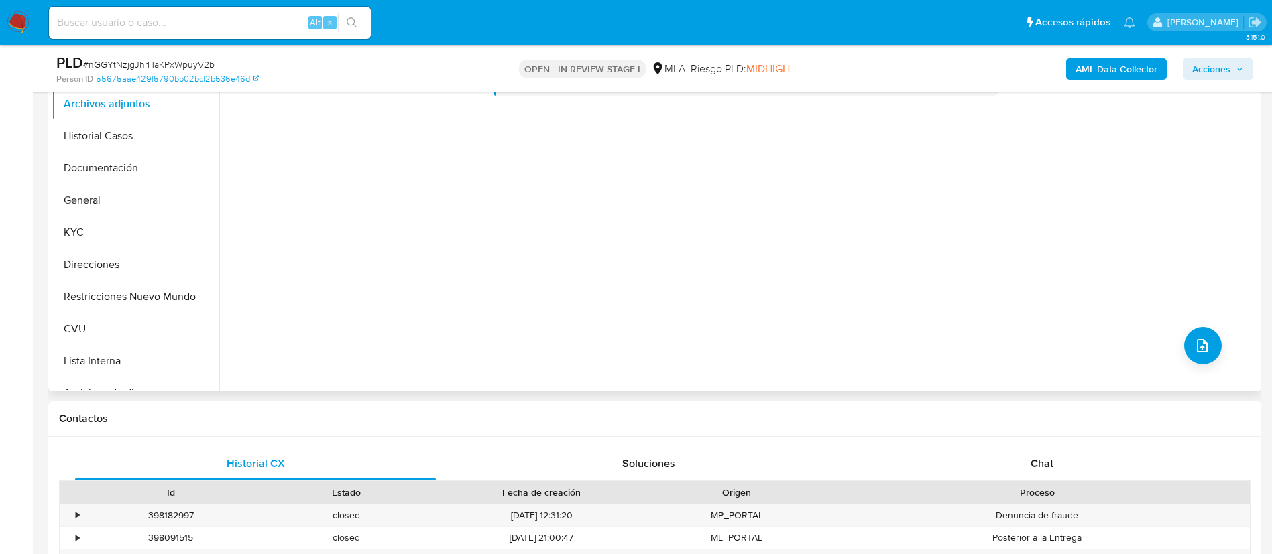
scroll to position [302, 0]
click at [1061, 442] on div "Historial CX Soluciones Chat Id Estado Fecha de creación Origen Proceso • 39818…" at bounding box center [654, 542] width 1213 height 214
click at [1059, 462] on div "Chat" at bounding box center [1042, 462] width 361 height 32
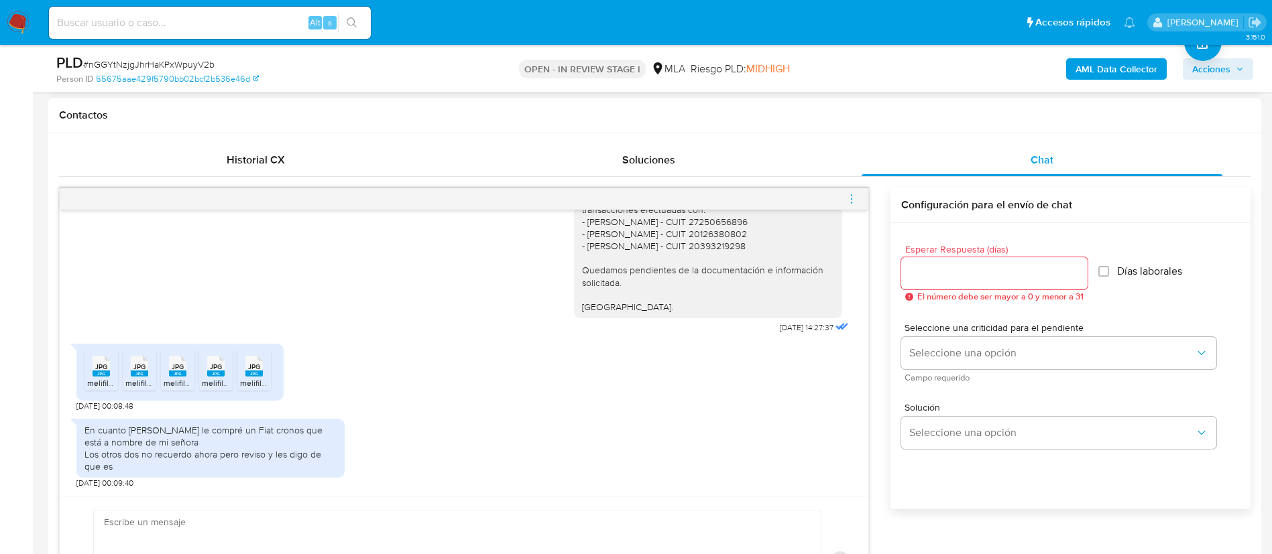
scroll to position [704, 0]
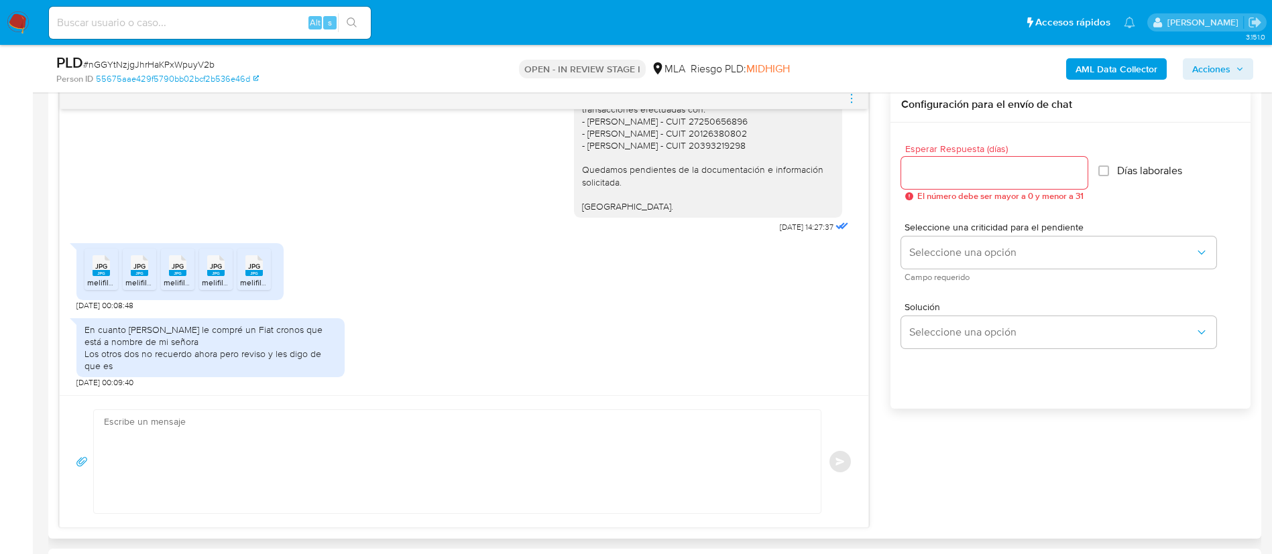
click at [567, 451] on textarea at bounding box center [454, 461] width 700 height 103
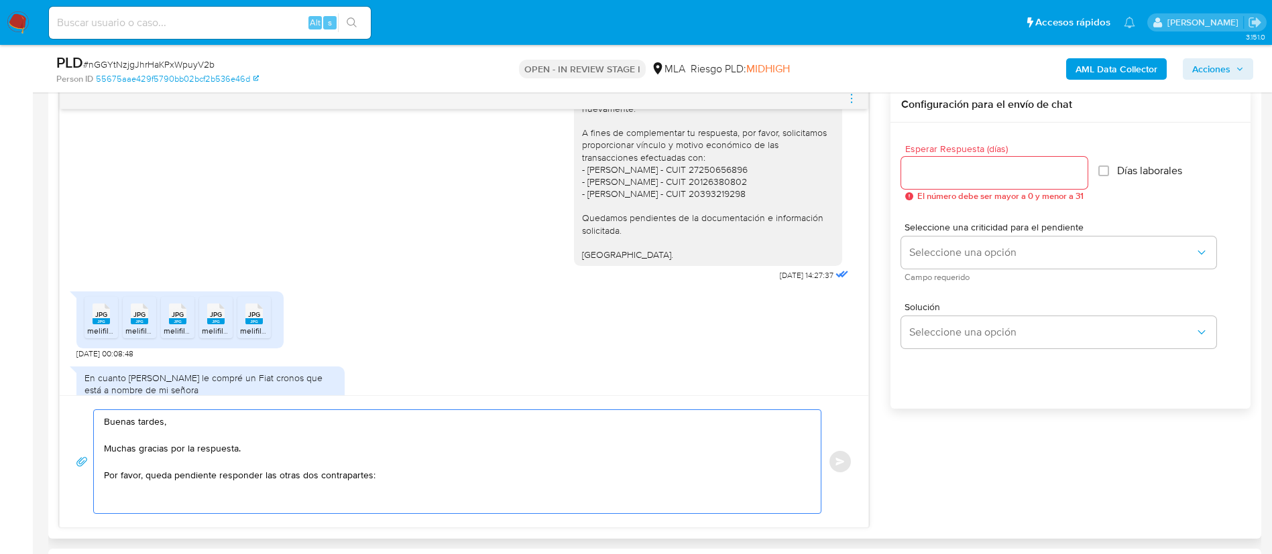
scroll to position [835, 0]
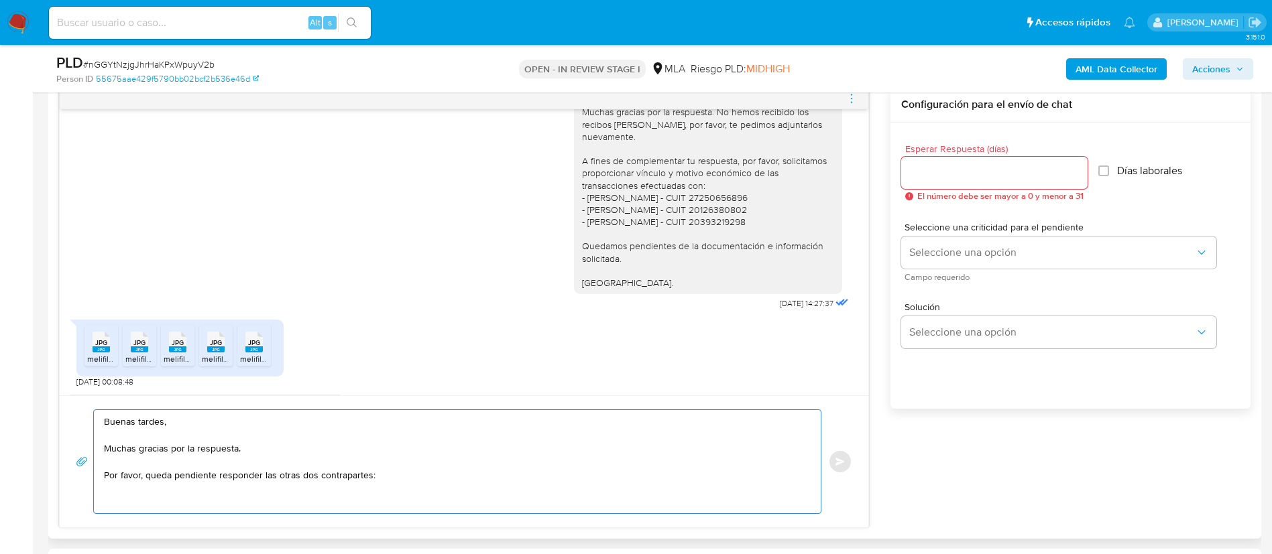
click at [582, 225] on div "Buenos días, Muchas gracias por la respuesta. No hemos recibido los recibos [PE…" at bounding box center [708, 185] width 252 height 207
copy div "- [PERSON_NAME] - CUIT 27250656896"
click at [263, 492] on textarea "Buenas tardes, Muchas gracias por la respuesta. Por favor, queda pendiente resp…" at bounding box center [454, 461] width 700 height 103
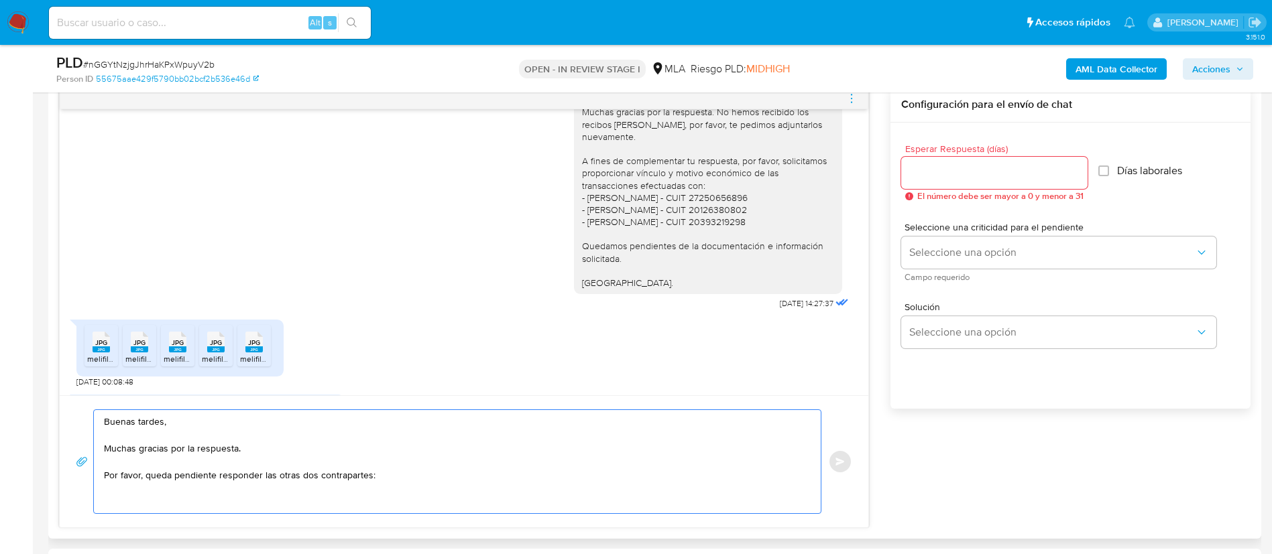
paste textarea "- [PERSON_NAME] - CUIT 27250656896"
click at [626, 234] on div "Buenos días, Muchas gracias por la respuesta. No hemos recibido los recibos [PE…" at bounding box center [708, 185] width 252 height 207
copy div "- [PERSON_NAME] - CUIT 20126380802"
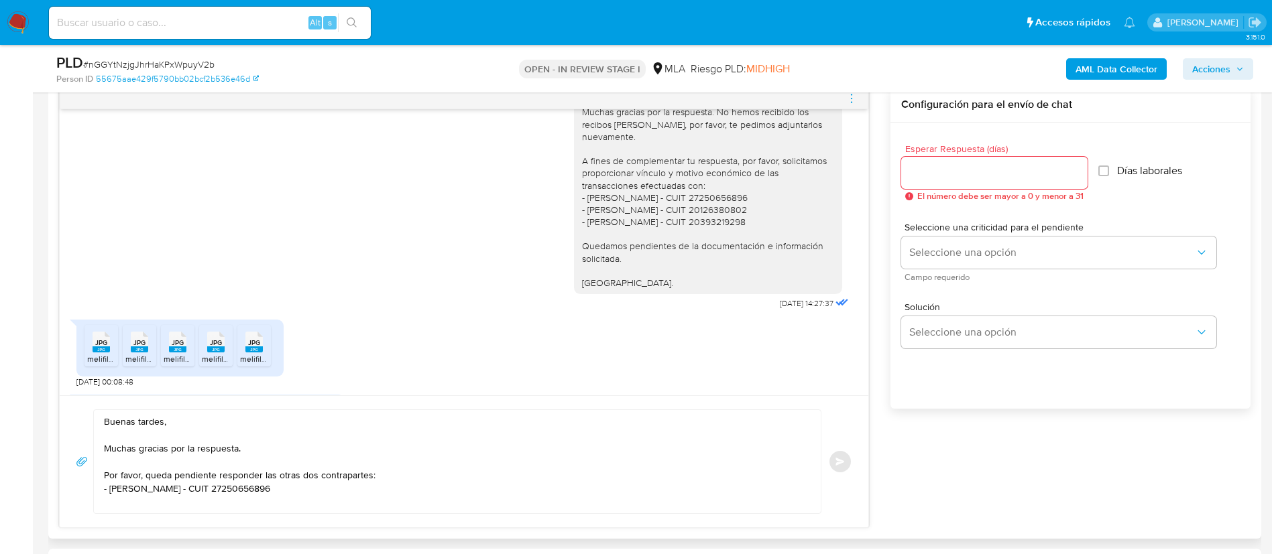
click at [426, 506] on textarea "Buenas tardes, Muchas gracias por la respuesta. Por favor, queda pendiente resp…" at bounding box center [454, 461] width 700 height 103
paste textarea "- [PERSON_NAME] - CUIT 20126380802"
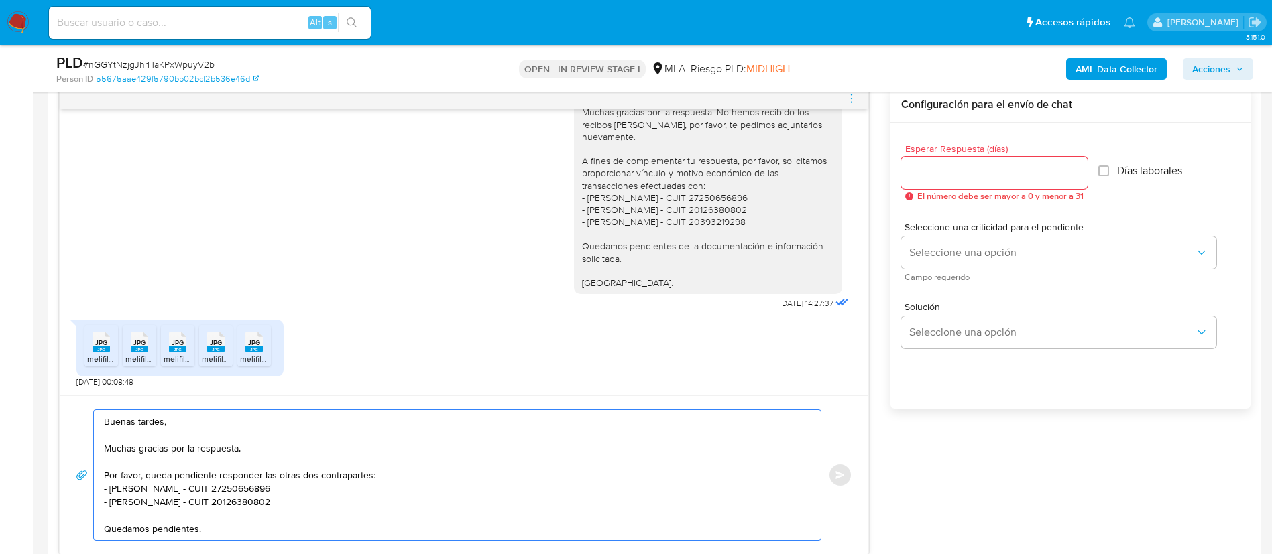
type textarea "Buenas tardes, Muchas gracias por la respuesta. Por favor, queda pendiente resp…"
click at [927, 170] on input "Esperar Respuesta (días)" at bounding box center [994, 172] width 186 height 17
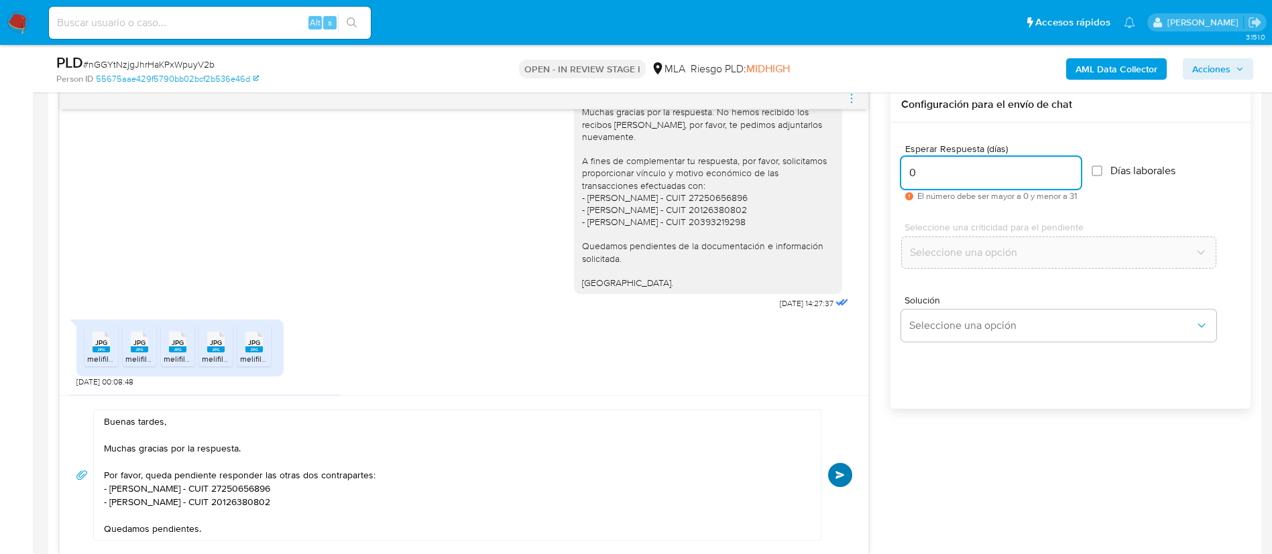
type input "0"
click at [844, 470] on button "Enviar" at bounding box center [840, 475] width 24 height 24
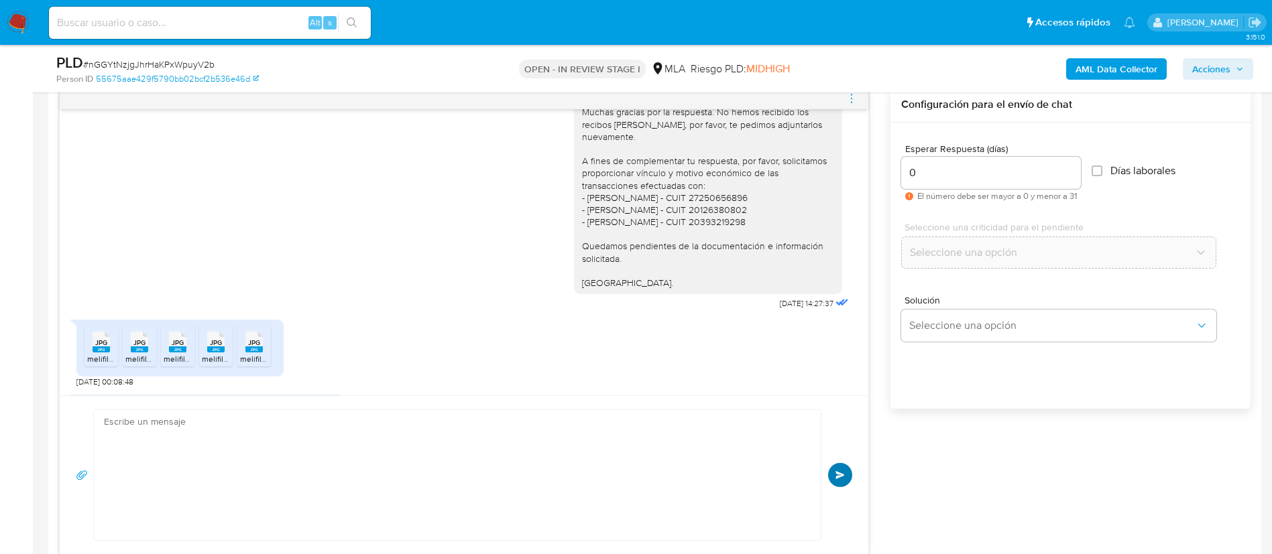
scroll to position [1097, 0]
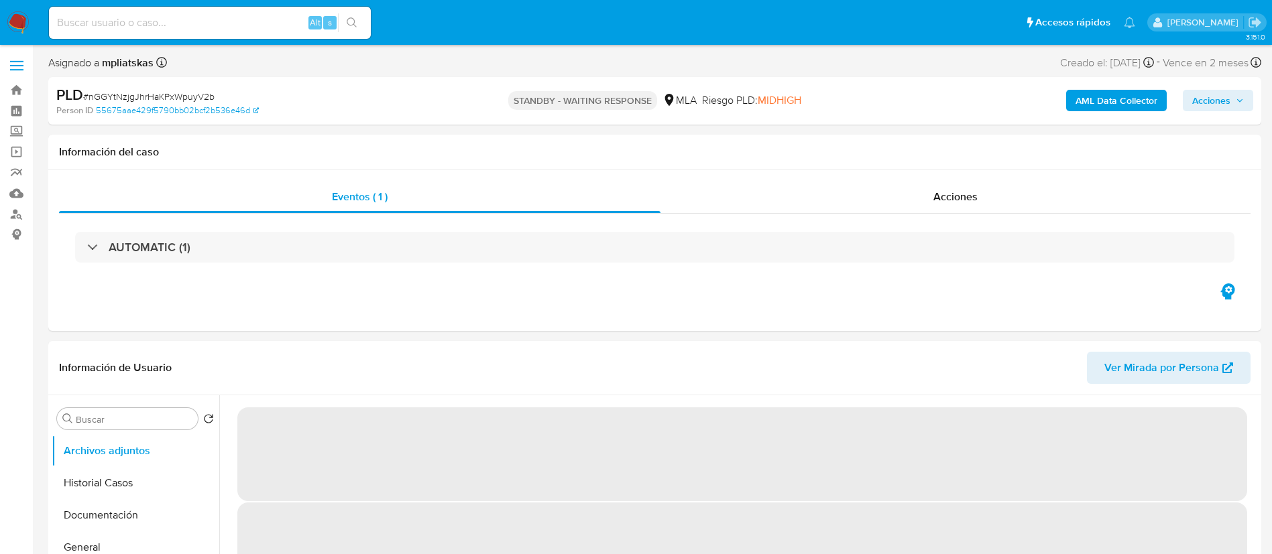
select select "10"
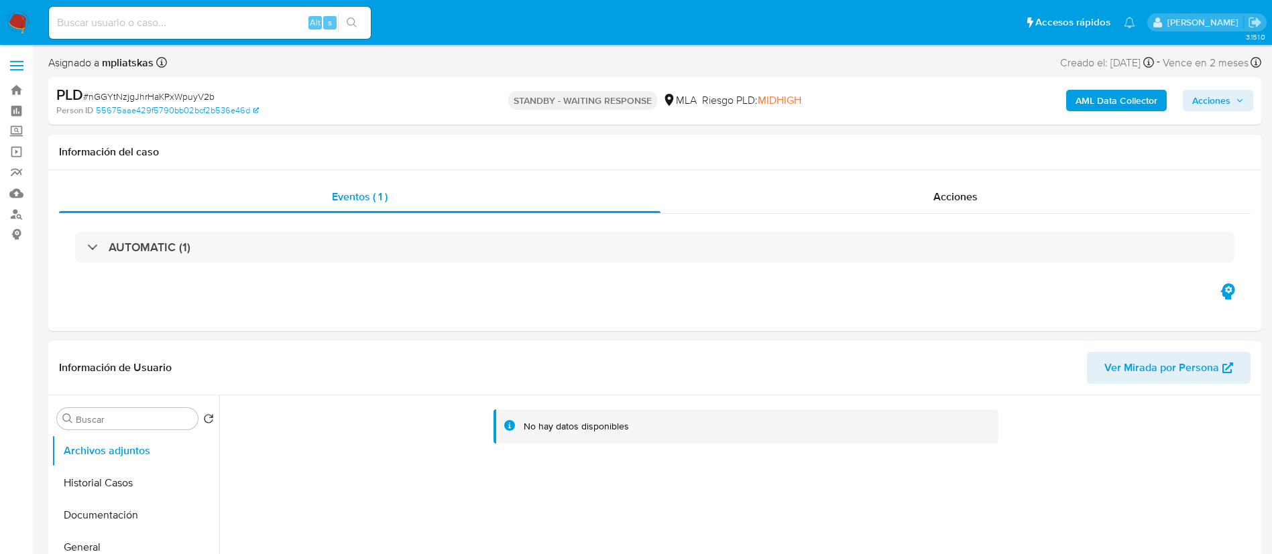
click at [251, 22] on input at bounding box center [210, 22] width 322 height 17
paste input "hcdcxED5Lk2ffQ01oYp19tdP"
type input "hcdcxED5Lk2ffQ01oYp19tdP"
click at [348, 19] on icon "search-icon" at bounding box center [352, 22] width 10 height 10
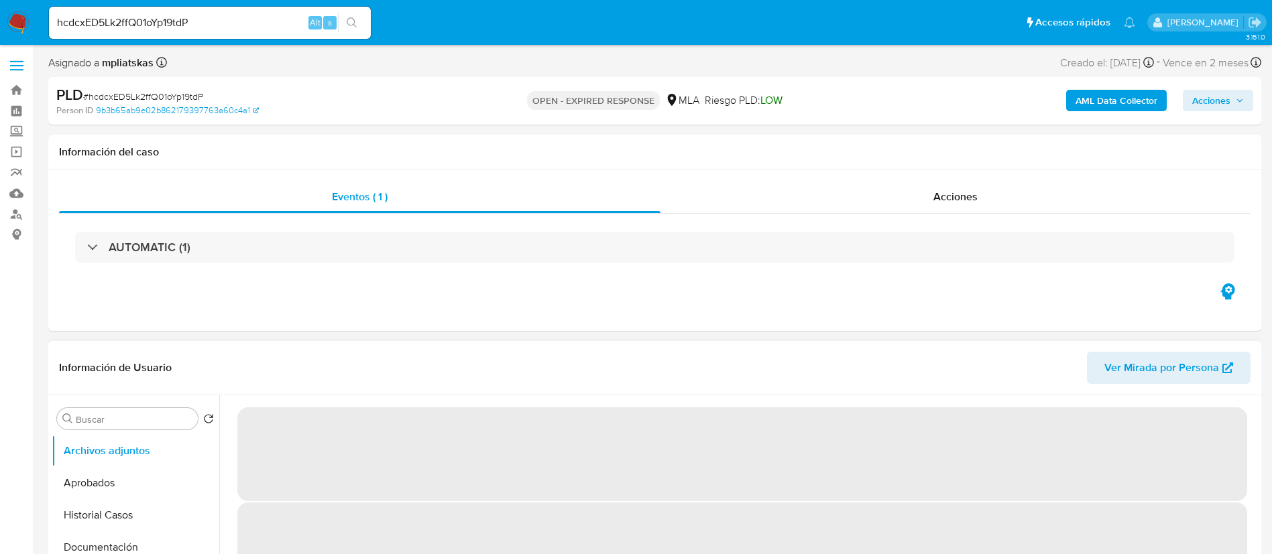
select select "10"
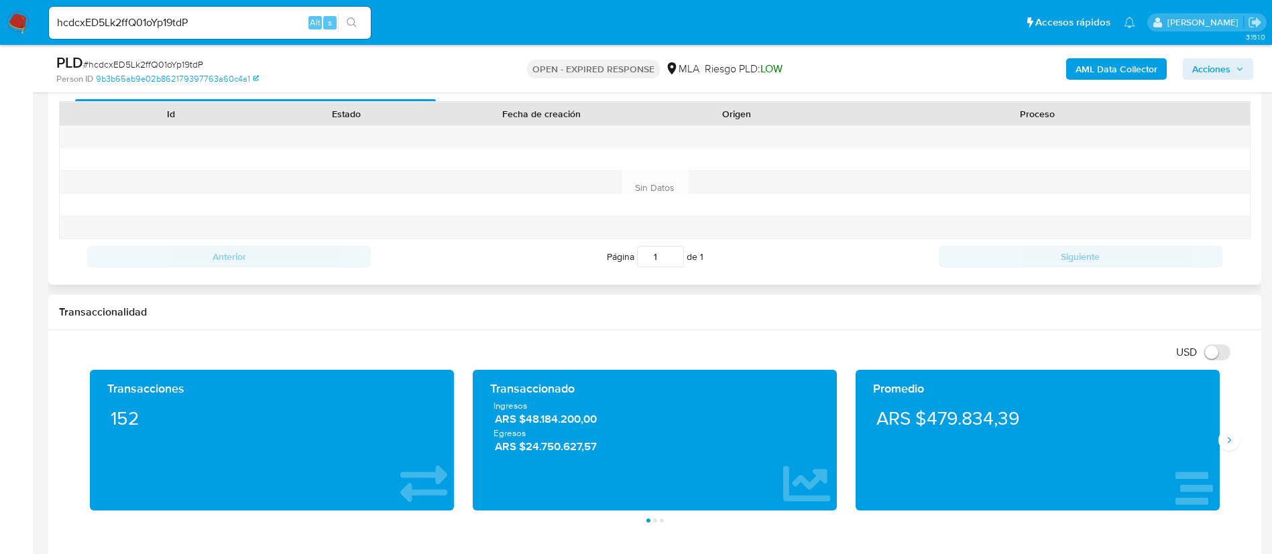
scroll to position [603, 0]
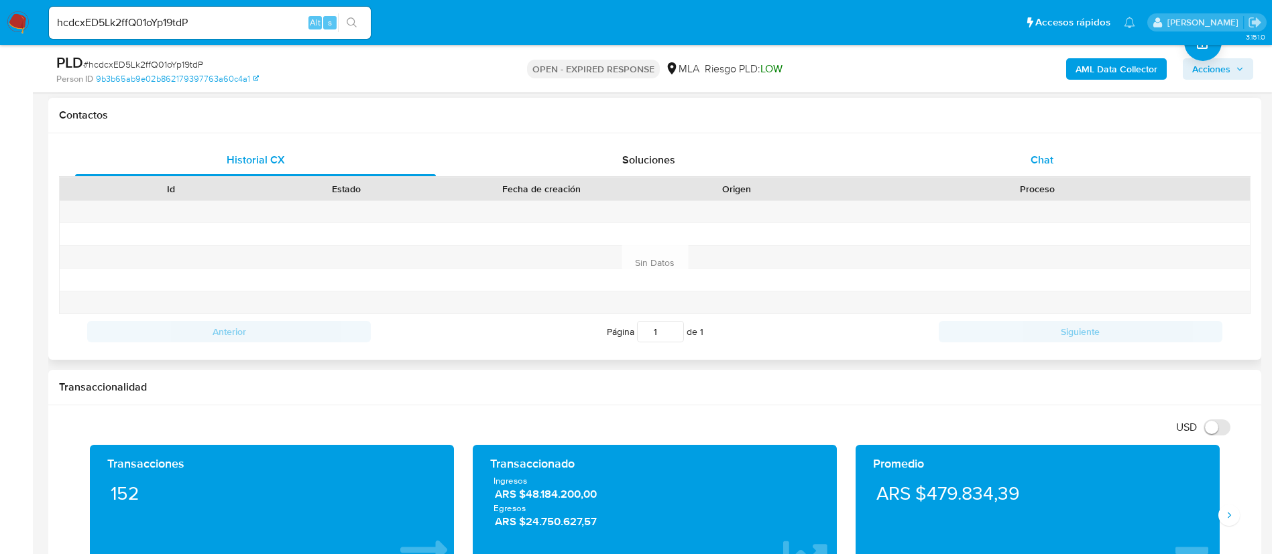
click at [1032, 157] on span "Chat" at bounding box center [1041, 159] width 23 height 15
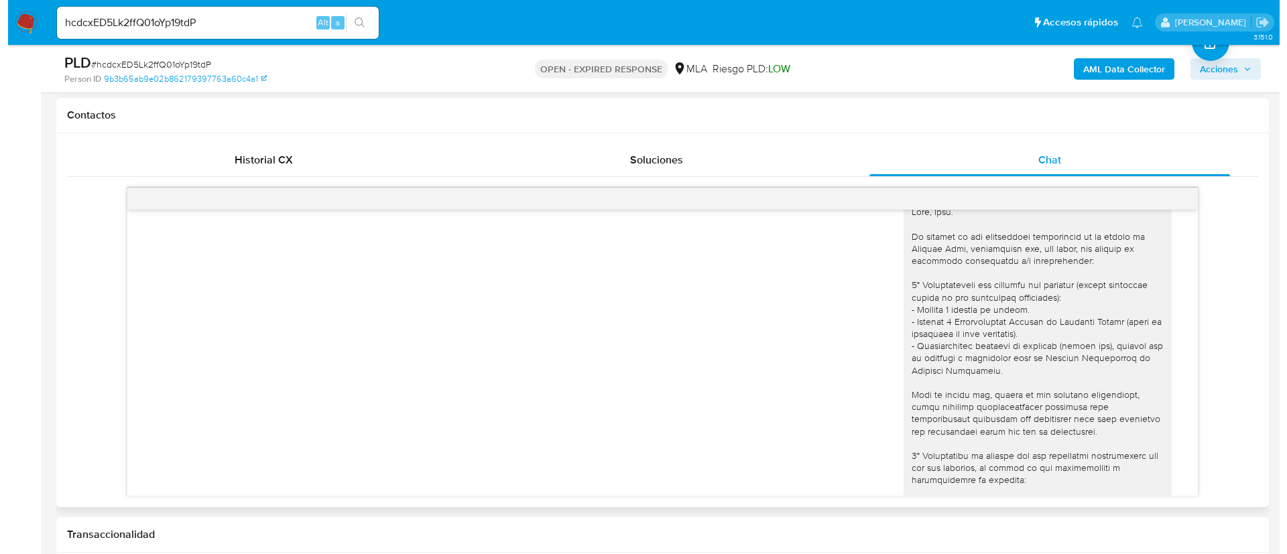
scroll to position [929, 0]
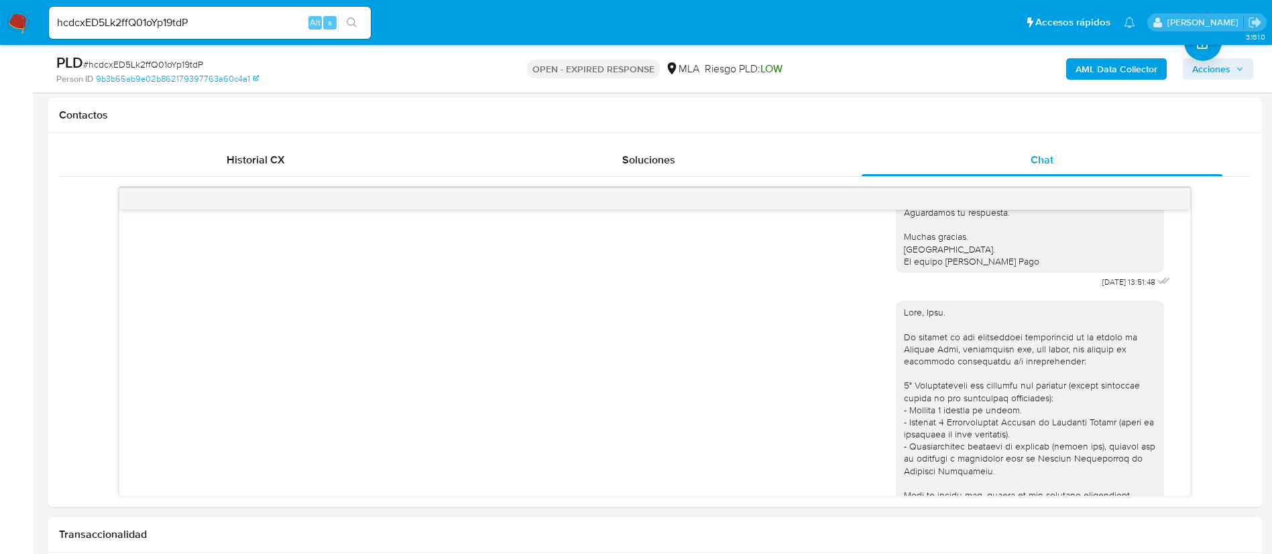
click at [1079, 71] on b "AML Data Collector" at bounding box center [1116, 68] width 82 height 21
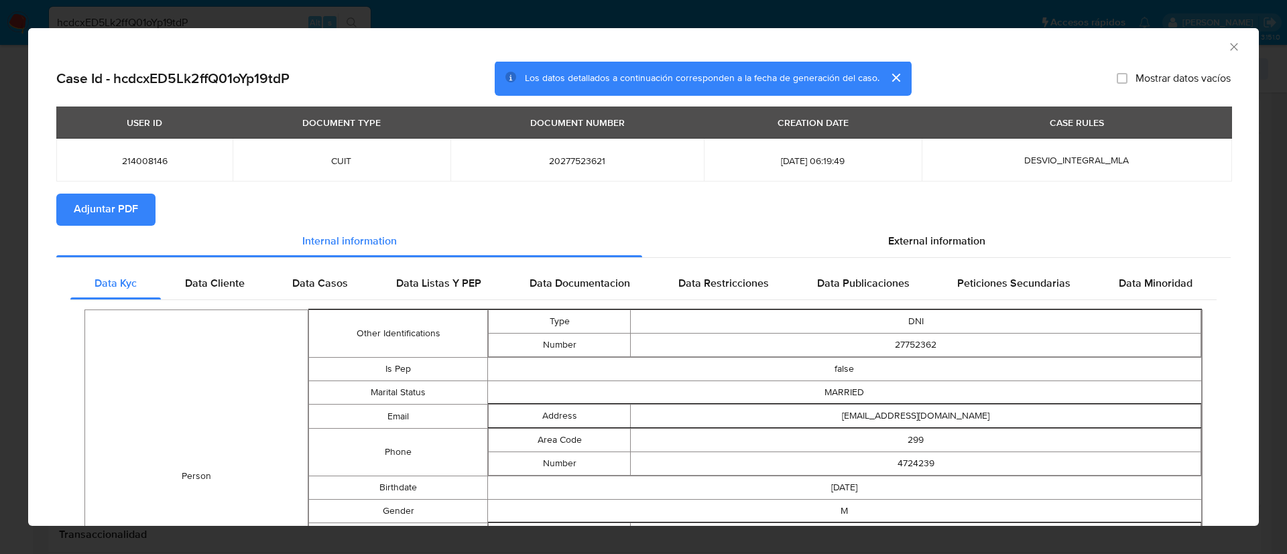
click at [84, 217] on span "Adjuntar PDF" at bounding box center [106, 209] width 64 height 29
click at [130, 167] on td "214008146" at bounding box center [144, 160] width 176 height 43
copy span "214008146"
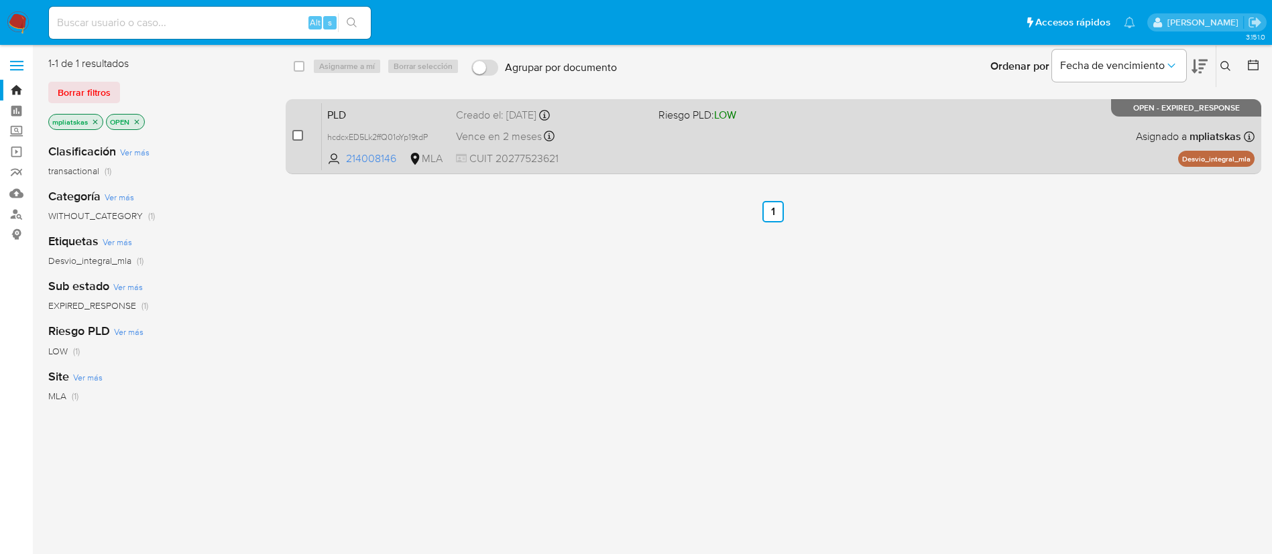
click at [296, 131] on input "checkbox" at bounding box center [297, 135] width 11 height 11
checkbox input "true"
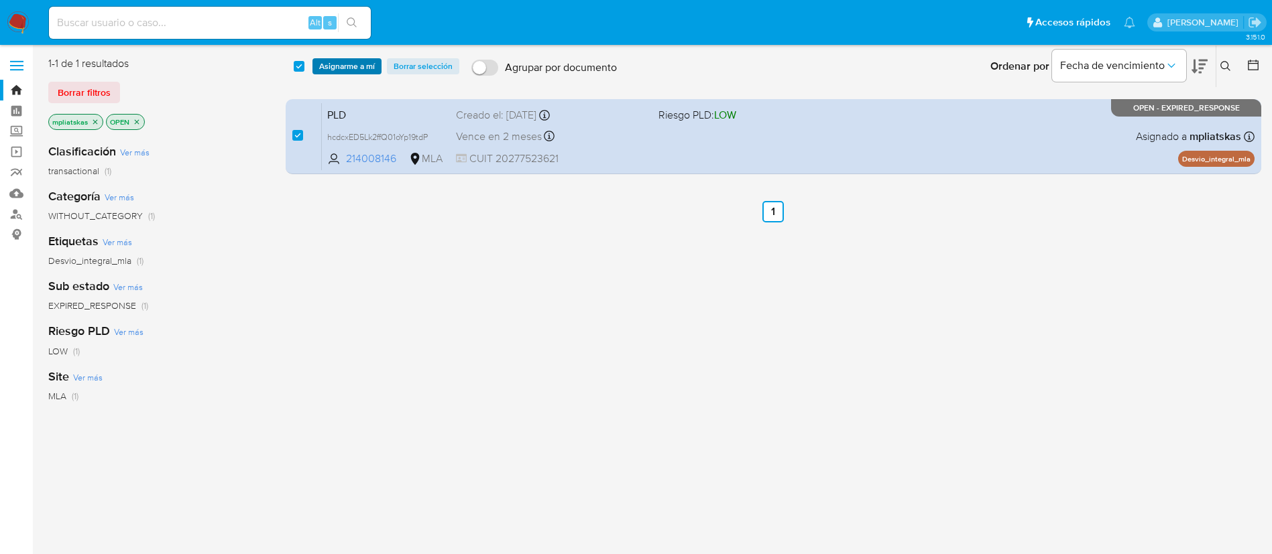
click at [336, 71] on span "Asignarme a mí" at bounding box center [347, 66] width 56 height 13
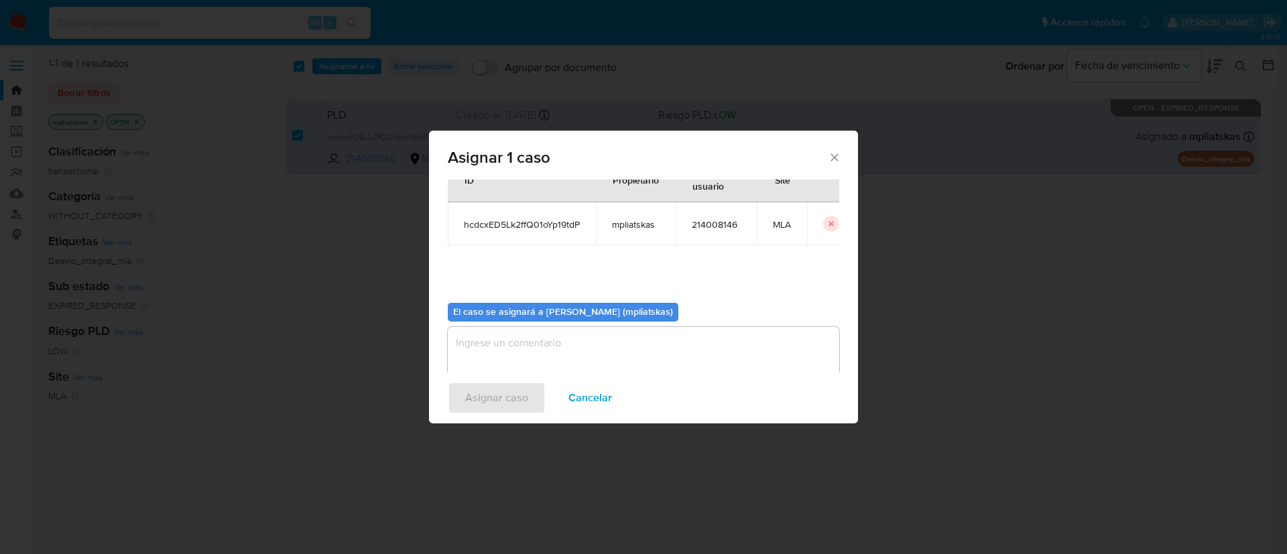
scroll to position [70, 0]
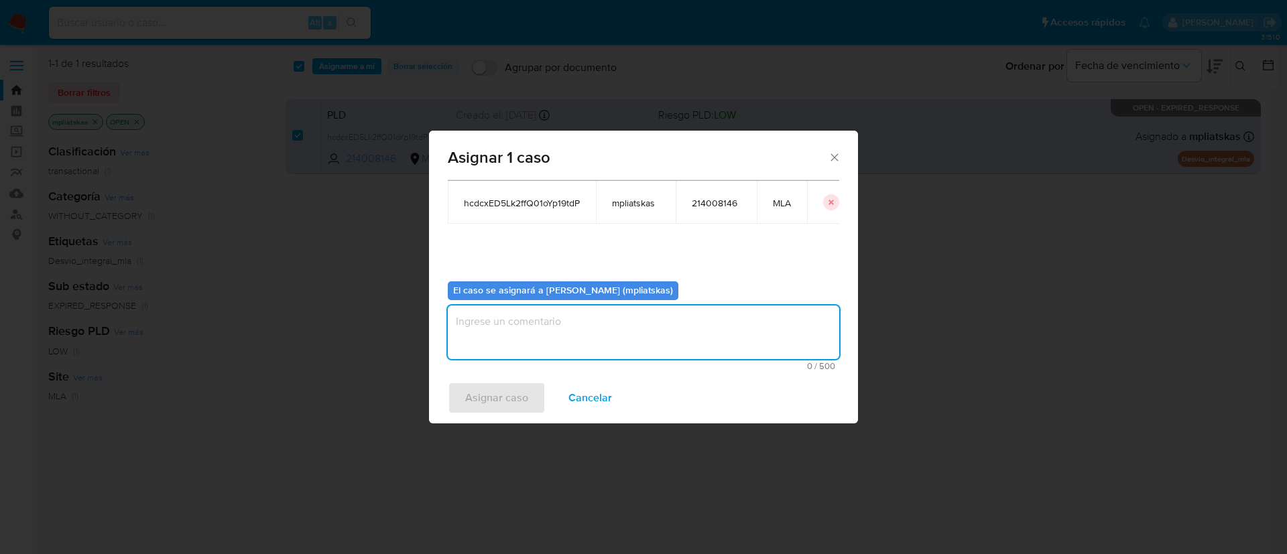
click at [643, 320] on textarea "assign-modal" at bounding box center [644, 333] width 392 height 54
click at [516, 381] on div "Asignar caso Cancelar" at bounding box center [643, 398] width 429 height 51
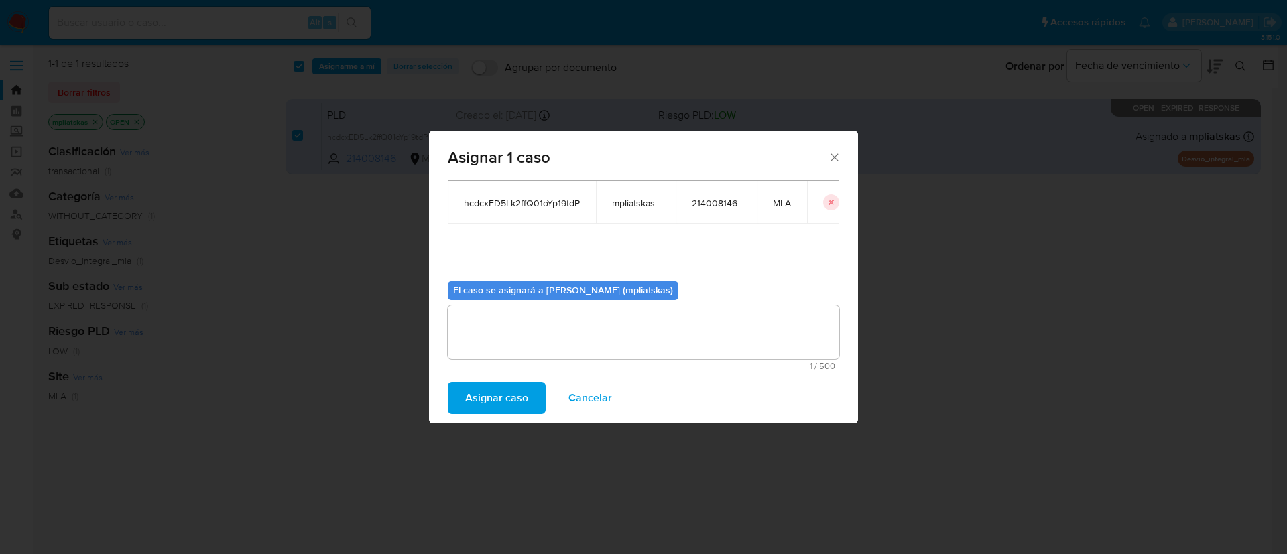
click at [516, 383] on span "Asignar caso" at bounding box center [496, 397] width 63 height 29
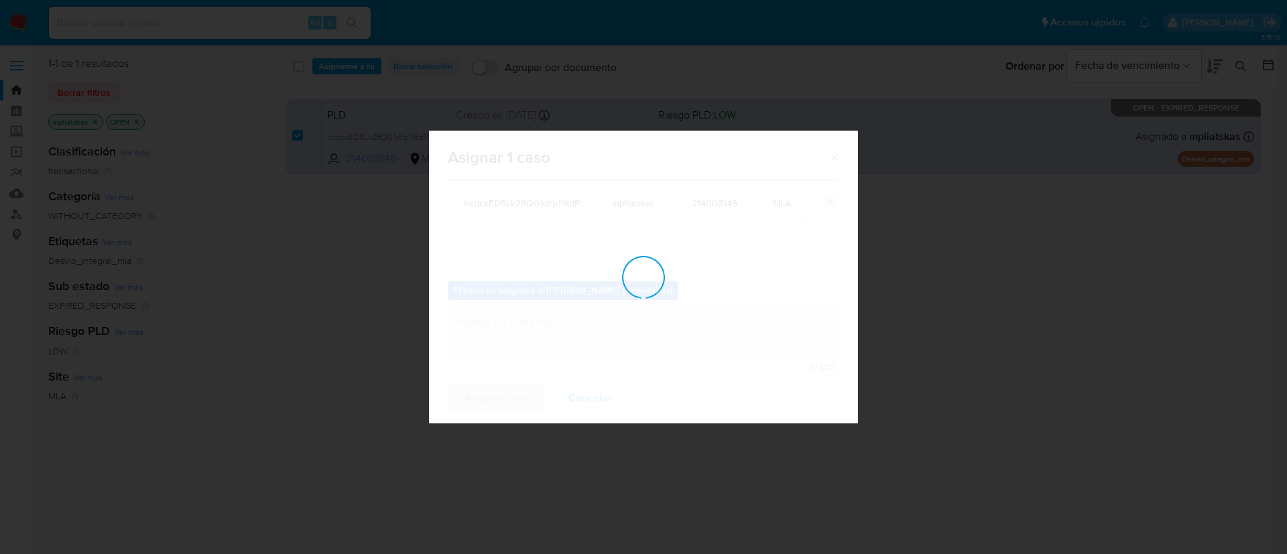
checkbox input "false"
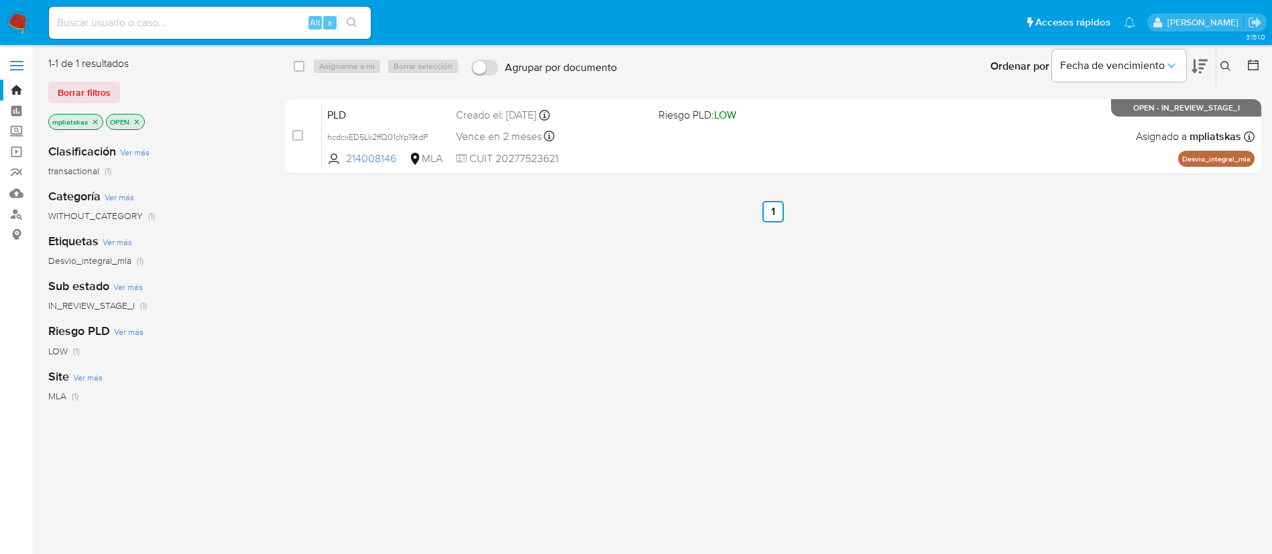
click at [1228, 64] on icon at bounding box center [1225, 66] width 11 height 11
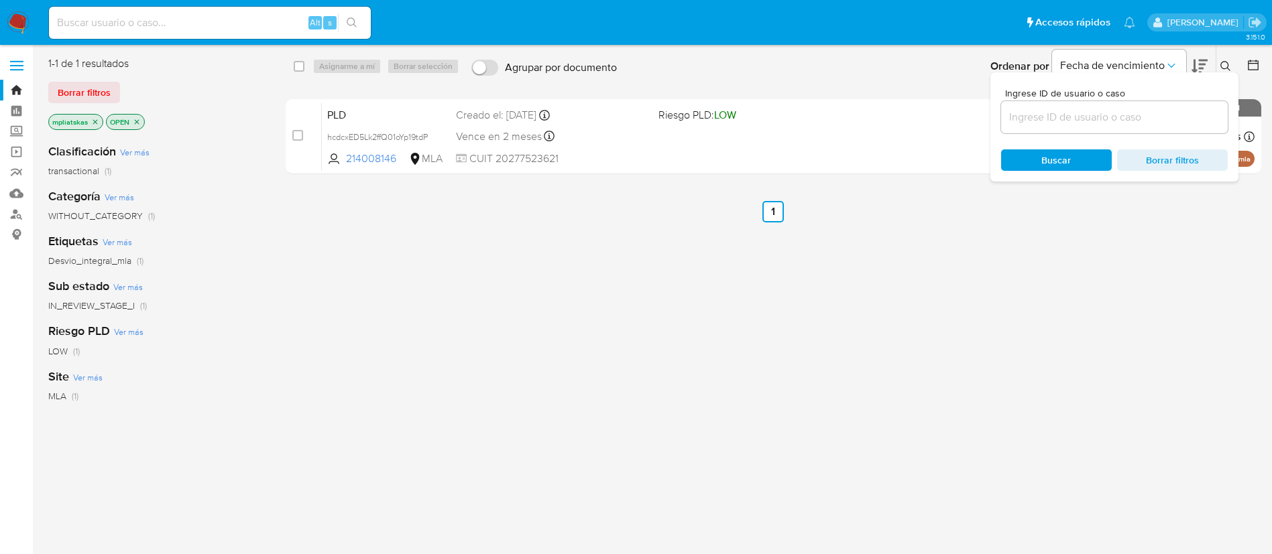
click at [1106, 118] on input at bounding box center [1114, 117] width 227 height 17
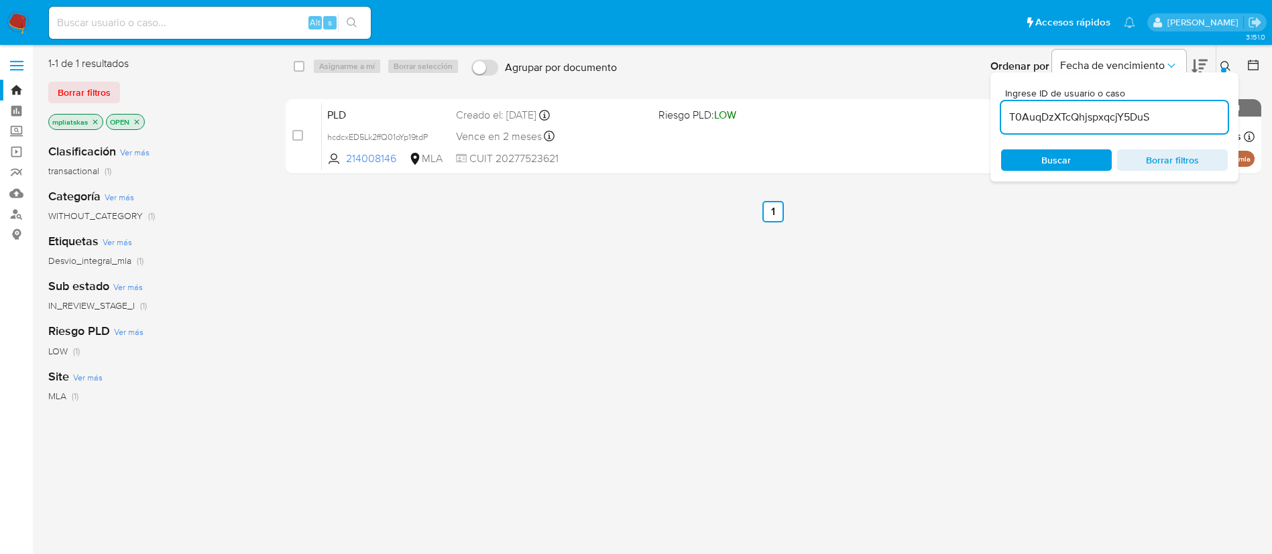
type input "T0AuqDzXTcQhjspxqcjY5DuS"
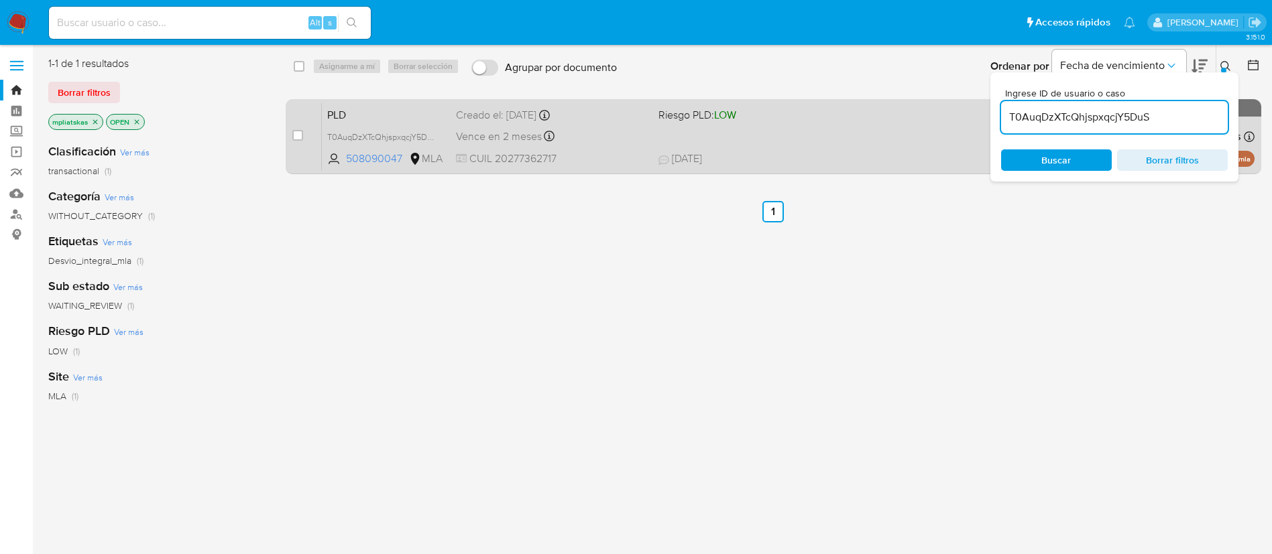
click at [304, 133] on div "case-item-checkbox No es posible asignar el caso" at bounding box center [306, 137] width 29 height 68
click at [300, 133] on input "checkbox" at bounding box center [297, 135] width 11 height 11
checkbox input "true"
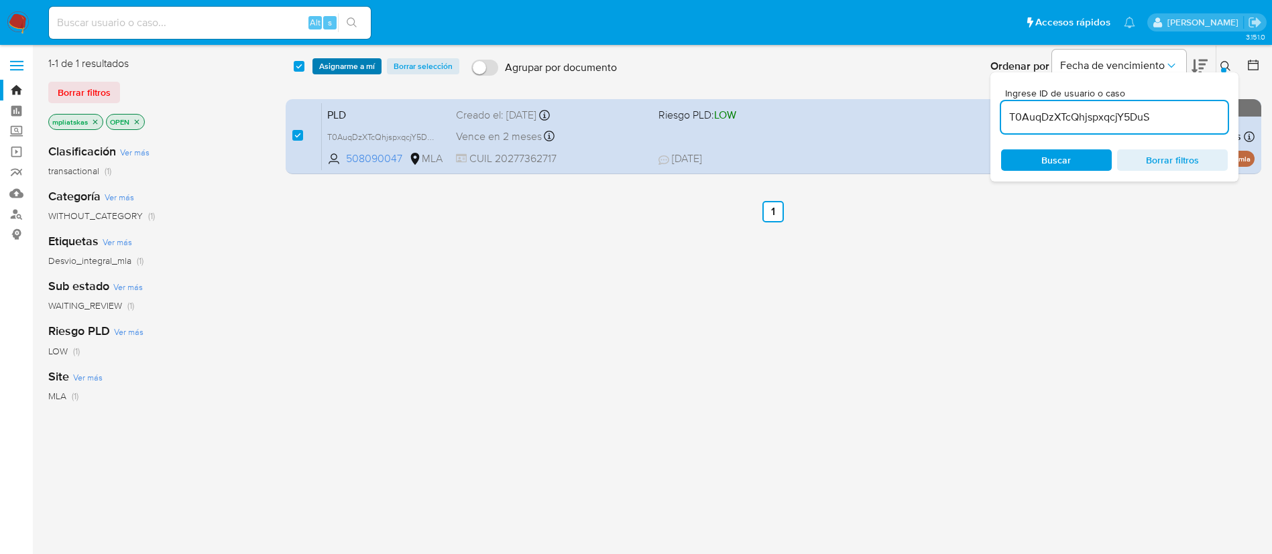
click at [342, 67] on span "Asignarme a mí" at bounding box center [347, 66] width 56 height 13
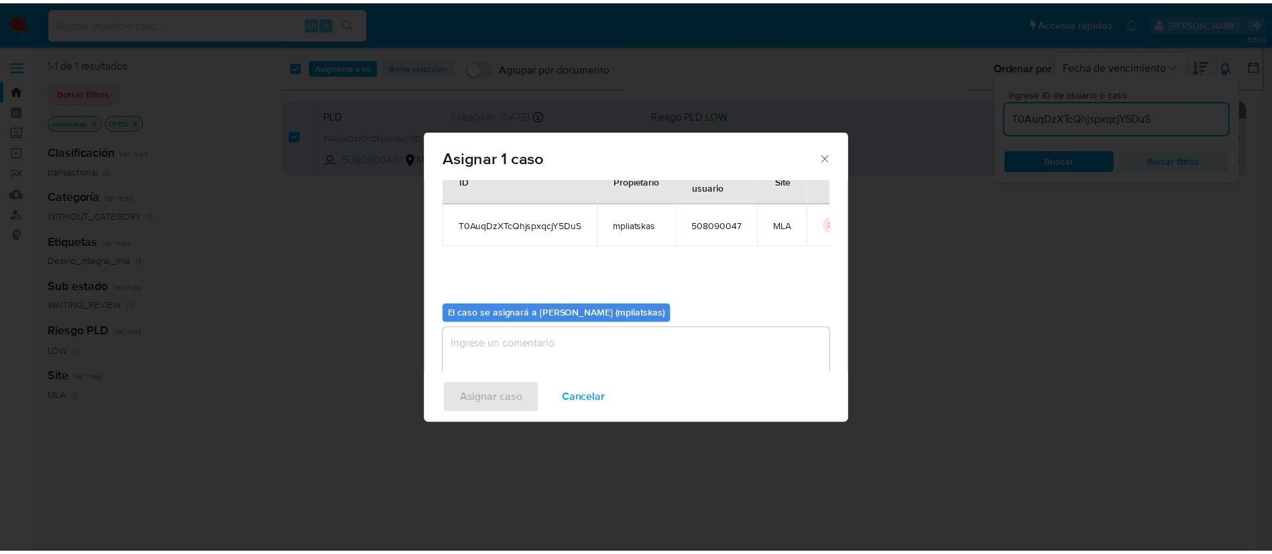
scroll to position [70, 0]
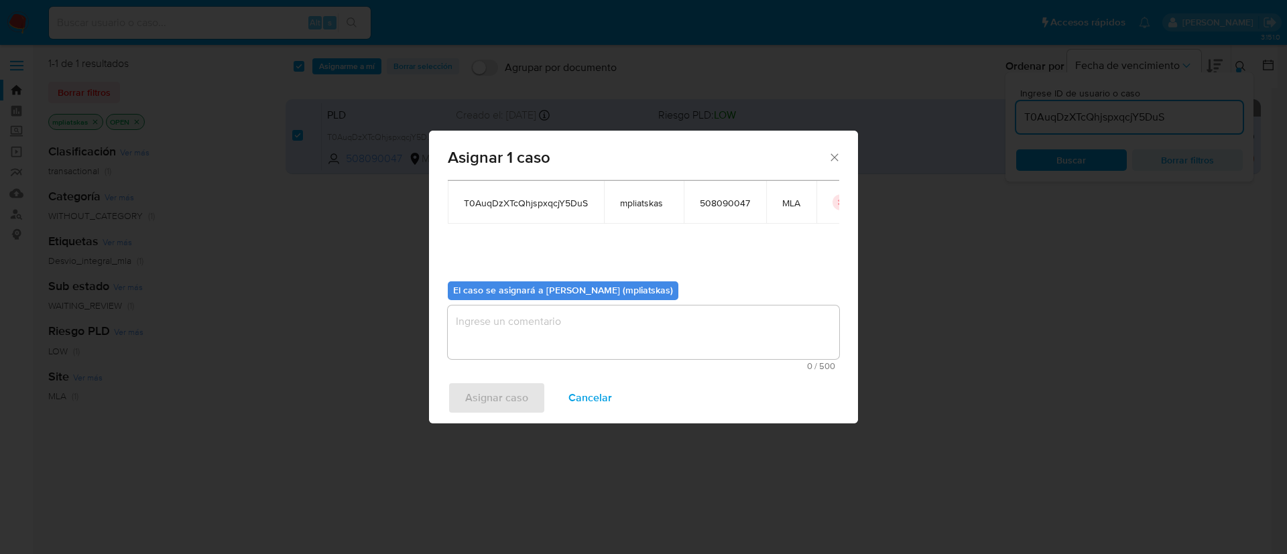
click at [573, 337] on textarea "assign-modal" at bounding box center [644, 333] width 392 height 54
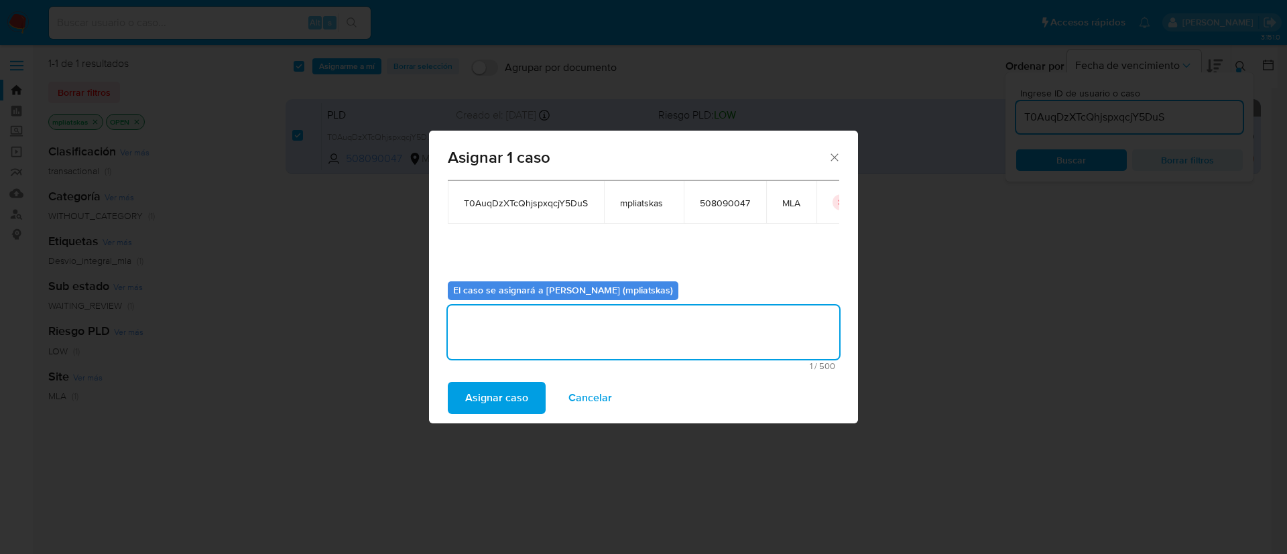
click at [506, 392] on span "Asignar caso" at bounding box center [496, 397] width 63 height 29
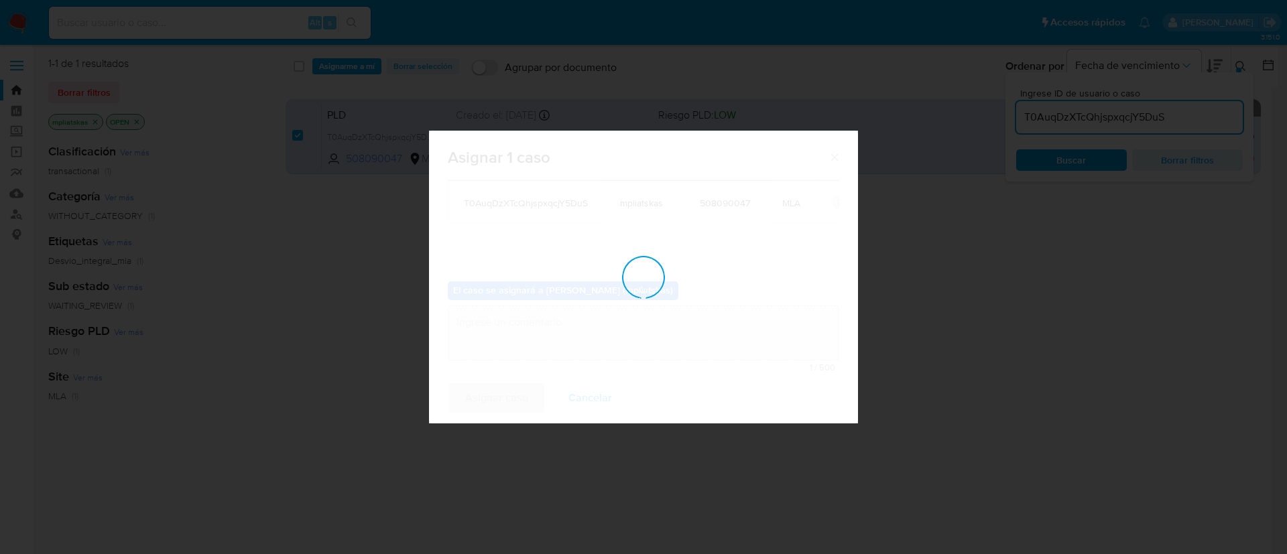
checkbox input "false"
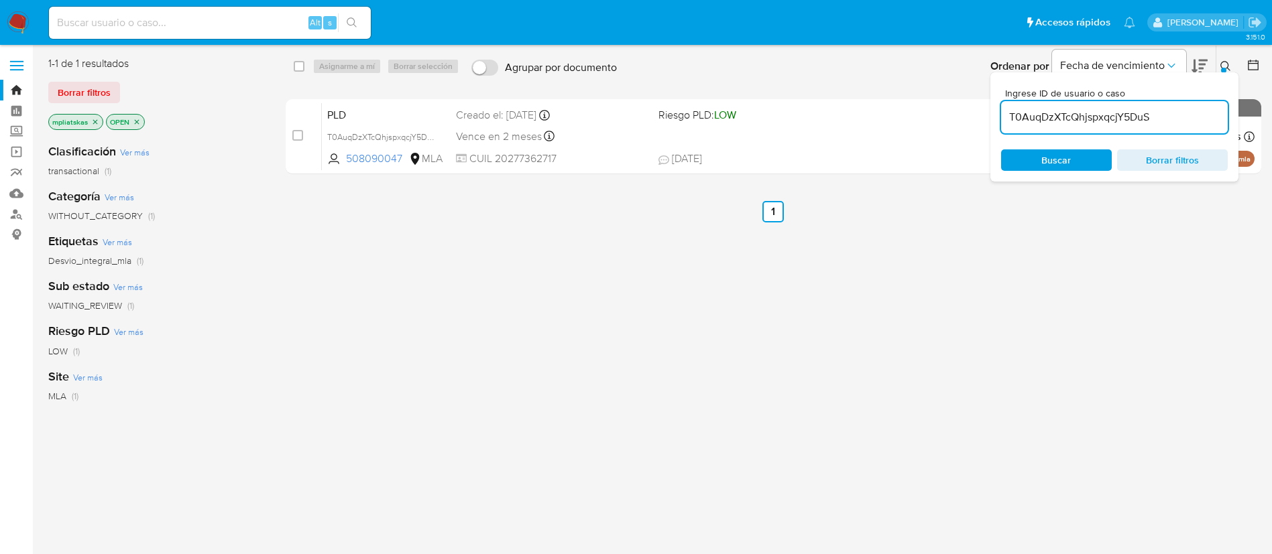
click at [27, 29] on img at bounding box center [18, 22] width 23 height 23
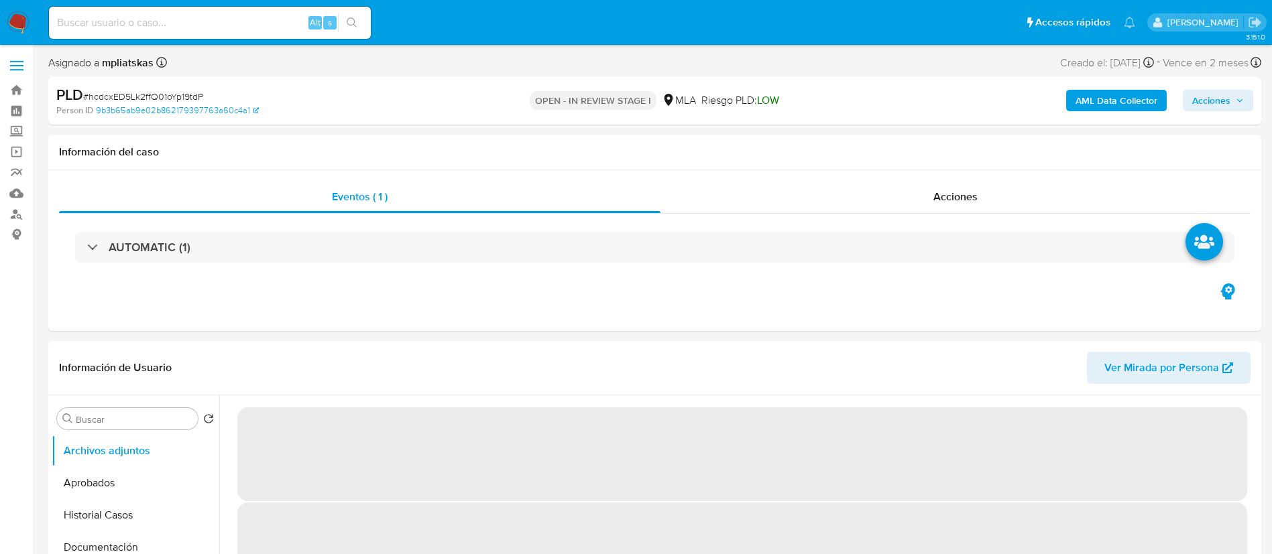
select select "10"
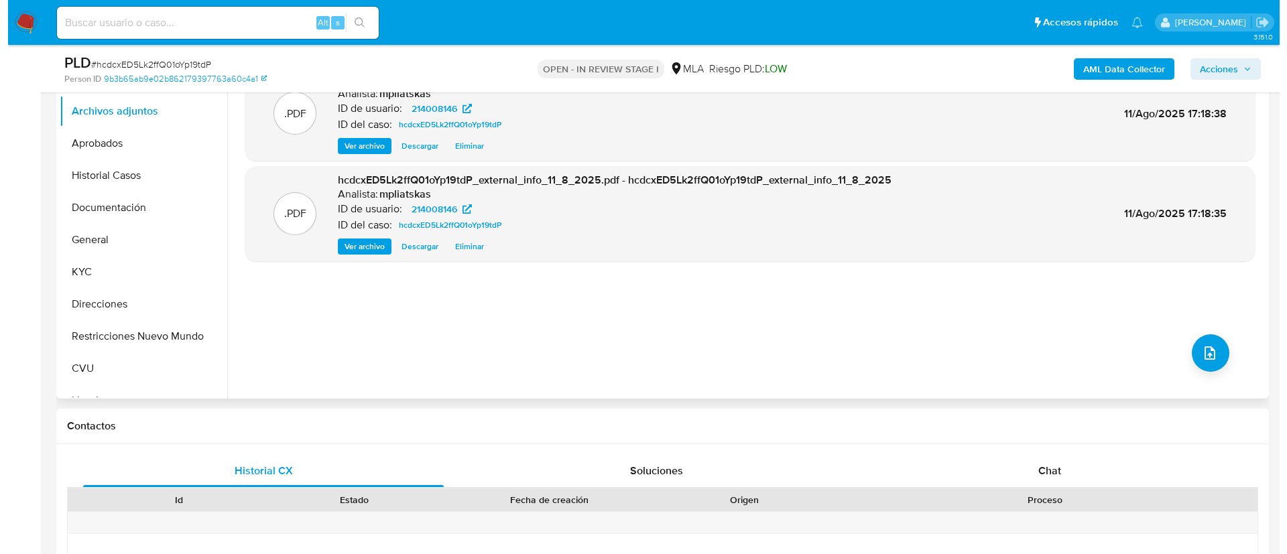
scroll to position [302, 0]
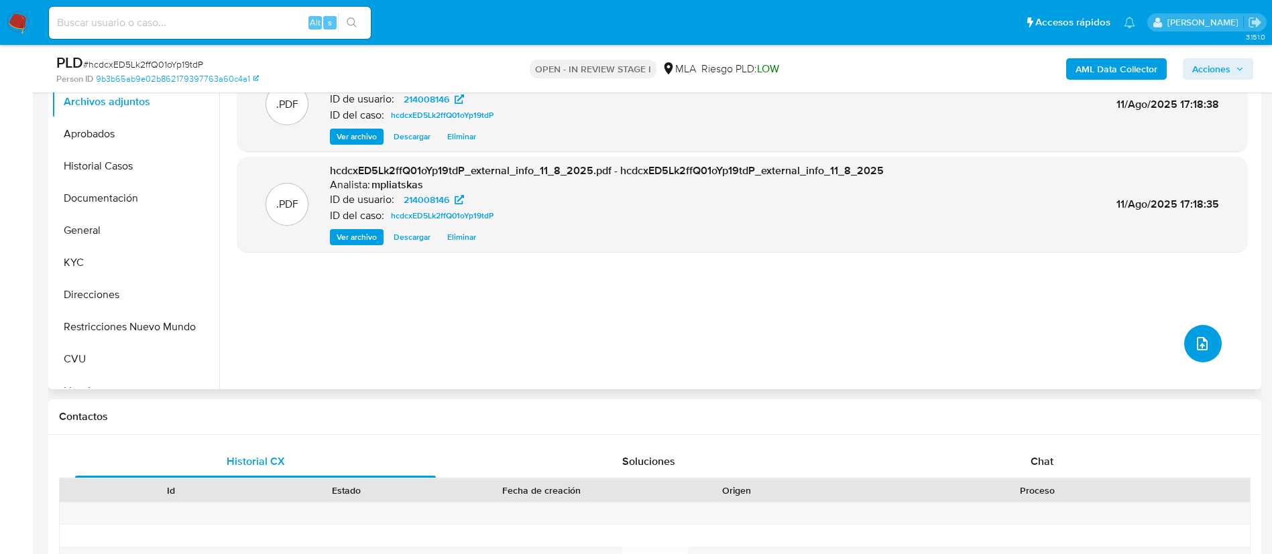
click at [1202, 333] on button "upload-file" at bounding box center [1203, 344] width 38 height 38
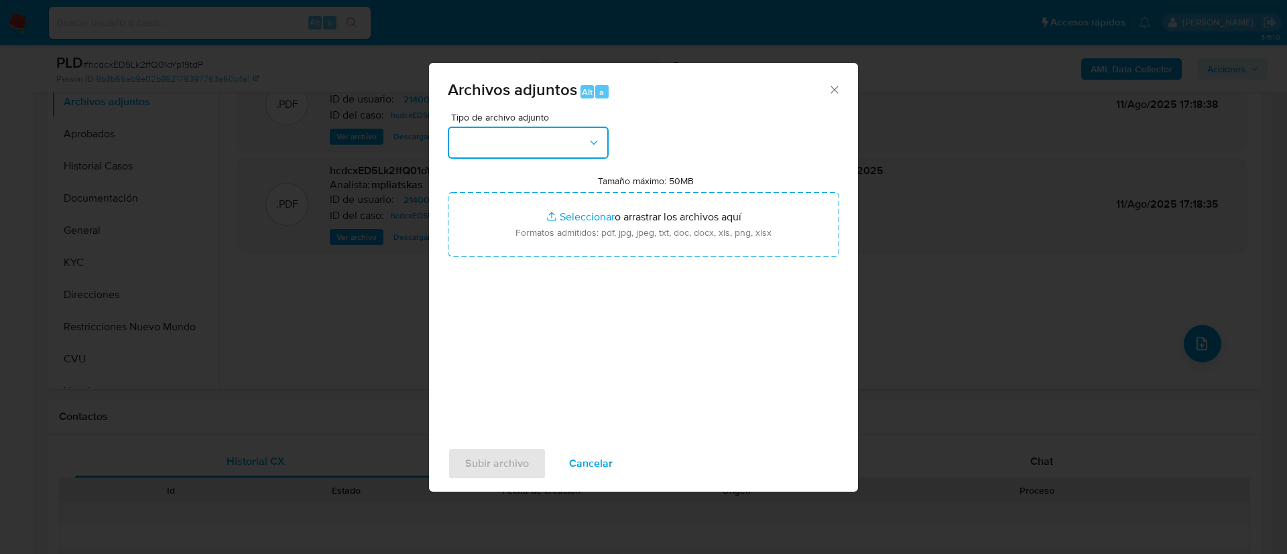
click at [547, 139] on button "button" at bounding box center [528, 143] width 161 height 32
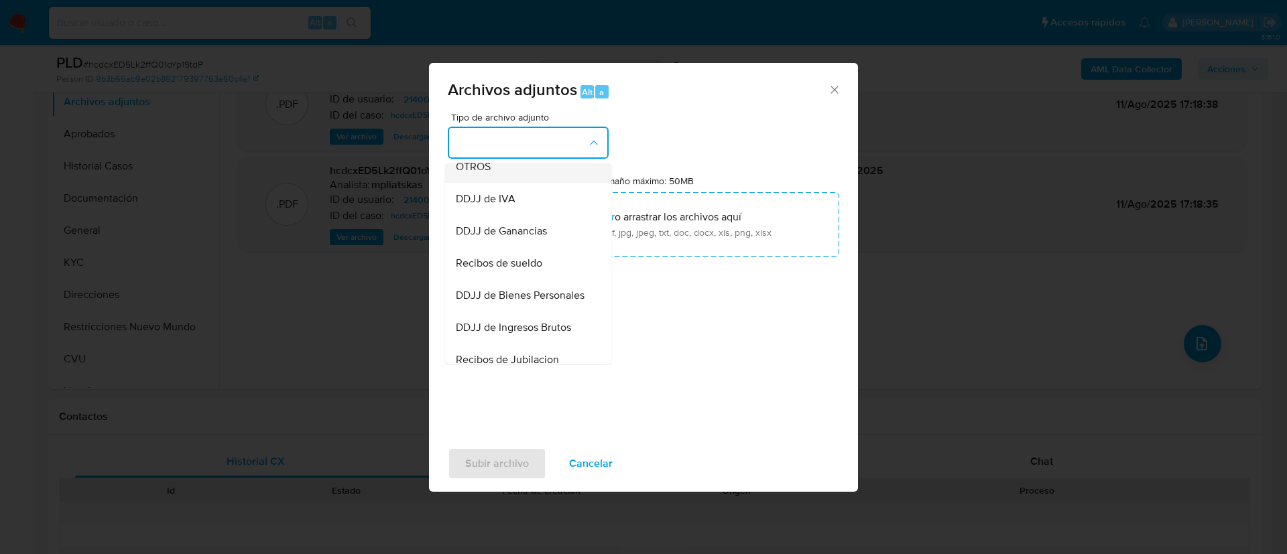
click at [534, 183] on div "OTROS" at bounding box center [524, 167] width 137 height 32
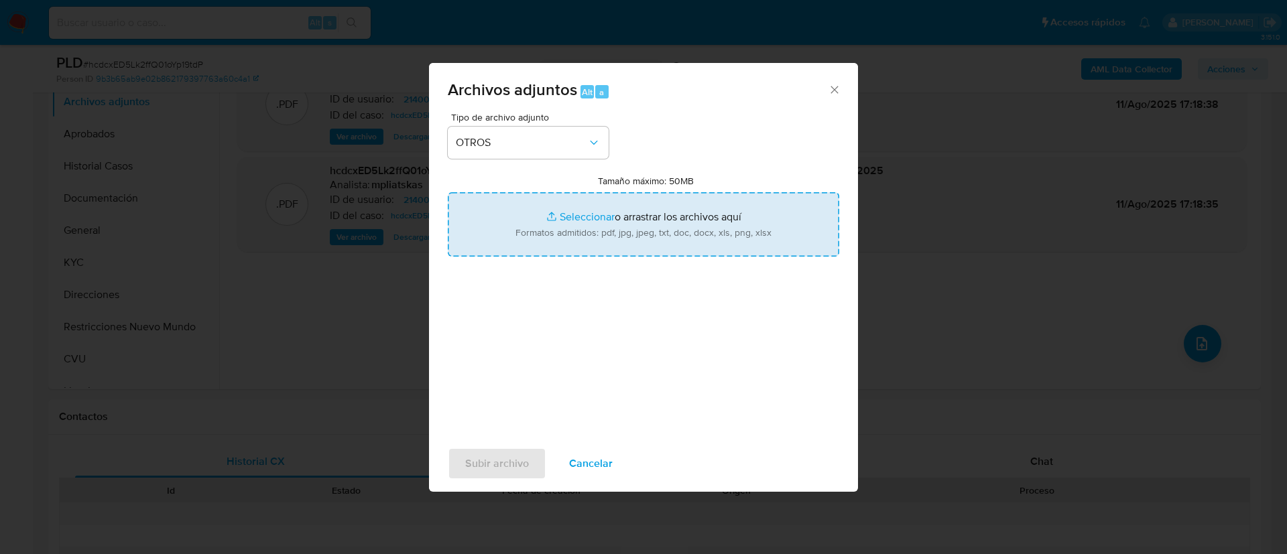
click at [559, 219] on input "Tamaño máximo: 50MB Seleccionar archivos" at bounding box center [644, 224] width 392 height 64
type input "C:\fakepath\214008146 Movimientos.xlsx"
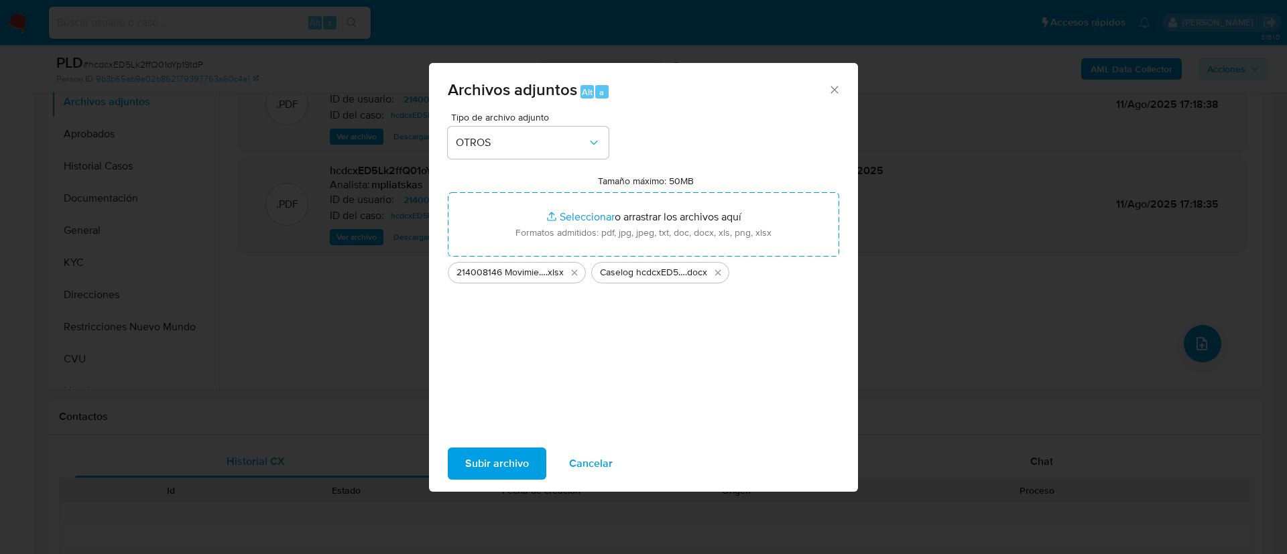
click at [489, 455] on span "Subir archivo" at bounding box center [497, 463] width 64 height 29
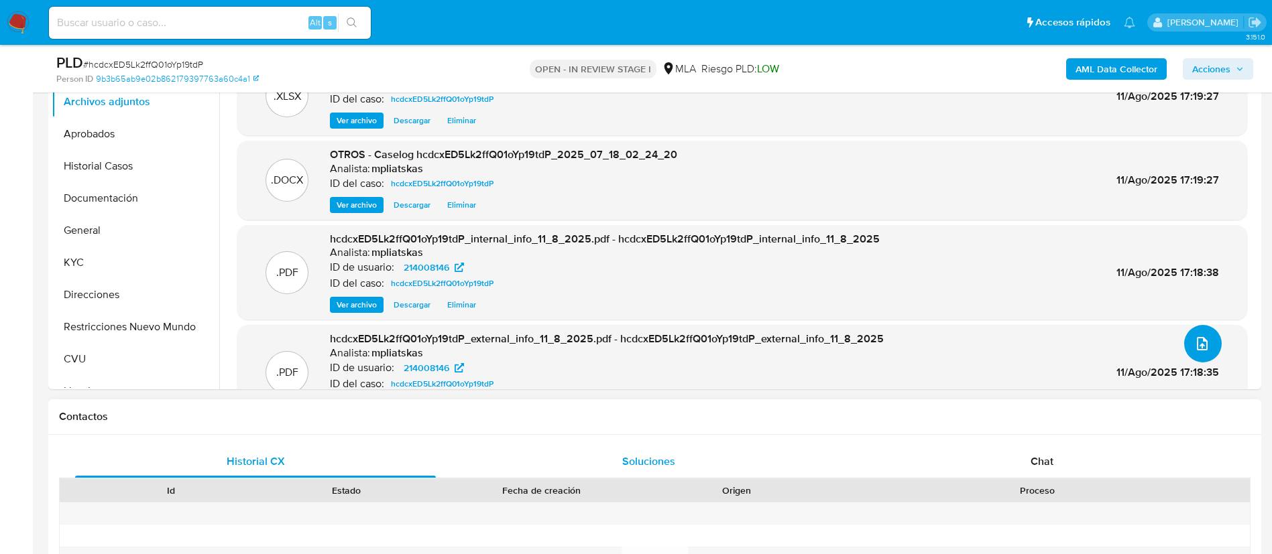
scroll to position [201, 0]
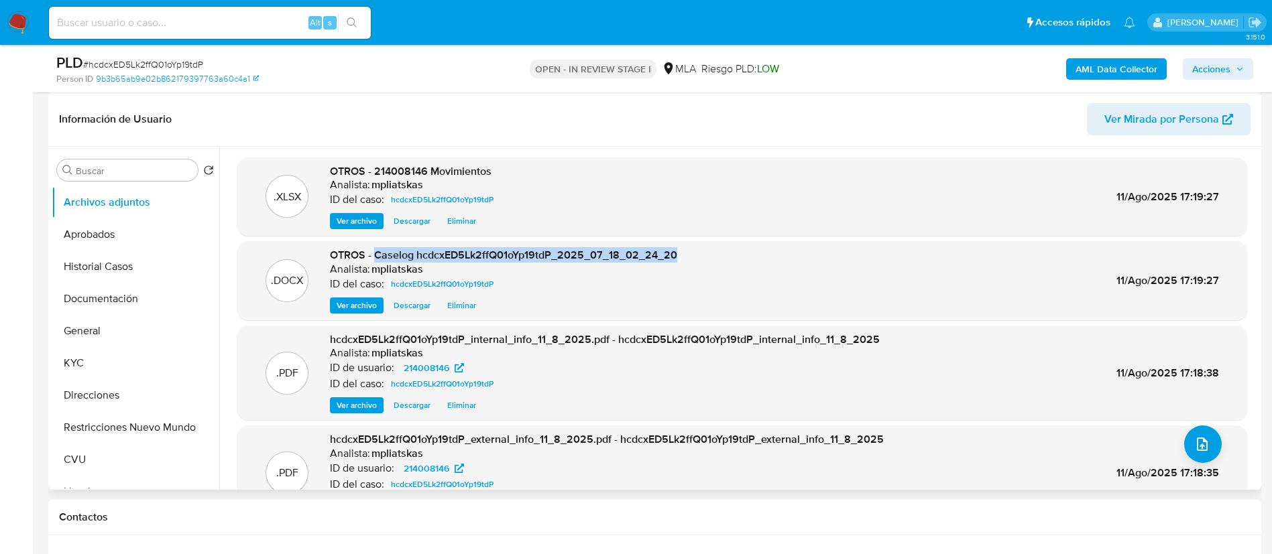
drag, startPoint x: 377, startPoint y: 255, endPoint x: 687, endPoint y: 246, distance: 309.2
click at [687, 246] on div ".DOCX OTROS - Caselog hcdcxED5Lk2ffQ01oYp19tdP_2025_07_18_02_24_20 Analista: mp…" at bounding box center [742, 280] width 1010 height 79
copy span "Caselog hcdcxED5Lk2ffQ01oYp19tdP_2025_07_18_02_24_20"
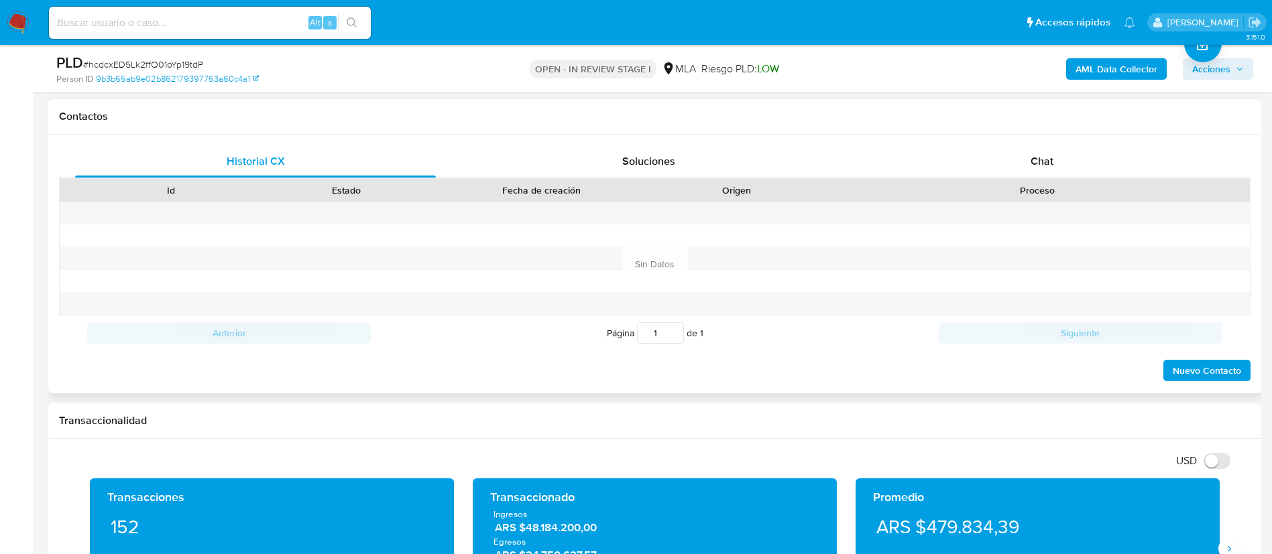
scroll to position [603, 0]
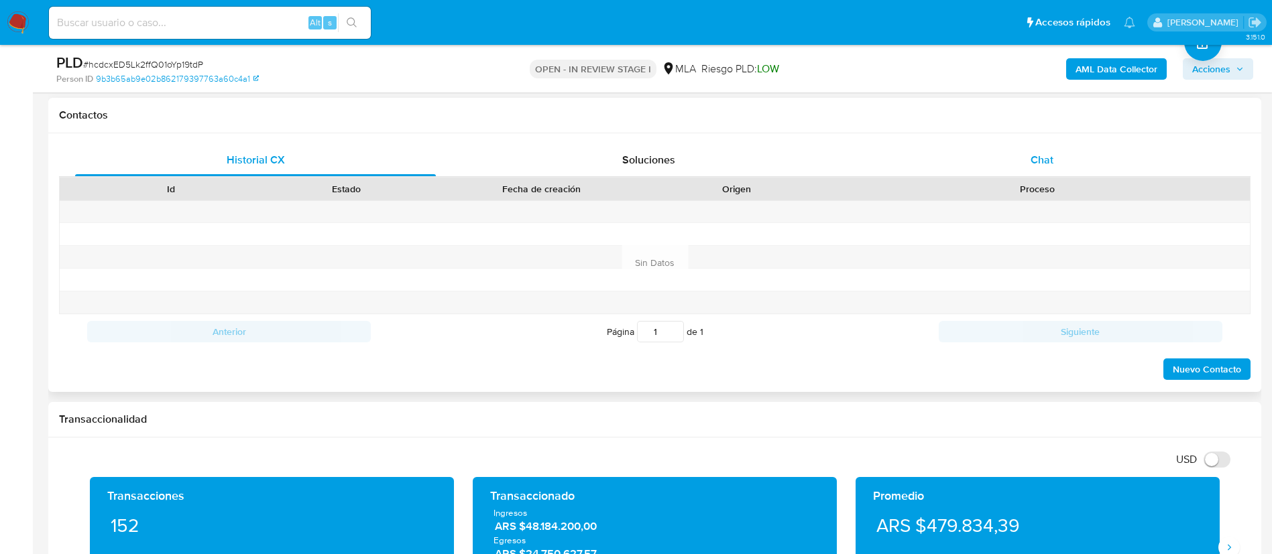
click at [1041, 152] on span "Chat" at bounding box center [1041, 159] width 23 height 15
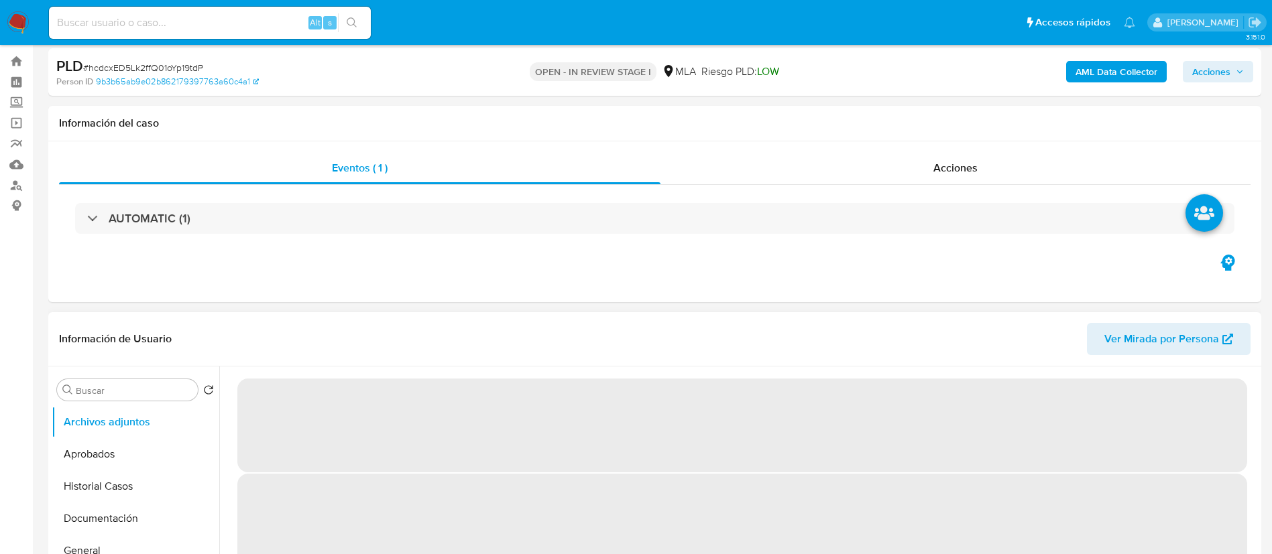
select select "10"
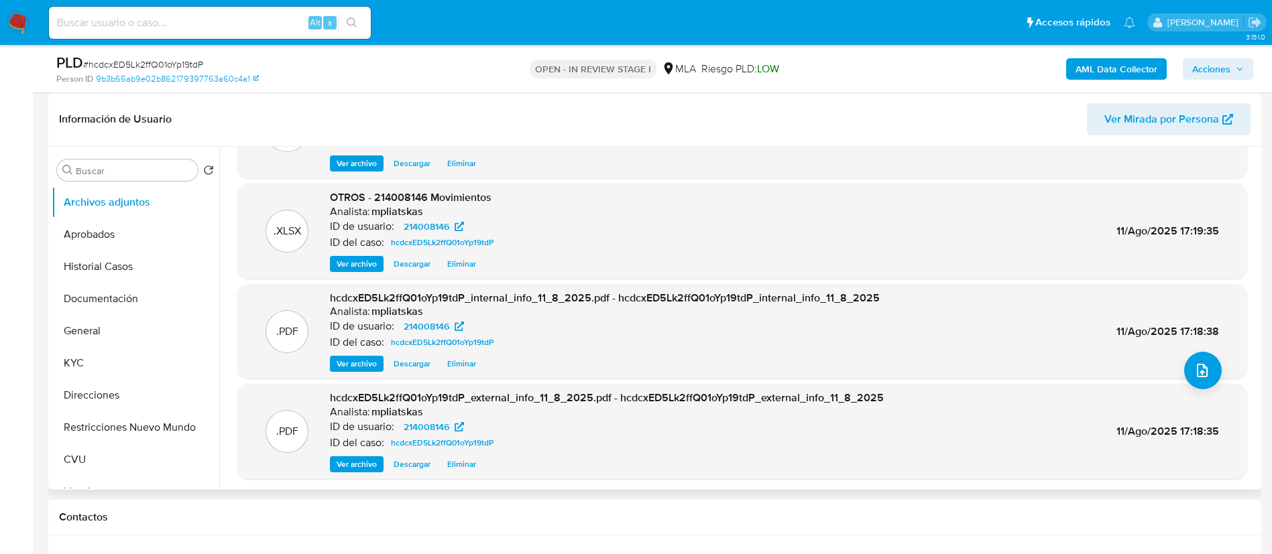
scroll to position [75, 0]
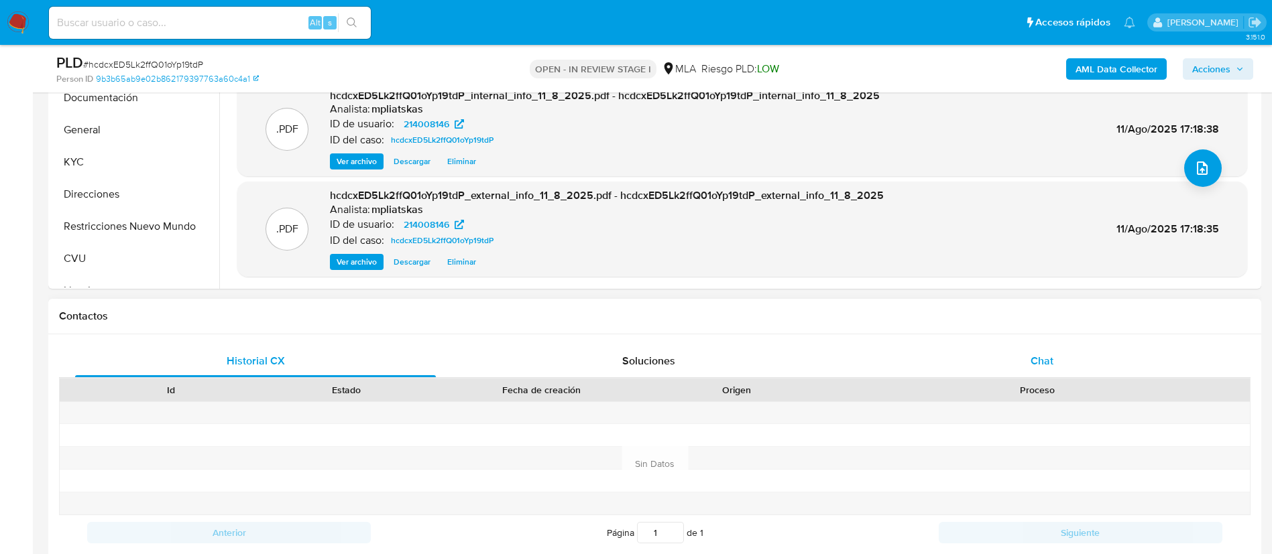
click at [1089, 368] on div "Chat" at bounding box center [1042, 361] width 361 height 32
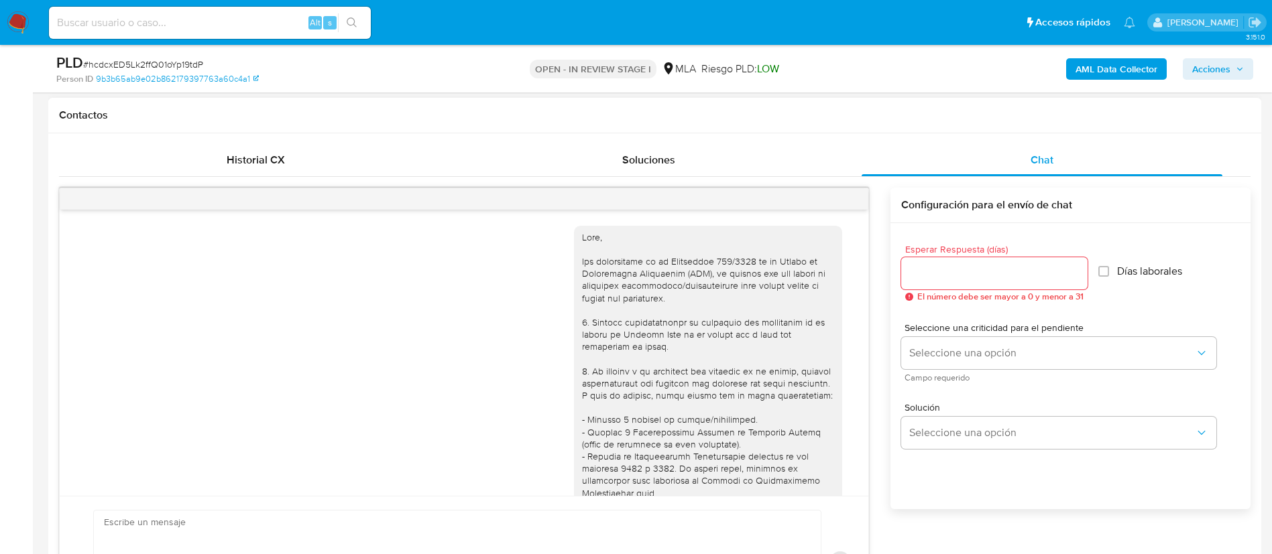
scroll to position [1331, 0]
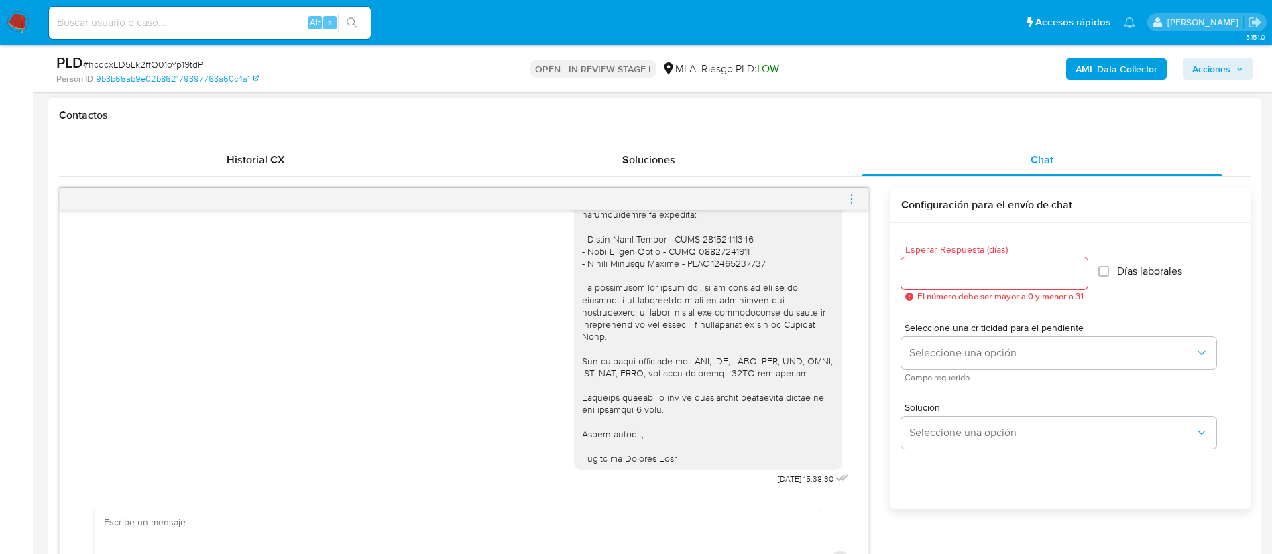
click at [855, 200] on icon "menu-action" at bounding box center [851, 199] width 12 height 12
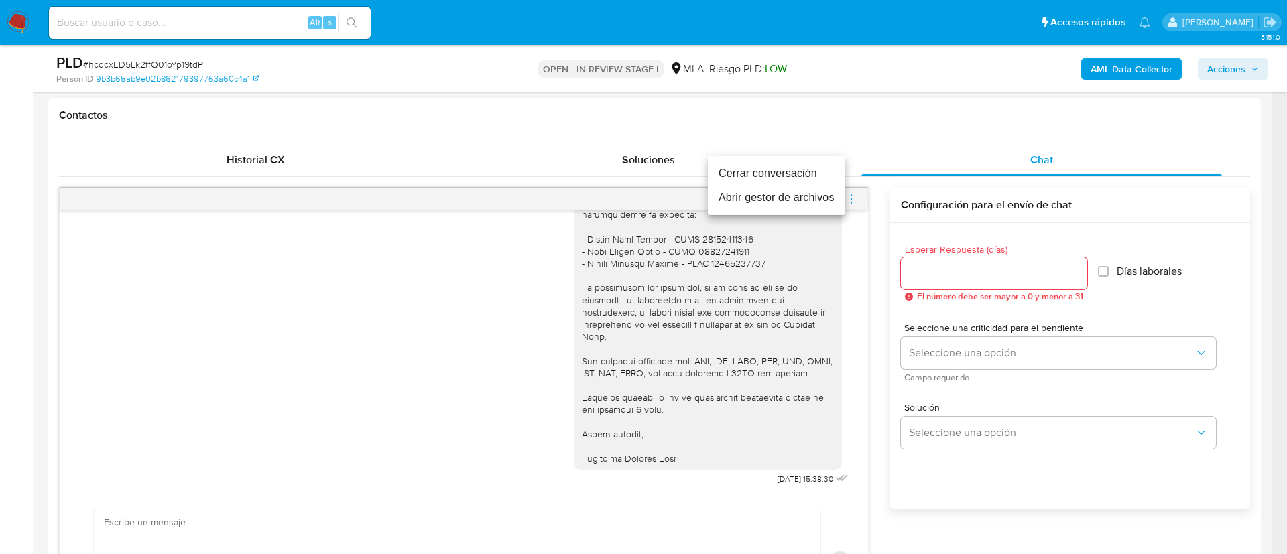
click at [819, 168] on li "Cerrar conversación" at bounding box center [776, 174] width 137 height 24
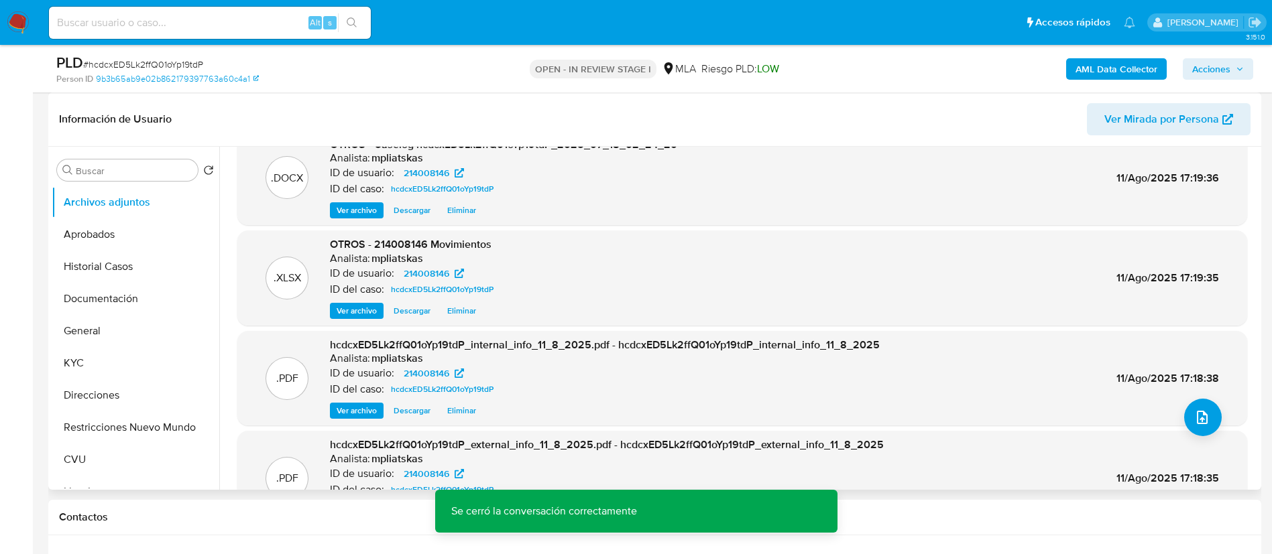
scroll to position [0, 0]
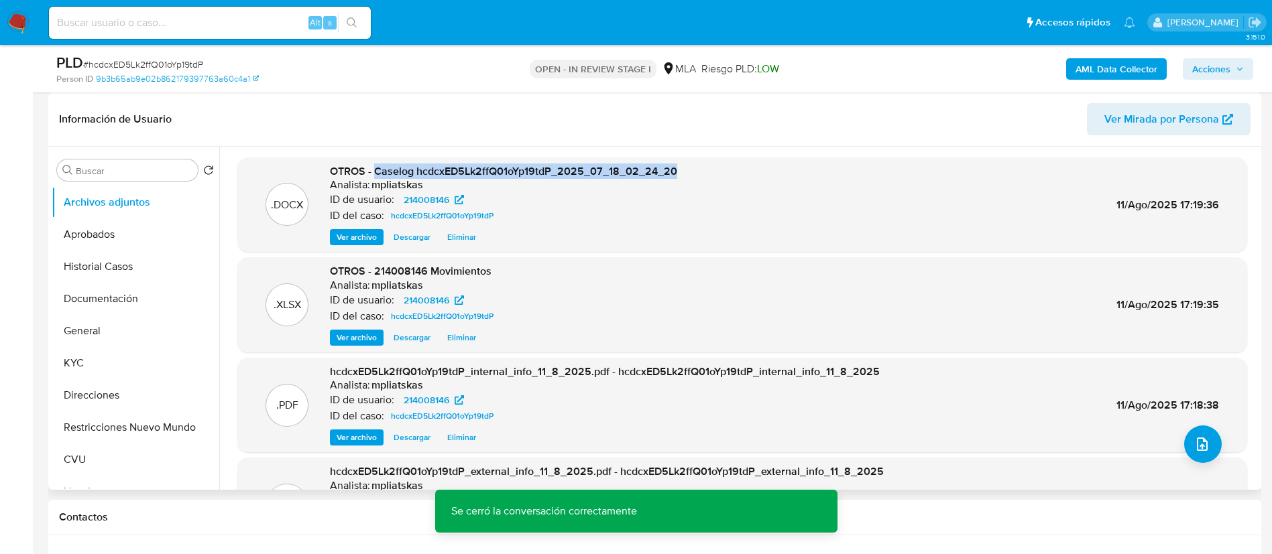
drag, startPoint x: 377, startPoint y: 169, endPoint x: 688, endPoint y: 173, distance: 310.4
click at [688, 173] on div ".DOCX OTROS - Caselog hcdcxED5Lk2ffQ01oYp19tdP_2025_07_18_02_24_20 Analista: mp…" at bounding box center [742, 205] width 996 height 82
copy span "Caselog hcdcxED5Lk2ffQ01oYp19tdP_2025_07_18_02_24_20"
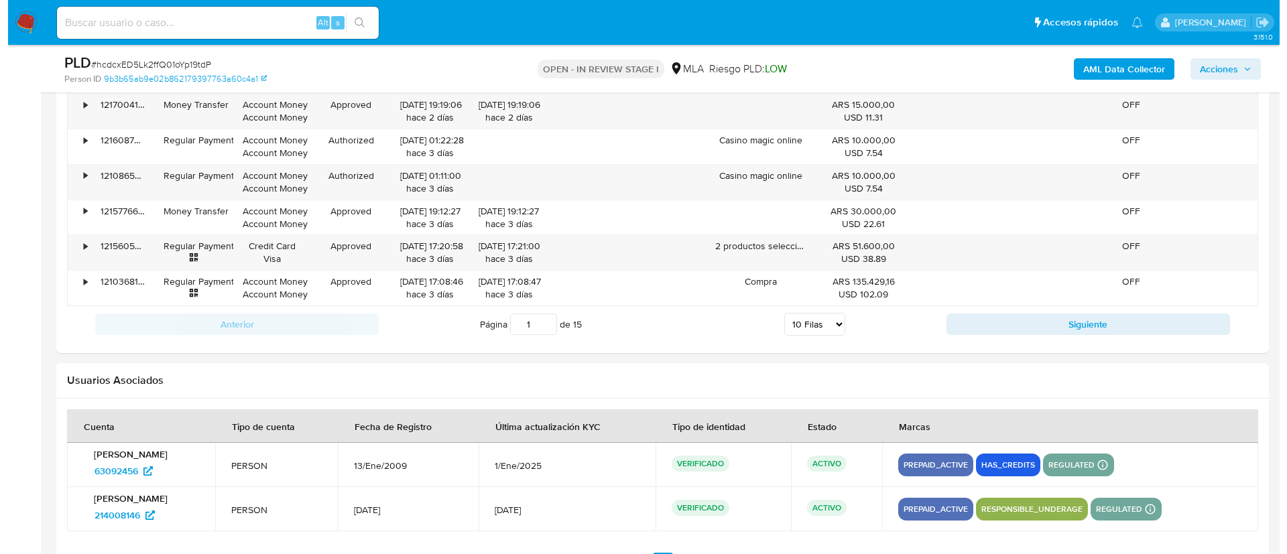
scroll to position [2402, 0]
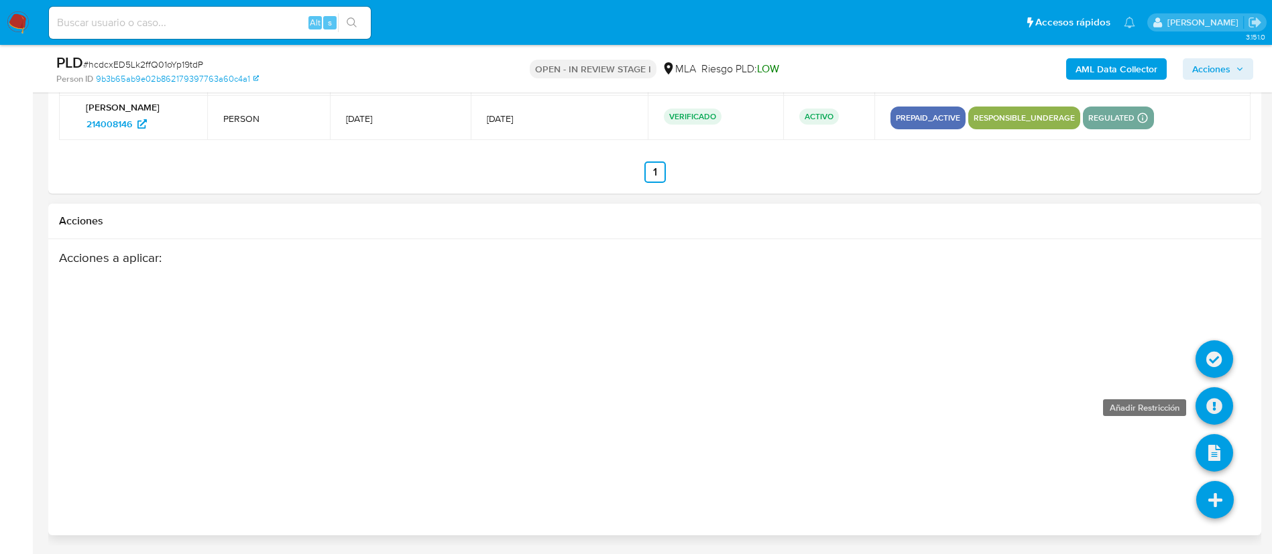
click at [1209, 413] on icon at bounding box center [1214, 407] width 38 height 38
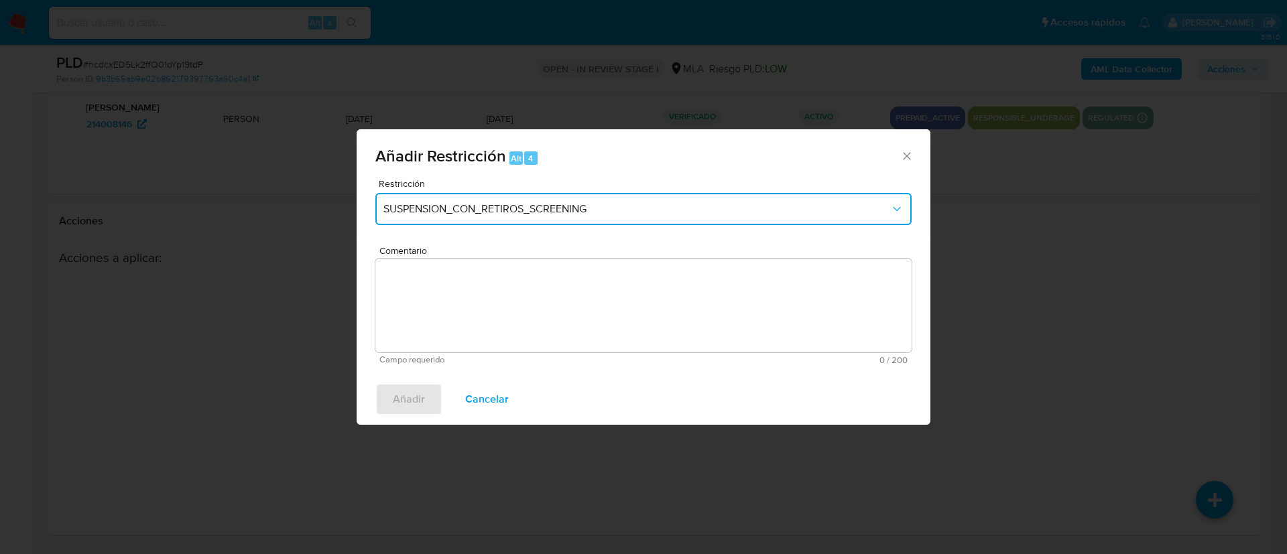
click at [613, 205] on span "SUSPENSION_CON_RETIROS_SCREENING" at bounding box center [636, 208] width 507 height 13
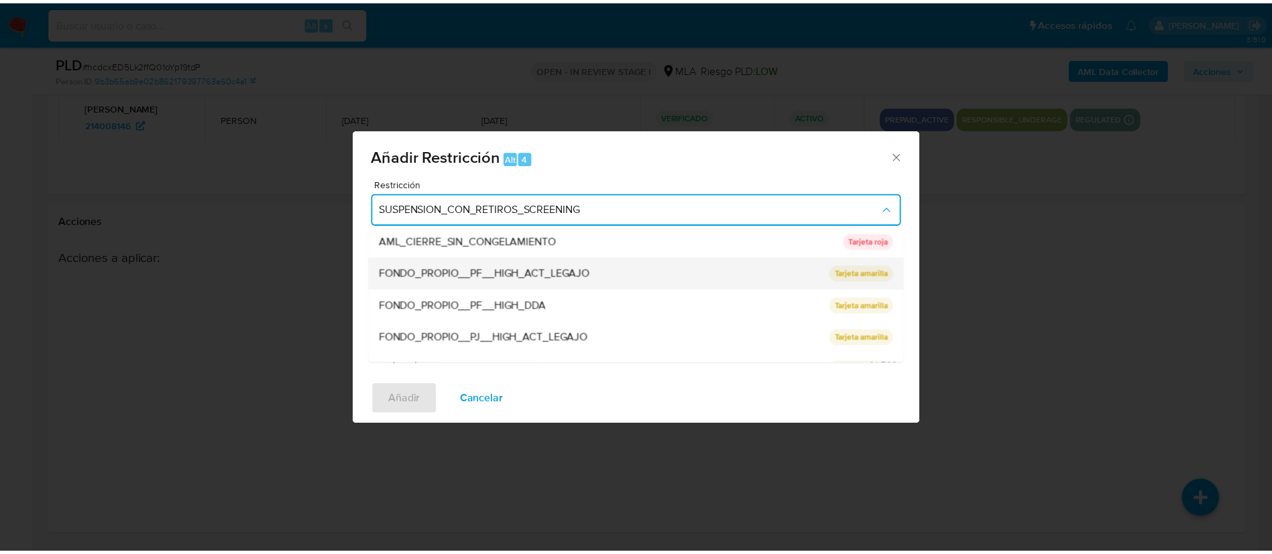
scroll to position [201, 0]
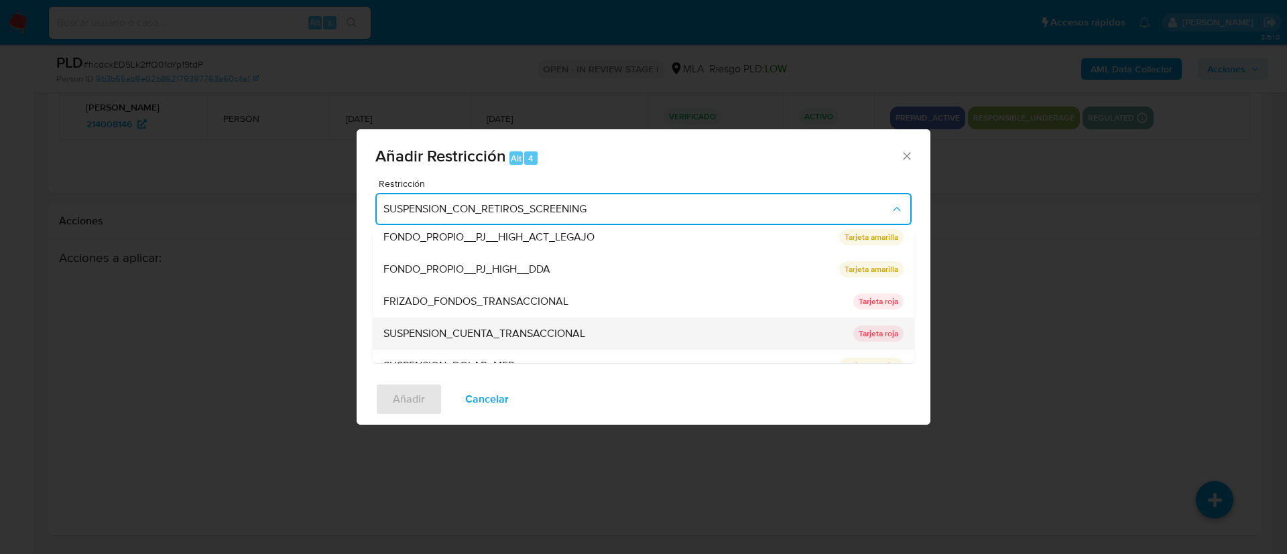
click at [550, 328] on span "SUSPENSION_CUENTA_TRANSACCIONAL" at bounding box center [484, 333] width 202 height 13
click at [550, 328] on textarea "Comentario" at bounding box center [643, 306] width 536 height 94
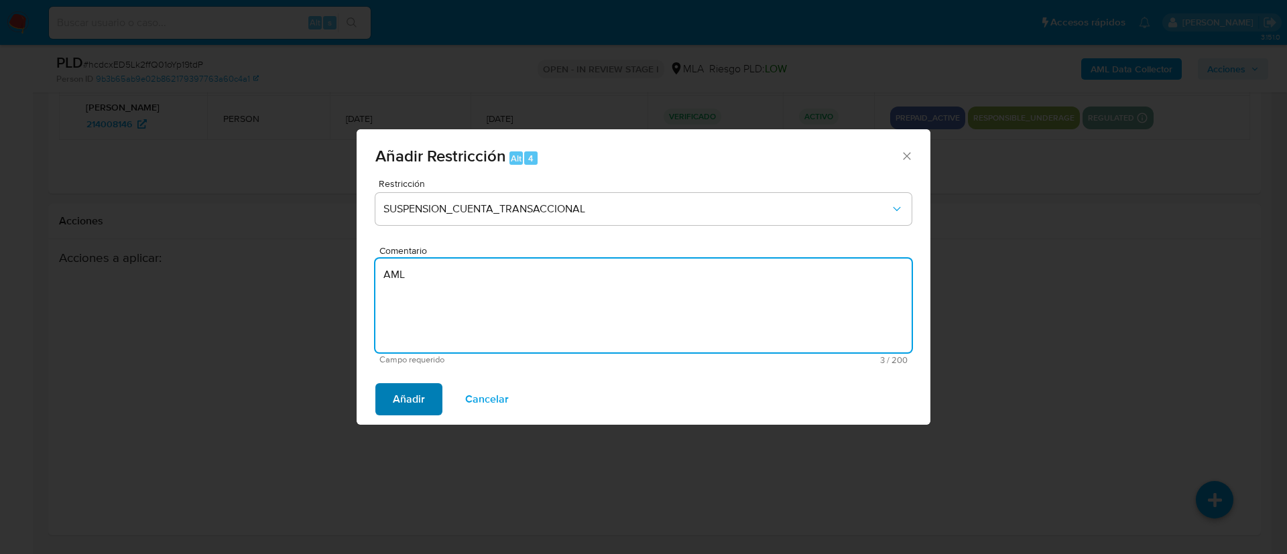
type textarea "AML"
click at [404, 397] on span "Añadir" at bounding box center [409, 399] width 32 height 29
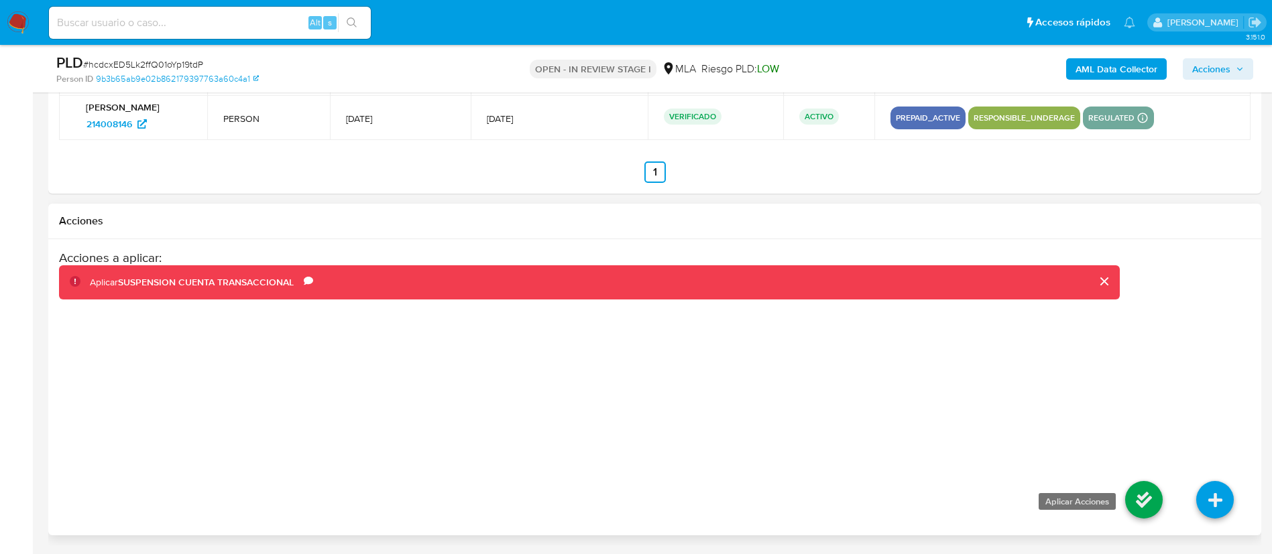
click at [1144, 511] on icon at bounding box center [1144, 500] width 38 height 38
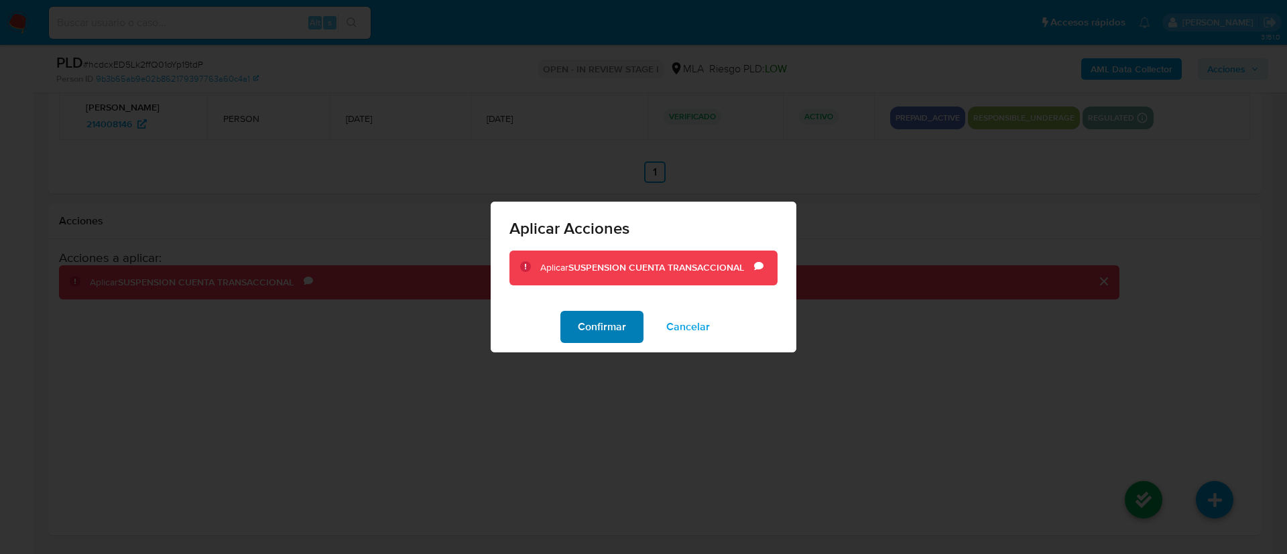
click at [596, 339] on span "Confirmar" at bounding box center [602, 326] width 48 height 29
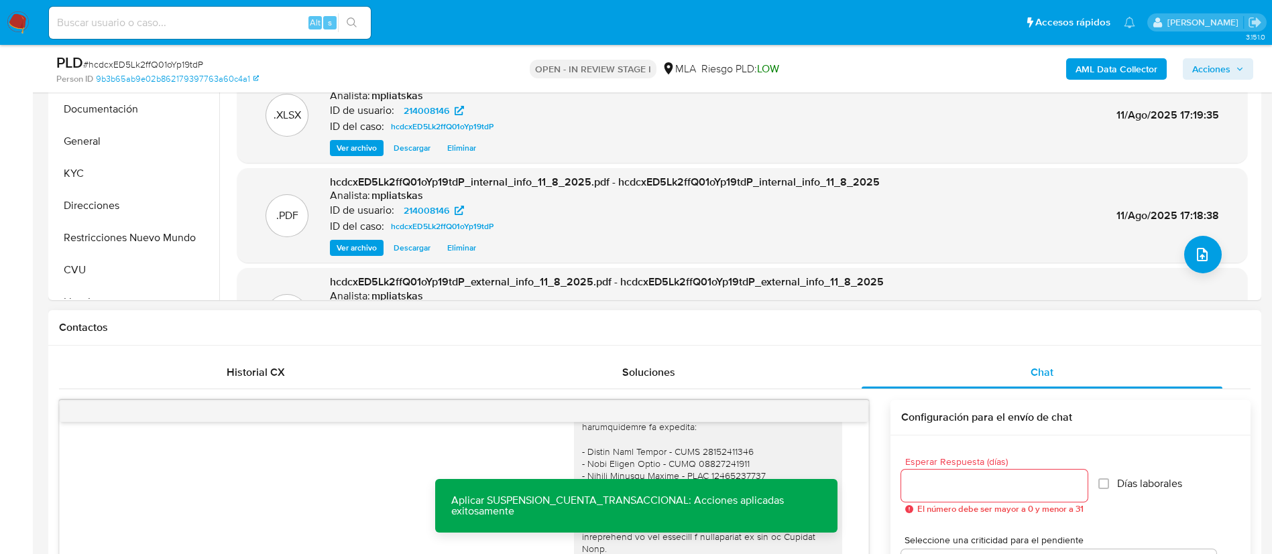
scroll to position [190, 0]
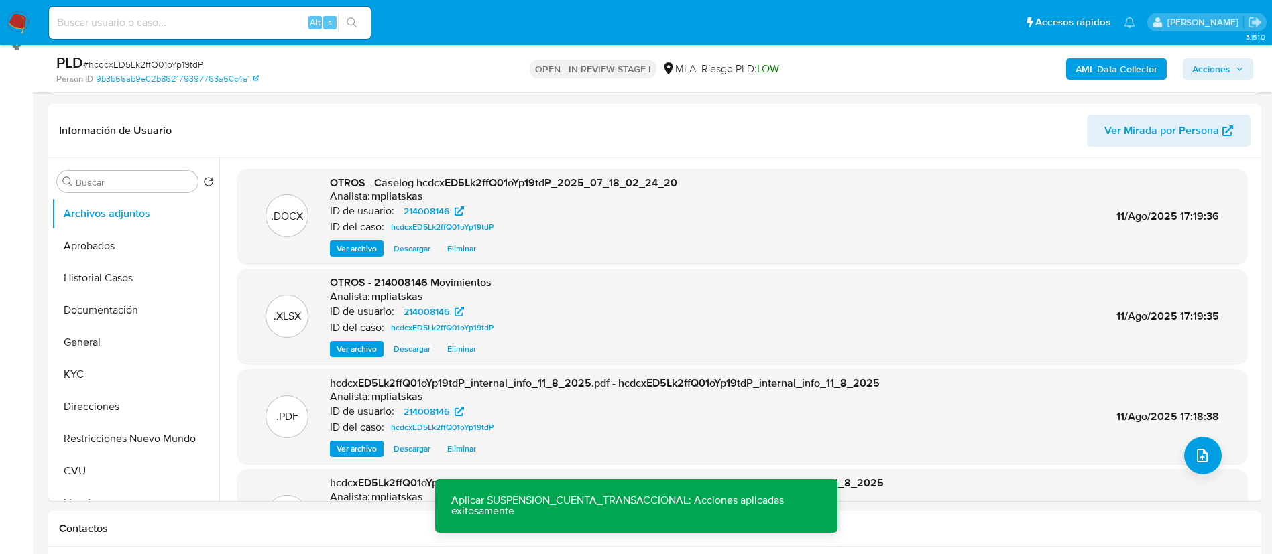
click at [1228, 74] on span "Acciones" at bounding box center [1211, 68] width 38 height 21
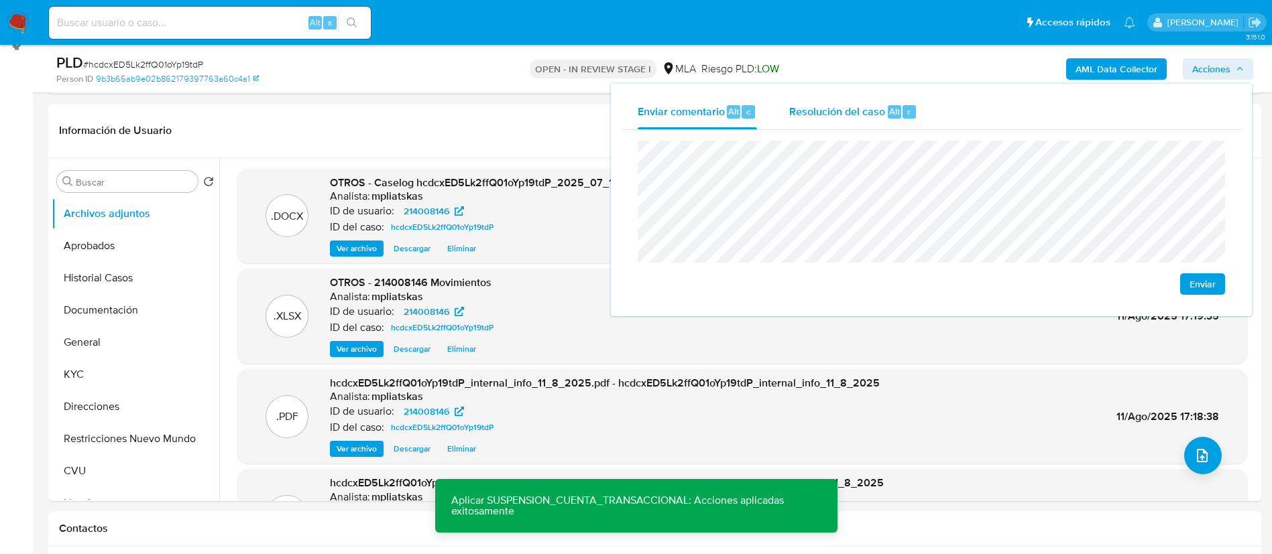
click at [840, 124] on div "Resolución del caso Alt r" at bounding box center [853, 112] width 128 height 35
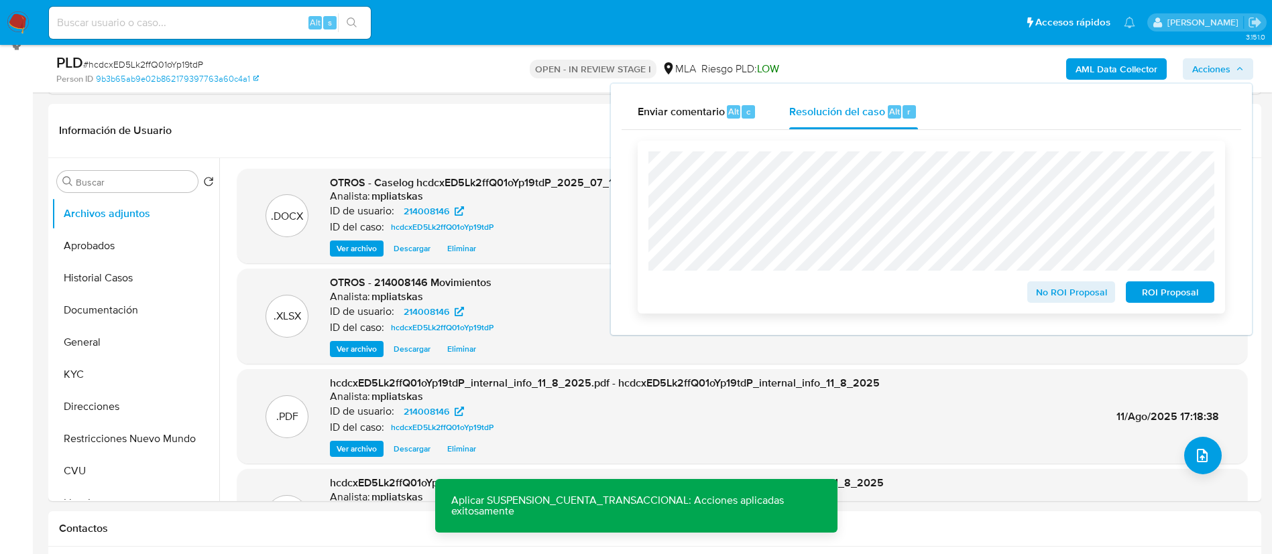
click at [1135, 294] on span "ROI Proposal" at bounding box center [1170, 292] width 70 height 19
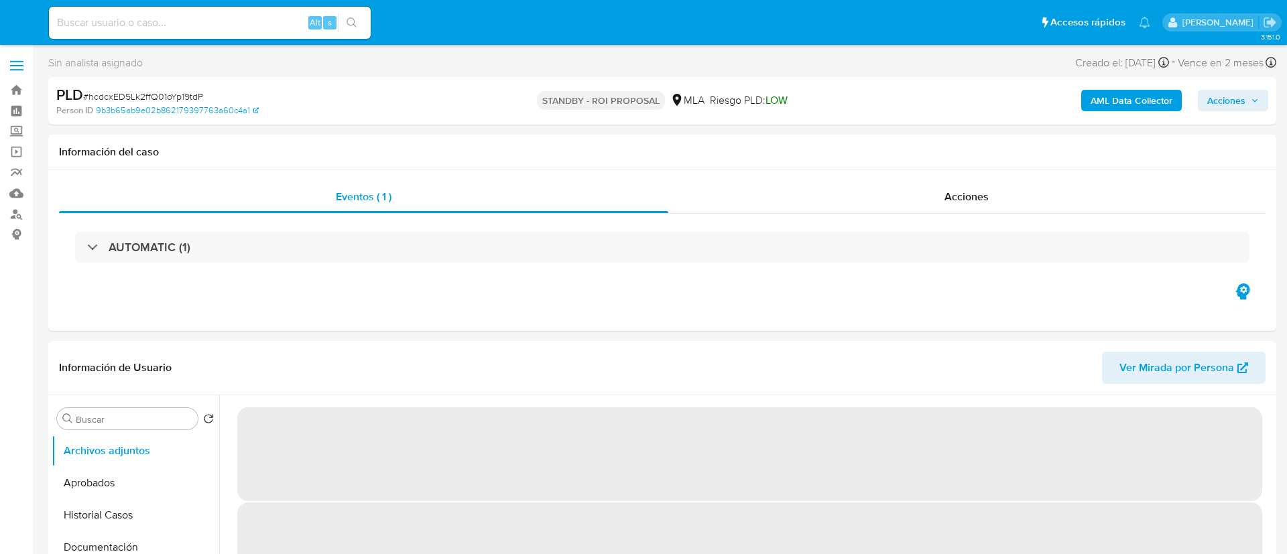
select select "10"
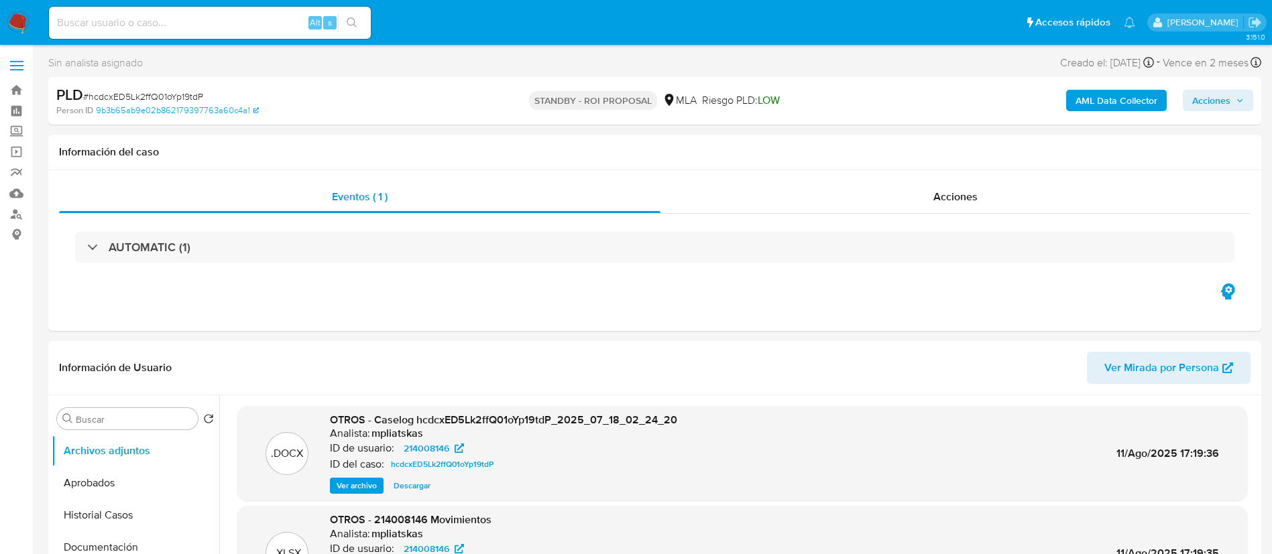
click at [278, 32] on div "Alt s" at bounding box center [210, 23] width 322 height 32
click at [278, 21] on input at bounding box center [210, 22] width 322 height 17
paste input "T0AuqDzXTcQhjspxqcjY5DuS"
type input "T0AuqDzXTcQhjspxqcjY5DuS"
click at [352, 17] on icon "search-icon" at bounding box center [352, 22] width 10 height 10
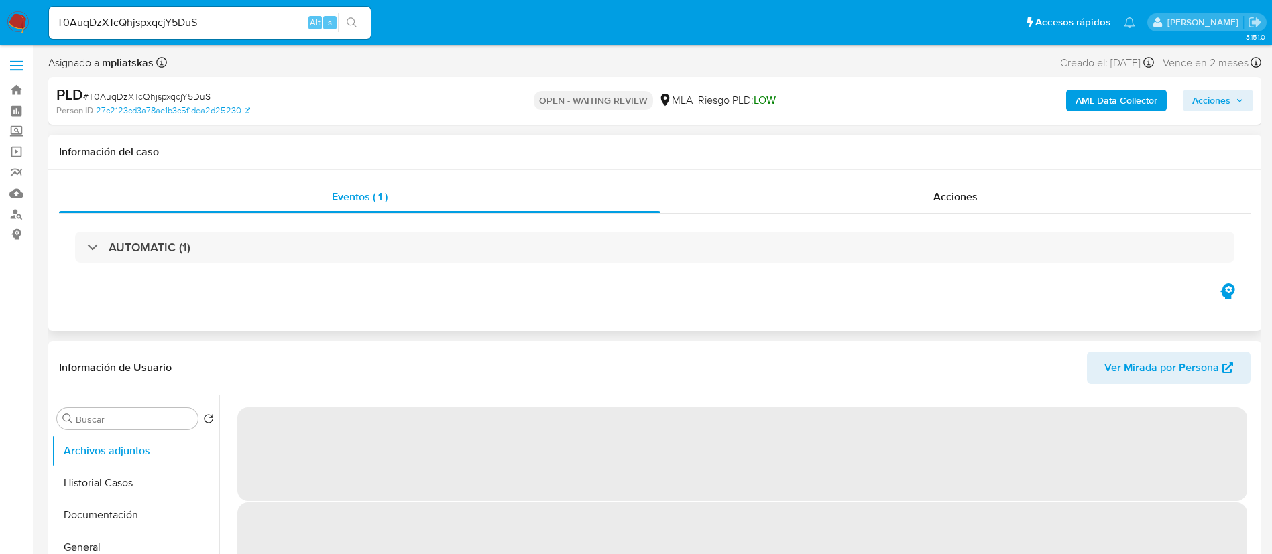
select select "10"
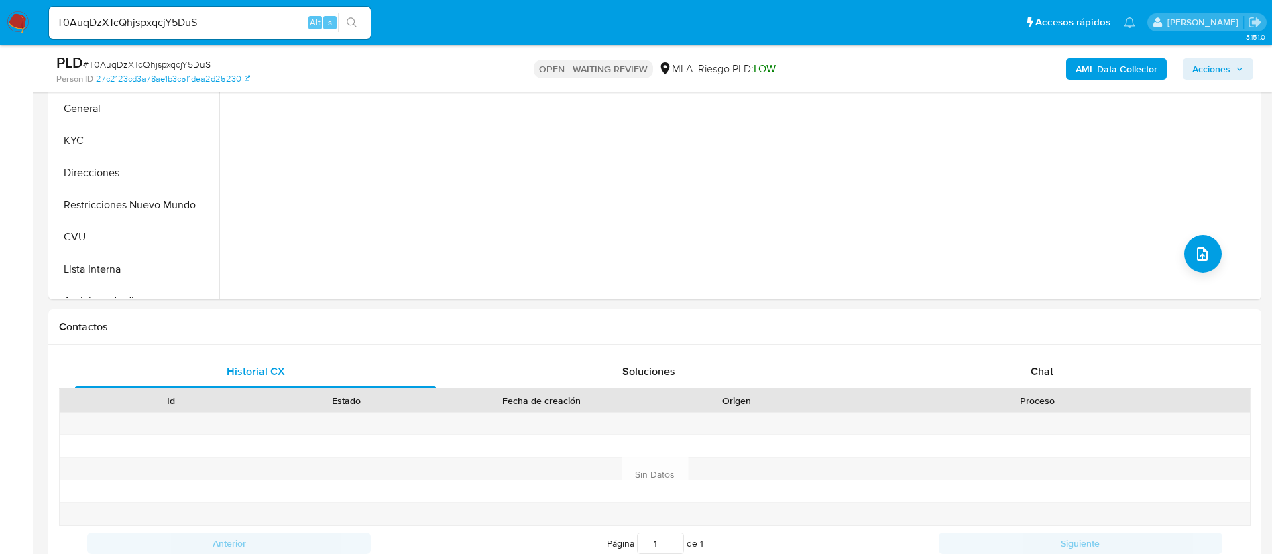
scroll to position [402, 0]
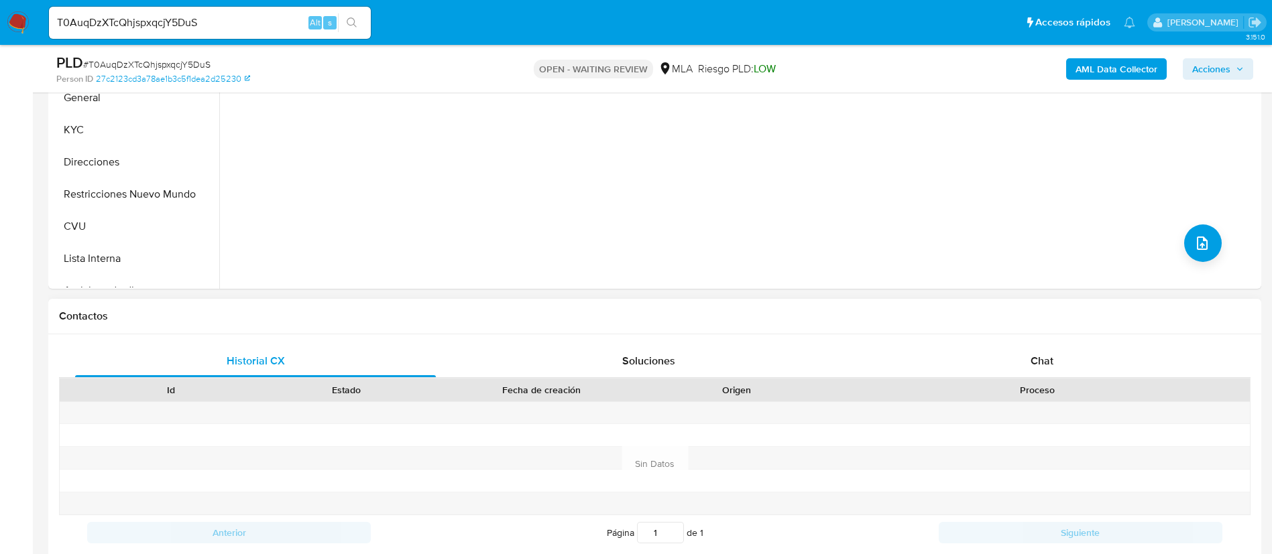
click at [990, 337] on div "Historial CX Soluciones Chat Id Estado Fecha de creación Origen Proceso Anterio…" at bounding box center [654, 448] width 1213 height 227
click at [980, 353] on div "Chat" at bounding box center [1042, 361] width 361 height 32
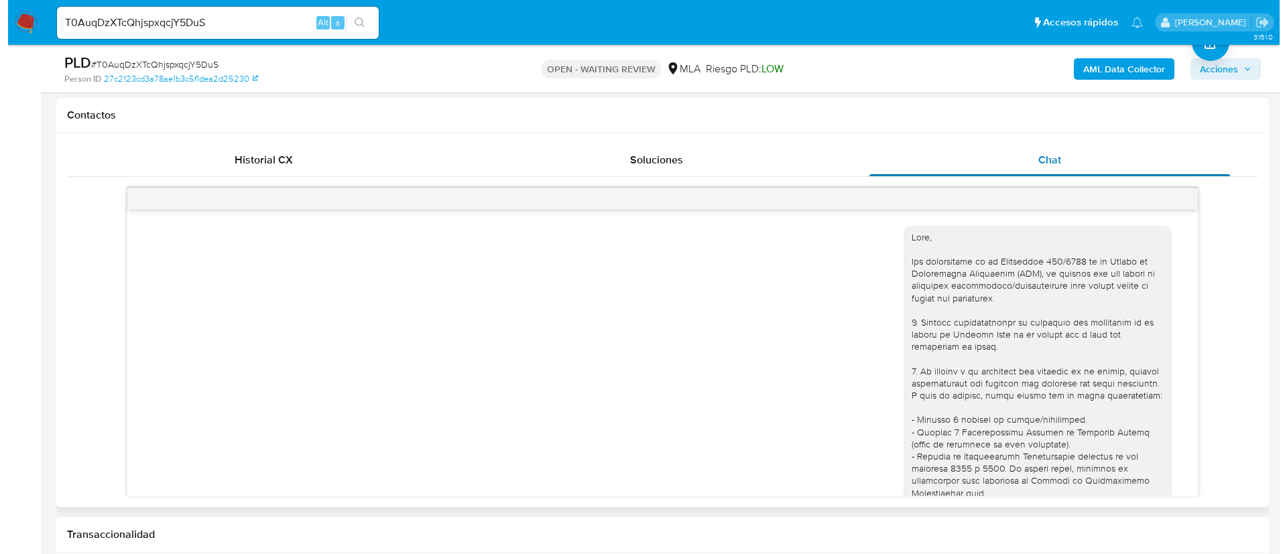
scroll to position [1066, 0]
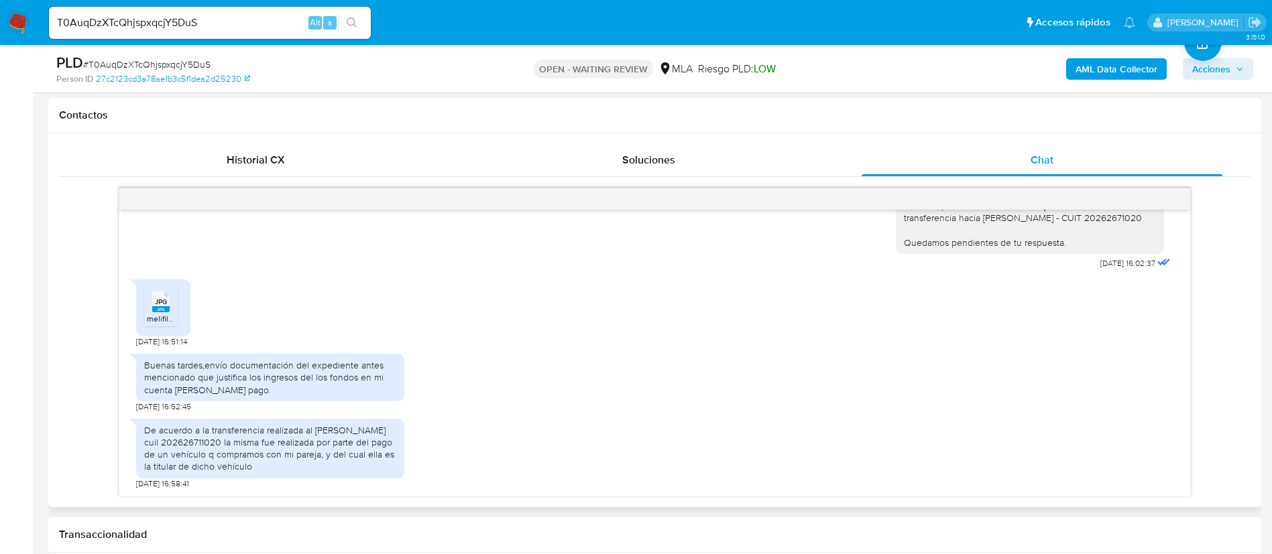
click at [167, 307] on rect at bounding box center [160, 309] width 17 height 6
click at [150, 432] on div "De acuerdo a la transferencia realizada al sr Daniel Telmo Romero cuil 20262671…" at bounding box center [270, 448] width 252 height 49
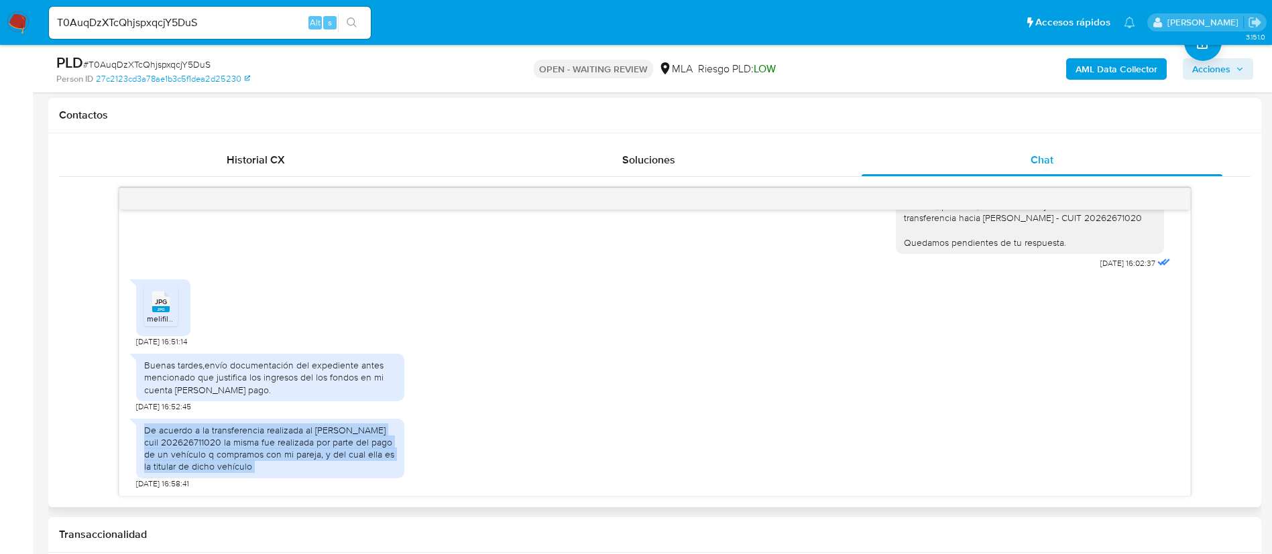
click at [151, 432] on div "De acuerdo a la transferencia realizada al sr Daniel Telmo Romero cuil 20262671…" at bounding box center [270, 448] width 252 height 49
copy div "De acuerdo a la transferencia realizada al sr Daniel Telmo Romero cuil 20262671…"
click at [1129, 77] on b "AML Data Collector" at bounding box center [1116, 68] width 82 height 21
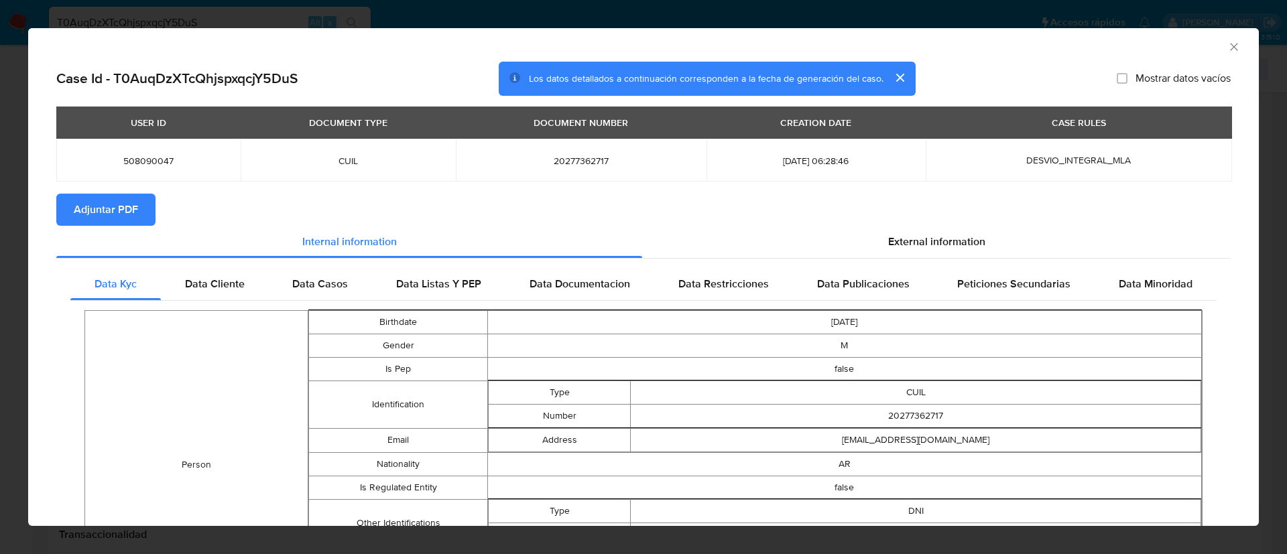
click at [134, 215] on span "Adjuntar PDF" at bounding box center [106, 209] width 64 height 29
click at [135, 156] on span "508090047" at bounding box center [148, 161] width 152 height 12
copy span "508090047"
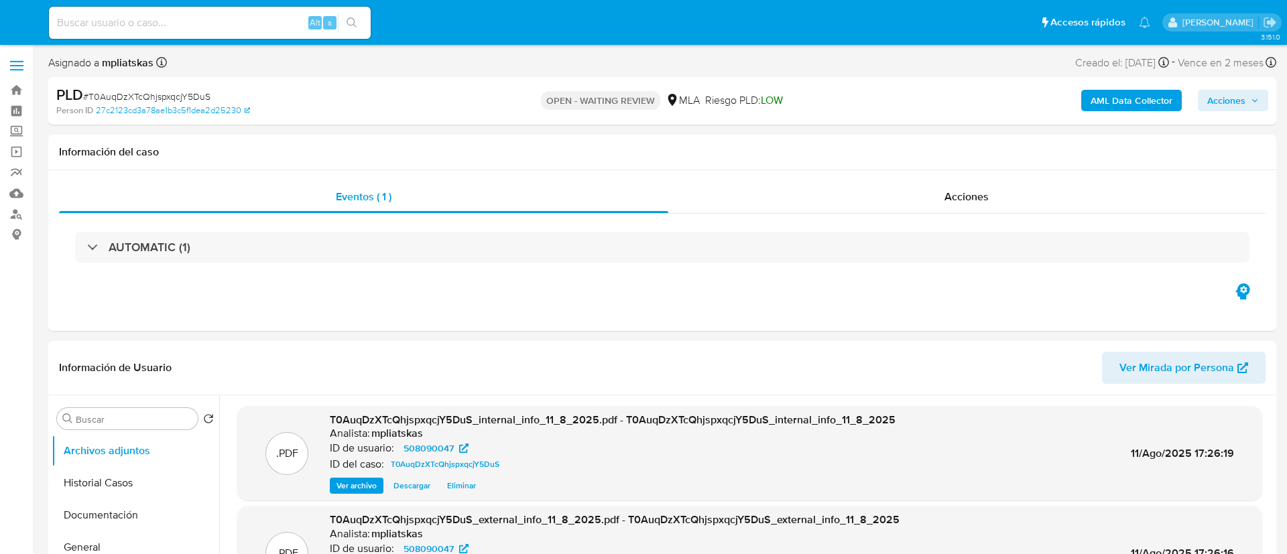
select select "10"
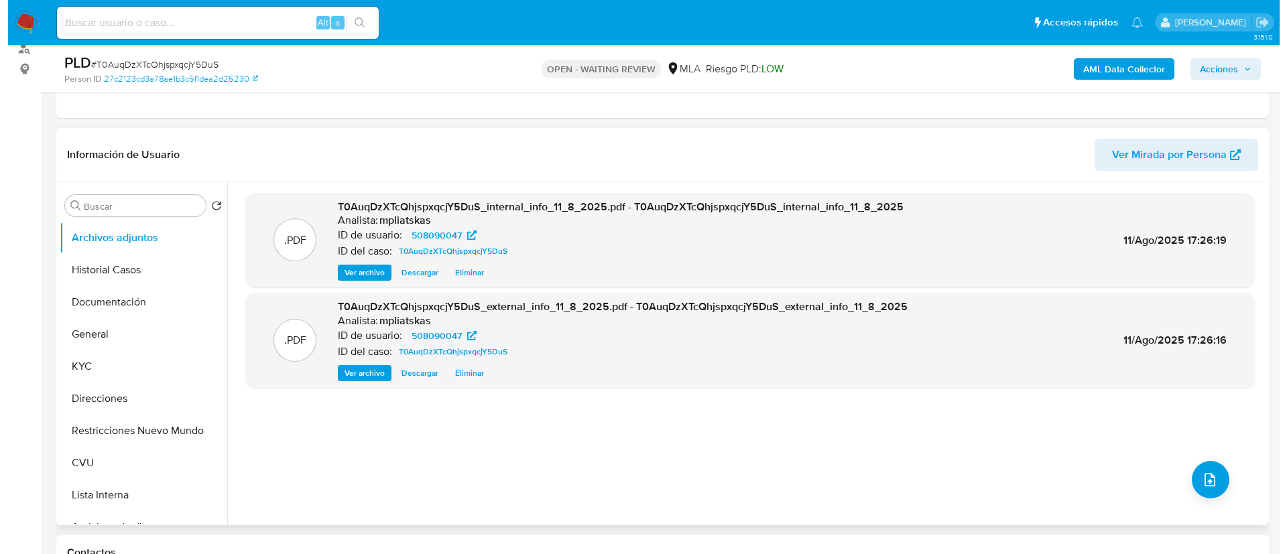
scroll to position [201, 0]
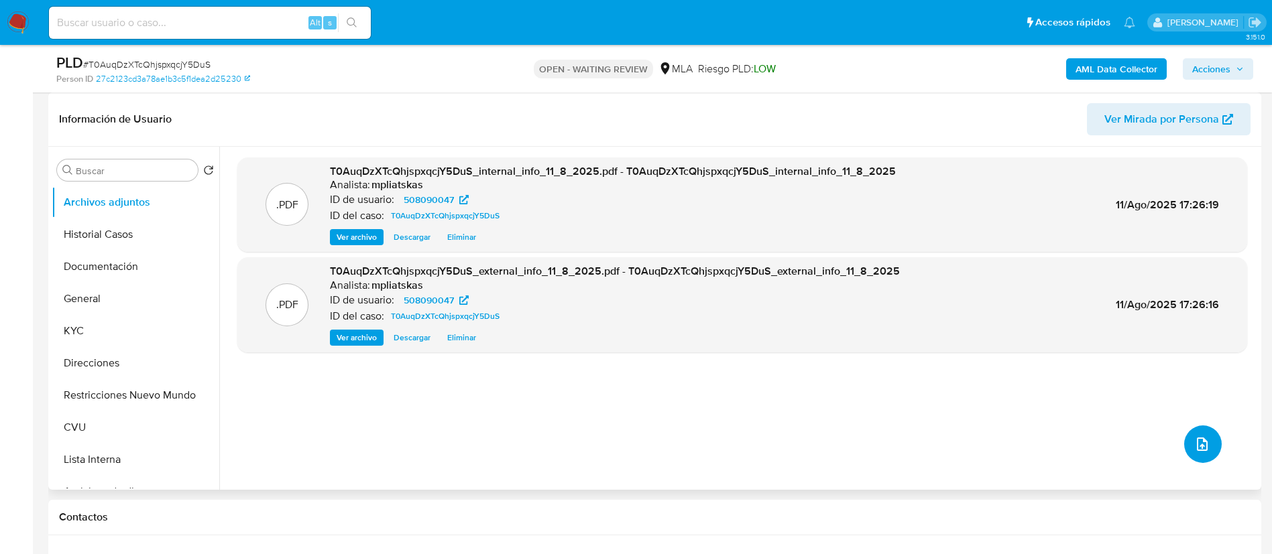
click at [1189, 428] on button "upload-file" at bounding box center [1203, 445] width 38 height 38
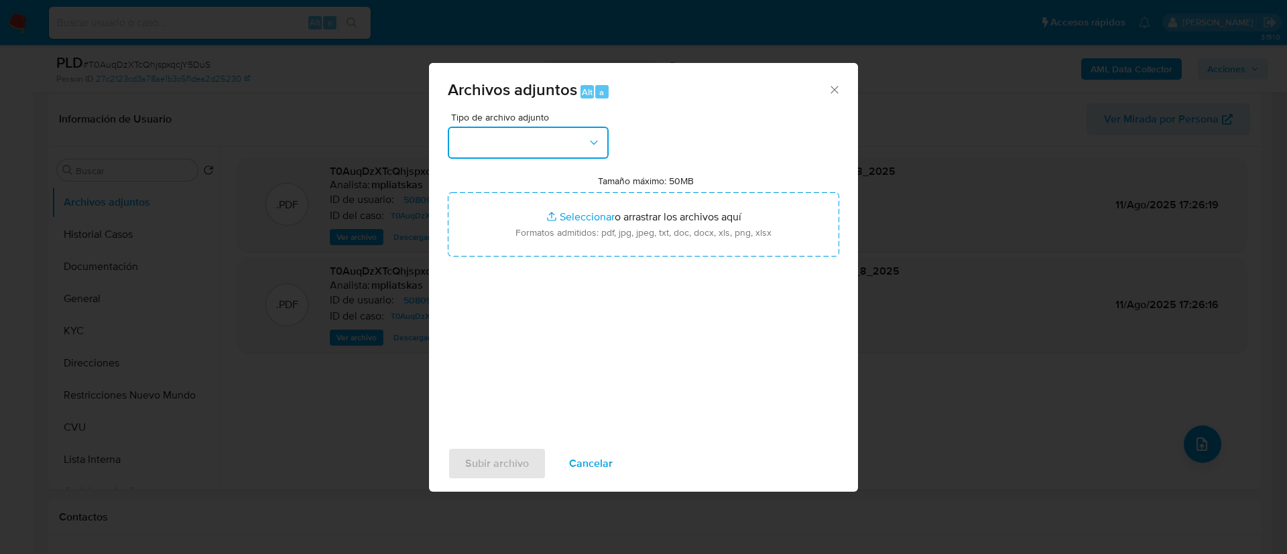
click at [564, 149] on button "button" at bounding box center [528, 143] width 161 height 32
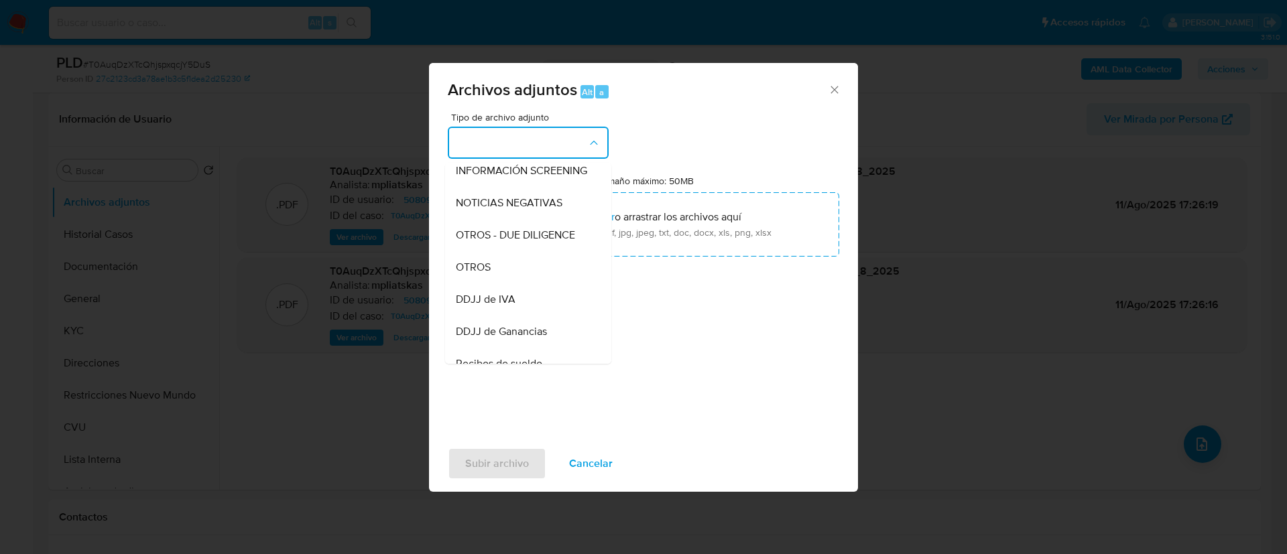
click at [530, 273] on div "OTROS" at bounding box center [524, 267] width 137 height 32
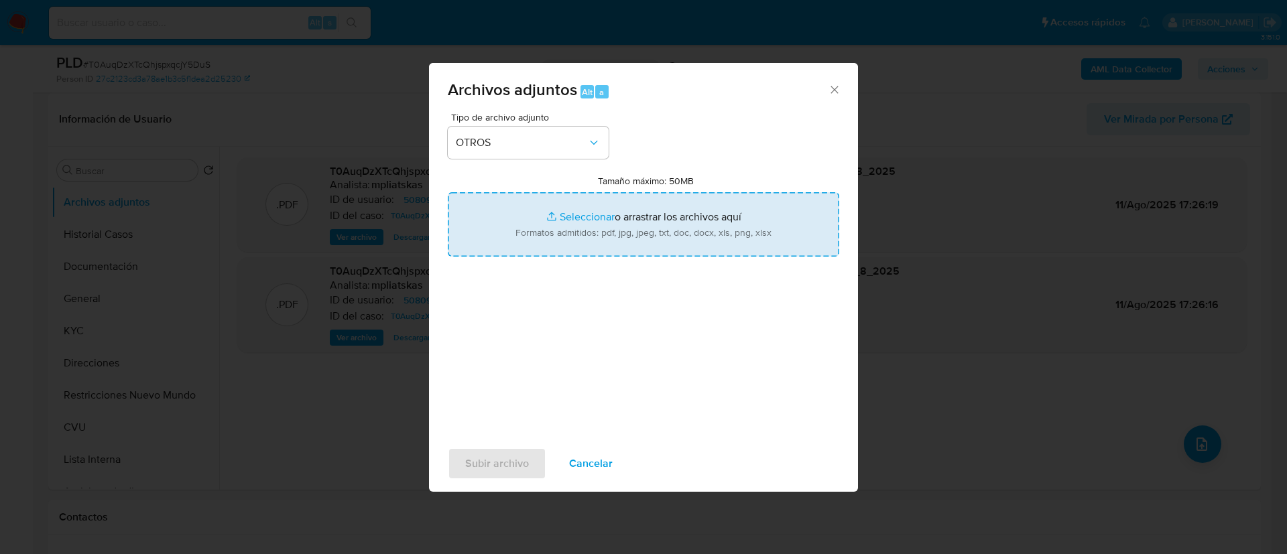
click at [547, 234] on input "Tamaño máximo: 50MB Seleccionar archivos" at bounding box center [644, 224] width 392 height 64
type input "C:\fakepath\508090047 Movimientos.xlsx"
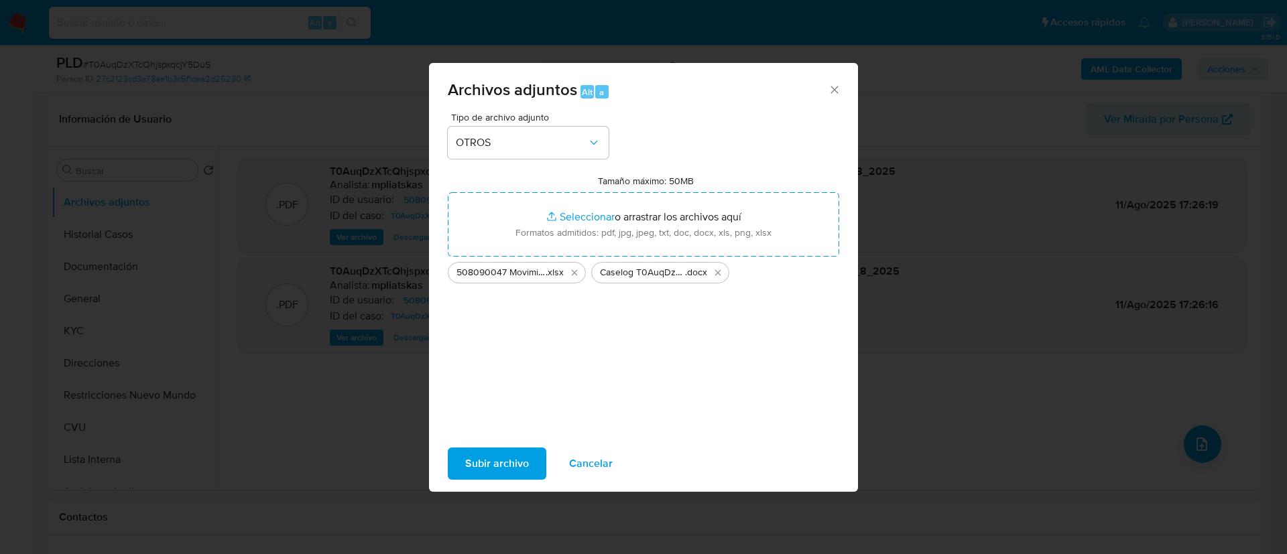
click at [512, 472] on span "Subir archivo" at bounding box center [497, 463] width 64 height 29
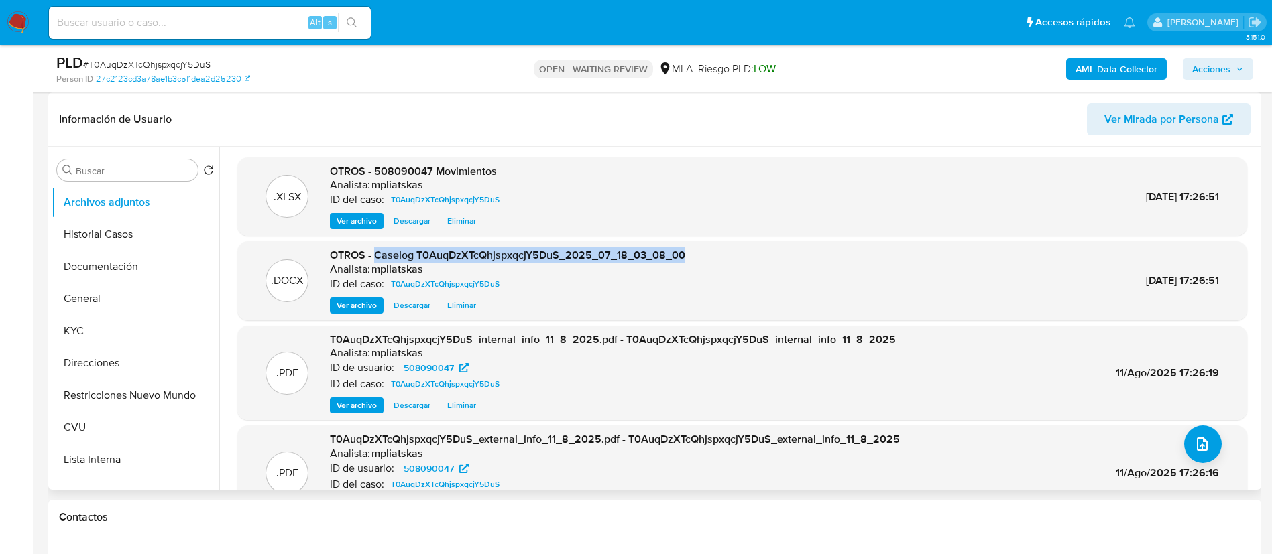
drag, startPoint x: 375, startPoint y: 255, endPoint x: 695, endPoint y: 248, distance: 319.9
click at [693, 247] on div ".DOCX OTROS - Caselog T0AuqDzXTcQhjspxqcjY5DuS_2025_07_18_03_08_00 Analista: mp…" at bounding box center [742, 280] width 1010 height 79
copy span "Caselog T0AuqDzXTcQhjspxqcjY5DuS_2025_07_18_03_08_00"
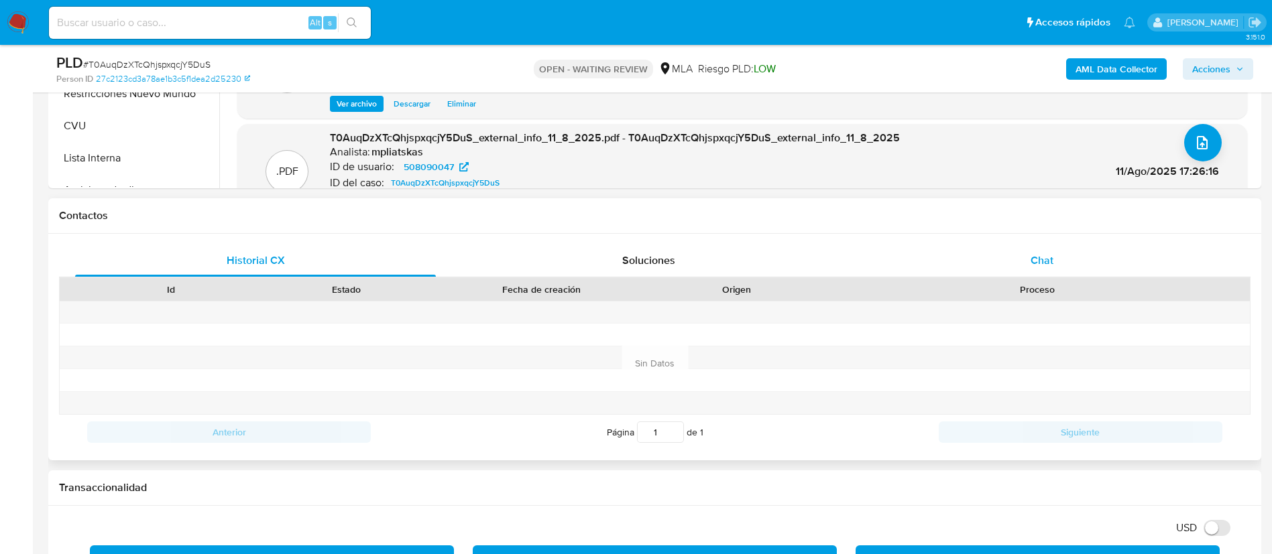
click at [1039, 269] on div "Chat" at bounding box center [1042, 261] width 361 height 32
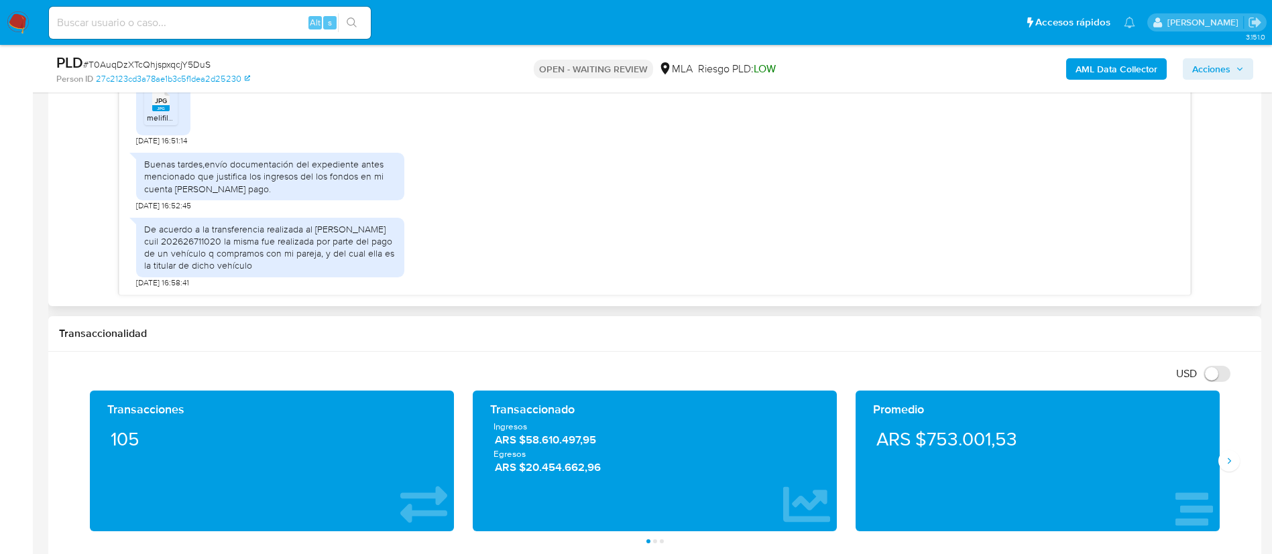
scroll to position [704, 0]
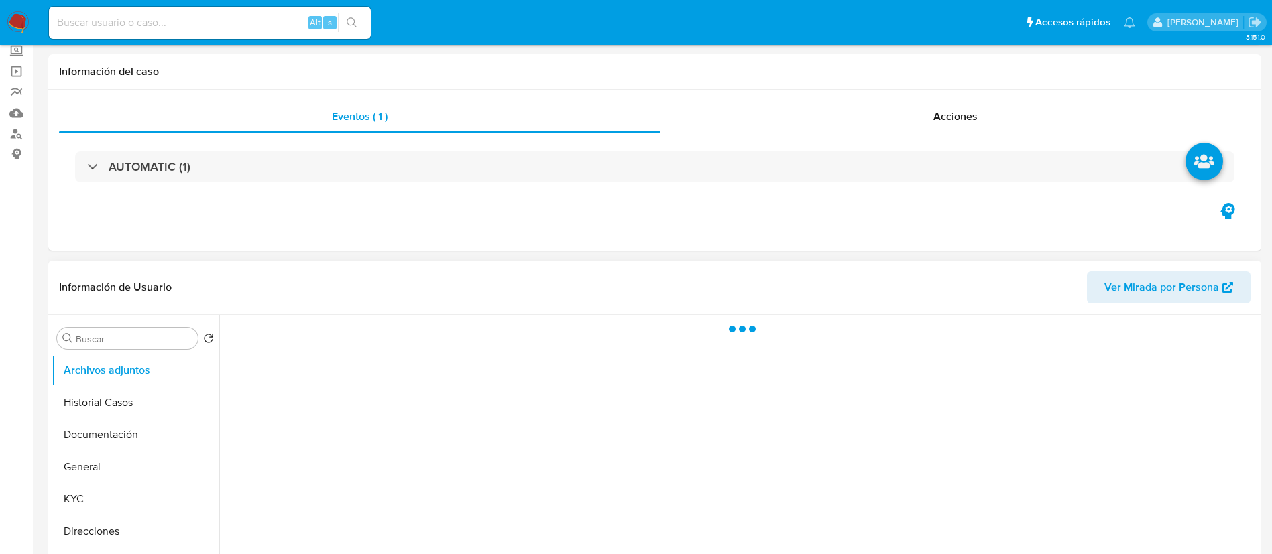
scroll to position [201, 0]
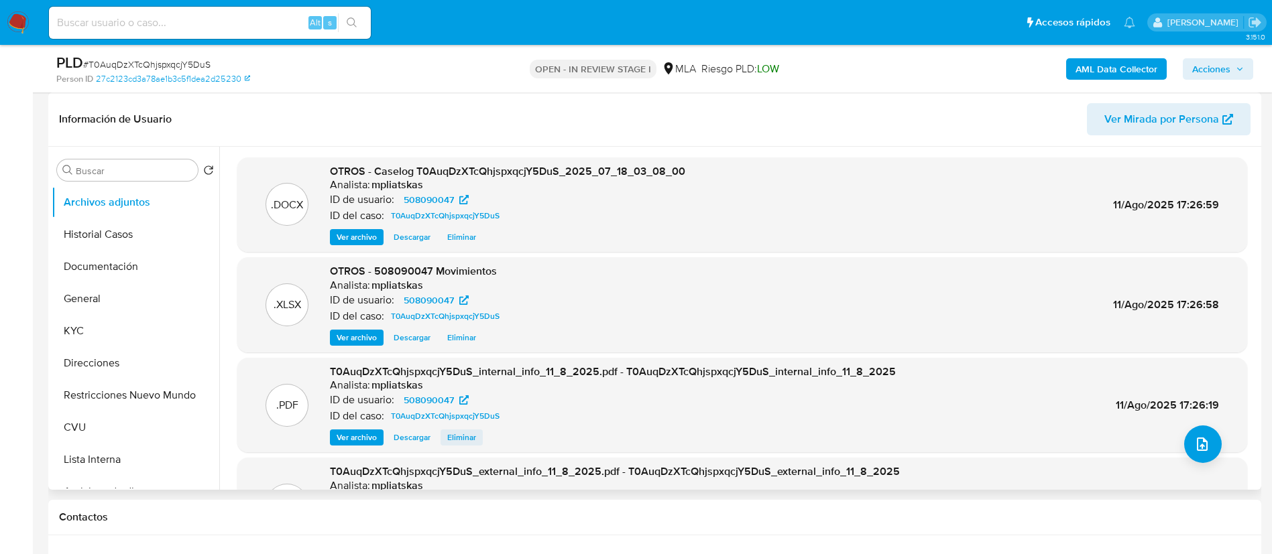
select select "10"
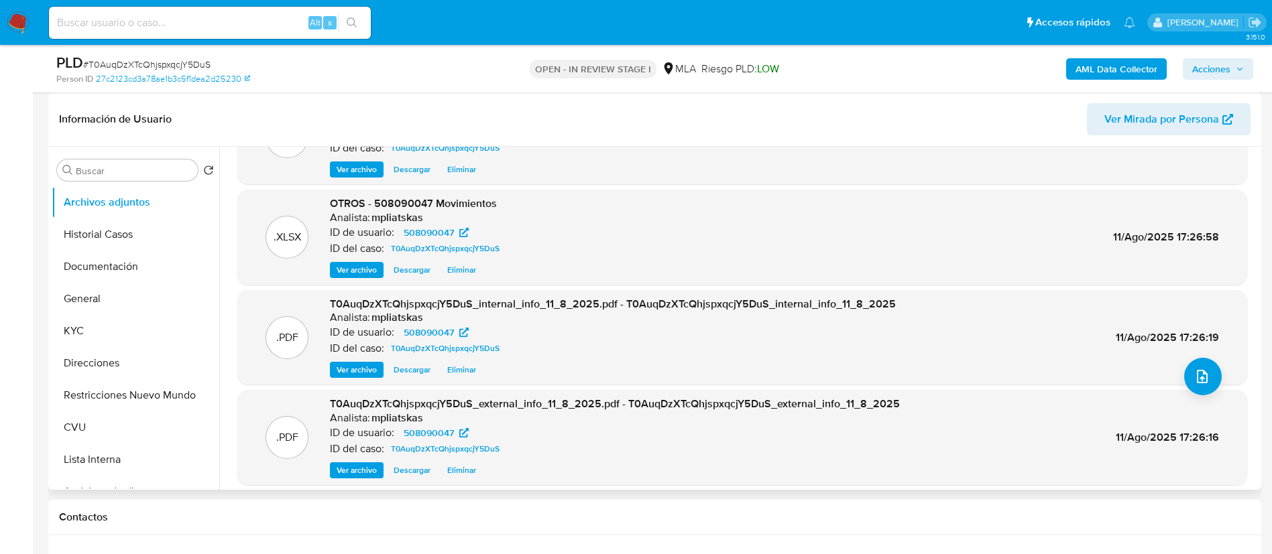
scroll to position [75, 0]
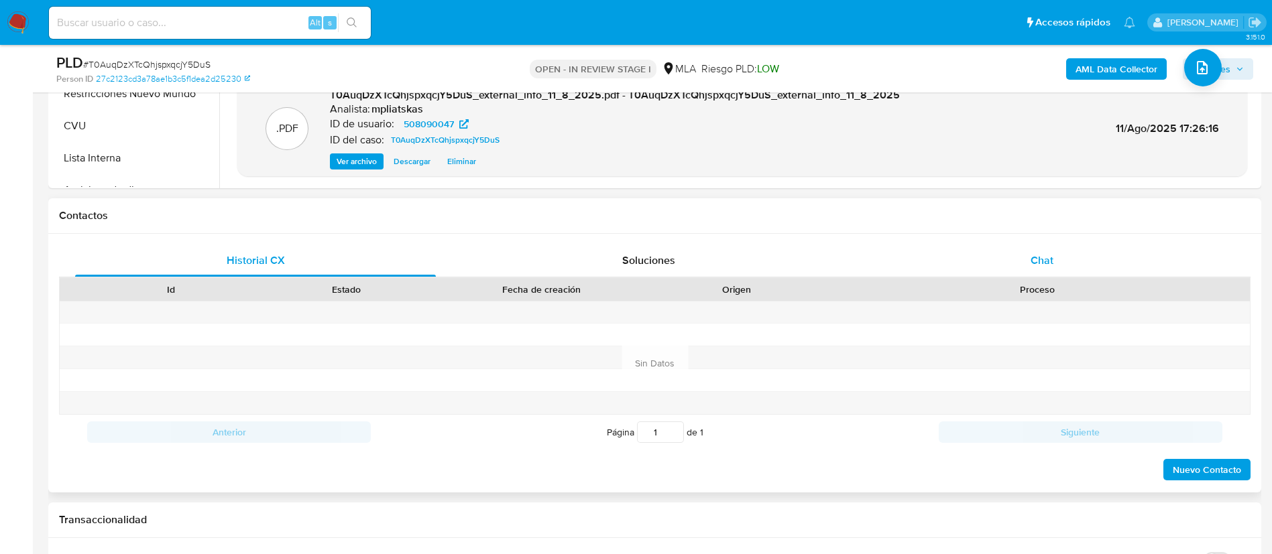
click at [978, 263] on div "Chat" at bounding box center [1042, 261] width 361 height 32
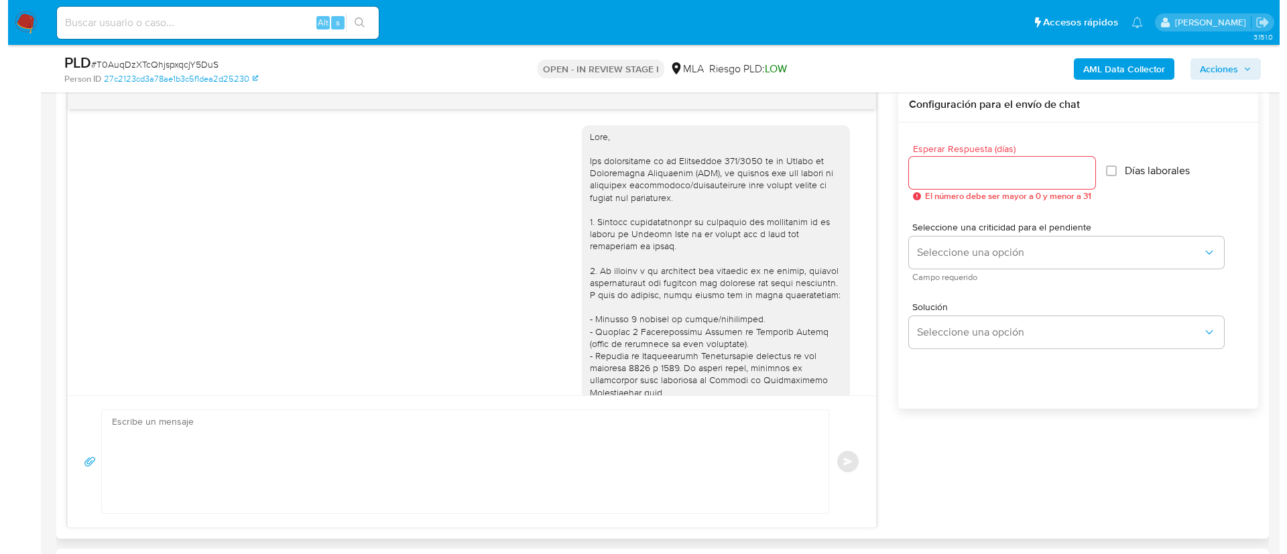
scroll to position [1066, 0]
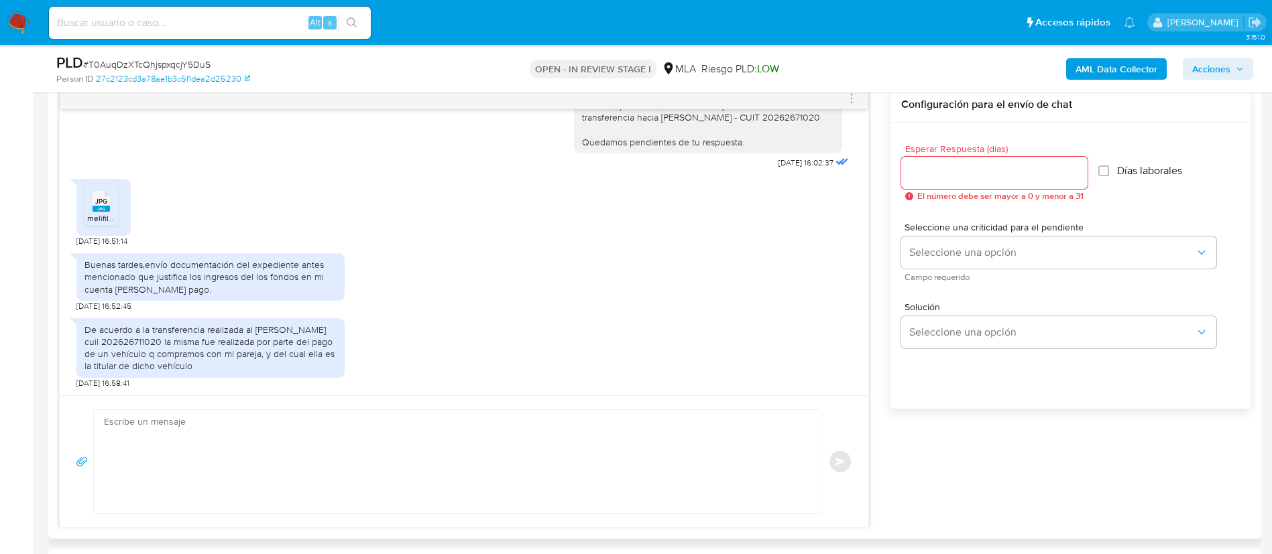
click at [628, 415] on textarea at bounding box center [454, 461] width 700 height 103
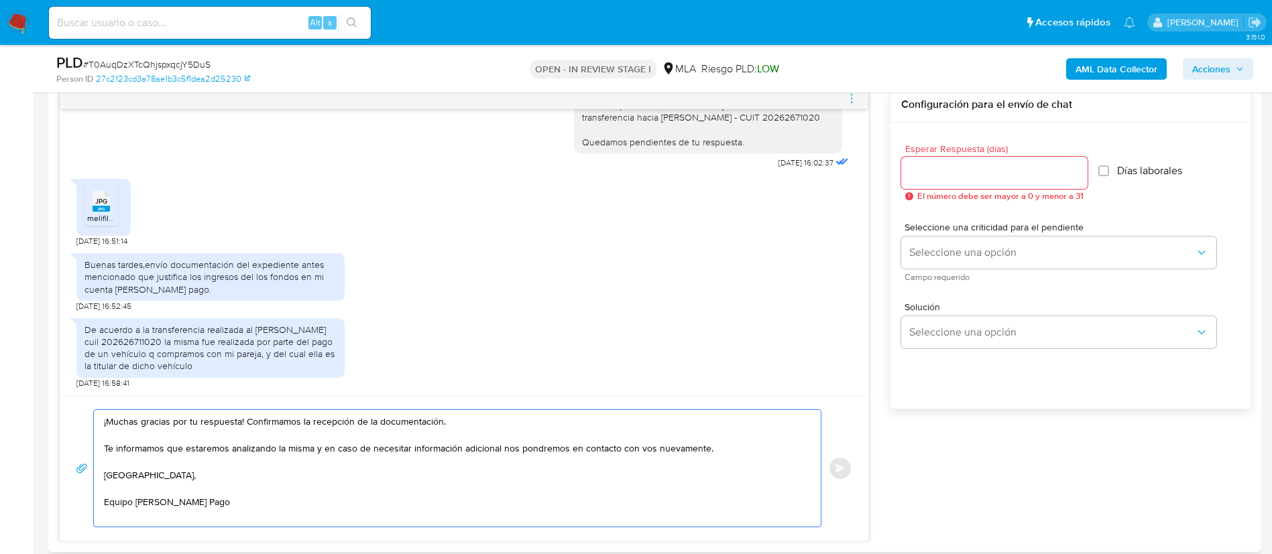
type textarea "¡Muchas gracias por tu respuesta! Confirmamos la recepción de la documentación.…"
click at [969, 177] on input "Esperar Respuesta (días)" at bounding box center [994, 172] width 186 height 17
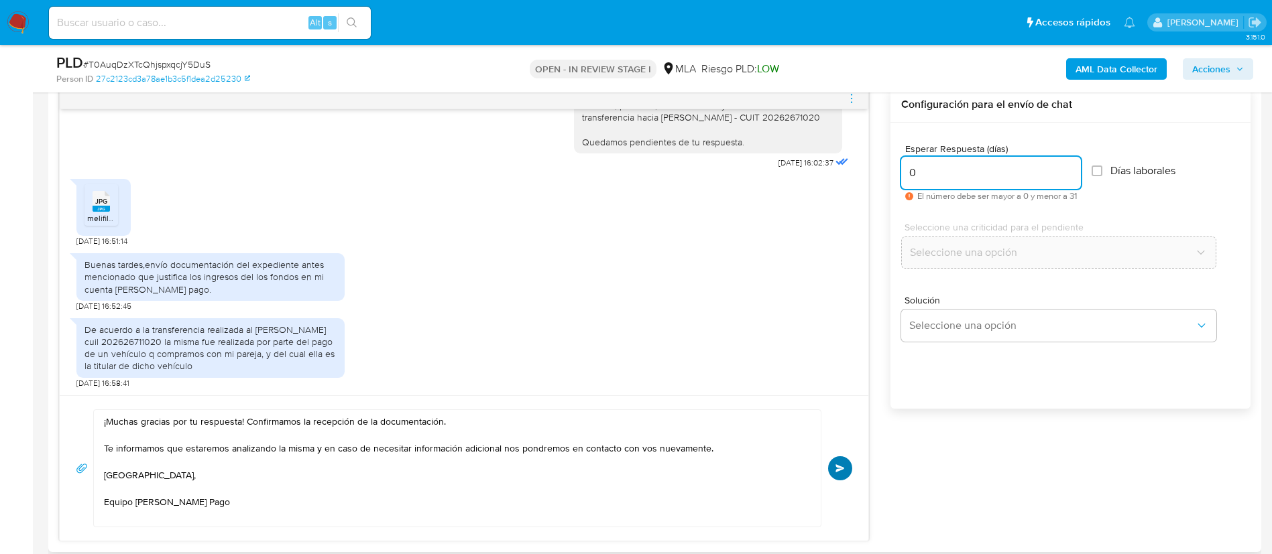
type input "0"
click at [836, 463] on button "Enviar" at bounding box center [840, 469] width 24 height 24
click at [851, 95] on icon "menu-action" at bounding box center [851, 99] width 12 height 12
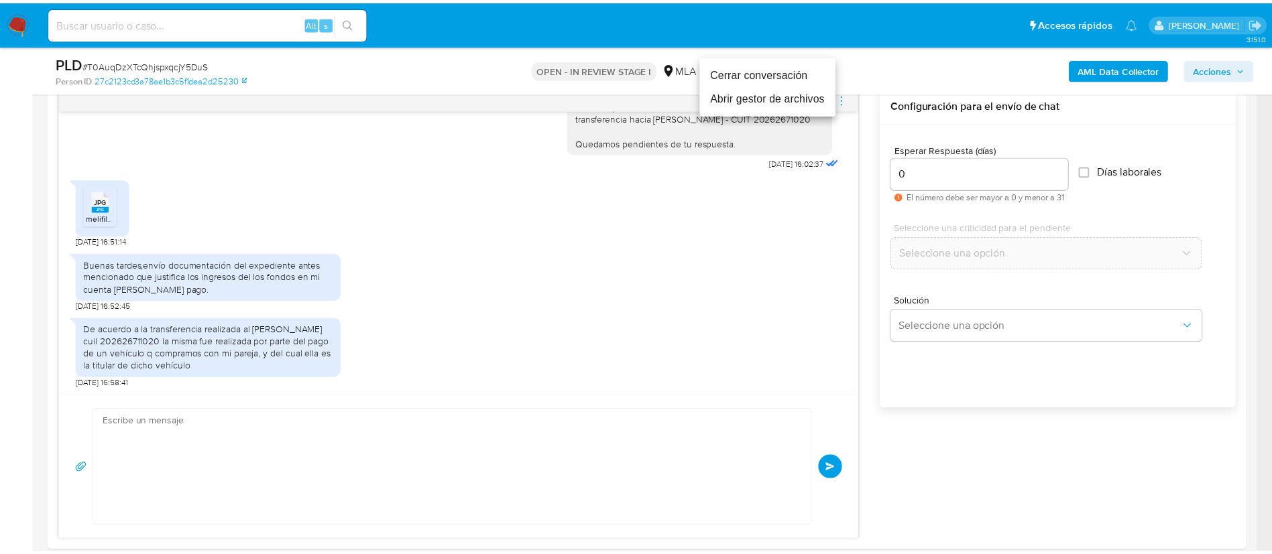
scroll to position [1227, 0]
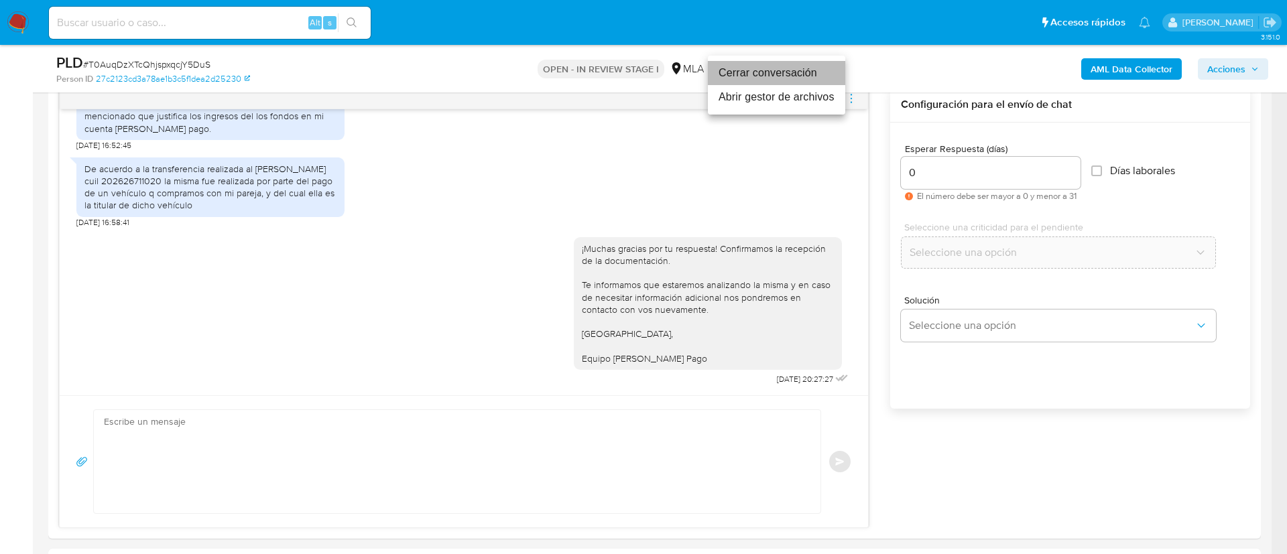
click at [783, 68] on li "Cerrar conversación" at bounding box center [776, 73] width 137 height 24
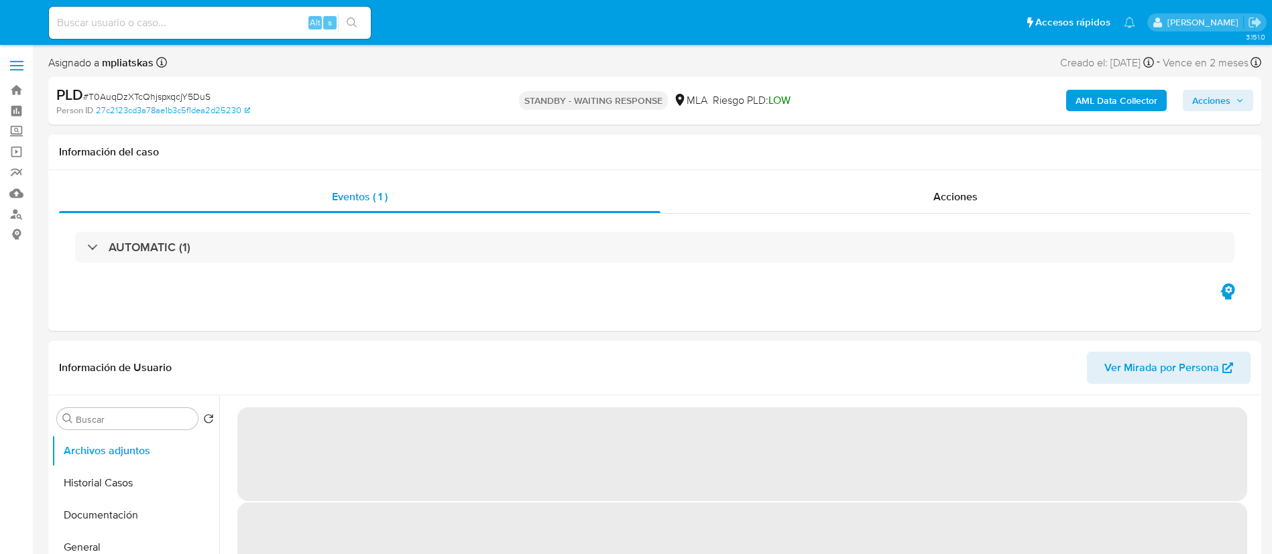
select select "10"
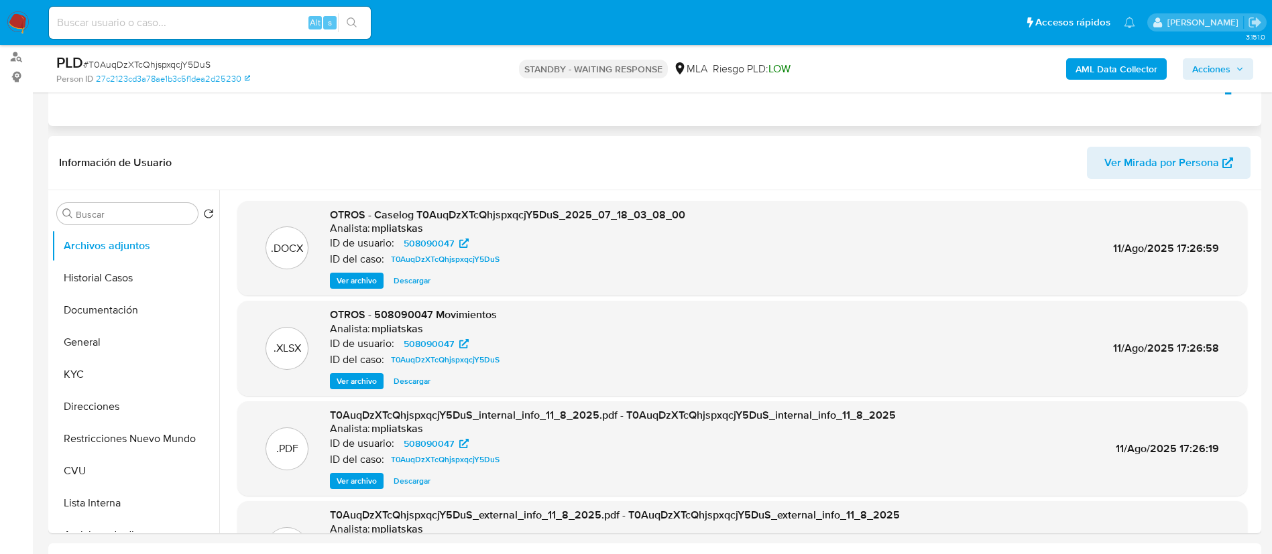
scroll to position [201, 0]
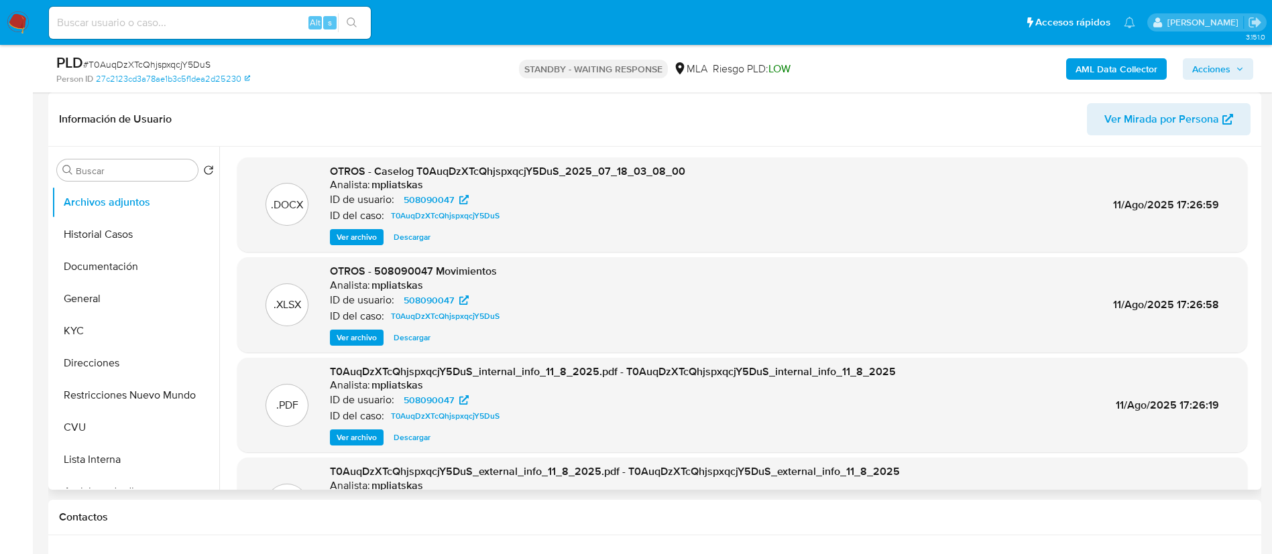
click at [591, 118] on header "Información de Usuario Ver Mirada por Persona" at bounding box center [654, 119] width 1191 height 32
click at [18, 17] on img at bounding box center [18, 22] width 23 height 23
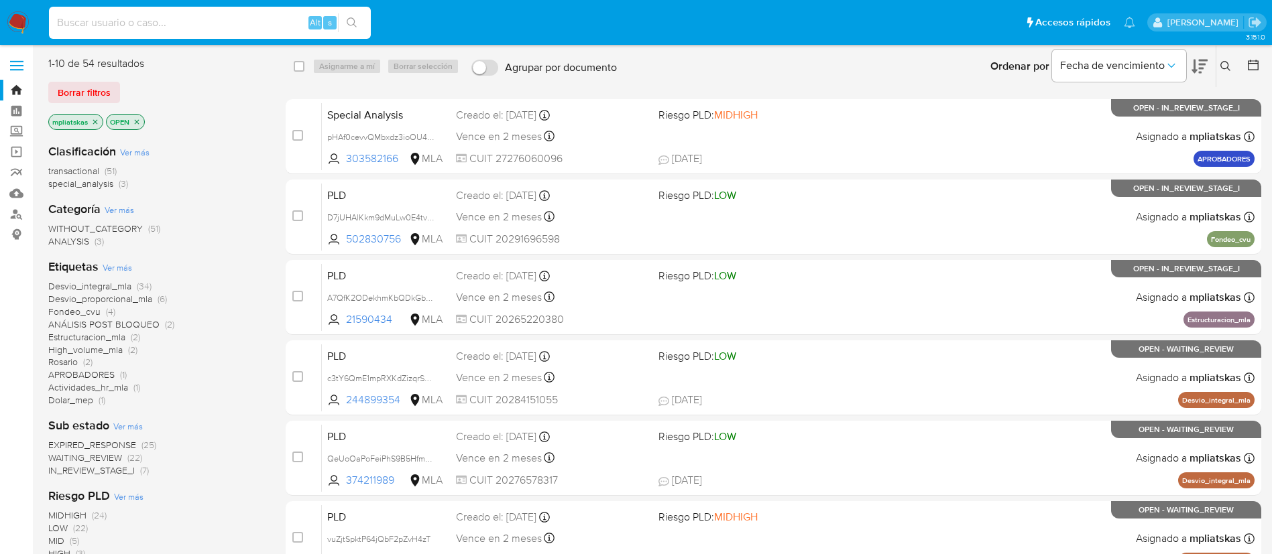
click at [262, 31] on input at bounding box center [210, 22] width 322 height 17
paste input "KMQsE1xQ0TjJs7c7URDZZuxm"
type input "KMQsE1xQ0TjJs7c7URDZZuxm"
click at [352, 28] on button "search-icon" at bounding box center [351, 22] width 27 height 19
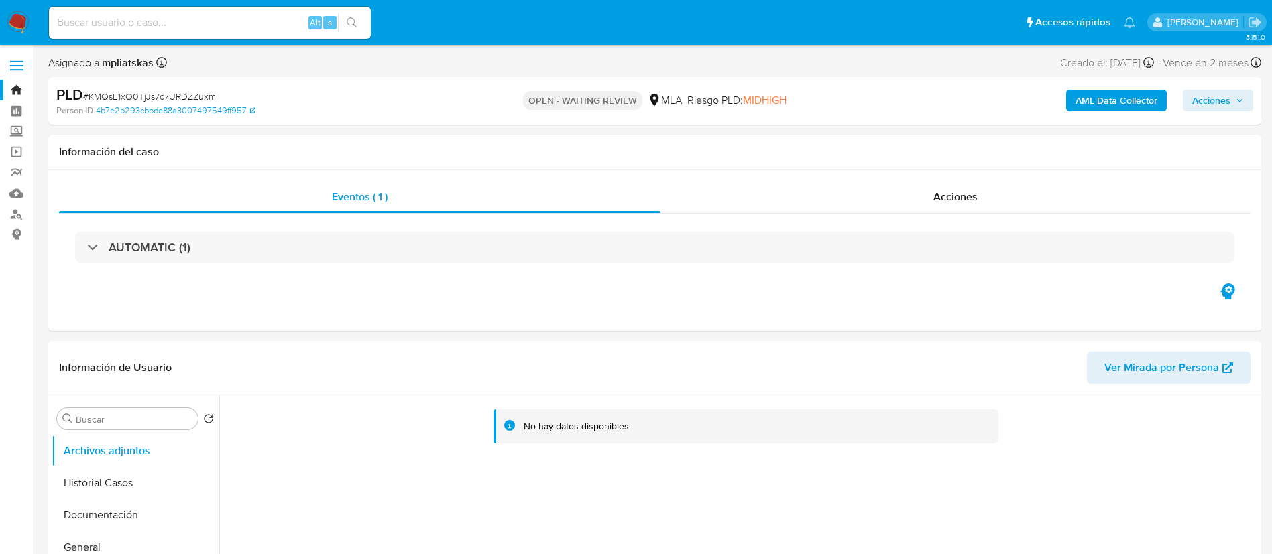
scroll to position [503, 0]
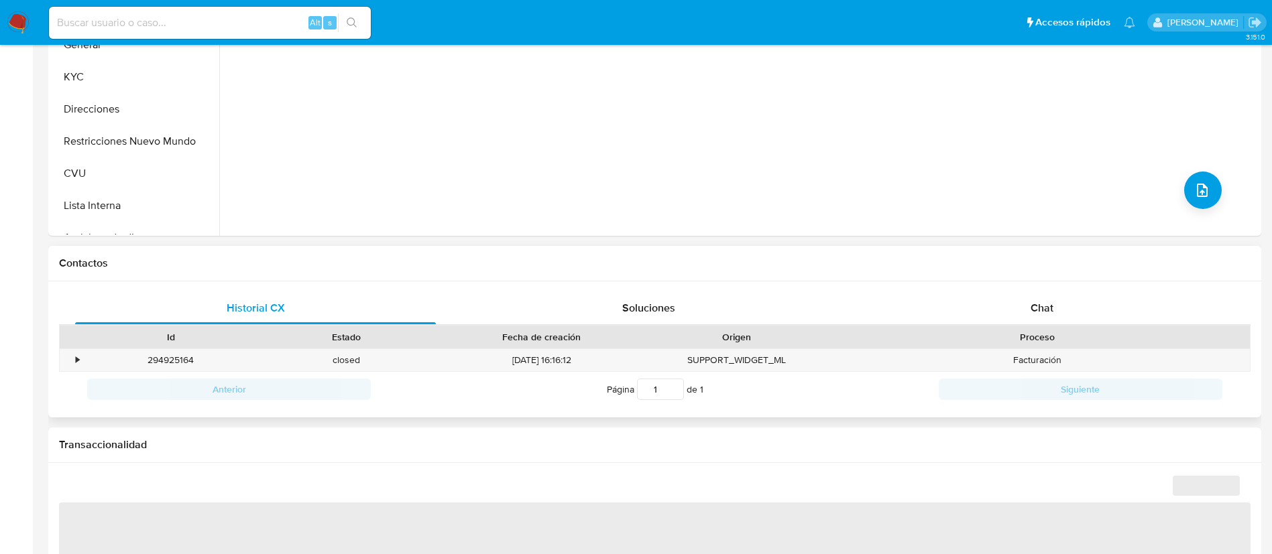
select select "10"
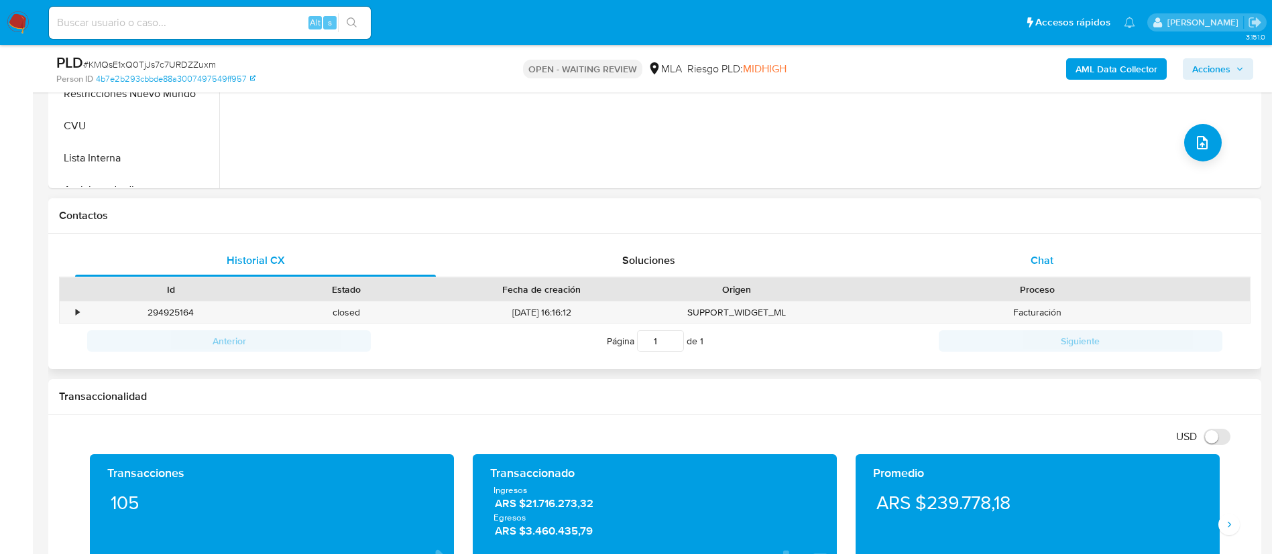
click at [1082, 251] on div "Chat" at bounding box center [1042, 261] width 361 height 32
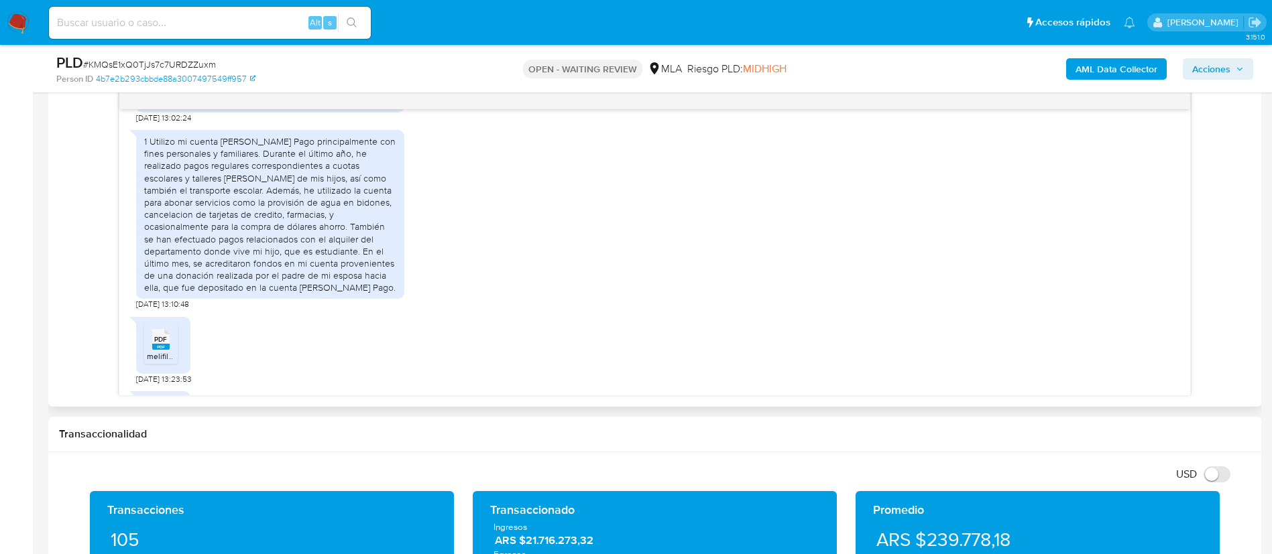
scroll to position [733, 0]
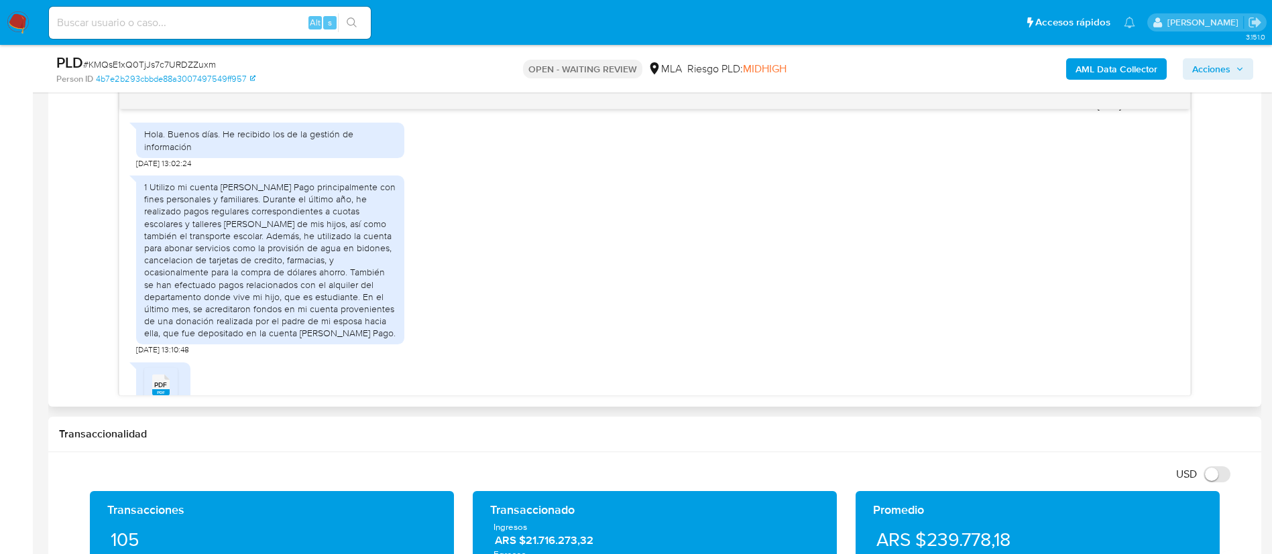
drag, startPoint x: 1061, startPoint y: 320, endPoint x: 623, endPoint y: 259, distance: 441.3
click at [623, 259] on div "1 Utilizo mi cuenta [PERSON_NAME] Pago principalmente con fines personales y fa…" at bounding box center [654, 262] width 1037 height 187
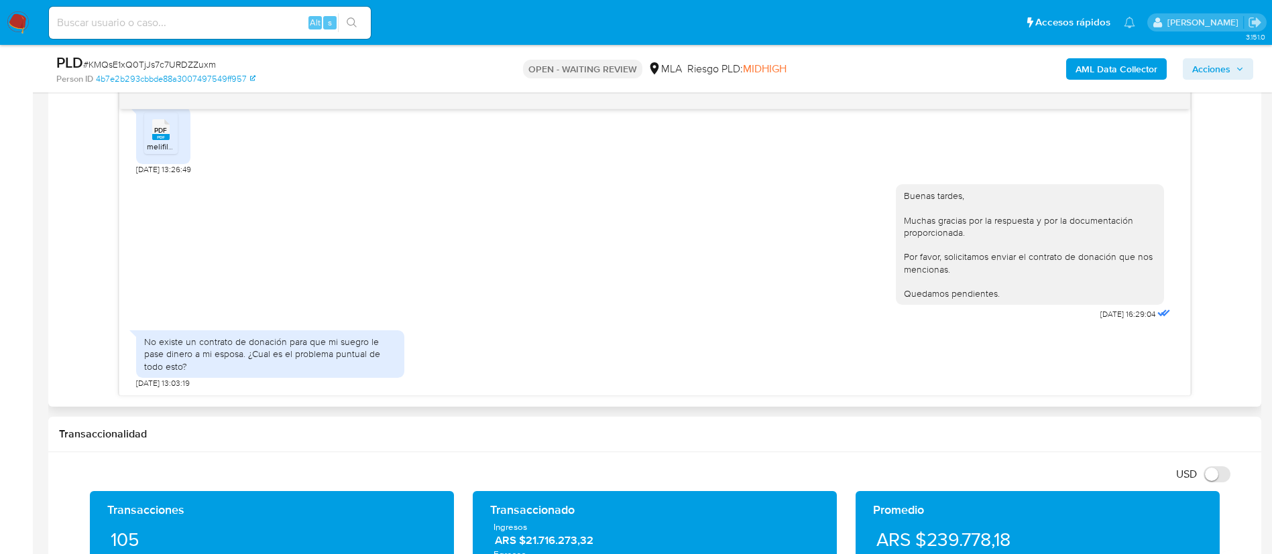
scroll to position [1236, 0]
